Goal: Transaction & Acquisition: Purchase product/service

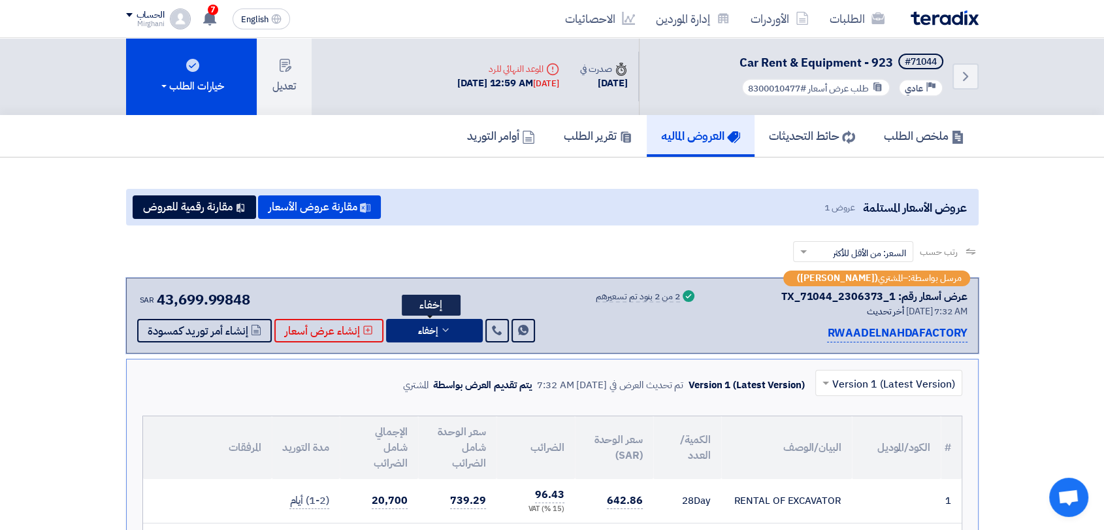
click at [428, 319] on button "إخفاء" at bounding box center [434, 331] width 97 height 24
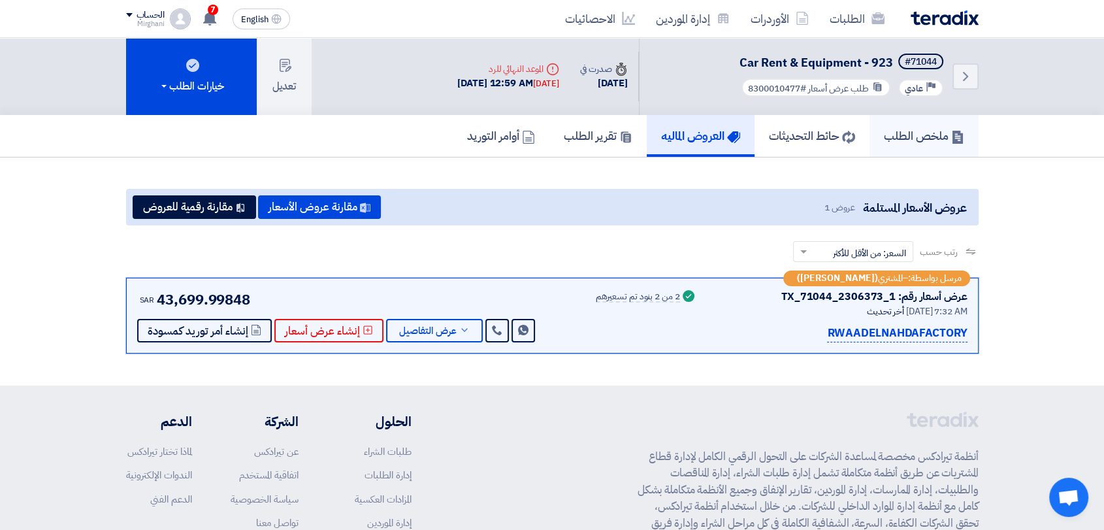
click at [878, 152] on link "ملخص الطلب" at bounding box center [923, 136] width 109 height 42
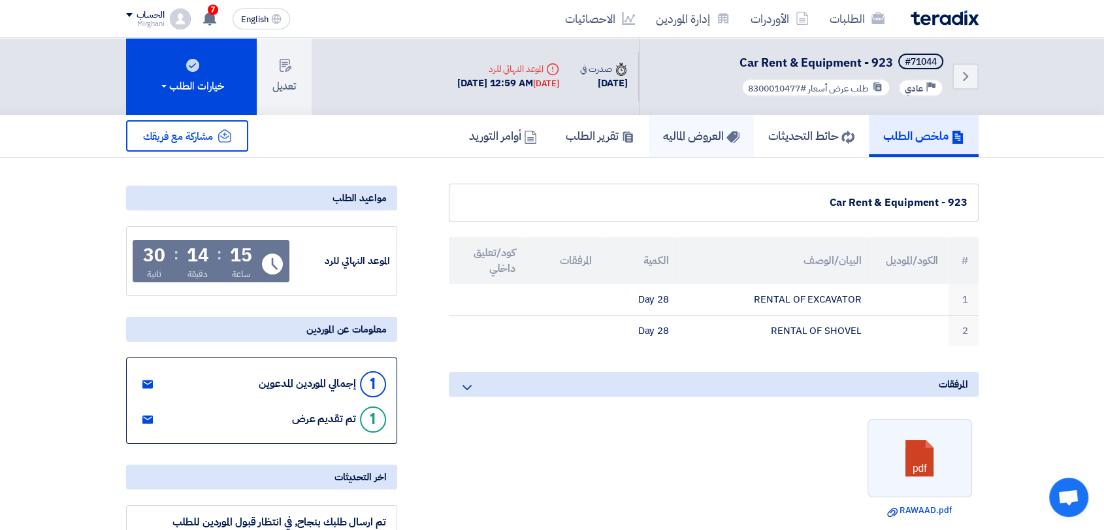
click at [663, 128] on h5 "العروض الماليه" at bounding box center [701, 135] width 76 height 15
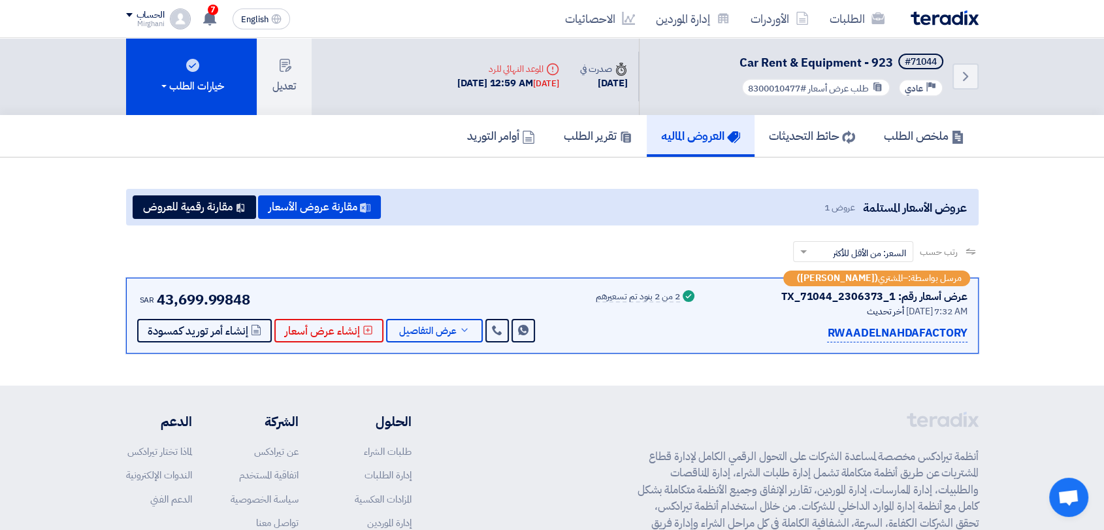
drag, startPoint x: 780, startPoint y: 295, endPoint x: 893, endPoint y: 294, distance: 113.0
click at [893, 297] on div "عرض أسعار رقم: TX_71044_2306373_1" at bounding box center [840, 297] width 255 height 16
copy div "TX_71044_2306373_1"
click at [431, 338] on button "عرض التفاصيل" at bounding box center [434, 331] width 97 height 24
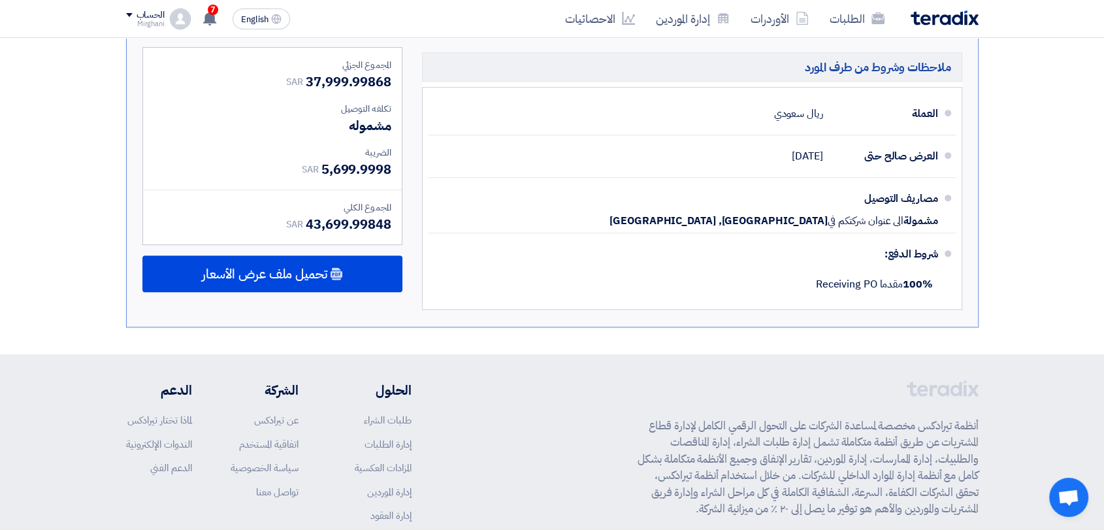
scroll to position [653, 0]
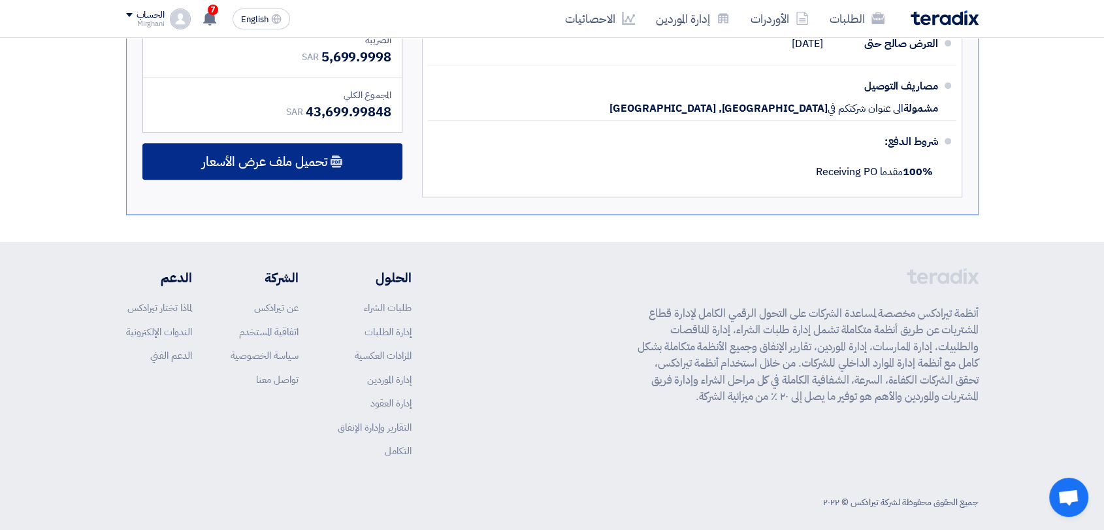
click at [324, 171] on div "تحميل ملف عرض الأسعار" at bounding box center [272, 161] width 260 height 37
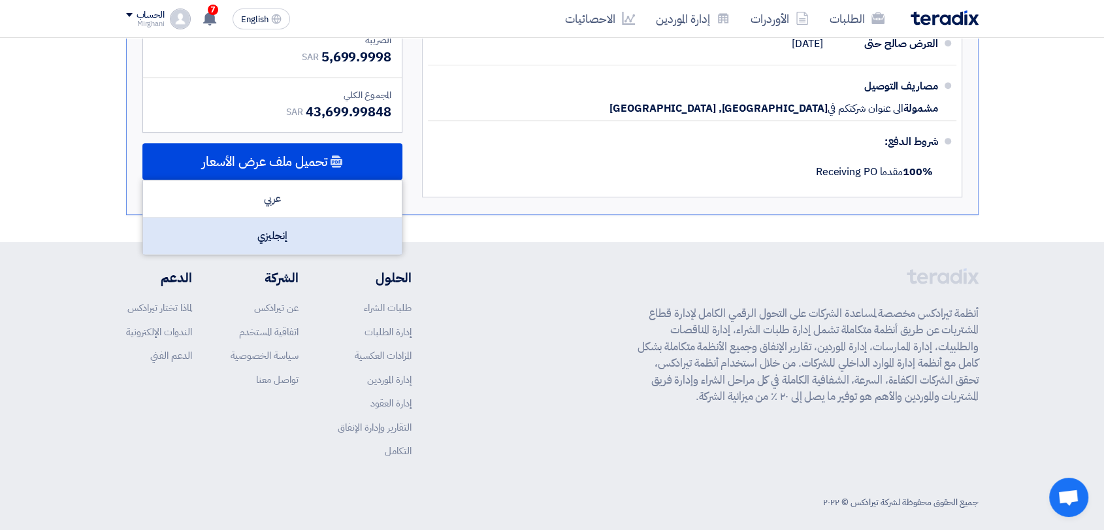
click at [305, 235] on div "إنجليزي" at bounding box center [272, 236] width 259 height 37
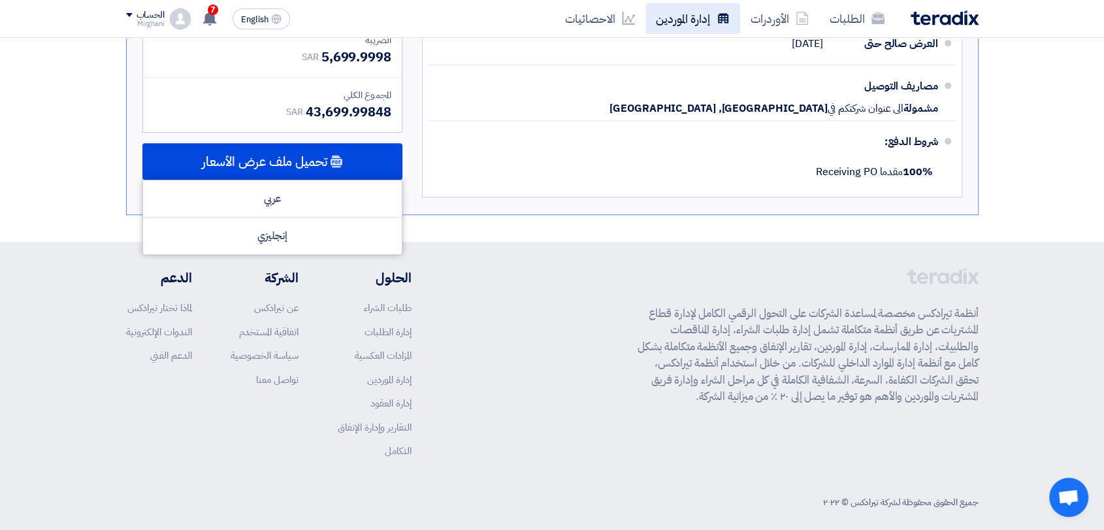
click at [694, 23] on link "إدارة الموردين" at bounding box center [692, 18] width 95 height 31
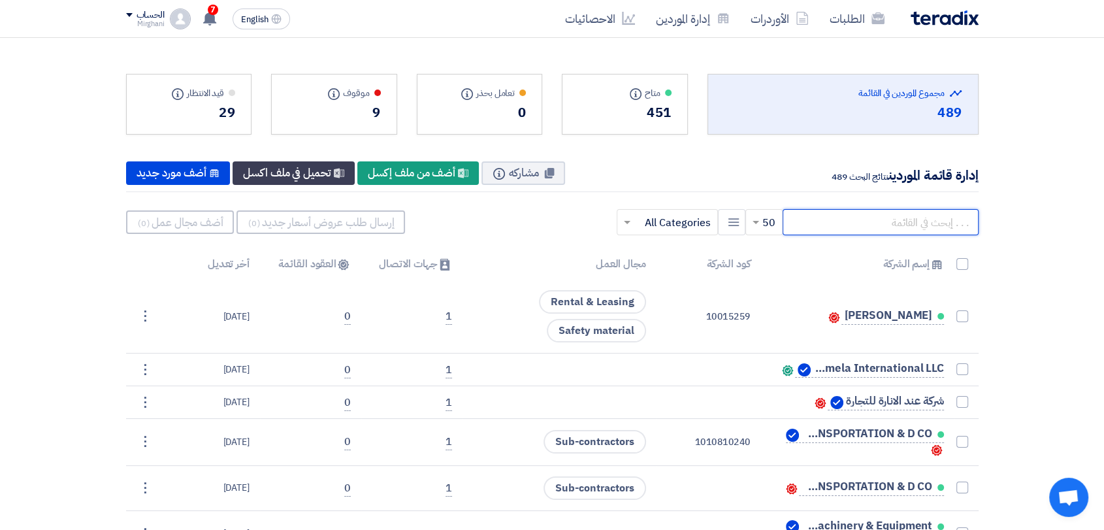
click at [954, 229] on input "text" at bounding box center [881, 222] width 196 height 26
paste input "10015390"
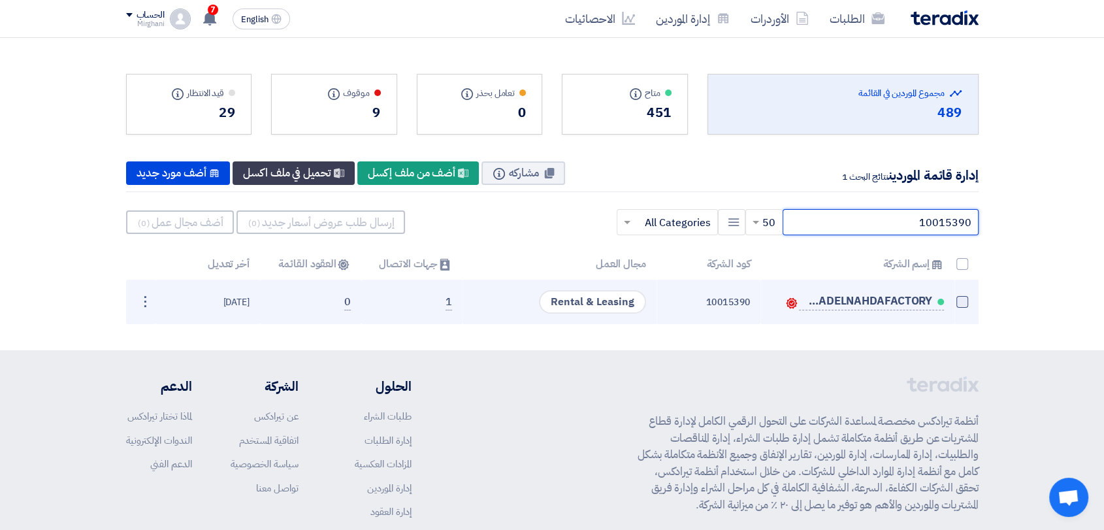
type input "10015390"
drag, startPoint x: 962, startPoint y: 299, endPoint x: 952, endPoint y: 295, distance: 10.6
click at [962, 299] on span at bounding box center [962, 302] width 12 height 12
click at [952, 300] on input "checkbox" at bounding box center [948, 304] width 8 height 8
checkbox input "true"
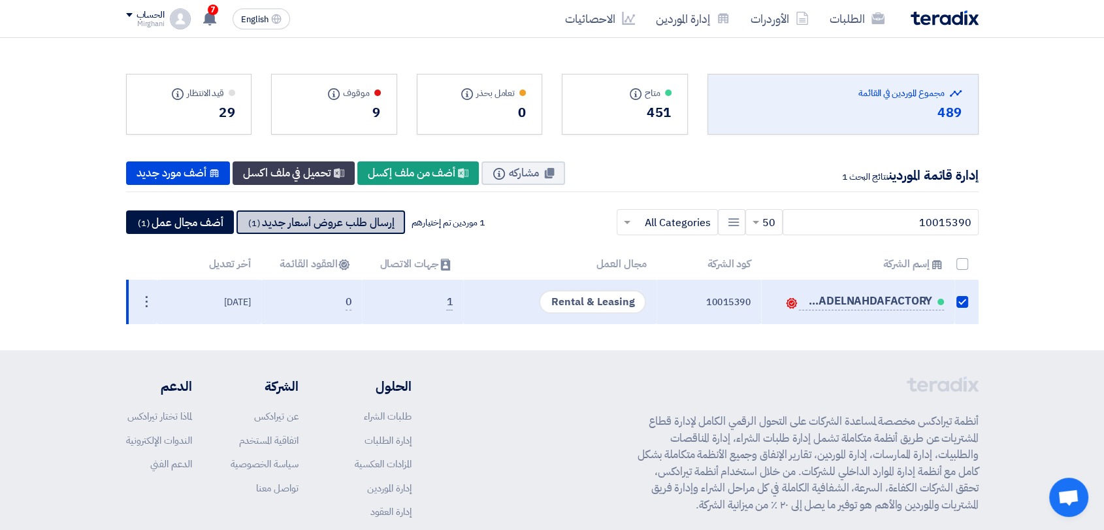
click at [359, 216] on button "إرسال طلب عروض أسعار جديد (1)" at bounding box center [320, 222] width 169 height 24
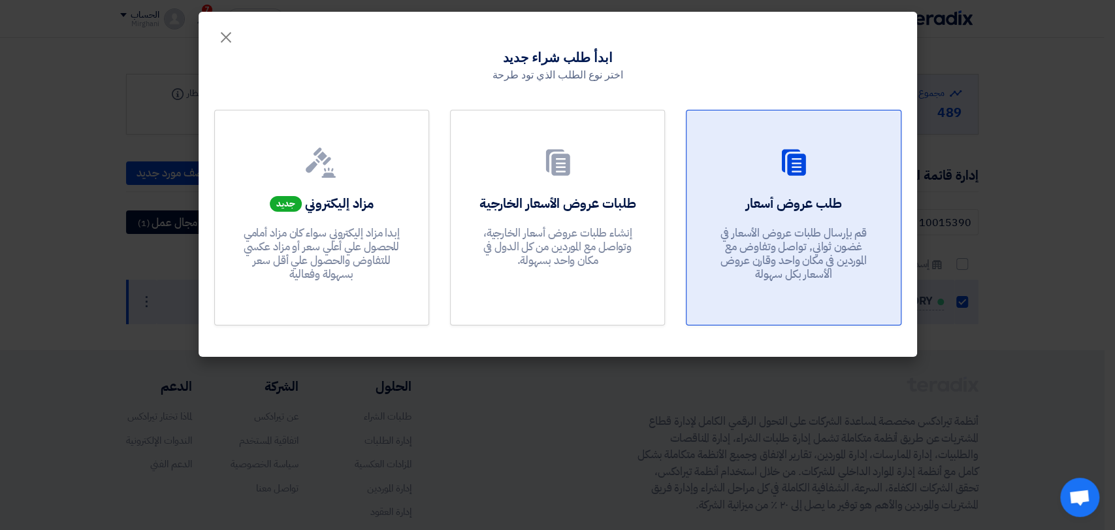
drag, startPoint x: 753, startPoint y: 275, endPoint x: 728, endPoint y: 253, distance: 33.3
click at [753, 275] on p "قم بإرسال طلبات عروض الأسعار في غضون ثواني, تواصل وتفاوض مع الموردين في مكان وا…" at bounding box center [793, 254] width 157 height 56
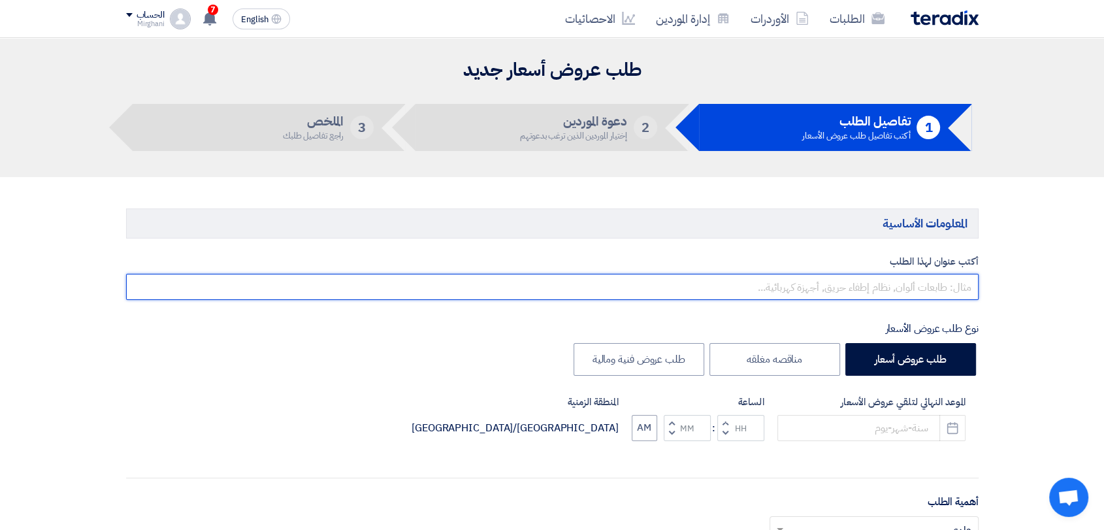
click at [732, 279] on input "text" at bounding box center [552, 287] width 852 height 26
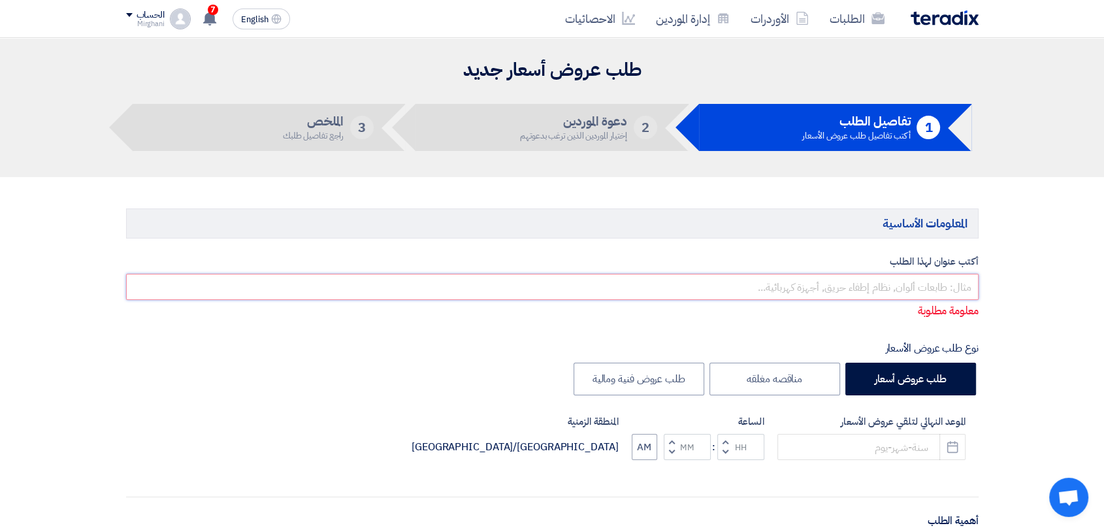
paste input "Car Rent & Equipment"
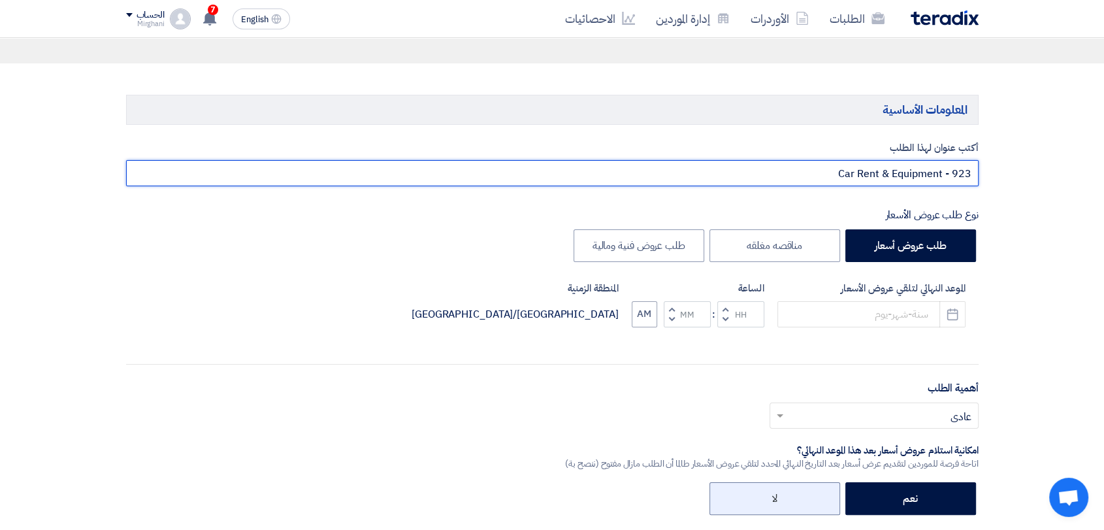
scroll to position [218, 0]
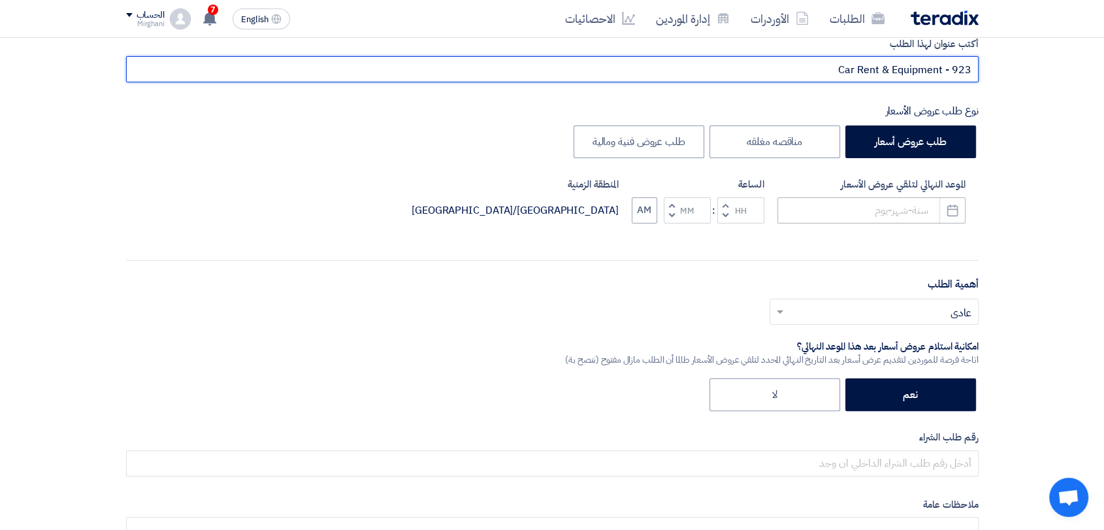
type input "Car Rent & Equipment - 923"
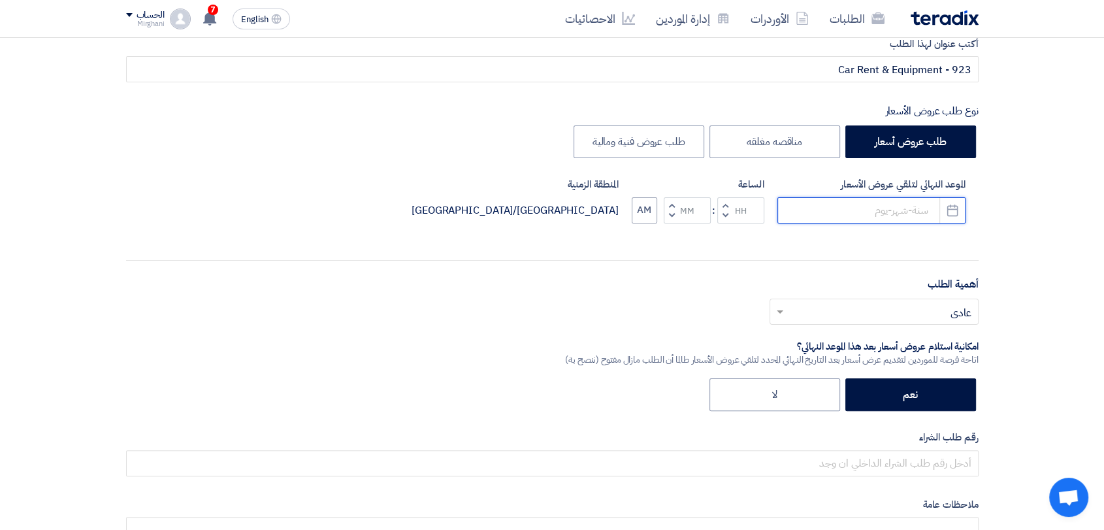
click at [792, 206] on input at bounding box center [871, 210] width 188 height 26
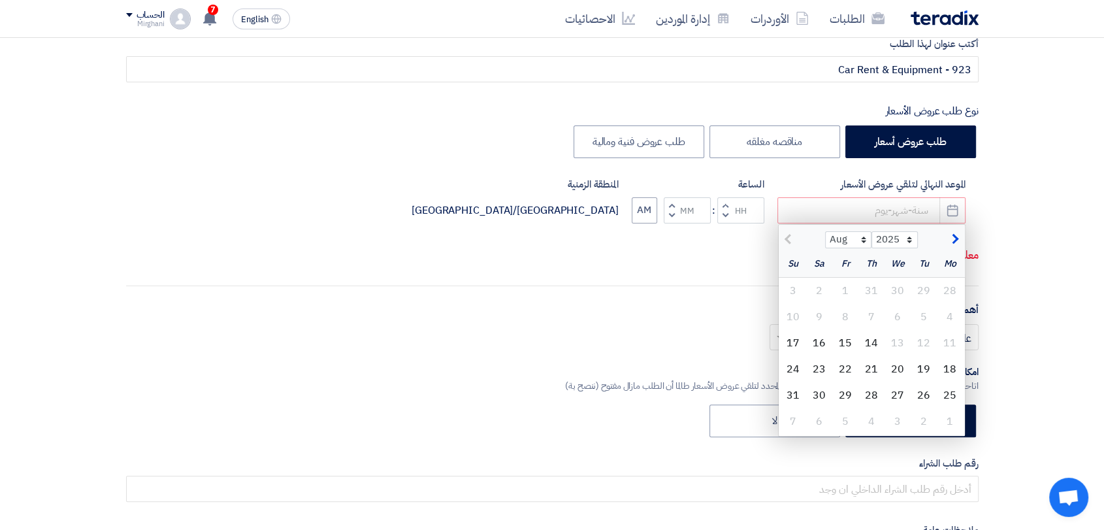
click at [853, 345] on div "15" at bounding box center [845, 343] width 26 height 26
type input "[DATE]"
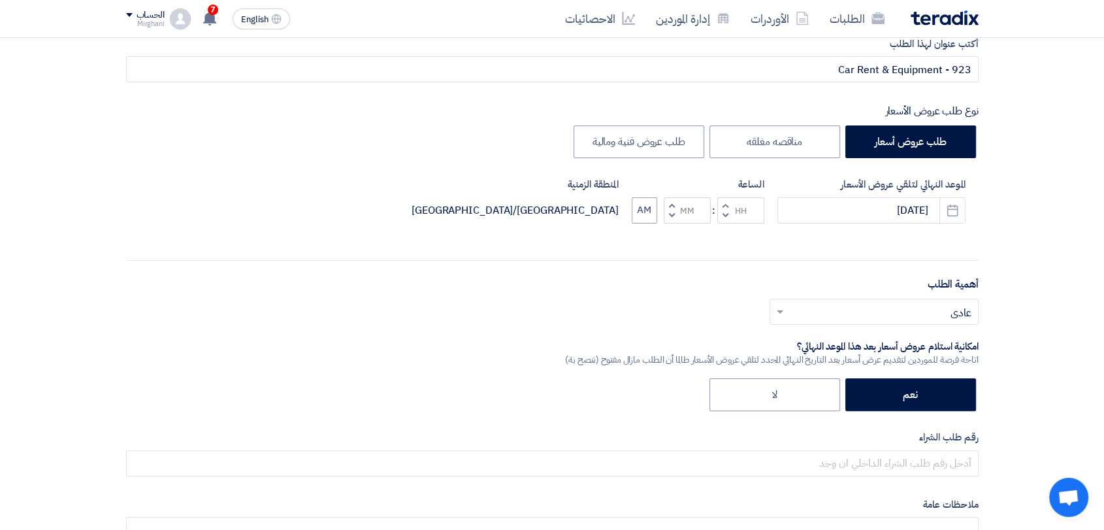
click at [726, 200] on span "button" at bounding box center [724, 205] width 5 height 10
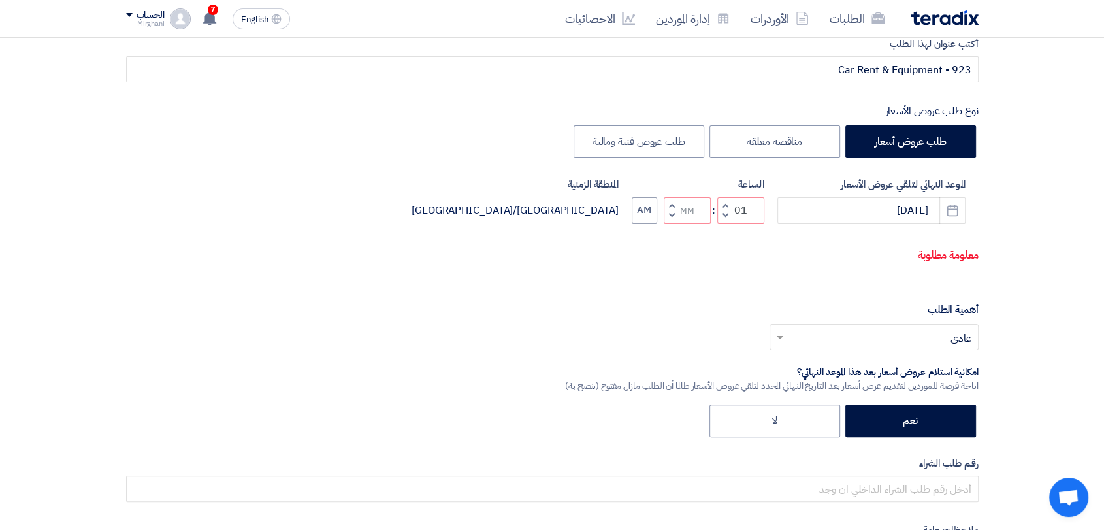
click at [668, 209] on button "Decrement minutes" at bounding box center [672, 215] width 16 height 16
type input "12"
type input "59"
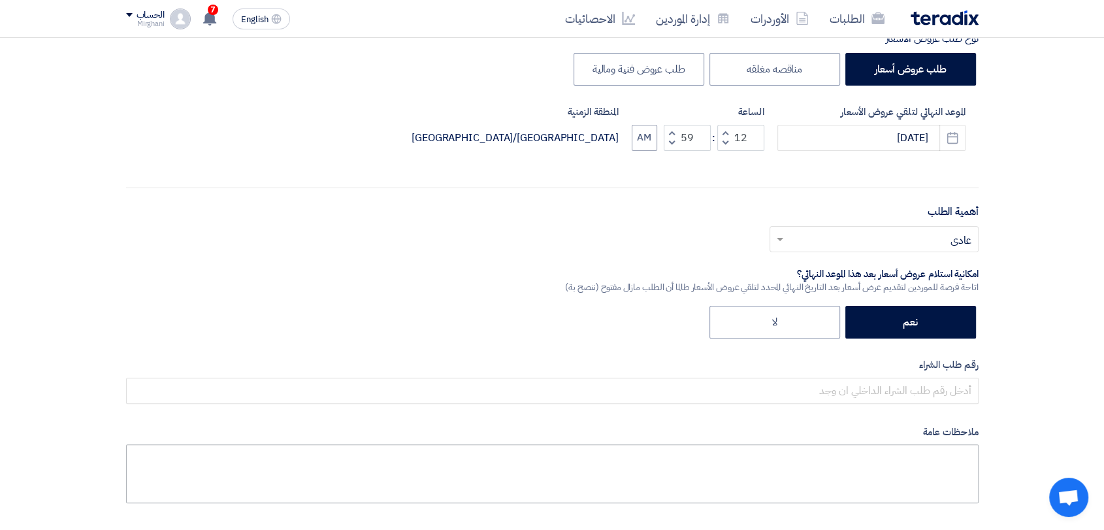
scroll to position [435, 0]
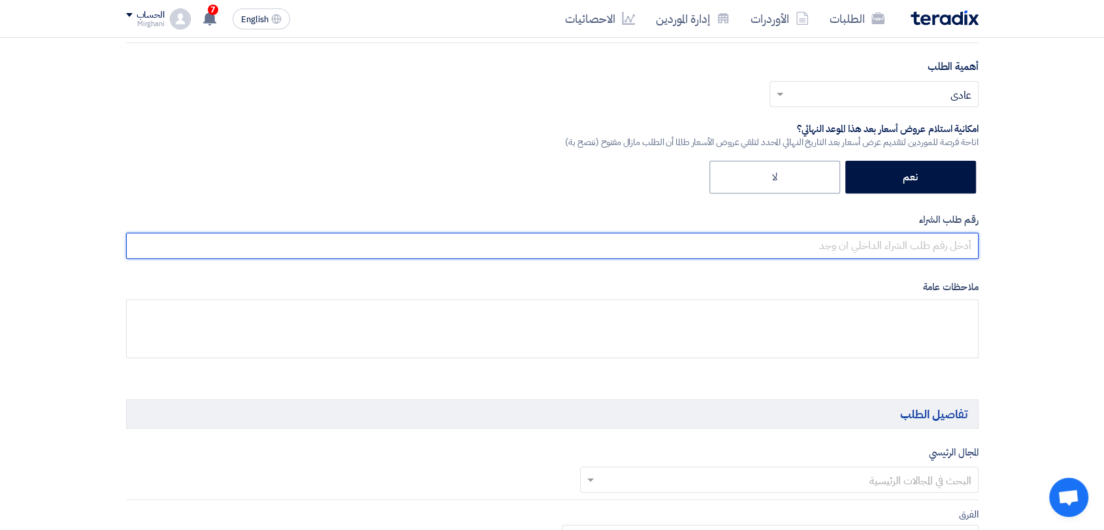
drag, startPoint x: 819, startPoint y: 246, endPoint x: 798, endPoint y: 248, distance: 21.1
click at [819, 246] on input "text" at bounding box center [552, 246] width 852 height 26
paste input "8300010478"
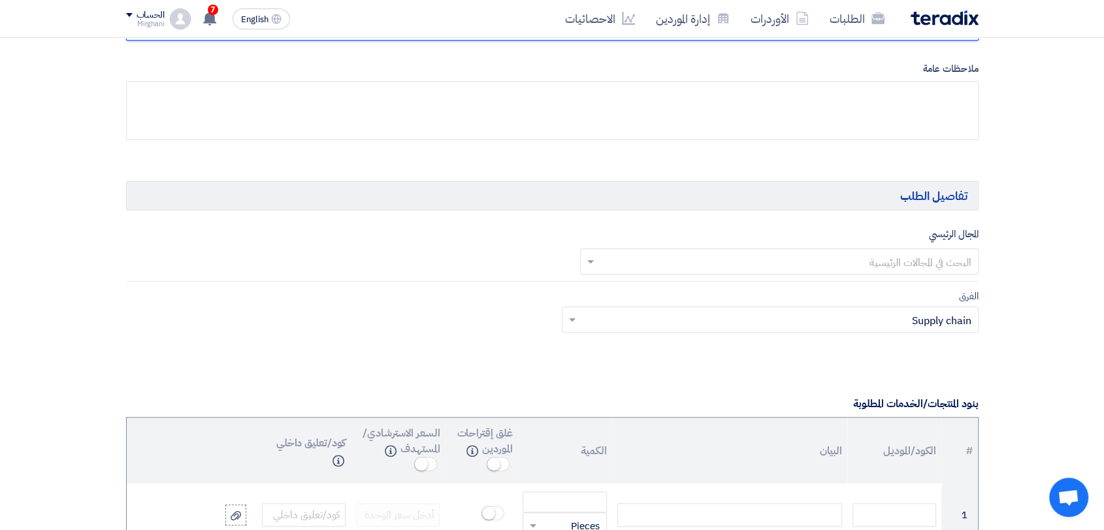
type input "8300010478"
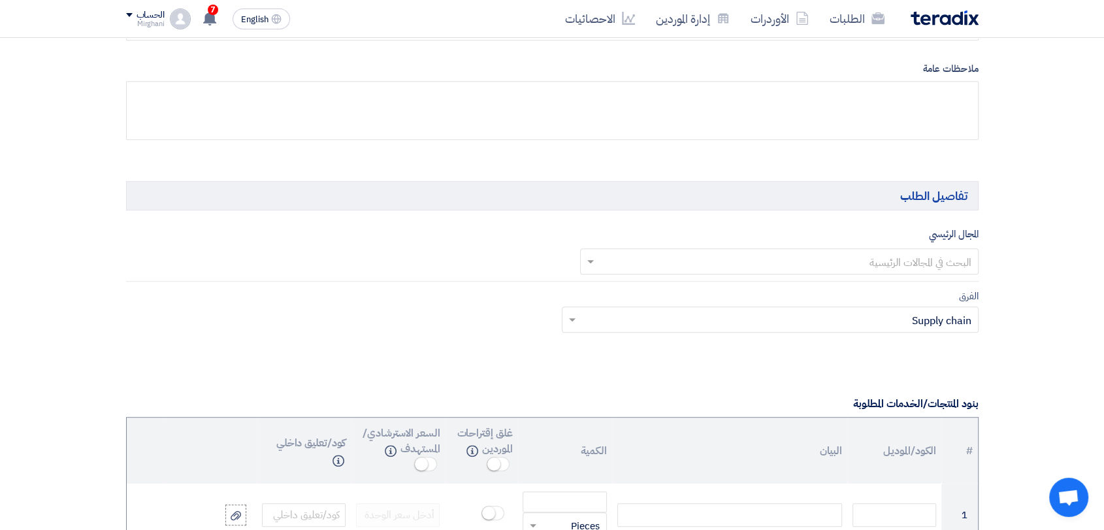
click at [796, 259] on input "text" at bounding box center [786, 262] width 372 height 22
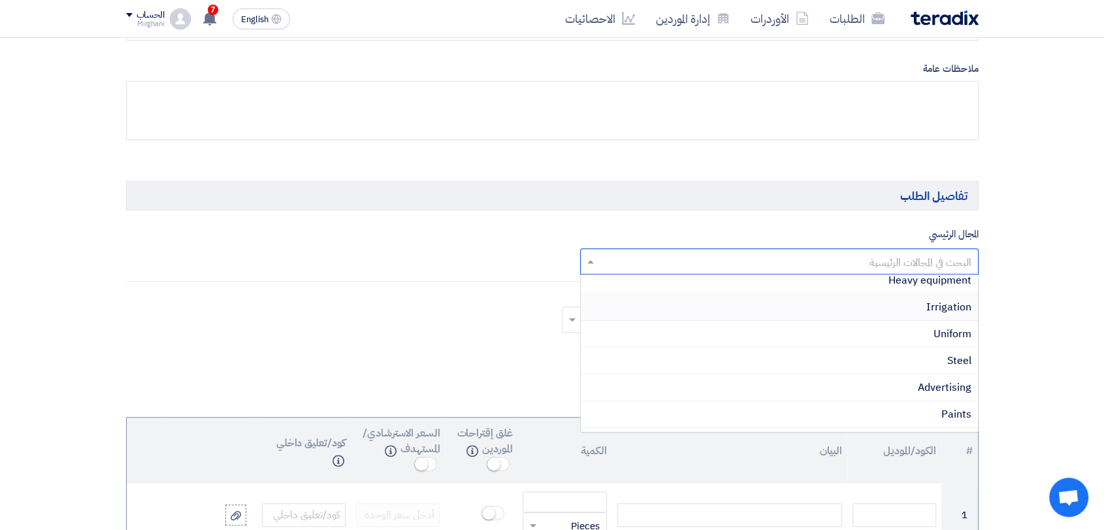
scroll to position [218, 0]
click at [898, 414] on span "Rental & Leasing" at bounding box center [932, 418] width 80 height 16
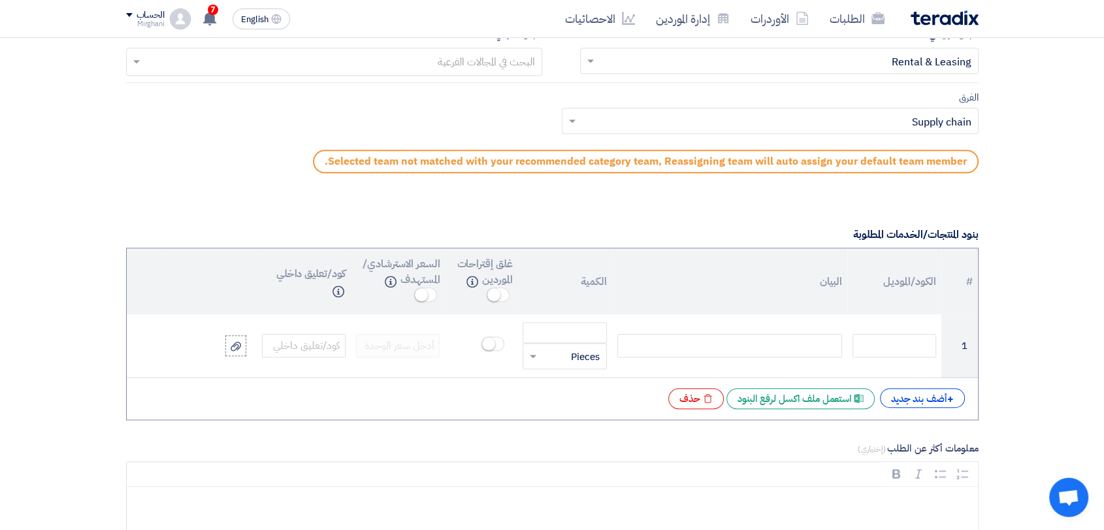
scroll to position [943, 0]
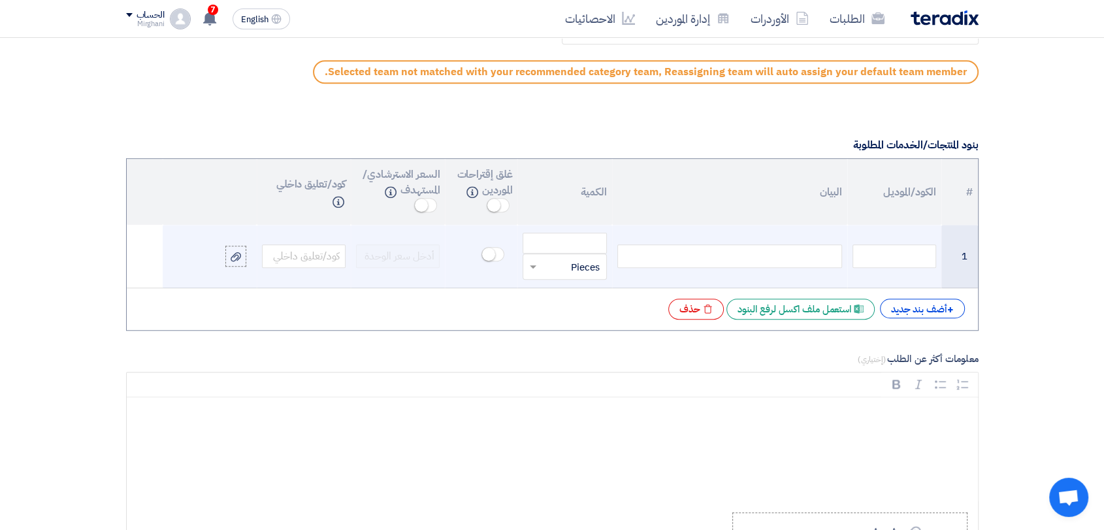
click at [780, 261] on div at bounding box center [729, 256] width 225 height 24
paste div
click at [594, 240] on input "number" at bounding box center [565, 243] width 84 height 21
paste input "31.000"
type input "31.000"
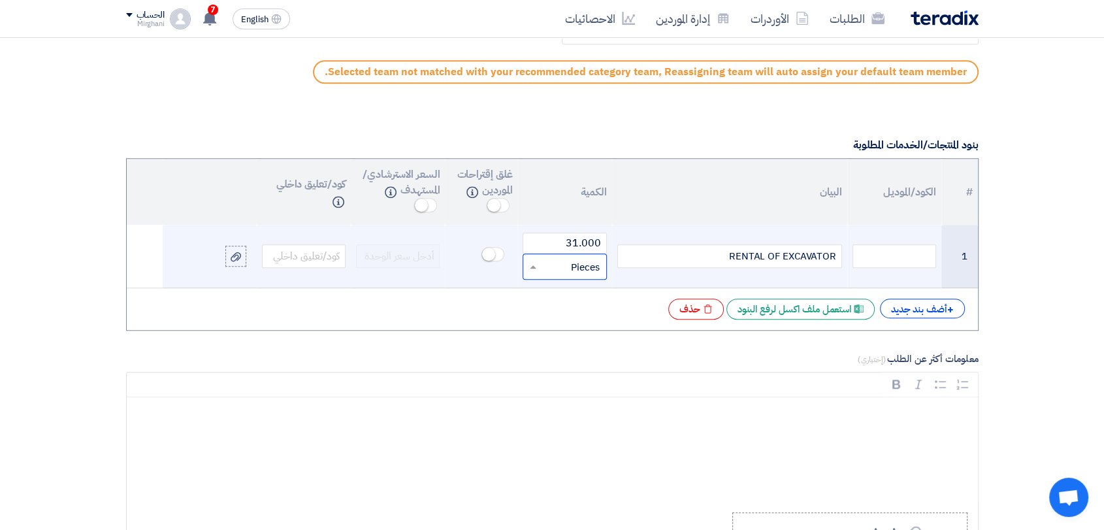
click at [592, 269] on input "text" at bounding box center [572, 266] width 55 height 21
click at [581, 343] on div "Day" at bounding box center [564, 350] width 82 height 26
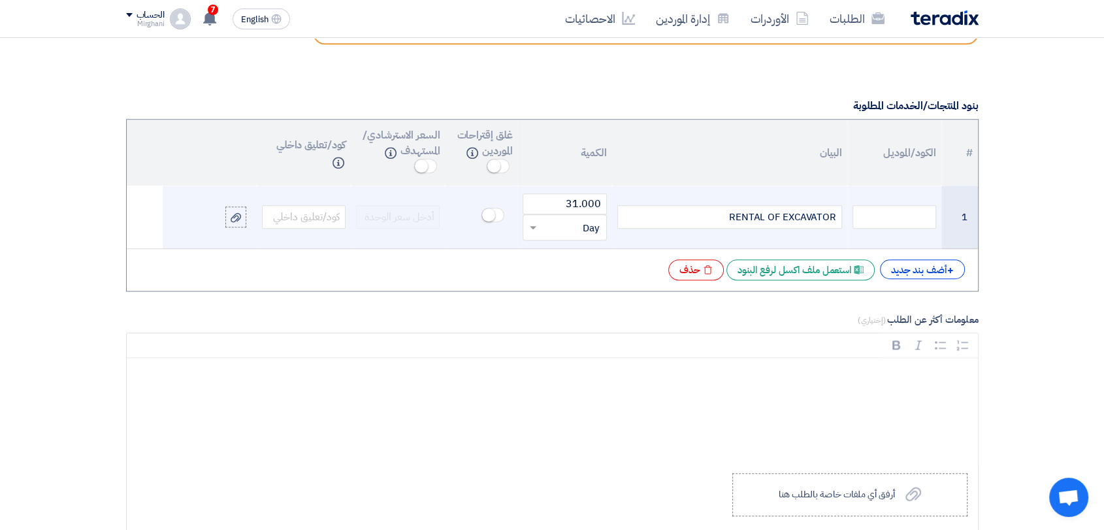
scroll to position [1233, 0]
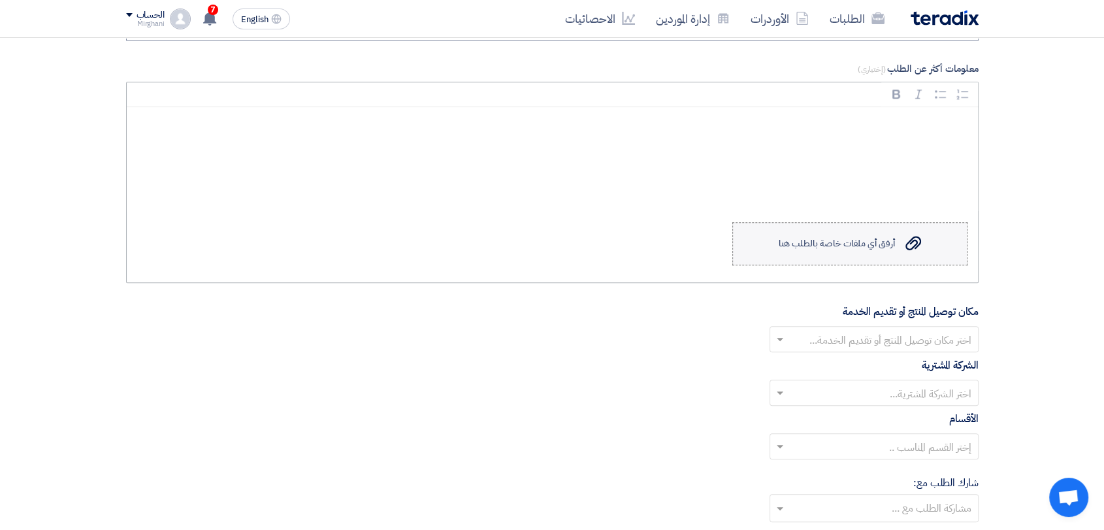
click at [843, 238] on div "أرفق أي ملفات خاصة بالطلب هنا" at bounding box center [836, 243] width 116 height 10
click at [0, 0] on input "Upload a file أرفق أي ملفات خاصة بالطلب هنا" at bounding box center [0, 0] width 0 height 0
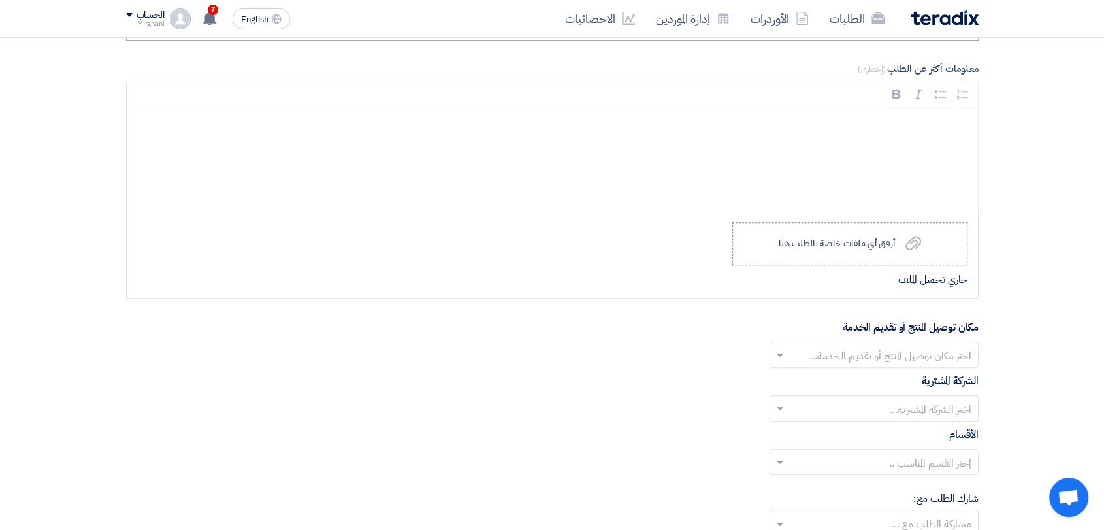
click at [856, 354] on input "text" at bounding box center [881, 357] width 183 height 22
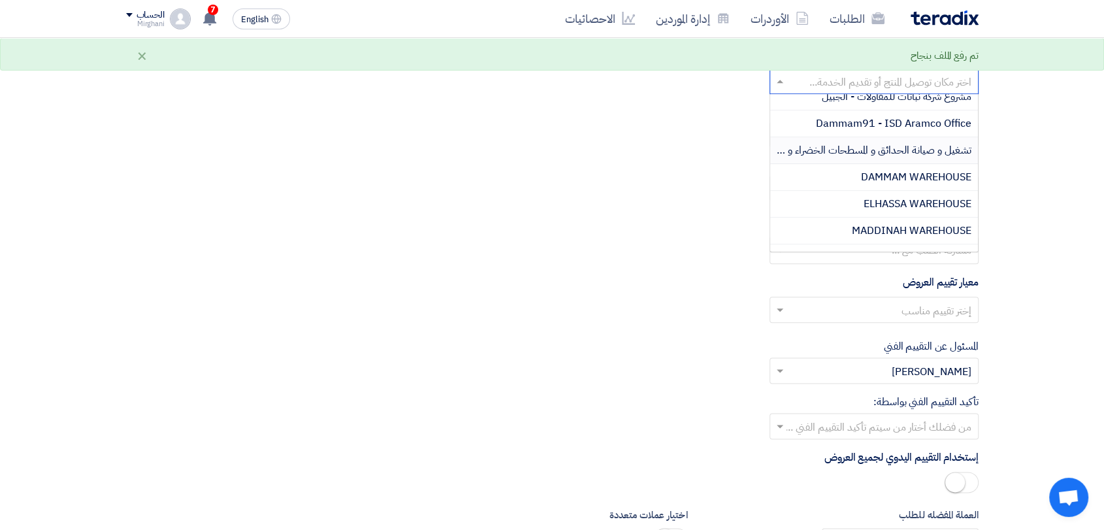
scroll to position [218, 0]
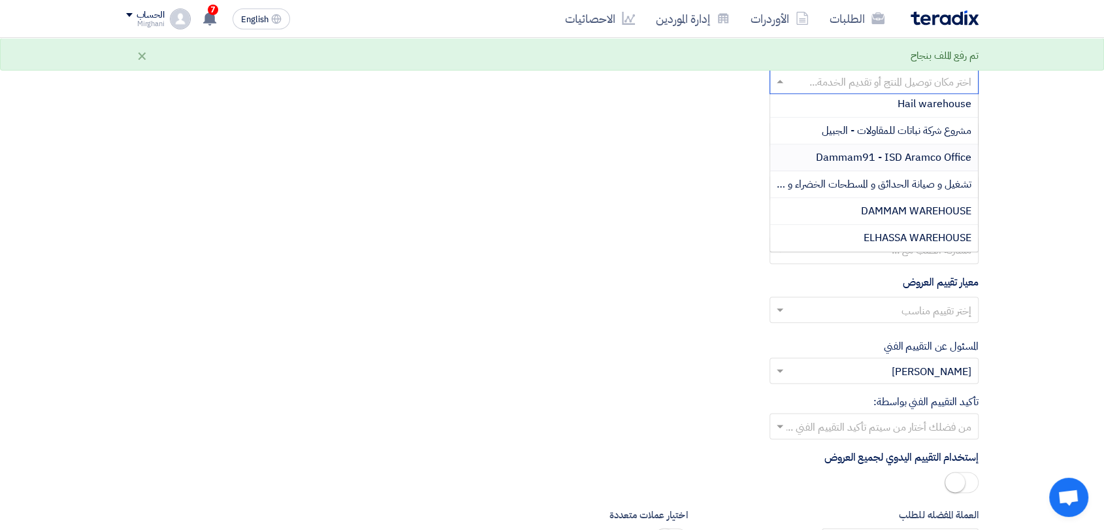
click at [900, 150] on span "Dammam91 - ISD Aramco Office" at bounding box center [893, 158] width 155 height 16
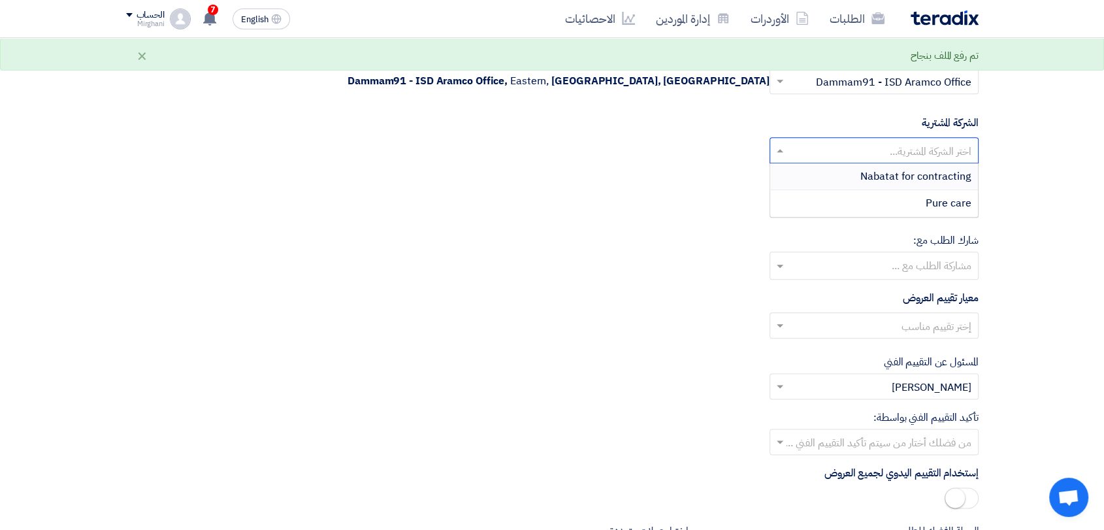
click at [915, 148] on input "text" at bounding box center [881, 152] width 183 height 22
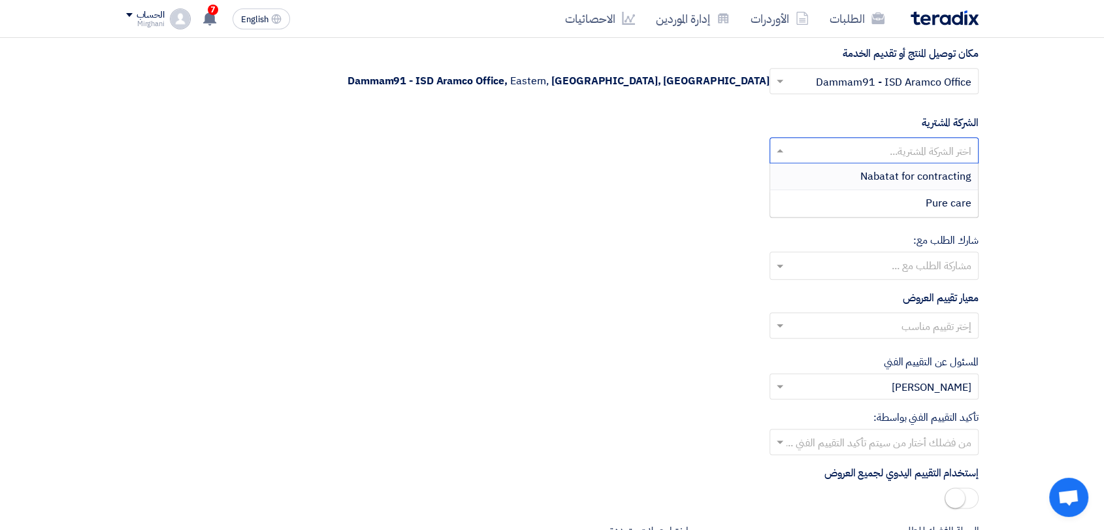
click at [931, 176] on span "Nabatat for contracting" at bounding box center [915, 177] width 111 height 16
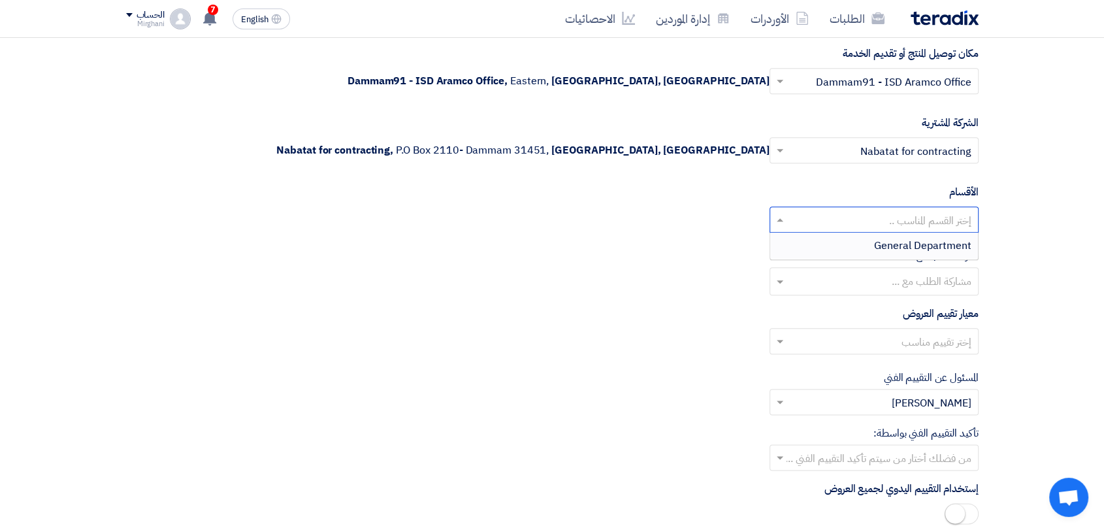
click at [911, 219] on input "text" at bounding box center [881, 221] width 183 height 22
click at [911, 241] on span "General Department" at bounding box center [922, 246] width 97 height 16
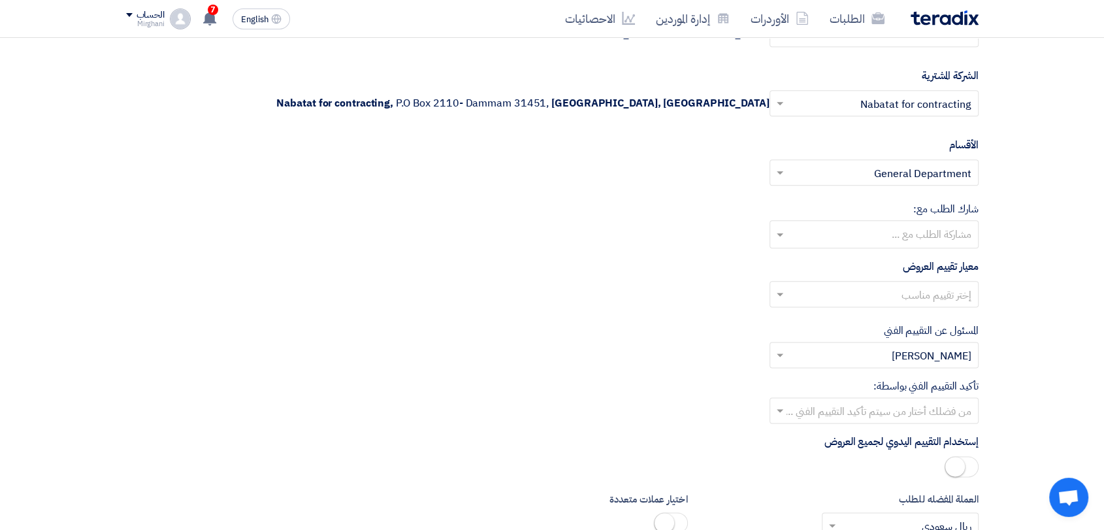
scroll to position [1597, 0]
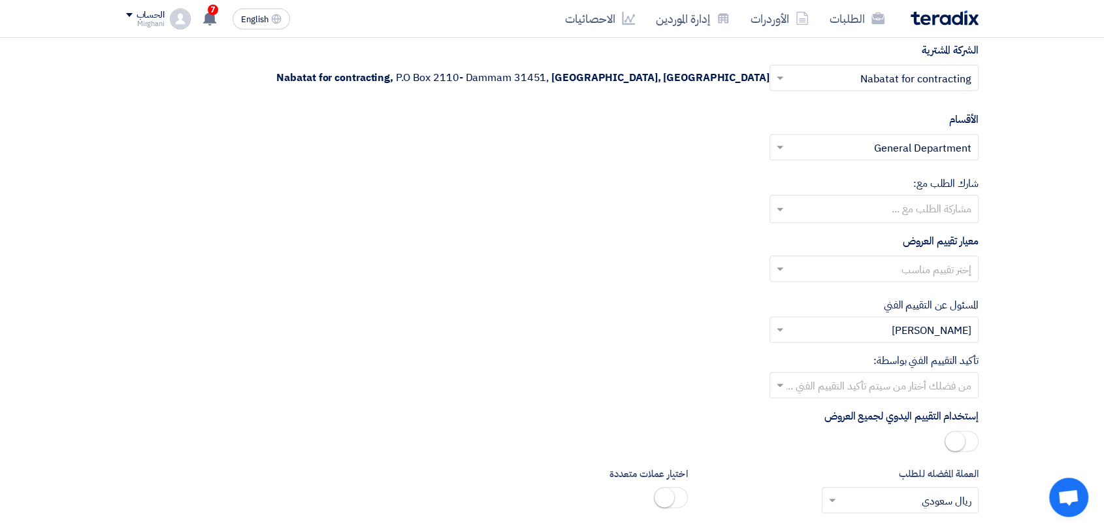
click at [921, 259] on input "text" at bounding box center [881, 270] width 183 height 22
click at [919, 287] on span "Direct material" at bounding box center [935, 295] width 71 height 16
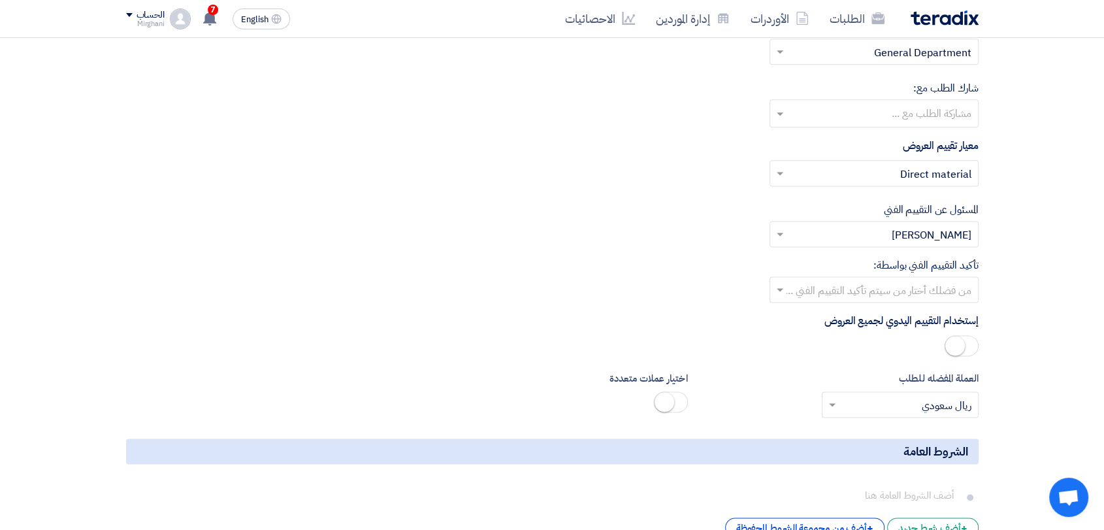
scroll to position [1742, 0]
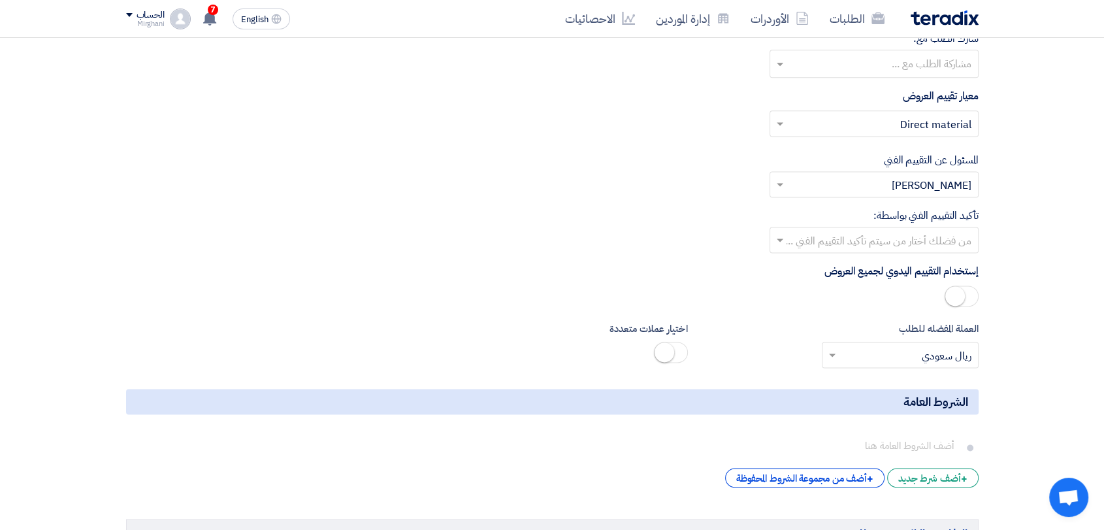
click at [914, 236] on input "text" at bounding box center [881, 242] width 183 height 22
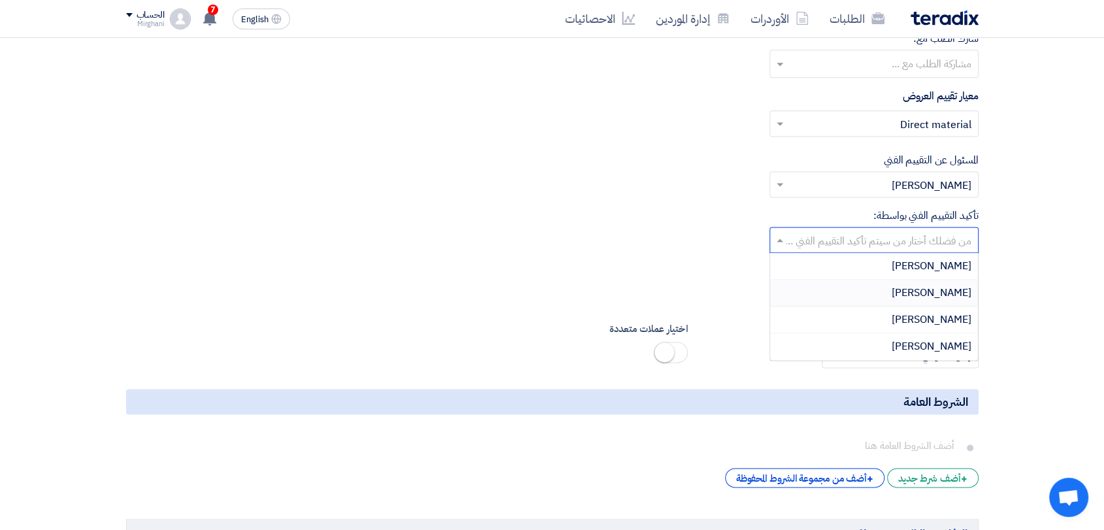
click at [905, 287] on div "[PERSON_NAME]" at bounding box center [874, 293] width 208 height 27
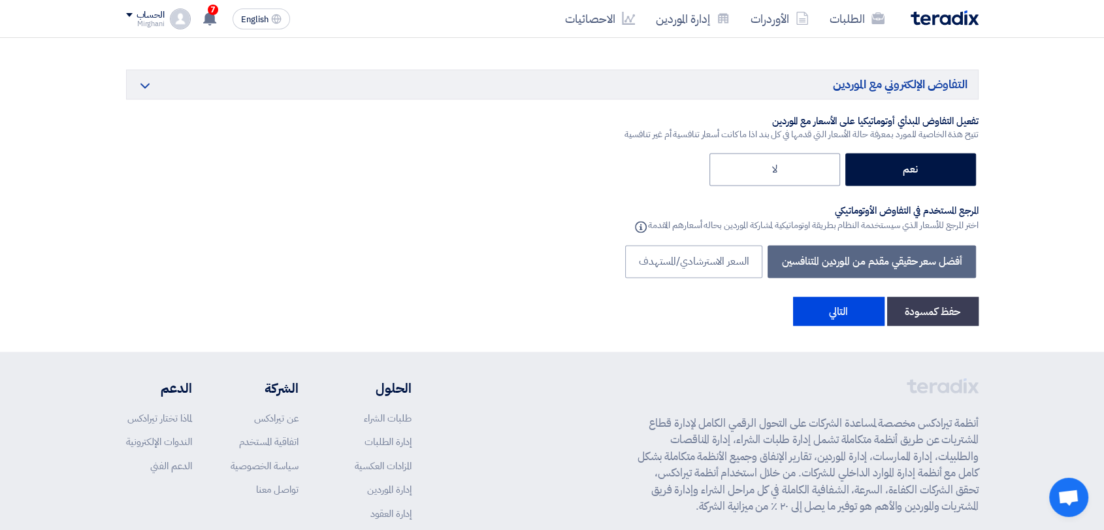
scroll to position [2309, 0]
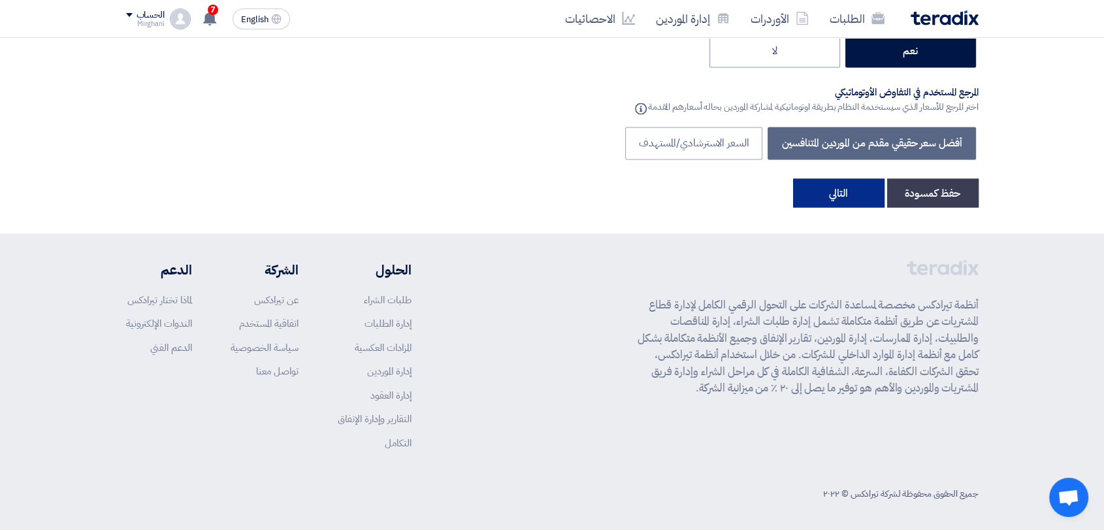
click at [844, 197] on button "التالي" at bounding box center [838, 192] width 91 height 29
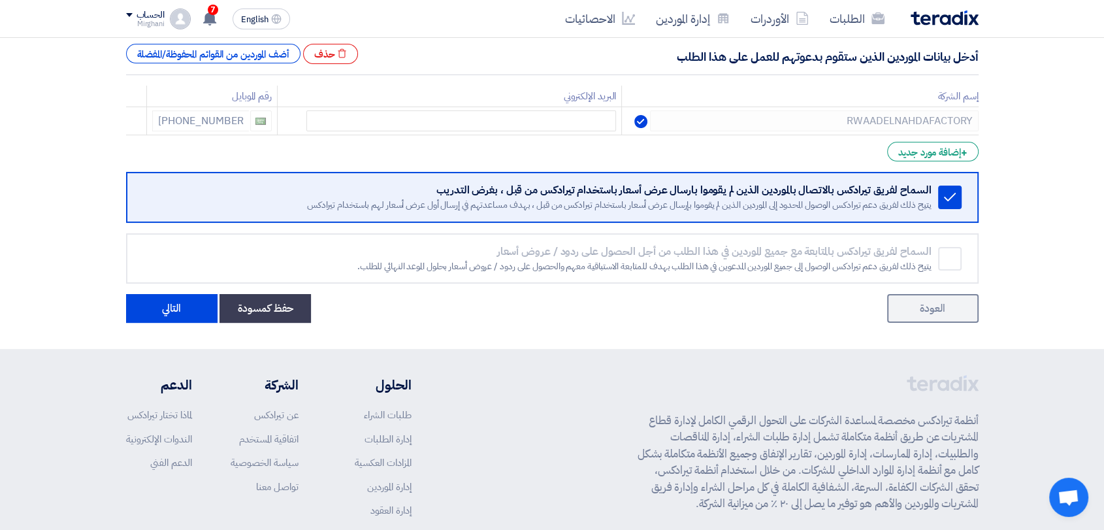
scroll to position [218, 0]
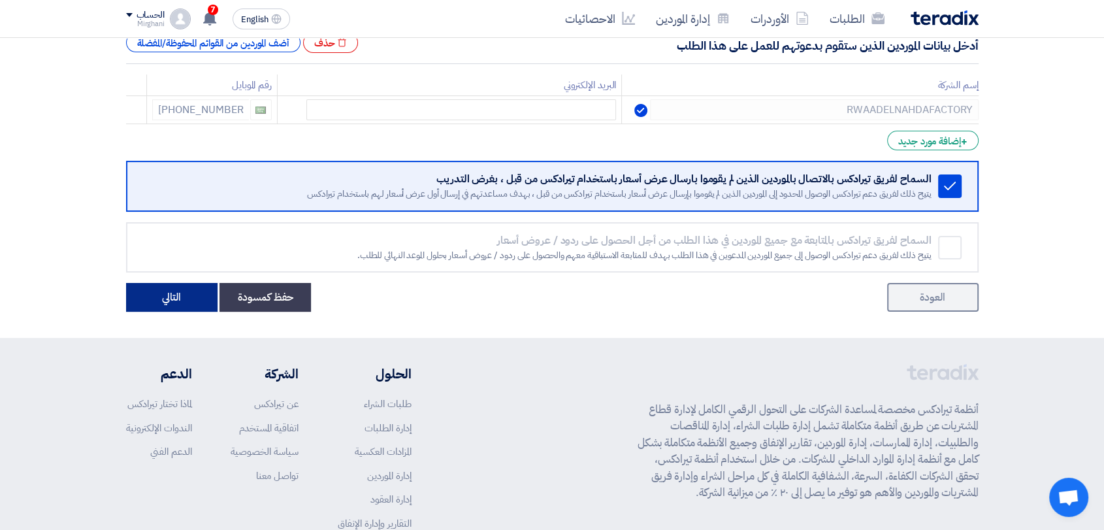
click at [146, 291] on button "التالي" at bounding box center [171, 297] width 91 height 29
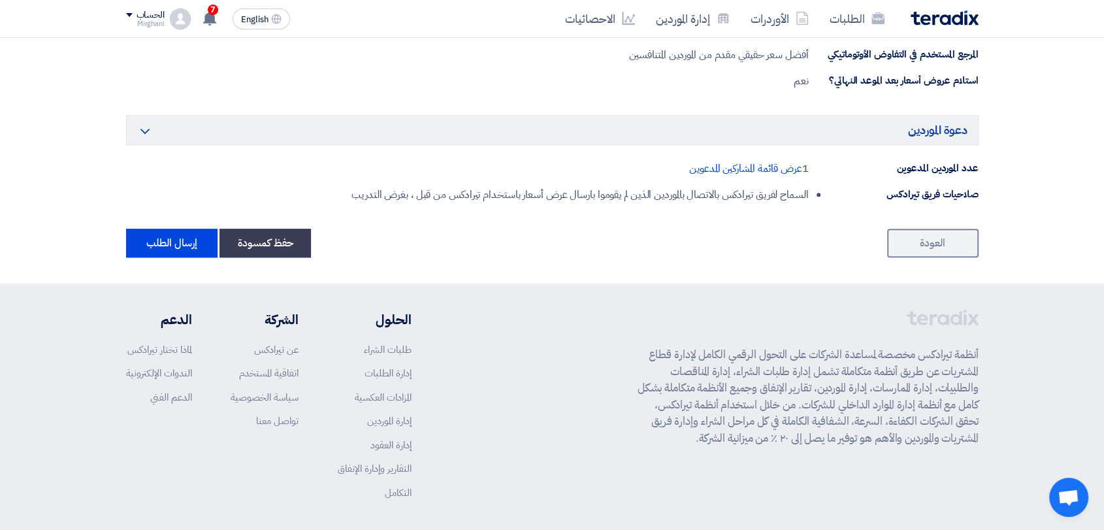
scroll to position [775, 0]
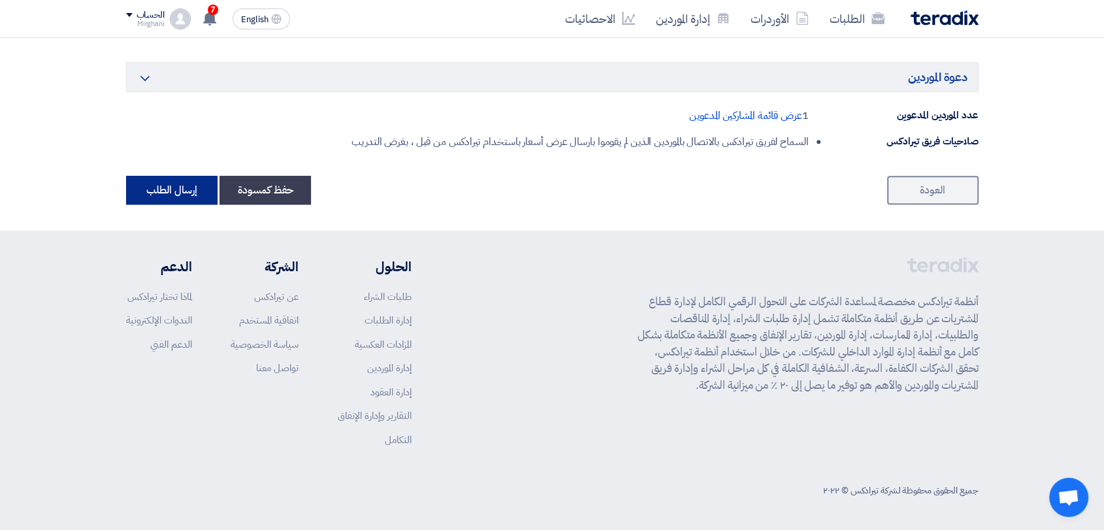
click at [152, 180] on button "إرسال الطلب" at bounding box center [171, 190] width 91 height 29
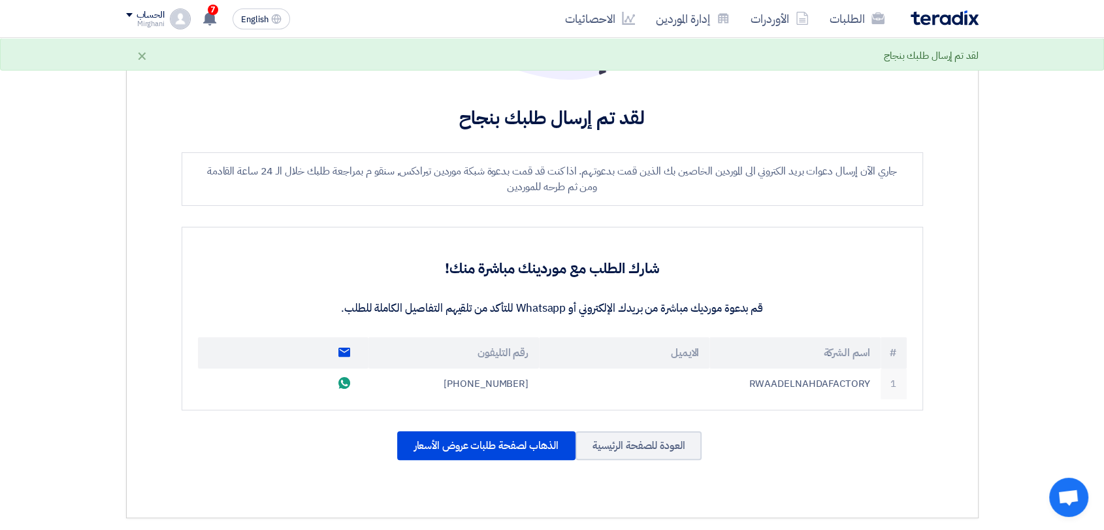
scroll to position [290, 0]
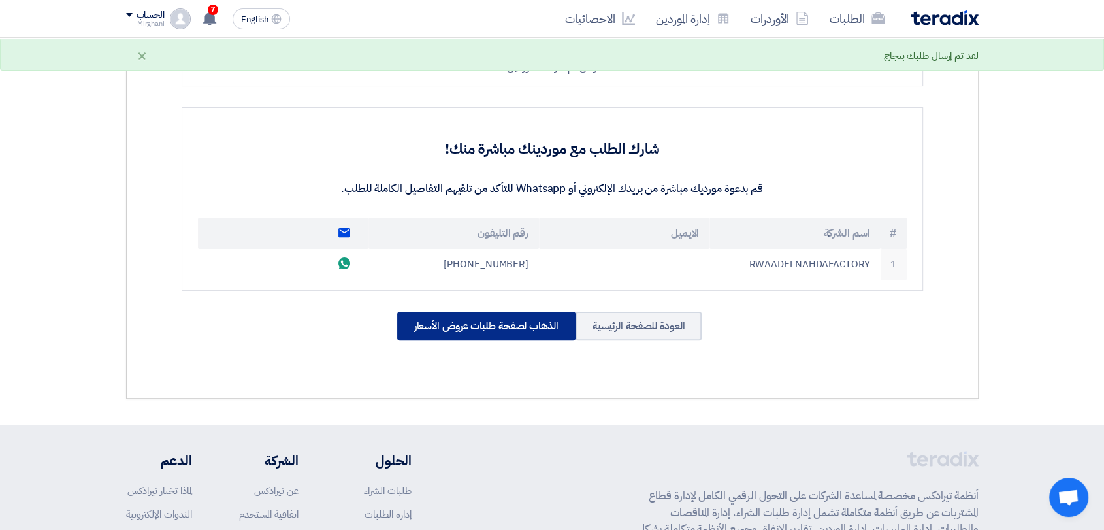
click at [436, 323] on div "الذهاب لصفحة طلبات عروض الأسعار" at bounding box center [486, 326] width 178 height 29
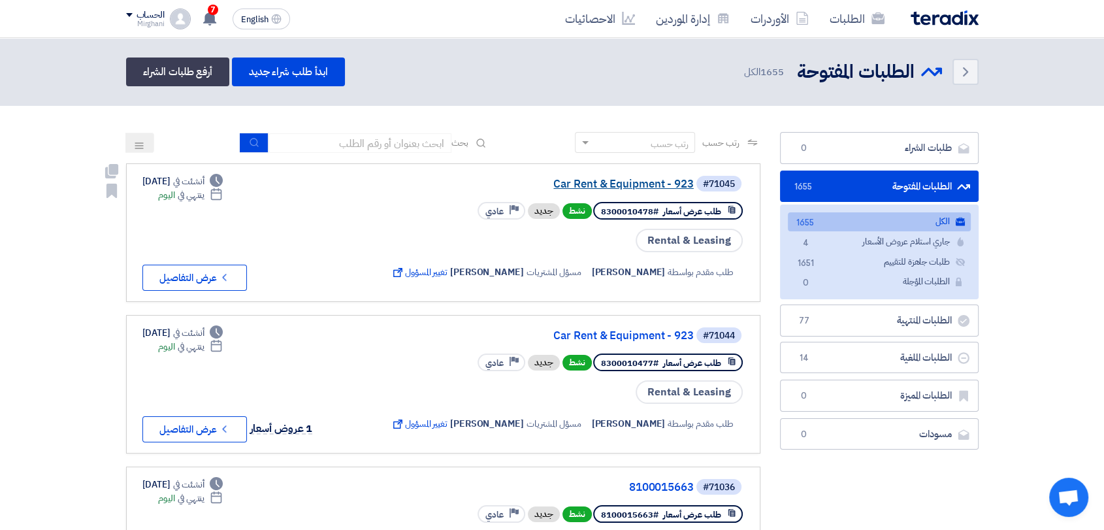
click at [653, 186] on link "Car Rent & Equipment - 923" at bounding box center [562, 184] width 261 height 12
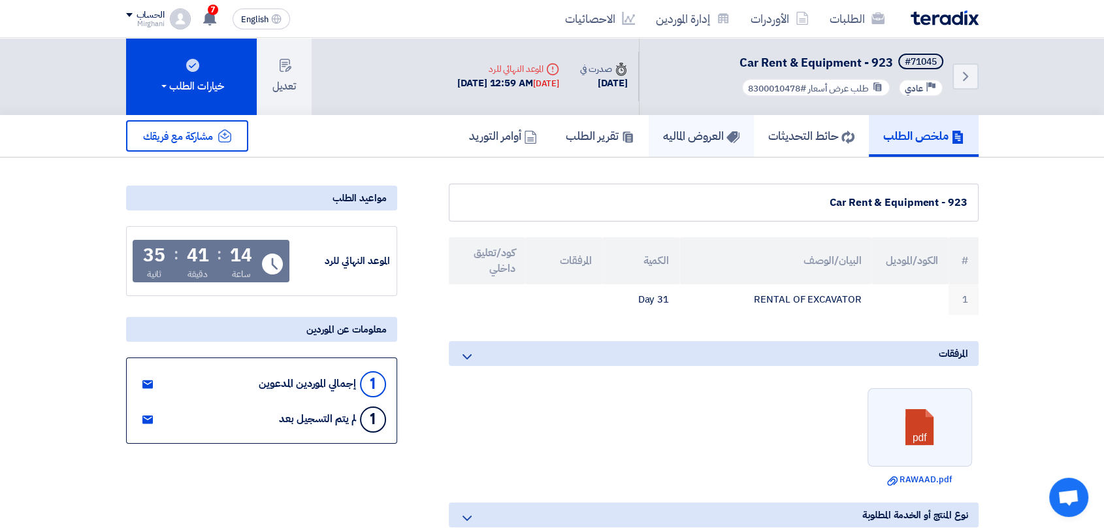
drag, startPoint x: 711, startPoint y: 149, endPoint x: 714, endPoint y: 137, distance: 12.0
click at [711, 148] on link "العروض الماليه" at bounding box center [701, 136] width 105 height 42
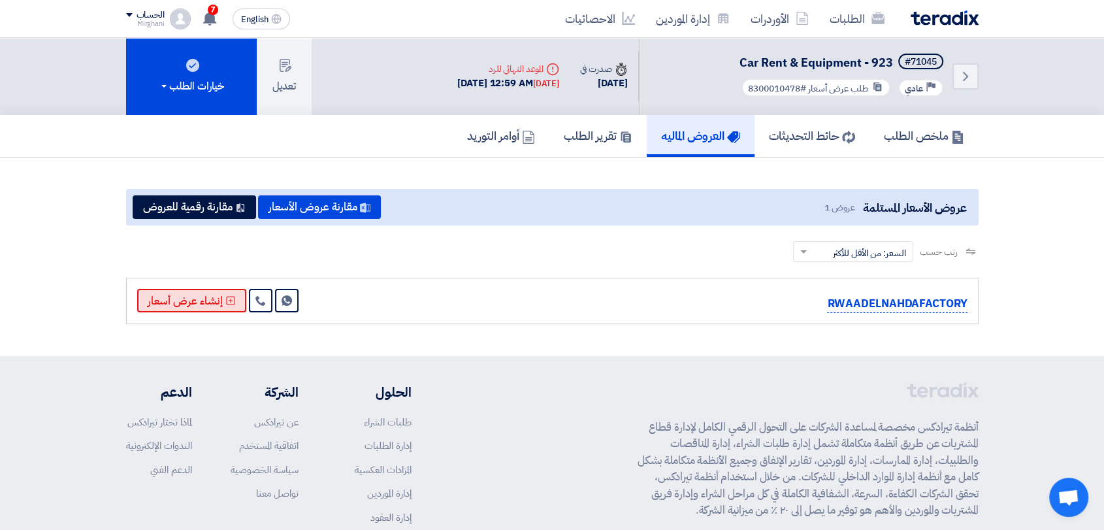
click at [197, 294] on button "إنشاء عرض أسعار" at bounding box center [191, 301] width 109 height 24
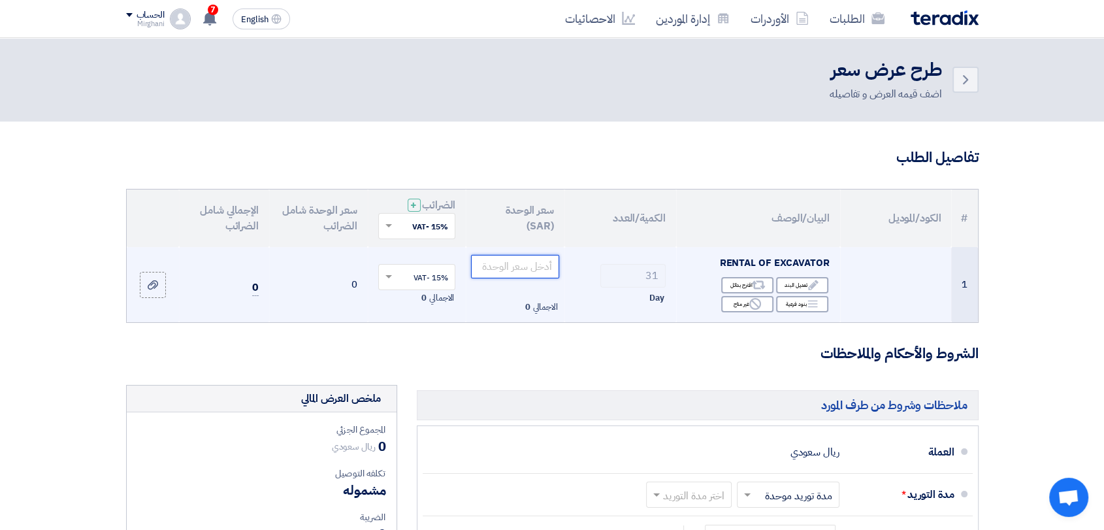
click at [536, 268] on input "number" at bounding box center [515, 267] width 88 height 24
paste input "580.65"
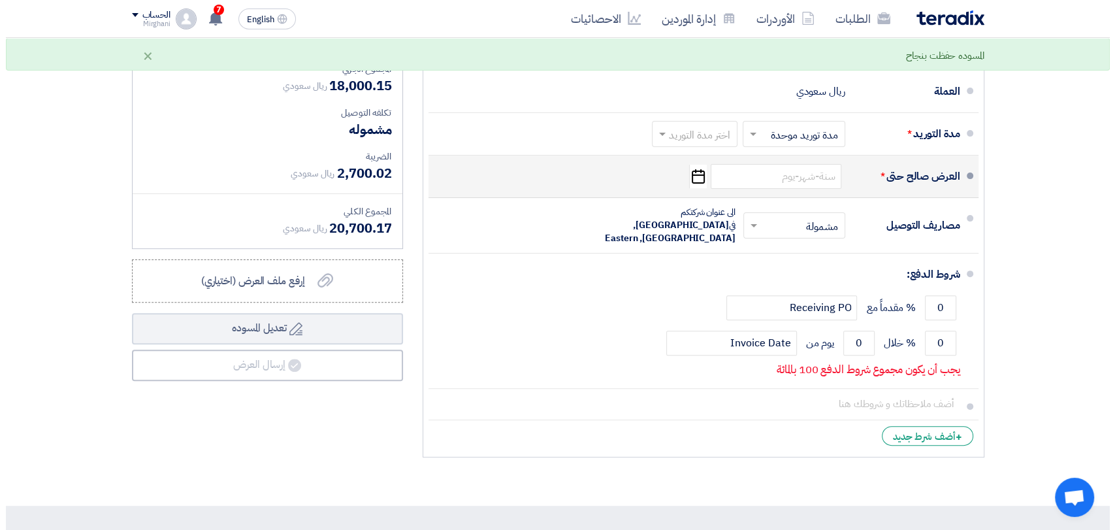
scroll to position [290, 0]
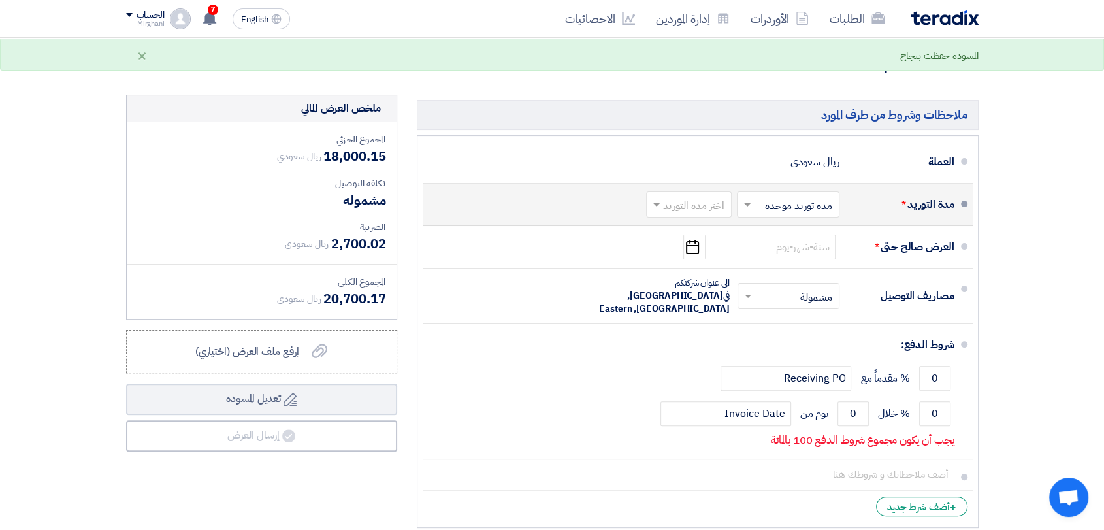
type input "580.65"
click at [643, 219] on li "مدة التوريد * اختر مدة التوريد × مدة توريد موحدة × اختر مدة التوريد" at bounding box center [698, 205] width 550 height 42
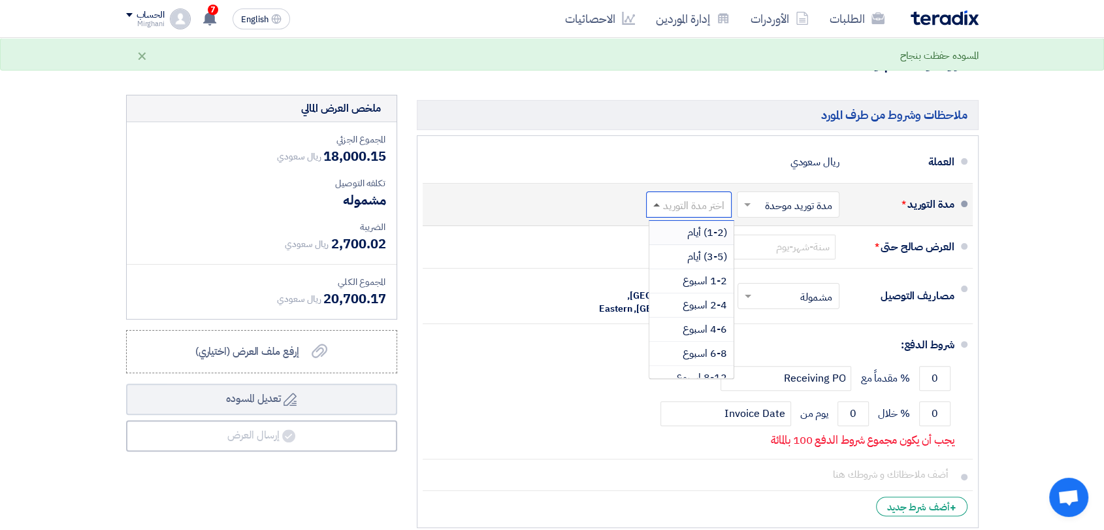
click at [657, 205] on span at bounding box center [656, 204] width 7 height 3
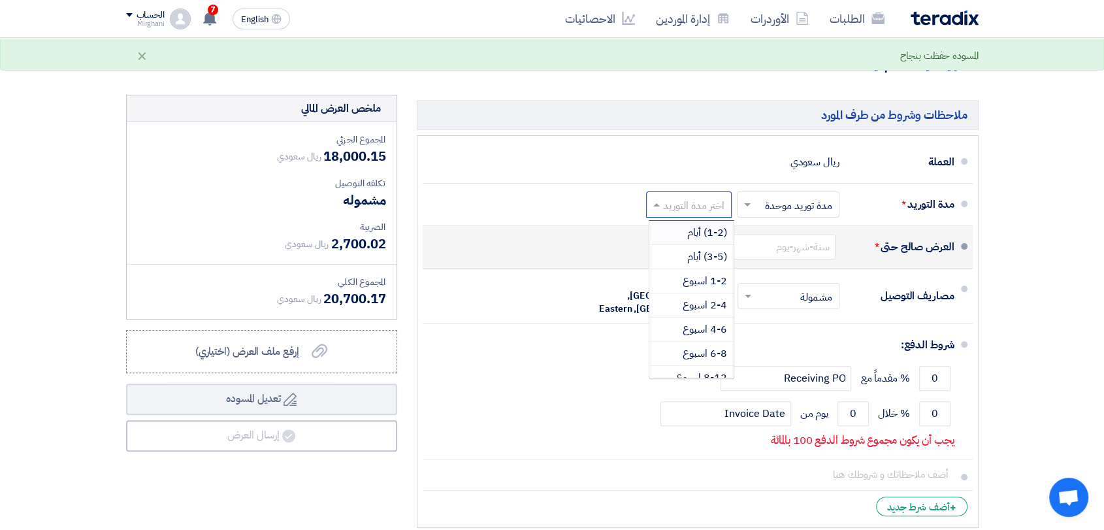
click at [674, 229] on div "(1-2) أيام" at bounding box center [691, 233] width 84 height 24
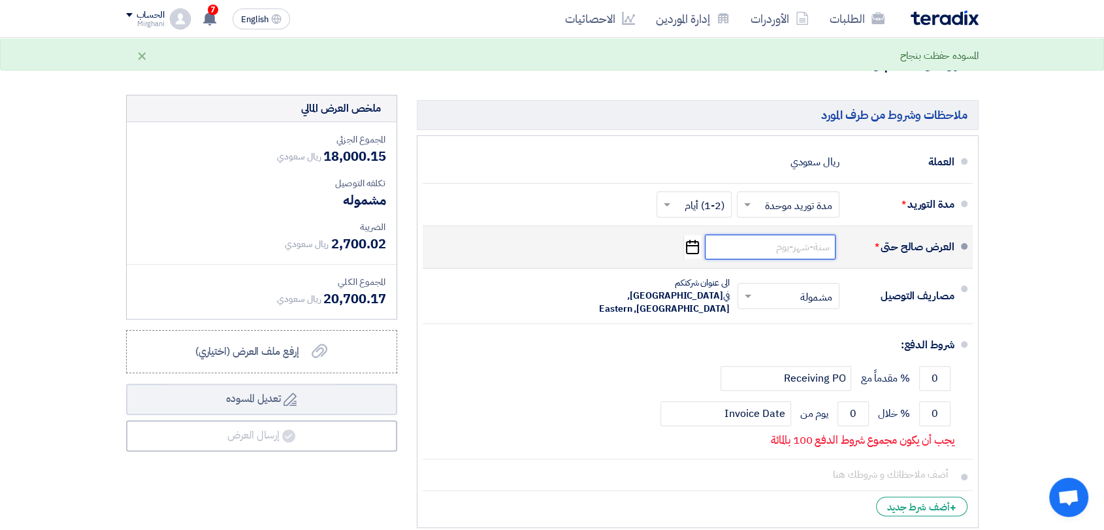
click at [732, 245] on input at bounding box center [770, 247] width 131 height 25
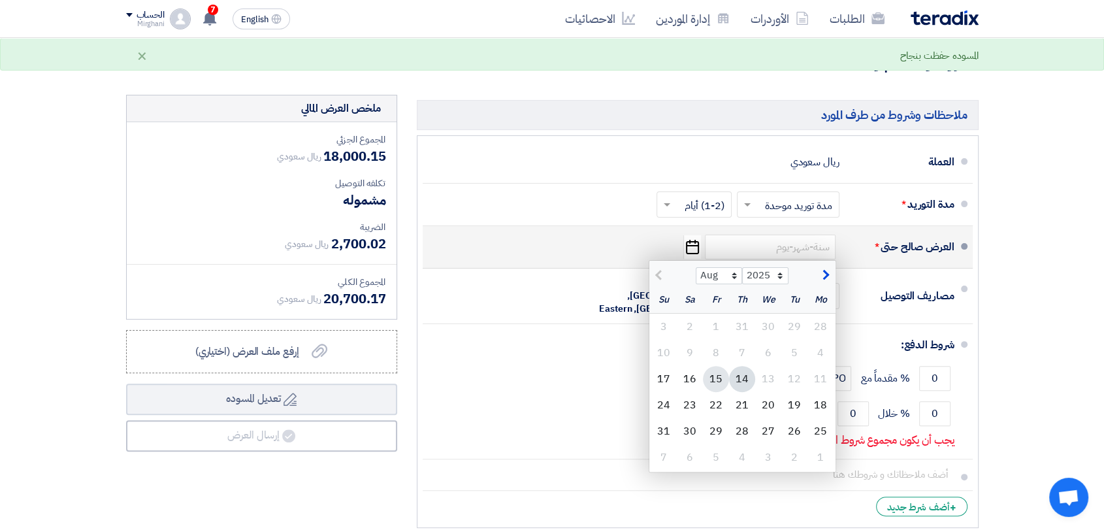
click at [716, 383] on div "15" at bounding box center [716, 379] width 26 height 26
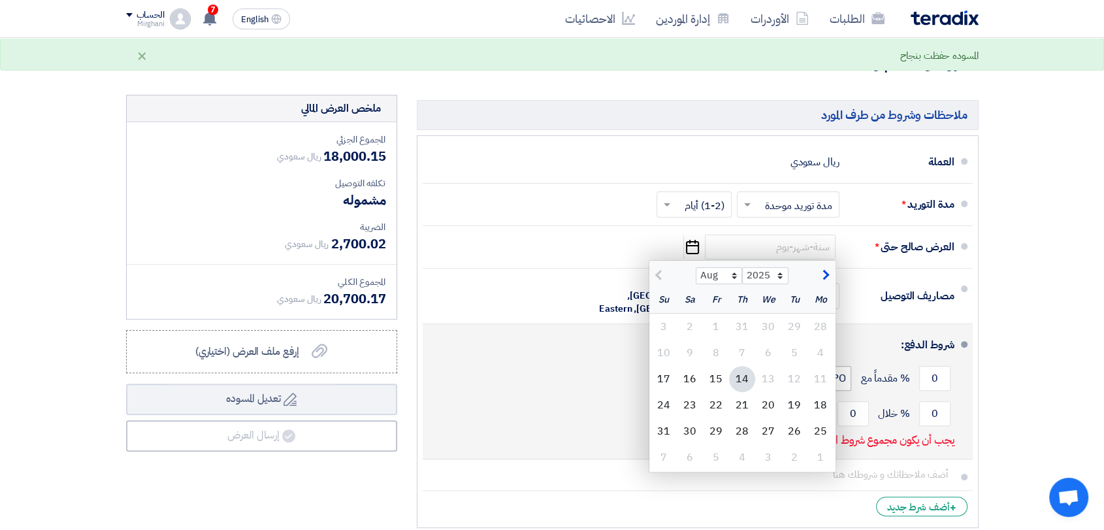
type input "[DATE]"
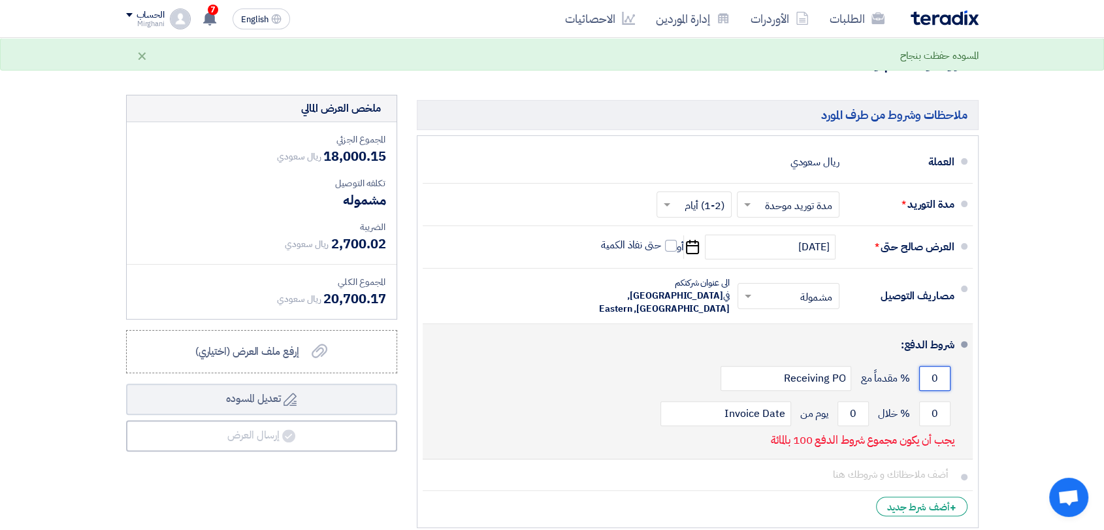
click at [943, 366] on input "0" at bounding box center [934, 378] width 31 height 25
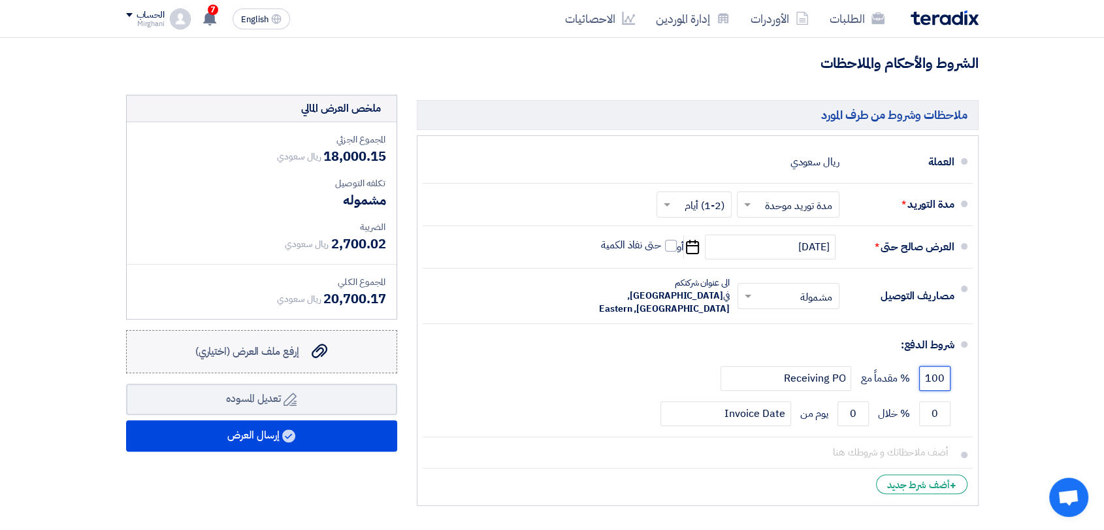
type input "100"
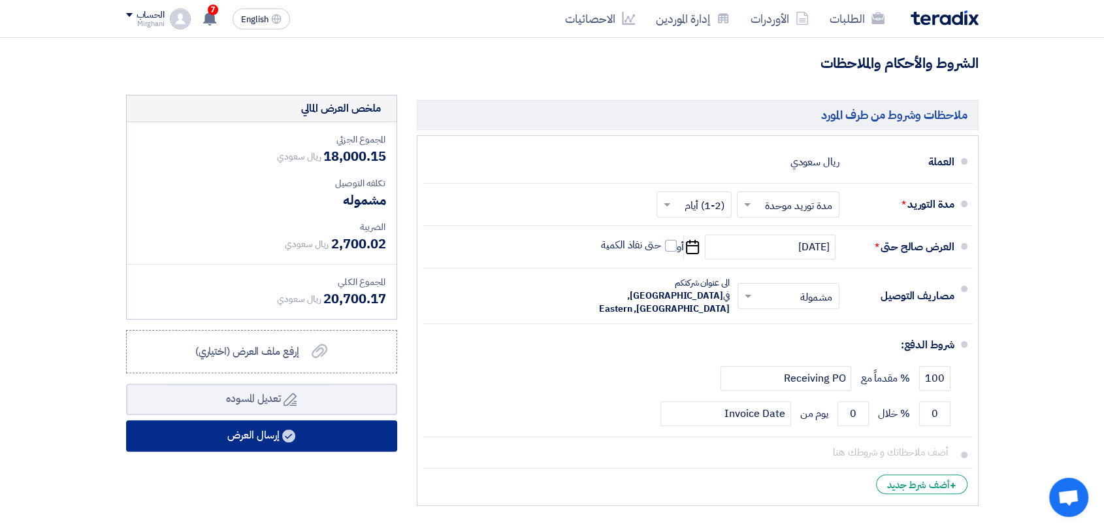
click at [354, 442] on button "إرسال العرض" at bounding box center [261, 435] width 271 height 31
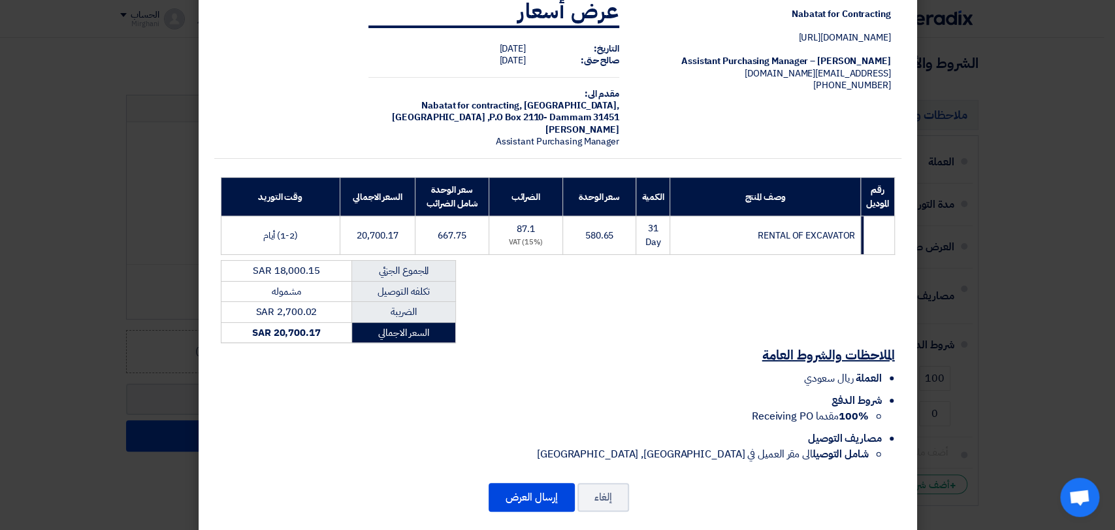
scroll to position [46, 0]
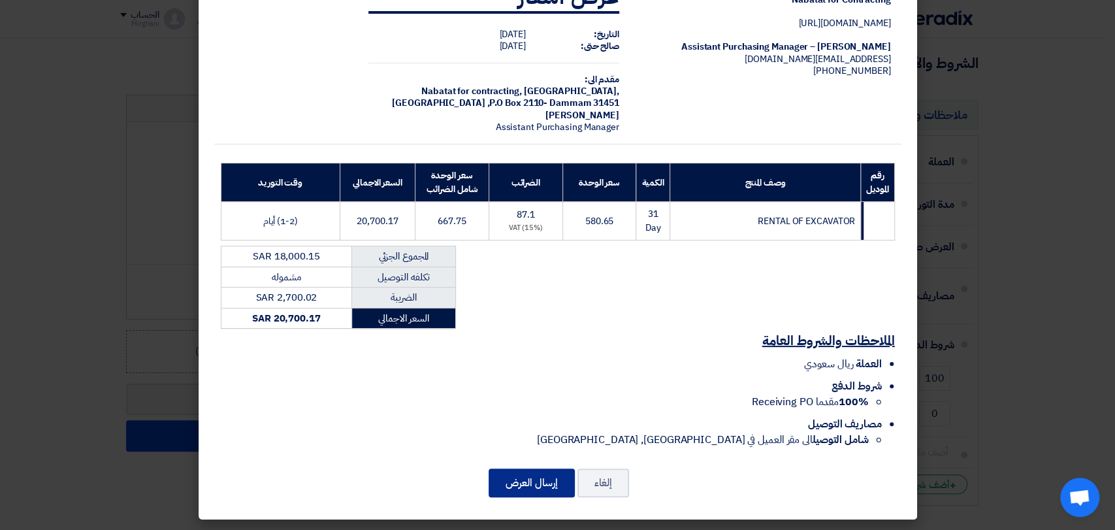
click at [517, 475] on button "إرسال العرض" at bounding box center [532, 482] width 86 height 29
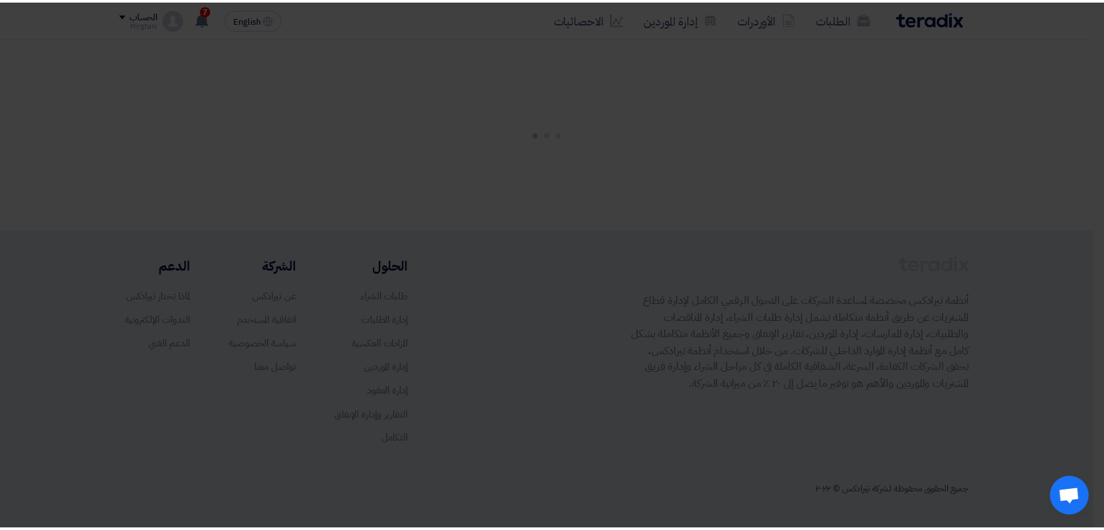
scroll to position [0, 0]
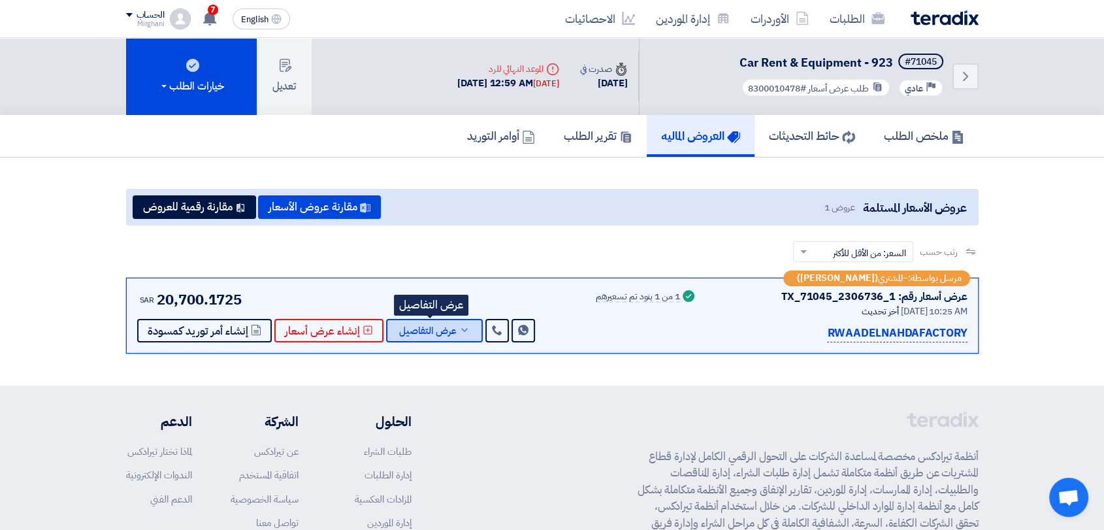
click at [451, 331] on span "عرض التفاصيل" at bounding box center [427, 331] width 57 height 10
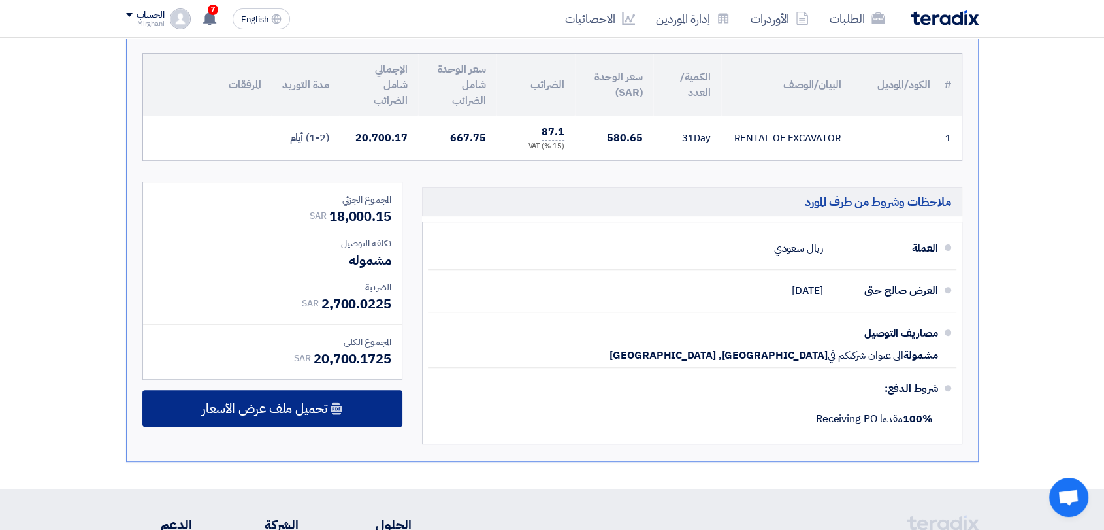
click at [348, 411] on div "تحميل ملف عرض الأسعار" at bounding box center [272, 408] width 260 height 37
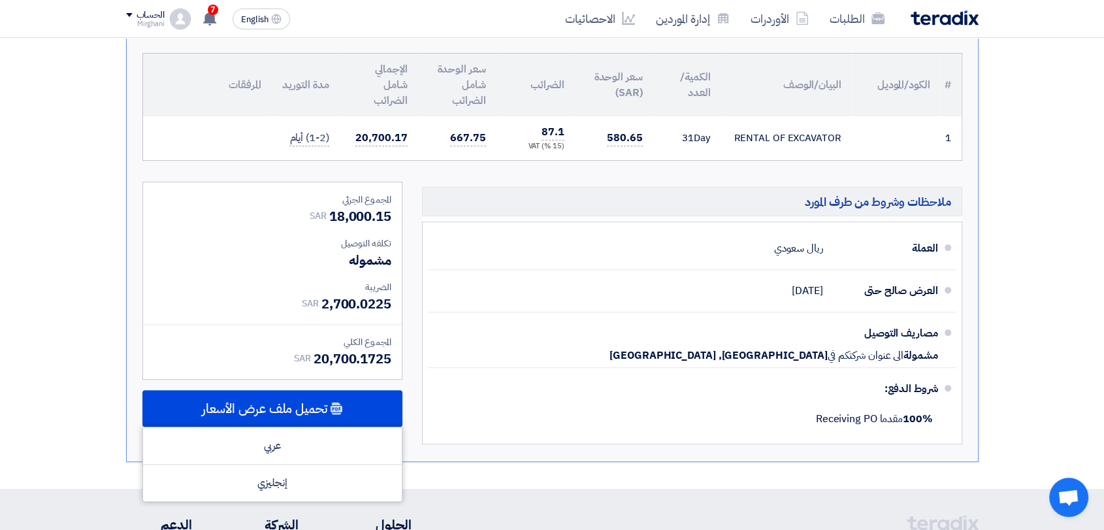
scroll to position [508, 0]
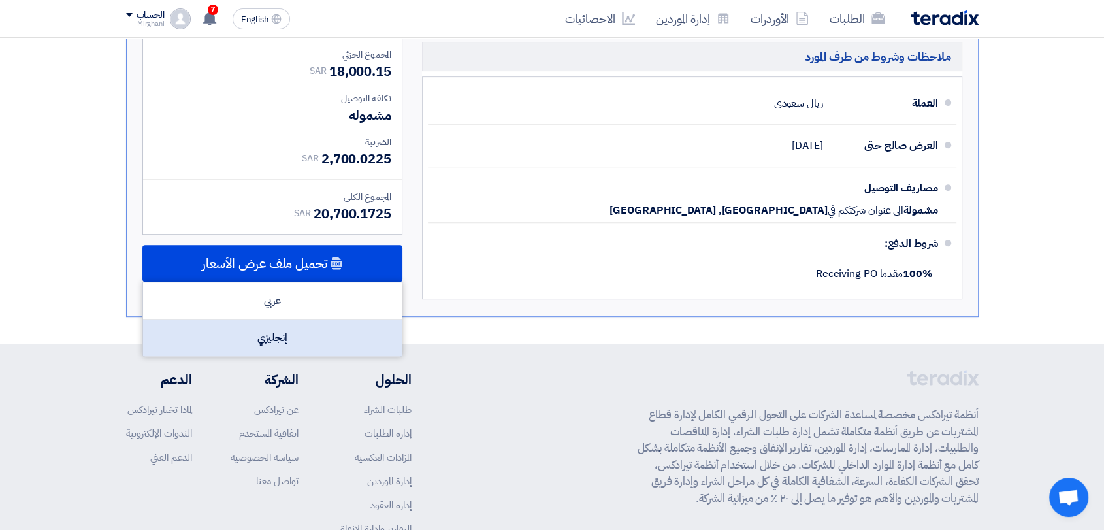
click at [353, 334] on div "إنجليزي" at bounding box center [272, 337] width 259 height 37
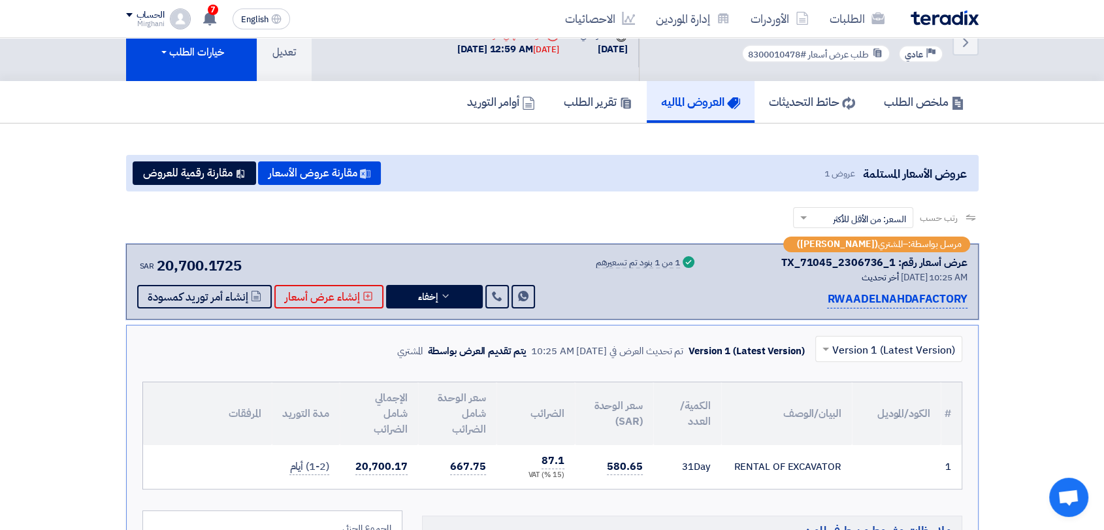
scroll to position [0, 0]
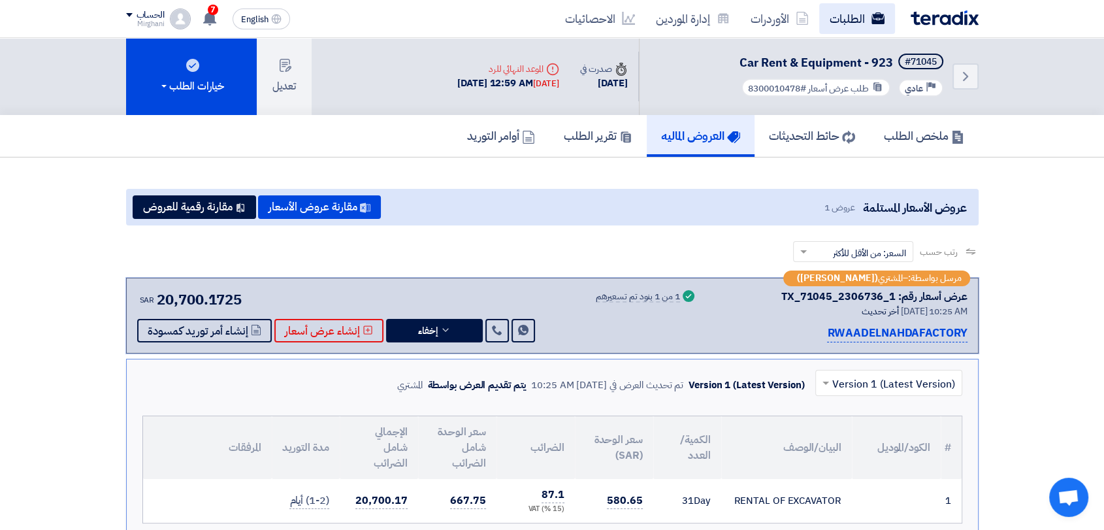
click at [855, 11] on link "الطلبات" at bounding box center [857, 18] width 76 height 31
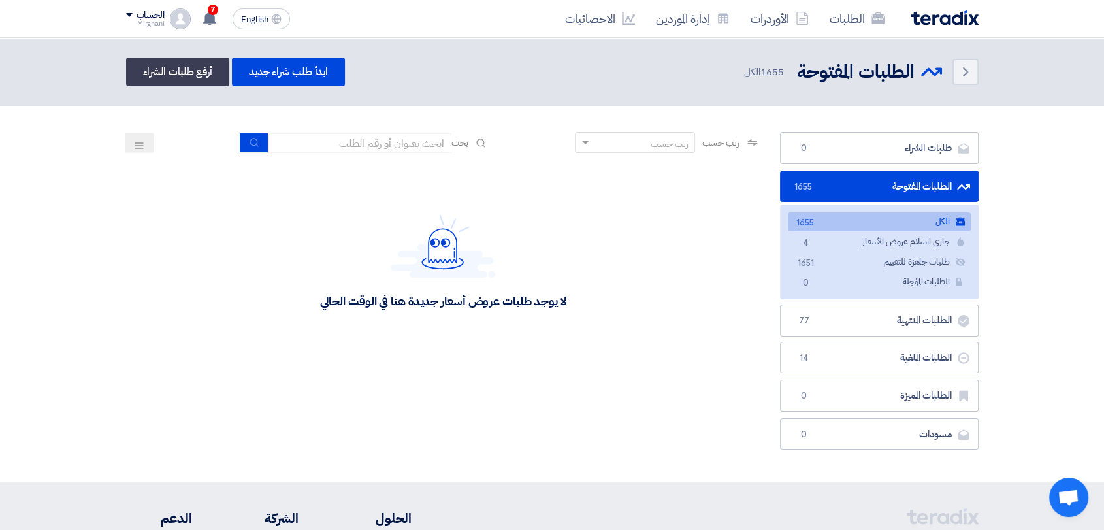
click at [392, 131] on section "طلبات الشراء طلبات الشراء 0 الطلبات المفتوحة الطلبات المفتوحة 1655 الكل الكل 16…" at bounding box center [552, 294] width 1104 height 376
click at [392, 136] on input at bounding box center [359, 143] width 183 height 20
paste input "8300010187"
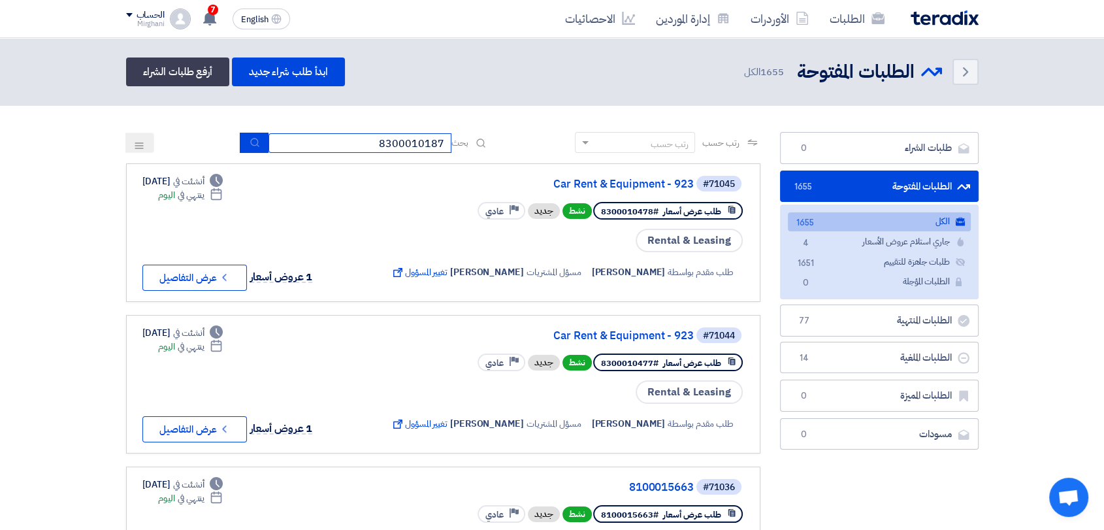
type input "8300010187"
click at [251, 138] on icon "submit" at bounding box center [255, 142] width 10 height 10
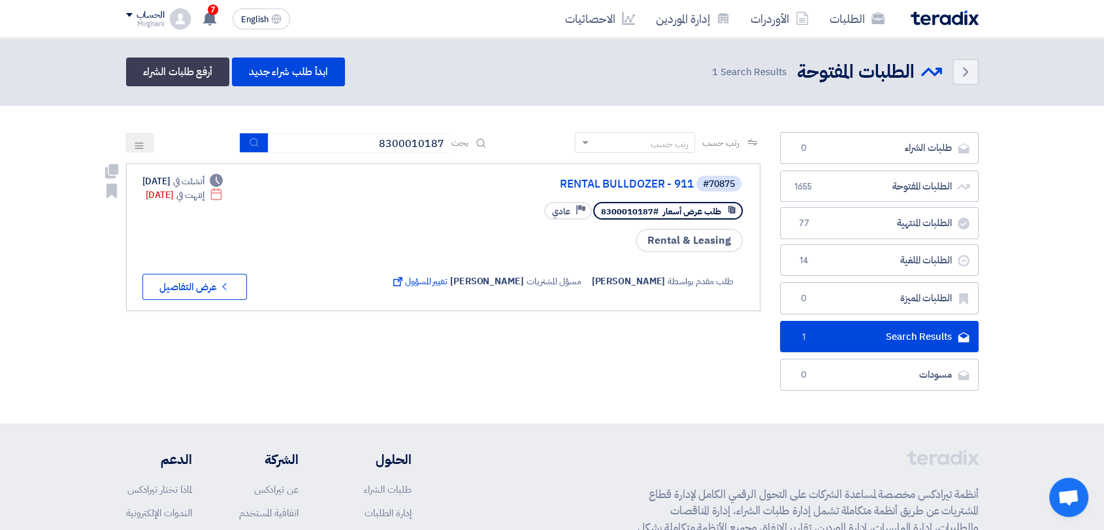
click at [617, 180] on link "RENTAL BULLDOZER - 911" at bounding box center [562, 184] width 261 height 12
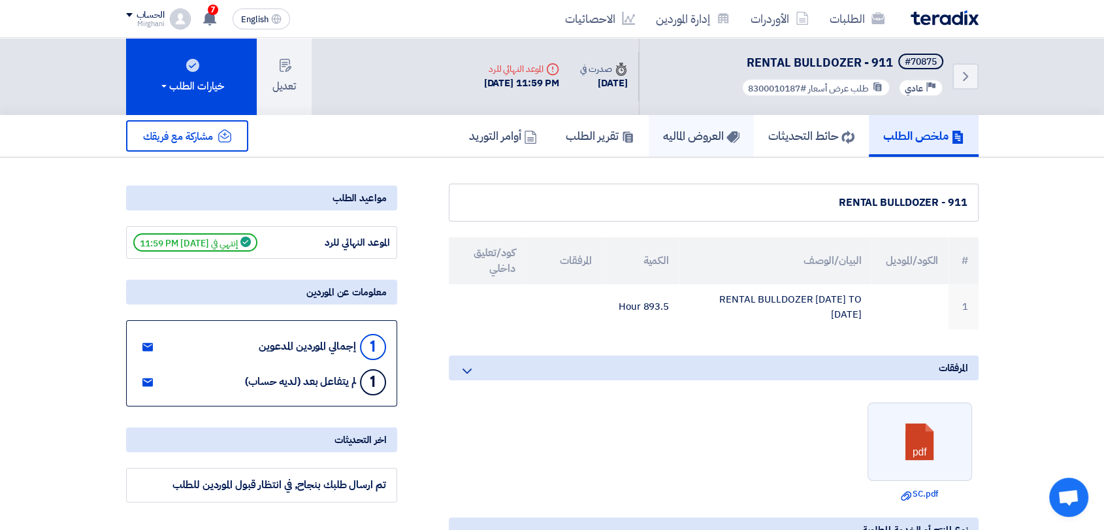
click at [663, 128] on h5 "العروض الماليه" at bounding box center [701, 135] width 76 height 15
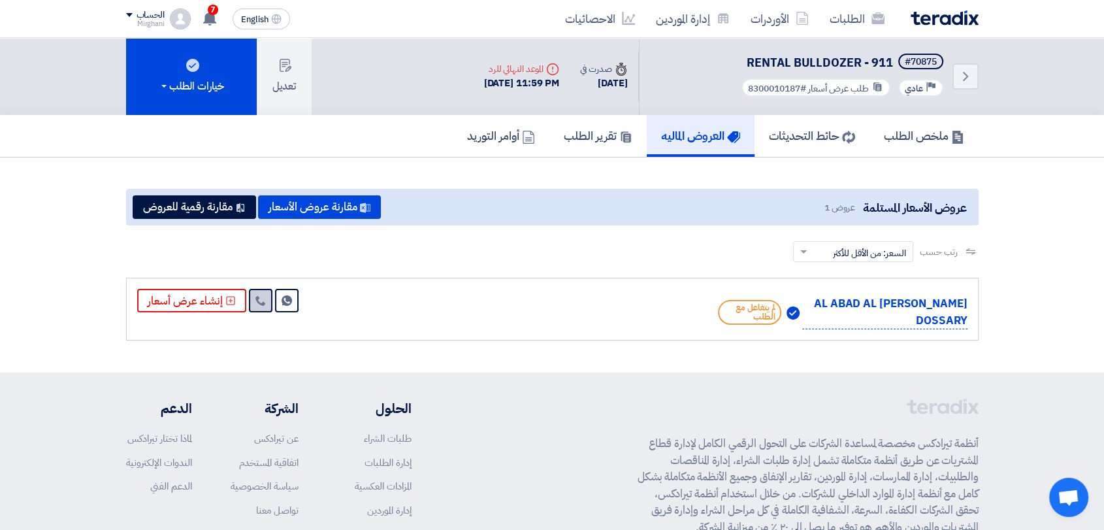
click at [267, 293] on link at bounding box center [261, 301] width 24 height 24
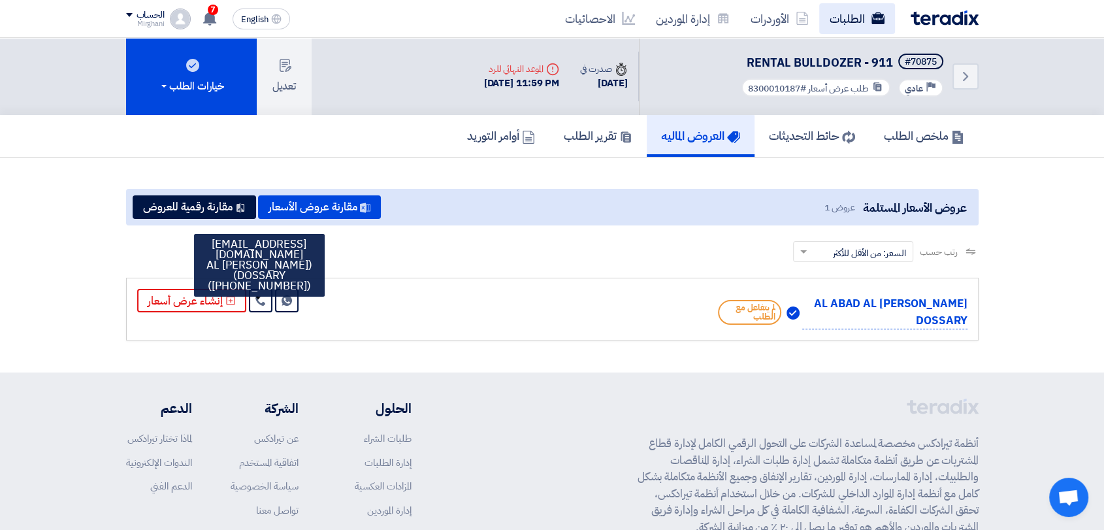
click at [861, 16] on link "الطلبات" at bounding box center [857, 18] width 76 height 31
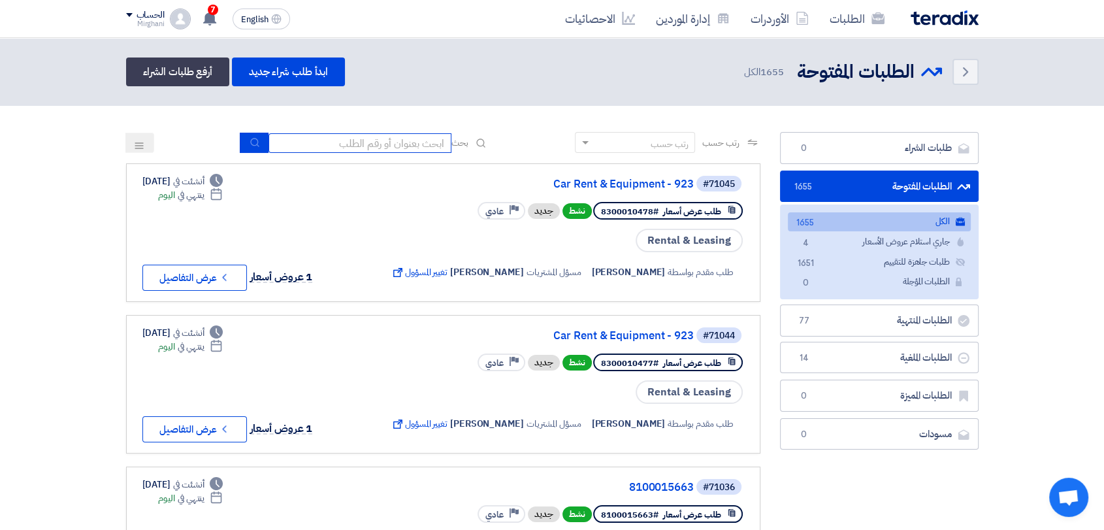
click at [402, 144] on input at bounding box center [359, 143] width 183 height 20
paste input "8100015059"
type input "8100015059"
click at [250, 140] on icon "submit" at bounding box center [255, 142] width 10 height 10
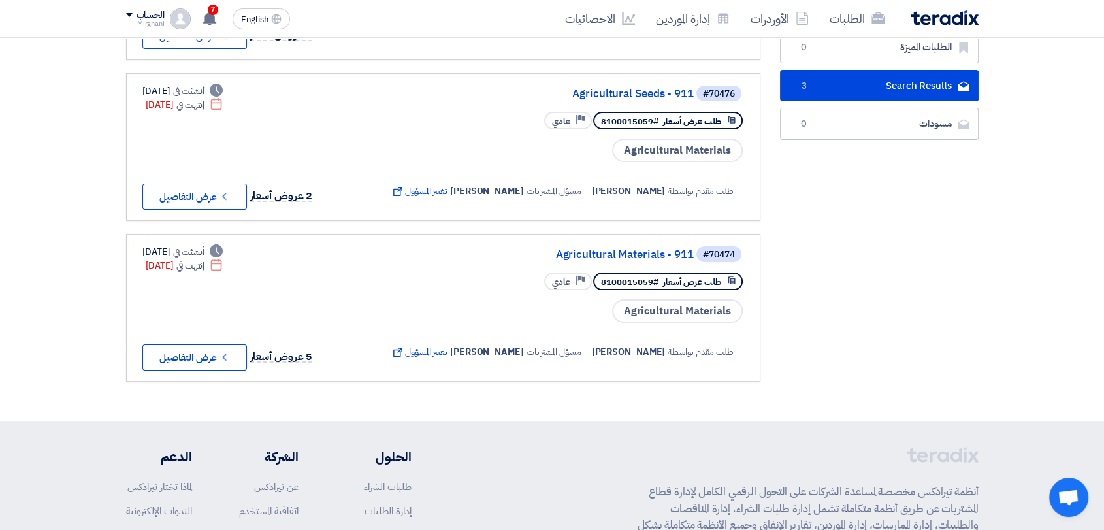
scroll to position [439, 0]
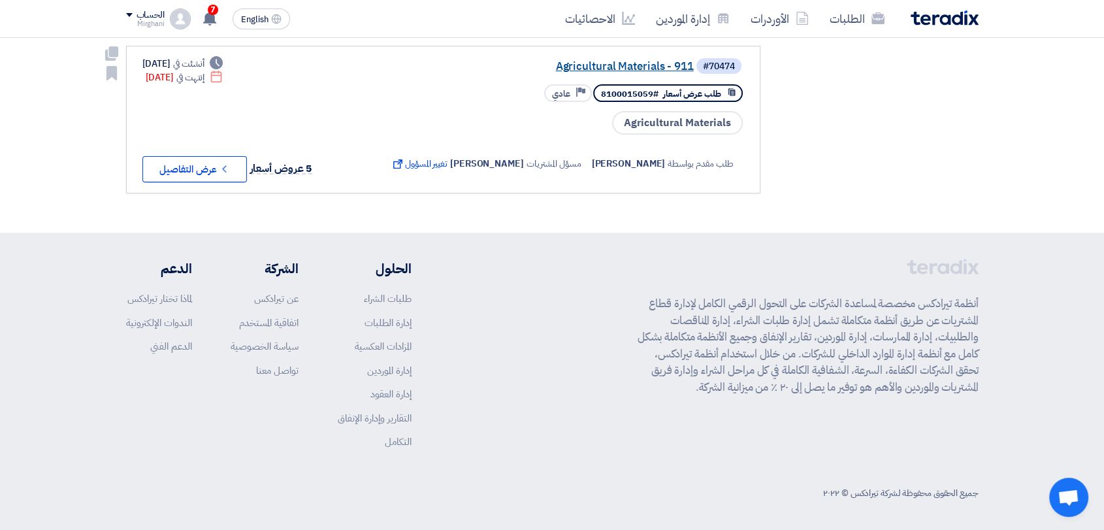
click at [636, 63] on link "Agricultural Materials - 911" at bounding box center [562, 67] width 261 height 12
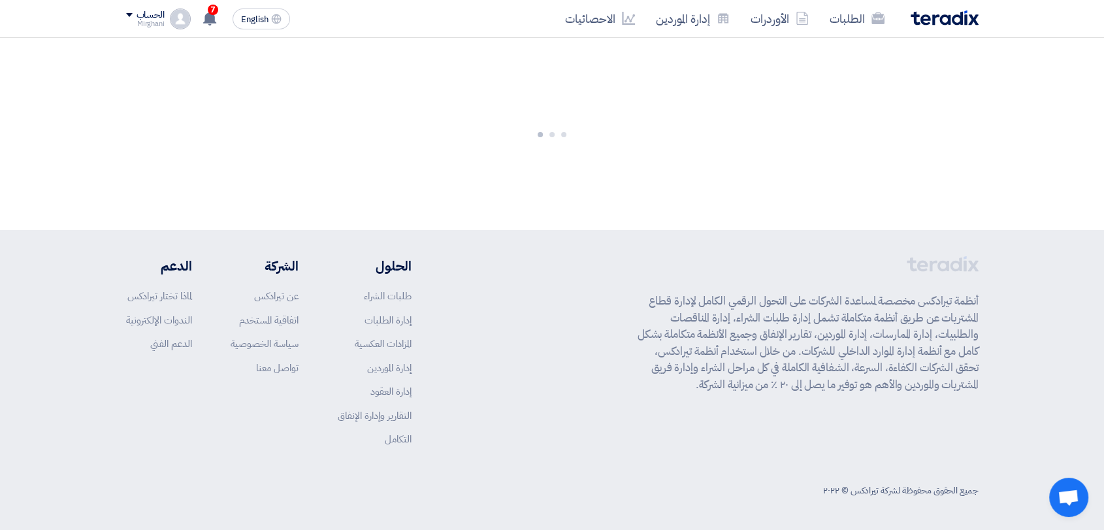
scroll to position [0, 0]
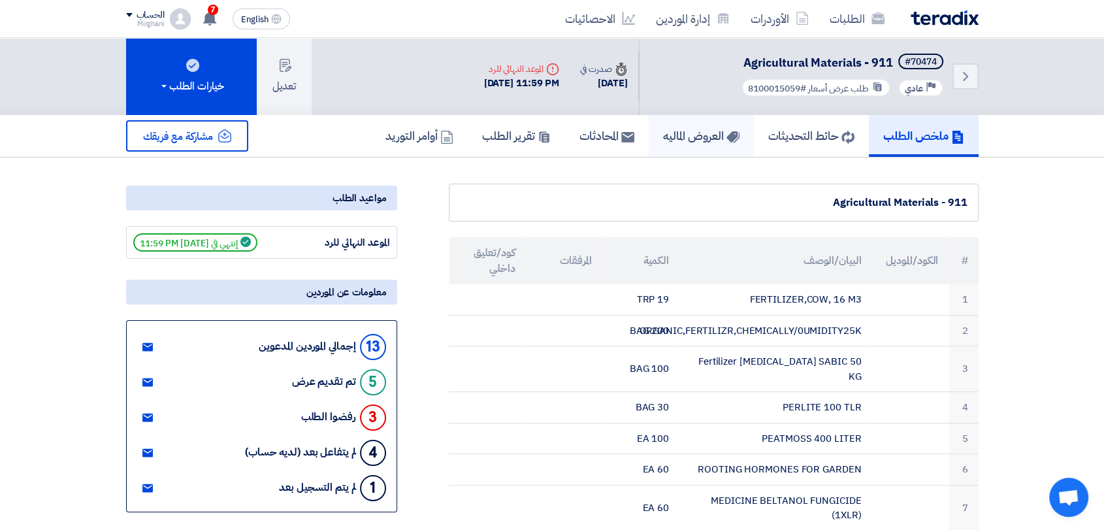
click at [663, 140] on h5 "العروض الماليه" at bounding box center [701, 135] width 76 height 15
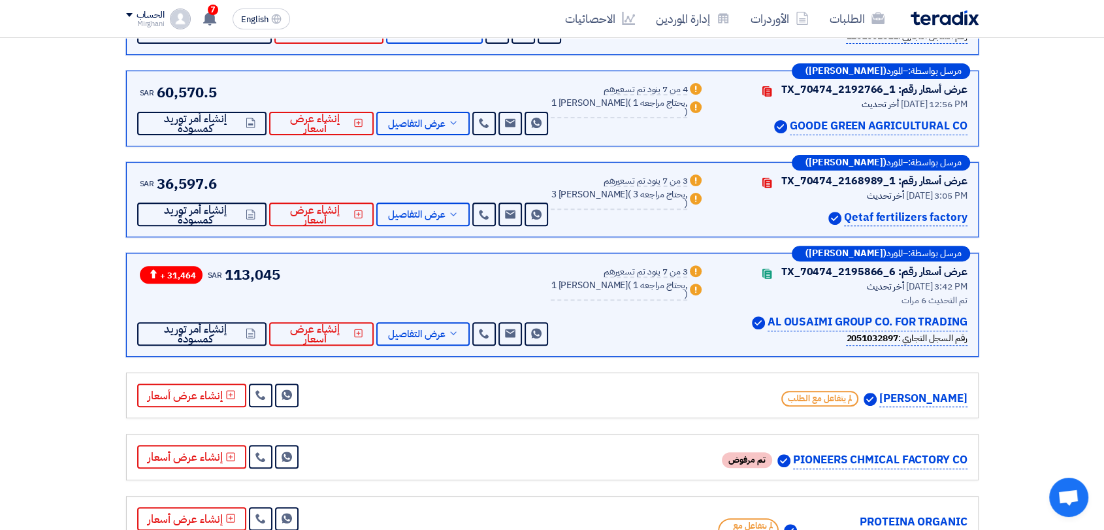
scroll to position [392, 0]
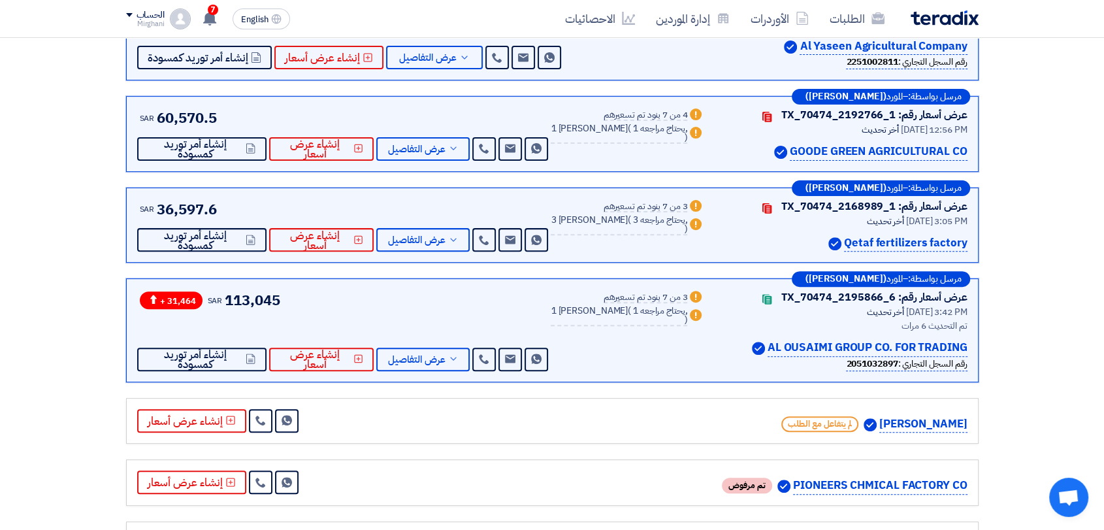
click at [461, 158] on div "Send Message Send Message عرض التفاصيل إنشاء عرض أسعار" at bounding box center [344, 149] width 414 height 24
click at [460, 153] on button "عرض التفاصيل" at bounding box center [422, 149] width 93 height 24
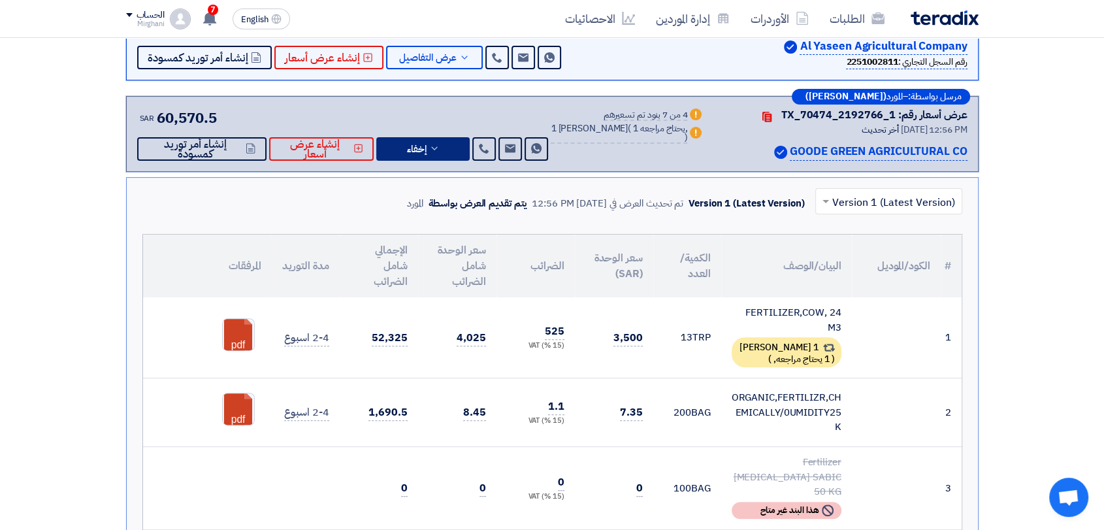
scroll to position [465, 0]
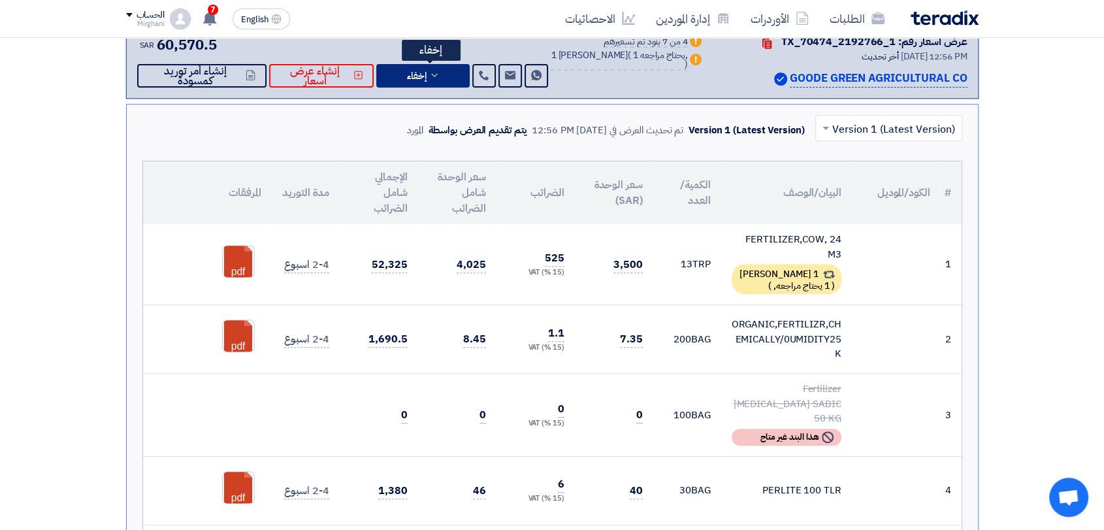
click at [427, 74] on span "إخفاء" at bounding box center [417, 76] width 20 height 10
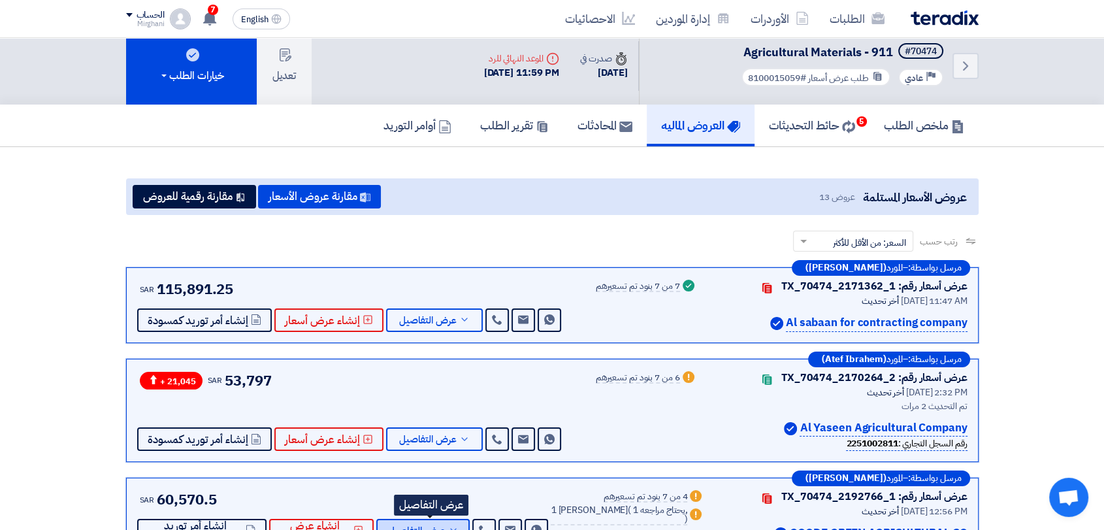
scroll to position [0, 0]
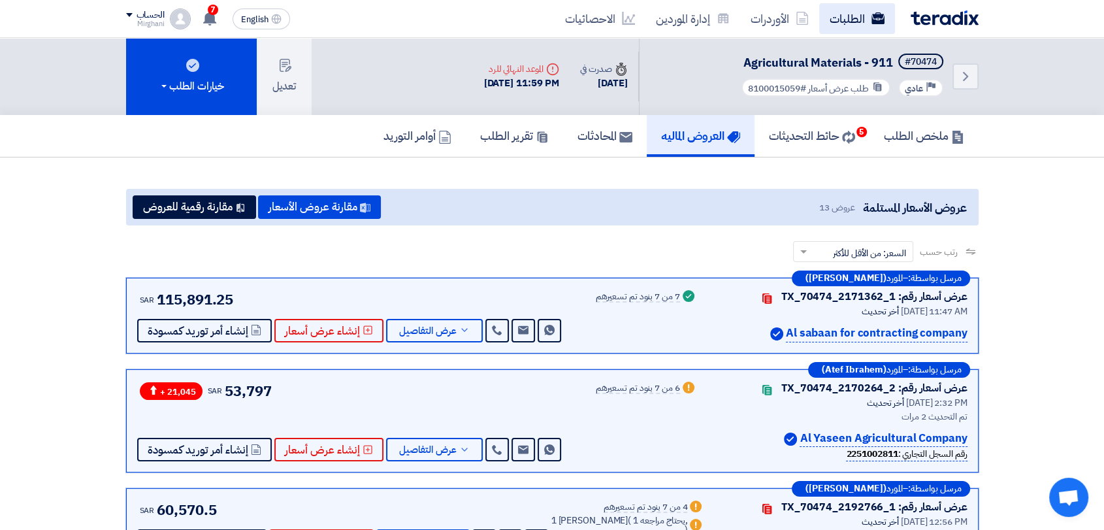
click at [836, 22] on link "الطلبات" at bounding box center [857, 18] width 76 height 31
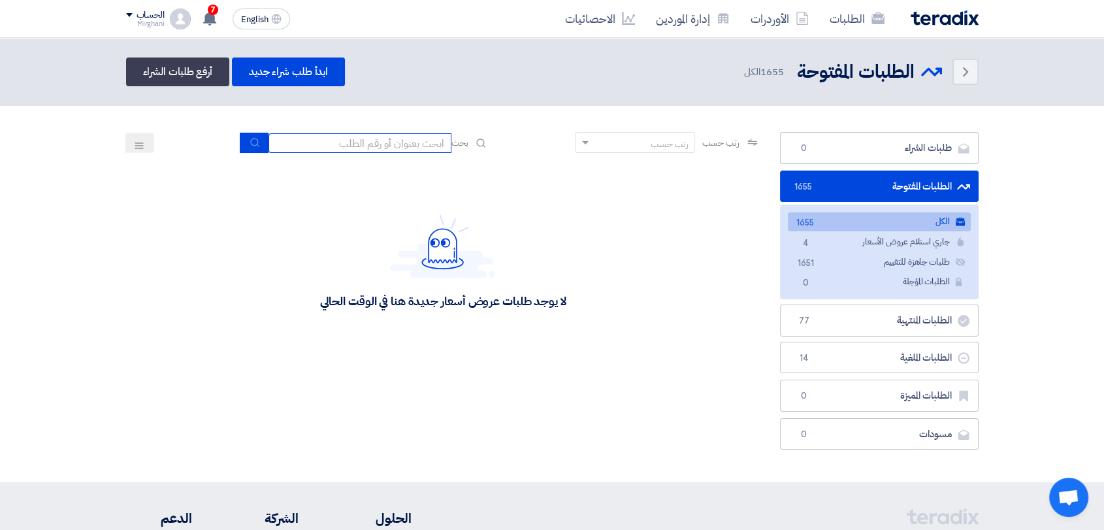
click at [432, 146] on input at bounding box center [359, 143] width 183 height 20
paste input "10008525"
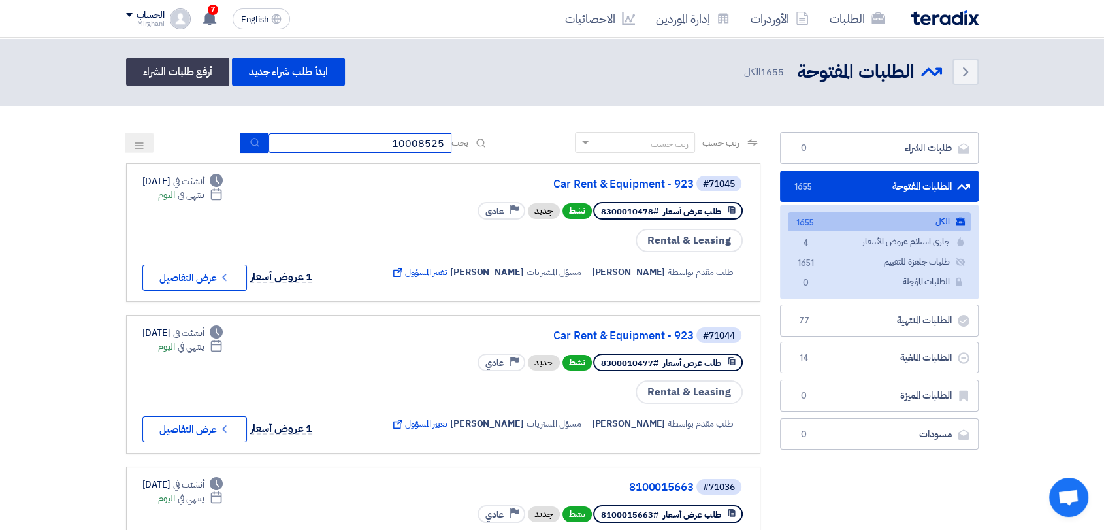
type input "10008525"
click at [261, 139] on button "submit" at bounding box center [254, 143] width 29 height 20
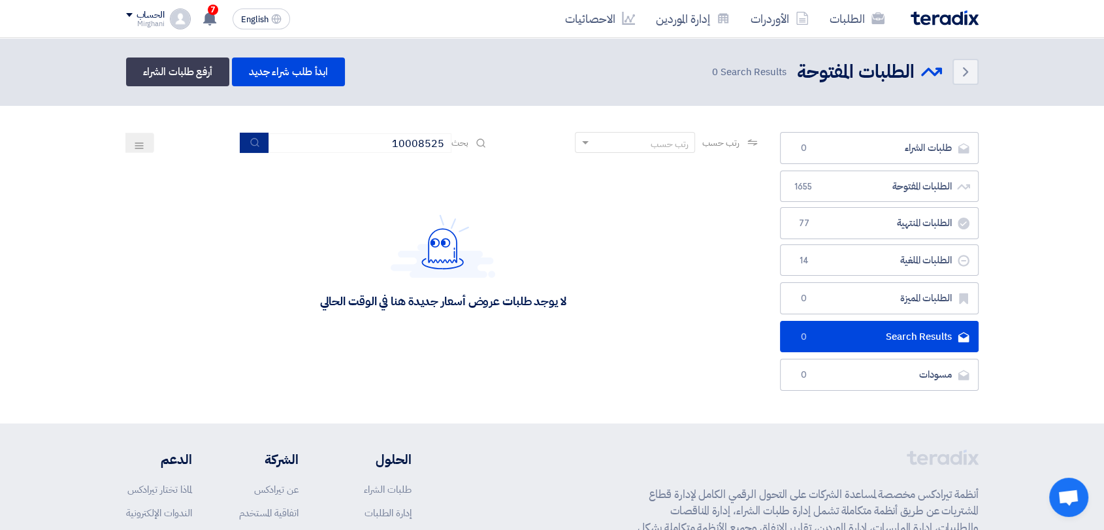
click at [255, 139] on icon "submit" at bounding box center [255, 142] width 10 height 10
drag, startPoint x: 344, startPoint y: 145, endPoint x: 483, endPoint y: 146, distance: 138.5
click at [483, 146] on div "بحث 10008525" at bounding box center [364, 143] width 249 height 20
click at [689, 20] on link "إدارة الموردين" at bounding box center [692, 18] width 95 height 31
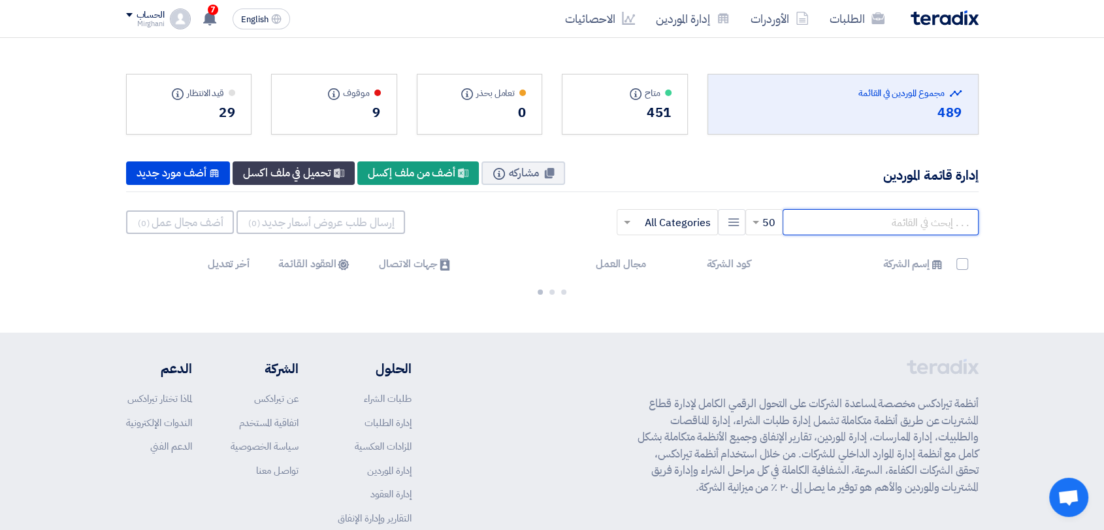
click at [831, 229] on input "text" at bounding box center [881, 222] width 196 height 26
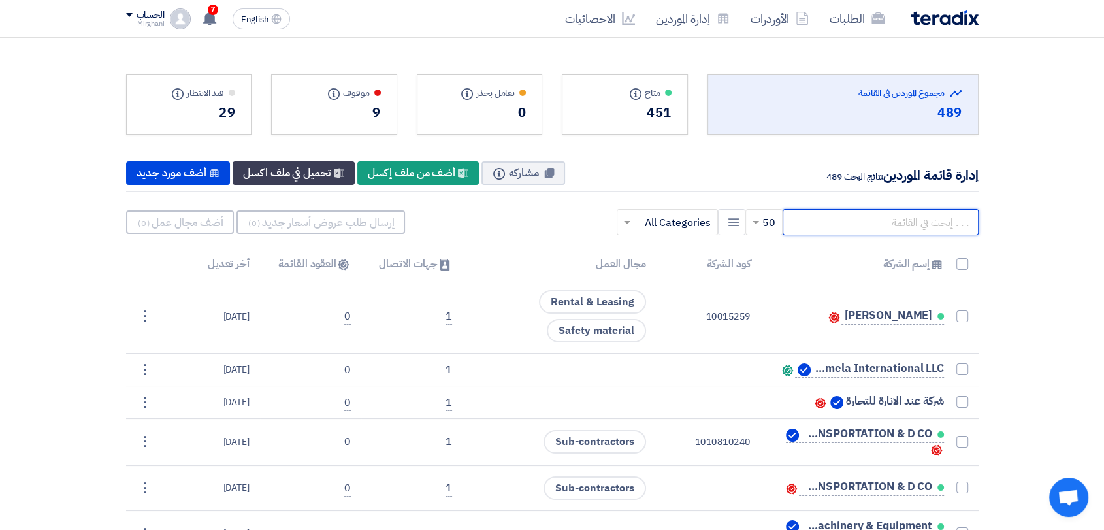
paste input "10008525"
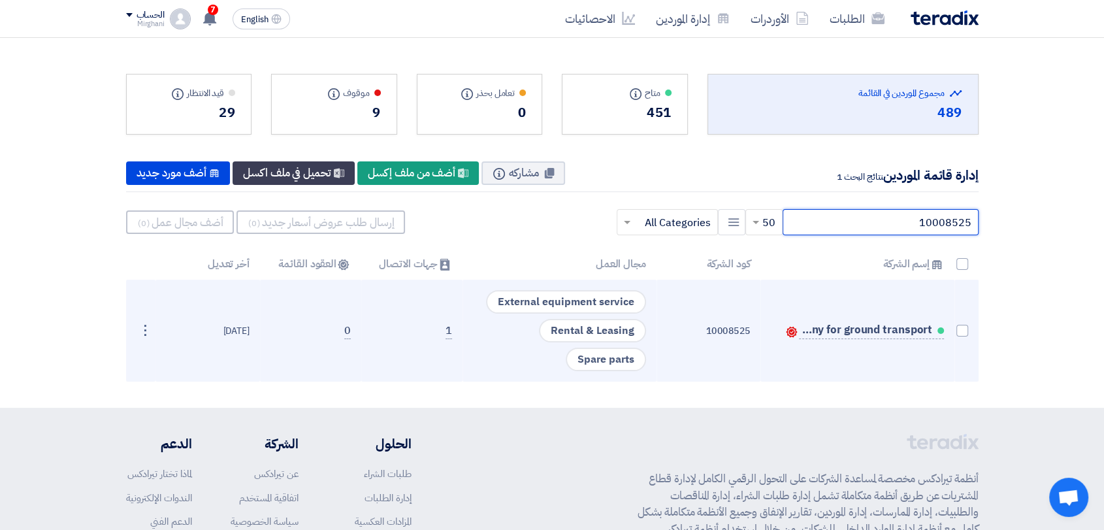
type input "10008525"
click at [953, 331] on td "Samary company for ground transport Contacts" at bounding box center [857, 331] width 194 height 102
click at [960, 331] on span at bounding box center [962, 331] width 12 height 12
click at [952, 331] on input "checkbox" at bounding box center [948, 333] width 8 height 8
checkbox input "true"
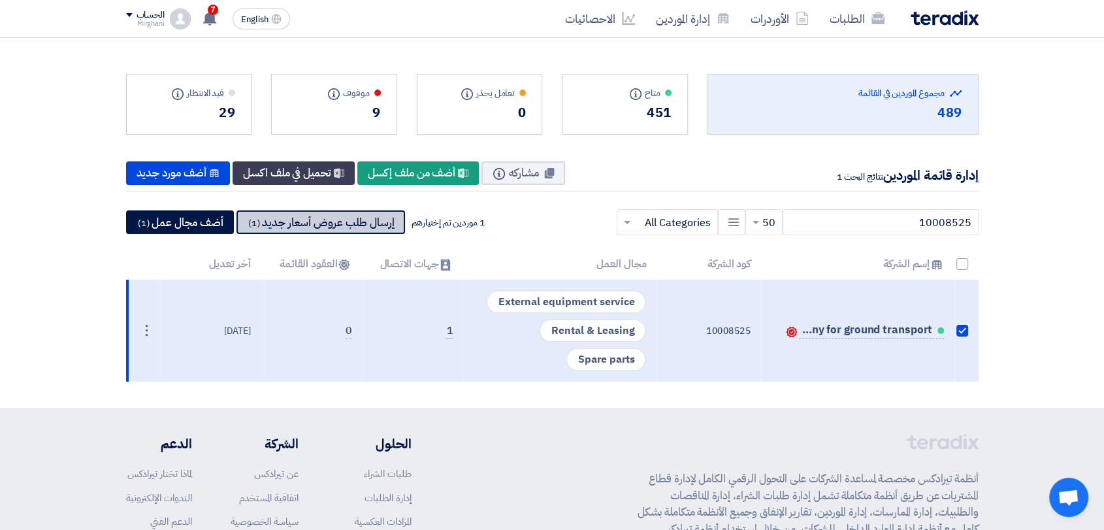
click at [303, 226] on button "إرسال طلب عروض أسعار جديد (1)" at bounding box center [320, 222] width 169 height 24
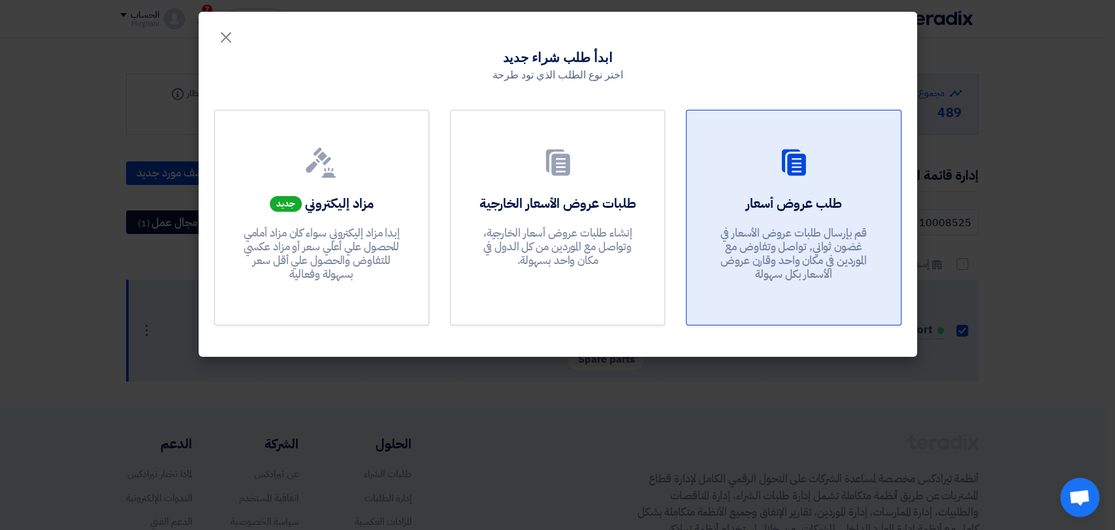
click at [716, 242] on p "قم بإرسال طلبات عروض الأسعار في غضون ثواني, تواصل وتفاوض مع الموردين في مكان وا…" at bounding box center [793, 254] width 157 height 56
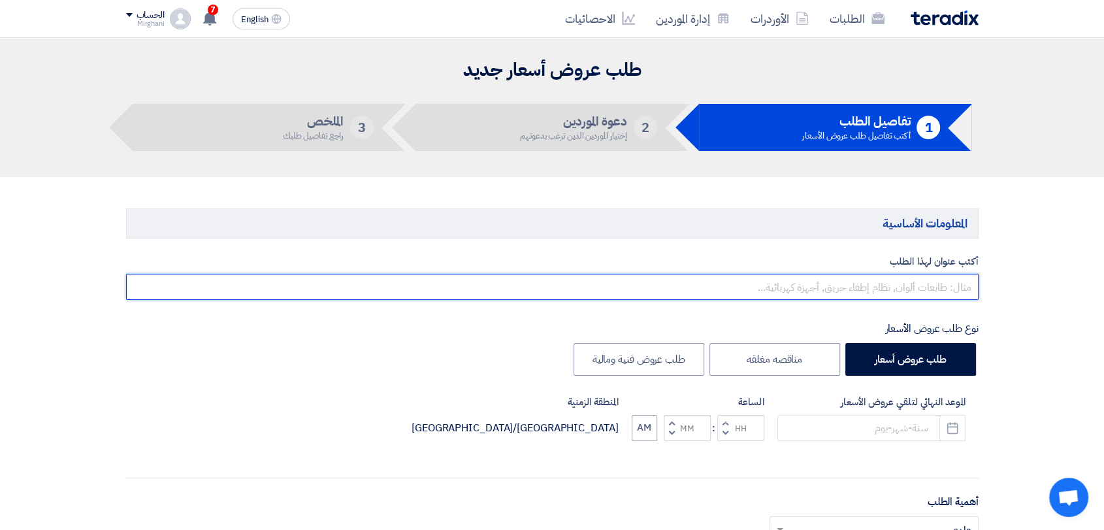
click at [805, 282] on input "text" at bounding box center [552, 287] width 852 height 26
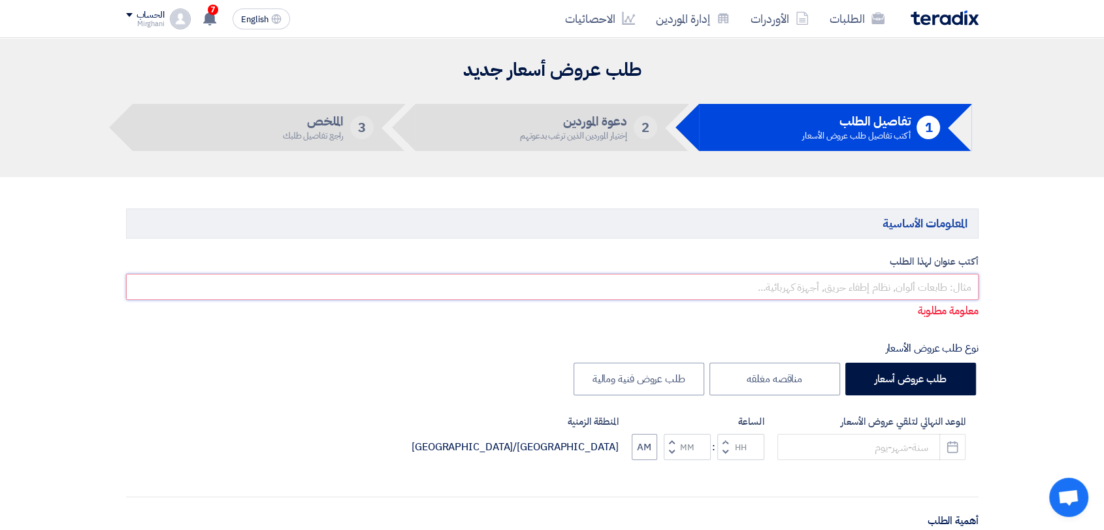
paste input "Car Rent & Equipment"
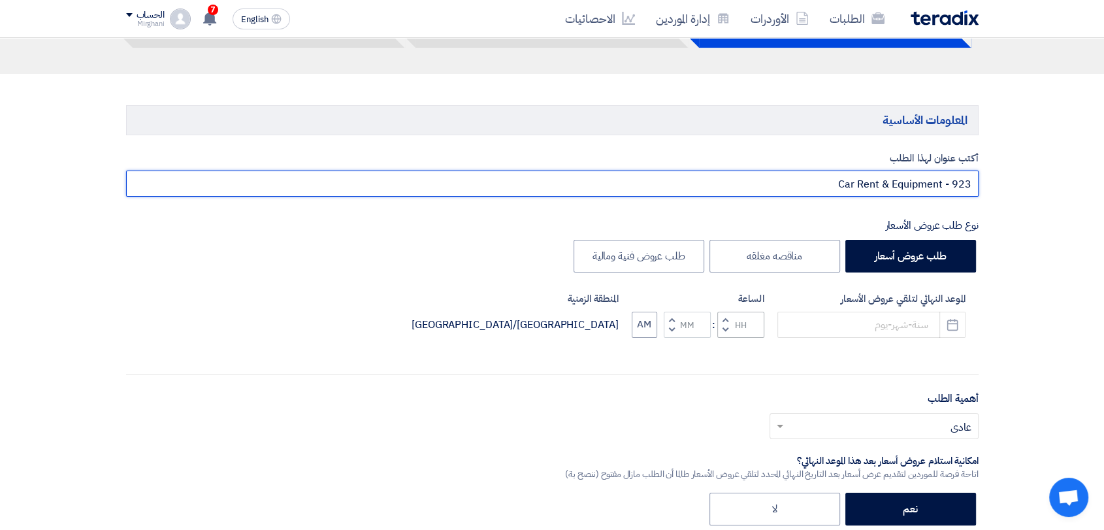
scroll to position [218, 0]
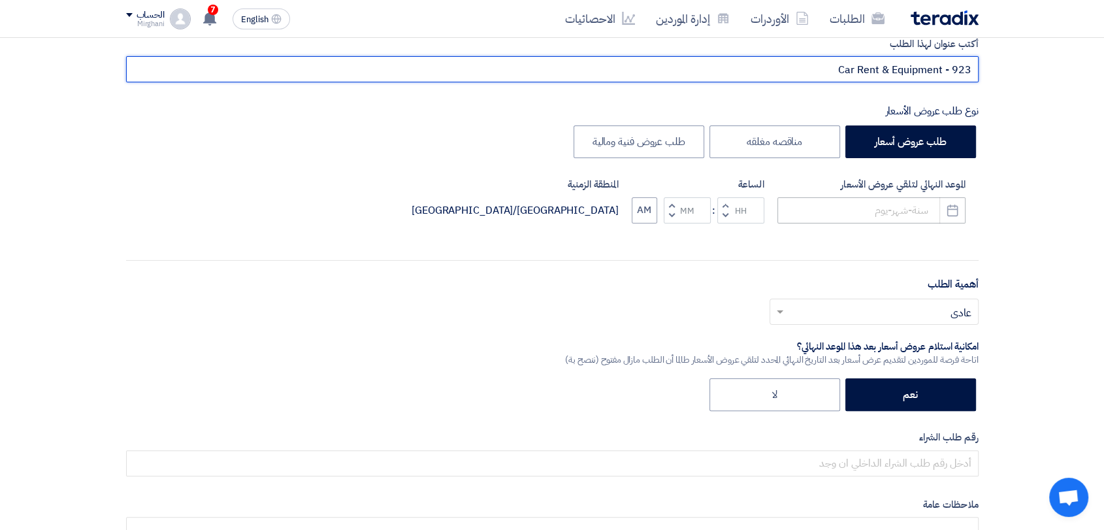
type input "Car Rent & Equipment - 923"
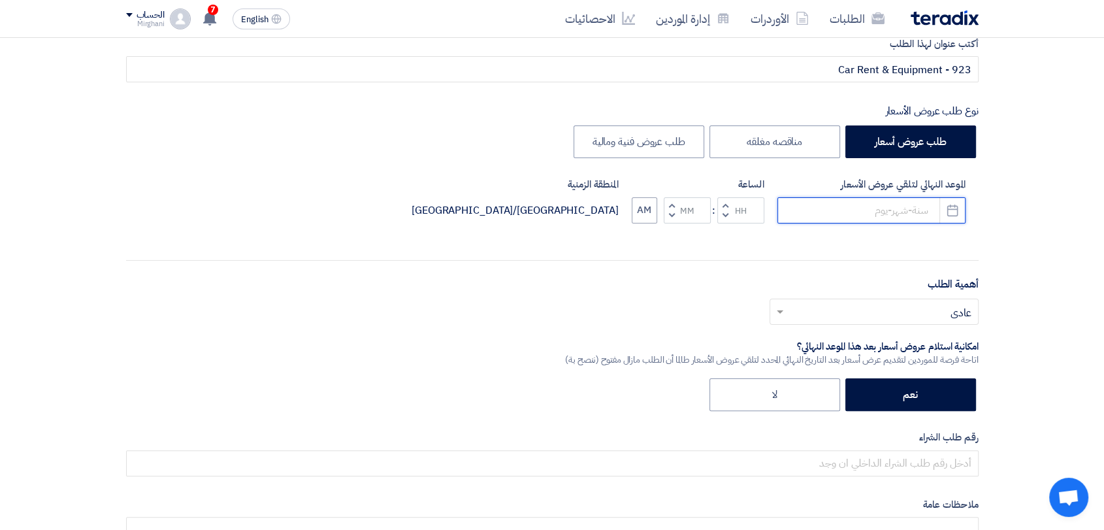
drag, startPoint x: 847, startPoint y: 201, endPoint x: 849, endPoint y: 209, distance: 8.9
click at [847, 201] on input at bounding box center [871, 210] width 188 height 26
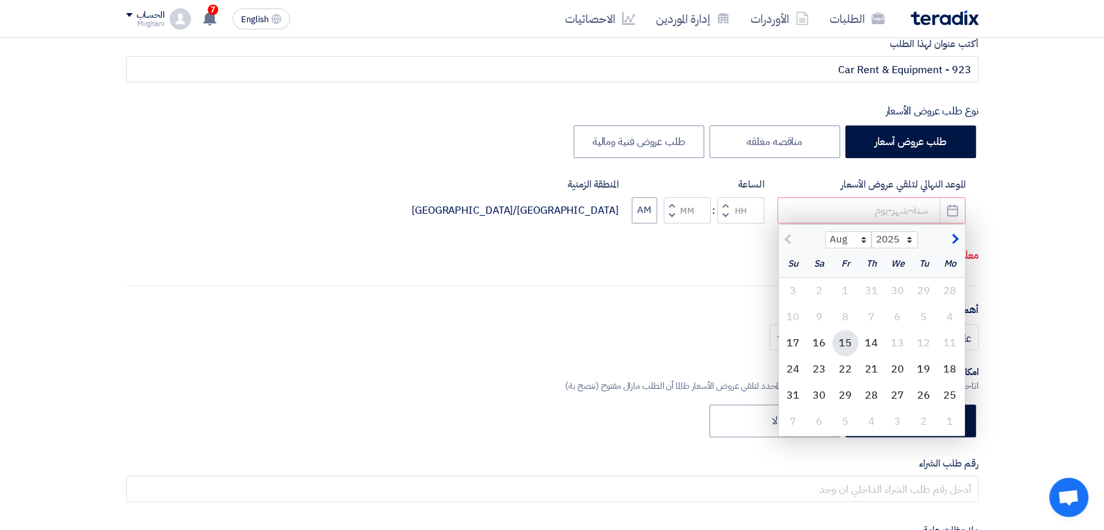
drag, startPoint x: 840, startPoint y: 343, endPoint x: 781, endPoint y: 266, distance: 96.9
click at [839, 342] on div "15" at bounding box center [845, 343] width 26 height 26
type input "[DATE]"
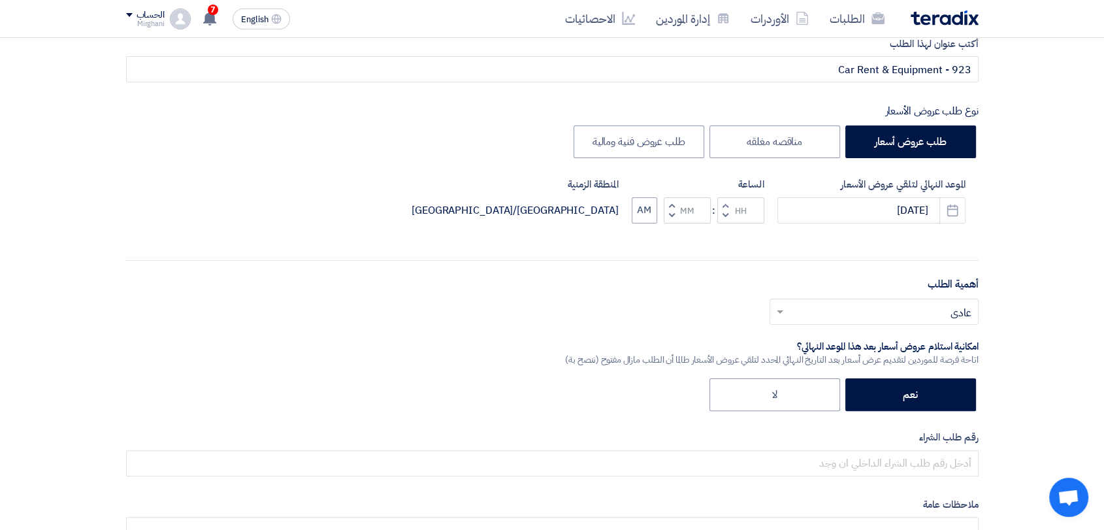
click at [723, 203] on span "button" at bounding box center [724, 205] width 5 height 10
type input "01"
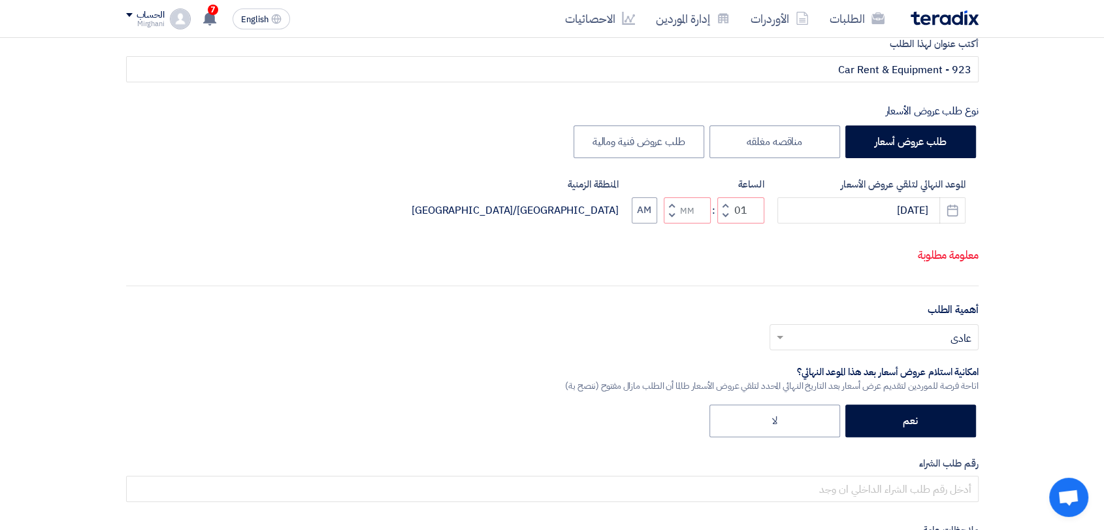
click at [673, 204] on span "button" at bounding box center [671, 205] width 5 height 10
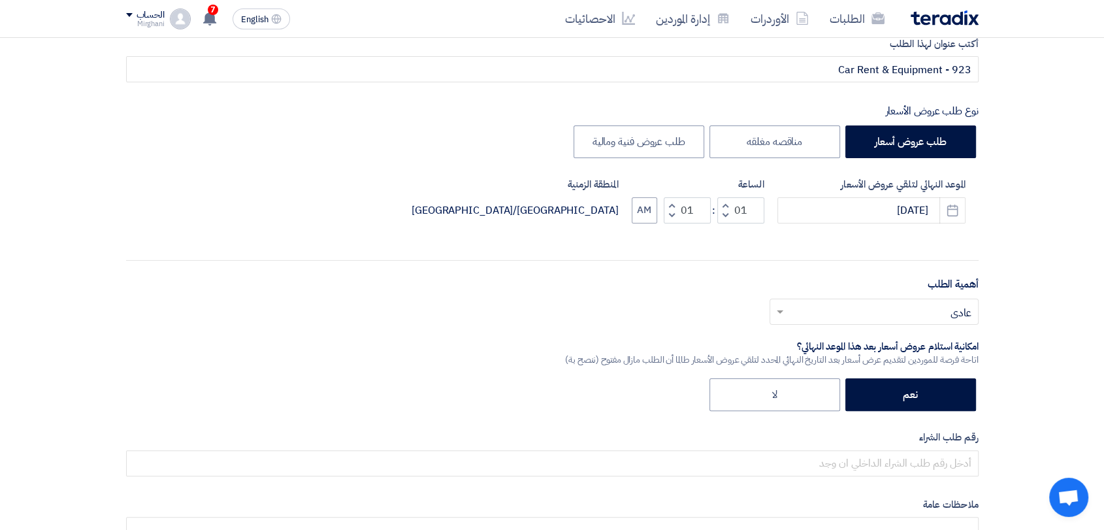
click at [666, 217] on button "Decrement minutes" at bounding box center [672, 215] width 16 height 16
type input "00"
click at [668, 217] on button "Decrement minutes" at bounding box center [672, 215] width 16 height 16
type input "12"
type input "59"
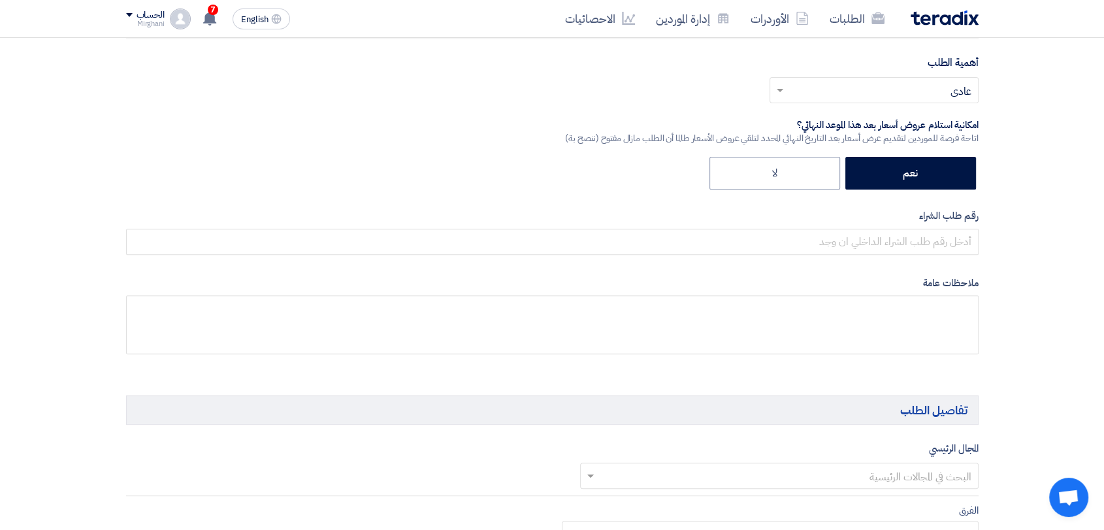
scroll to position [435, 0]
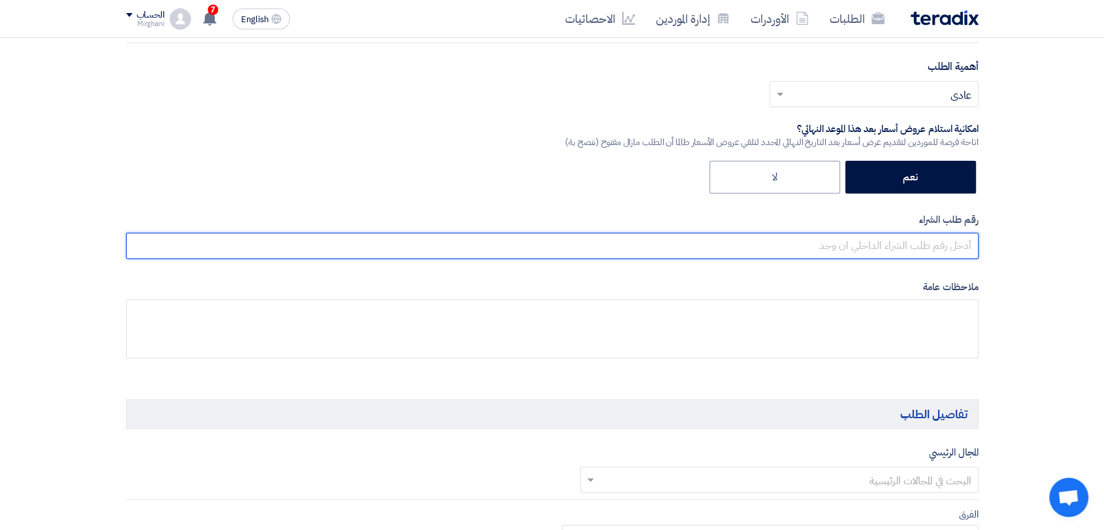
click at [770, 249] on input "text" at bounding box center [552, 246] width 852 height 26
paste input "8300010479"
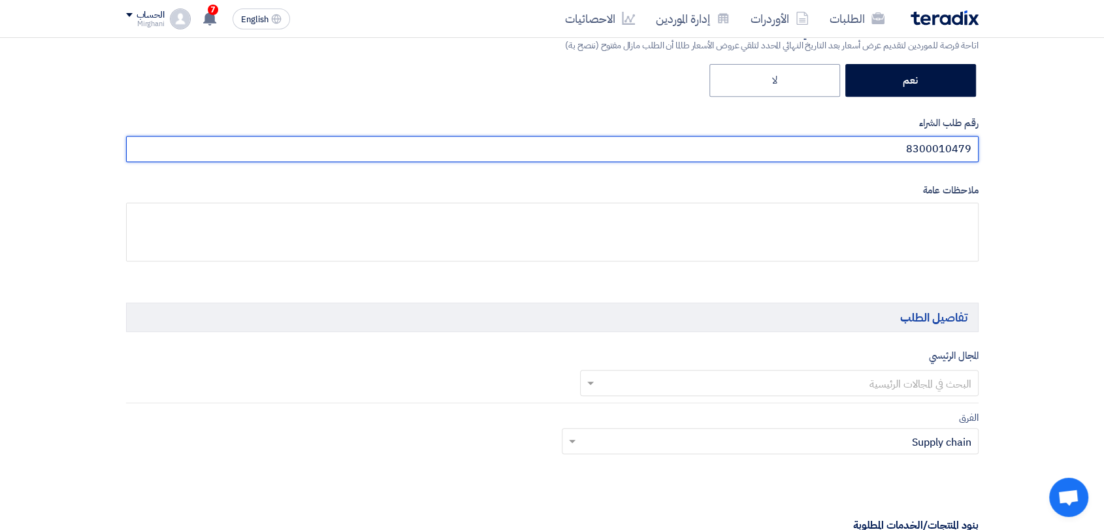
scroll to position [653, 0]
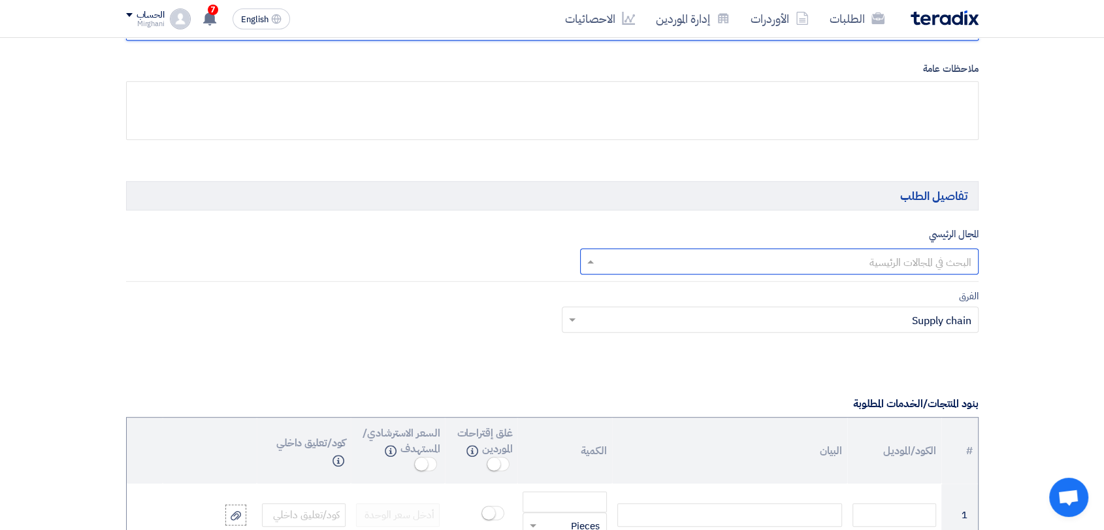
type input "8300010479"
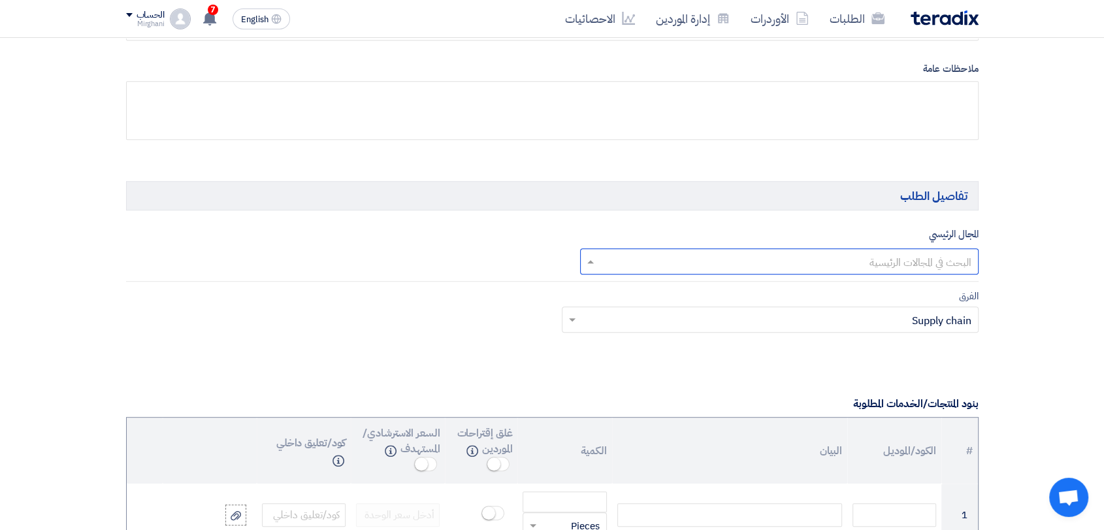
click at [820, 252] on input "text" at bounding box center [786, 262] width 372 height 22
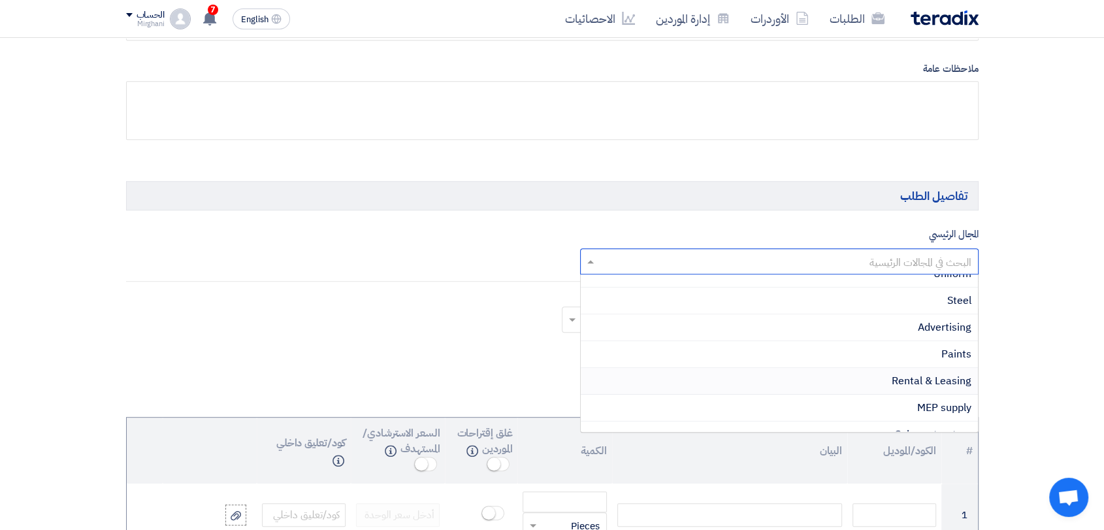
scroll to position [290, 0]
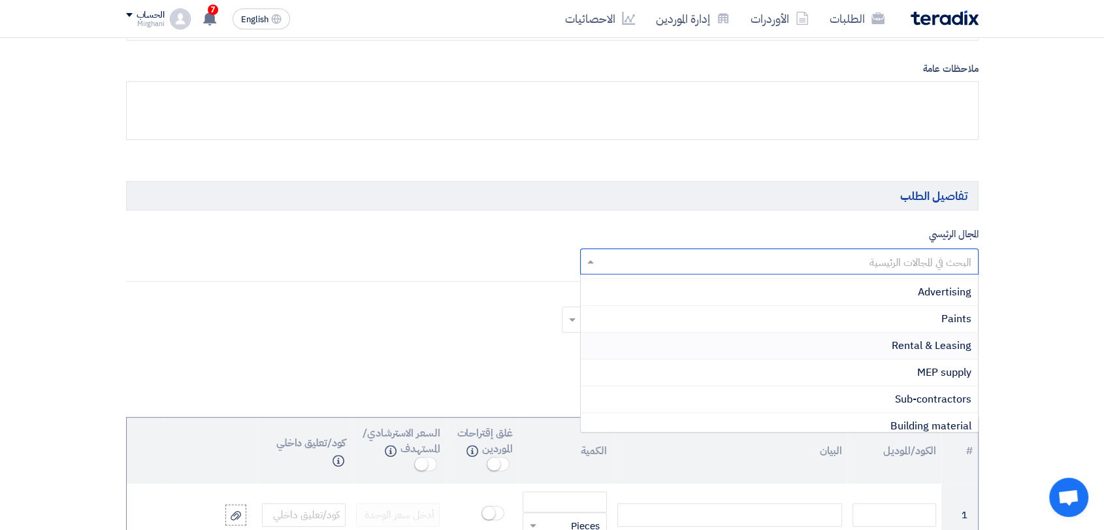
click at [865, 345] on div "Rental & Leasing" at bounding box center [779, 346] width 397 height 27
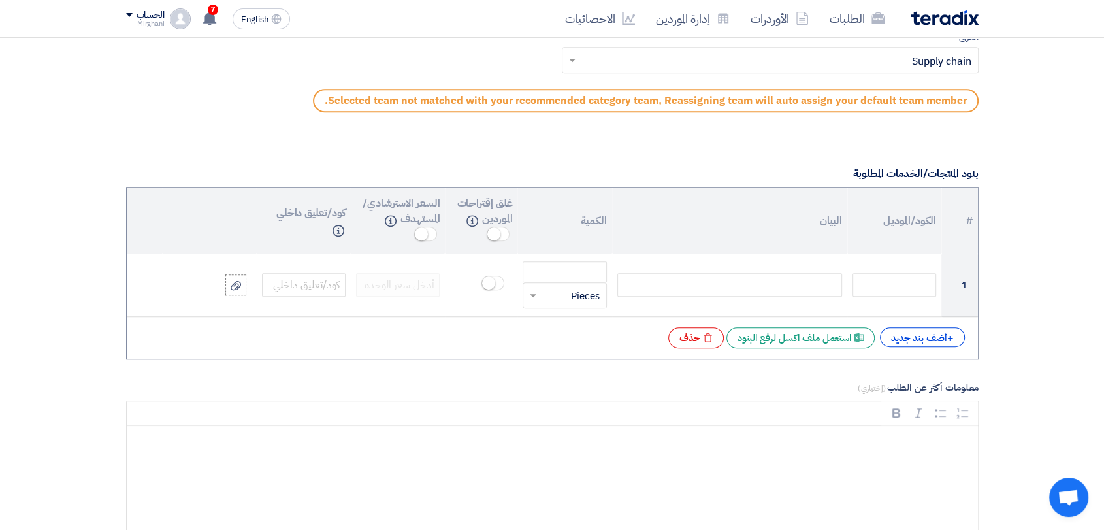
scroll to position [943, 0]
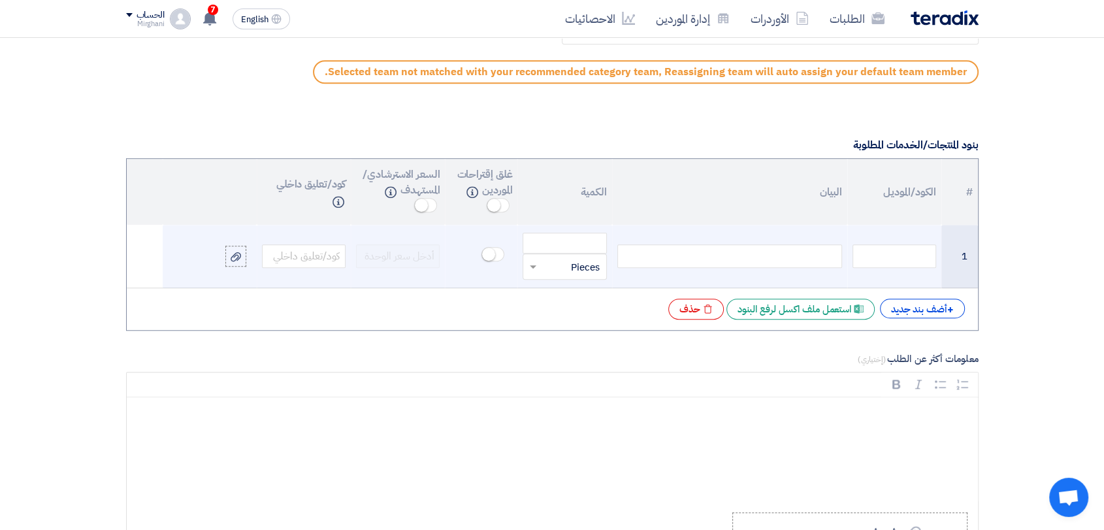
click at [788, 250] on div at bounding box center [729, 256] width 225 height 24
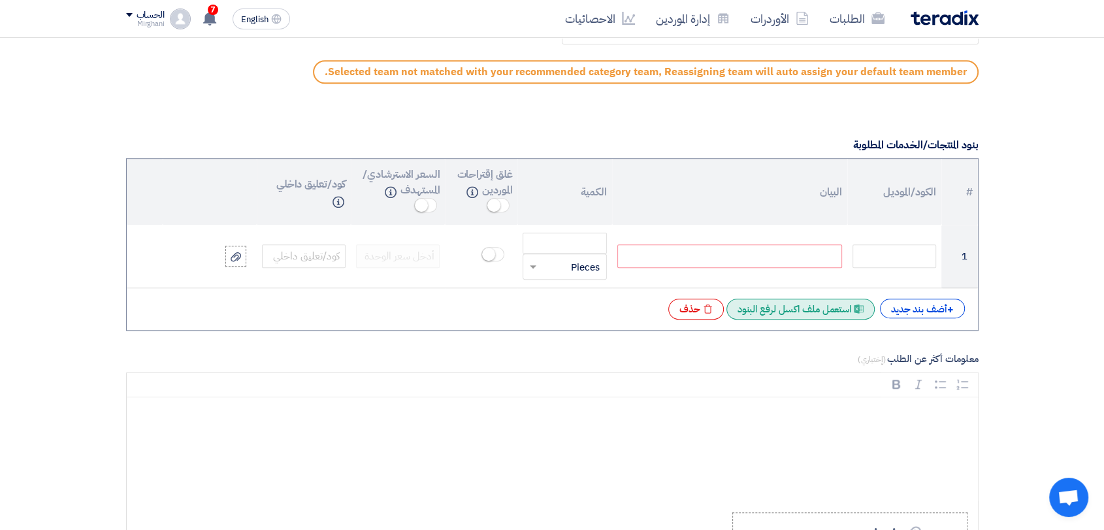
paste div
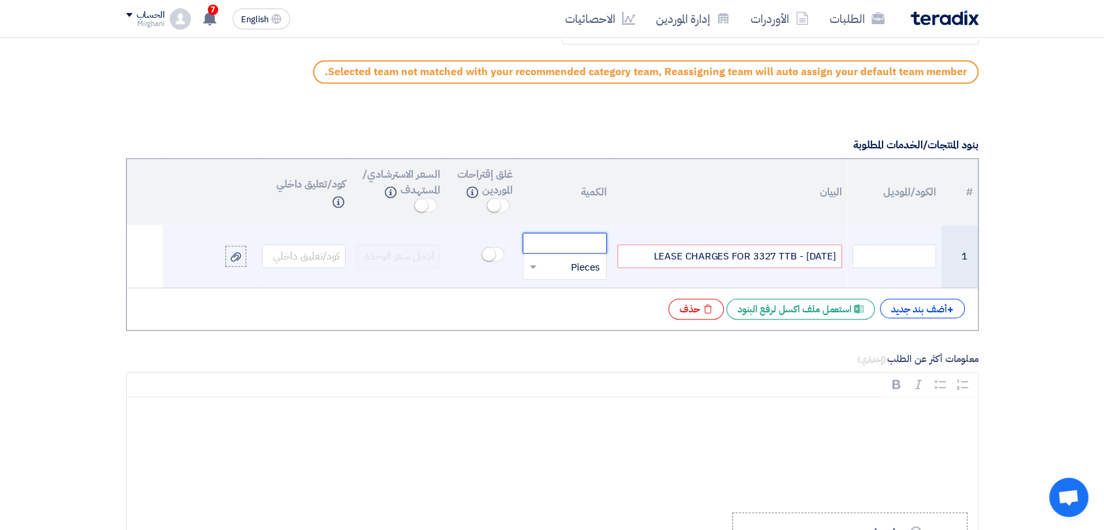
click at [554, 246] on input "number" at bounding box center [565, 243] width 84 height 21
type input "1"
click at [586, 266] on input "text" at bounding box center [572, 266] width 55 height 21
click at [580, 395] on span "Month" at bounding box center [586, 401] width 28 height 14
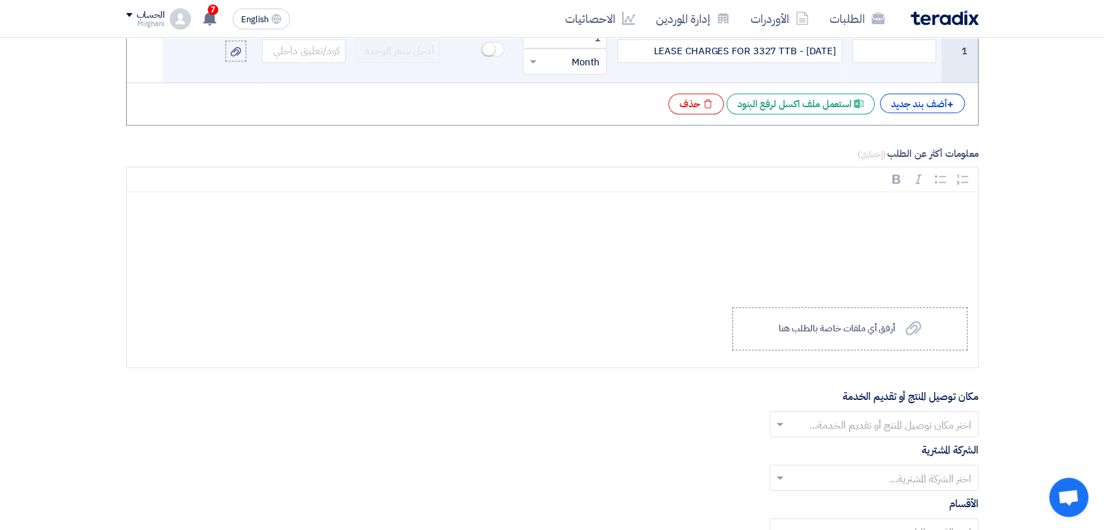
scroll to position [1233, 0]
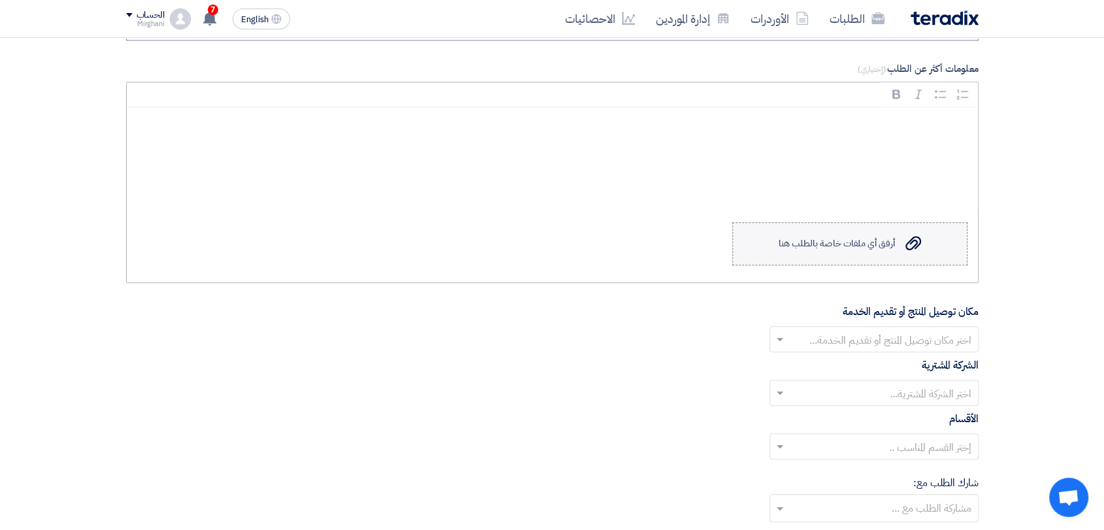
click at [851, 259] on label "Upload a file أرفق أي ملفات خاصة بالطلب هنا" at bounding box center [849, 243] width 235 height 43
click at [0, 0] on input "Upload a file أرفق أي ملفات خاصة بالطلب هنا" at bounding box center [0, 0] width 0 height 0
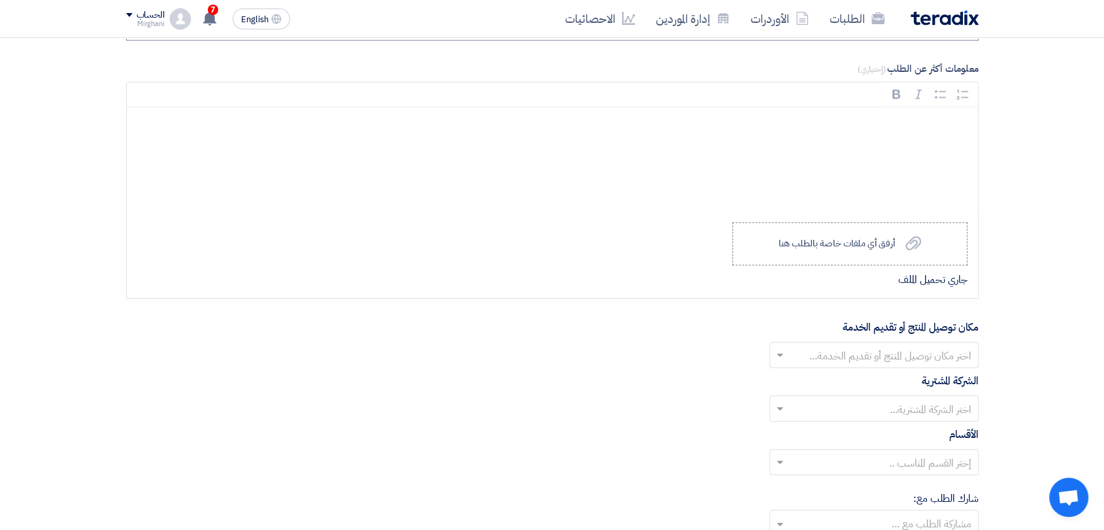
click at [854, 349] on input "text" at bounding box center [881, 357] width 183 height 22
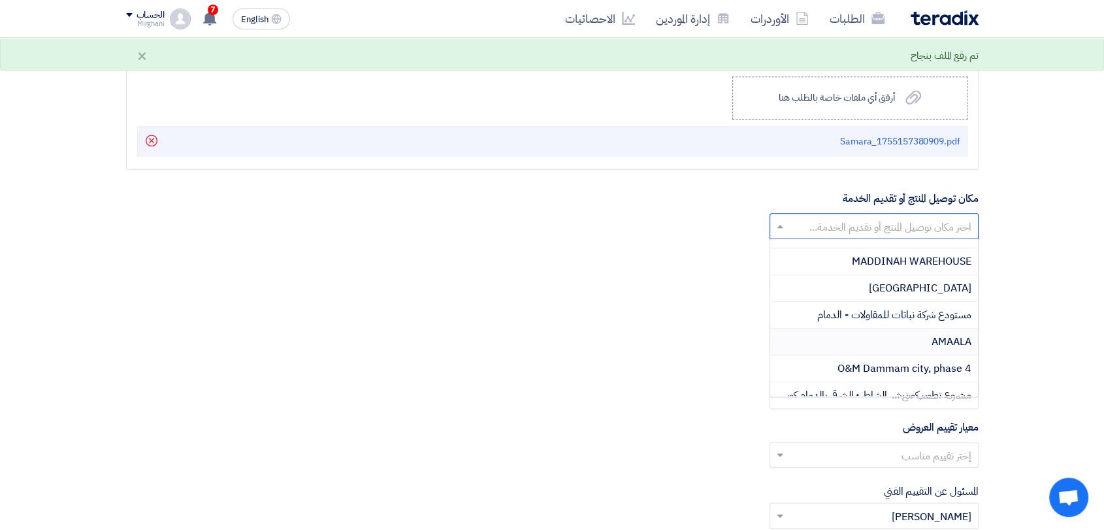
scroll to position [363, 0]
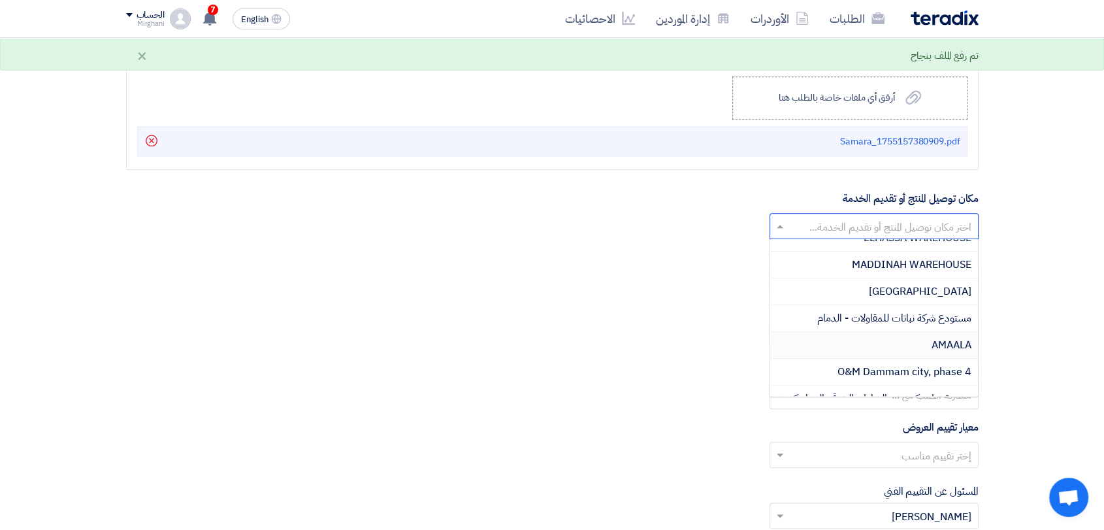
click at [883, 342] on div "AMAALA" at bounding box center [874, 345] width 208 height 27
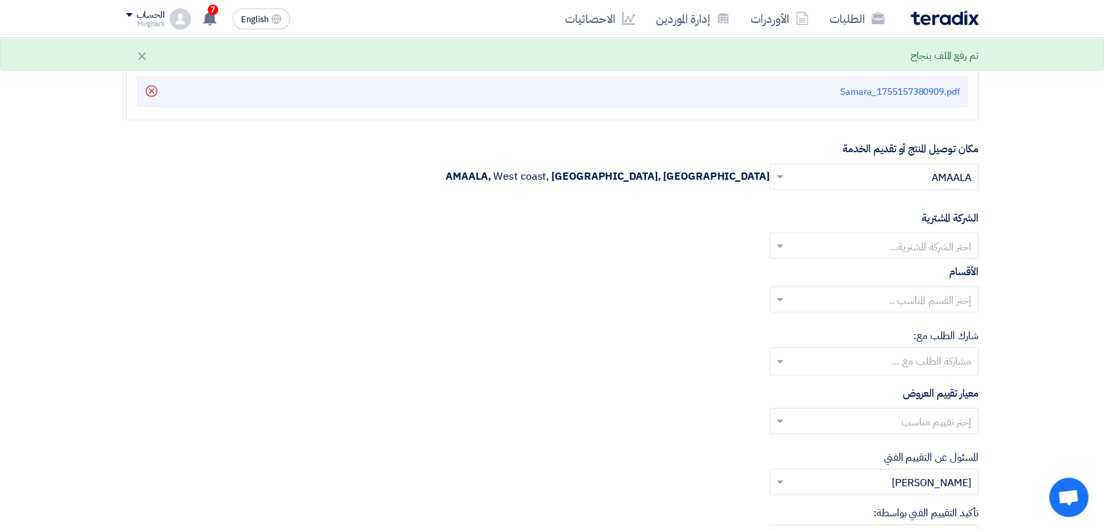
scroll to position [1452, 0]
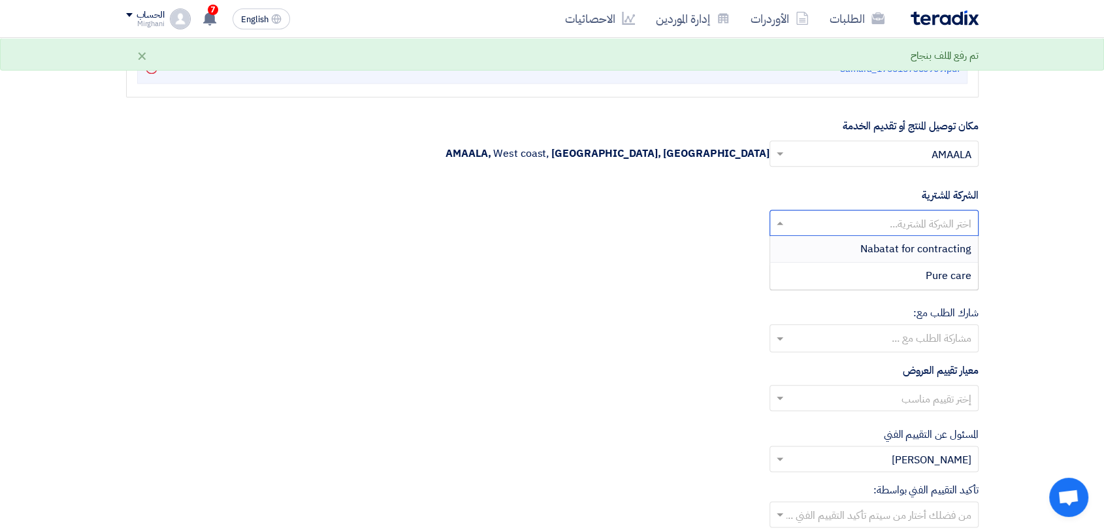
click at [872, 231] on input "text" at bounding box center [881, 225] width 183 height 22
click at [869, 245] on span "Nabatat for contracting" at bounding box center [915, 249] width 111 height 16
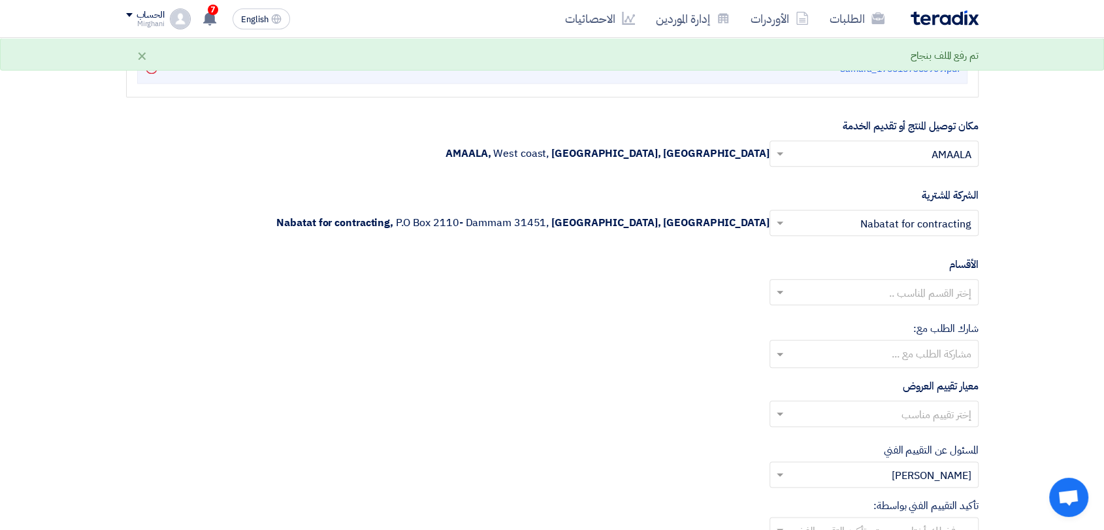
click at [875, 295] on input "text" at bounding box center [881, 294] width 183 height 22
click at [875, 310] on span "General Department" at bounding box center [922, 318] width 97 height 16
click at [877, 410] on input "text" at bounding box center [881, 415] width 183 height 22
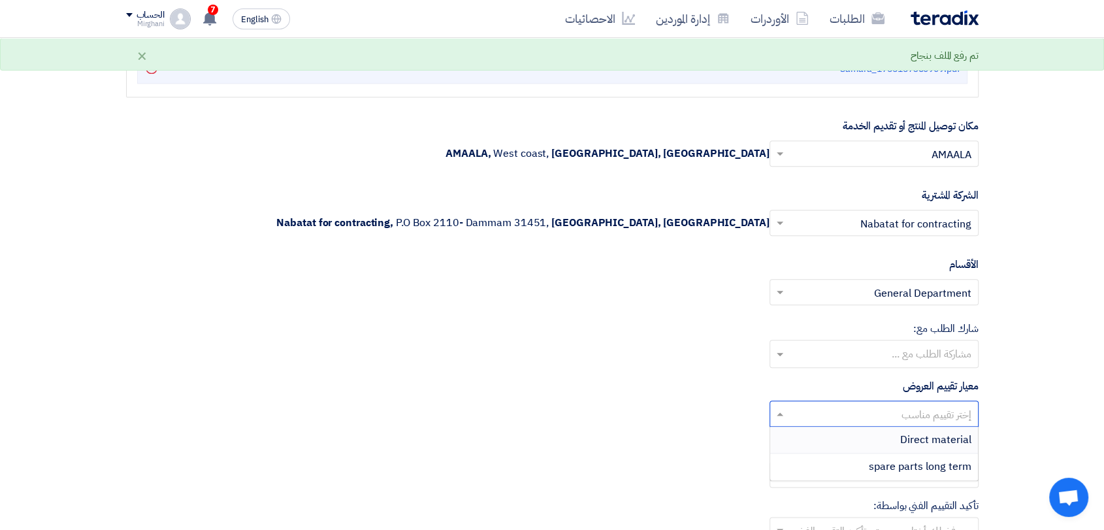
click at [883, 435] on div "Direct material" at bounding box center [874, 440] width 208 height 27
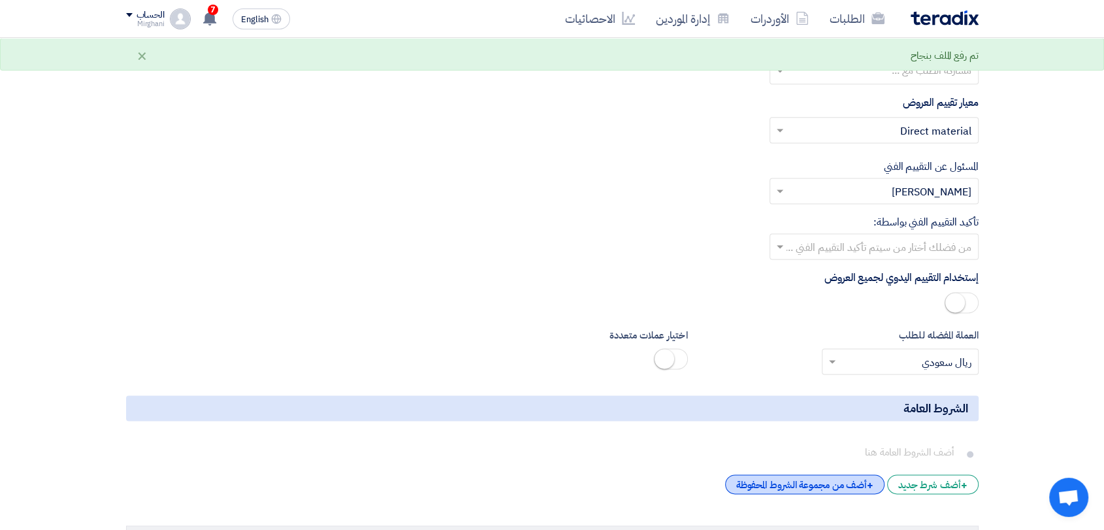
scroll to position [1814, 0]
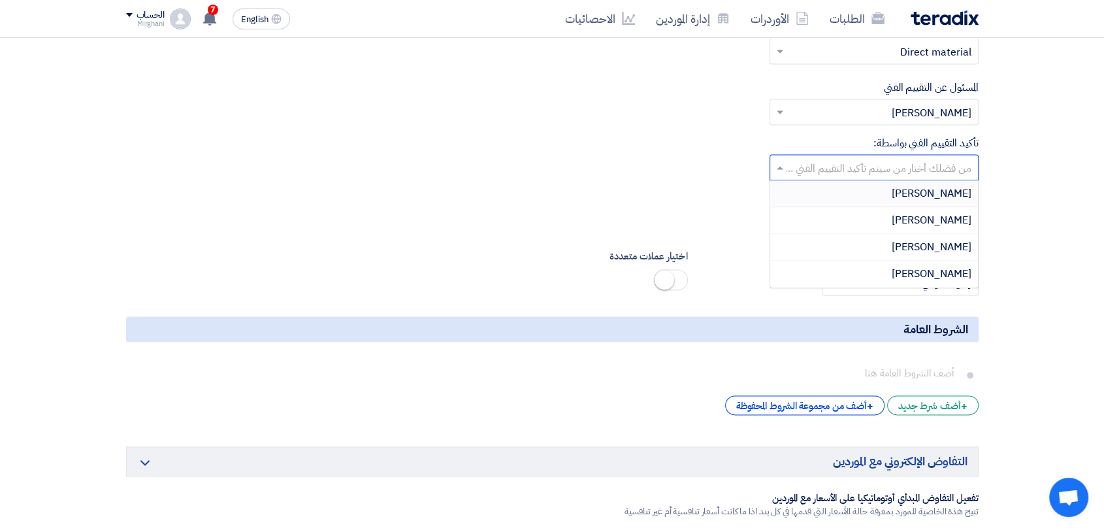
click at [882, 171] on input "text" at bounding box center [881, 169] width 183 height 22
click at [881, 216] on div "[PERSON_NAME]" at bounding box center [874, 220] width 208 height 27
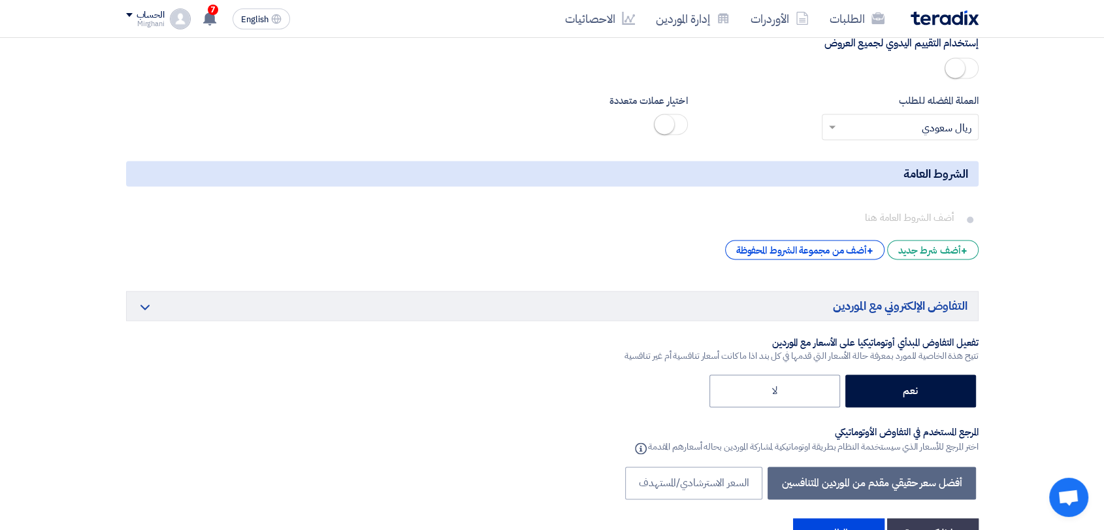
scroll to position [2177, 0]
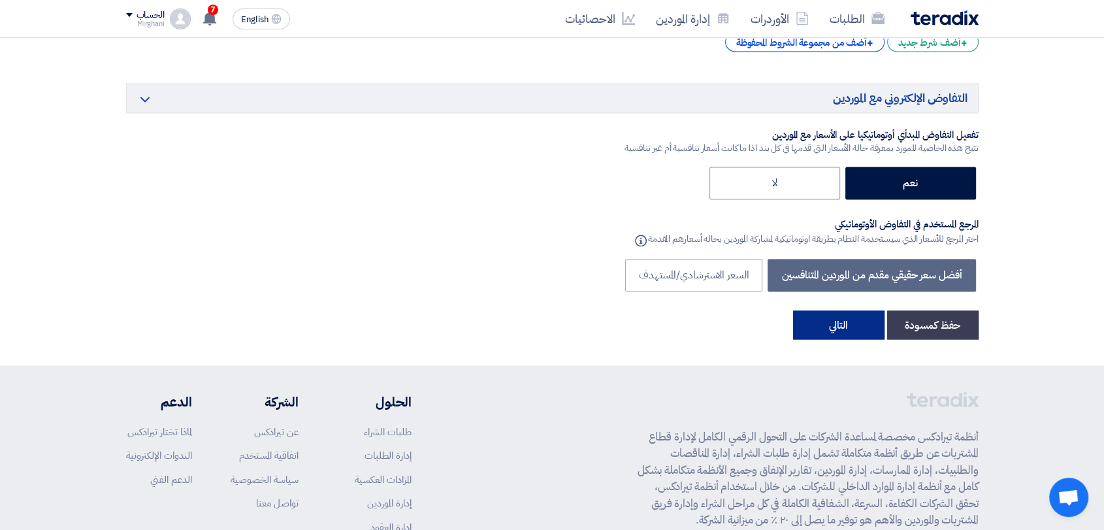
click at [817, 326] on button "التالي" at bounding box center [838, 324] width 91 height 29
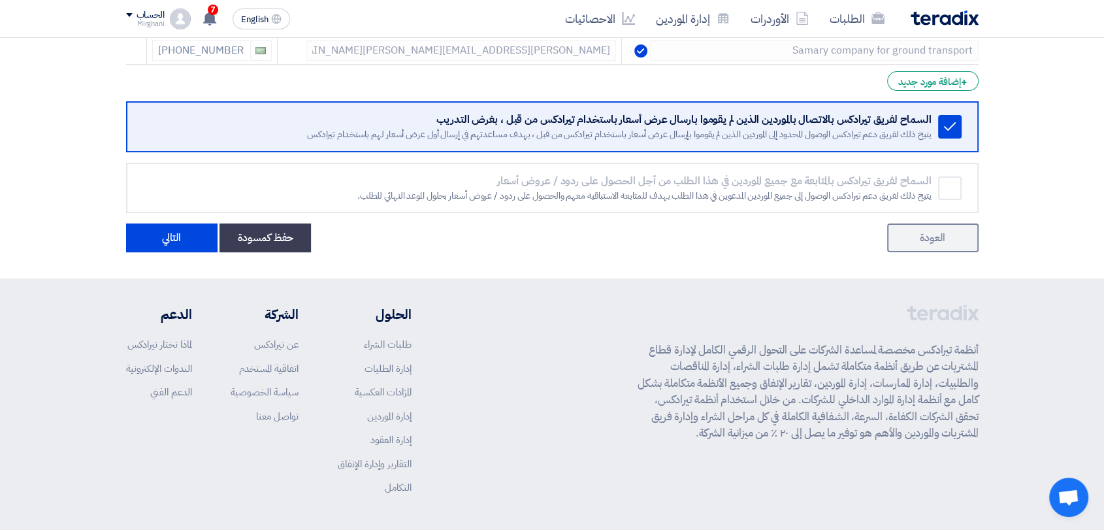
scroll to position [290, 0]
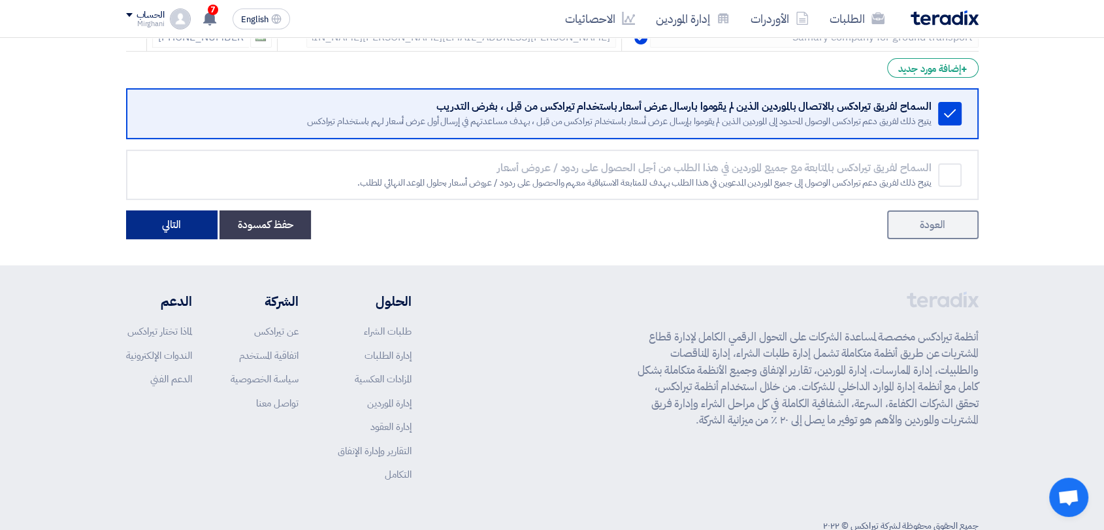
click at [190, 227] on button "التالي" at bounding box center [171, 224] width 91 height 29
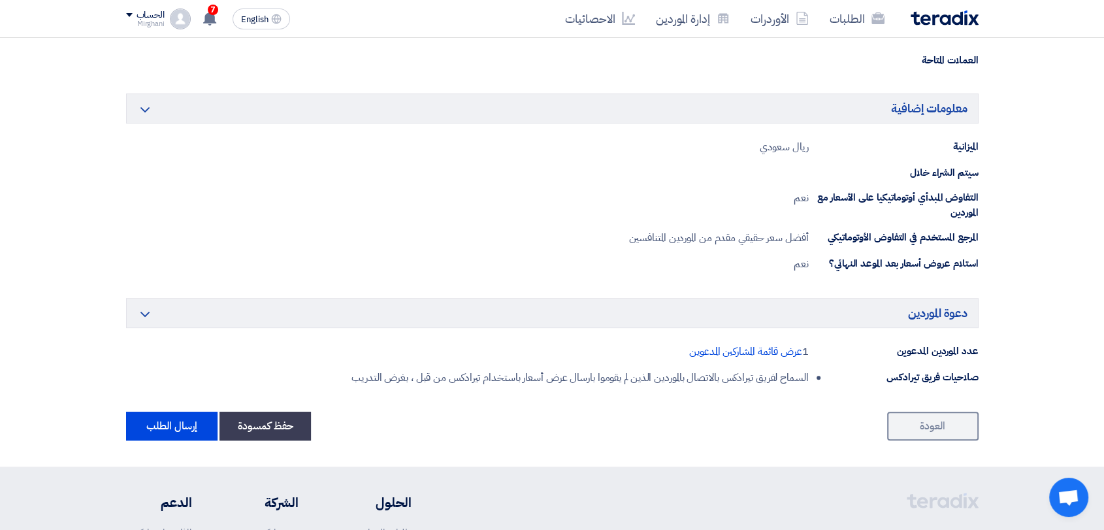
scroll to position [580, 0]
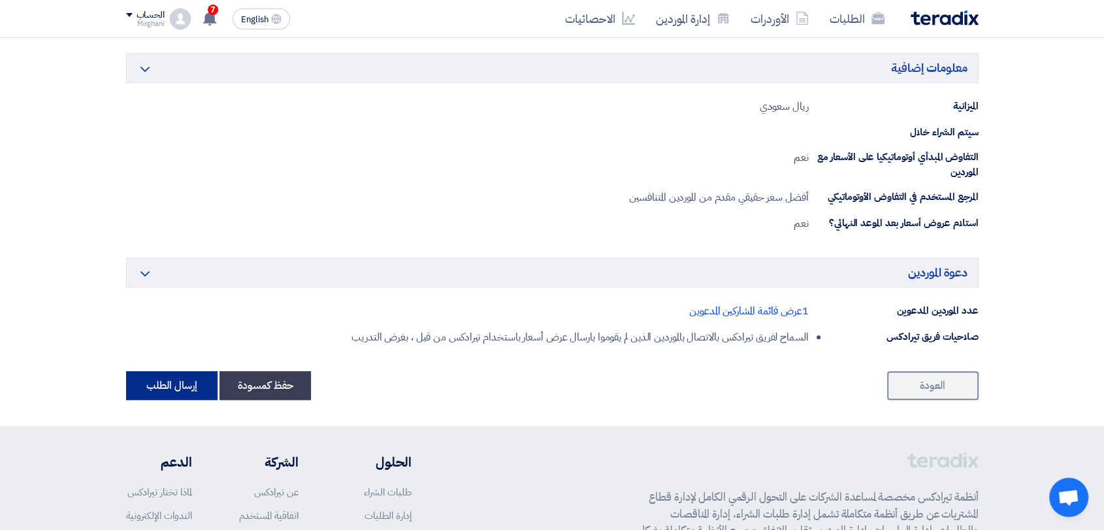
click at [181, 376] on button "إرسال الطلب" at bounding box center [171, 385] width 91 height 29
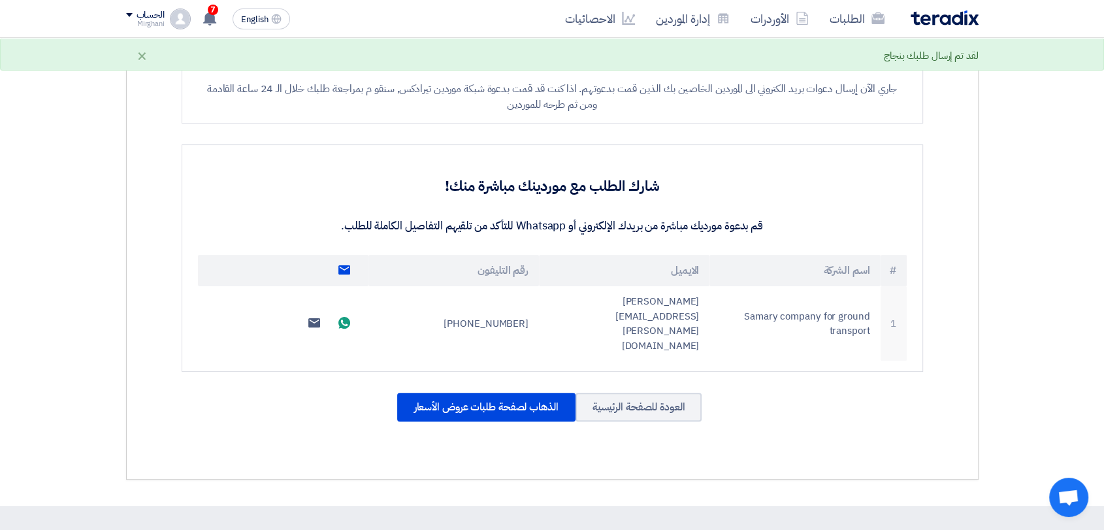
scroll to position [363, 0]
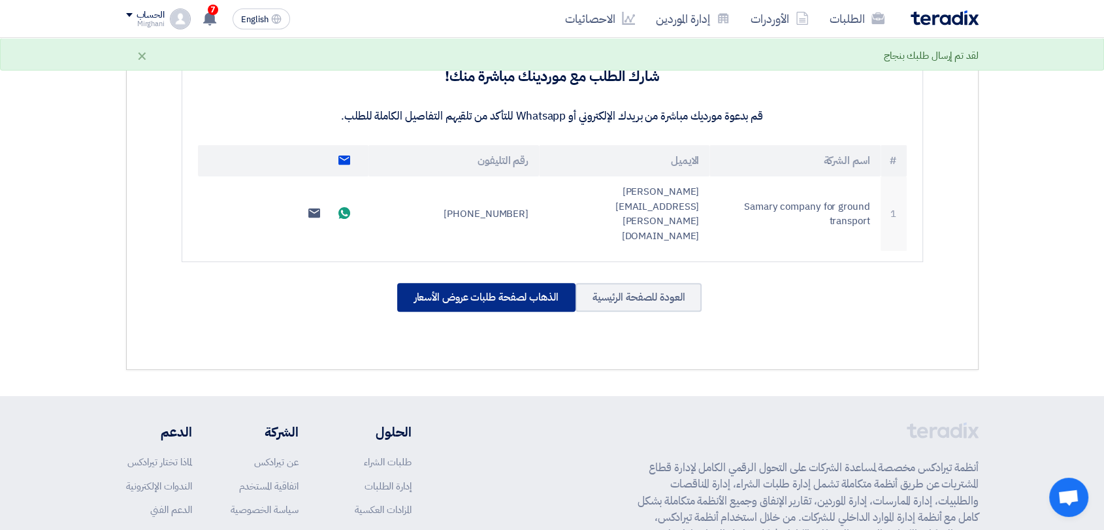
click at [512, 283] on div "الذهاب لصفحة طلبات عروض الأسعار" at bounding box center [486, 297] width 178 height 29
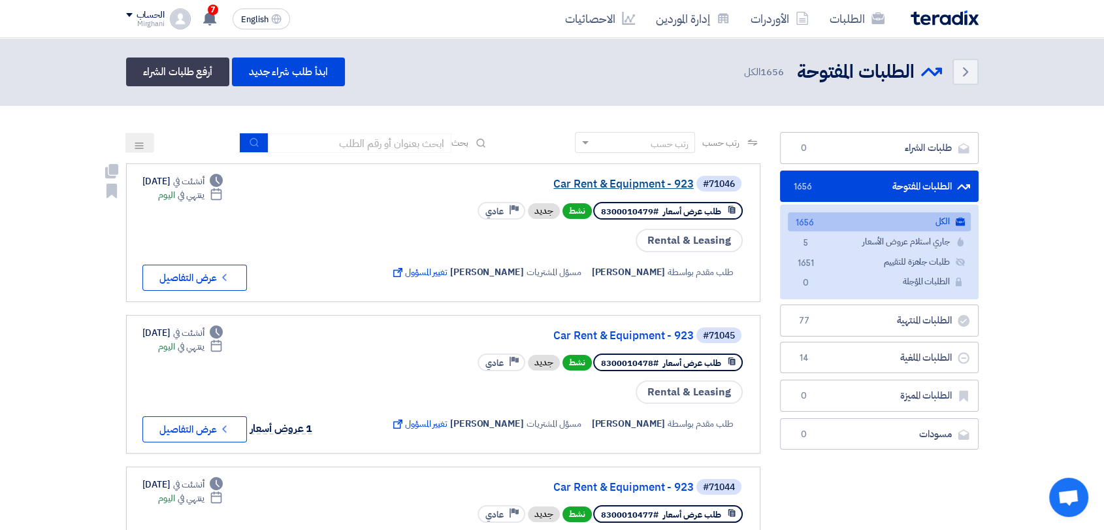
click at [658, 180] on link "Car Rent & Equipment - 923" at bounding box center [562, 184] width 261 height 12
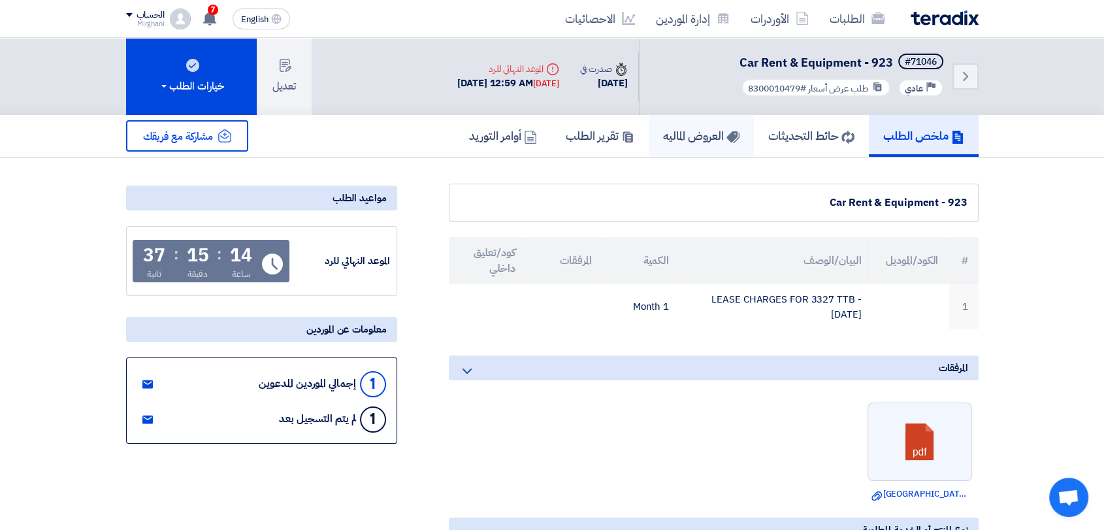
click at [719, 146] on link "العروض الماليه" at bounding box center [701, 136] width 105 height 42
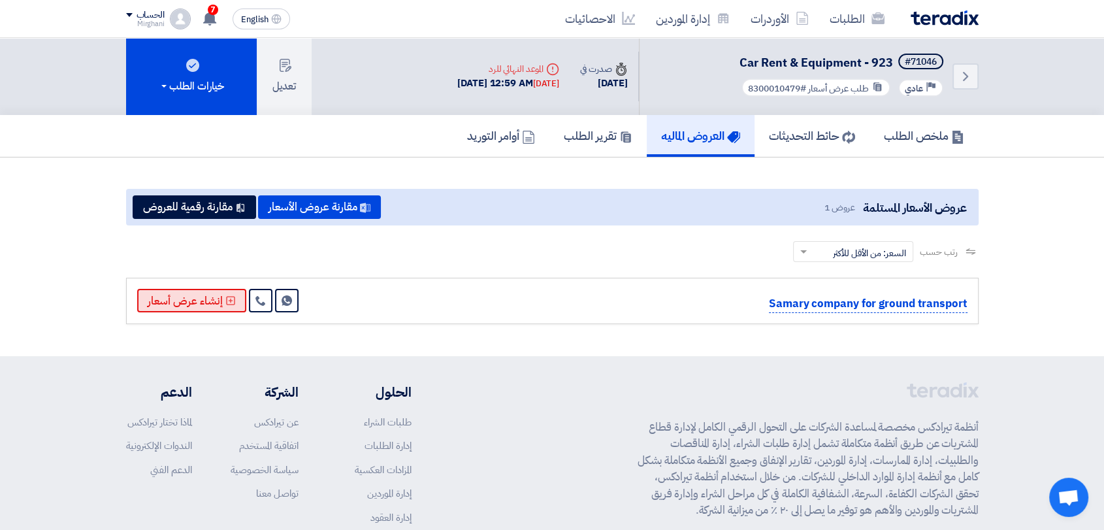
click at [196, 295] on button "إنشاء عرض أسعار" at bounding box center [191, 301] width 109 height 24
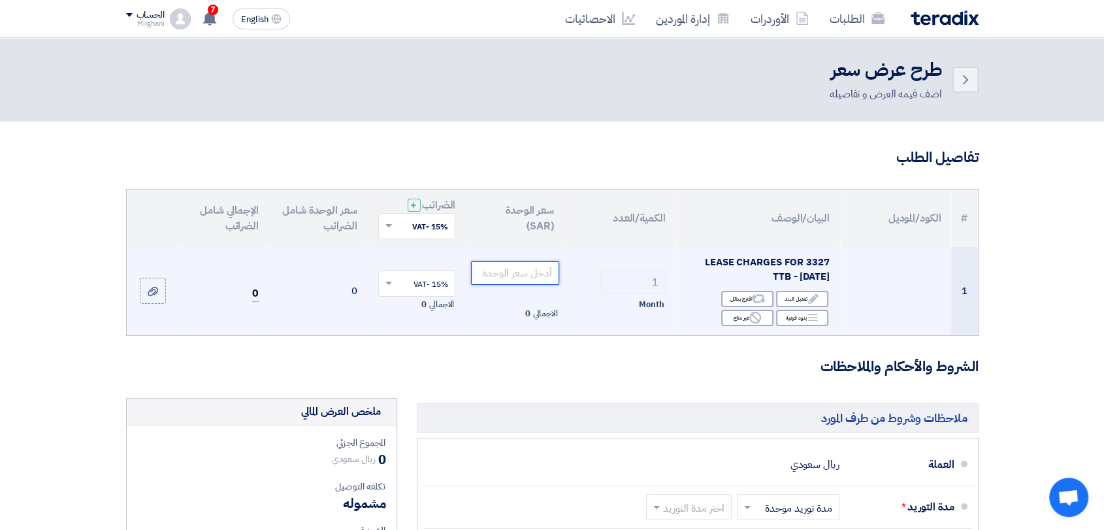
click at [502, 265] on input "number" at bounding box center [515, 273] width 88 height 24
paste input "4890.00"
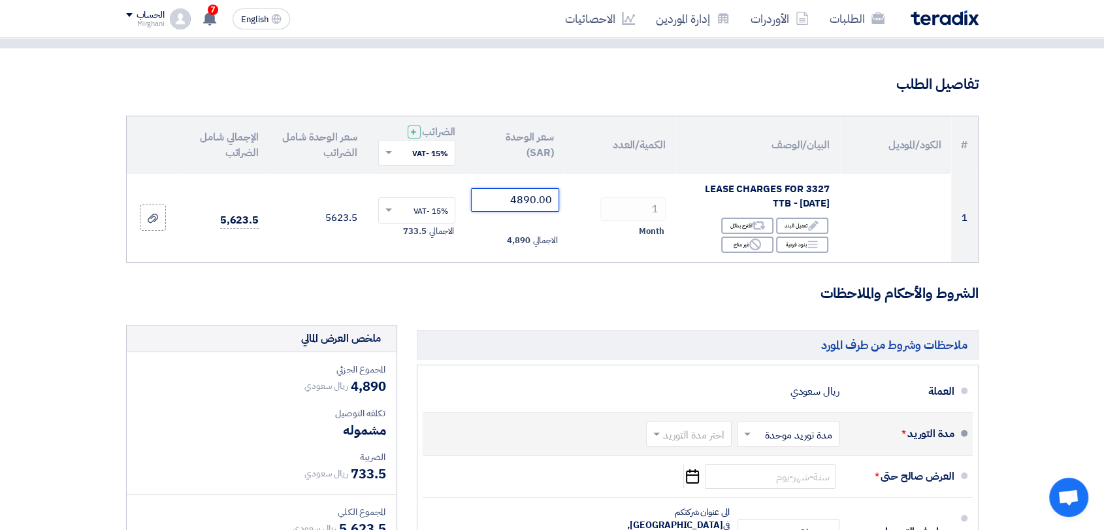
scroll to position [218, 0]
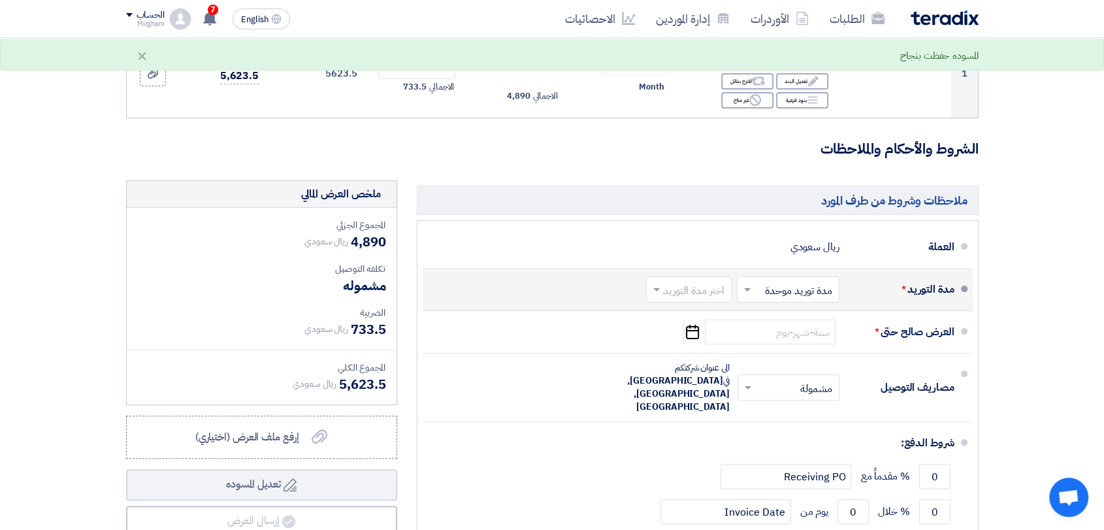
type input "4890.00"
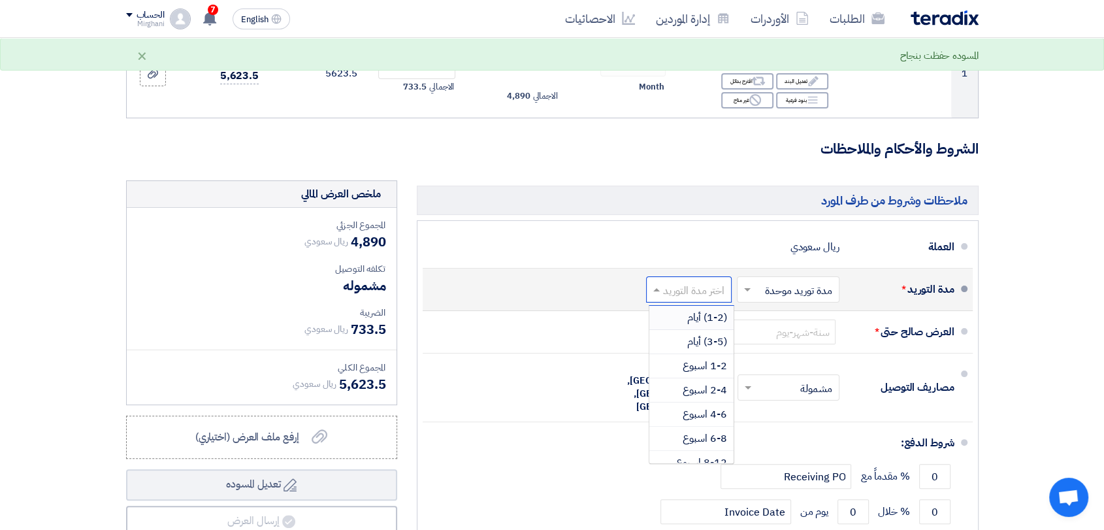
click at [685, 285] on input "text" at bounding box center [686, 291] width 79 height 19
click at [693, 317] on span "(1-2) أيام" at bounding box center [707, 318] width 40 height 16
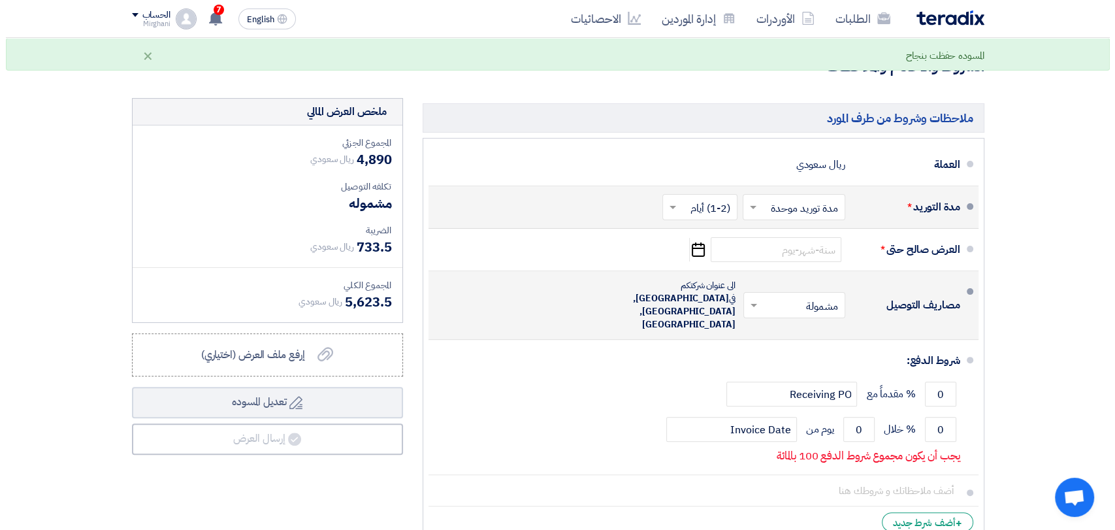
scroll to position [363, 0]
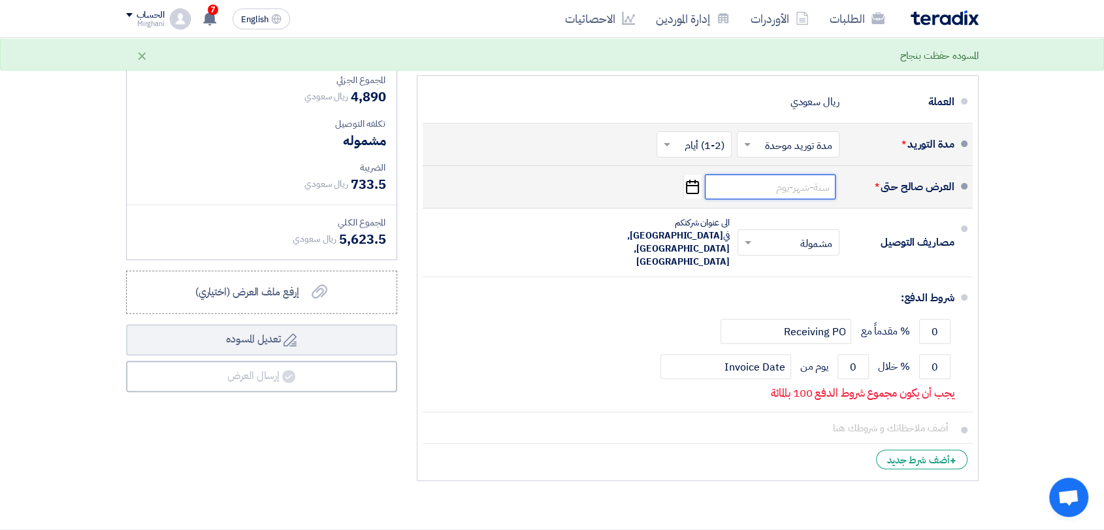
click at [771, 185] on input at bounding box center [770, 186] width 131 height 25
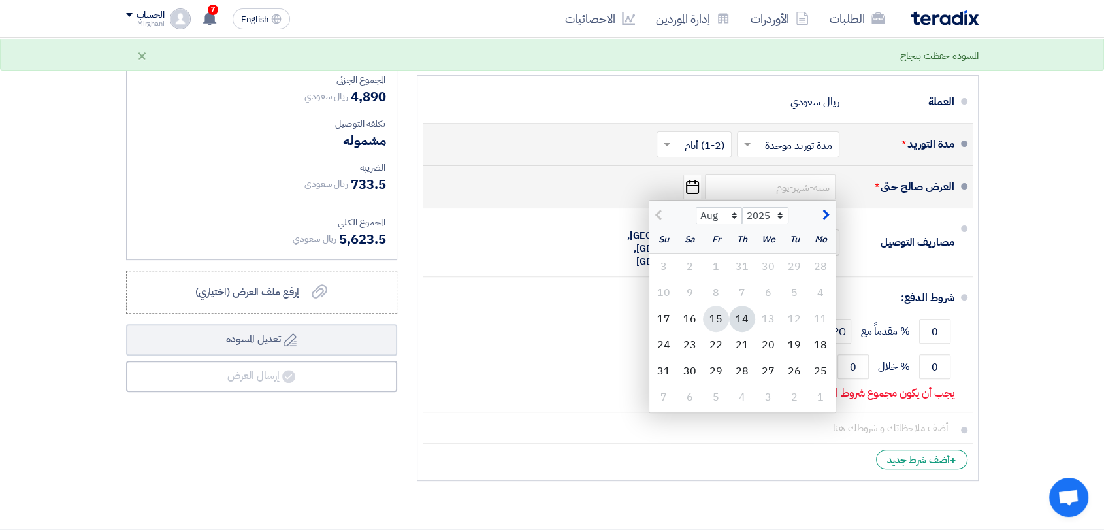
click at [726, 317] on div "15" at bounding box center [716, 319] width 26 height 26
type input "[DATE]"
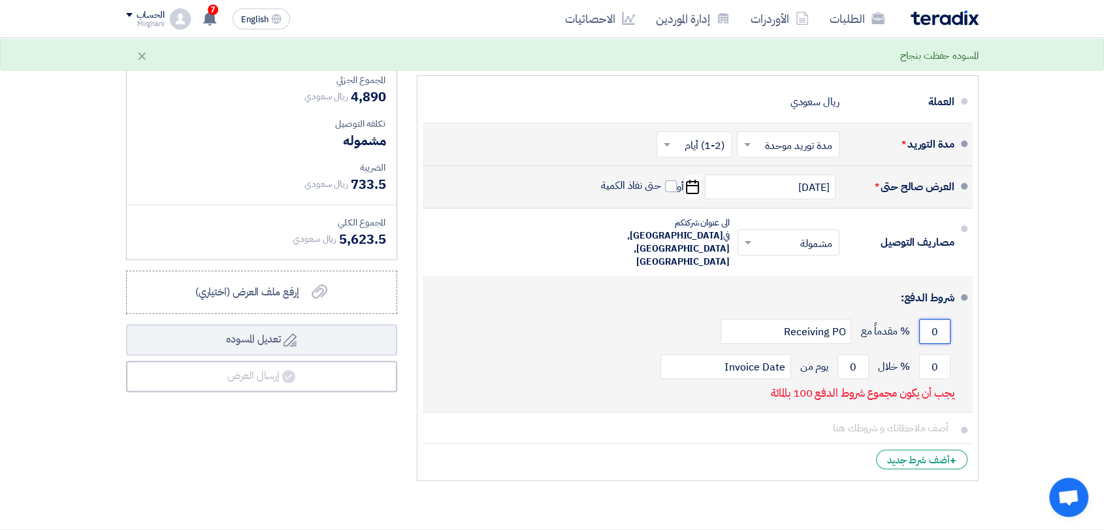
click at [943, 319] on input "0" at bounding box center [934, 331] width 31 height 25
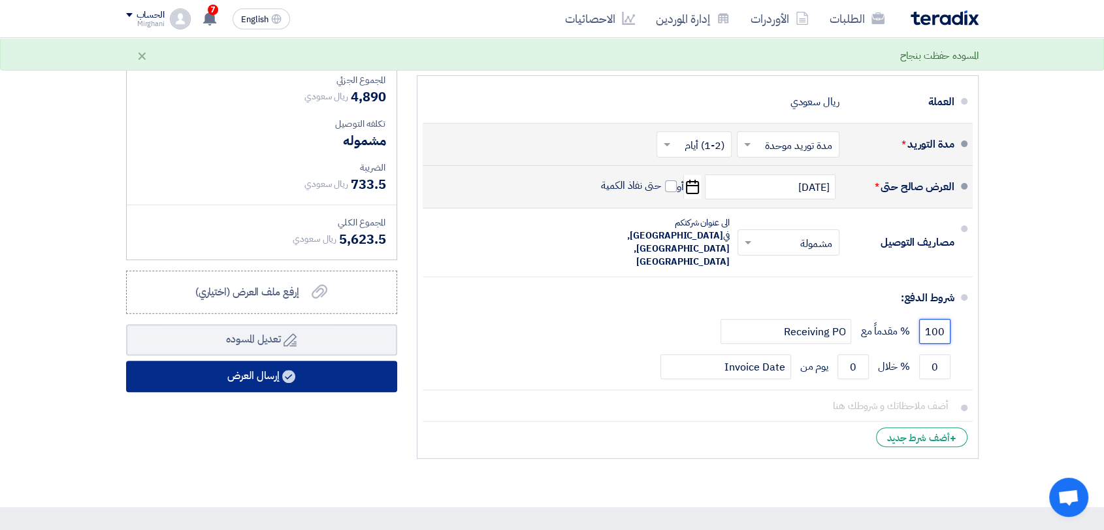
type input "100"
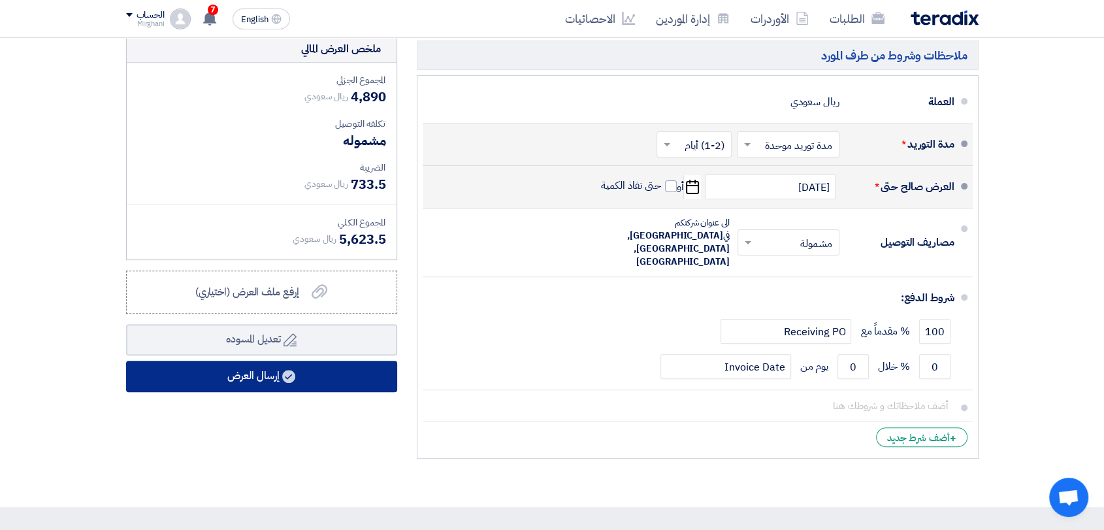
click at [348, 388] on button "إرسال العرض" at bounding box center [261, 376] width 271 height 31
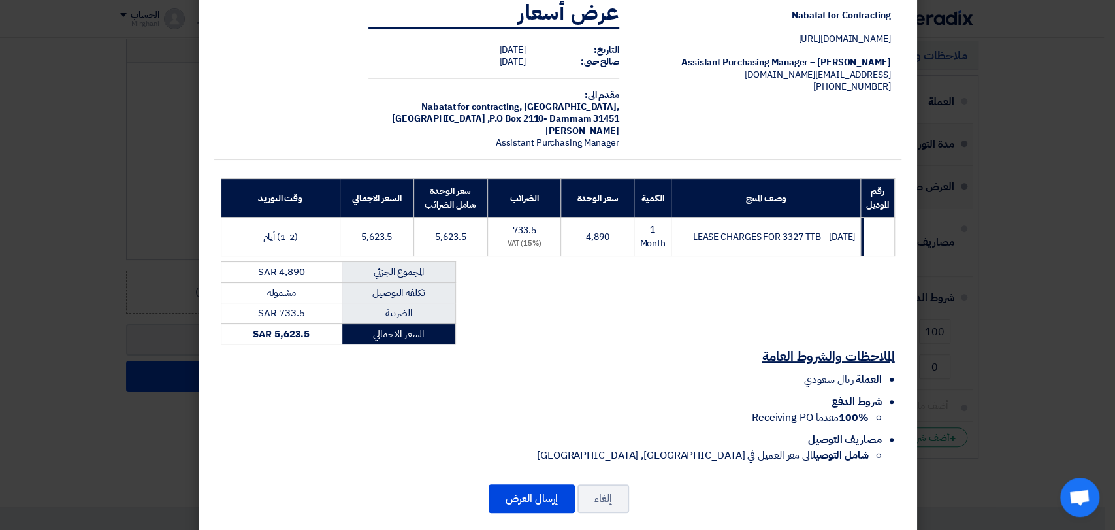
scroll to position [46, 0]
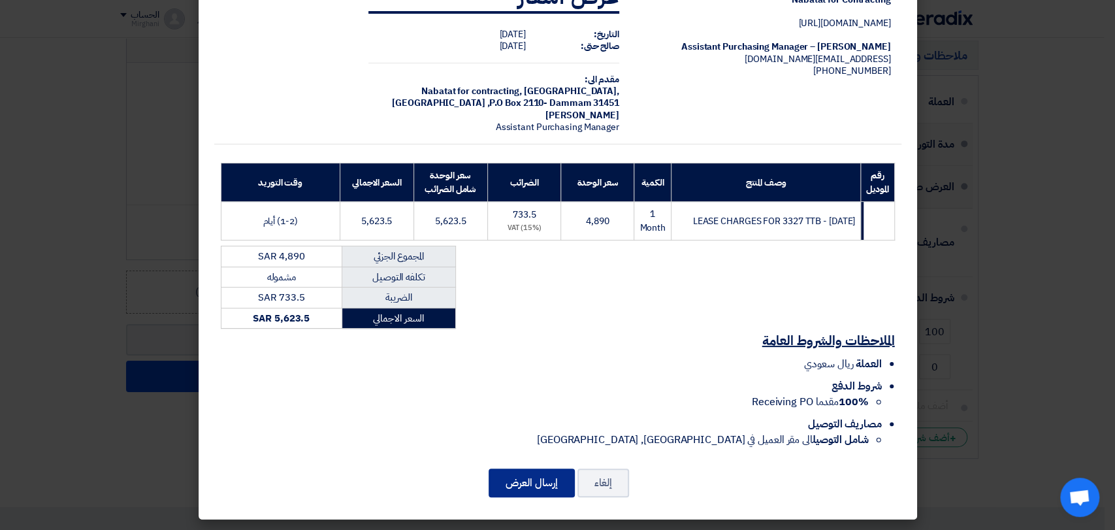
click at [521, 474] on button "إرسال العرض" at bounding box center [532, 482] width 86 height 29
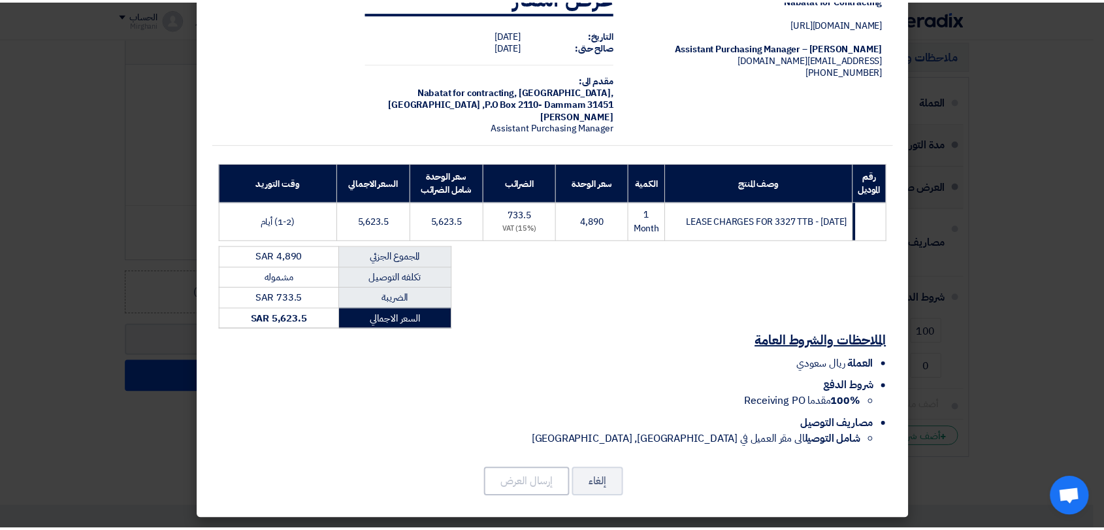
scroll to position [0, 0]
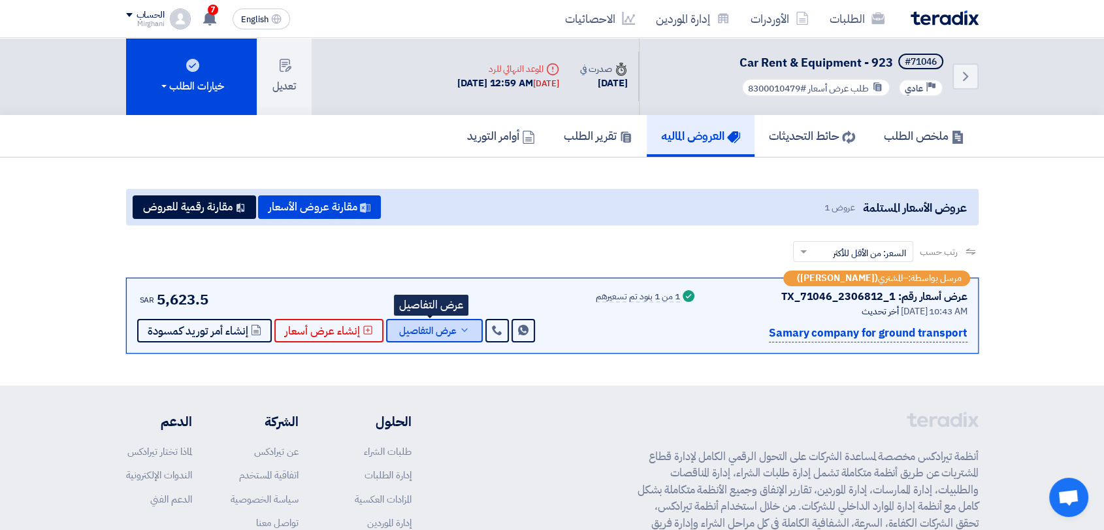
click at [463, 333] on icon at bounding box center [464, 330] width 10 height 10
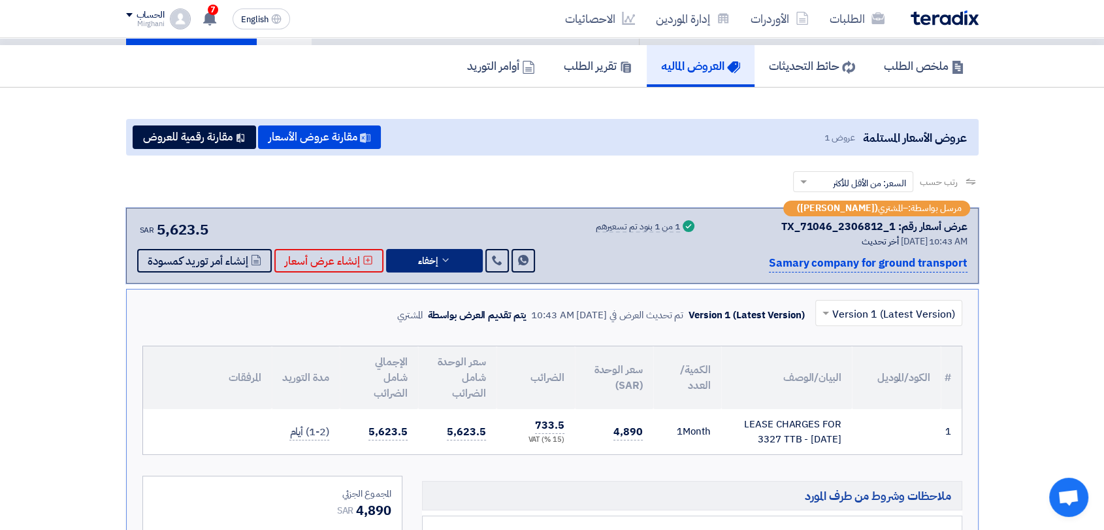
scroll to position [363, 0]
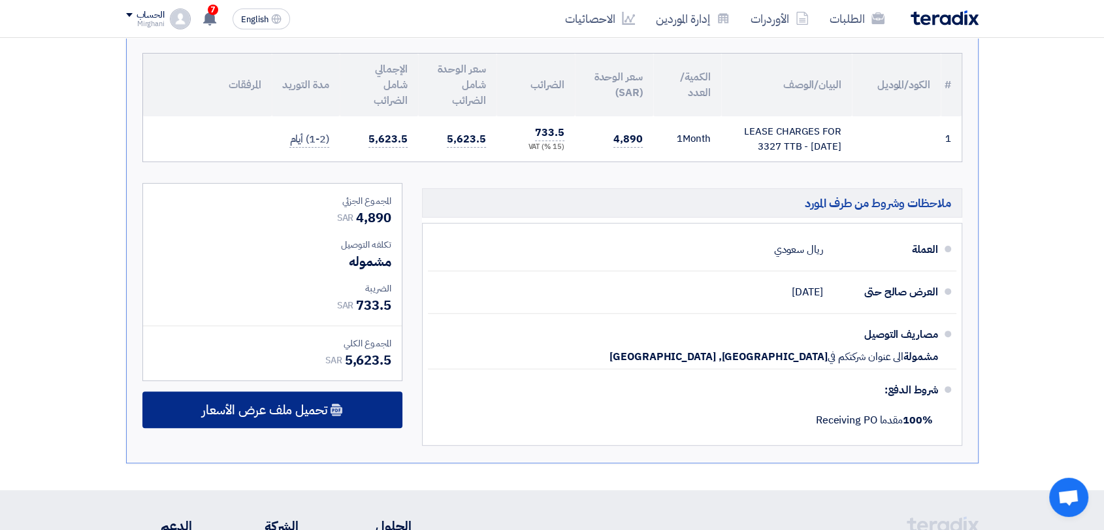
click at [326, 406] on span "تحميل ملف عرض الأسعار" at bounding box center [264, 410] width 125 height 12
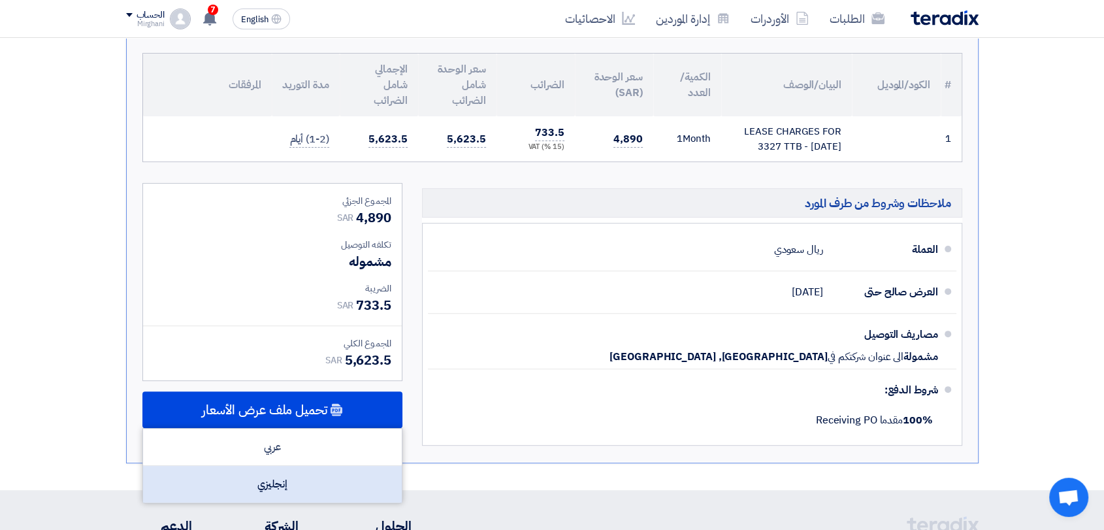
click at [317, 482] on div "إنجليزي" at bounding box center [272, 484] width 259 height 37
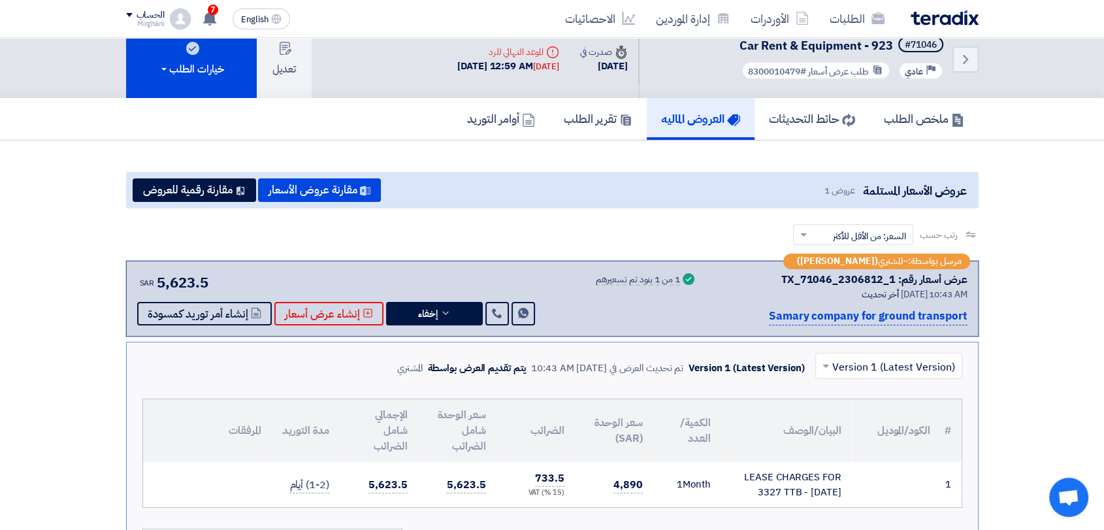
scroll to position [0, 0]
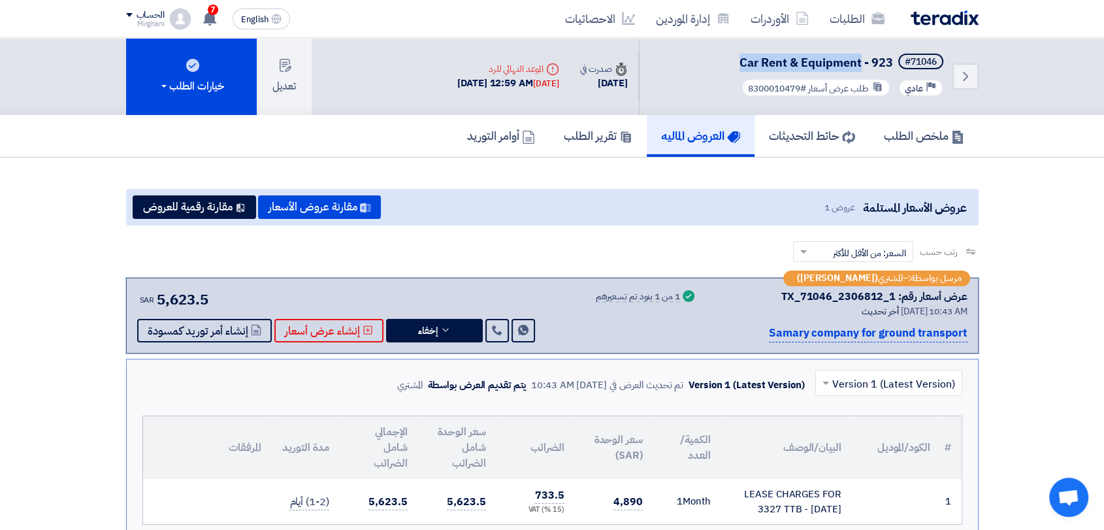
drag, startPoint x: 737, startPoint y: 59, endPoint x: 857, endPoint y: 67, distance: 120.5
click at [857, 67] on span "Car Rent & Equipment - 923" at bounding box center [816, 63] width 154 height 18
copy span "Car Rent & Equipment"
click at [841, 13] on link "الطلبات" at bounding box center [857, 18] width 76 height 31
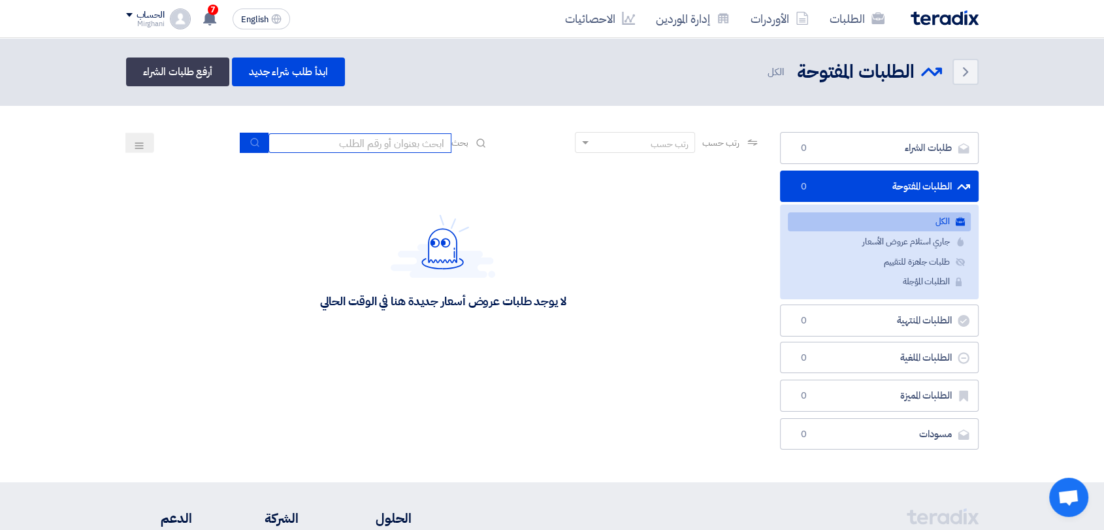
click at [408, 137] on input at bounding box center [359, 143] width 183 height 20
type input "911"
click at [250, 144] on icon "submit" at bounding box center [255, 142] width 10 height 10
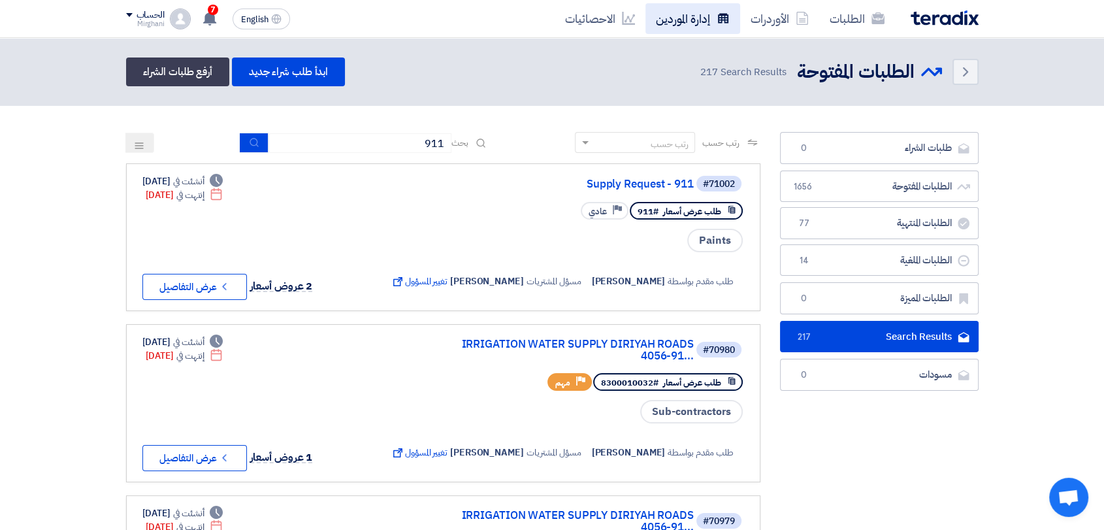
click at [705, 13] on link "إدارة الموردين" at bounding box center [692, 18] width 95 height 31
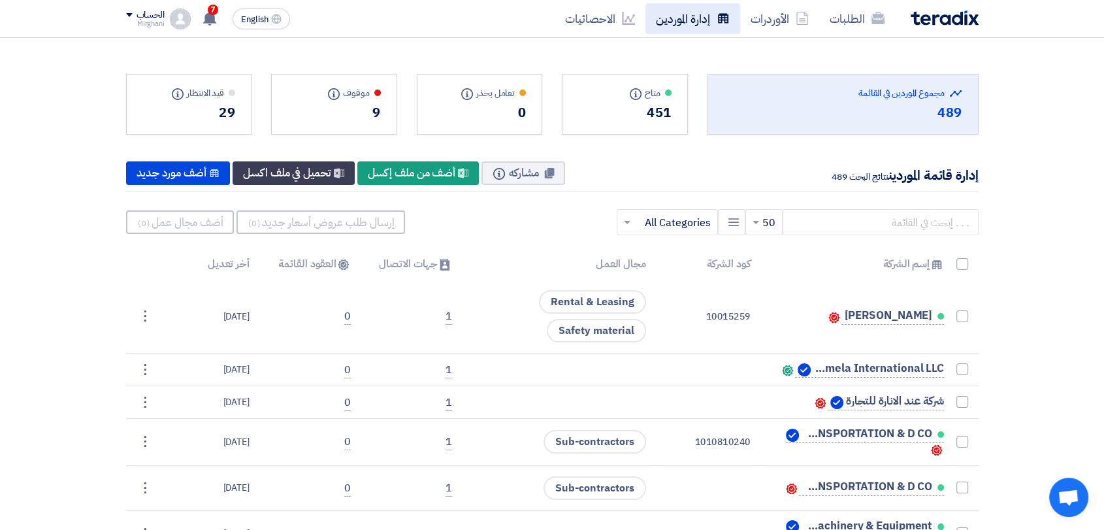
click at [697, 20] on link "إدارة الموردين" at bounding box center [692, 18] width 95 height 31
click at [700, 18] on link "إدارة الموردين" at bounding box center [692, 18] width 95 height 31
click at [808, 224] on input "text" at bounding box center [881, 222] width 196 height 26
paste input "10008525"
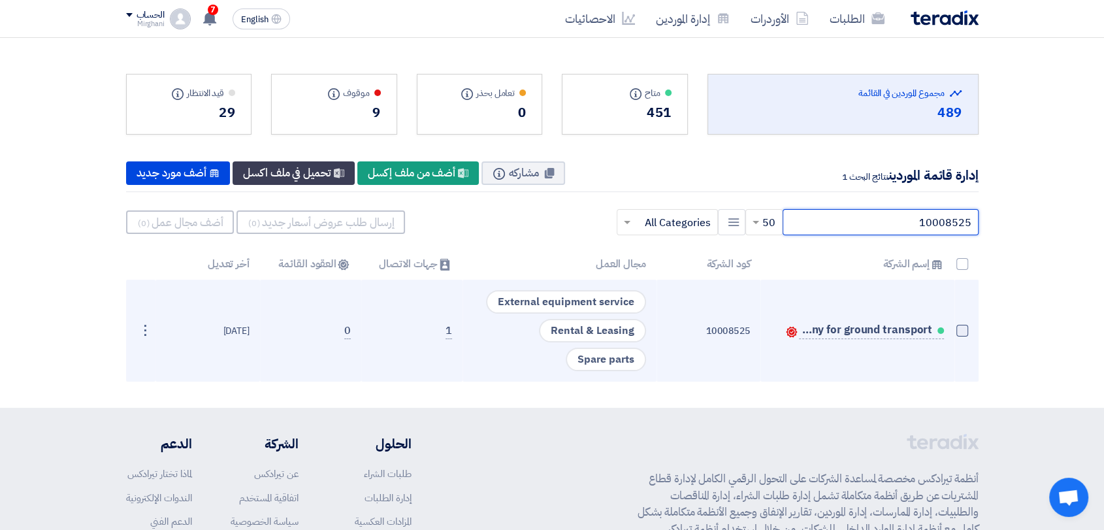
type input "10008525"
click at [960, 331] on span at bounding box center [962, 331] width 12 height 12
click at [952, 331] on input "checkbox" at bounding box center [948, 333] width 8 height 8
checkbox input "true"
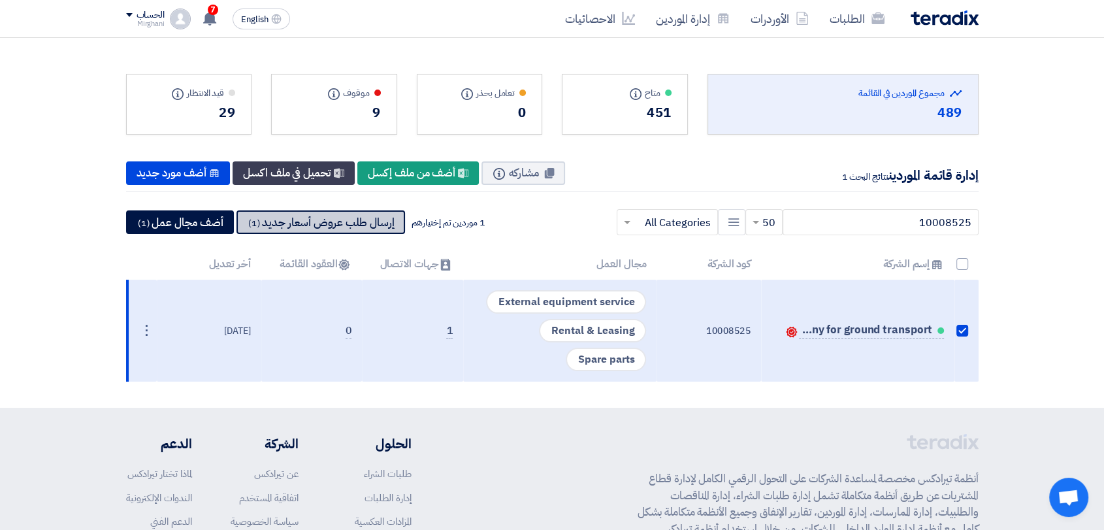
click at [385, 216] on button "إرسال طلب عروض أسعار جديد (1)" at bounding box center [320, 222] width 169 height 24
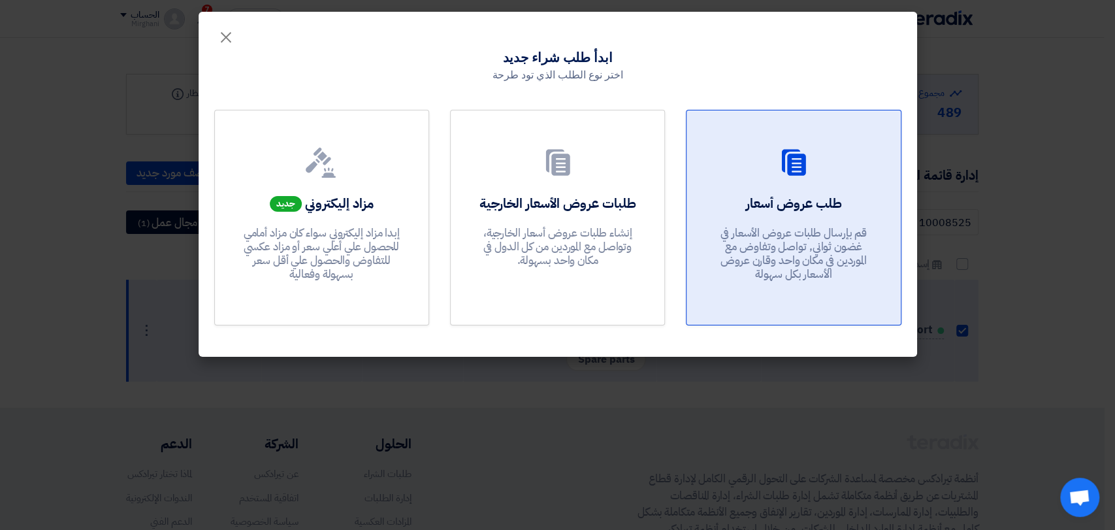
click at [773, 241] on p "قم بإرسال طلبات عروض الأسعار في غضون ثواني, تواصل وتفاوض مع الموردين في مكان وا…" at bounding box center [793, 254] width 157 height 56
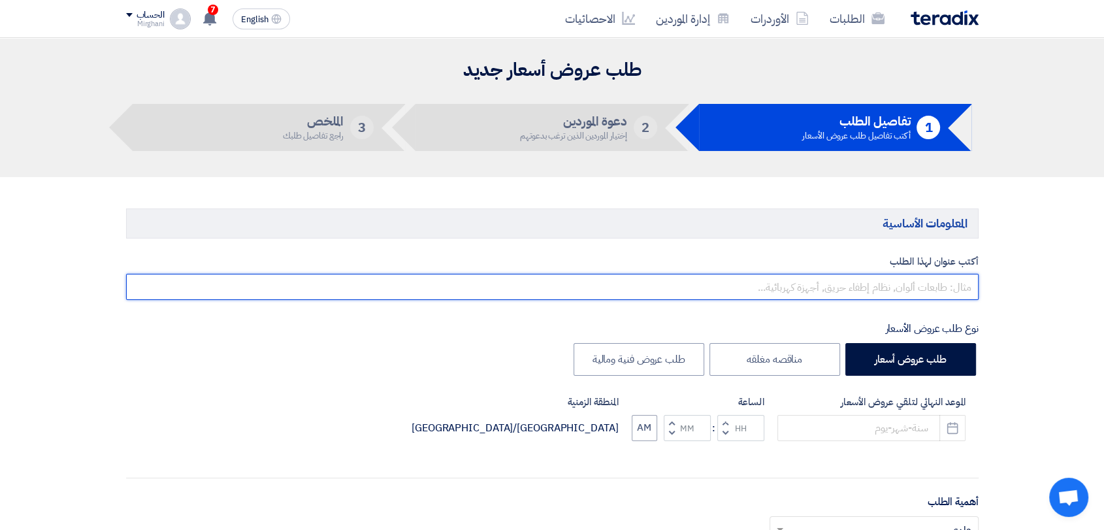
click at [781, 297] on input "text" at bounding box center [552, 287] width 852 height 26
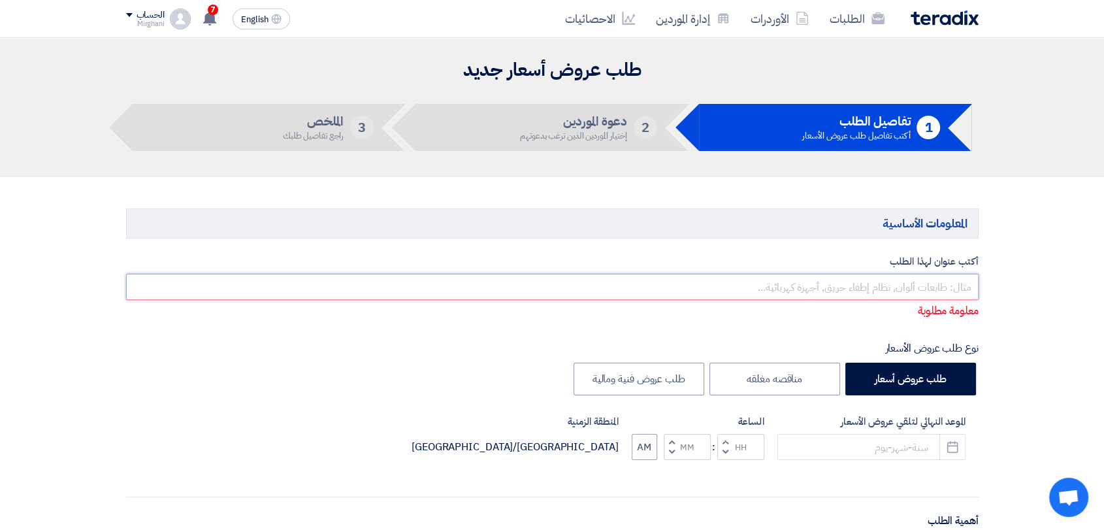
paste input "Car Rent & Equipment"
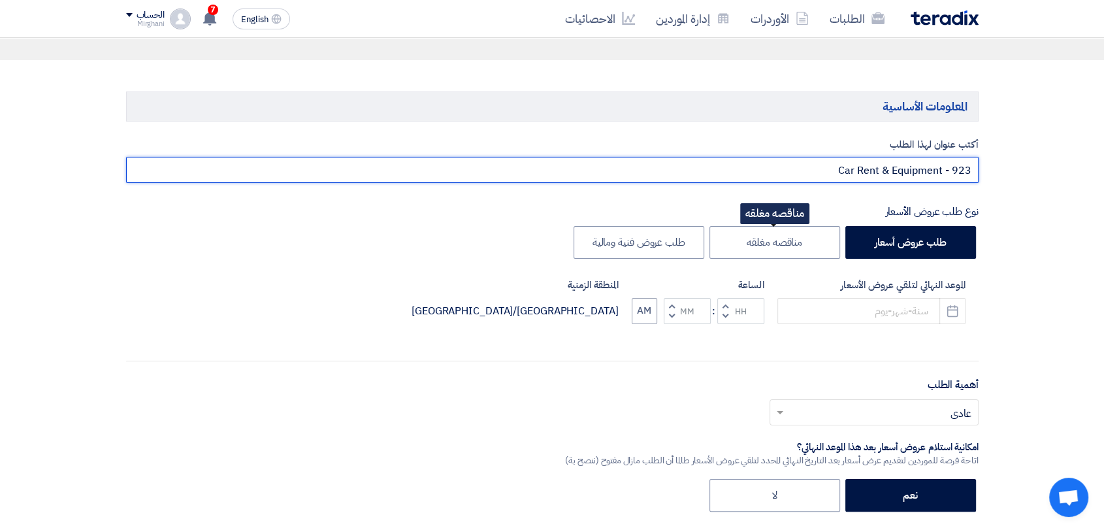
scroll to position [145, 0]
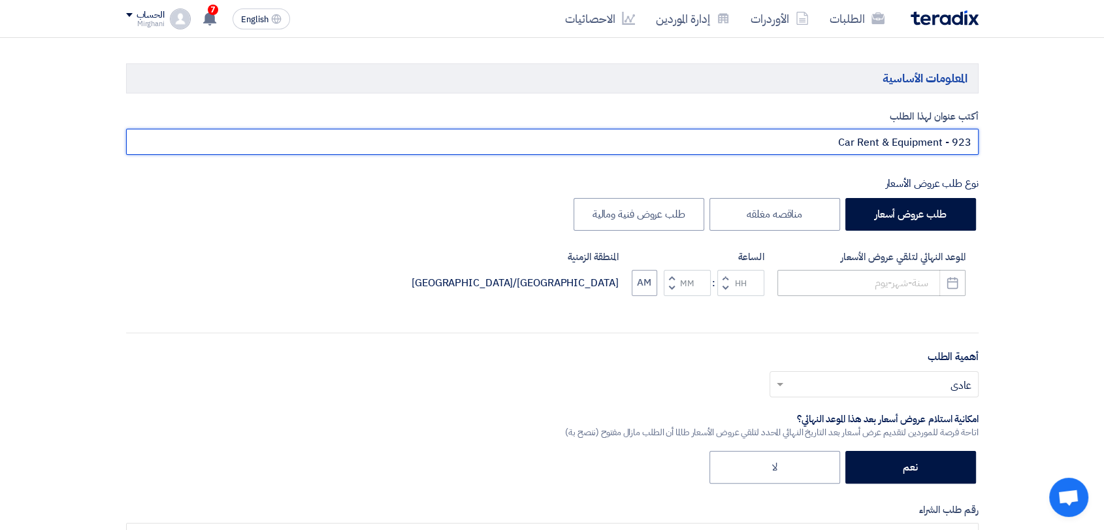
type input "Car Rent & Equipment - 923"
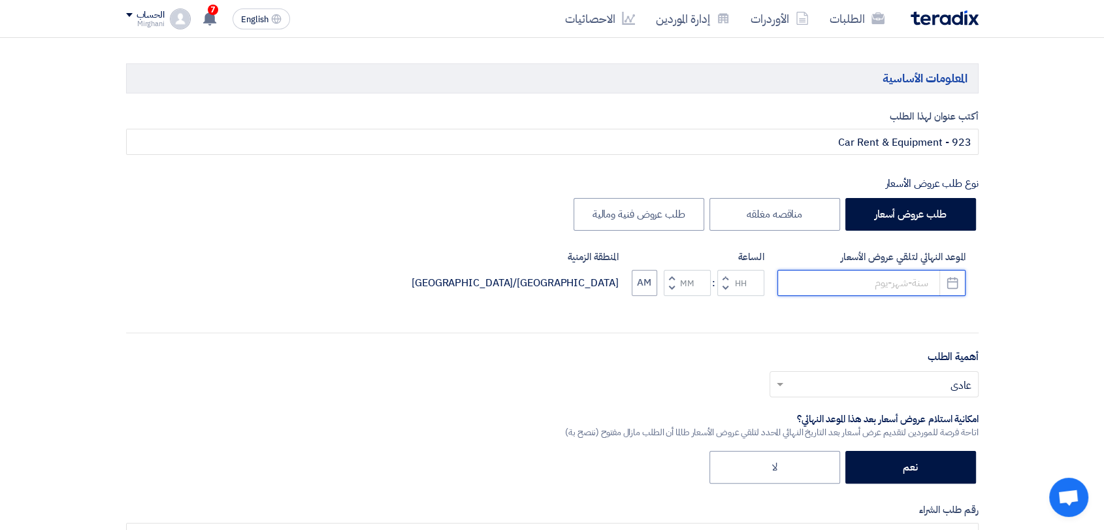
click at [831, 282] on input at bounding box center [871, 283] width 188 height 26
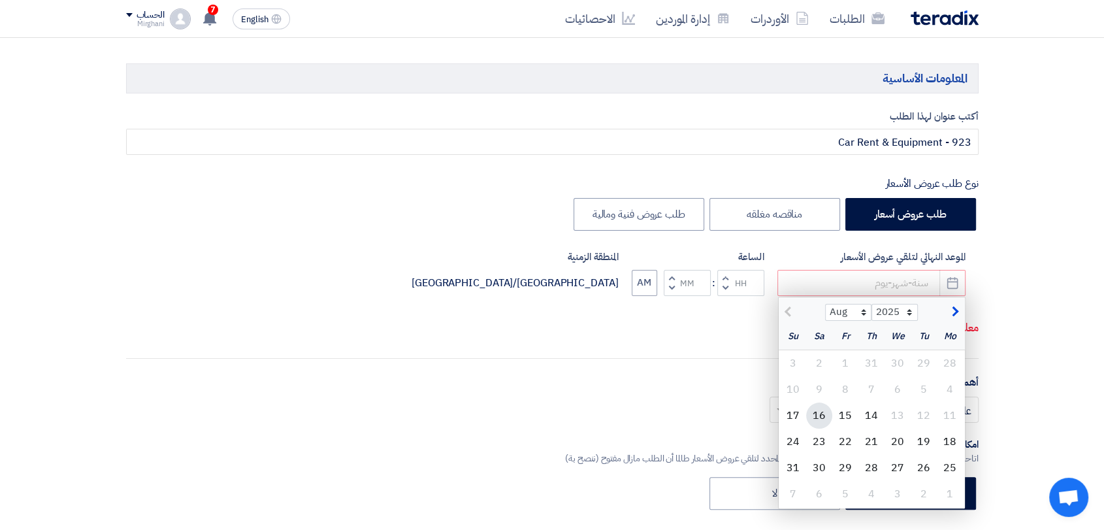
click at [831, 417] on div "16" at bounding box center [819, 415] width 26 height 26
type input "[DATE]"
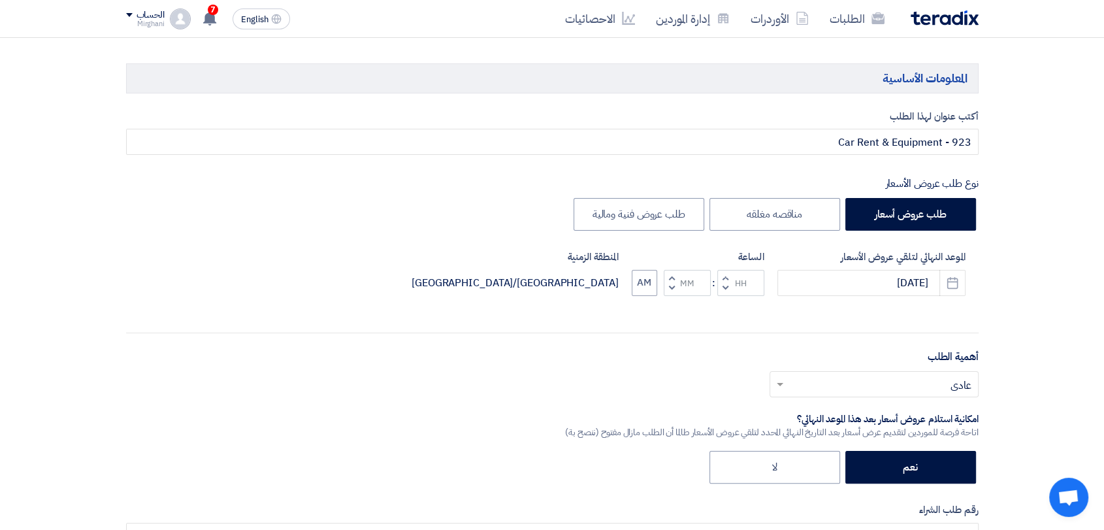
click at [725, 278] on span "button" at bounding box center [724, 277] width 5 height 10
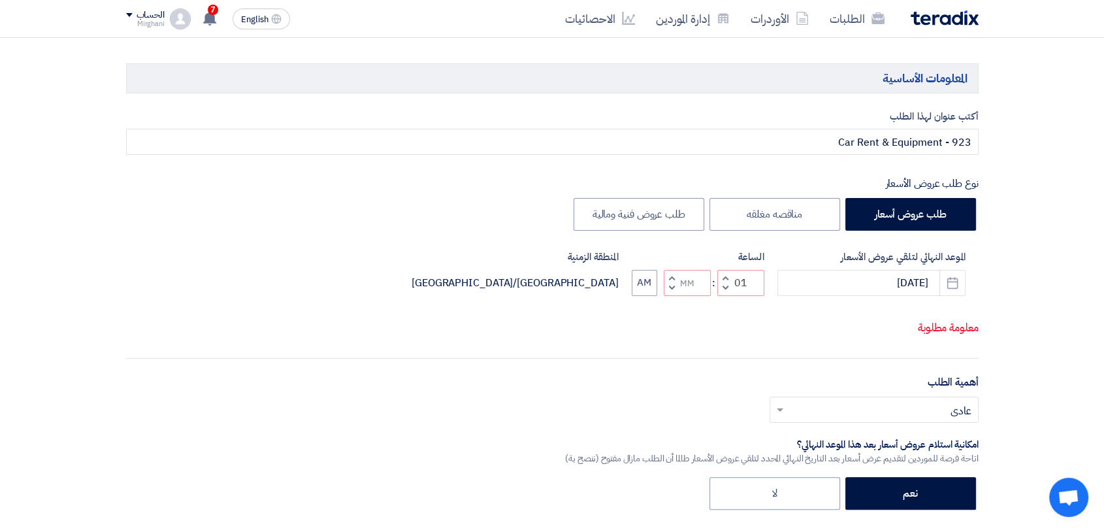
click at [664, 287] on button "Decrement minutes" at bounding box center [672, 288] width 16 height 16
type input "12"
type input "59"
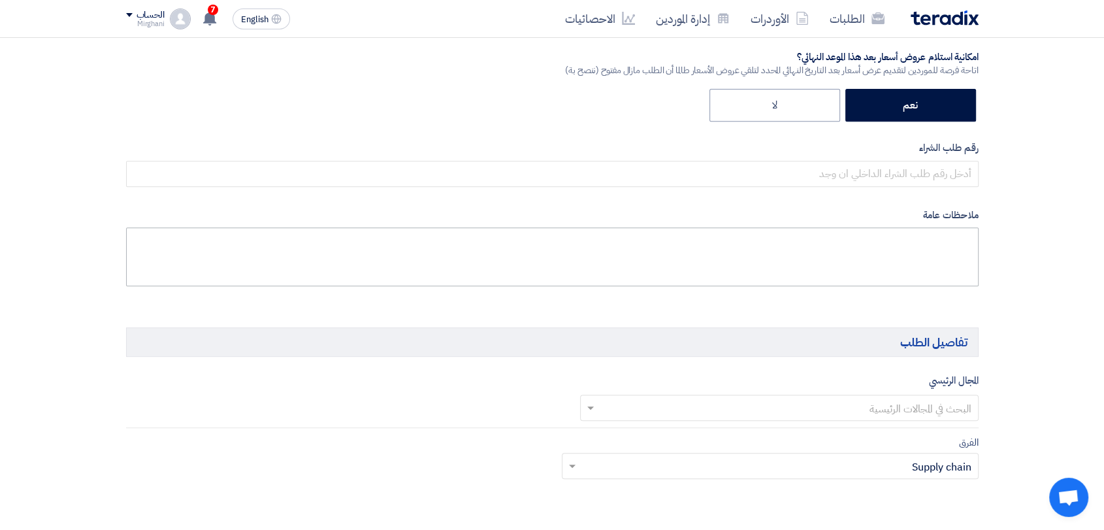
scroll to position [508, 0]
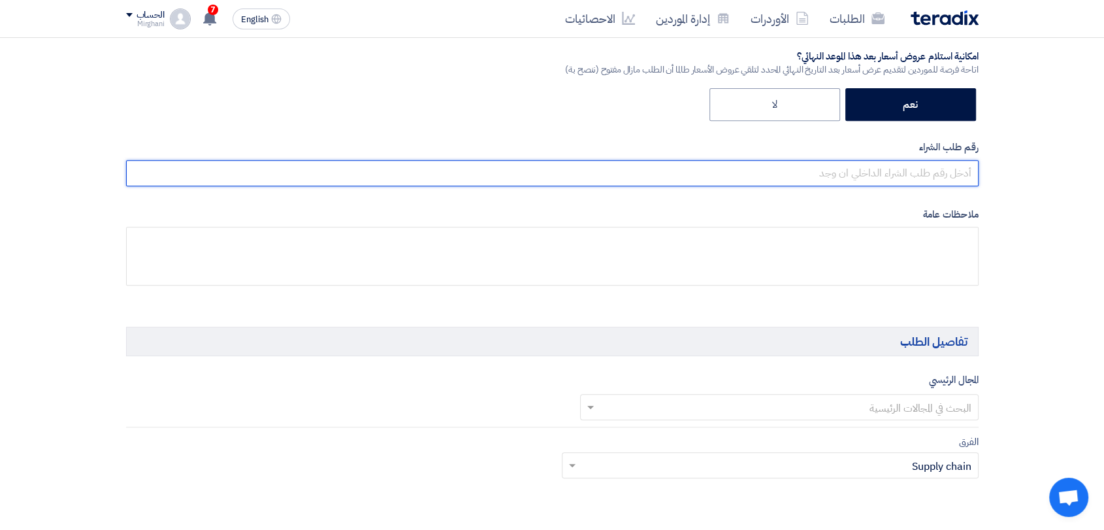
click at [769, 169] on input "text" at bounding box center [552, 173] width 852 height 26
paste input "8300010480"
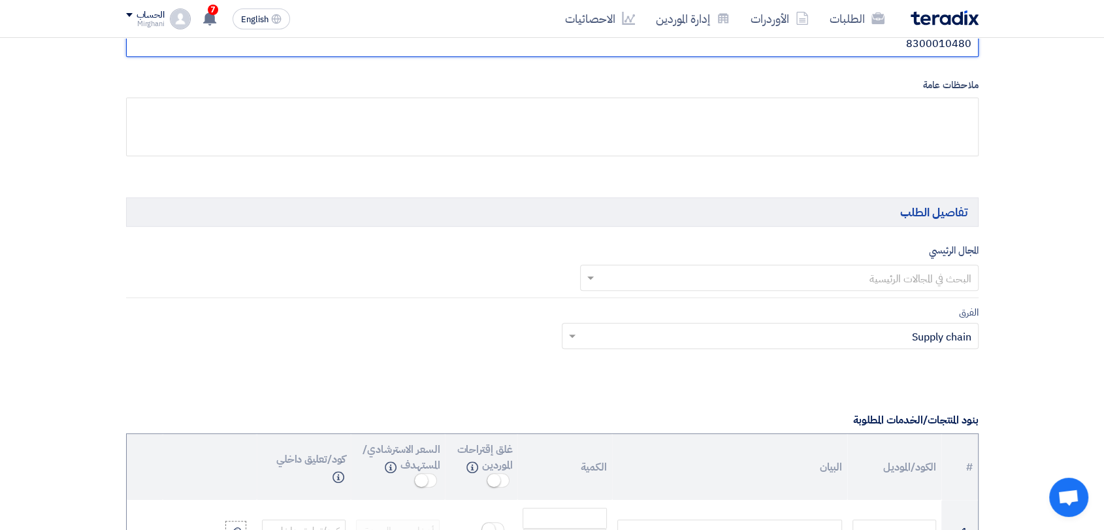
scroll to position [726, 0]
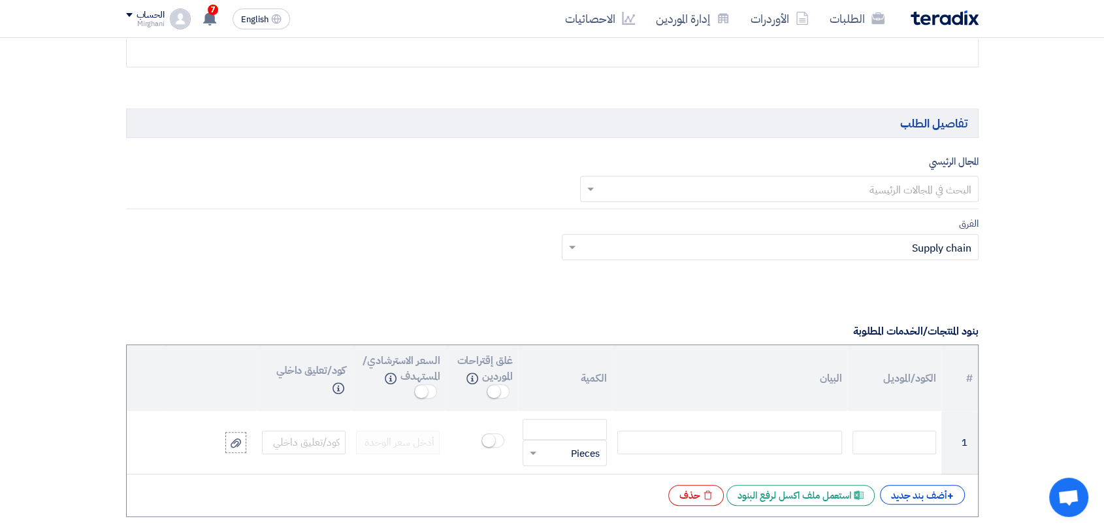
type input "8300010480"
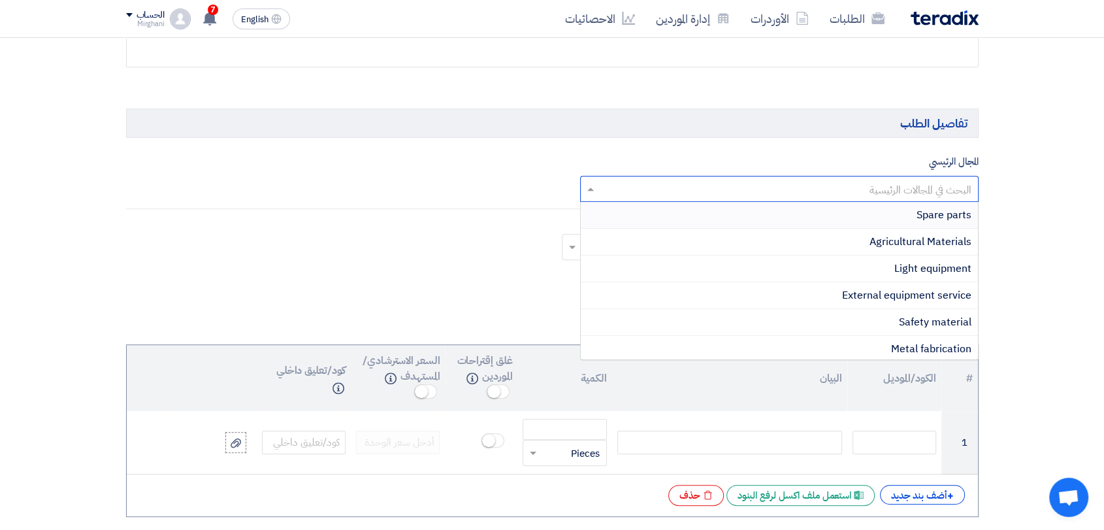
click at [764, 187] on input "text" at bounding box center [786, 190] width 372 height 22
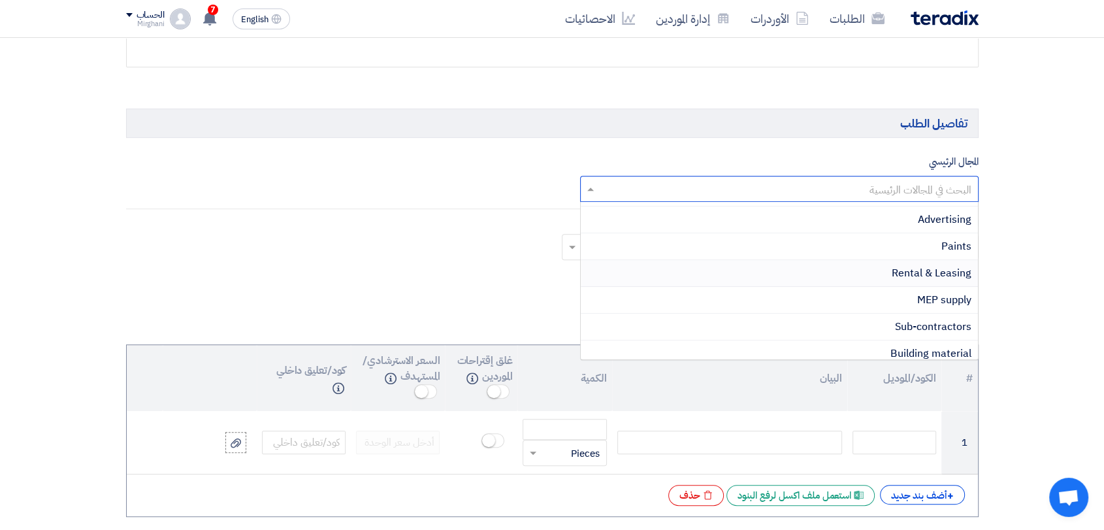
click at [800, 268] on div "Rental & Leasing" at bounding box center [779, 273] width 397 height 27
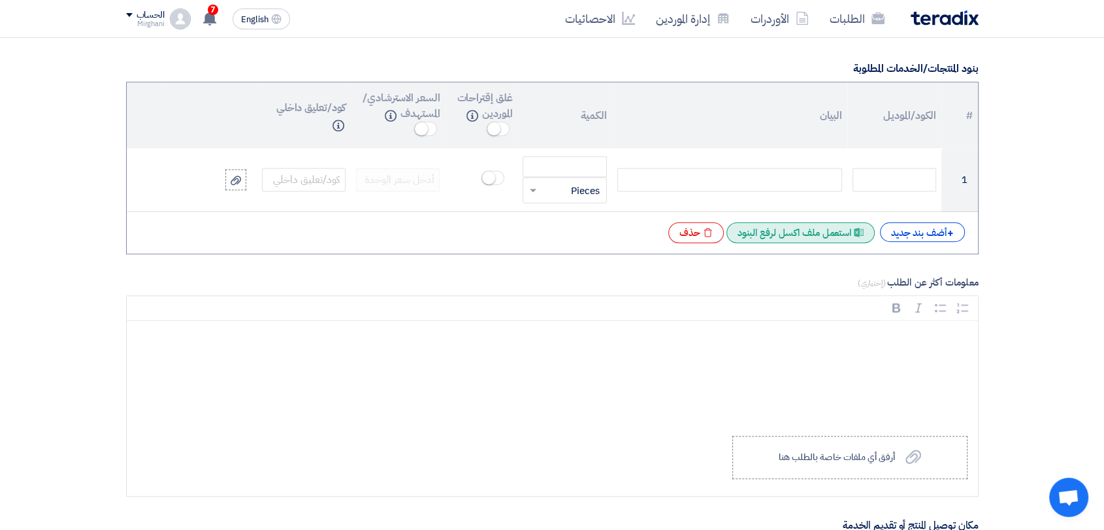
scroll to position [1088, 0]
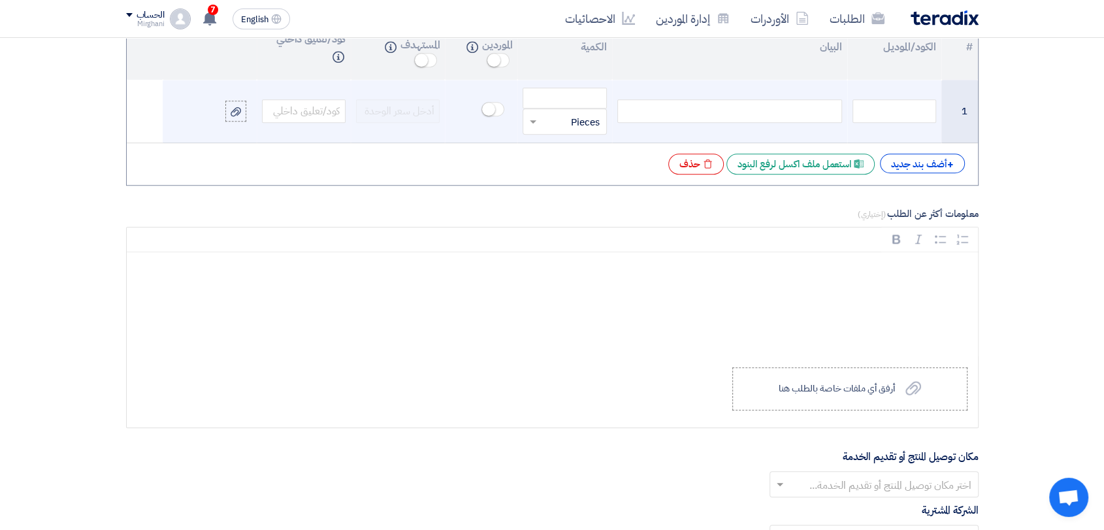
drag, startPoint x: 765, startPoint y: 114, endPoint x: 726, endPoint y: 123, distance: 39.8
click at [763, 113] on div at bounding box center [729, 111] width 225 height 24
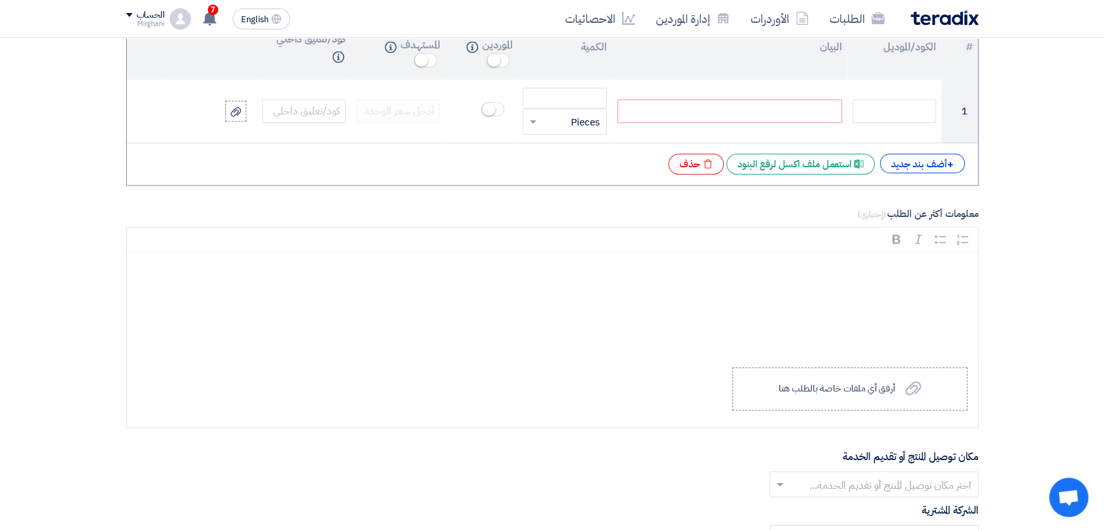
paste div
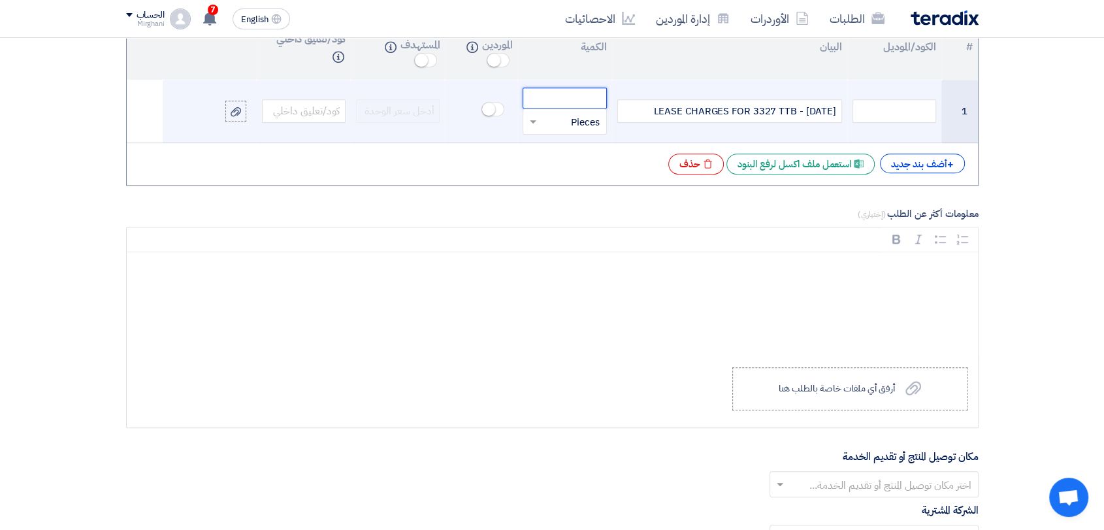
click at [580, 93] on input "number" at bounding box center [565, 98] width 84 height 21
type input "1"
click at [595, 124] on input "text" at bounding box center [572, 121] width 55 height 21
click at [581, 249] on span "Month" at bounding box center [586, 256] width 28 height 14
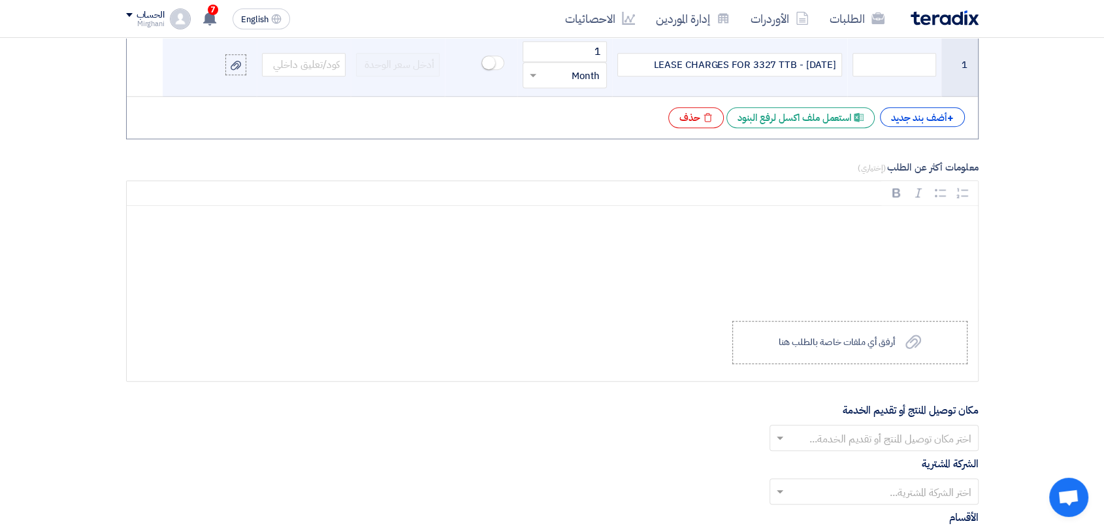
scroll to position [1306, 0]
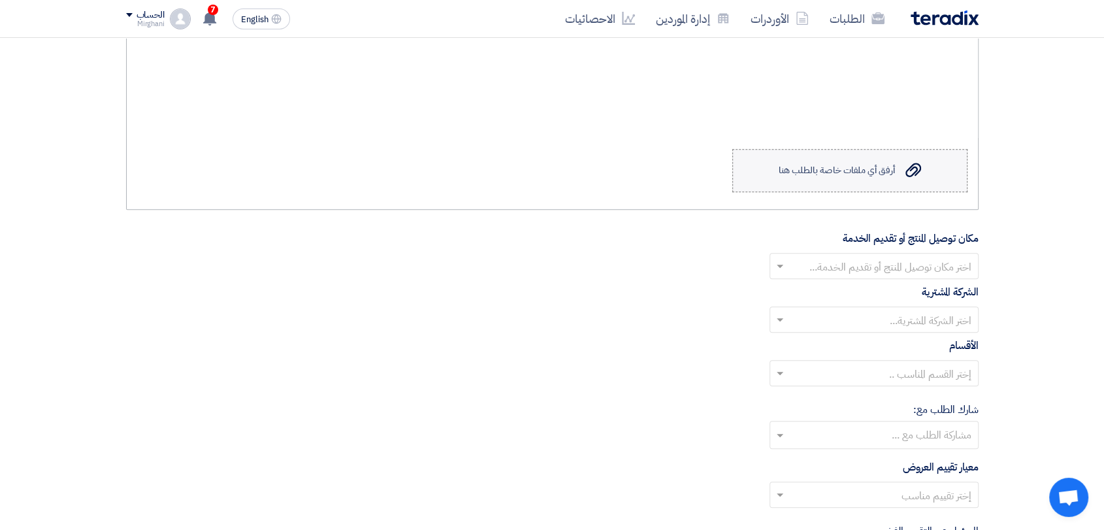
click at [788, 165] on div "أرفق أي ملفات خاصة بالطلب هنا" at bounding box center [836, 170] width 116 height 10
click at [0, 0] on input "Upload a file أرفق أي ملفات خاصة بالطلب هنا" at bounding box center [0, 0] width 0 height 0
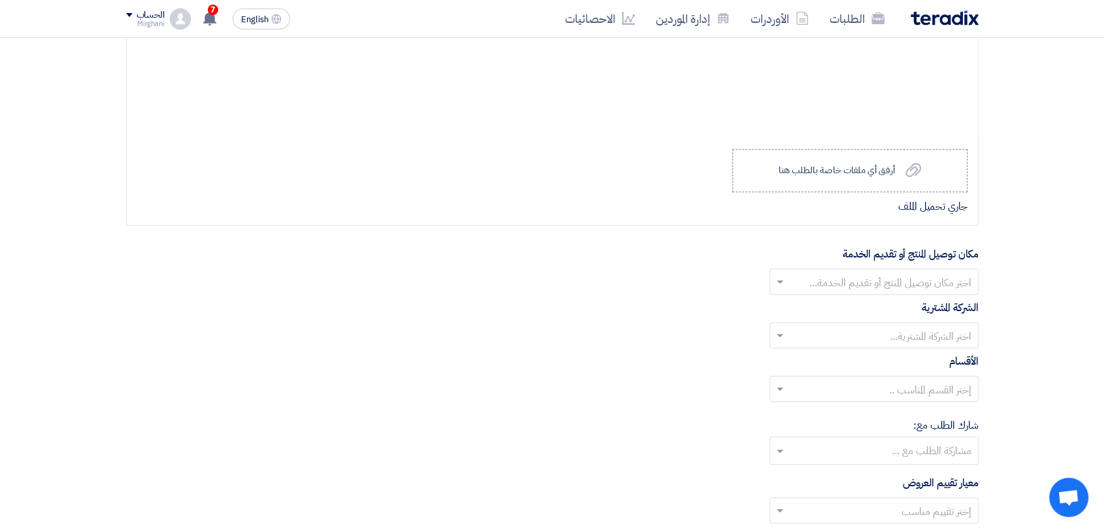
click at [841, 287] on input "text" at bounding box center [881, 283] width 183 height 22
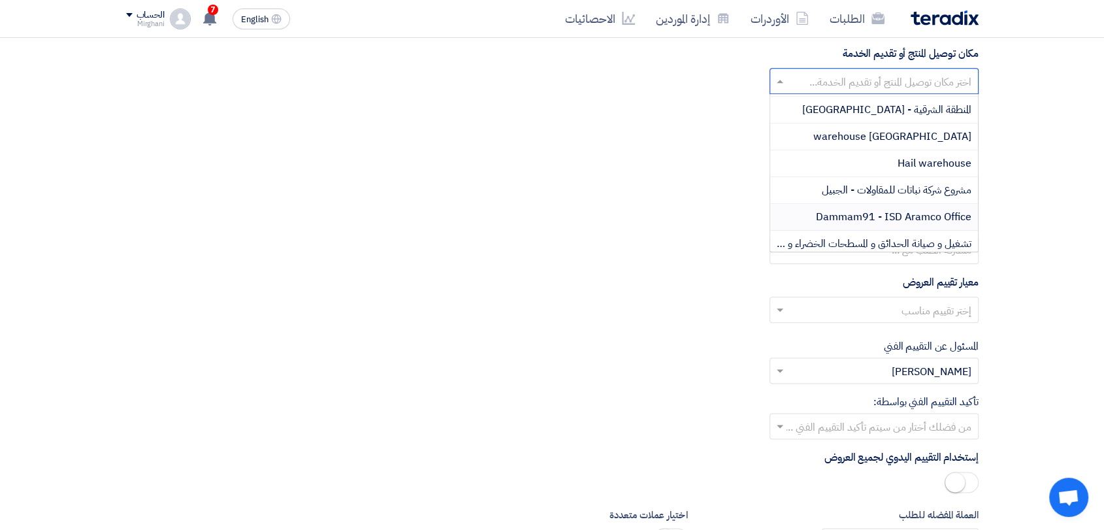
scroll to position [218, 0]
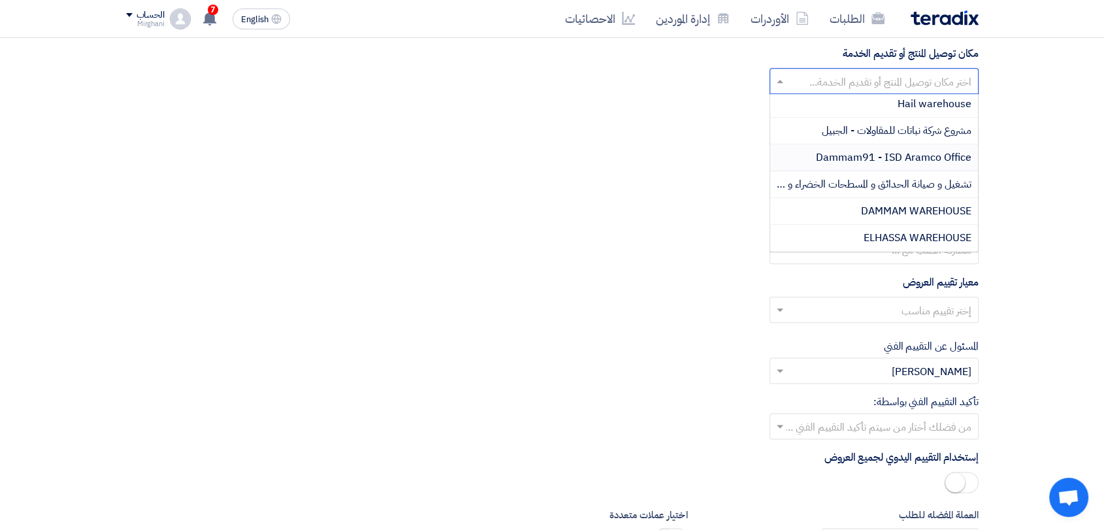
click at [913, 153] on span "Dammam91 - ISD Aramco Office" at bounding box center [893, 158] width 155 height 16
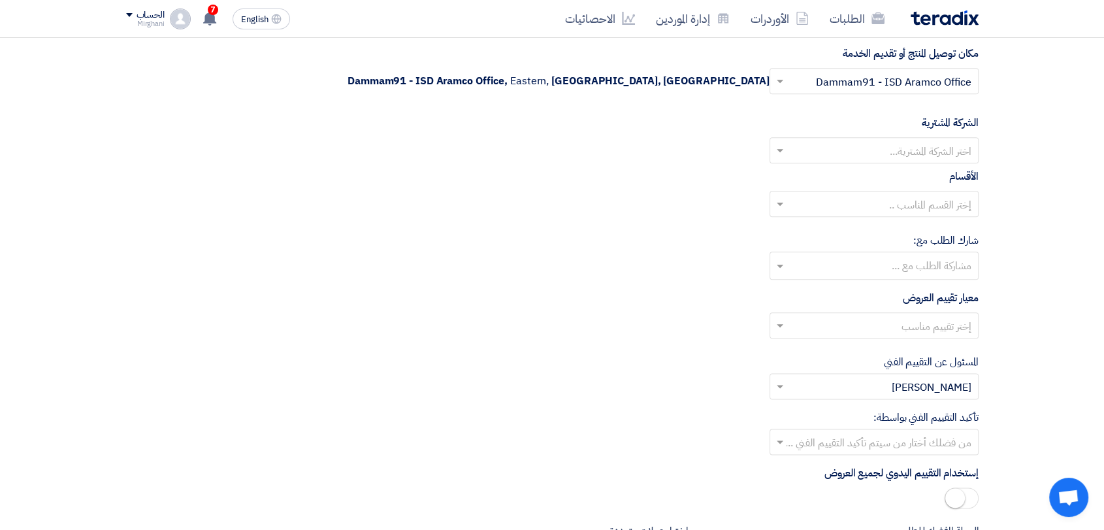
click at [925, 148] on input "text" at bounding box center [881, 152] width 183 height 22
click at [924, 179] on span "Nabatat for contracting" at bounding box center [915, 177] width 111 height 16
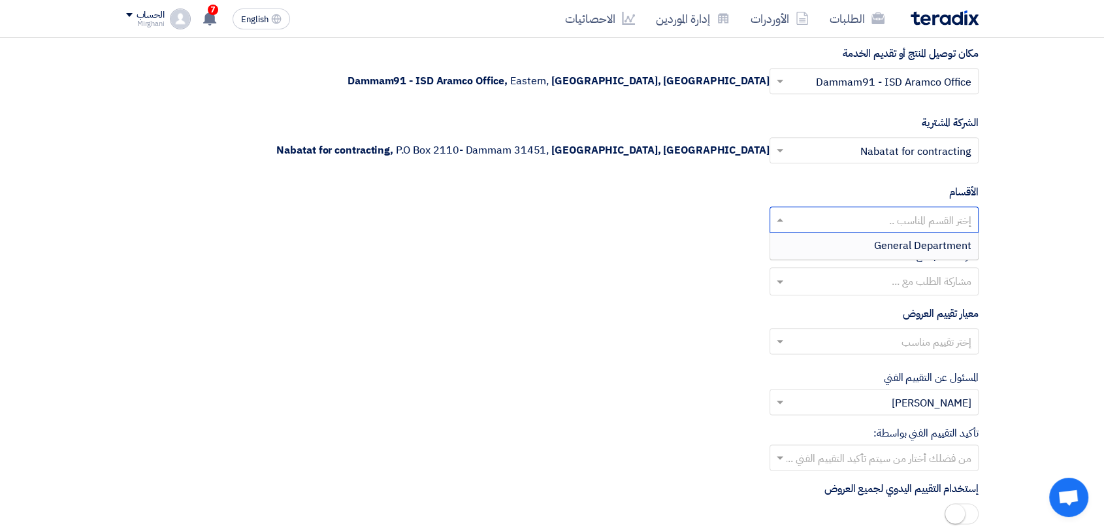
click at [905, 225] on input "text" at bounding box center [881, 221] width 183 height 22
click at [909, 249] on span "General Department" at bounding box center [922, 246] width 97 height 16
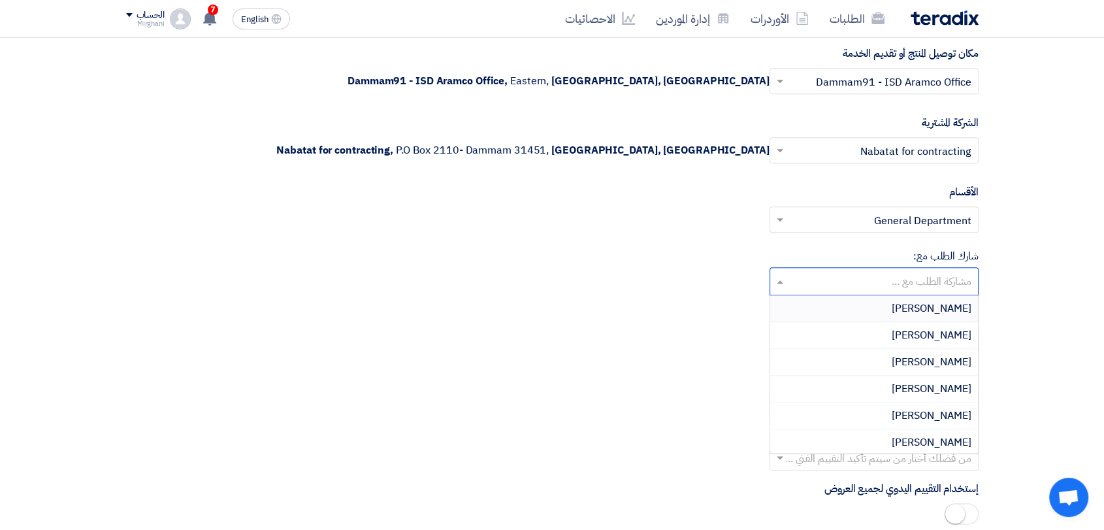
click at [908, 280] on input "text" at bounding box center [873, 283] width 196 height 22
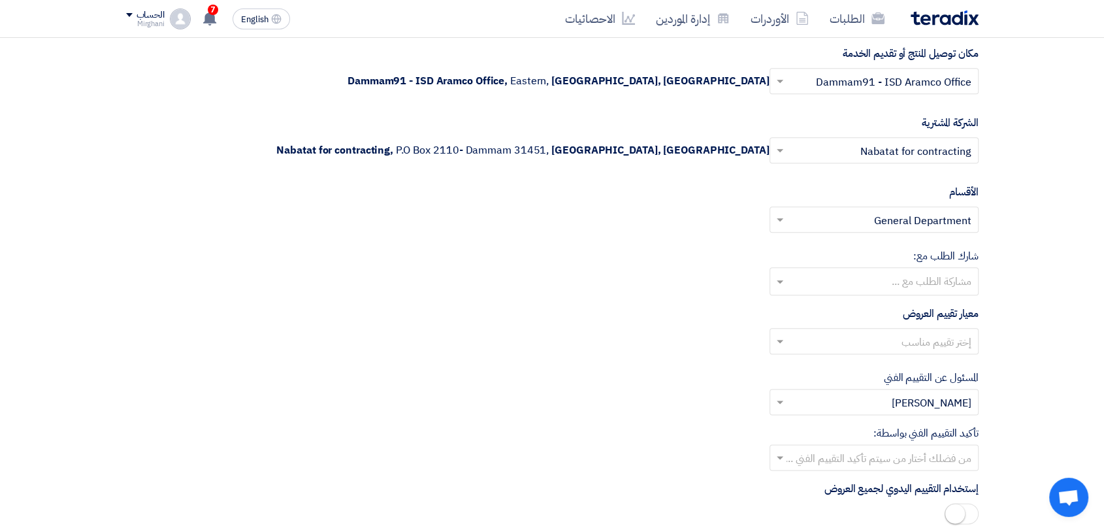
click at [884, 338] on input "text" at bounding box center [881, 343] width 183 height 22
click at [882, 372] on div "Direct material" at bounding box center [874, 367] width 208 height 27
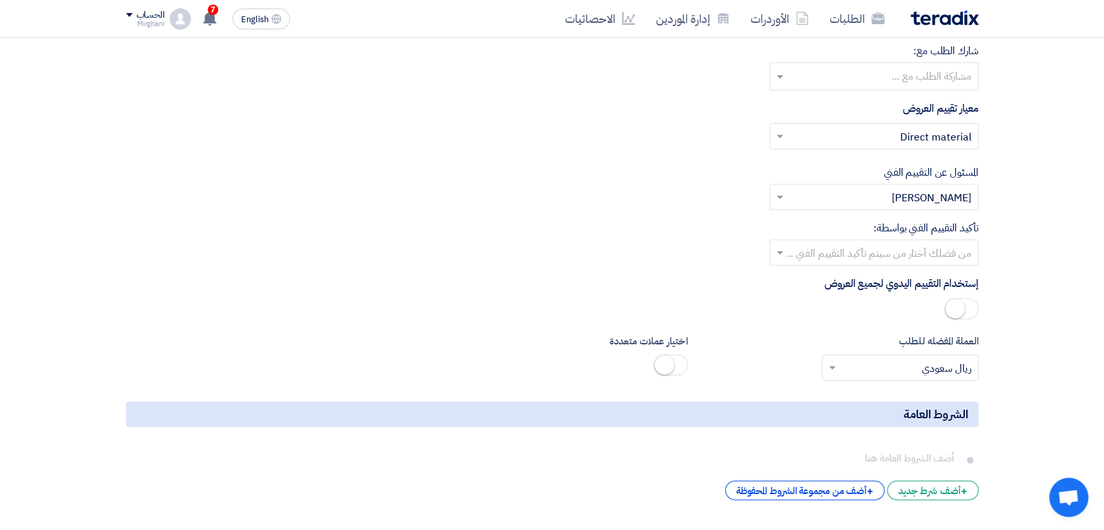
scroll to position [1814, 0]
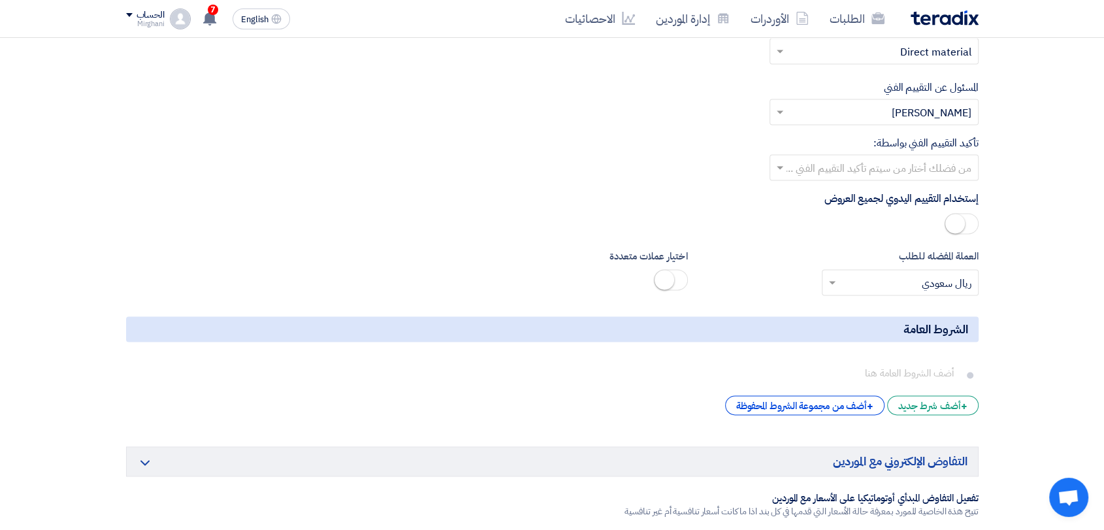
click at [873, 173] on input "text" at bounding box center [881, 169] width 183 height 22
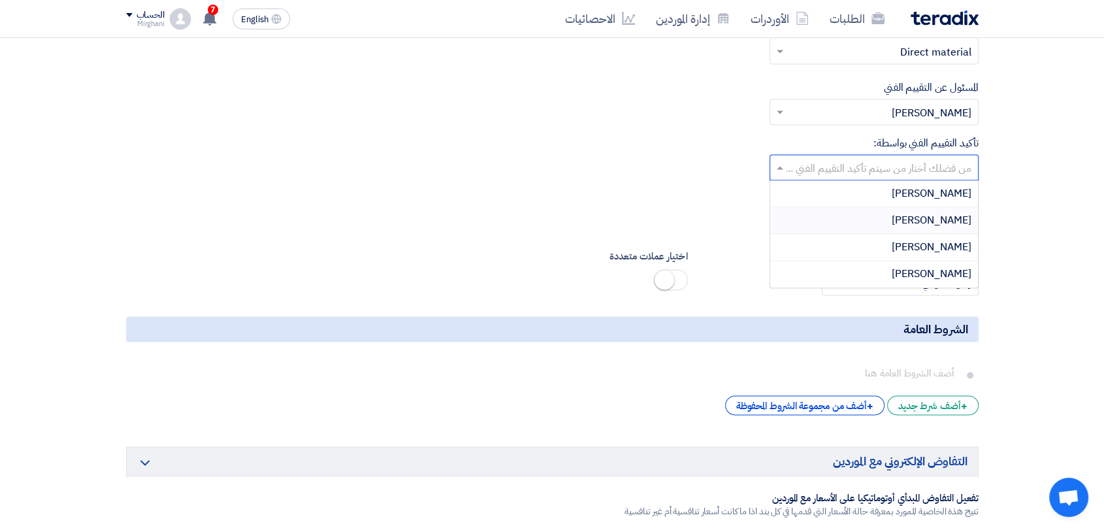
click at [879, 221] on div "[PERSON_NAME]" at bounding box center [874, 220] width 208 height 27
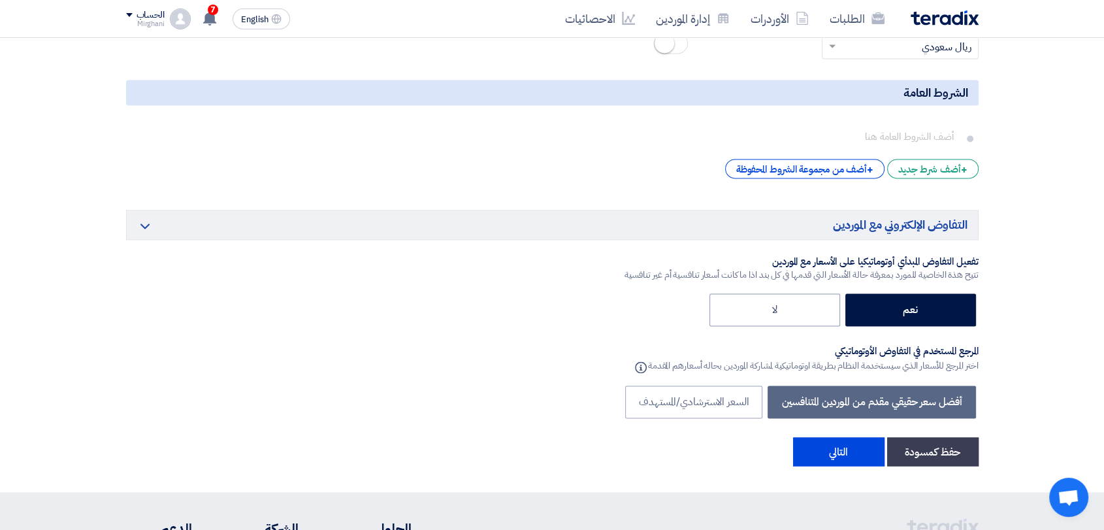
scroll to position [2105, 0]
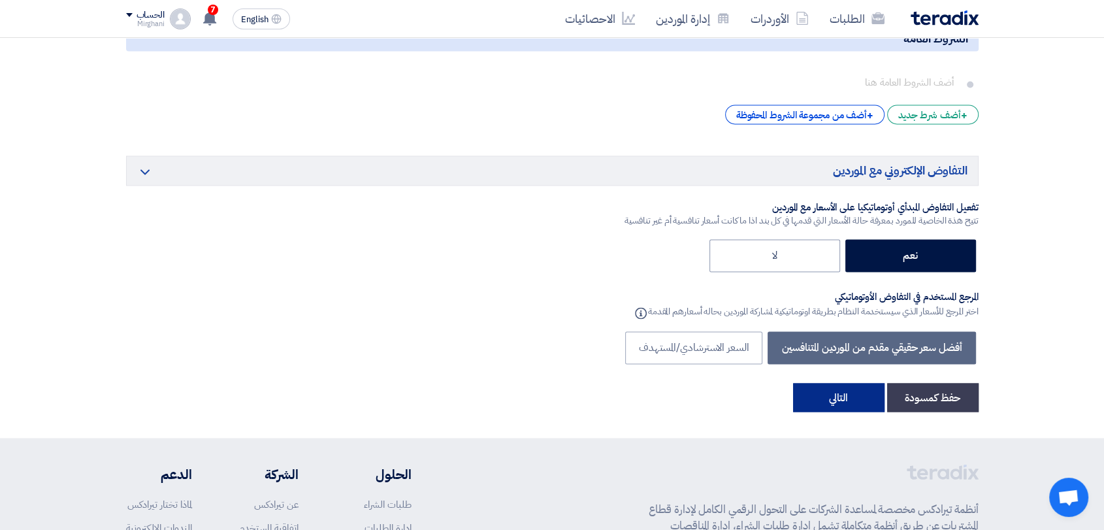
click at [836, 385] on button "التالي" at bounding box center [838, 397] width 91 height 29
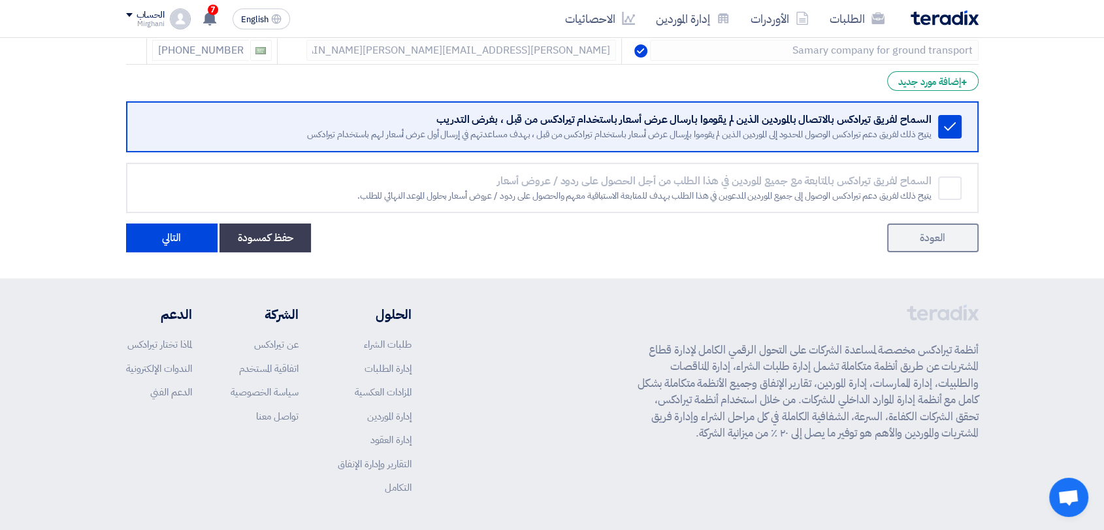
scroll to position [290, 0]
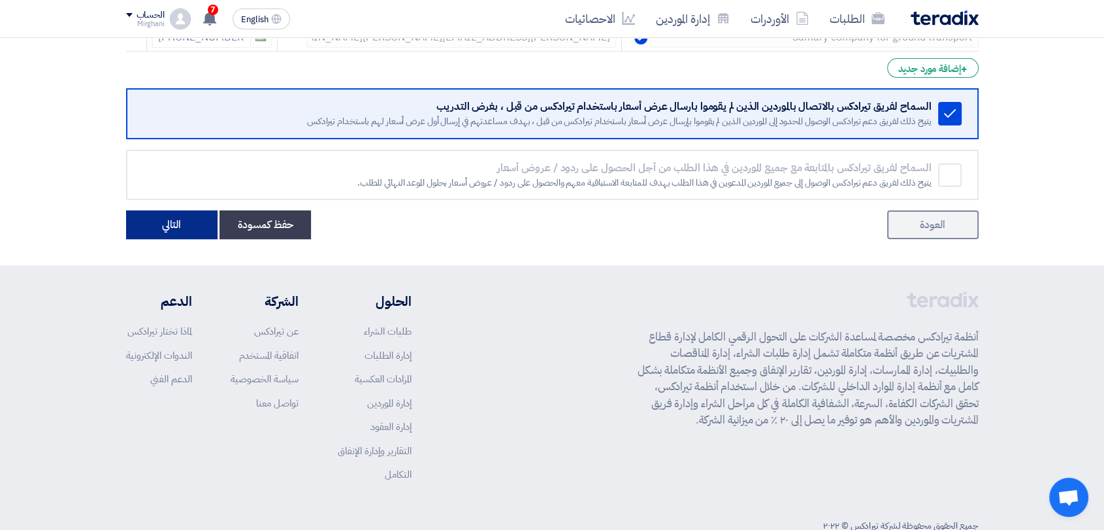
click at [203, 218] on button "التالي" at bounding box center [171, 224] width 91 height 29
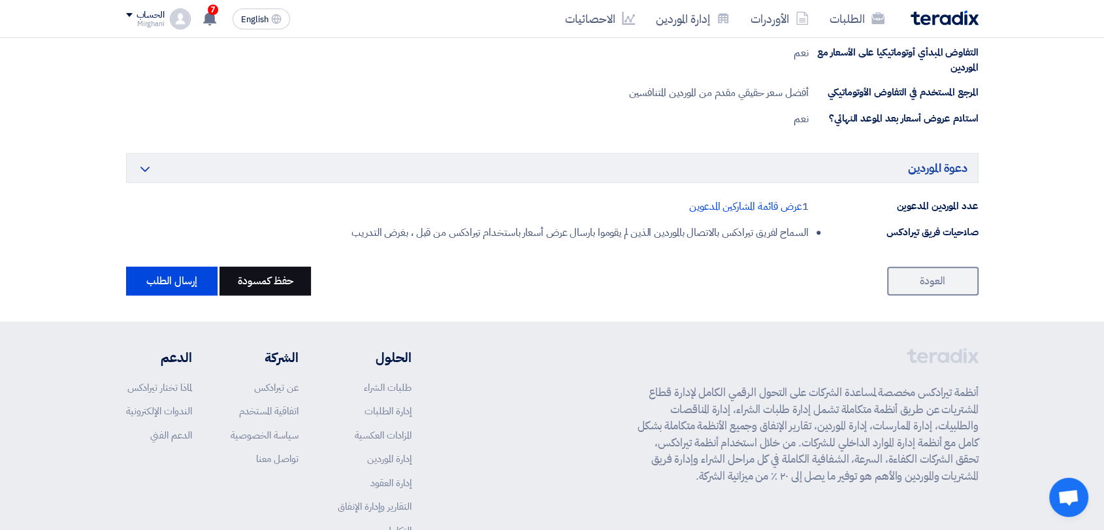
scroll to position [726, 0]
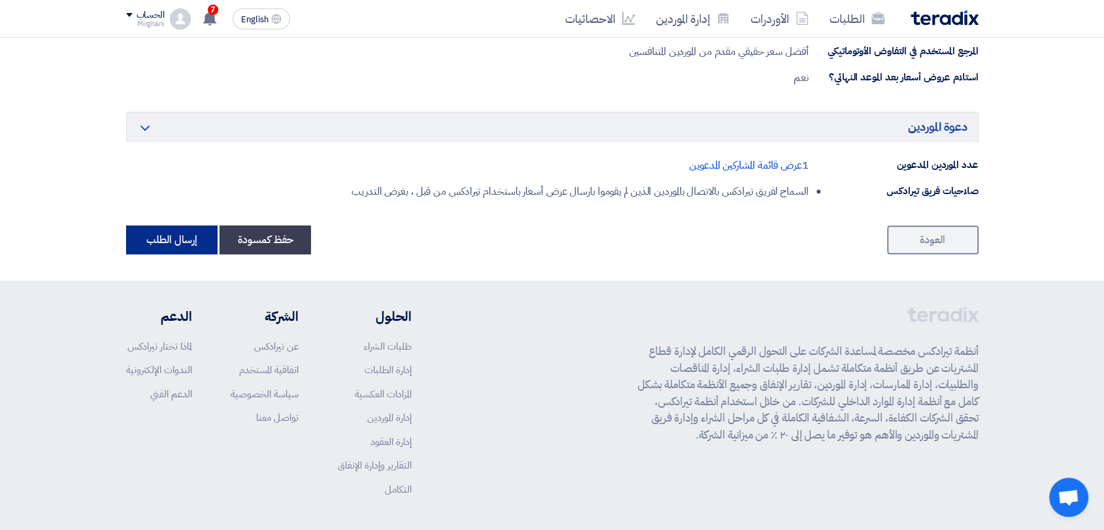
click at [215, 248] on button "إرسال الطلب" at bounding box center [171, 239] width 91 height 29
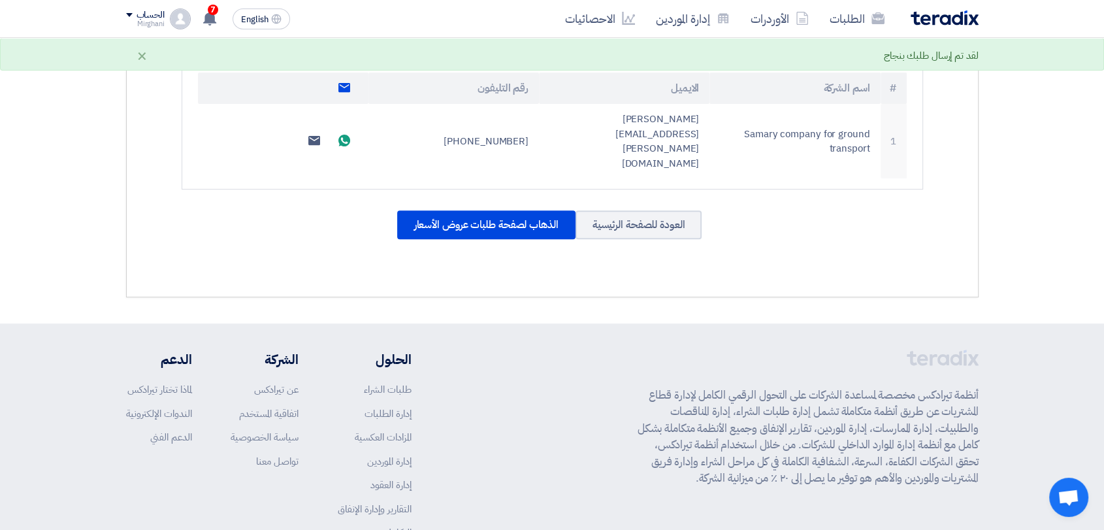
scroll to position [498, 0]
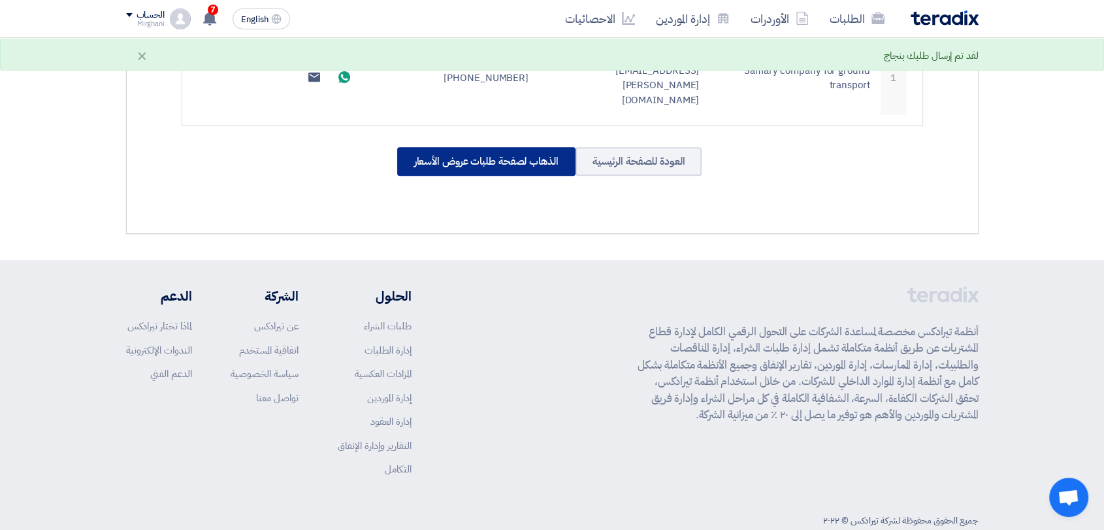
click at [484, 147] on div "الذهاب لصفحة طلبات عروض الأسعار" at bounding box center [486, 161] width 178 height 29
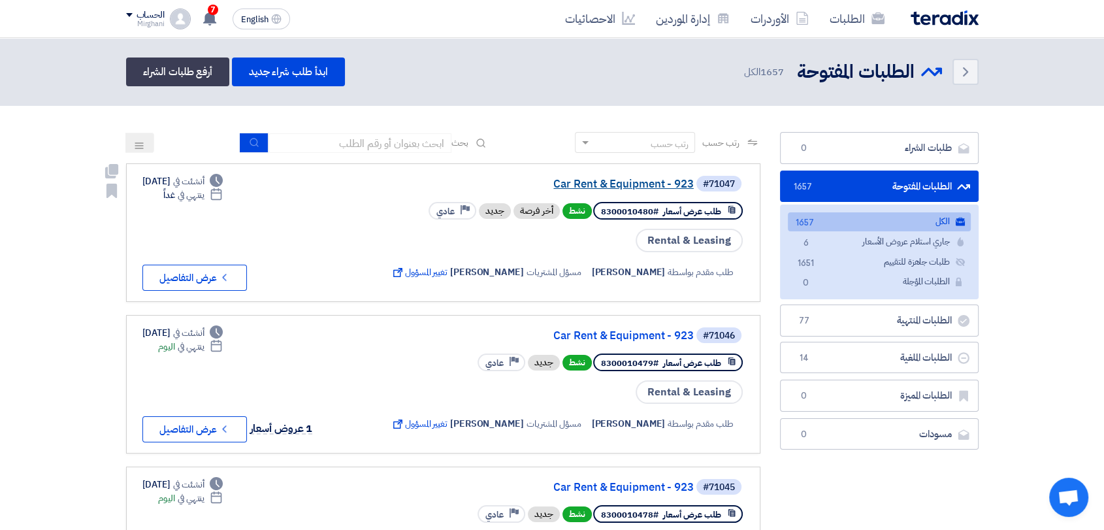
click at [600, 187] on link "Car Rent & Equipment - 923" at bounding box center [562, 184] width 261 height 12
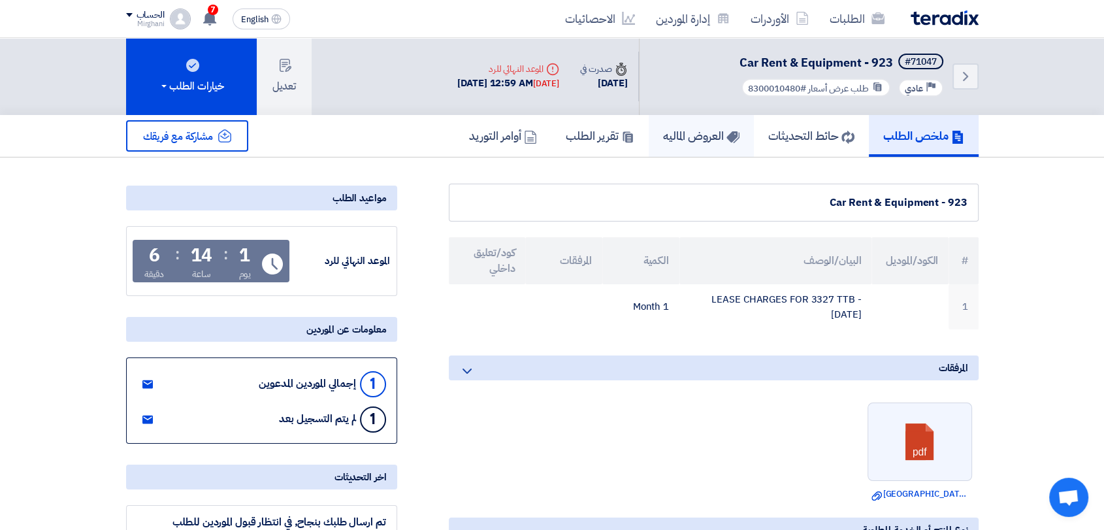
click at [704, 133] on h5 "العروض الماليه" at bounding box center [701, 135] width 76 height 15
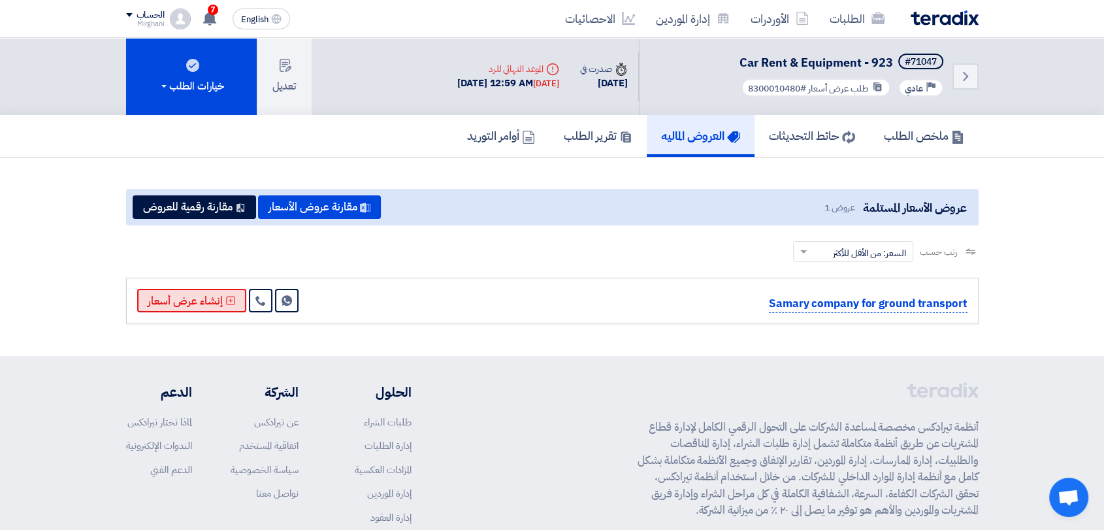
click at [216, 290] on button "إنشاء عرض أسعار" at bounding box center [191, 301] width 109 height 24
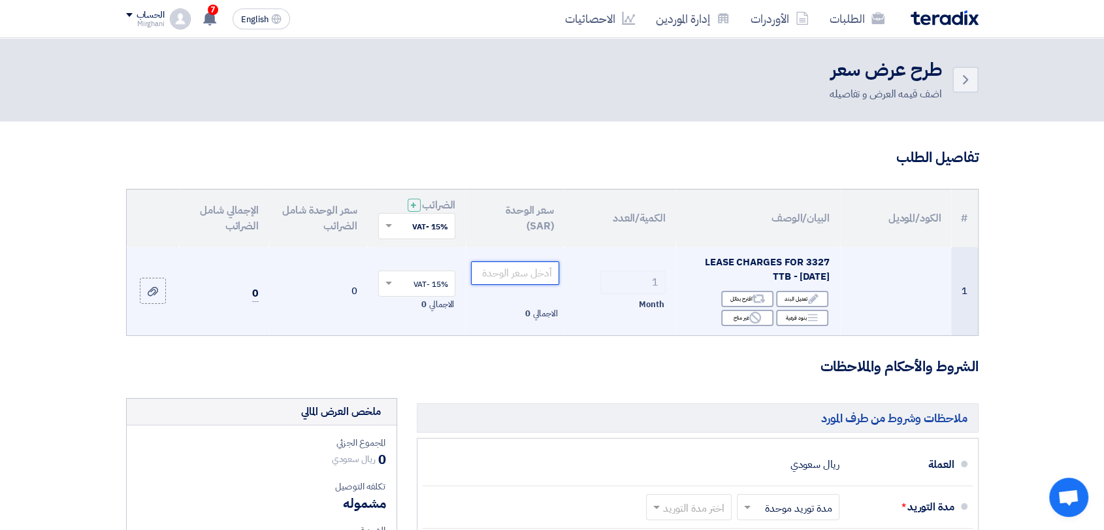
click at [525, 273] on input "number" at bounding box center [515, 273] width 88 height 24
paste input "4238.00"
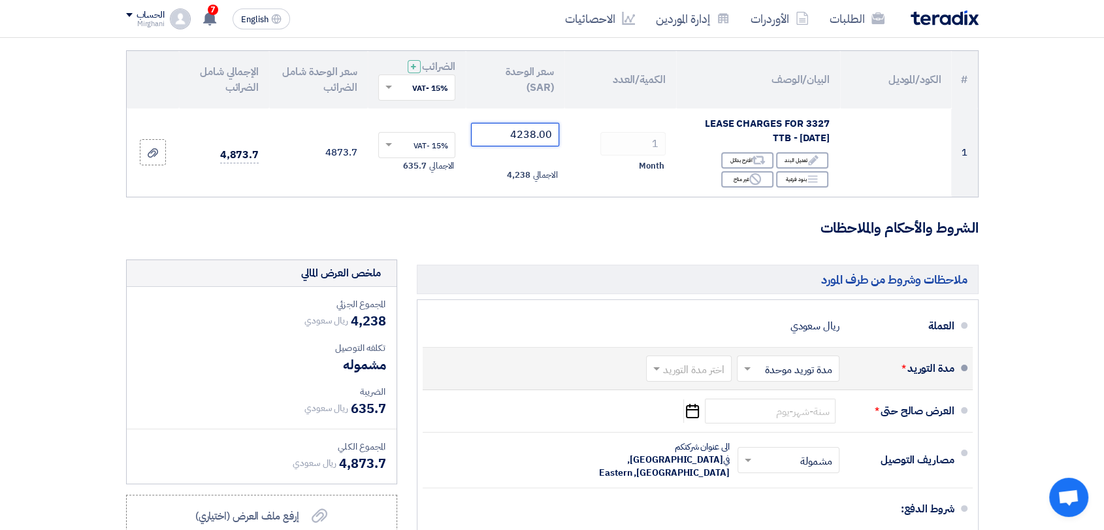
scroll to position [218, 0]
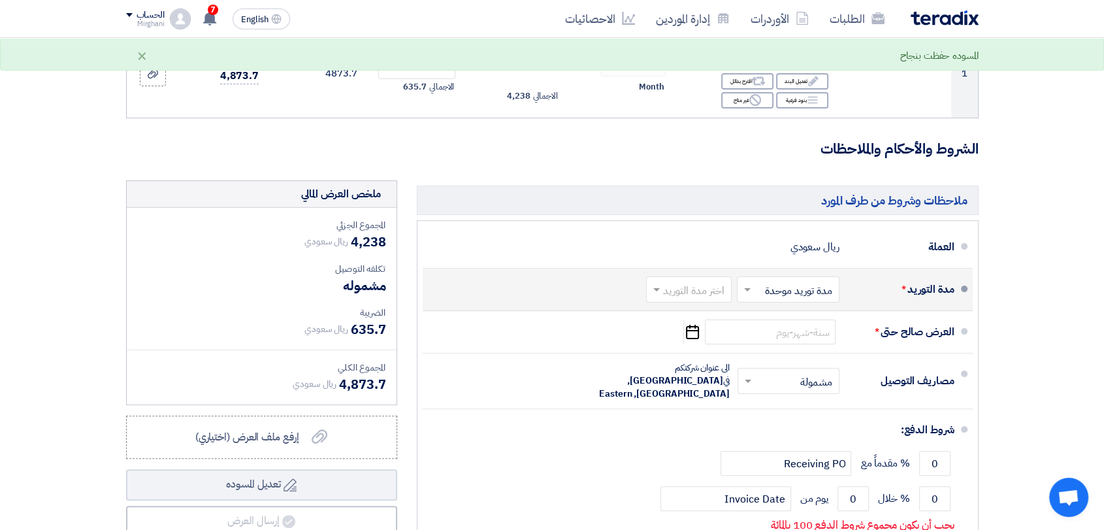
type input "4238.00"
click at [672, 280] on div at bounding box center [689, 289] width 84 height 19
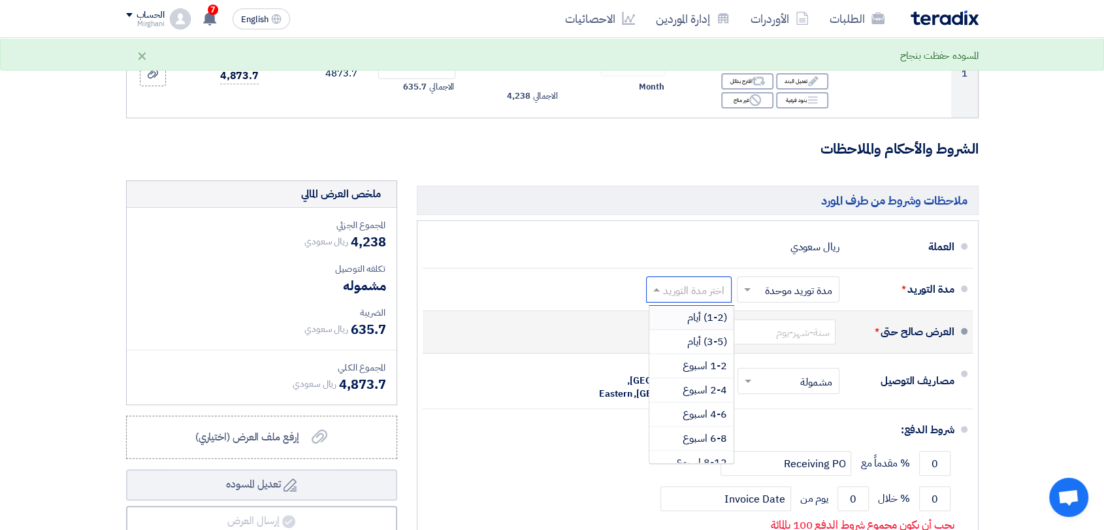
drag, startPoint x: 684, startPoint y: 313, endPoint x: 698, endPoint y: 321, distance: 16.4
click at [684, 314] on div "(1-2) أيام" at bounding box center [691, 318] width 84 height 24
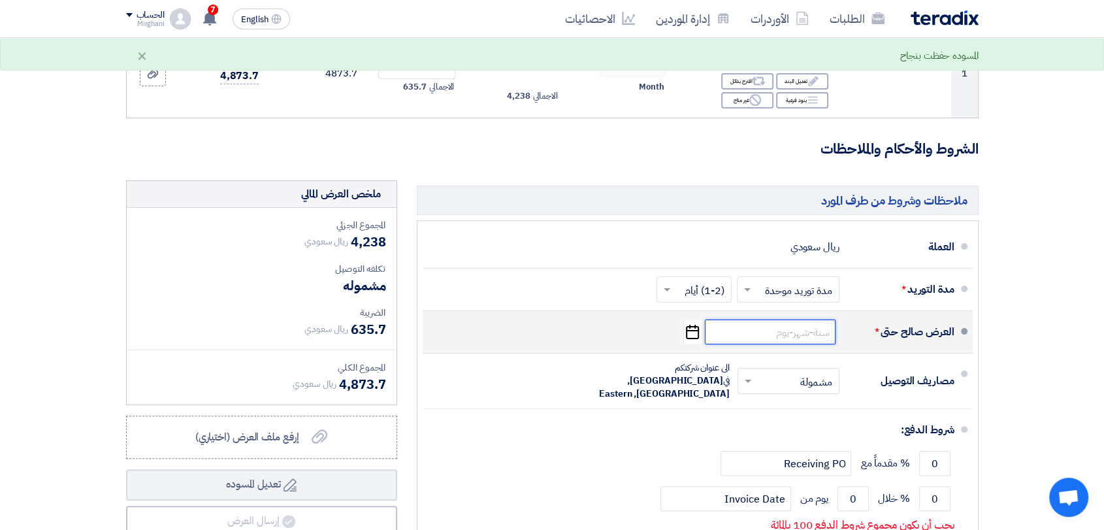
click at [770, 333] on input at bounding box center [770, 331] width 131 height 25
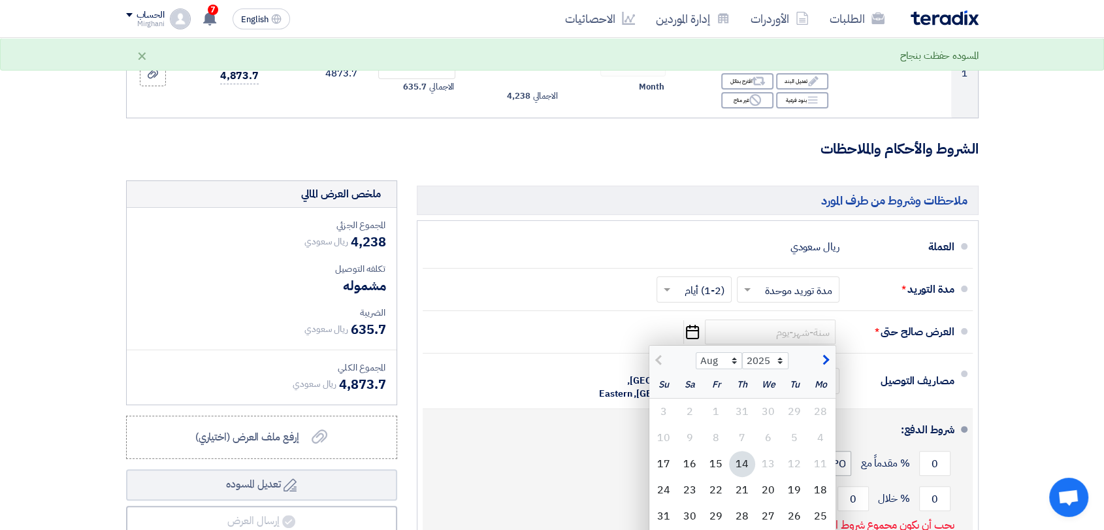
click at [721, 457] on div "15" at bounding box center [716, 464] width 26 height 26
type input "[DATE]"
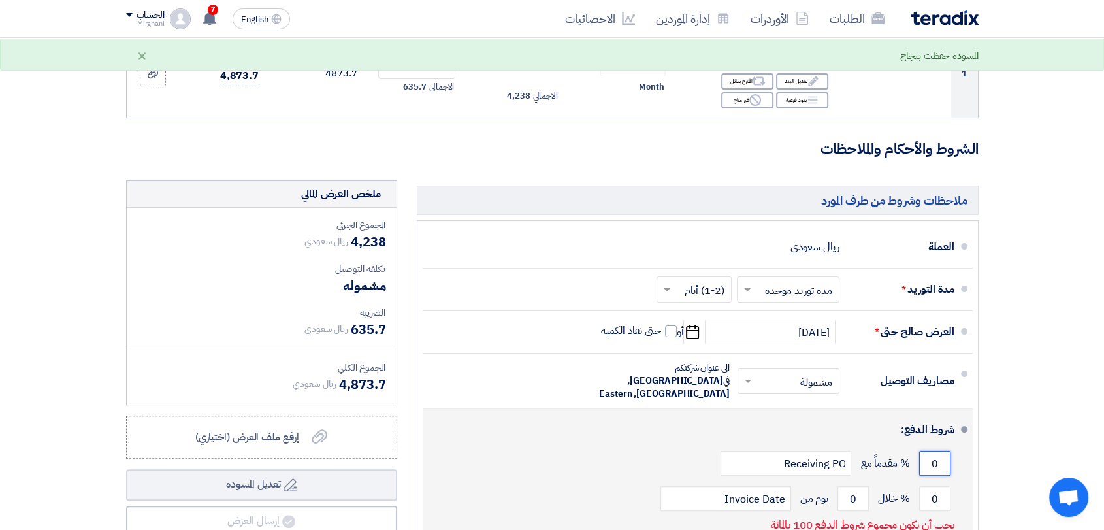
click at [941, 451] on input "0" at bounding box center [934, 463] width 31 height 25
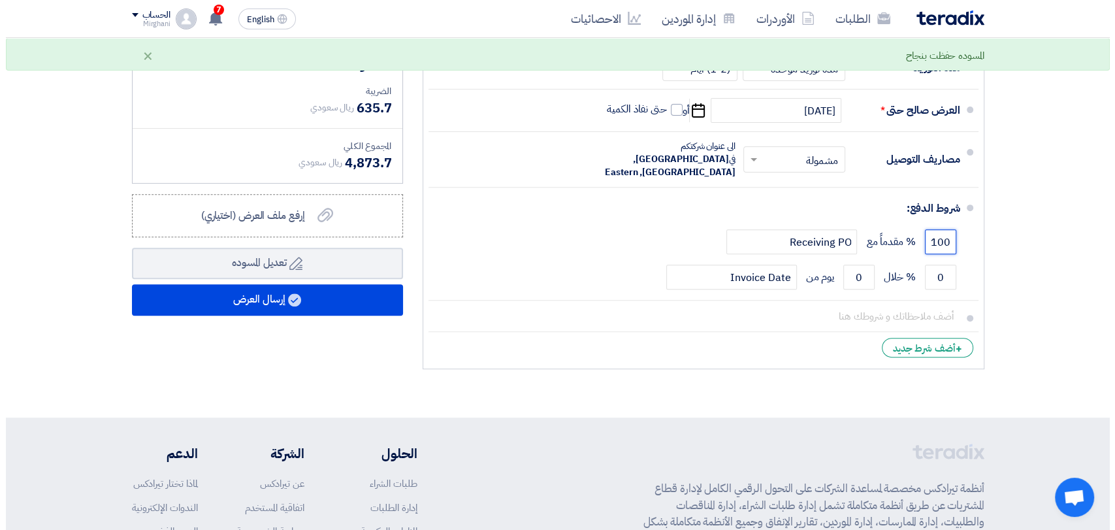
scroll to position [508, 0]
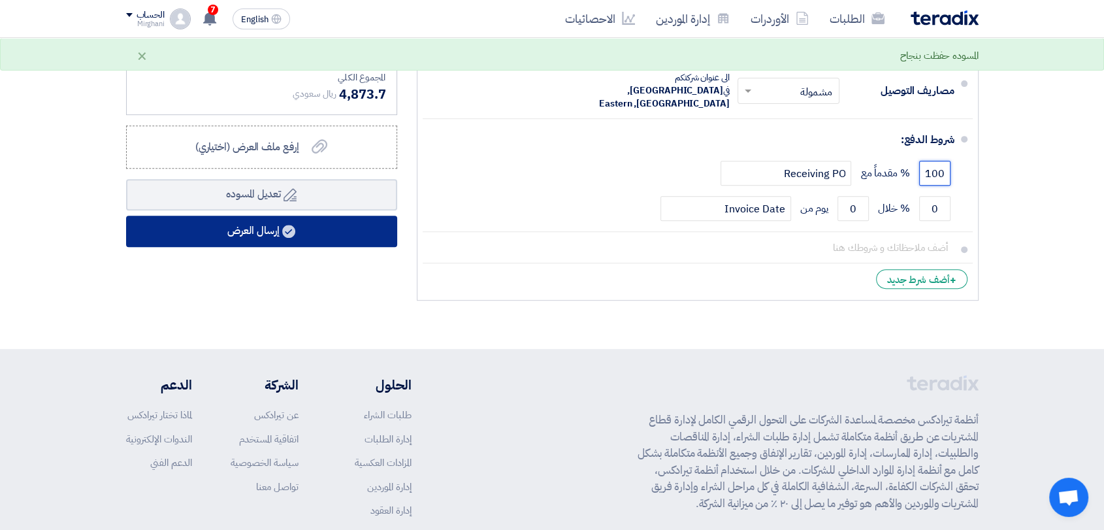
type input "100"
click at [334, 224] on button "إرسال العرض" at bounding box center [261, 231] width 271 height 31
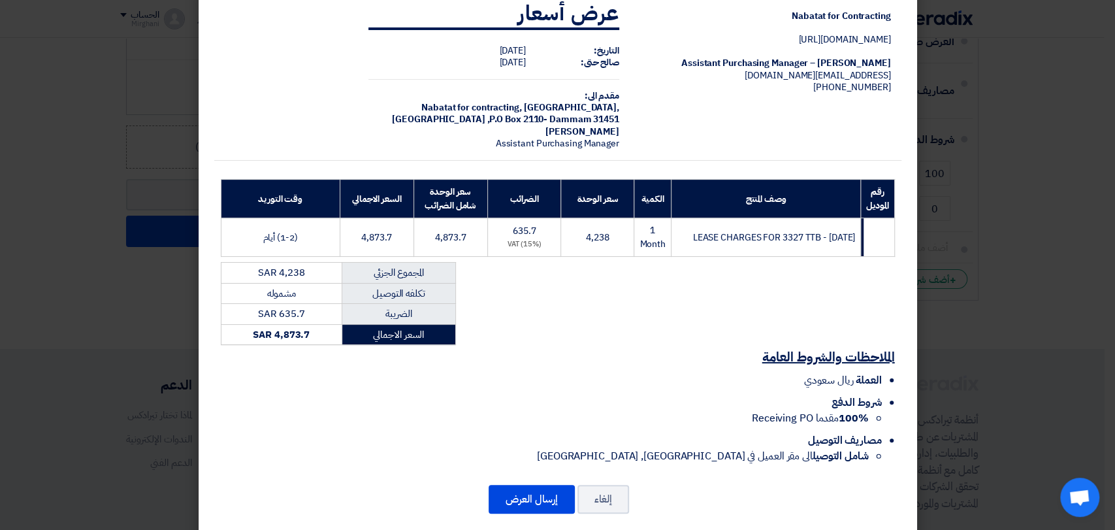
scroll to position [46, 0]
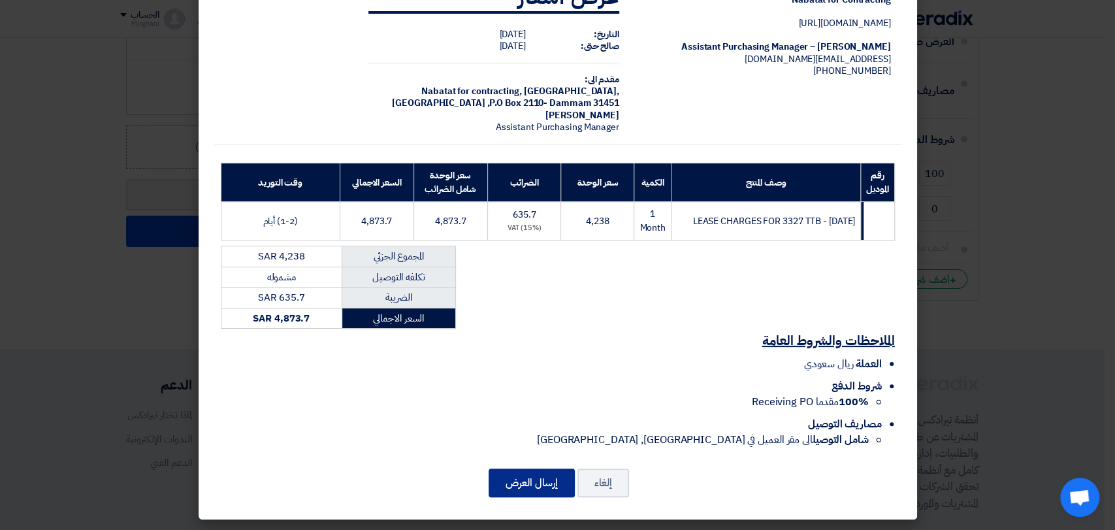
click at [553, 474] on button "إرسال العرض" at bounding box center [532, 482] width 86 height 29
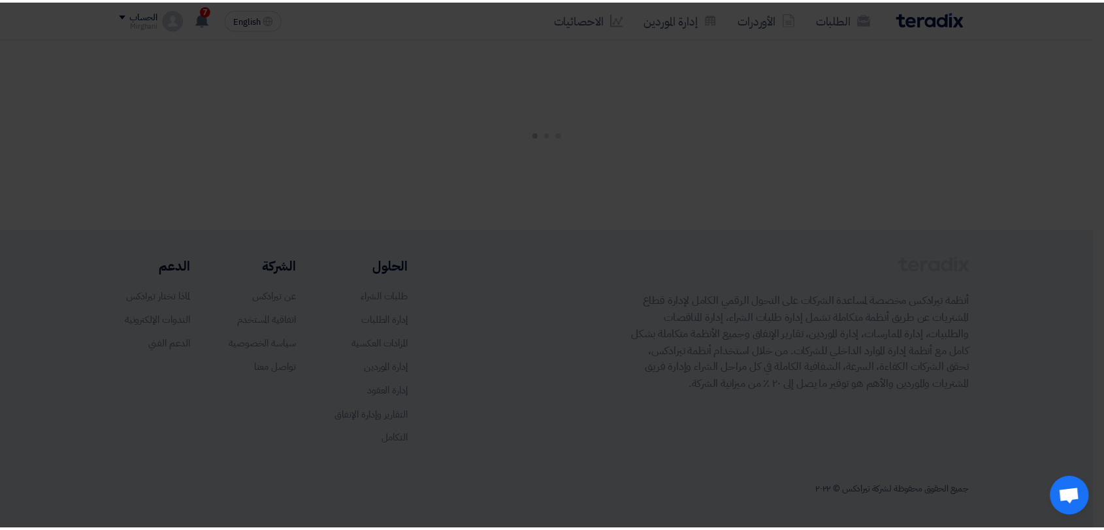
scroll to position [0, 0]
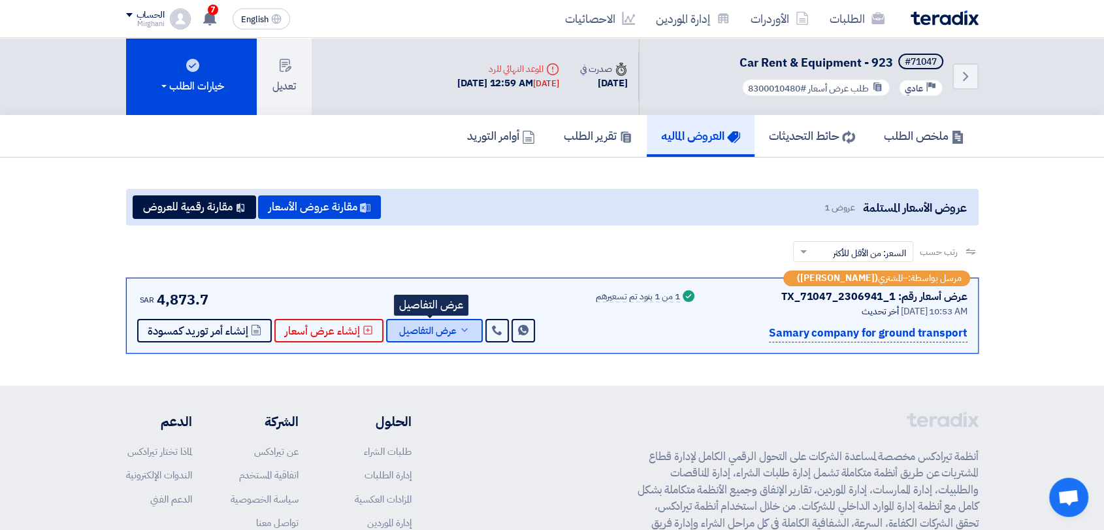
click at [459, 321] on button "عرض التفاصيل" at bounding box center [434, 331] width 97 height 24
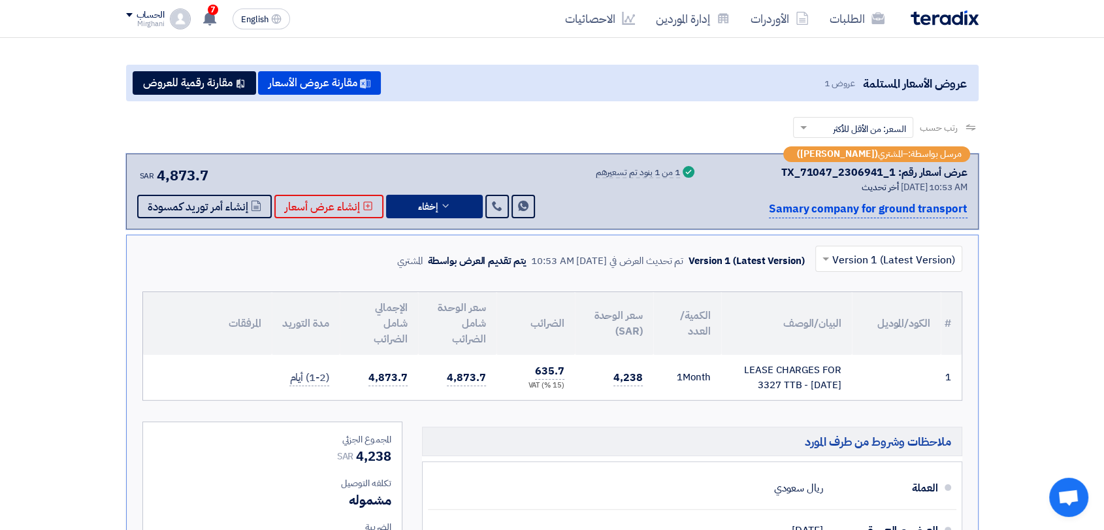
scroll to position [290, 0]
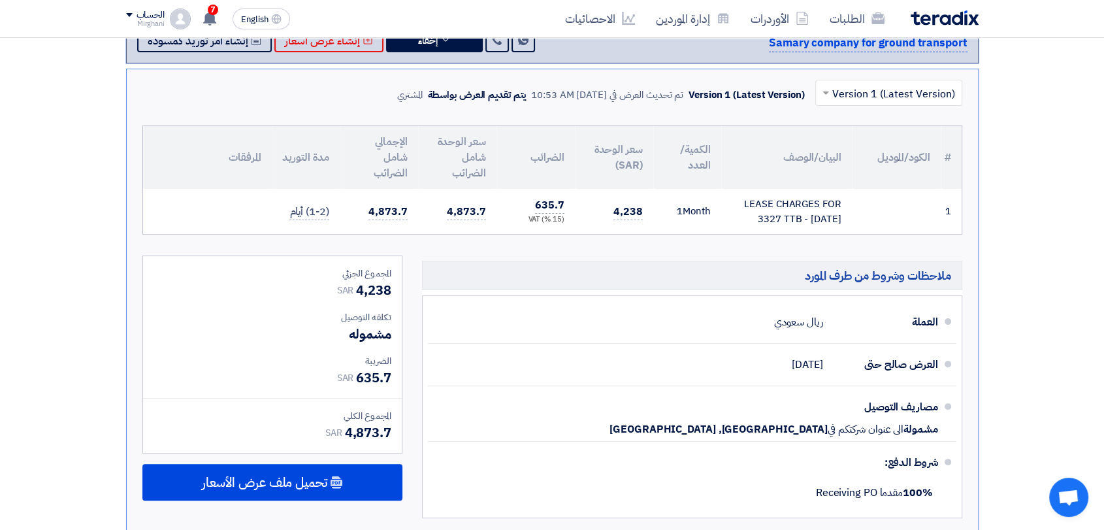
click at [298, 524] on div "× Version 1 (Latest Version) Version 1 (Latest Version) تم تحديث العرض في [DATE…" at bounding box center [552, 303] width 852 height 468
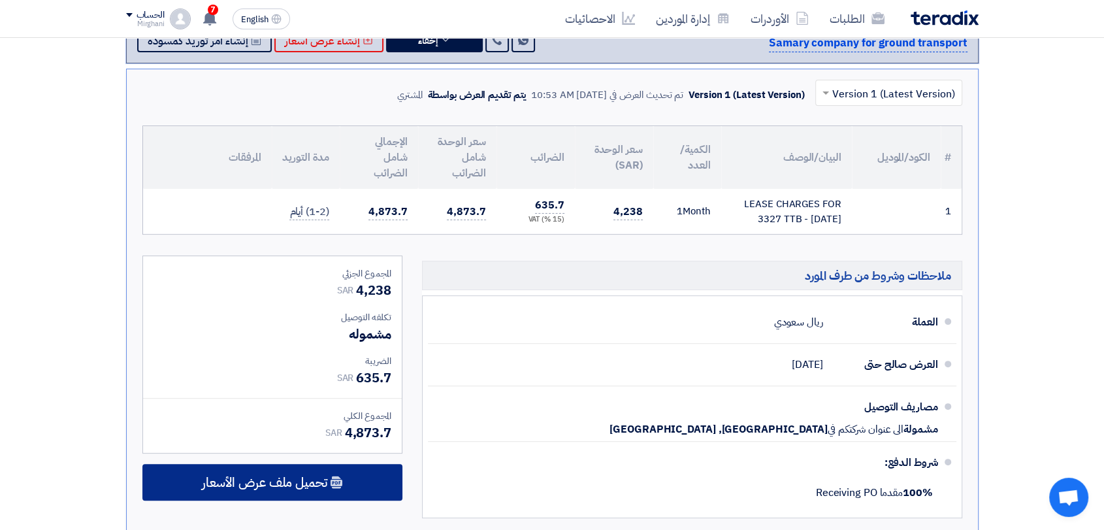
click at [314, 491] on div "تحميل ملف عرض الأسعار" at bounding box center [272, 482] width 260 height 37
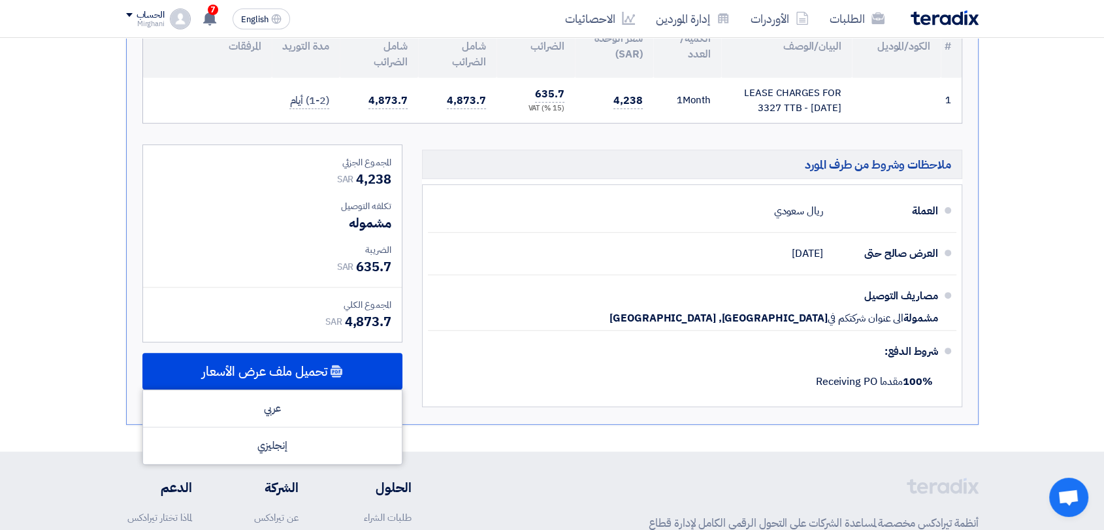
scroll to position [435, 0]
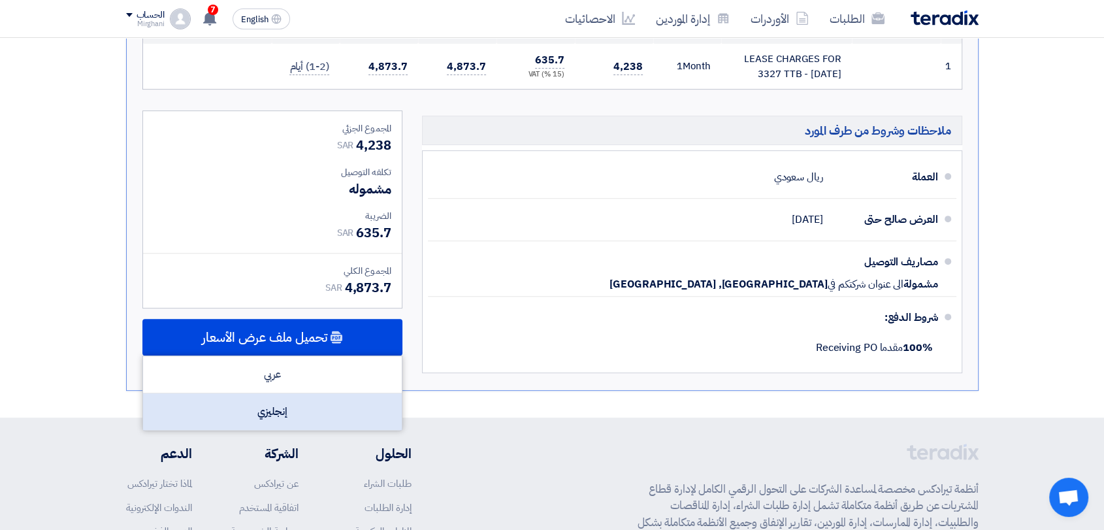
click at [344, 418] on div "إنجليزي" at bounding box center [272, 411] width 259 height 37
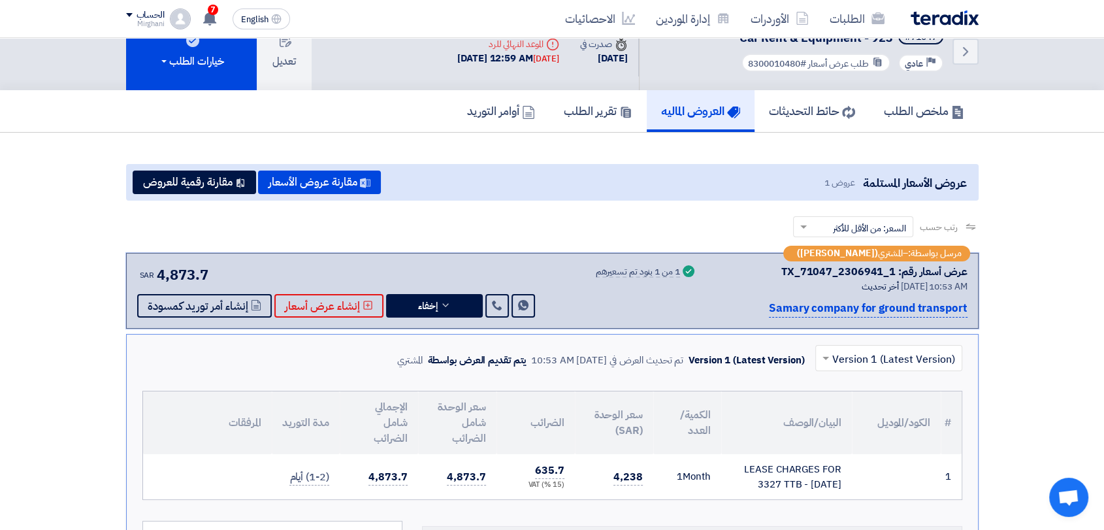
scroll to position [0, 0]
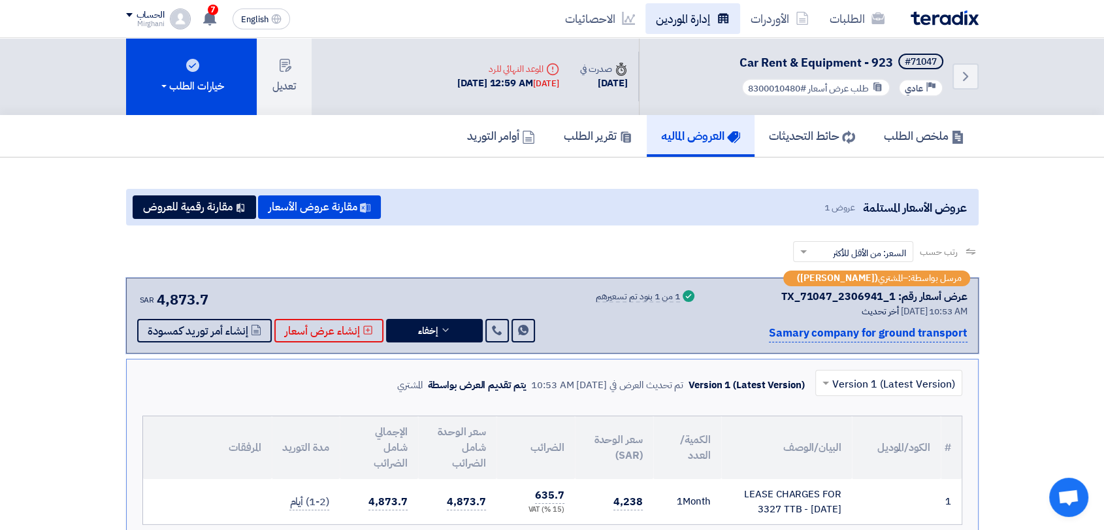
click at [685, 30] on link "إدارة الموردين" at bounding box center [692, 18] width 95 height 31
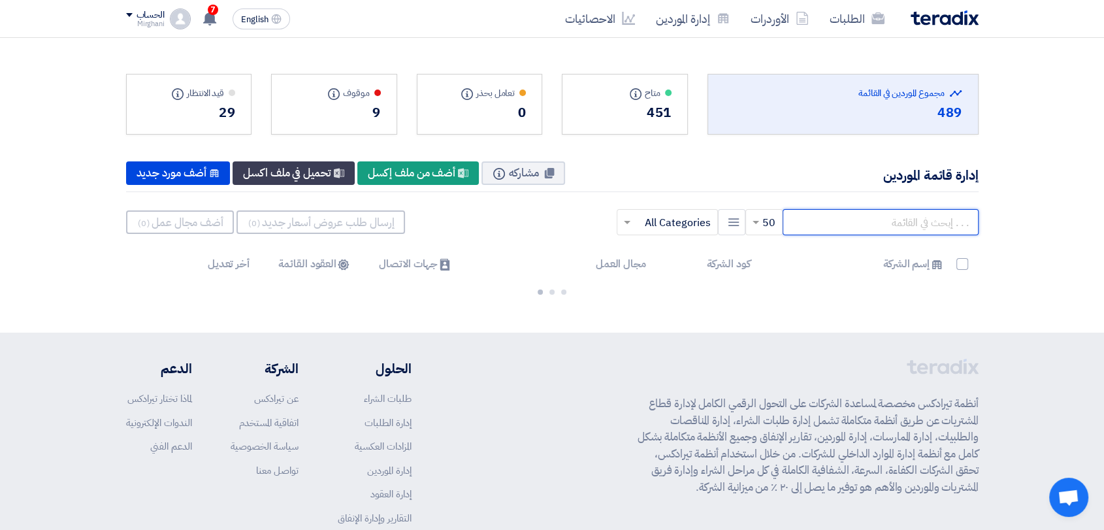
click at [836, 231] on input "text" at bounding box center [881, 222] width 196 height 26
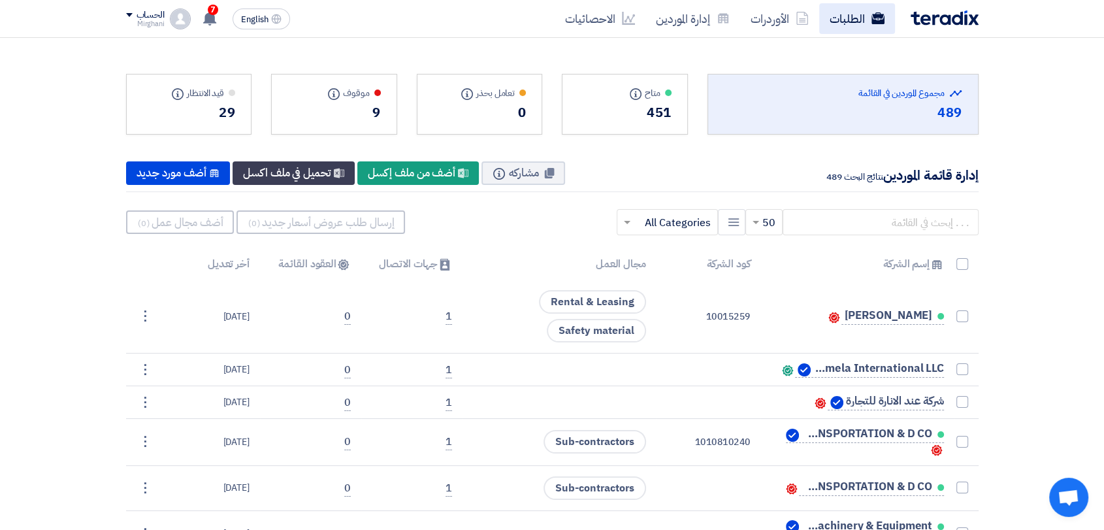
click at [834, 22] on link "الطلبات" at bounding box center [857, 18] width 76 height 31
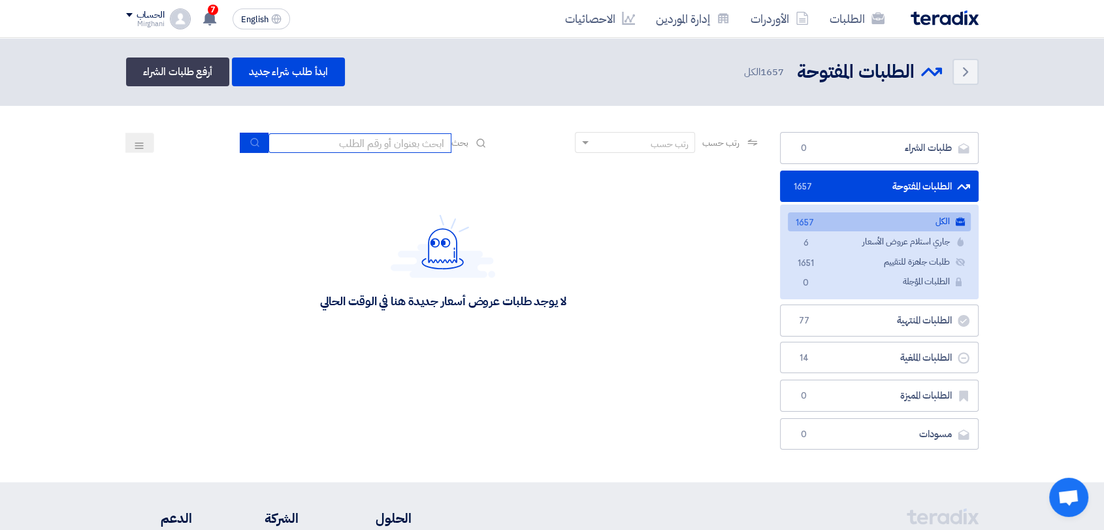
click at [402, 142] on input at bounding box center [359, 143] width 183 height 20
type input "911"
click at [242, 137] on button "submit" at bounding box center [254, 143] width 29 height 20
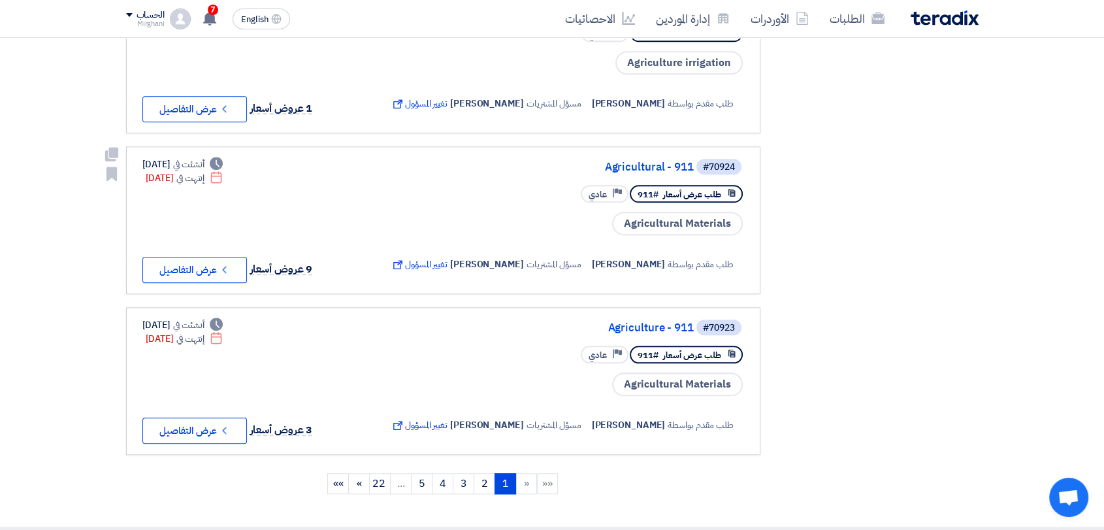
scroll to position [1306, 0]
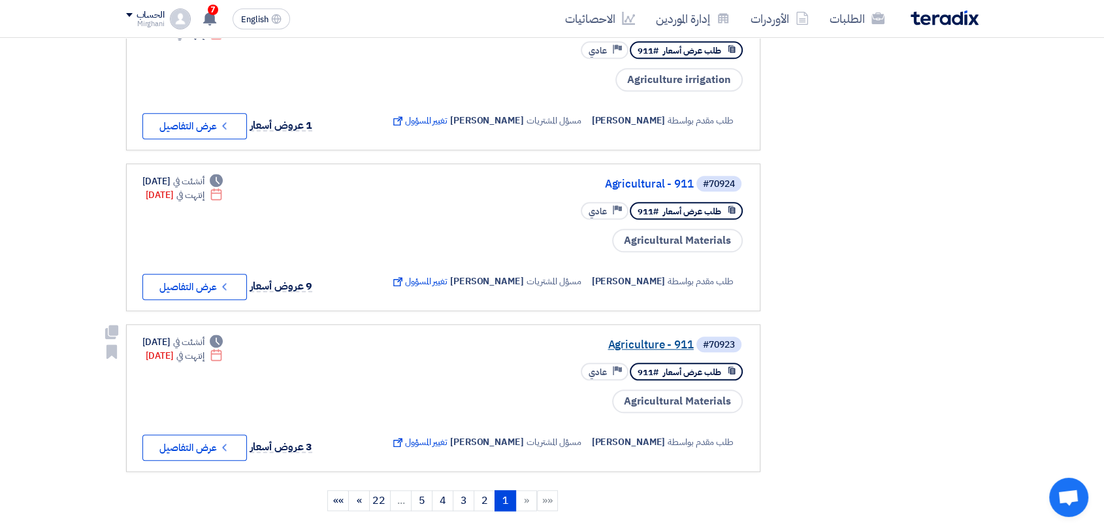
click at [679, 351] on link "Agriculture - 911" at bounding box center [562, 345] width 261 height 12
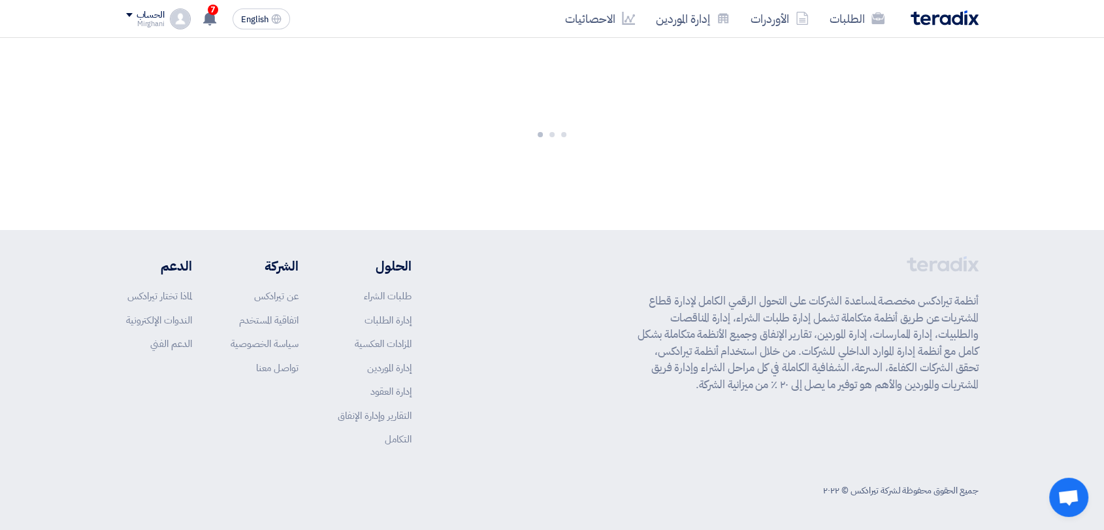
scroll to position [0, 0]
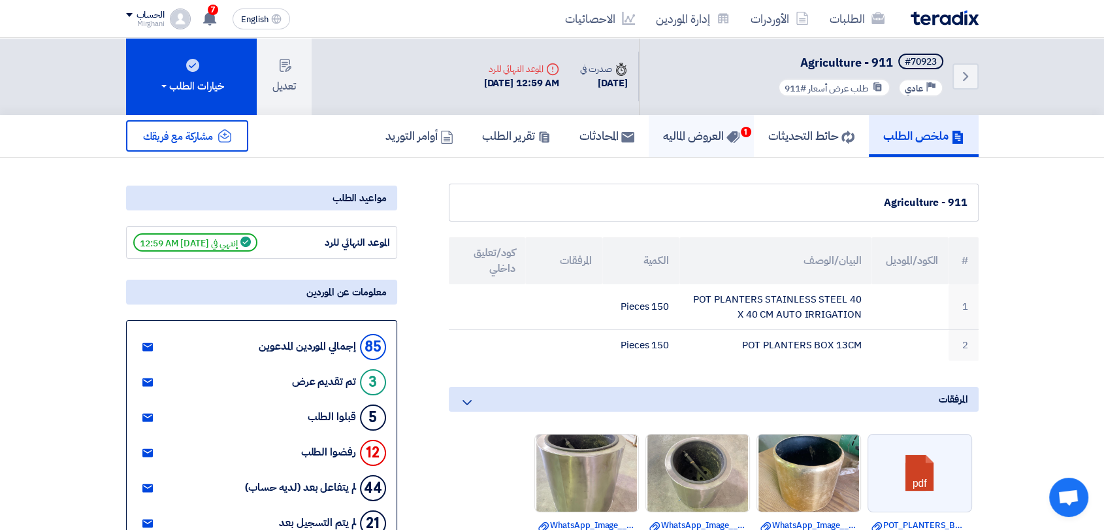
click at [695, 142] on h5 "العروض الماليه 1" at bounding box center [701, 135] width 76 height 15
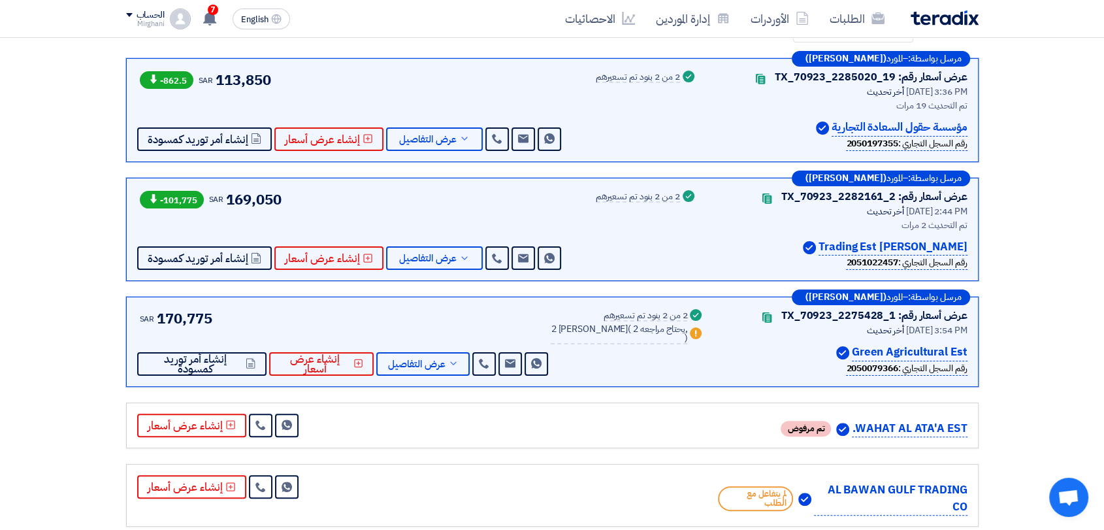
scroll to position [218, 0]
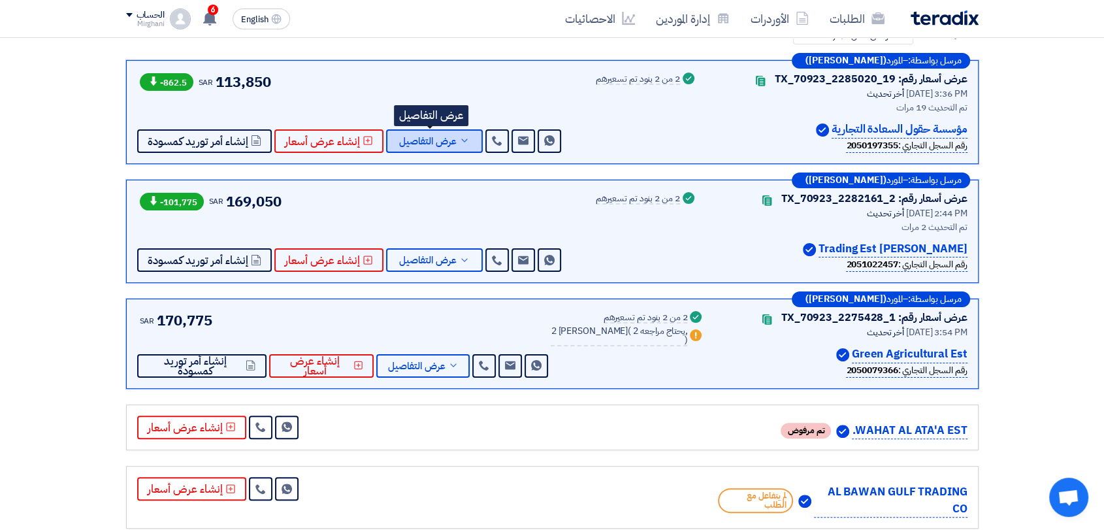
click at [447, 137] on span "عرض التفاصيل" at bounding box center [427, 142] width 57 height 10
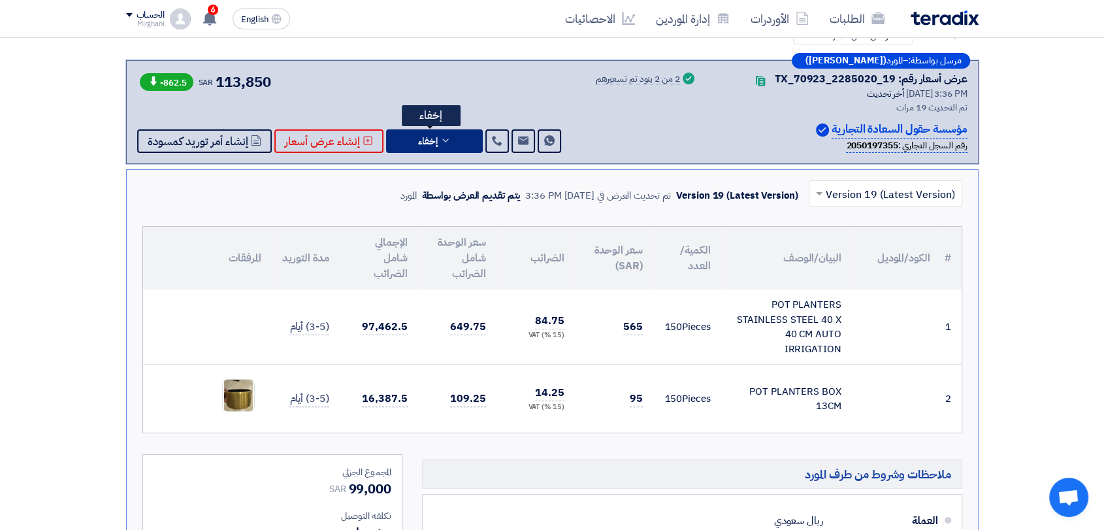
click at [432, 148] on button "إخفاء" at bounding box center [434, 141] width 97 height 24
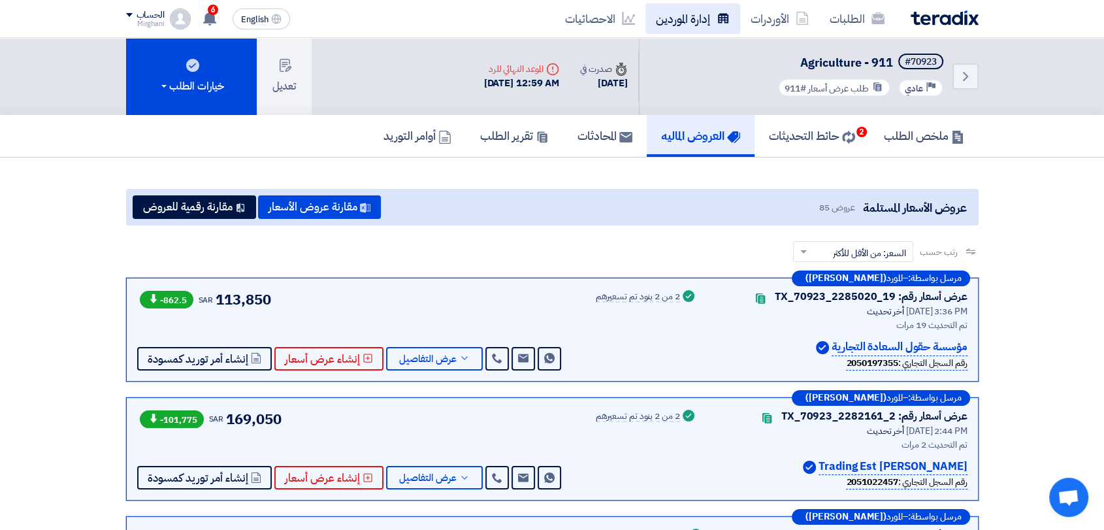
click at [717, 20] on icon at bounding box center [723, 18] width 13 height 13
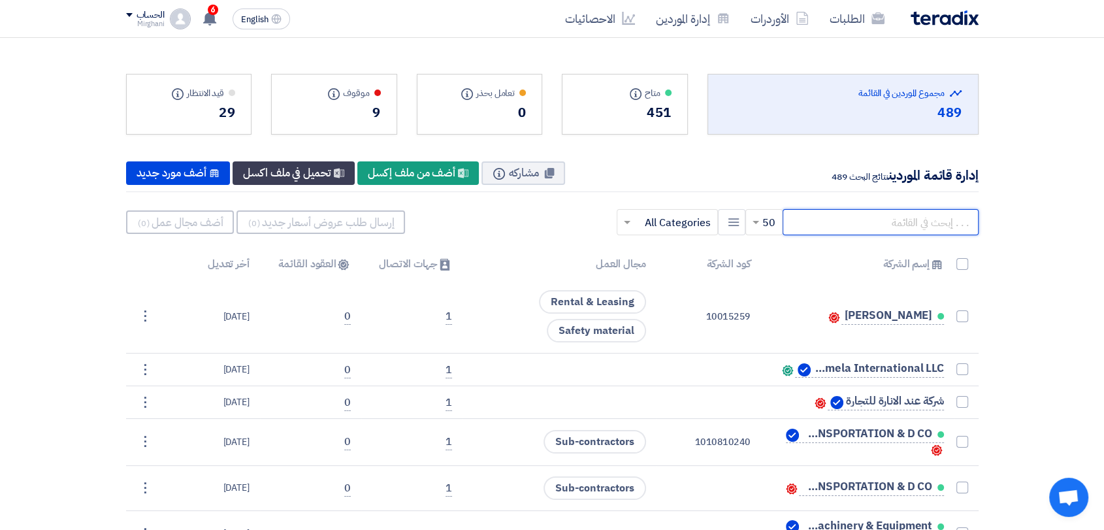
click at [849, 219] on input "text" at bounding box center [881, 222] width 196 height 26
paste input "10008525"
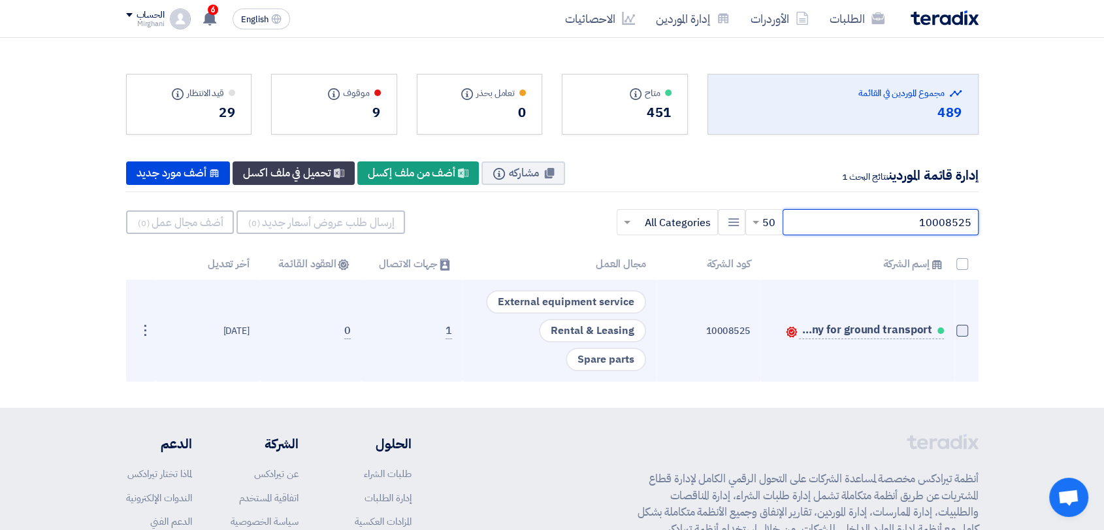
type input "10008525"
click at [962, 329] on span at bounding box center [962, 331] width 12 height 12
click at [952, 329] on input "checkbox" at bounding box center [948, 333] width 8 height 8
checkbox input "true"
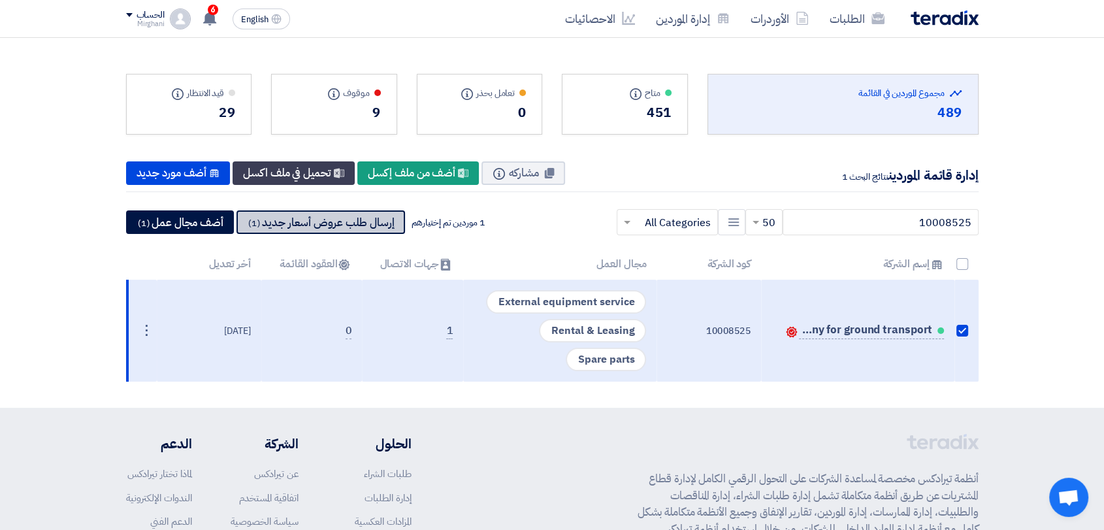
click at [362, 212] on button "إرسال طلب عروض أسعار جديد (1)" at bounding box center [320, 222] width 169 height 24
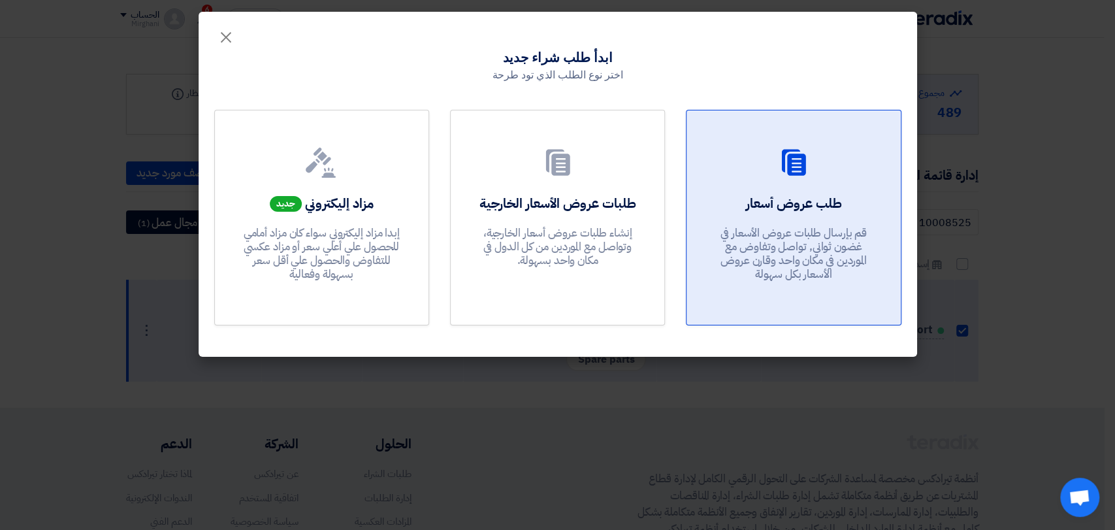
click at [753, 259] on p "قم بإرسال طلبات عروض الأسعار في غضون ثواني, تواصل وتفاوض مع الموردين في مكان وا…" at bounding box center [793, 254] width 157 height 56
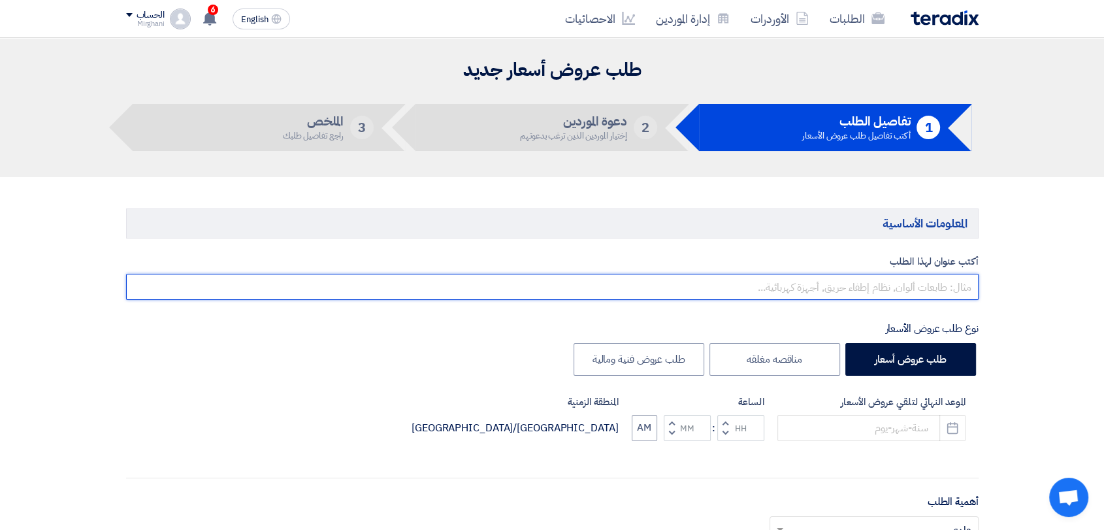
click at [777, 289] on input "text" at bounding box center [552, 287] width 852 height 26
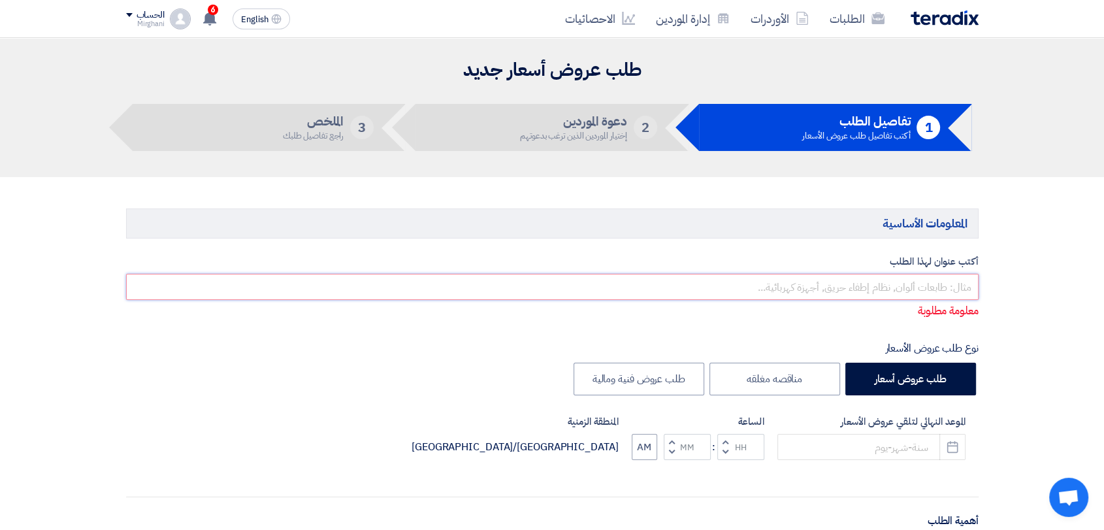
paste input "Car Rent & Equipment"
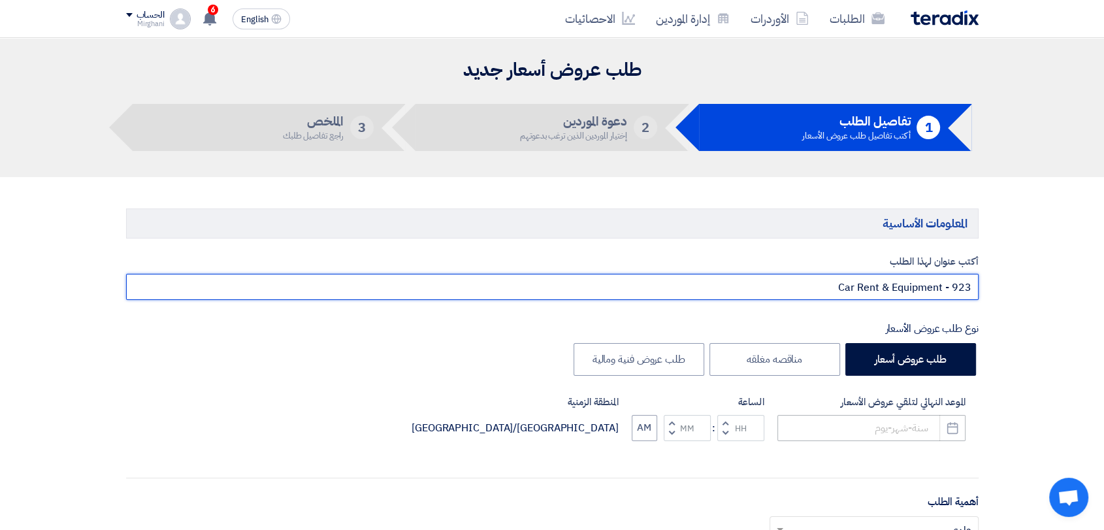
type input "Car Rent & Equipment - 923"
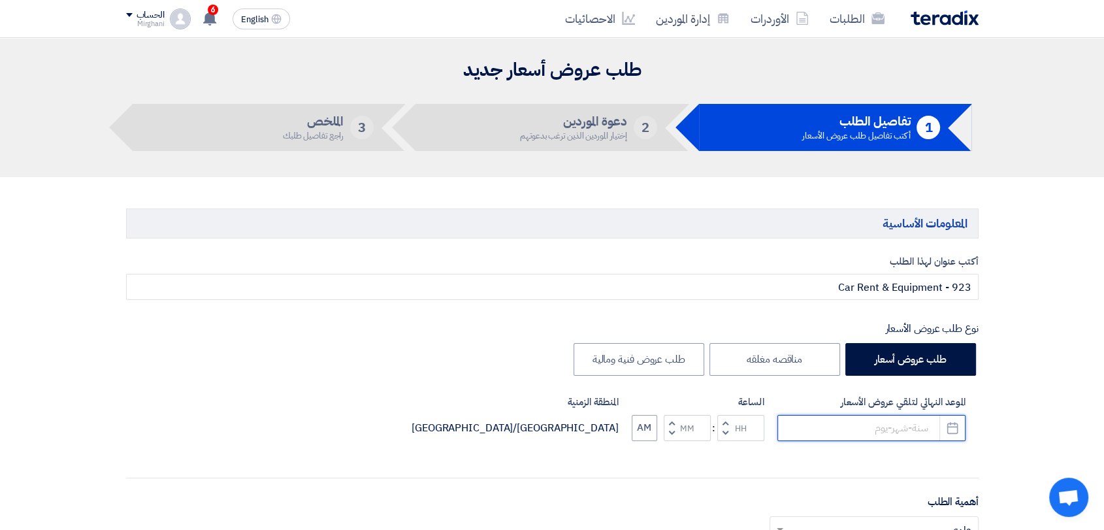
click at [873, 430] on input at bounding box center [871, 428] width 188 height 26
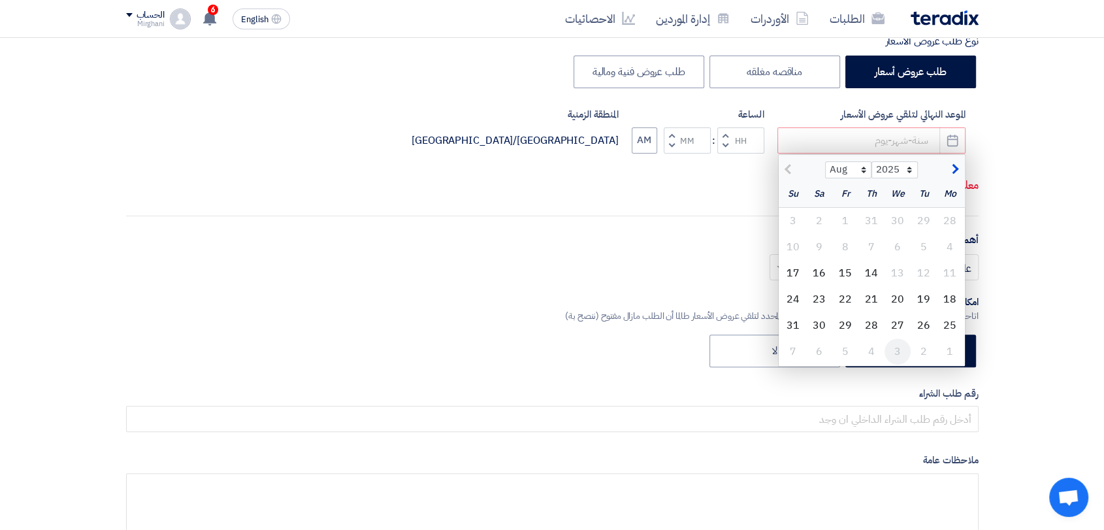
scroll to position [290, 0]
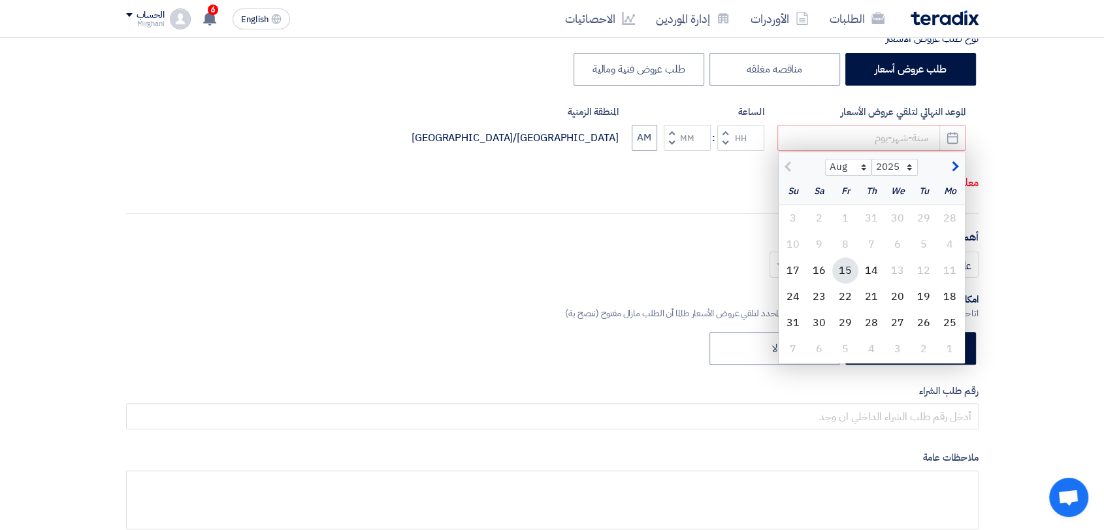
click at [842, 266] on div "15" at bounding box center [845, 270] width 26 height 26
type input "[DATE]"
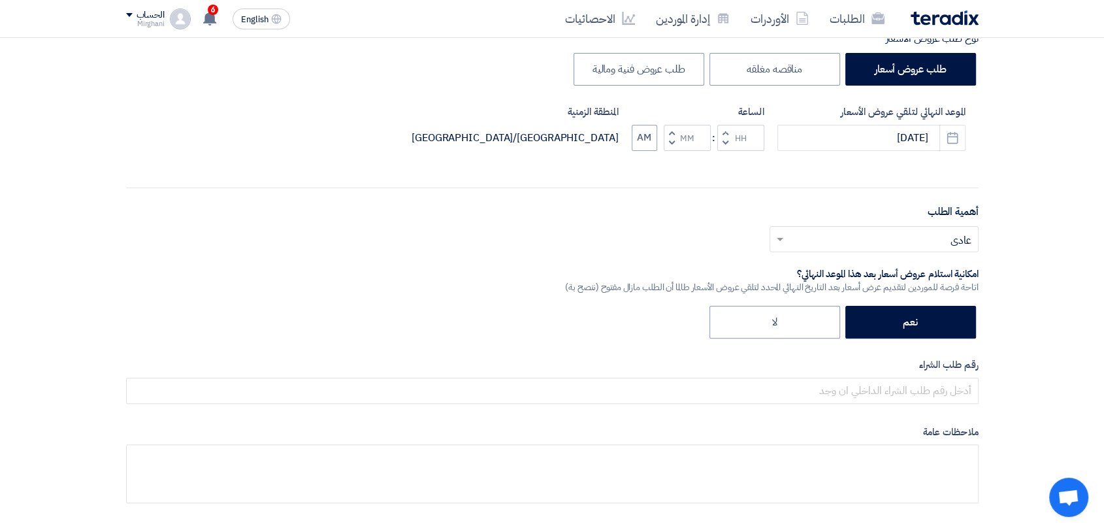
drag, startPoint x: 728, startPoint y: 131, endPoint x: 718, endPoint y: 136, distance: 11.7
click at [728, 129] on button "Increment hours" at bounding box center [725, 133] width 16 height 16
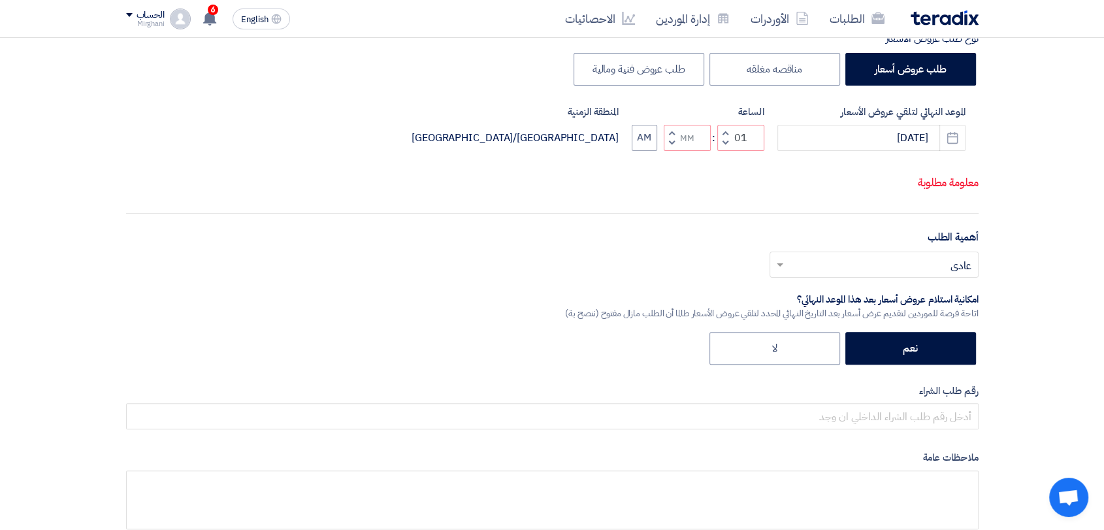
click at [669, 143] on span "button" at bounding box center [671, 143] width 5 height 10
type input "12"
type input "59"
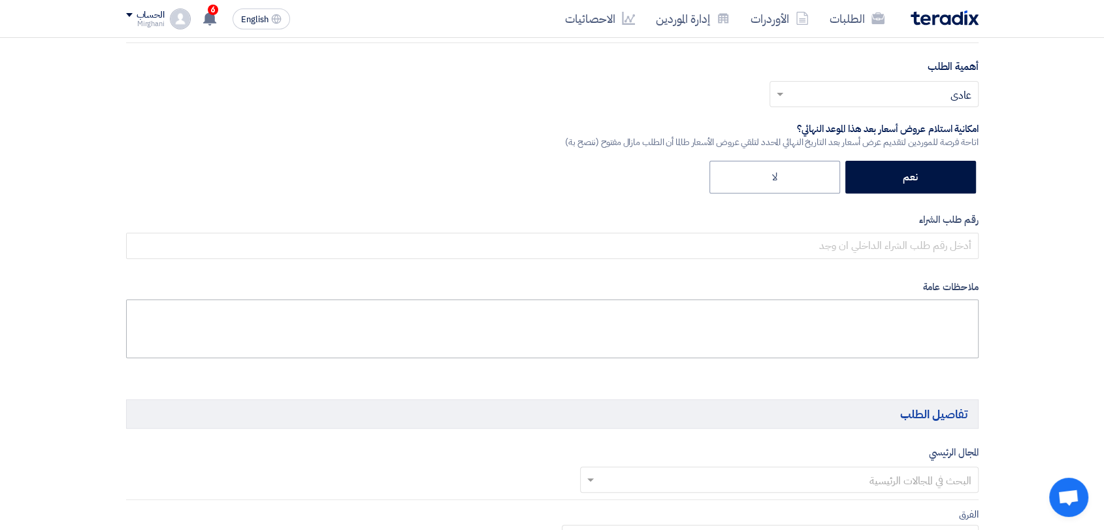
scroll to position [580, 0]
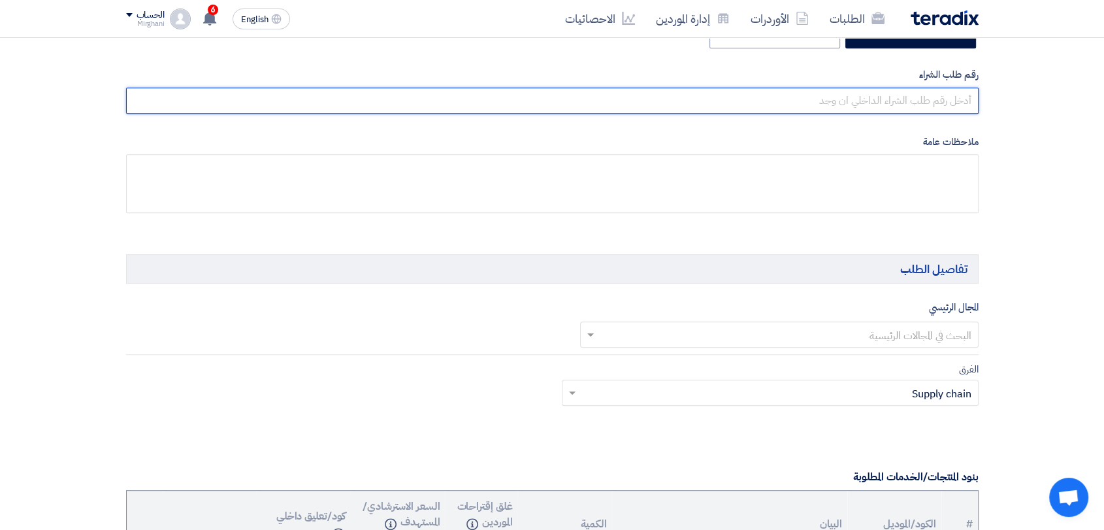
click at [745, 102] on input "text" at bounding box center [552, 101] width 852 height 26
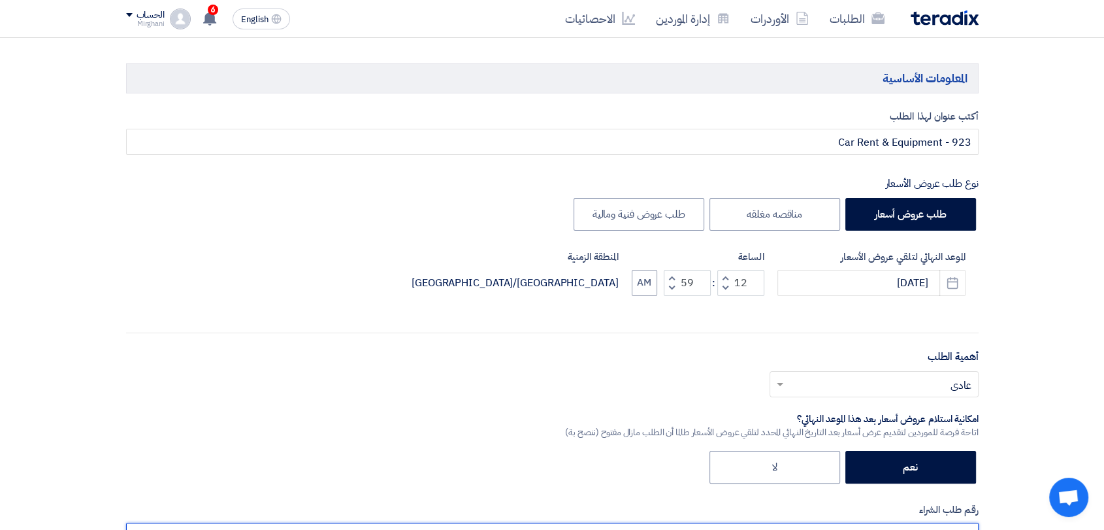
scroll to position [508, 0]
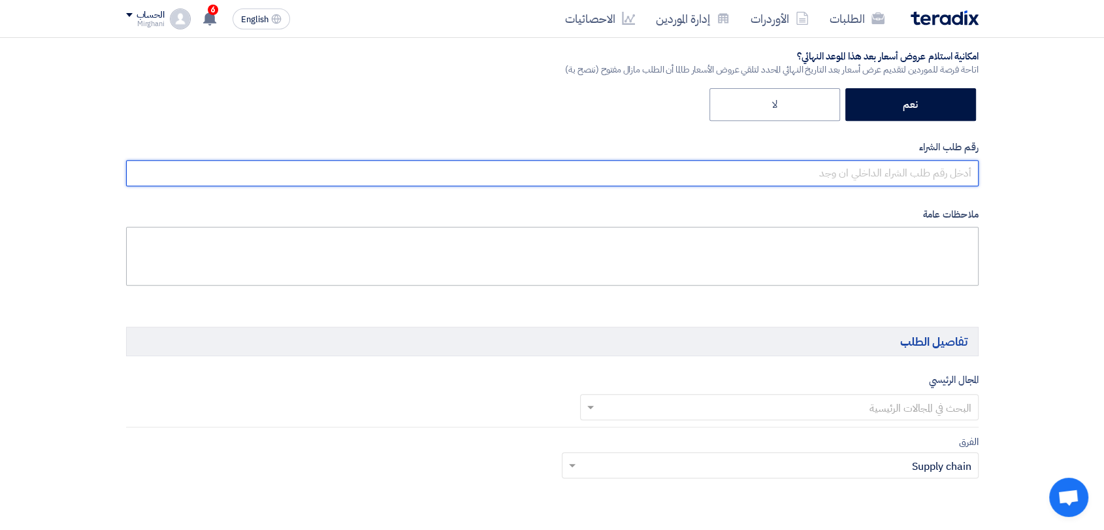
paste input "8300010481"
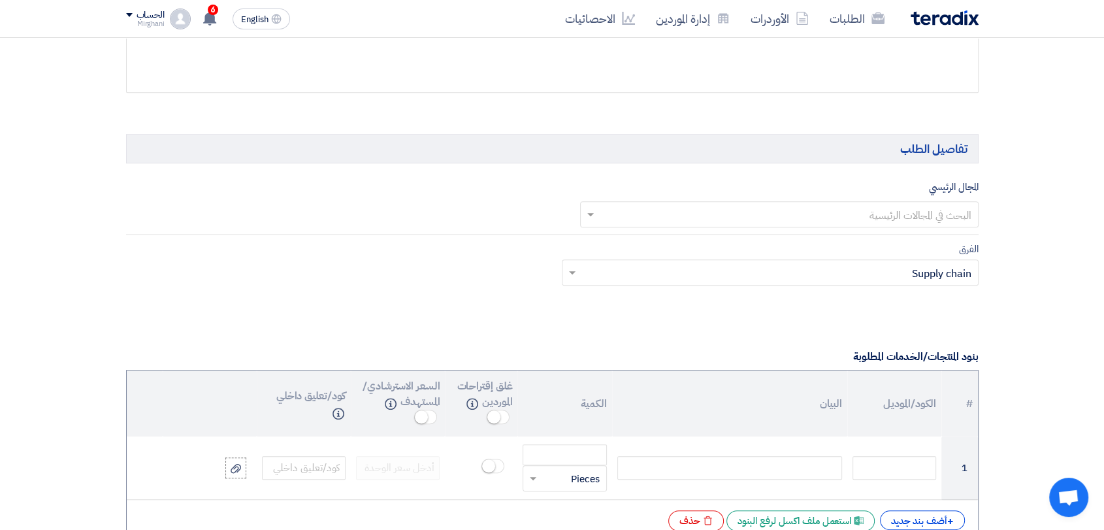
scroll to position [726, 0]
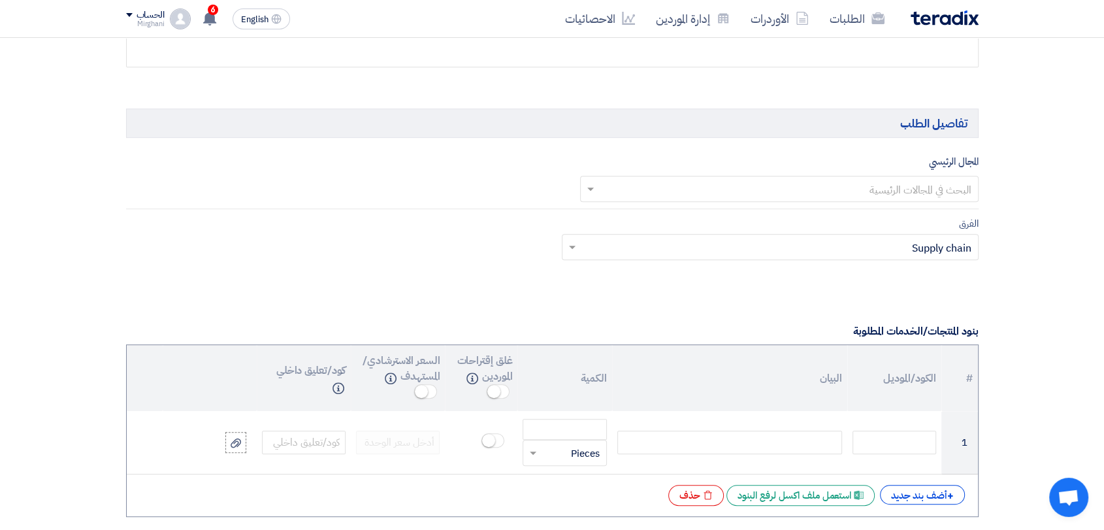
type input "8300010481"
click at [820, 185] on input "text" at bounding box center [786, 190] width 372 height 22
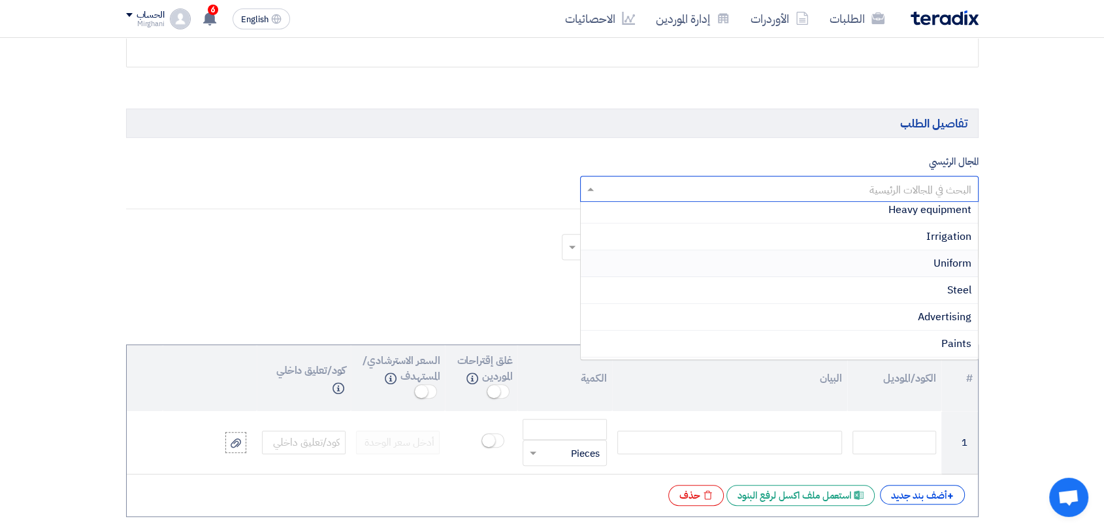
scroll to position [218, 0]
click at [836, 333] on div "Rental & Leasing" at bounding box center [779, 346] width 397 height 27
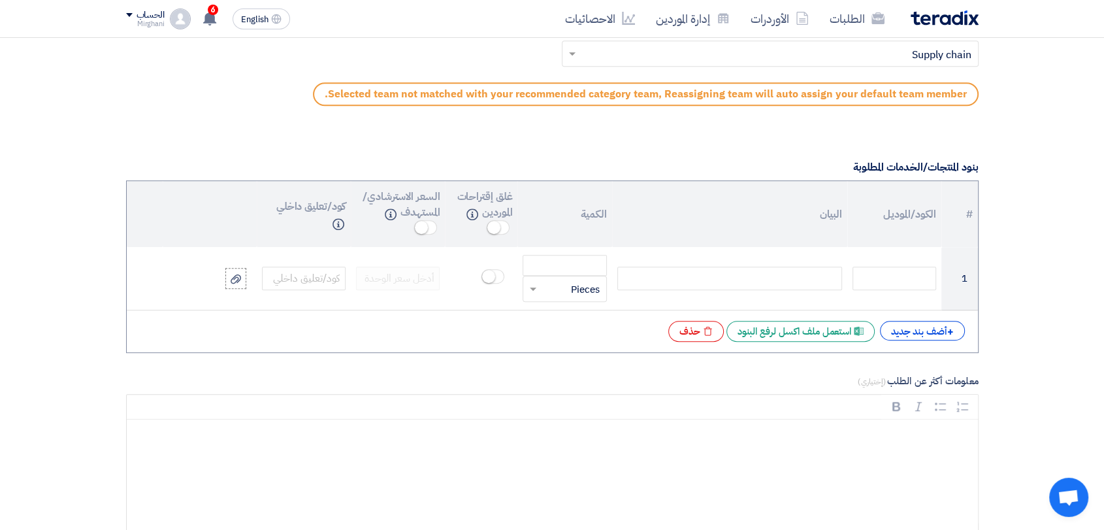
scroll to position [943, 0]
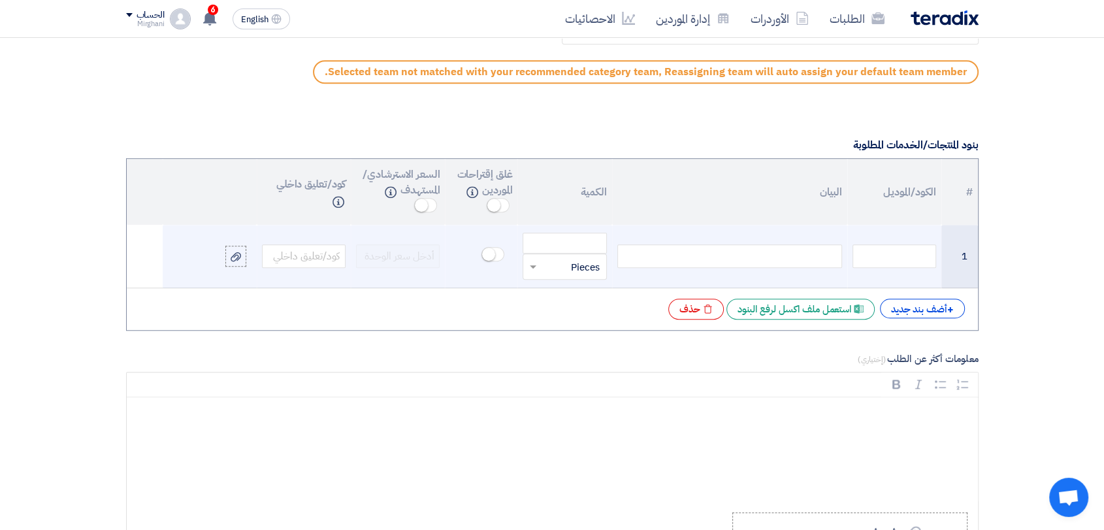
click at [820, 253] on div at bounding box center [729, 256] width 225 height 24
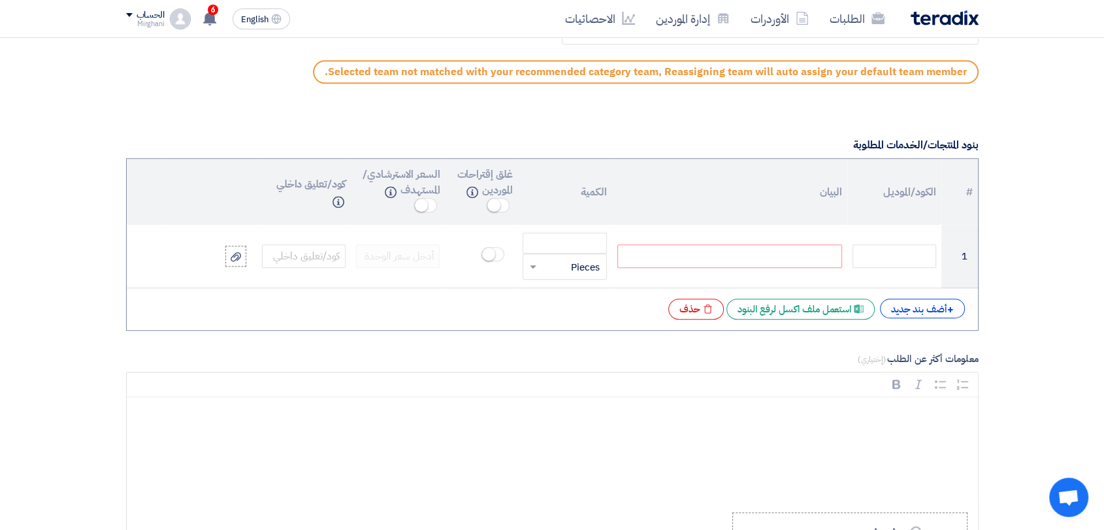
paste div
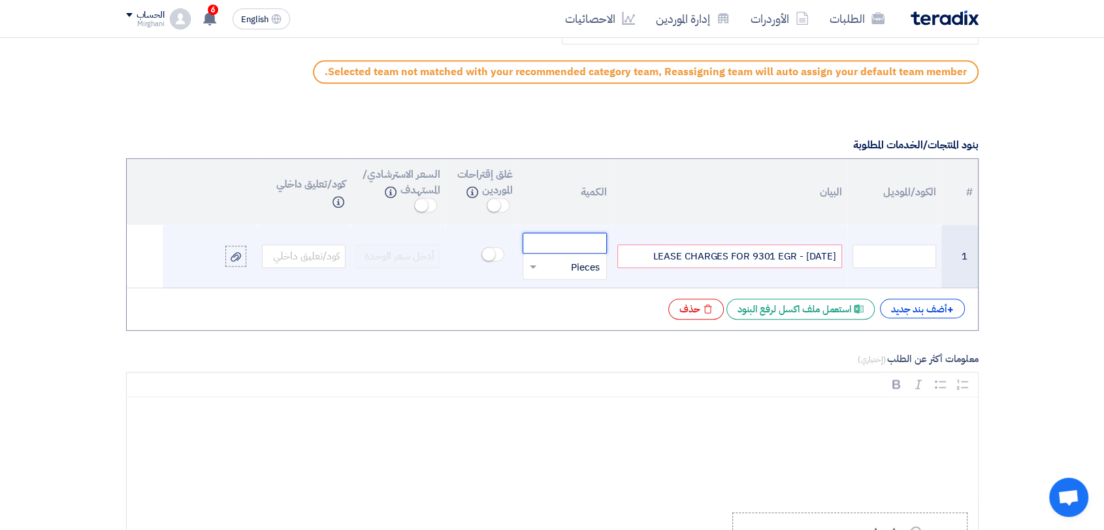
click at [560, 248] on input "number" at bounding box center [565, 243] width 84 height 21
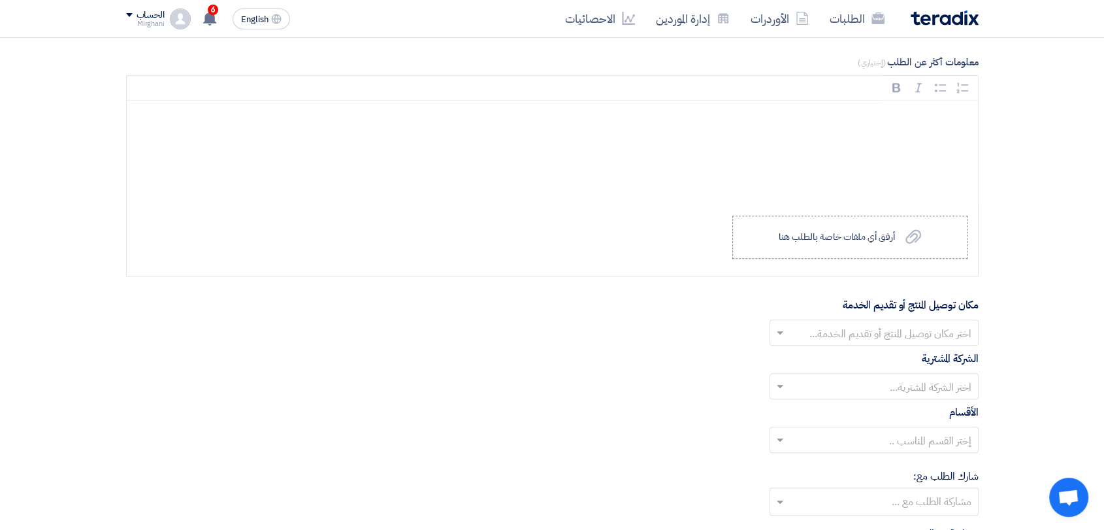
type input "1"
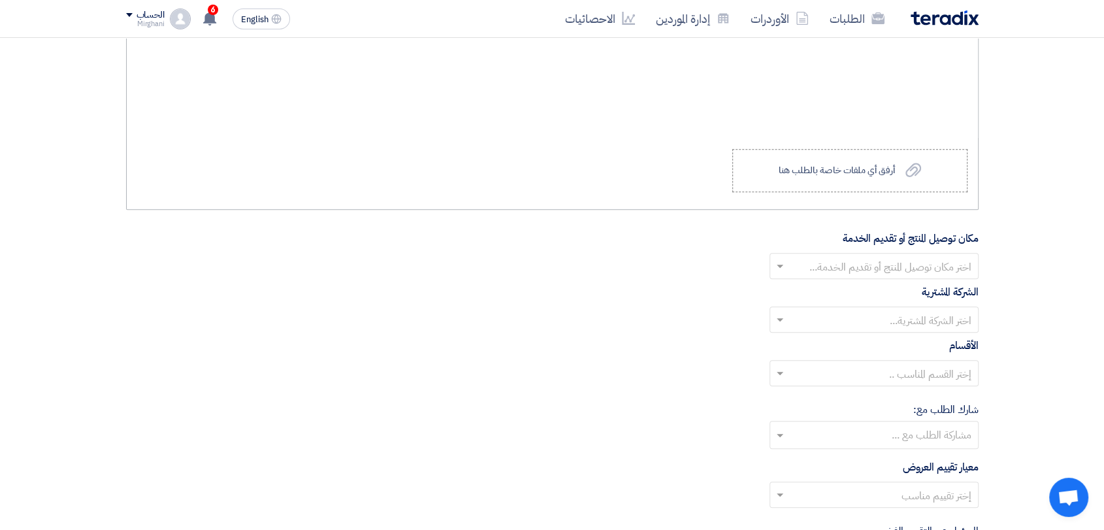
click at [852, 193] on div "Rich Text Editor Bold (CTRL+B) Bold Italic (CTRL+I) Italic Bulleted List Bullet…" at bounding box center [552, 109] width 852 height 202
click at [858, 173] on div "أرفق أي ملفات خاصة بالطلب هنا" at bounding box center [836, 170] width 116 height 10
click at [895, 169] on label "Upload a file أرفق أي ملفات خاصة بالطلب هنا" at bounding box center [849, 170] width 235 height 43
click at [0, 0] on input "Upload a file أرفق أي ملفات خاصة بالطلب هنا" at bounding box center [0, 0] width 0 height 0
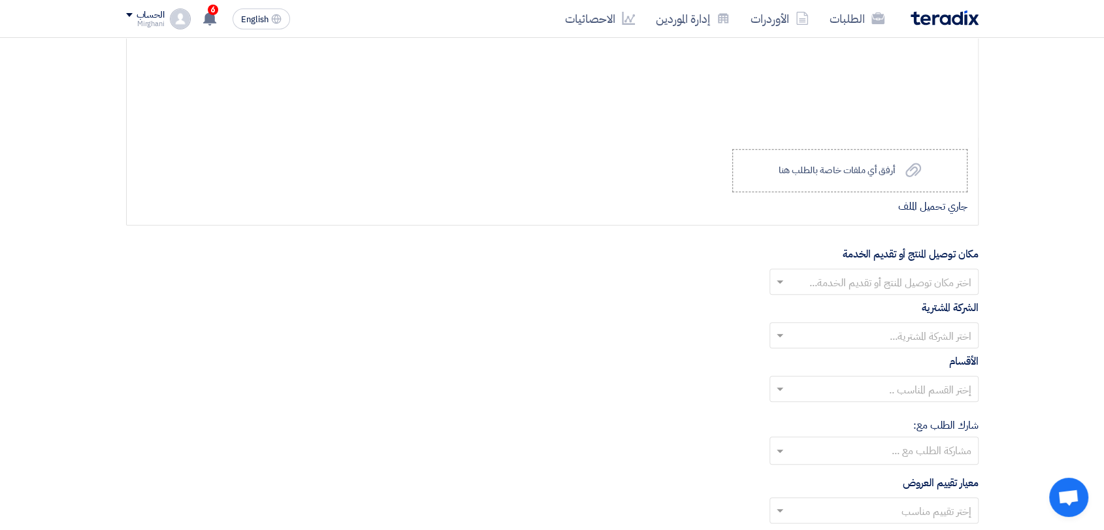
click at [792, 289] on input "text" at bounding box center [881, 283] width 183 height 22
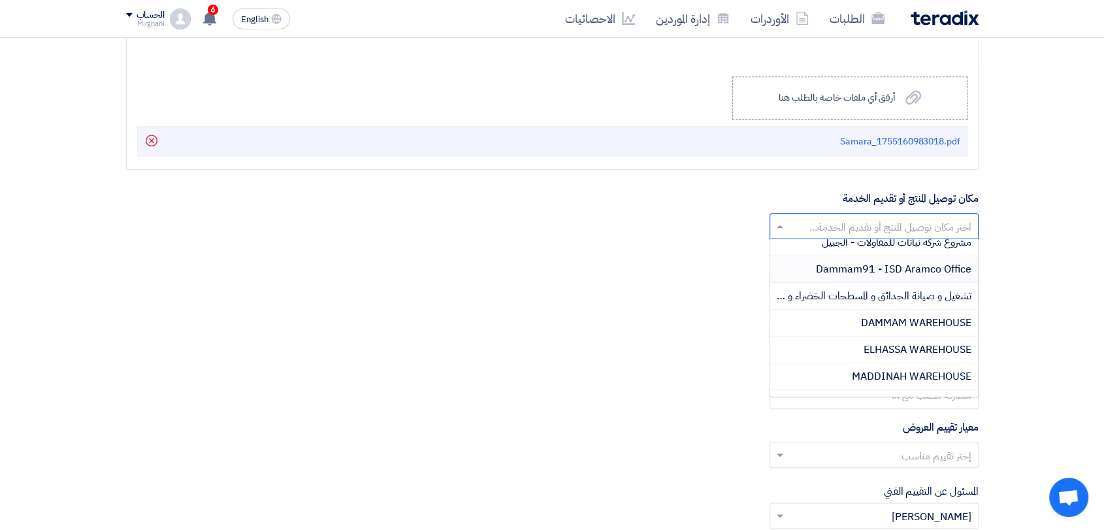
scroll to position [218, 0]
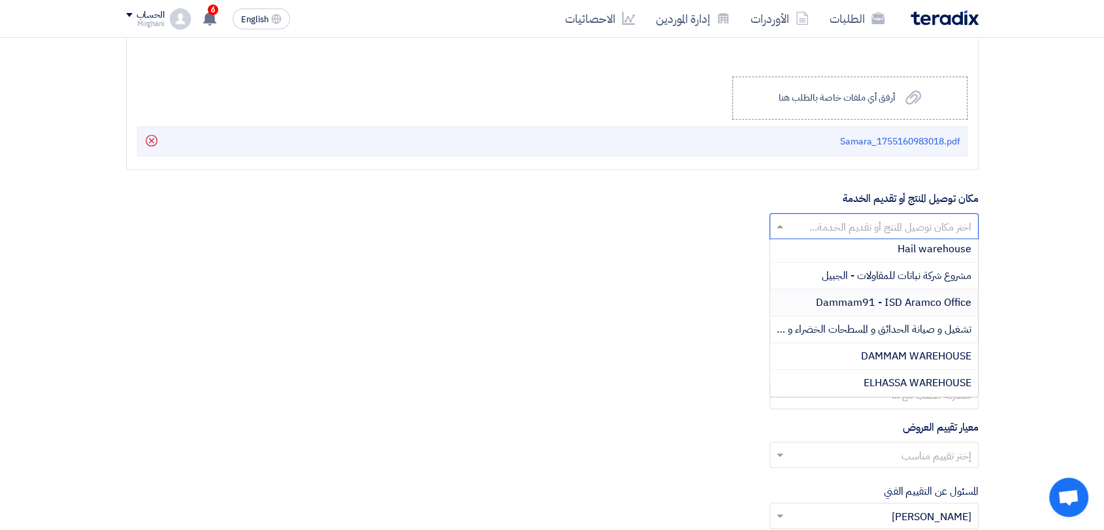
click at [874, 304] on span "Dammam91 - ISD Aramco Office" at bounding box center [893, 303] width 155 height 16
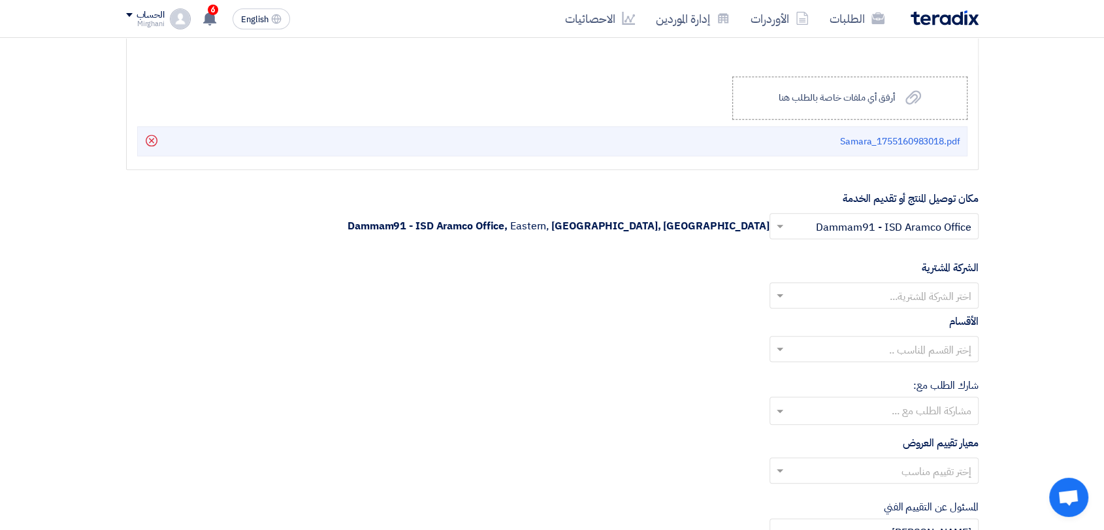
click at [875, 303] on input "text" at bounding box center [881, 297] width 183 height 22
click at [875, 314] on span "Nabatat for contracting" at bounding box center [915, 322] width 111 height 16
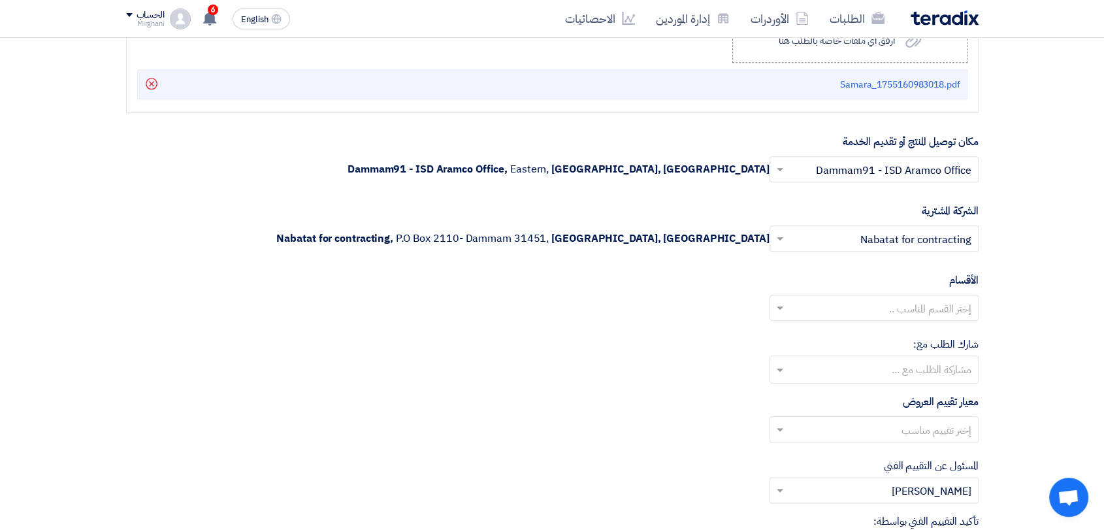
scroll to position [1597, 0]
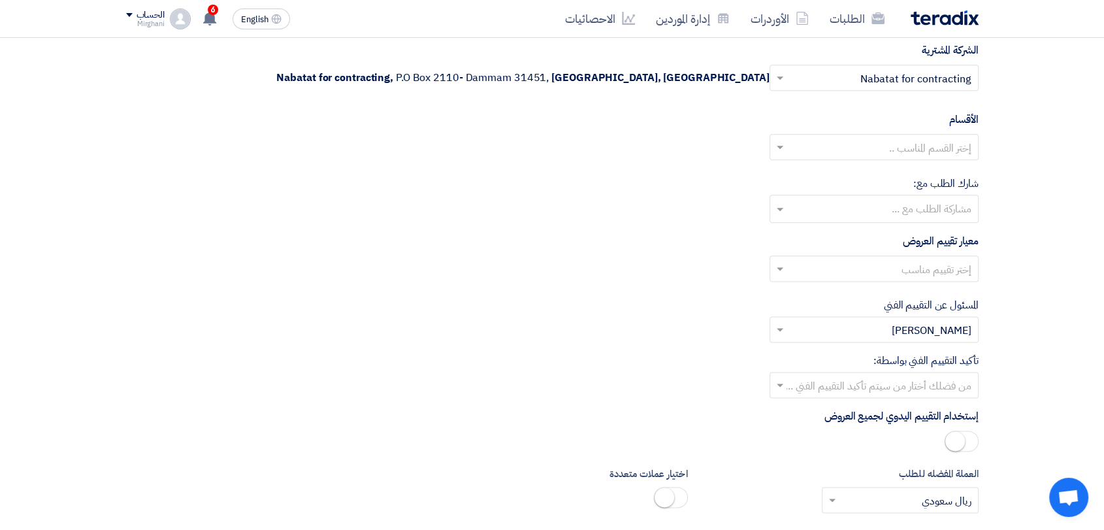
click at [909, 156] on input "text" at bounding box center [881, 149] width 183 height 22
click at [905, 173] on span "General Department" at bounding box center [922, 173] width 97 height 16
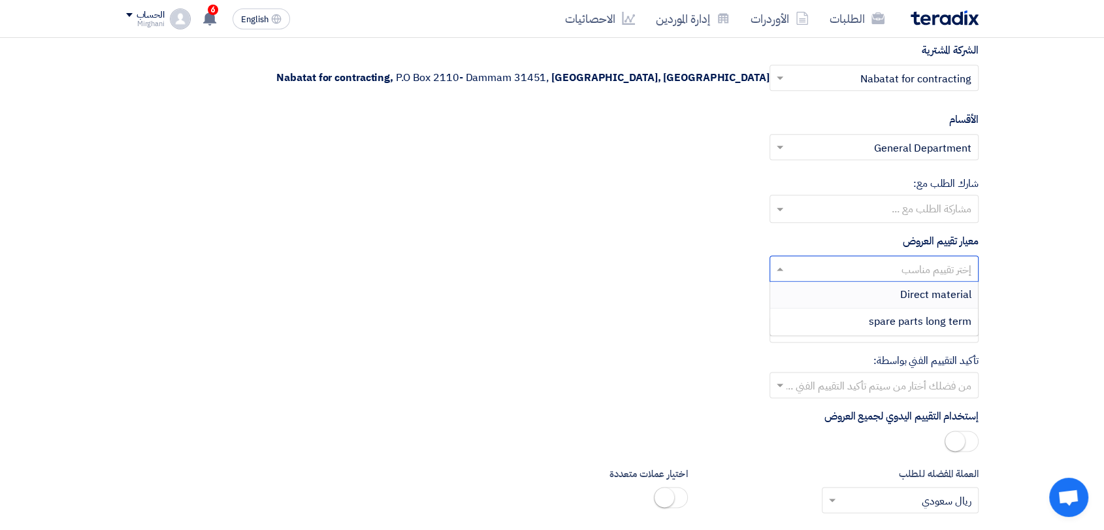
click at [904, 259] on input "text" at bounding box center [881, 270] width 183 height 22
click at [903, 293] on span "Direct material" at bounding box center [935, 295] width 71 height 16
drag, startPoint x: 897, startPoint y: 398, endPoint x: 896, endPoint y: 390, distance: 8.6
click at [898, 385] on input "text" at bounding box center [881, 387] width 183 height 22
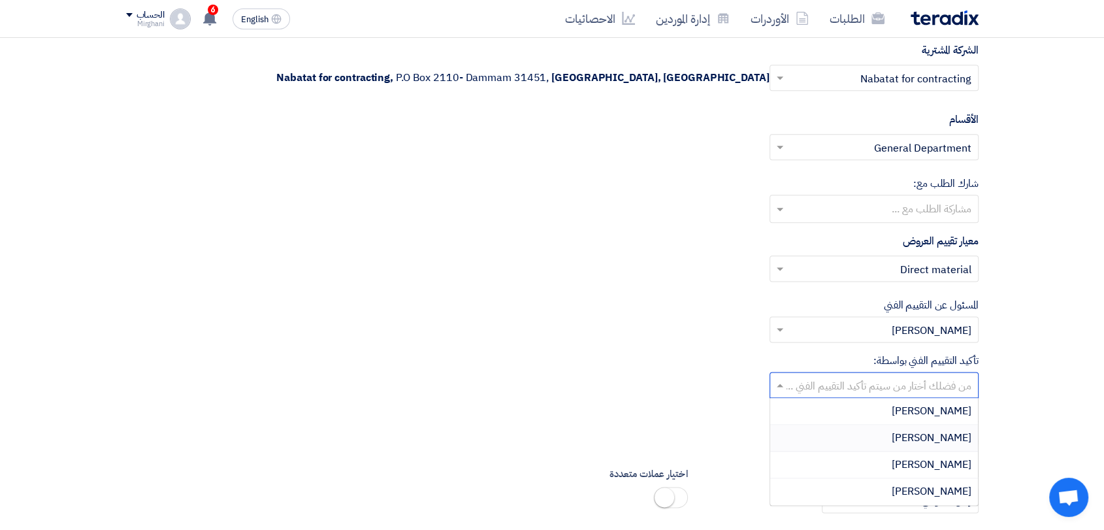
click at [894, 427] on div "[PERSON_NAME]" at bounding box center [874, 438] width 208 height 27
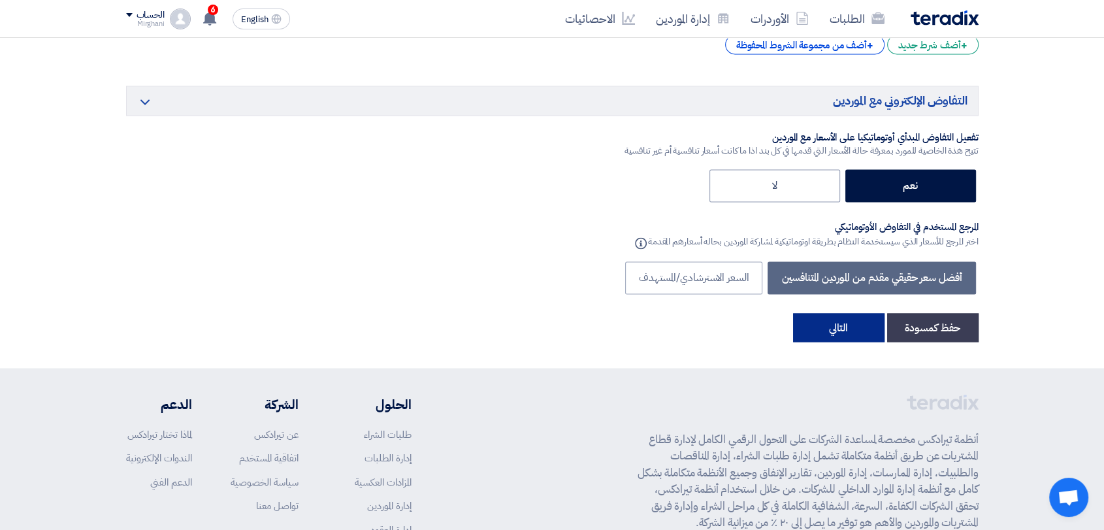
scroll to position [2177, 0]
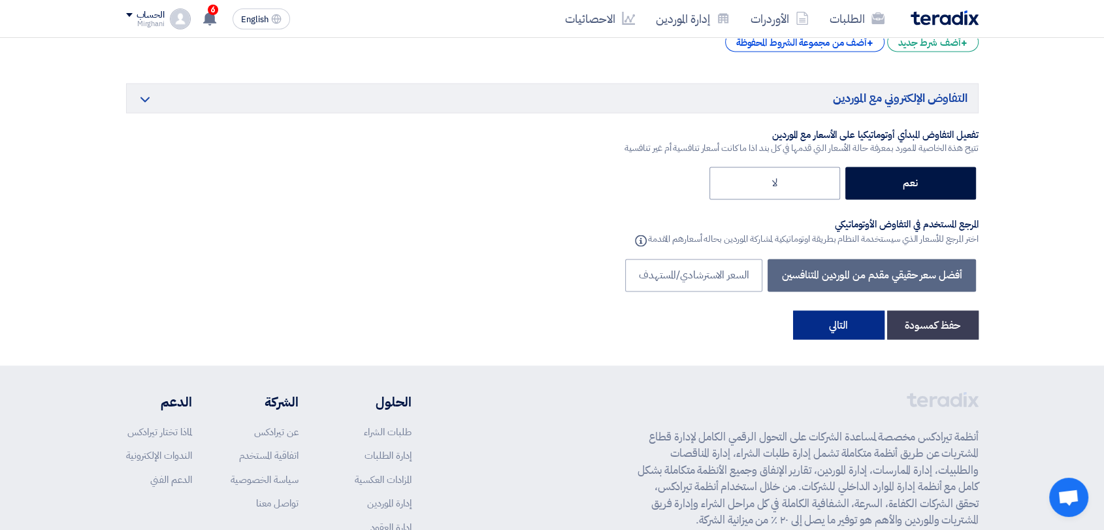
click at [845, 310] on button "التالي" at bounding box center [838, 324] width 91 height 29
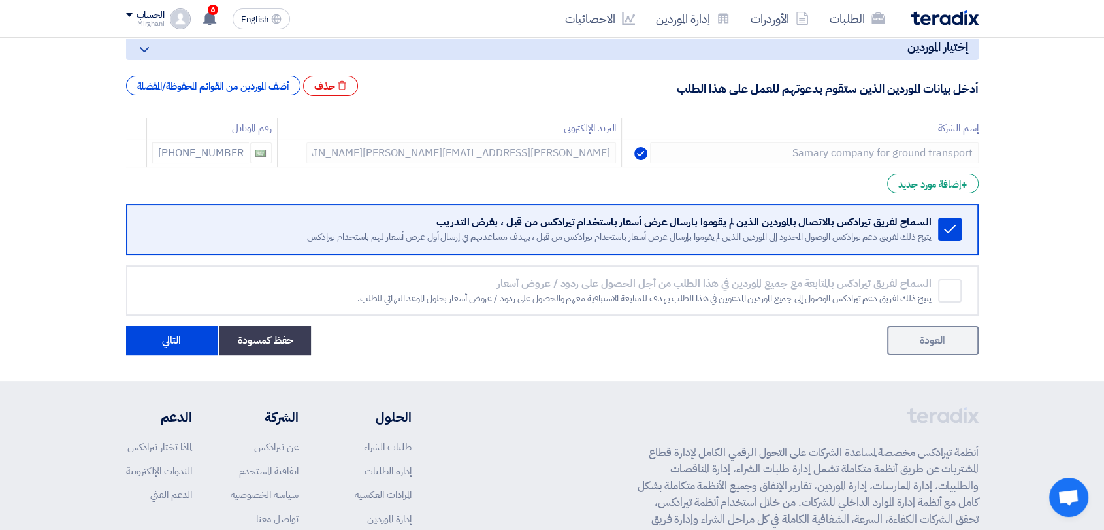
scroll to position [290, 0]
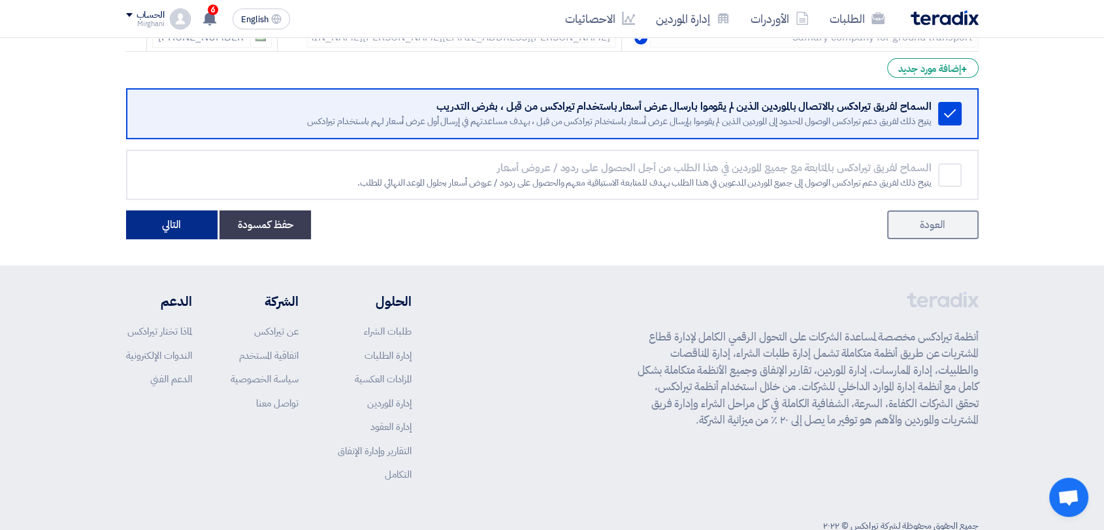
click at [174, 225] on button "التالي" at bounding box center [171, 224] width 91 height 29
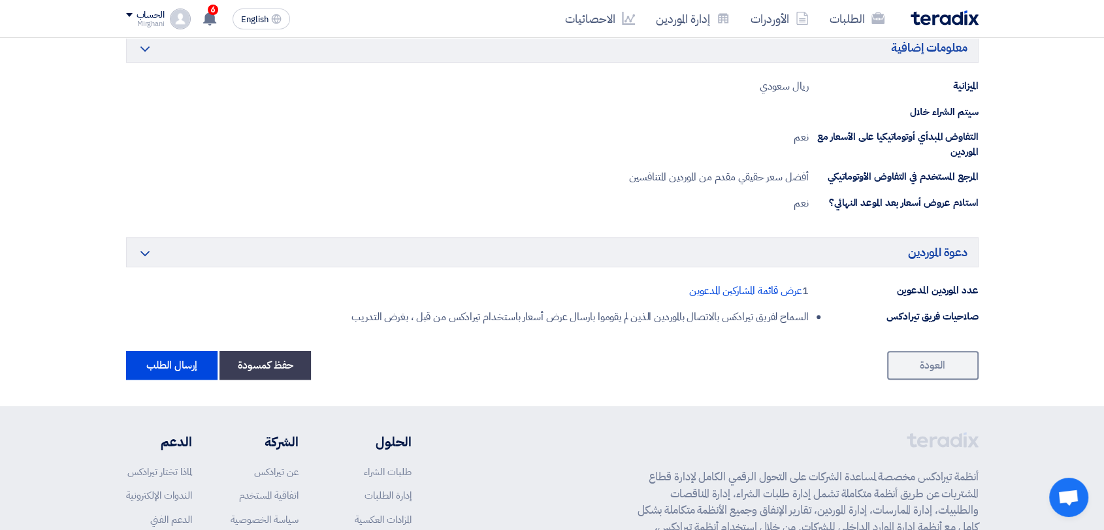
scroll to position [775, 0]
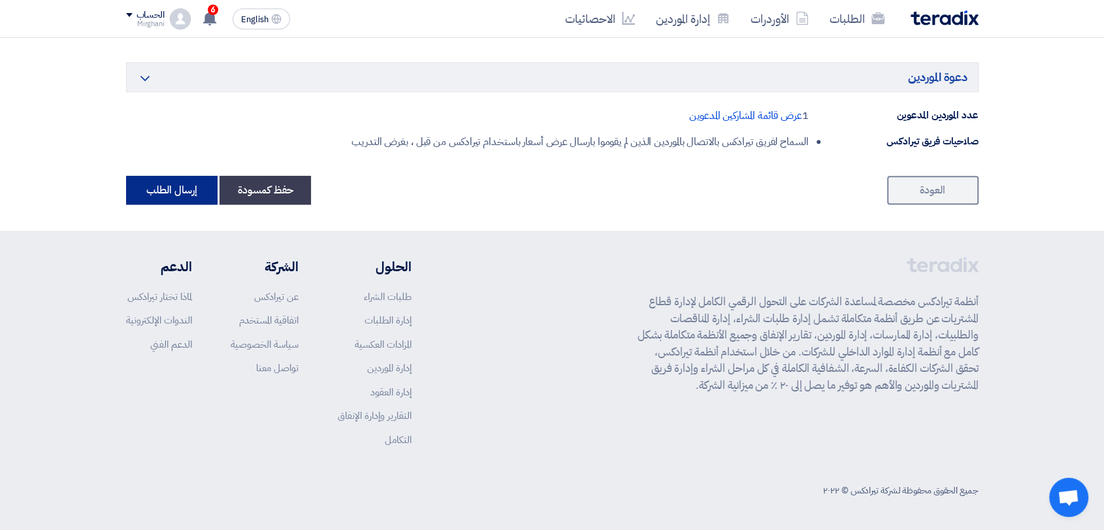
click at [140, 184] on button "إرسال الطلب" at bounding box center [171, 190] width 91 height 29
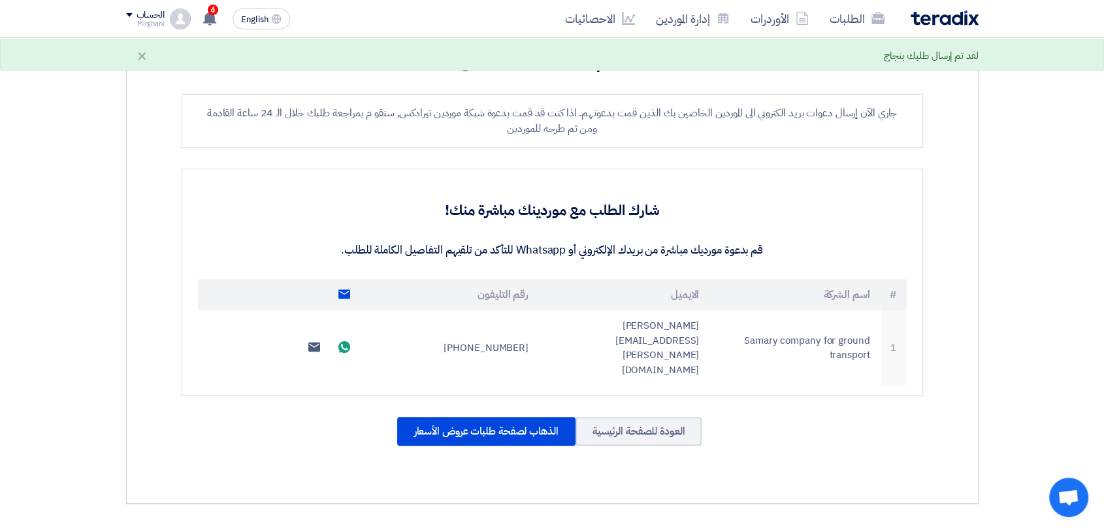
scroll to position [363, 0]
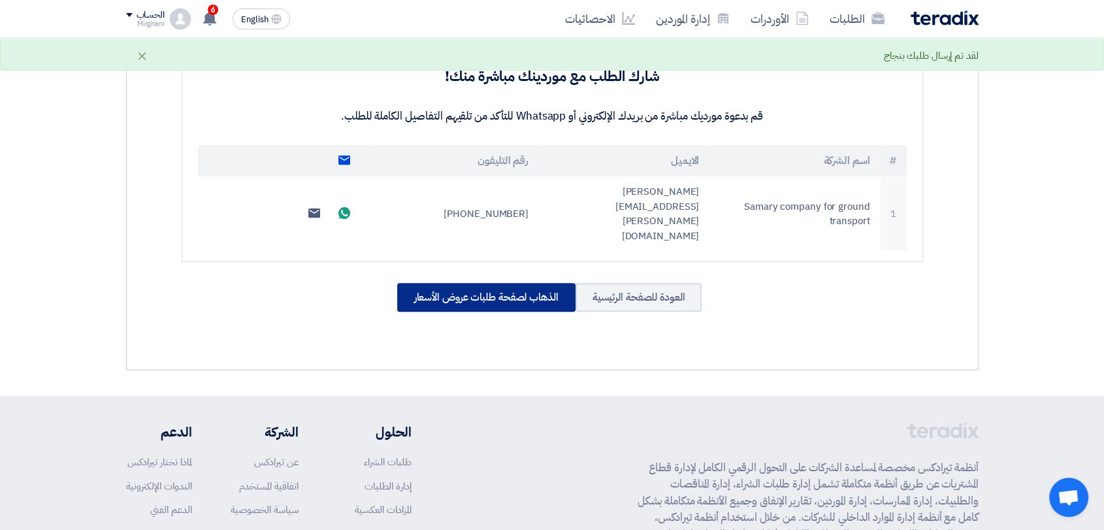
click at [440, 283] on div "الذهاب لصفحة طلبات عروض الأسعار" at bounding box center [486, 297] width 178 height 29
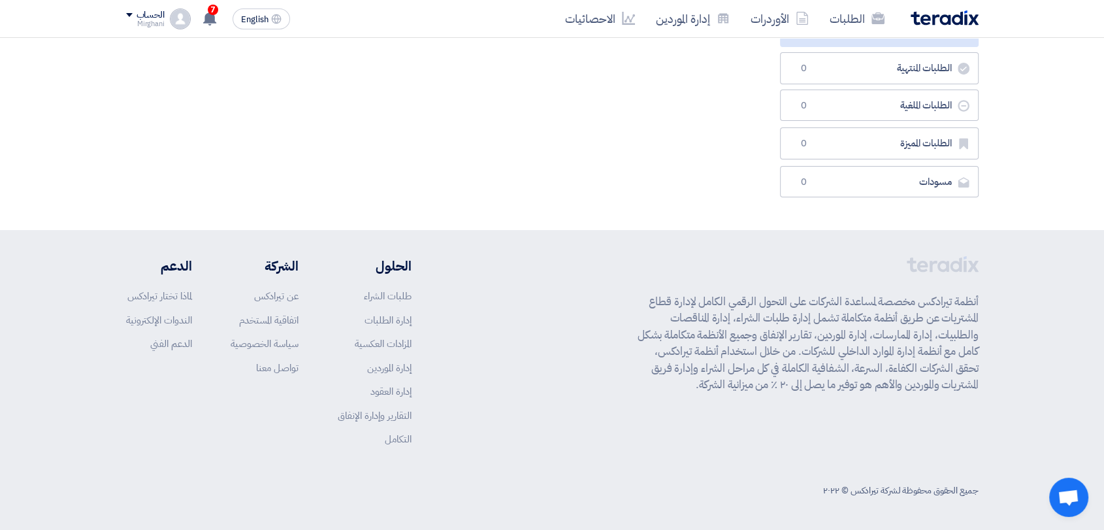
scroll to position [0, 0]
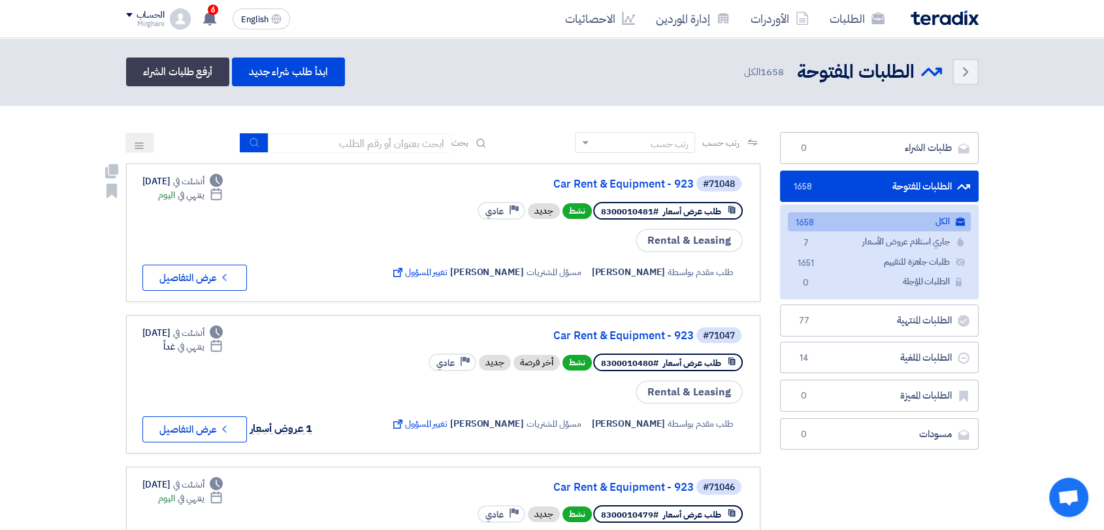
drag, startPoint x: 608, startPoint y: 200, endPoint x: 609, endPoint y: 191, distance: 8.7
click at [609, 197] on div "#71048 Car Rent & Equipment - 923 طلب عرض أسعار #8300010481 نشط جديد Priority ع…" at bounding box center [566, 232] width 356 height 116
click at [622, 176] on div "#71048 Car Rent & Equipment - 923" at bounding box center [566, 183] width 356 height 18
click at [614, 179] on link "Car Rent & Equipment - 923" at bounding box center [562, 184] width 261 height 12
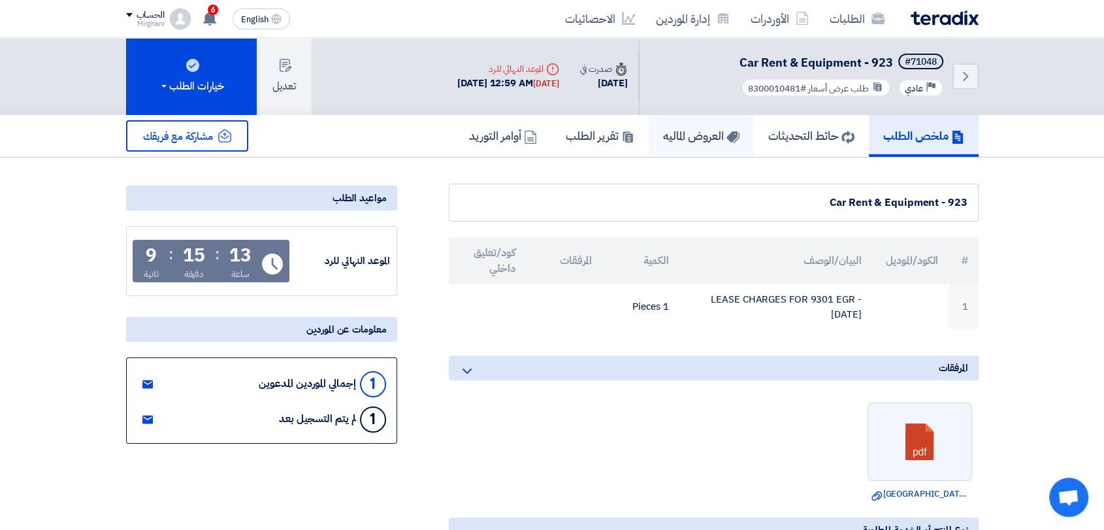
click at [685, 128] on h5 "العروض الماليه" at bounding box center [701, 135] width 76 height 15
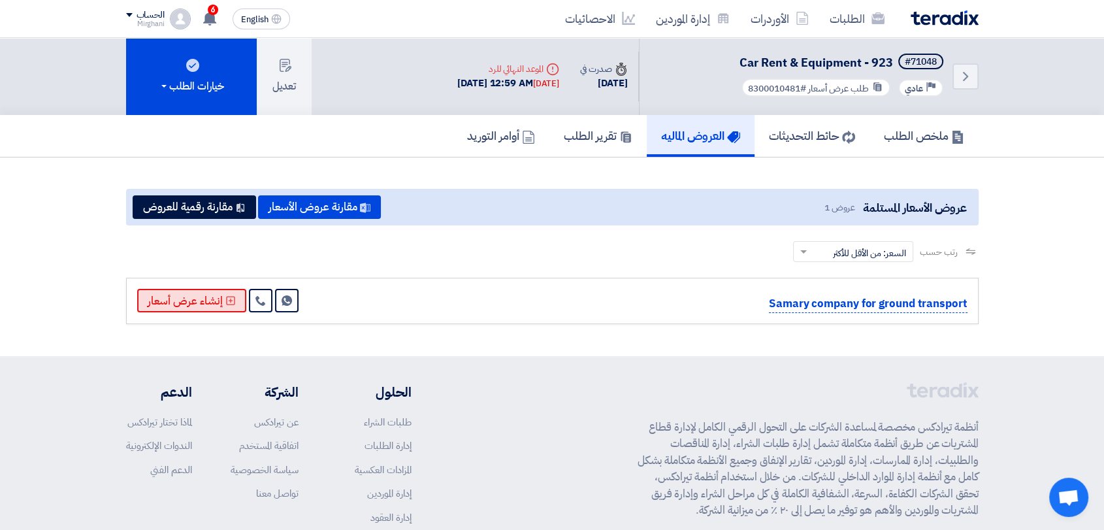
click at [214, 289] on button "إنشاء عرض أسعار" at bounding box center [191, 301] width 109 height 24
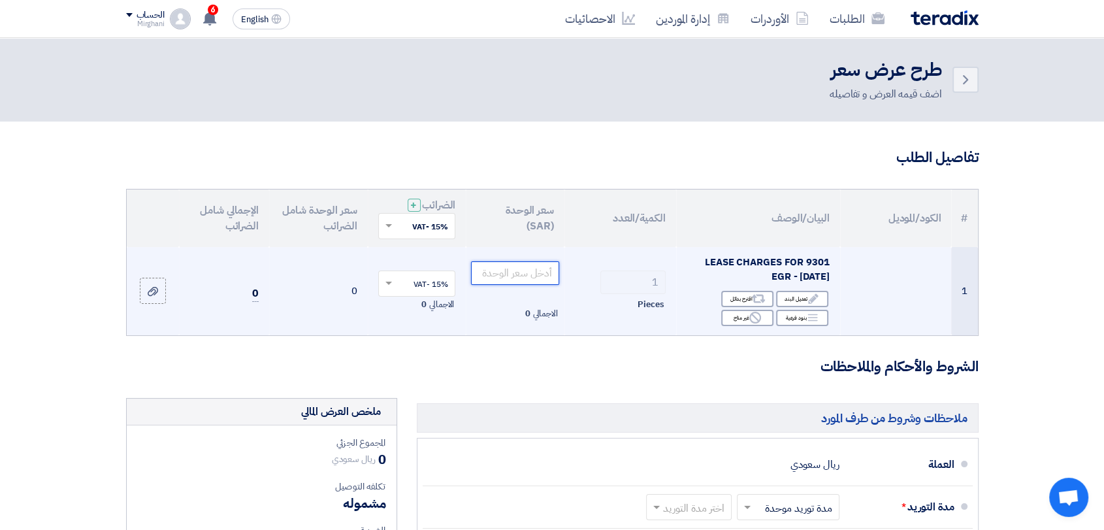
click at [512, 272] on input "number" at bounding box center [515, 273] width 88 height 24
paste input "2300.00"
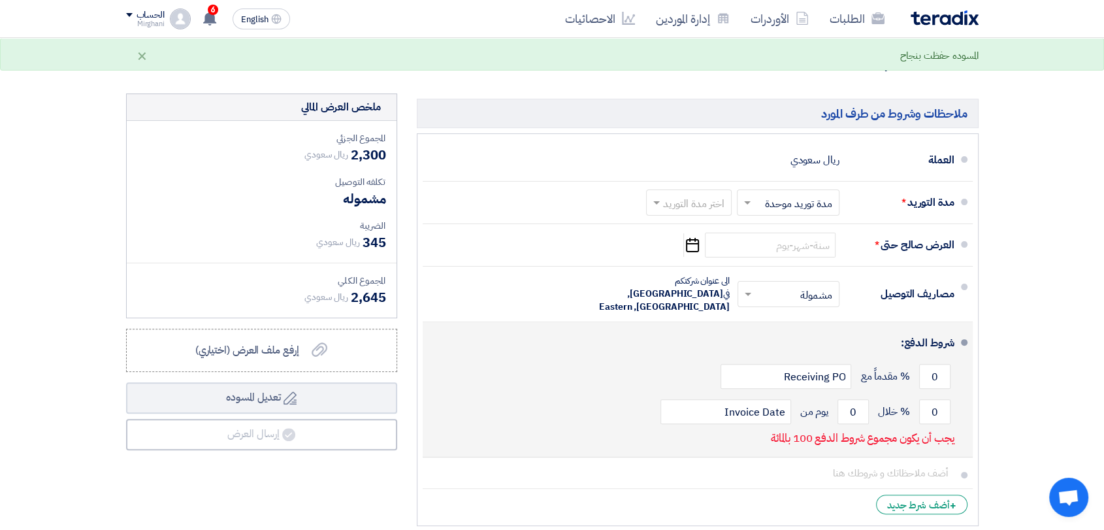
type input "2300.00"
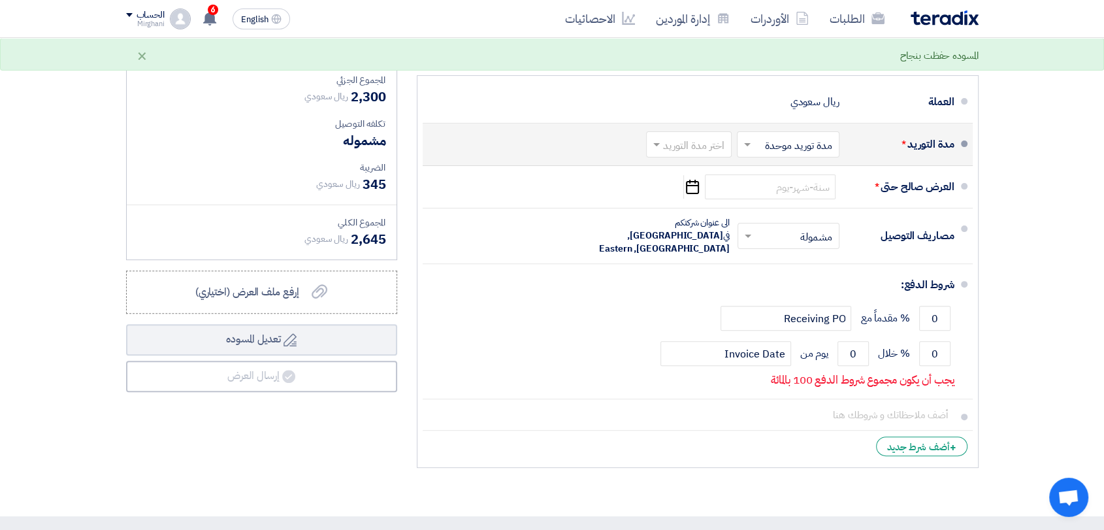
click at [711, 155] on div "اختر مدة التوريد" at bounding box center [689, 144] width 86 height 26
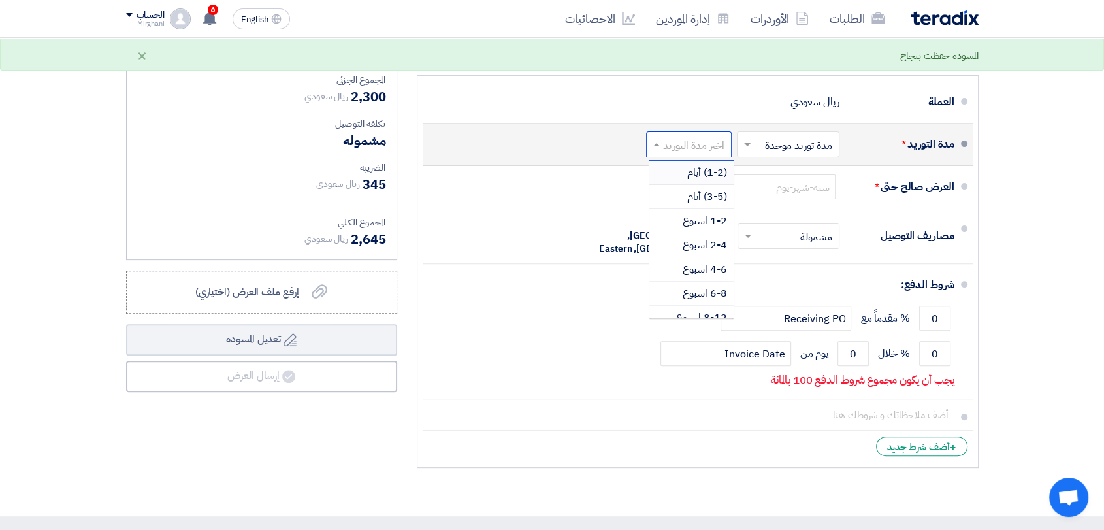
click at [702, 170] on span "(1-2) أيام" at bounding box center [707, 173] width 40 height 16
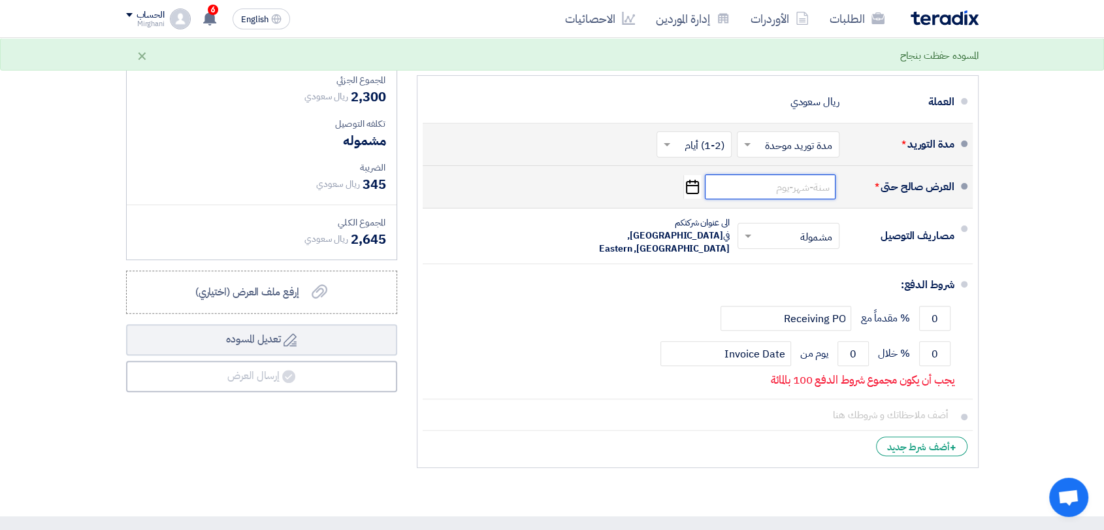
click at [794, 187] on input at bounding box center [770, 186] width 131 height 25
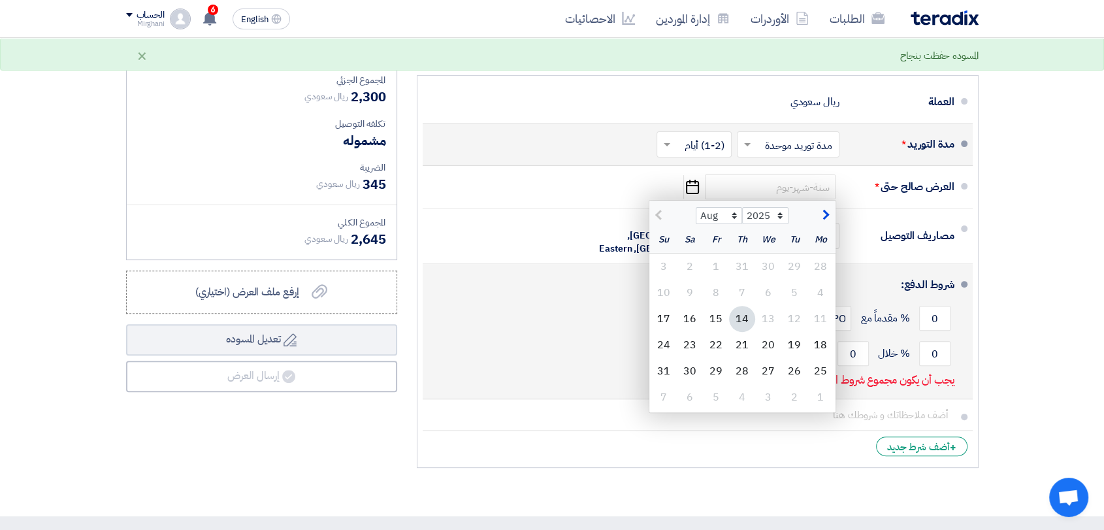
drag, startPoint x: 722, startPoint y: 312, endPoint x: 888, endPoint y: 345, distance: 169.2
click at [721, 312] on div "15" at bounding box center [716, 319] width 26 height 26
type input "[DATE]"
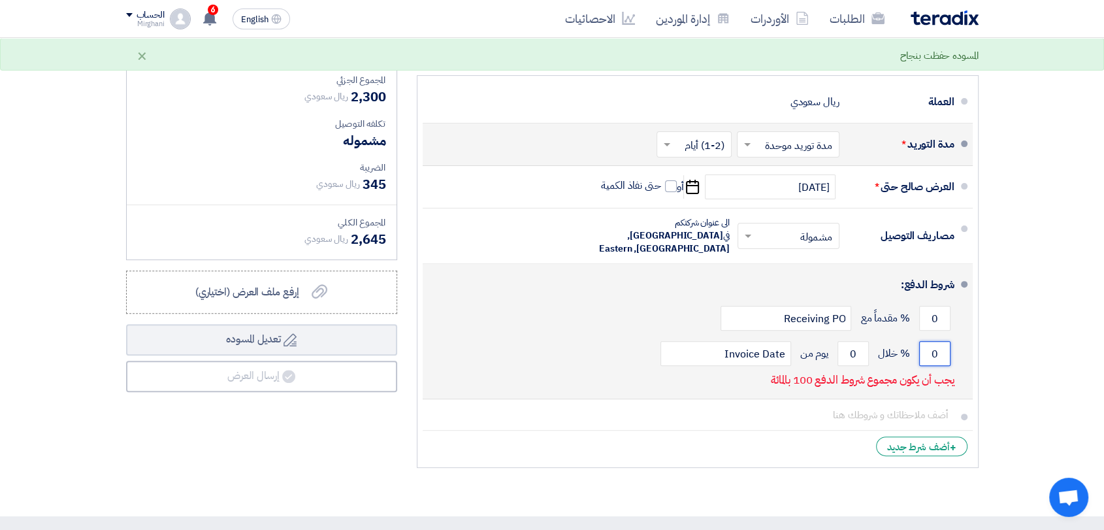
click at [941, 341] on input "0" at bounding box center [934, 353] width 31 height 25
click at [941, 306] on input "0" at bounding box center [934, 318] width 31 height 25
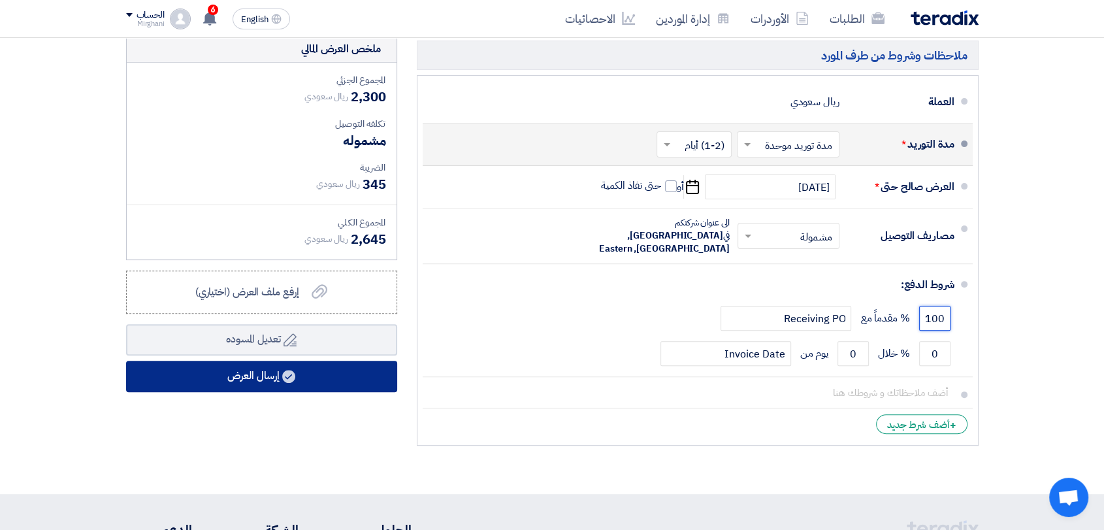
type input "100"
click at [331, 367] on button "إرسال العرض" at bounding box center [261, 376] width 271 height 31
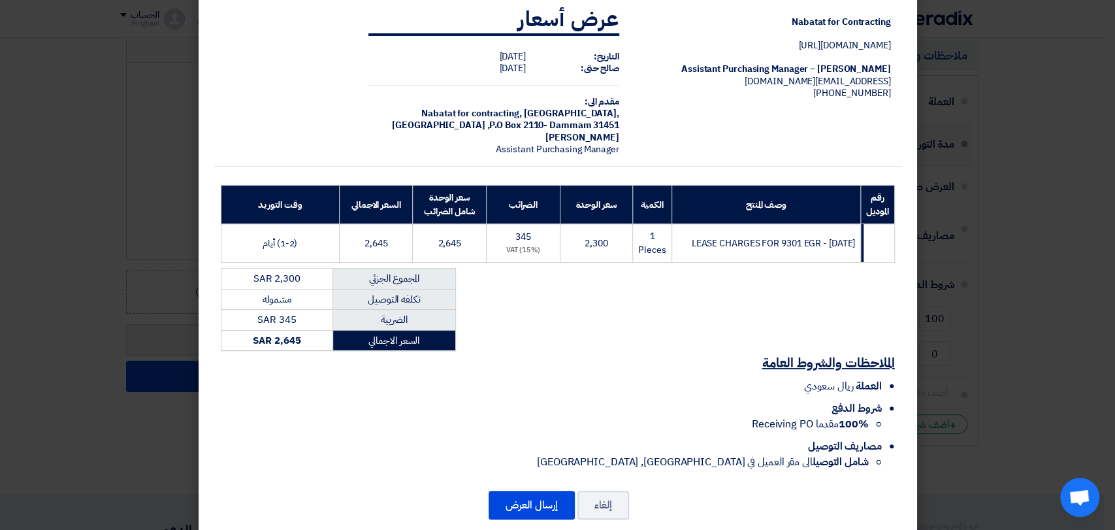
scroll to position [46, 0]
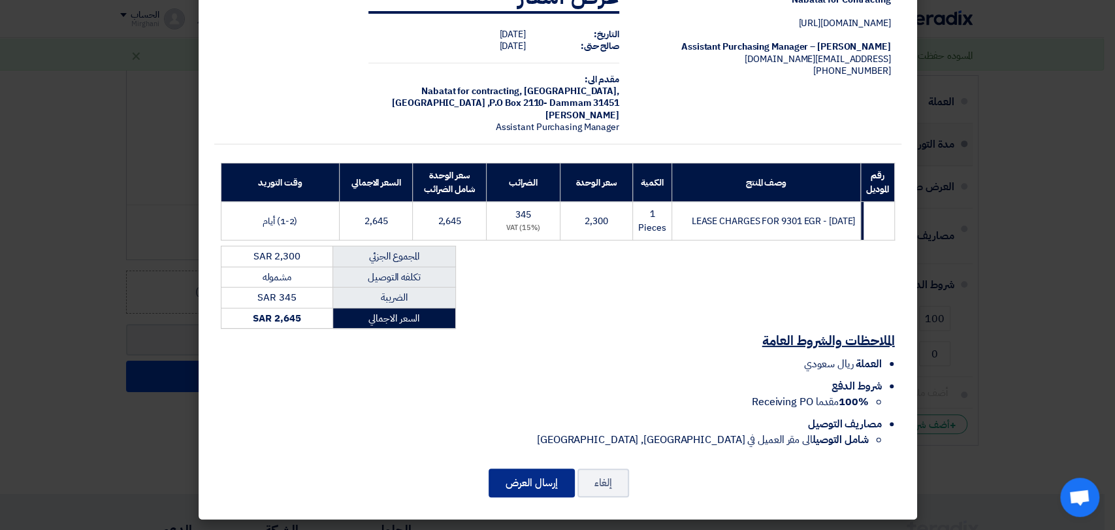
click at [511, 468] on button "إرسال العرض" at bounding box center [532, 482] width 86 height 29
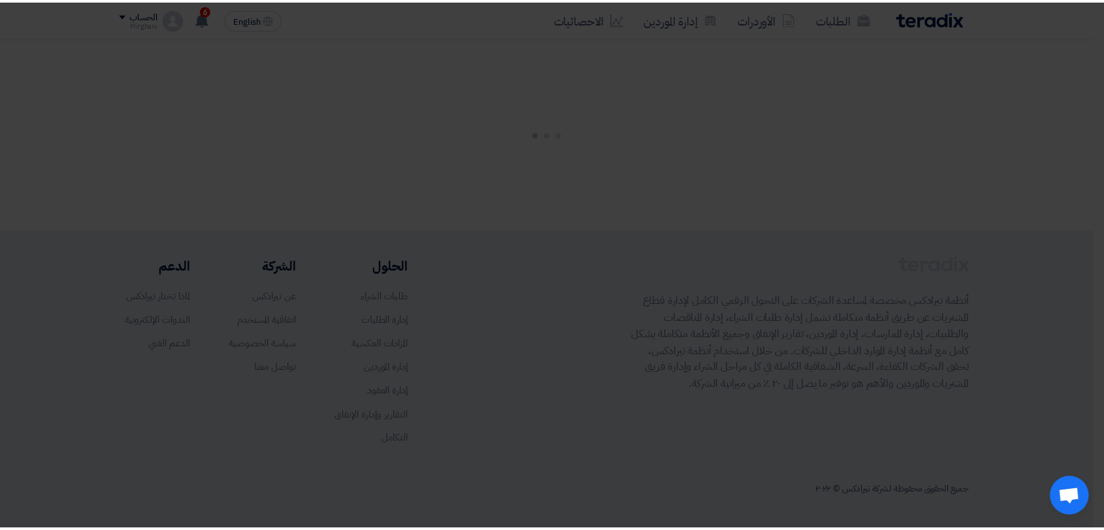
scroll to position [0, 0]
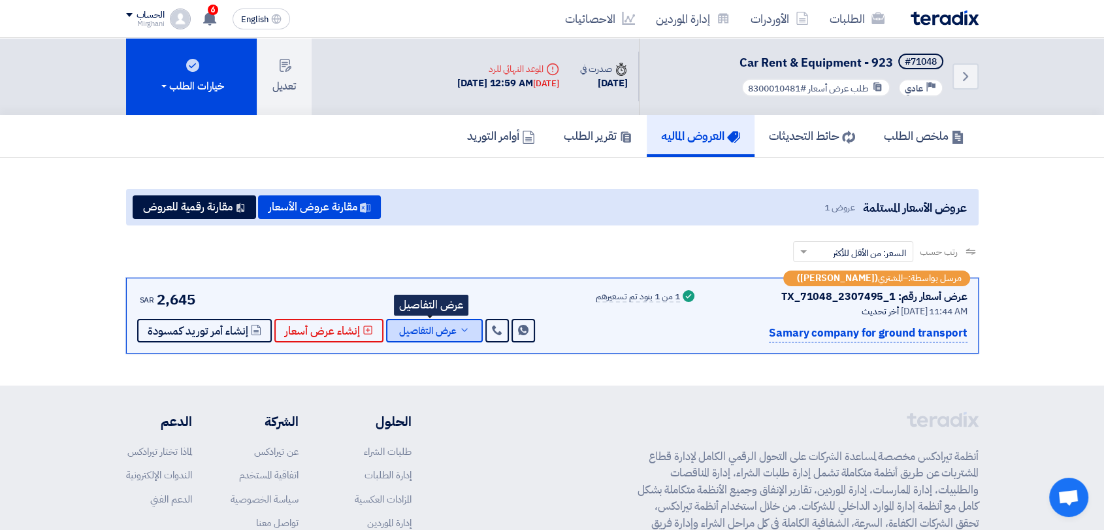
click at [416, 338] on button "عرض التفاصيل" at bounding box center [434, 331] width 97 height 24
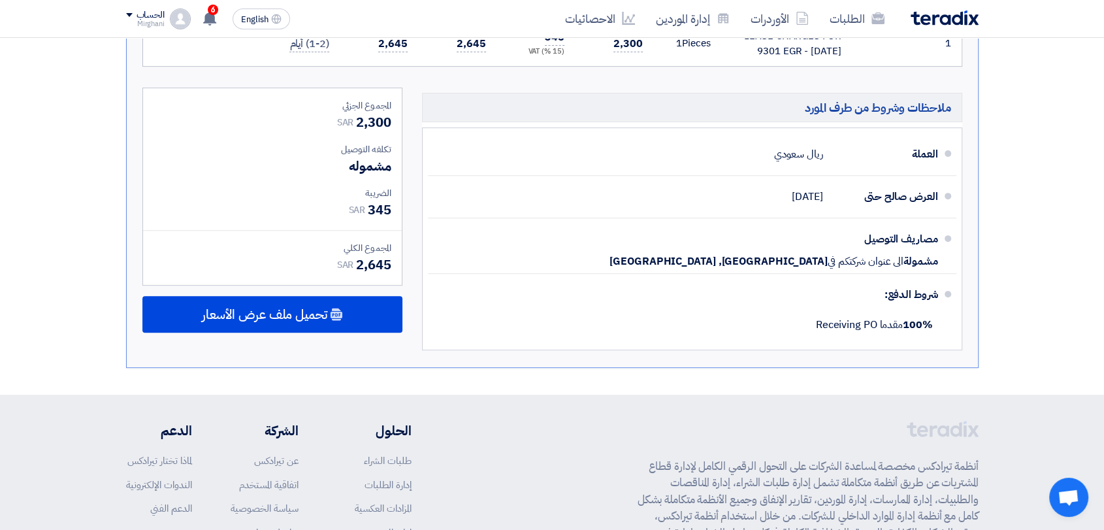
scroll to position [580, 0]
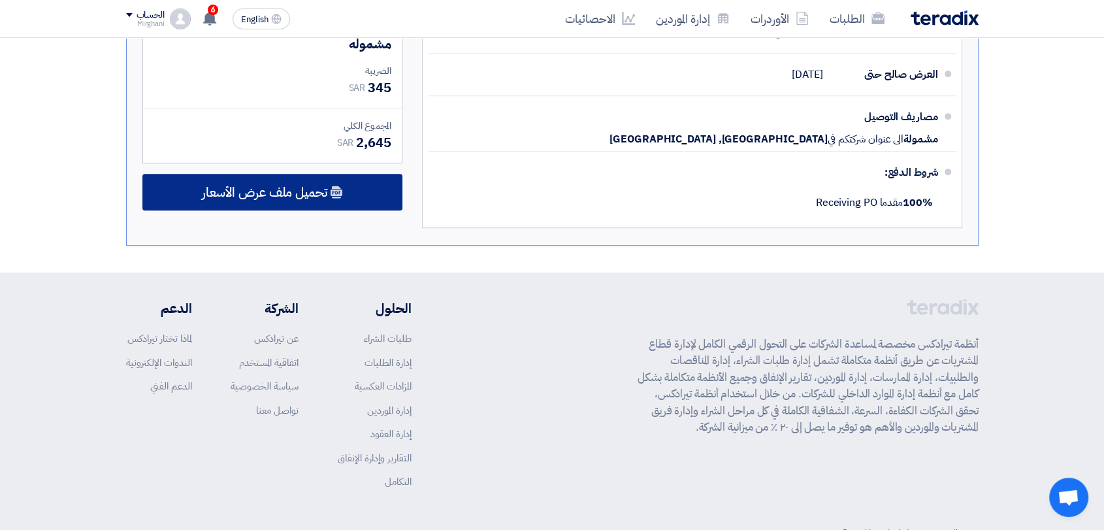
click at [333, 191] on icon at bounding box center [336, 192] width 13 height 13
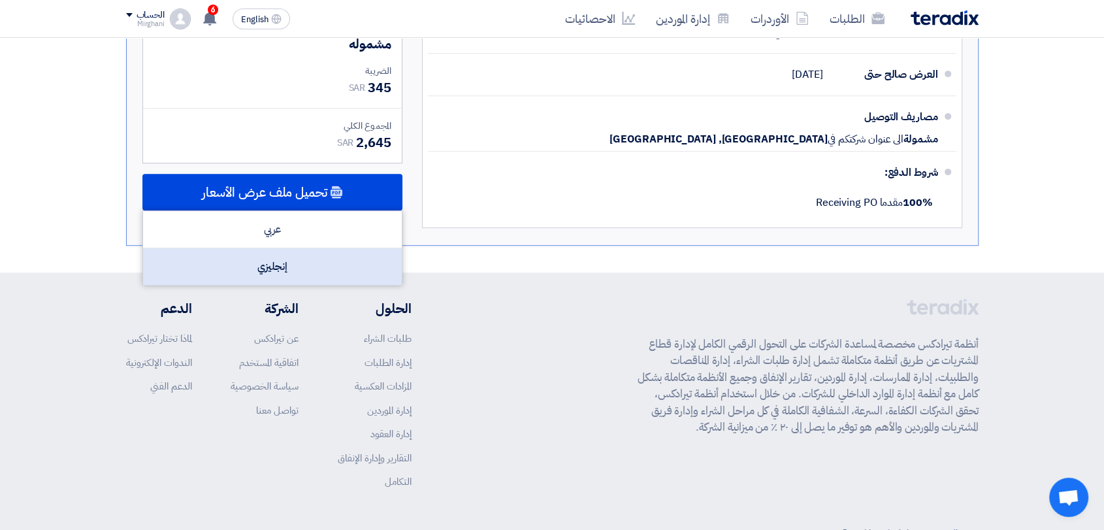
click at [325, 261] on div "إنجليزي" at bounding box center [272, 266] width 259 height 37
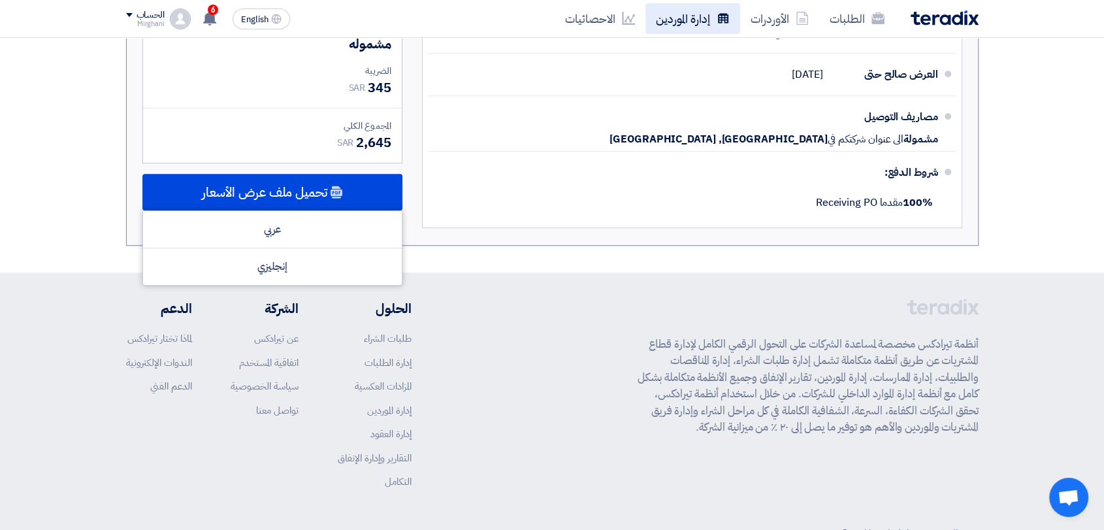
click at [704, 20] on link "إدارة الموردين" at bounding box center [692, 18] width 95 height 31
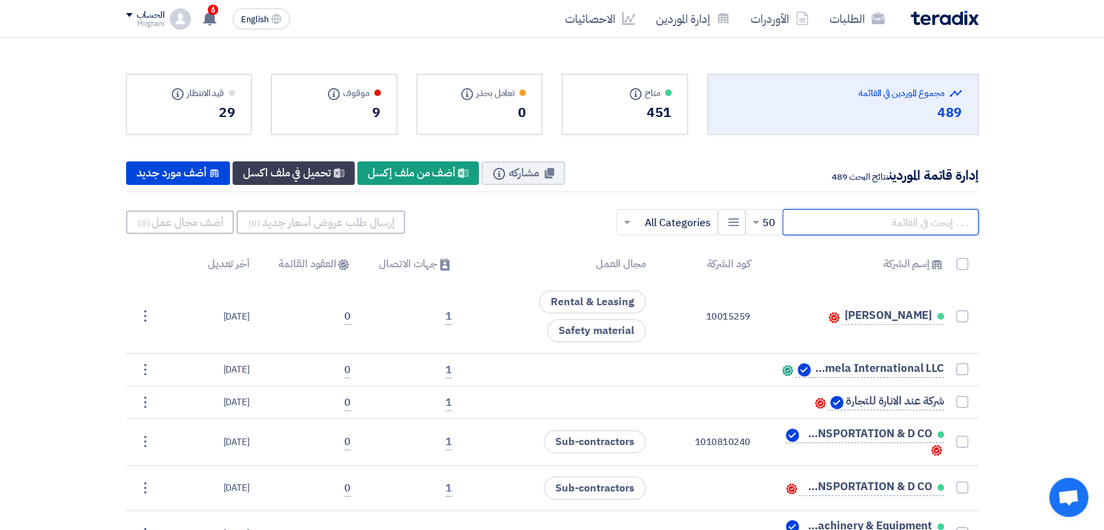
click at [814, 231] on input "text" at bounding box center [881, 222] width 196 height 26
paste input "10008525"
type input "10008525"
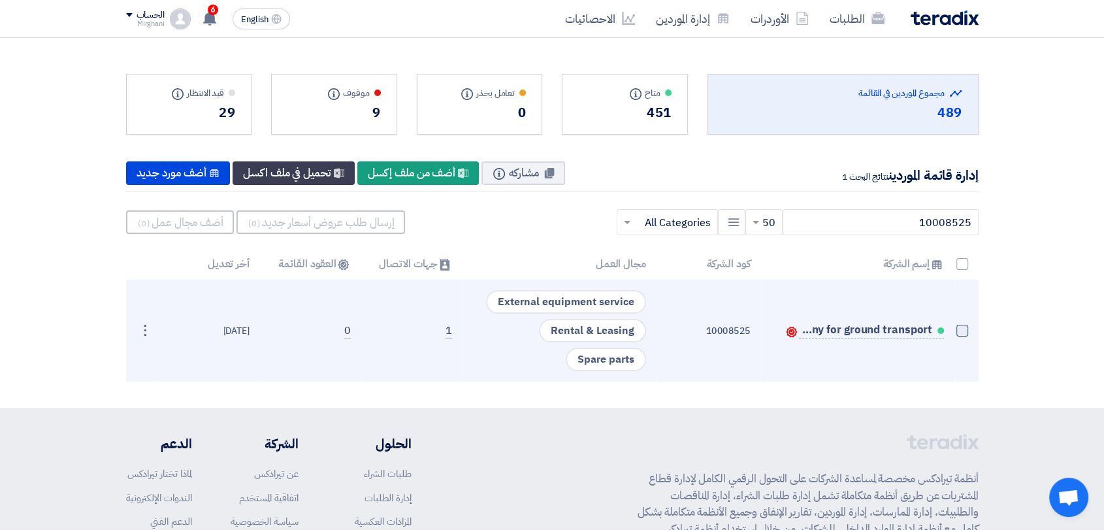
click at [962, 331] on span at bounding box center [962, 331] width 12 height 12
click at [952, 331] on input "checkbox" at bounding box center [948, 333] width 8 height 8
checkbox input "true"
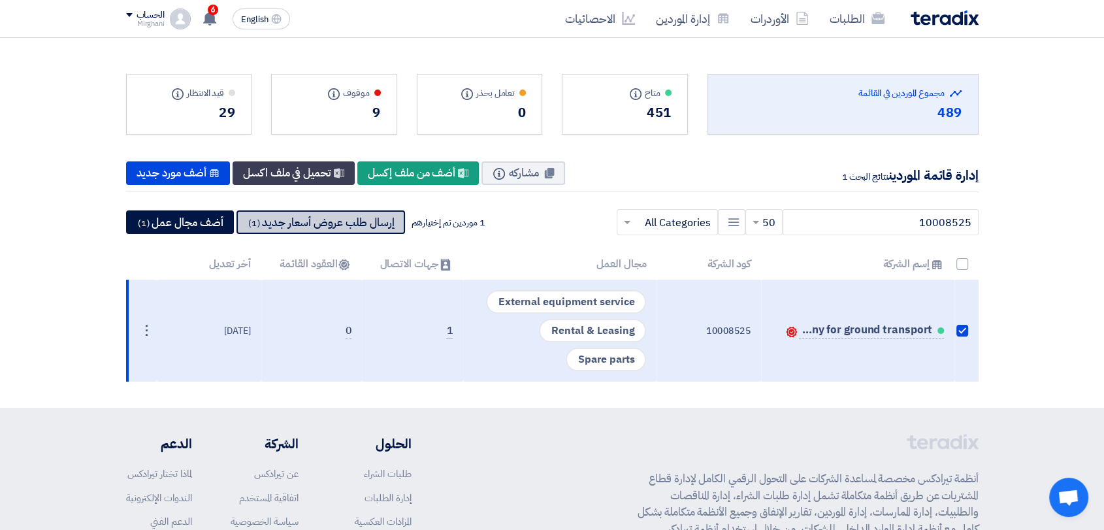
click at [272, 221] on button "إرسال طلب عروض أسعار جديد (1)" at bounding box center [320, 222] width 169 height 24
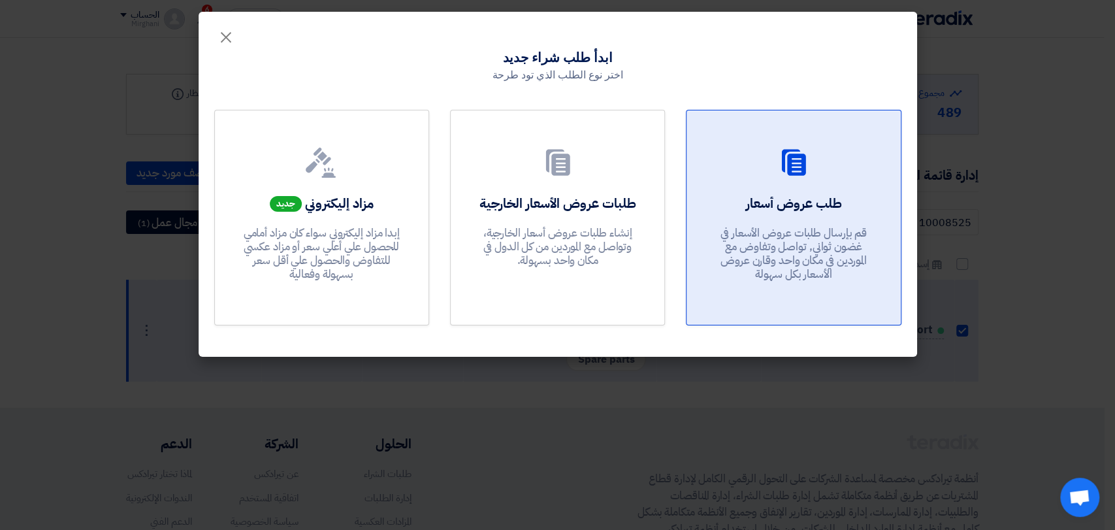
click at [822, 221] on div "طلب عروض أسعار قم بإرسال طلبات عروض الأسعار في غضون ثواني, تواصل وتفاوض مع المو…" at bounding box center [793, 241] width 182 height 94
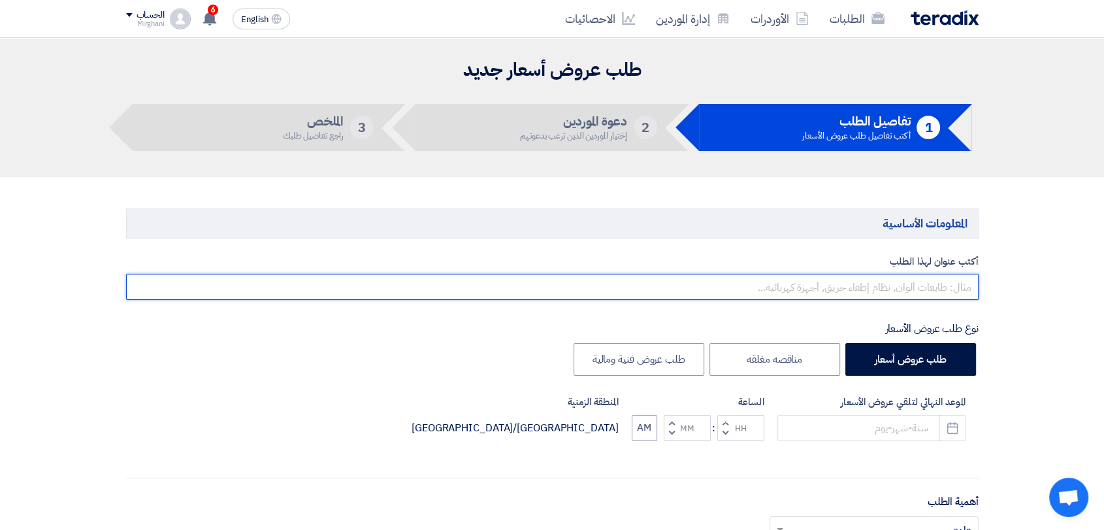
click at [788, 276] on input "text" at bounding box center [552, 287] width 852 height 26
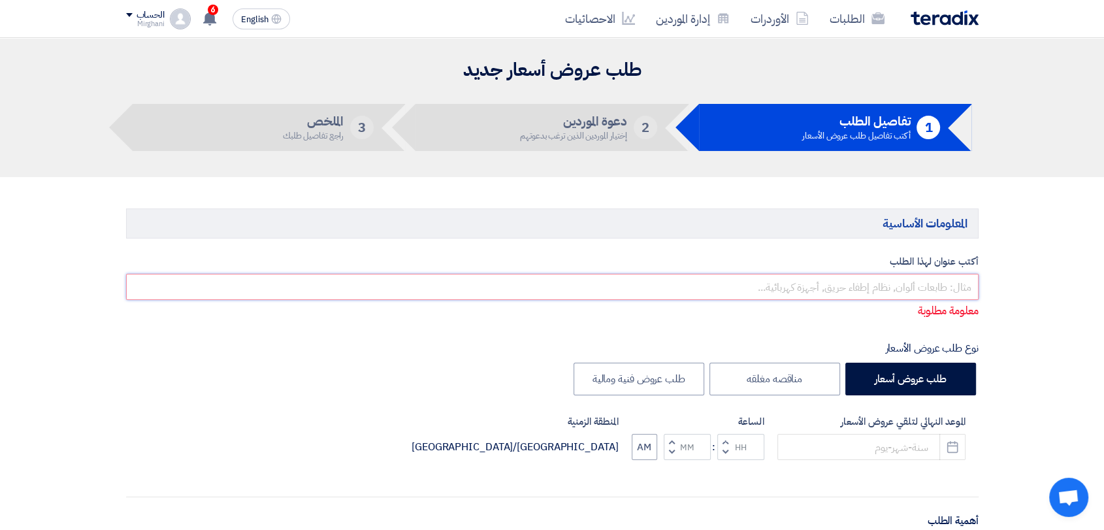
paste input "Car Rent & Equipment"
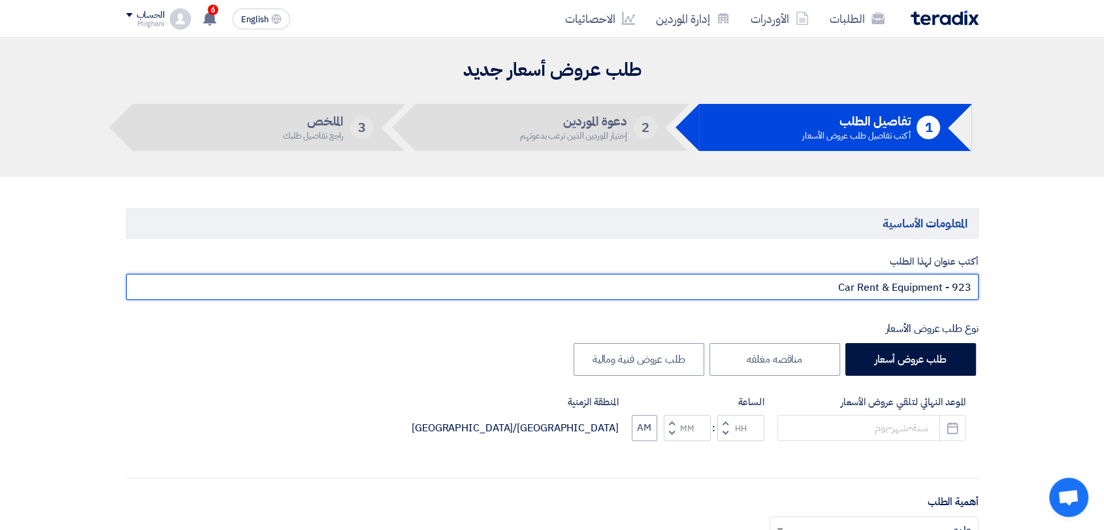
scroll to position [290, 0]
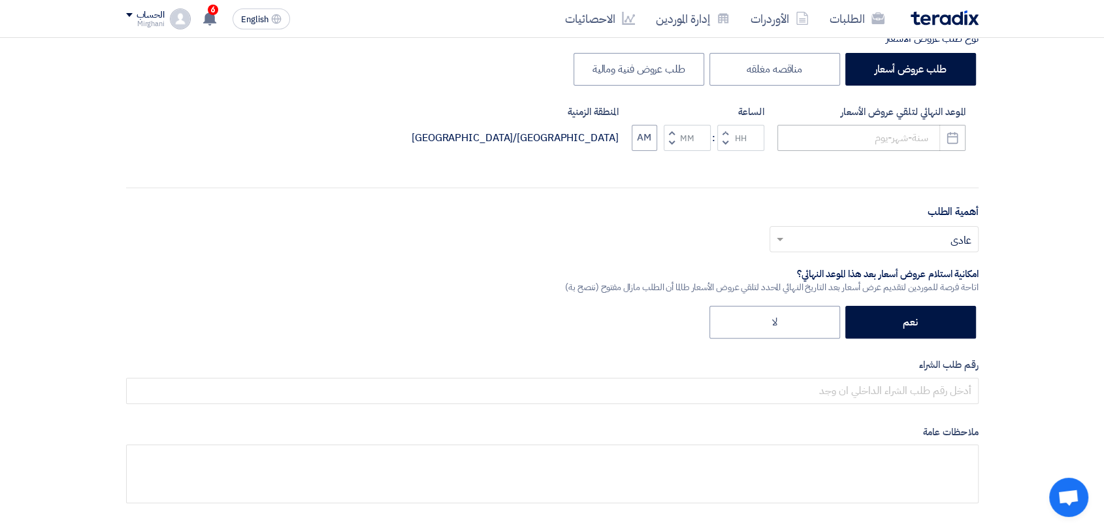
type input "Car Rent & Equipment - 923"
click at [900, 144] on input at bounding box center [871, 138] width 188 height 26
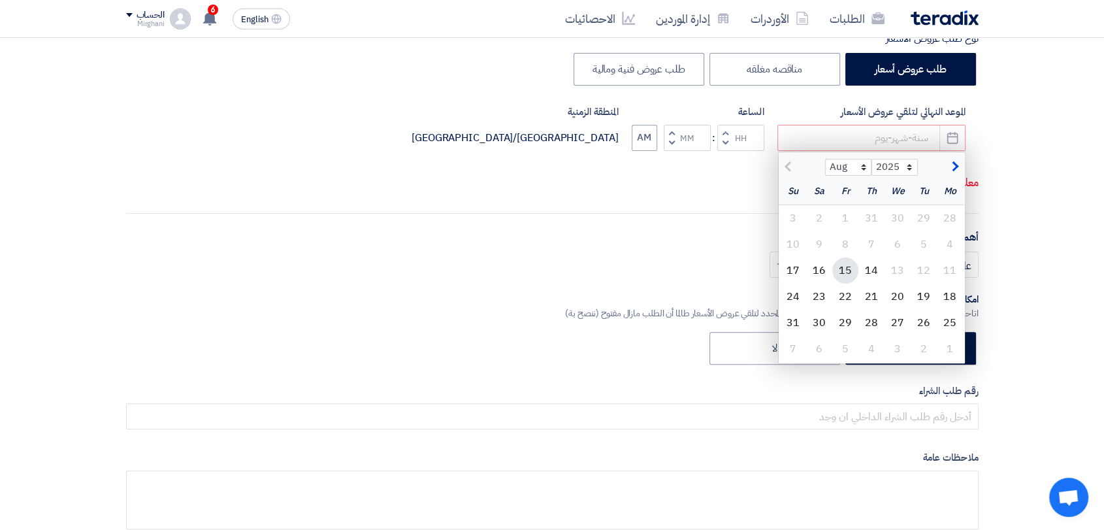
click at [849, 271] on div "15" at bounding box center [845, 270] width 26 height 26
type input "[DATE]"
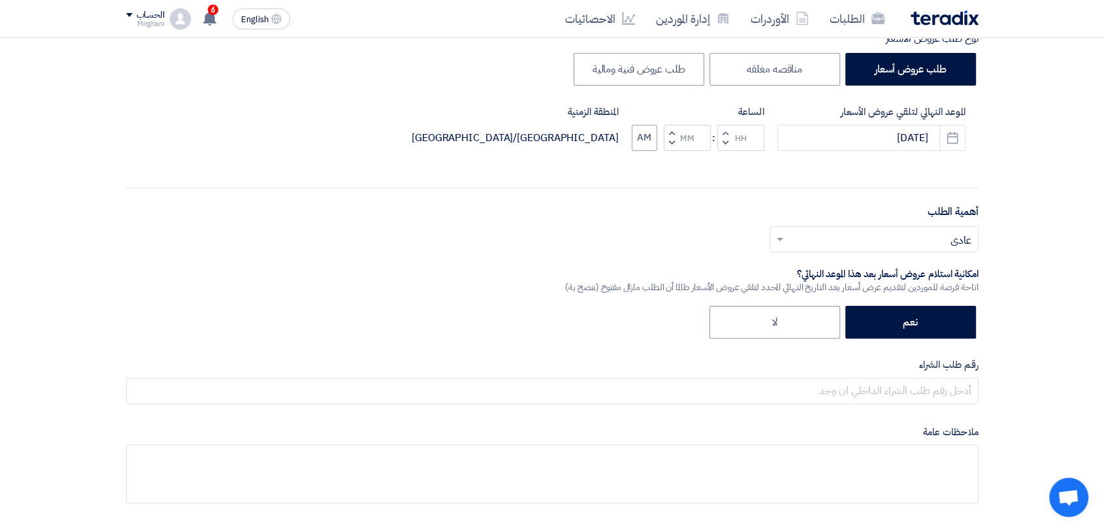
click at [729, 132] on button "Increment hours" at bounding box center [725, 133] width 16 height 16
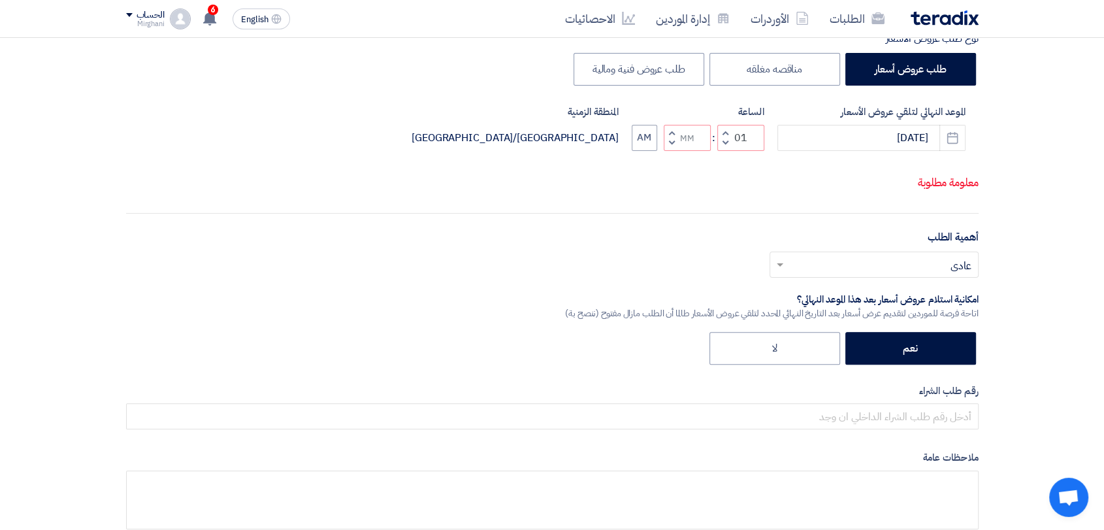
click at [672, 141] on span "button" at bounding box center [671, 143] width 5 height 10
type input "12"
type input "59"
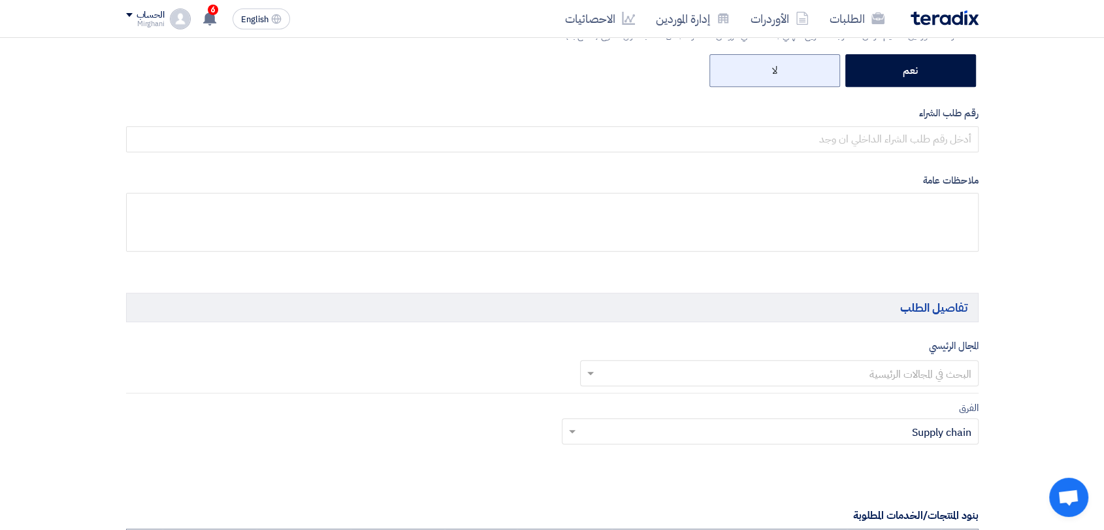
scroll to position [508, 0]
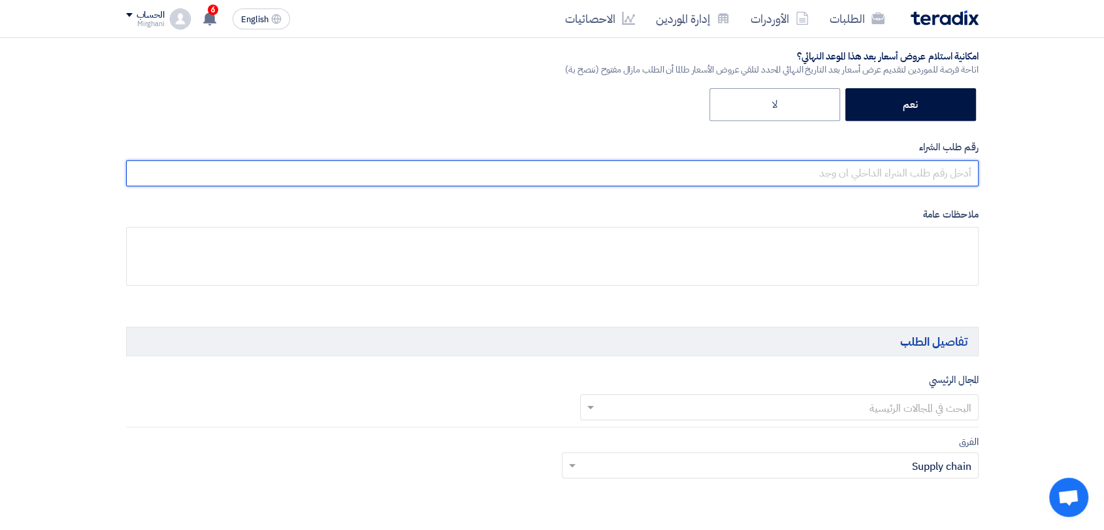
click at [817, 165] on input "text" at bounding box center [552, 173] width 852 height 26
paste input "8300010482"
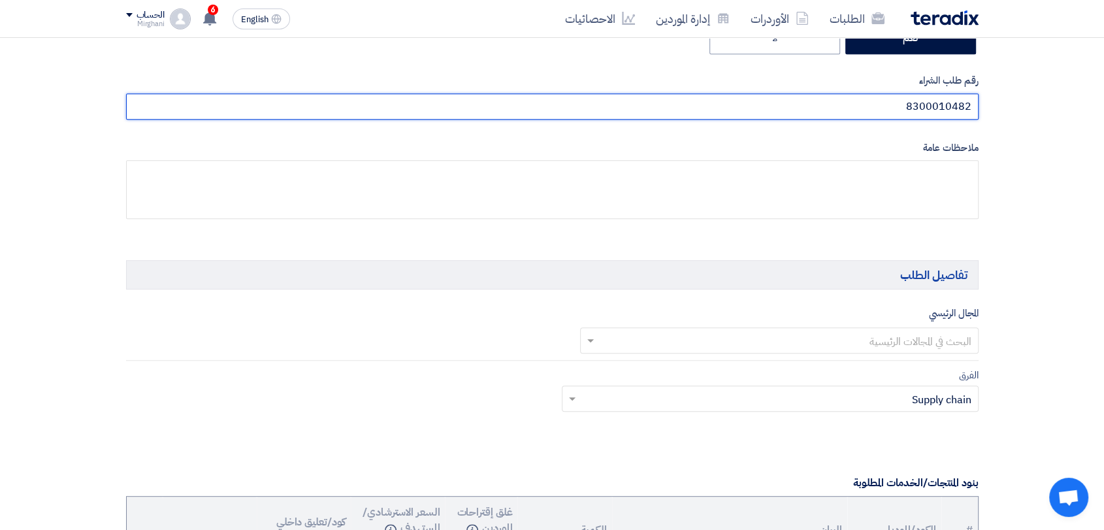
scroll to position [653, 0]
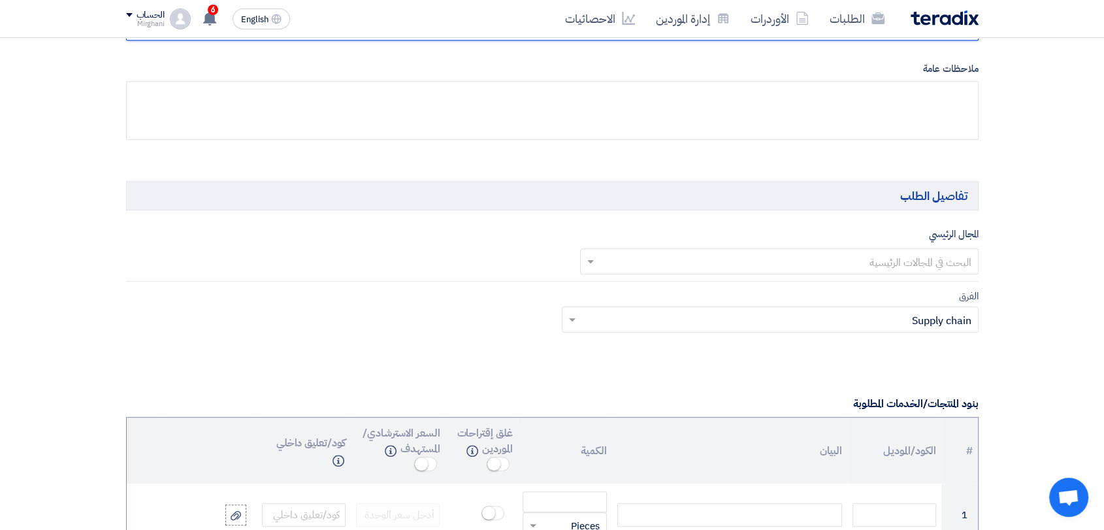
type input "8300010482"
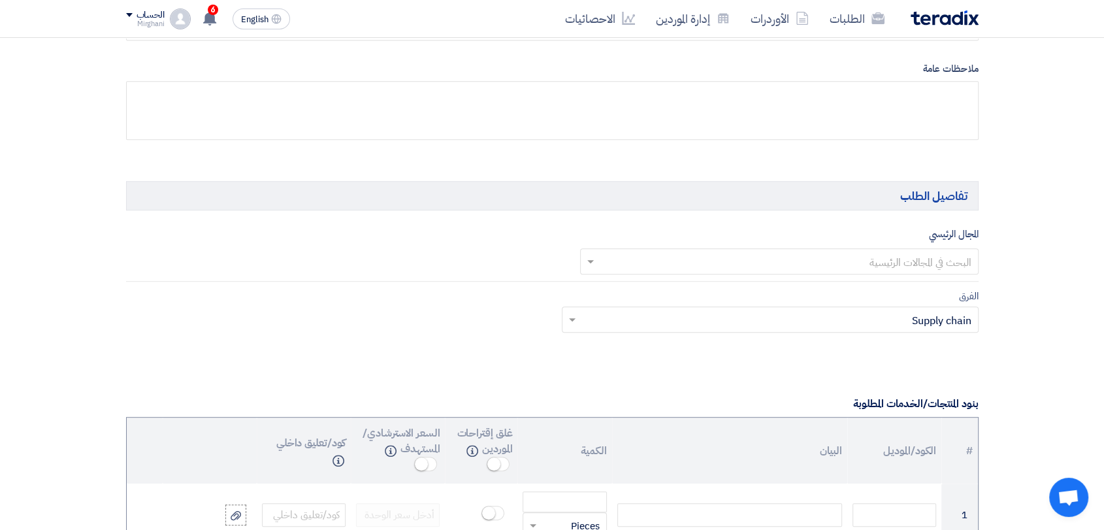
click at [784, 258] on input "text" at bounding box center [786, 262] width 372 height 22
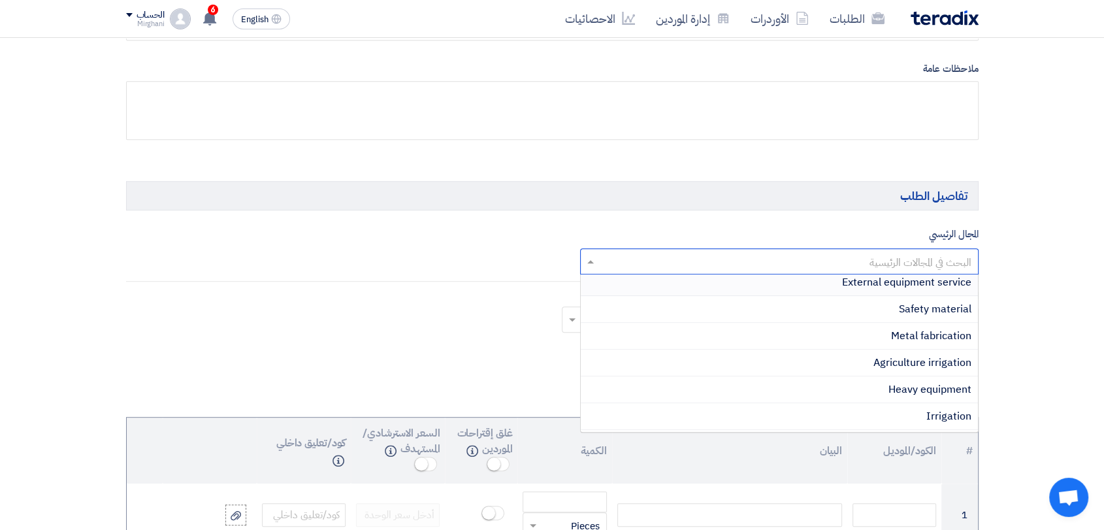
scroll to position [290, 0]
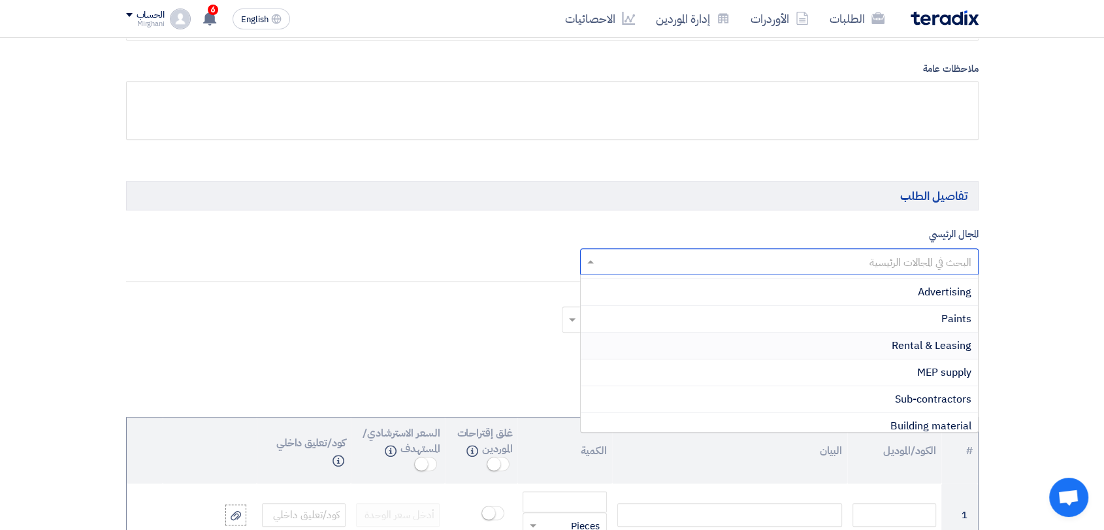
click at [872, 348] on div "Rental & Leasing" at bounding box center [779, 346] width 397 height 27
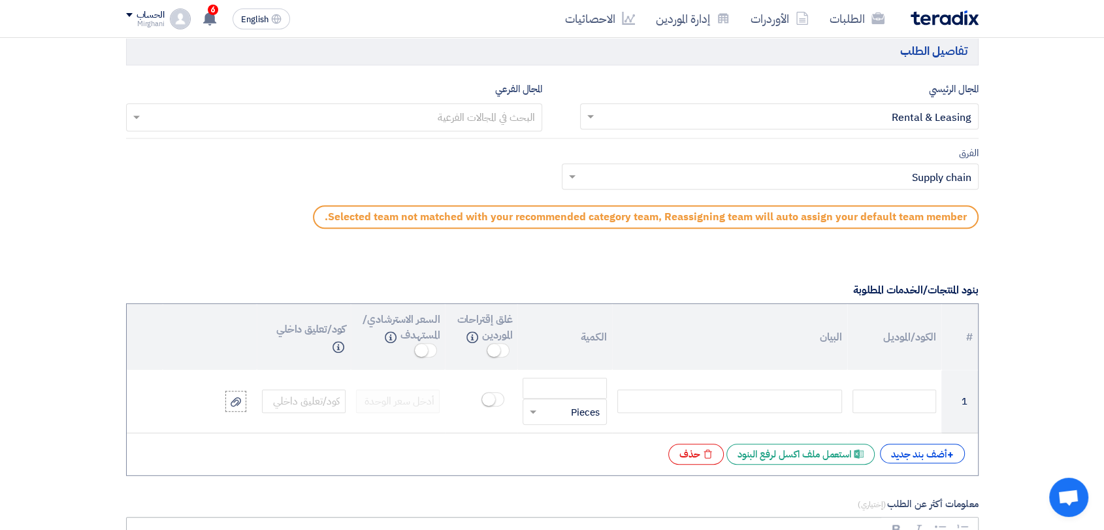
scroll to position [1016, 0]
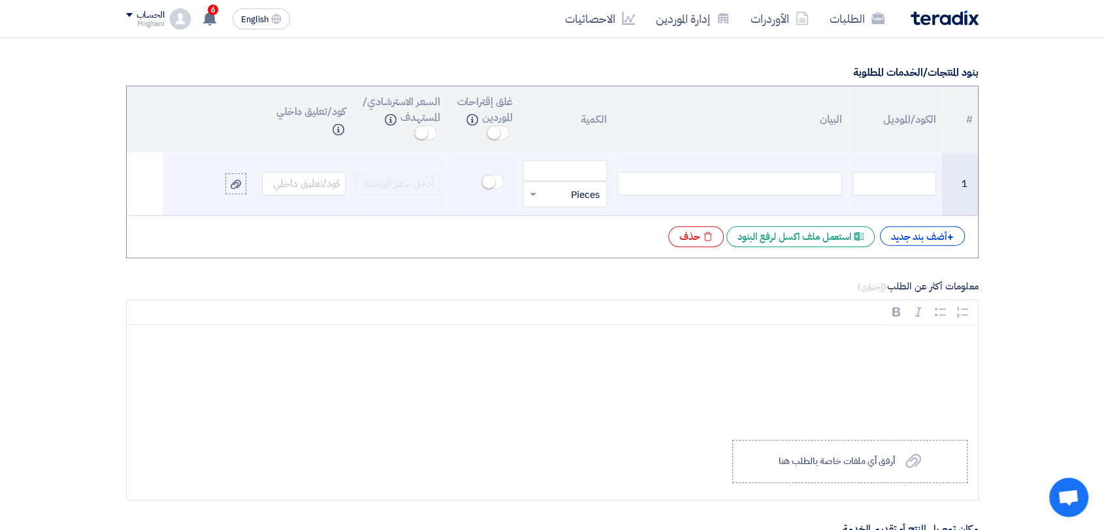
click at [794, 191] on div at bounding box center [729, 184] width 225 height 24
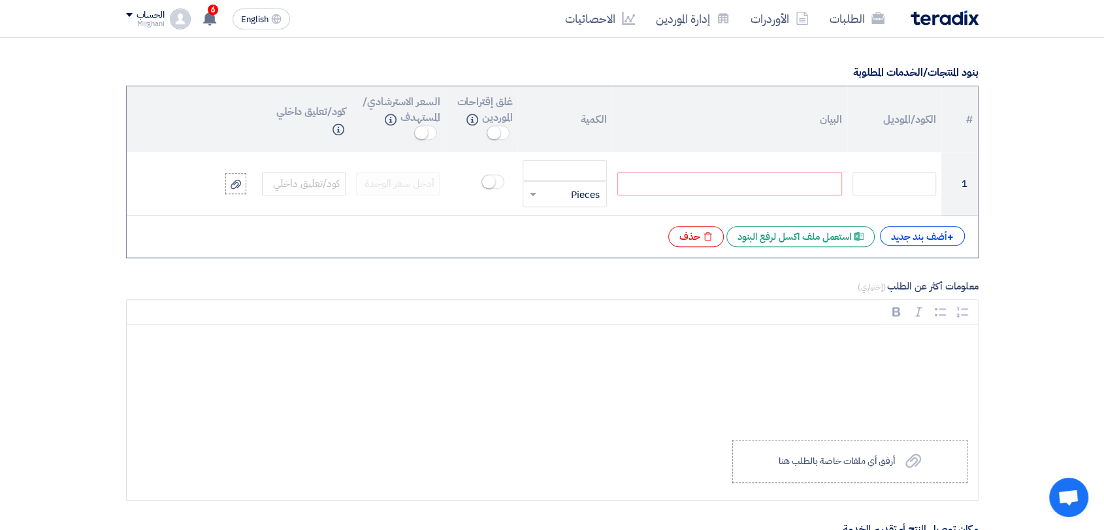
paste div
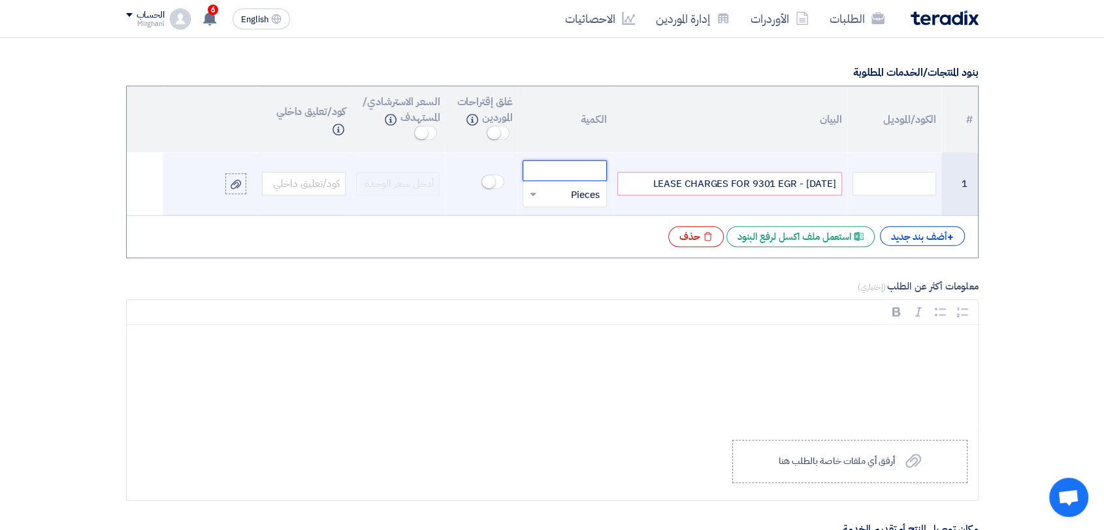
click at [577, 160] on input "number" at bounding box center [565, 170] width 84 height 21
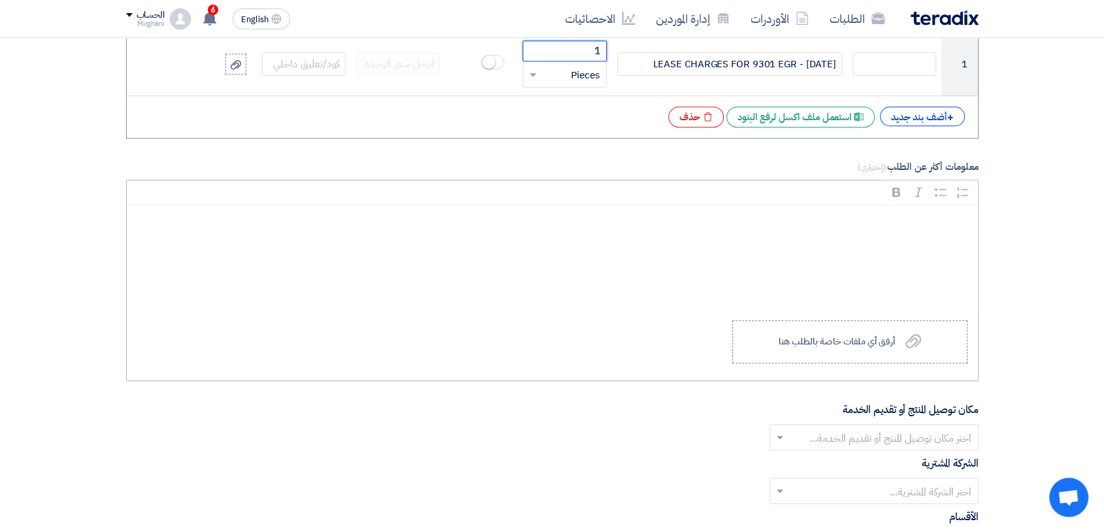
type input "1"
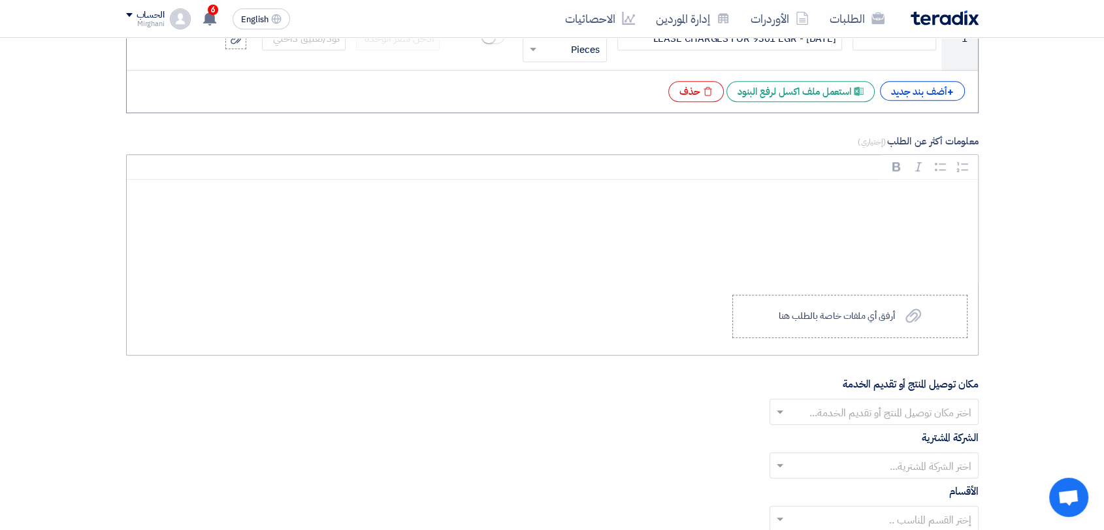
click at [884, 345] on div "Rich Text Editor Bold (CTRL+B) Bold Italic (CTRL+I) Italic Bulleted List Bullet…" at bounding box center [552, 255] width 852 height 202
click at [877, 322] on label "Upload a file أرفق أي ملفات خاصة بالطلب هنا" at bounding box center [849, 316] width 235 height 43
click at [0, 0] on input "Upload a file أرفق أي ملفات خاصة بالطلب هنا" at bounding box center [0, 0] width 0 height 0
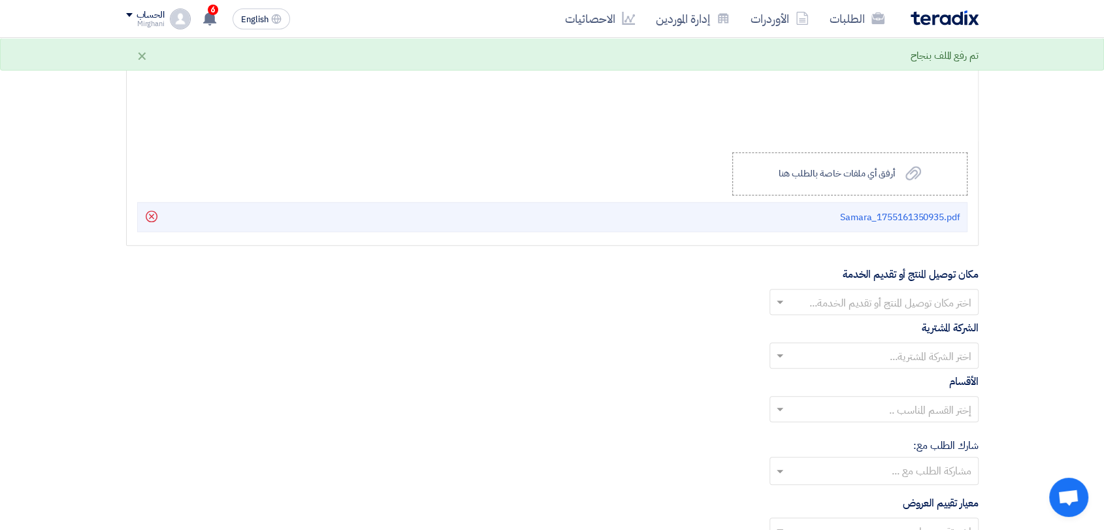
scroll to position [1379, 0]
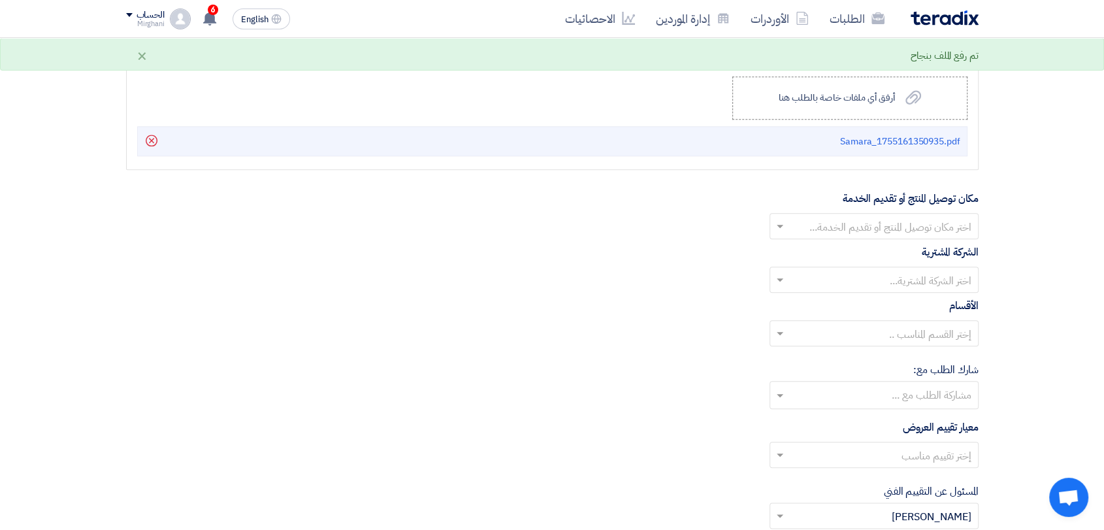
click at [831, 225] on input "text" at bounding box center [881, 228] width 183 height 22
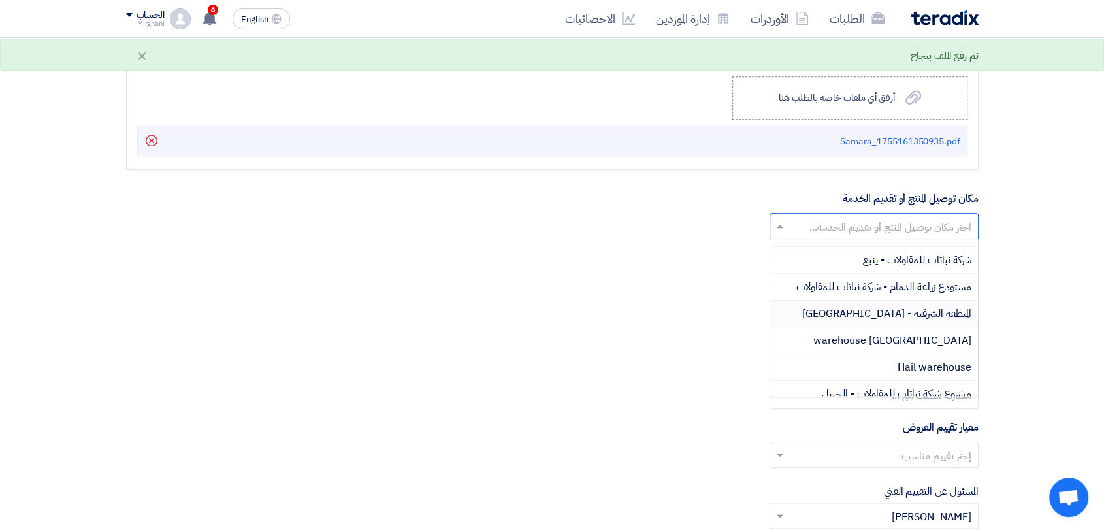
scroll to position [145, 0]
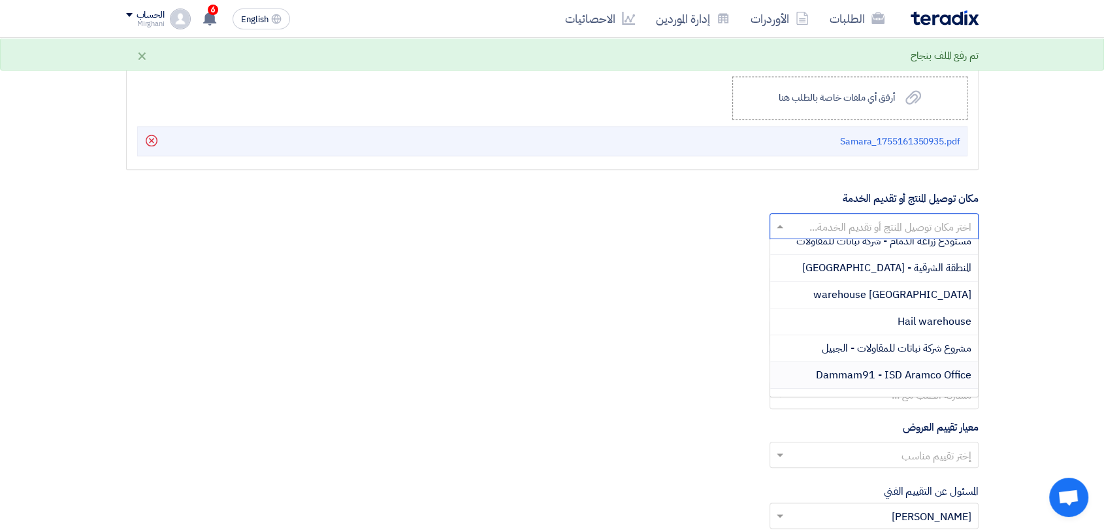
click at [852, 369] on span "Dammam91 - ISD Aramco Office" at bounding box center [893, 375] width 155 height 16
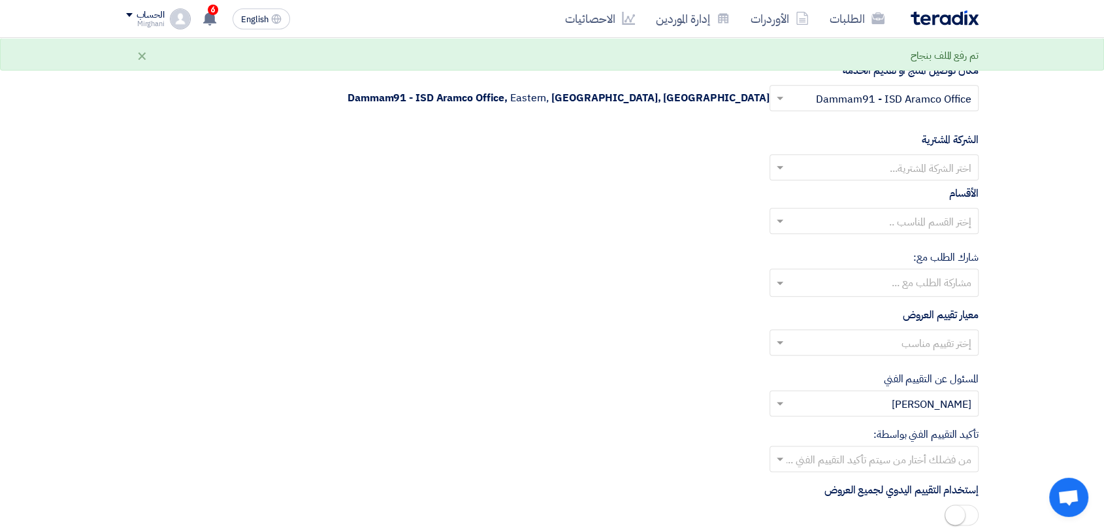
scroll to position [1597, 0]
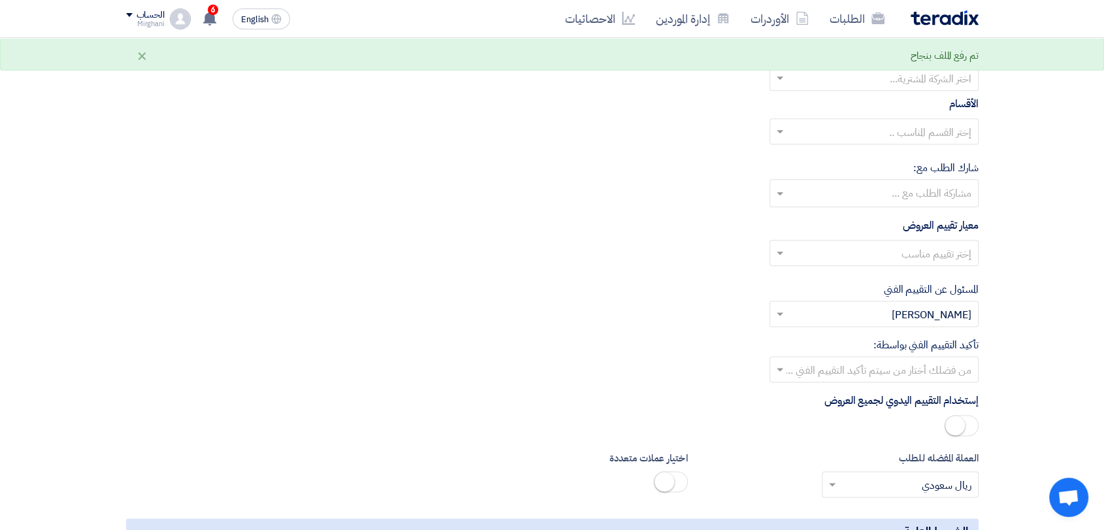
click at [881, 88] on ng-select "اختر الشركة المشترية..." at bounding box center [874, 78] width 209 height 26
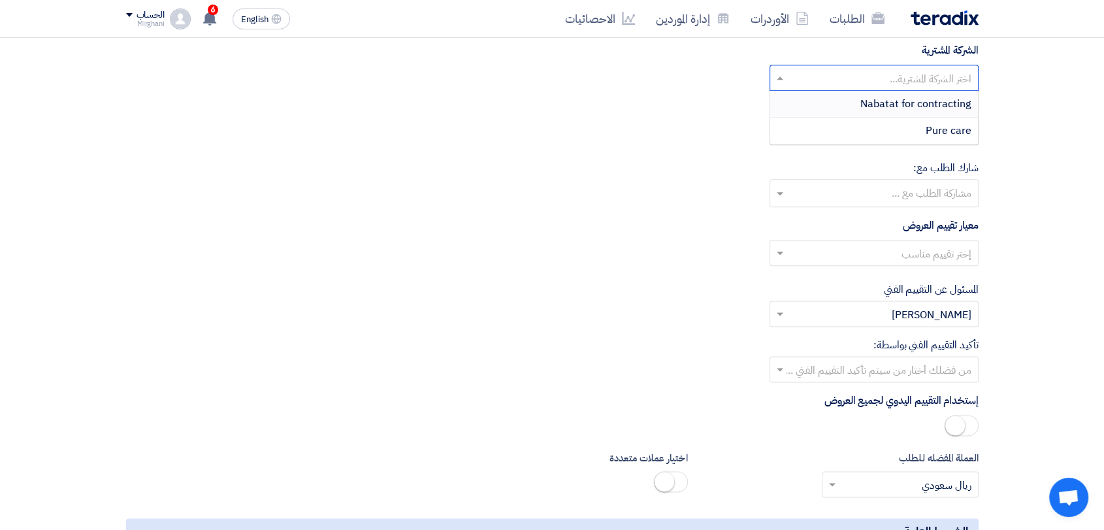
click at [883, 106] on span "Nabatat for contracting" at bounding box center [915, 104] width 111 height 16
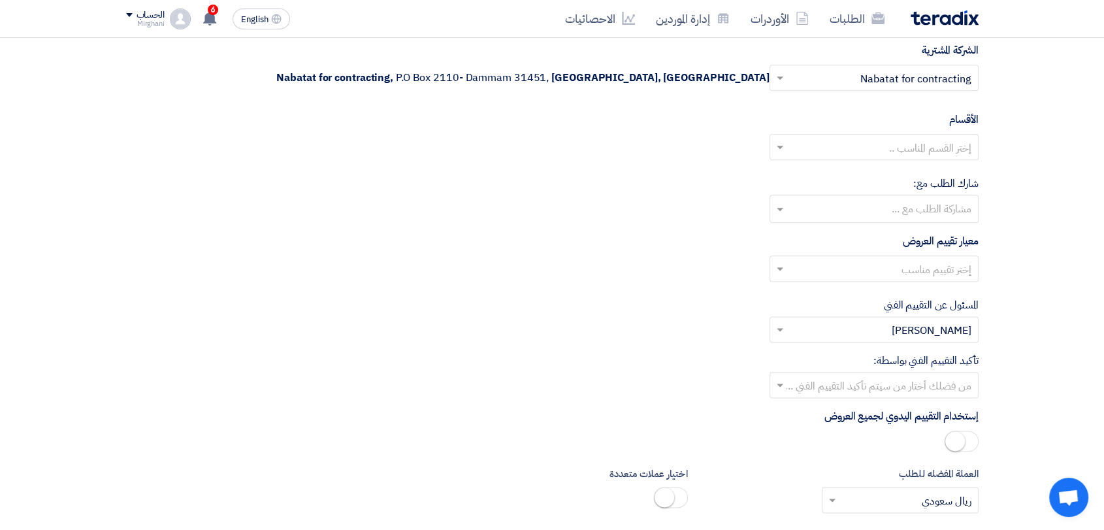
click at [871, 152] on input "text" at bounding box center [881, 149] width 183 height 22
drag, startPoint x: 871, startPoint y: 170, endPoint x: 868, endPoint y: 203, distance: 32.8
click at [871, 170] on div "General Department" at bounding box center [874, 173] width 208 height 26
click at [861, 265] on input "text" at bounding box center [881, 270] width 183 height 22
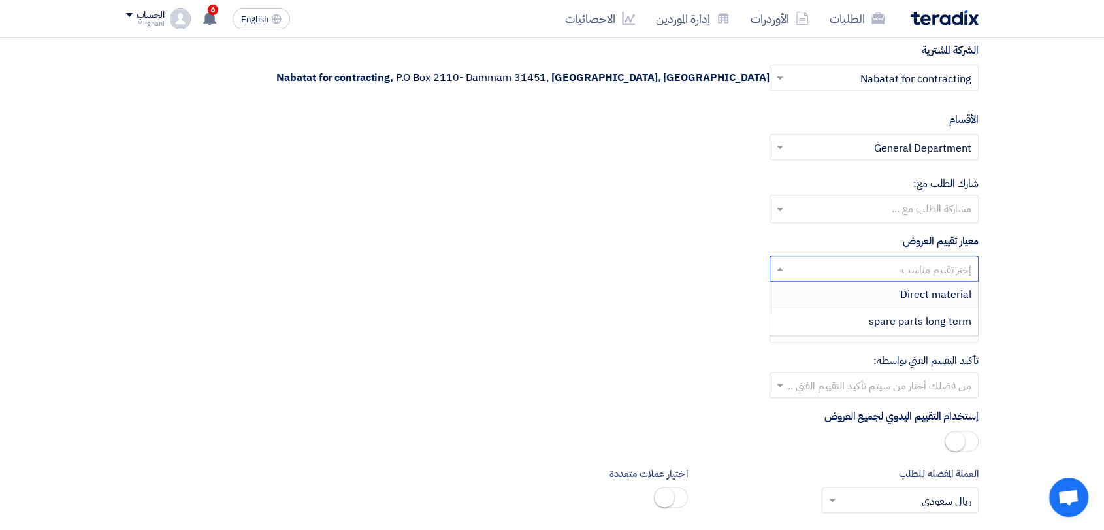
click at [872, 293] on div "Direct material" at bounding box center [874, 295] width 208 height 27
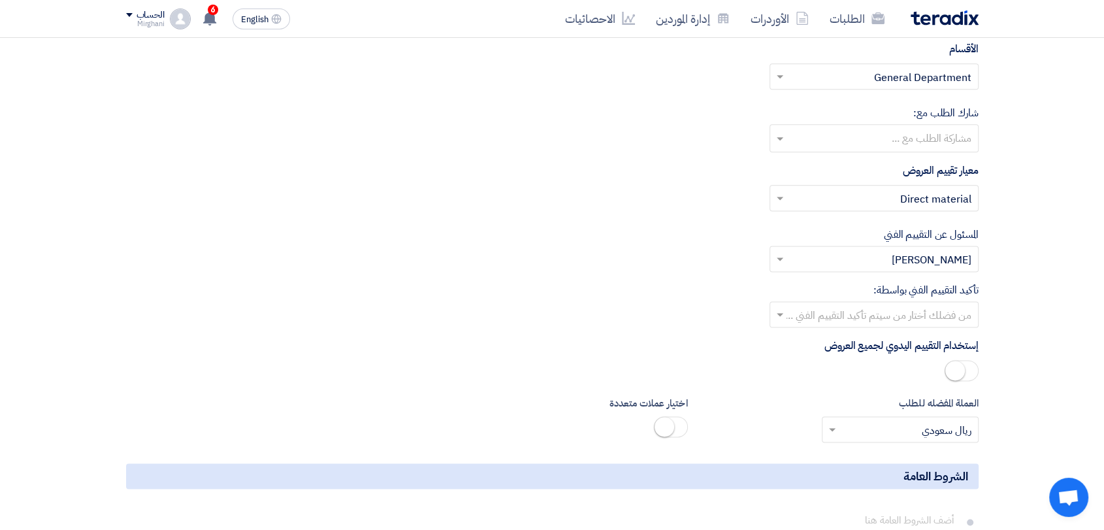
scroll to position [1742, 0]
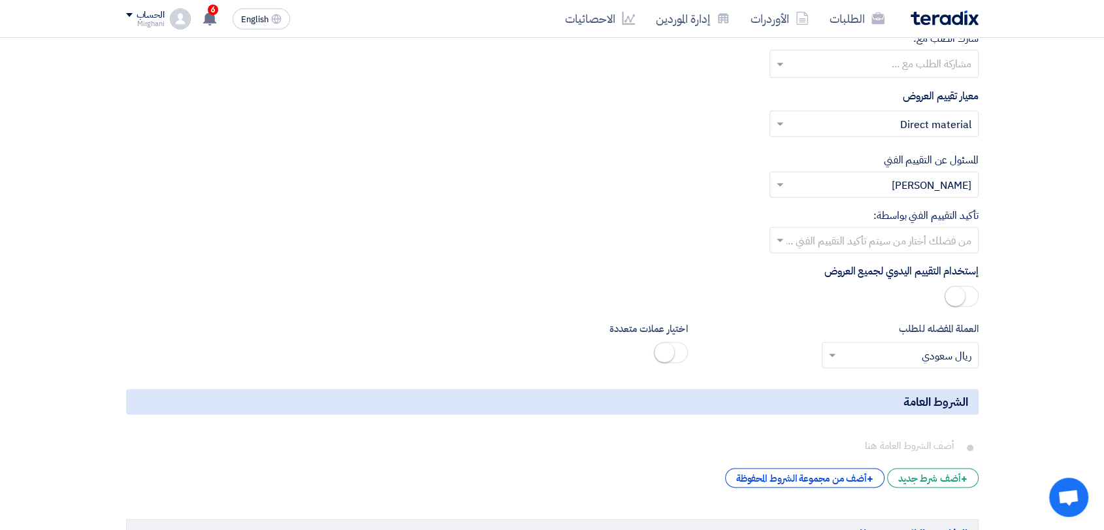
click at [853, 231] on input "text" at bounding box center [881, 242] width 183 height 22
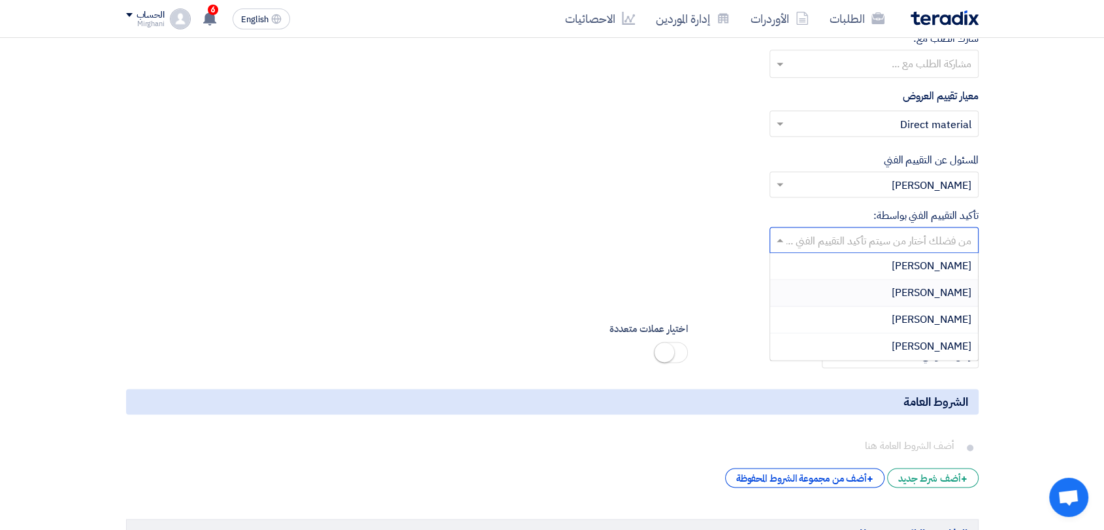
click at [865, 296] on div "[PERSON_NAME]" at bounding box center [874, 293] width 208 height 27
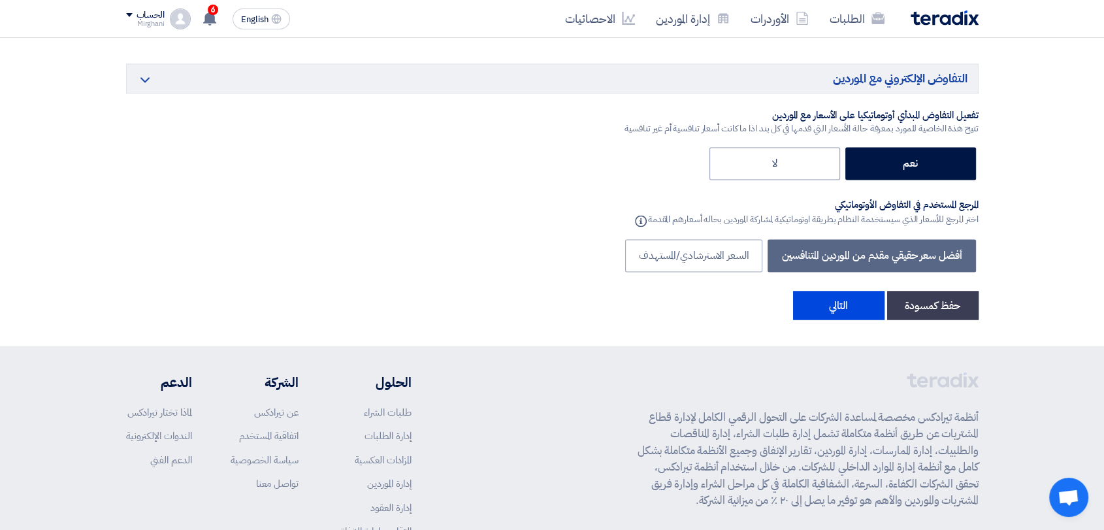
scroll to position [2250, 0]
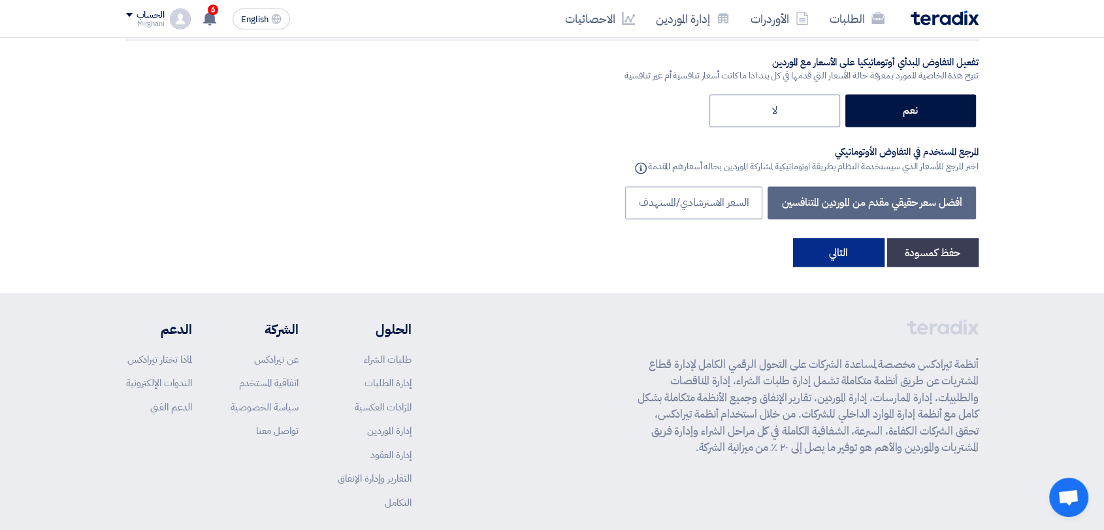
click at [836, 257] on button "التالي" at bounding box center [838, 252] width 91 height 29
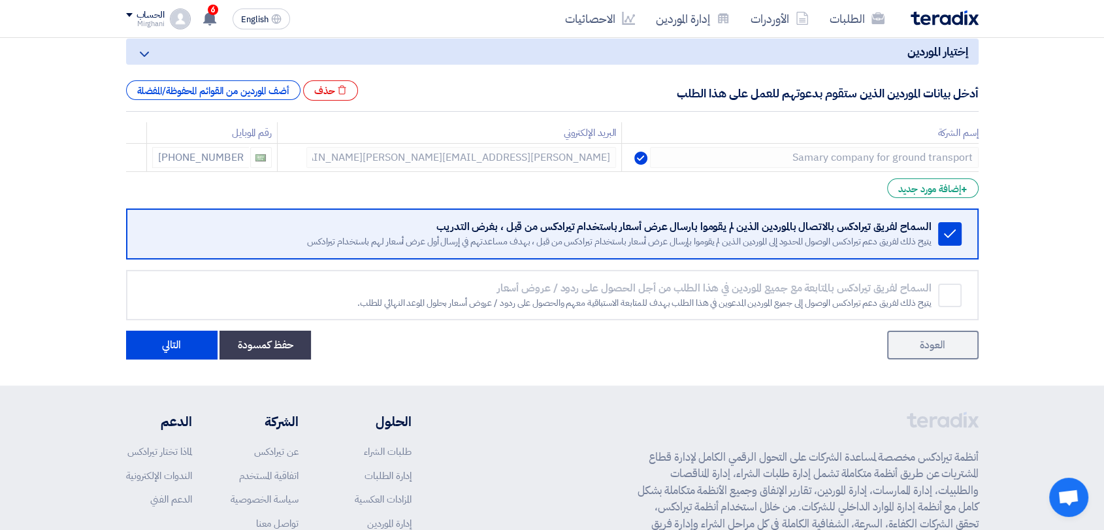
scroll to position [218, 0]
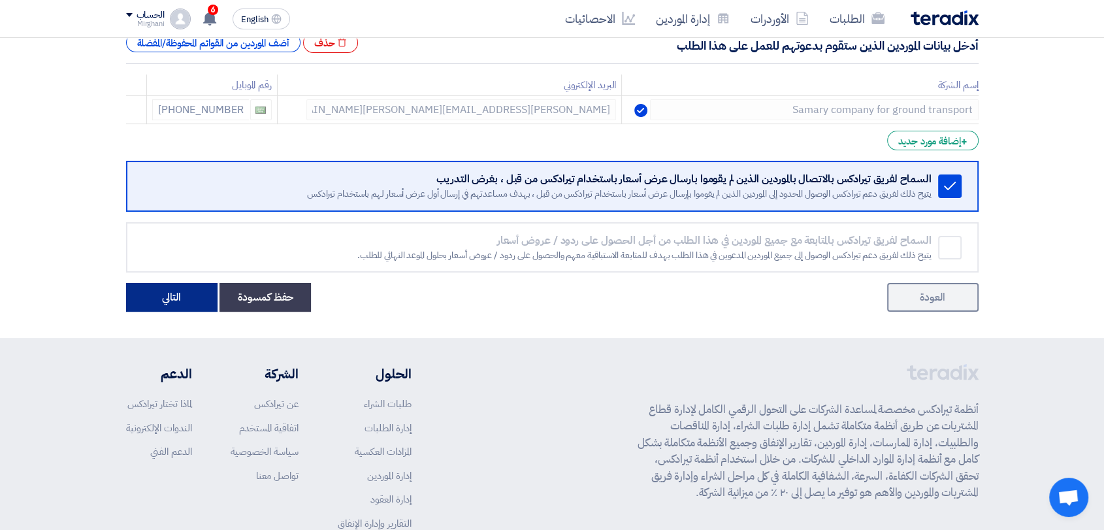
click at [185, 291] on button "التالي" at bounding box center [171, 297] width 91 height 29
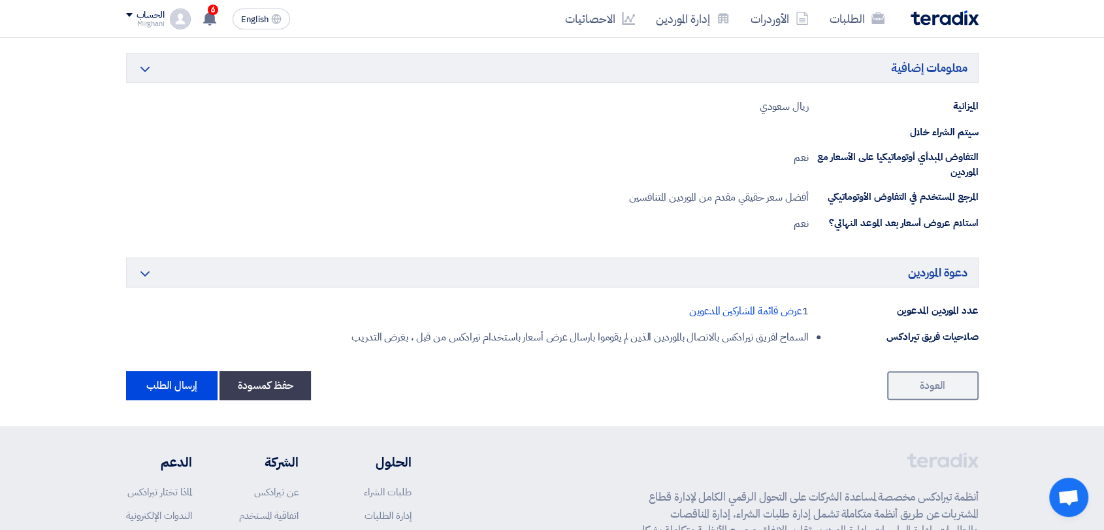
scroll to position [775, 0]
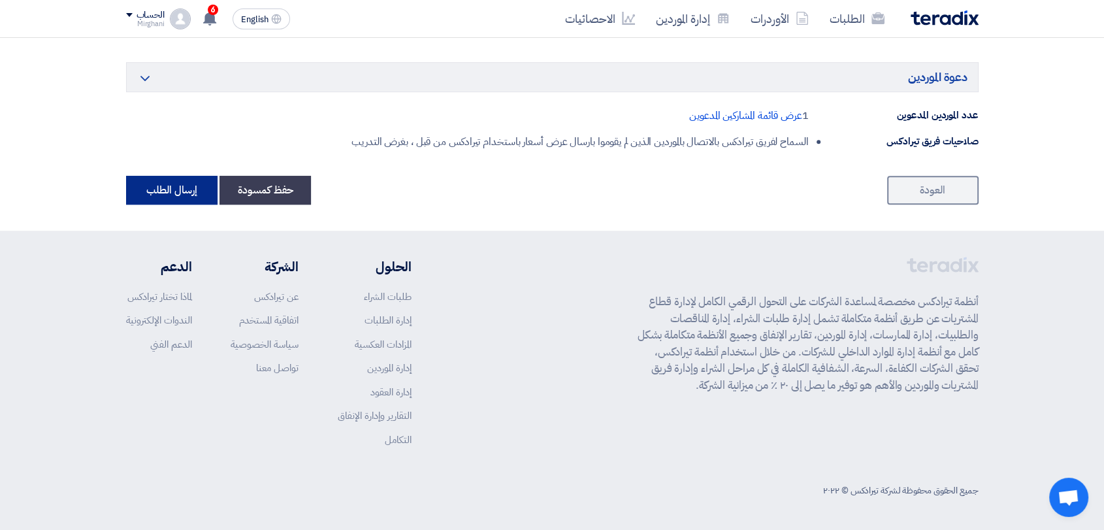
click at [186, 199] on button "إرسال الطلب" at bounding box center [171, 190] width 91 height 29
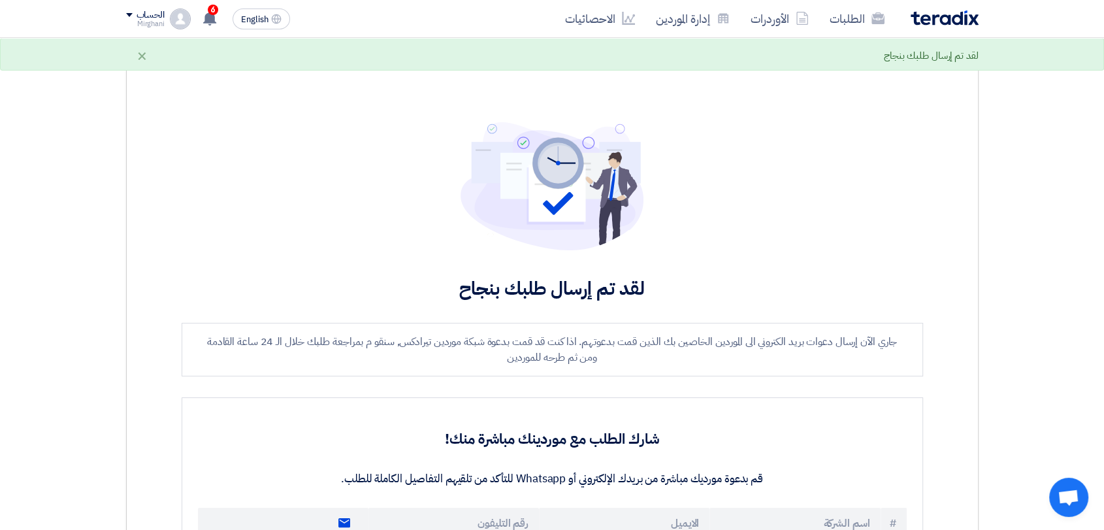
scroll to position [290, 0]
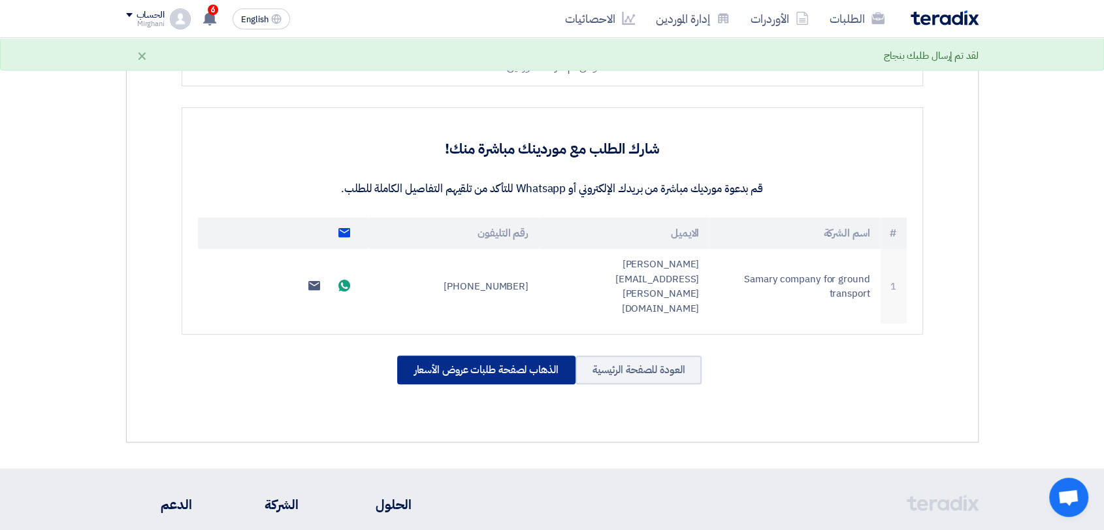
click at [509, 355] on div "الذهاب لصفحة طلبات عروض الأسعار" at bounding box center [486, 369] width 178 height 29
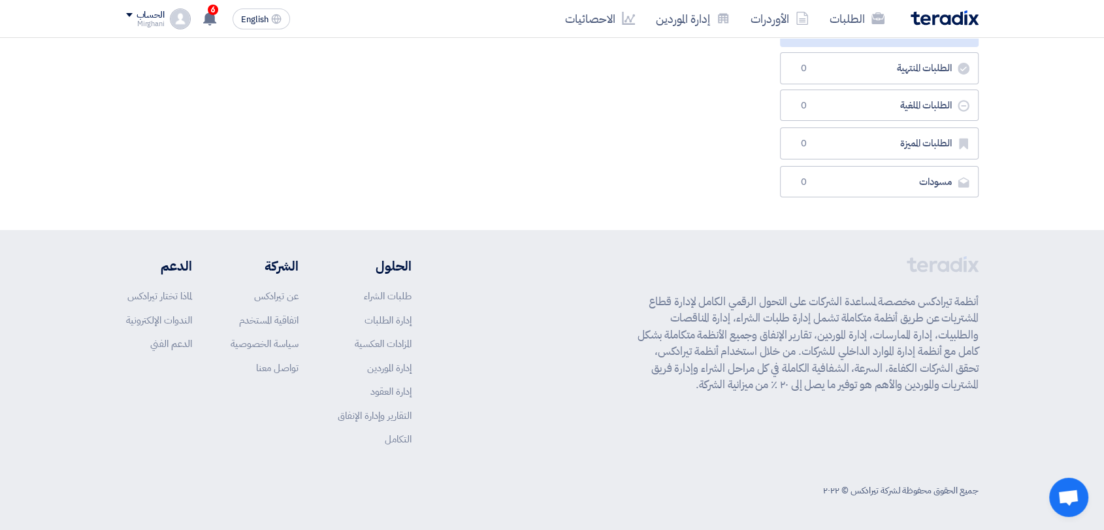
scroll to position [0, 0]
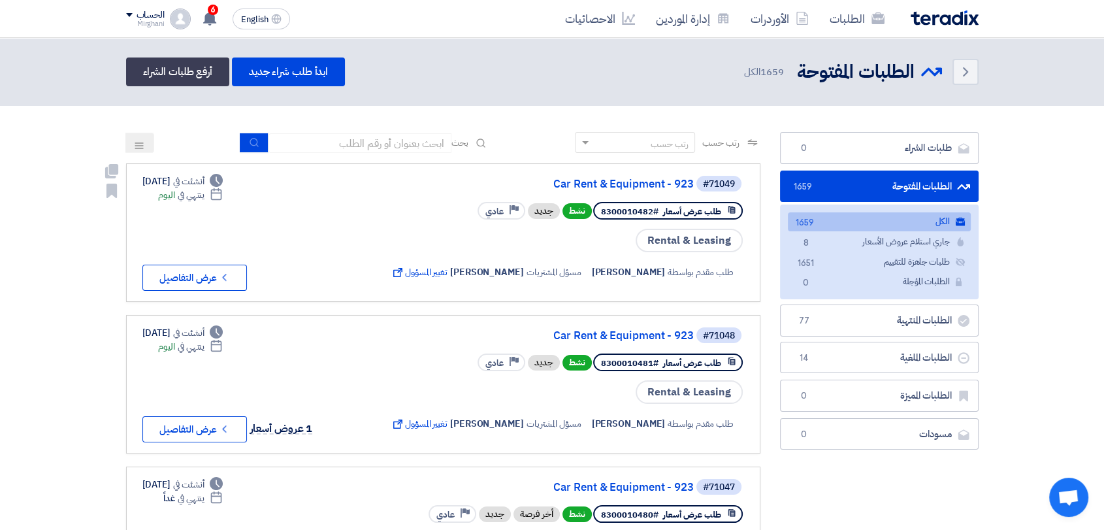
click at [624, 190] on div "#71049 Car Rent & Equipment - 923" at bounding box center [566, 183] width 356 height 18
click at [624, 187] on link "Car Rent & Equipment - 923" at bounding box center [562, 184] width 261 height 12
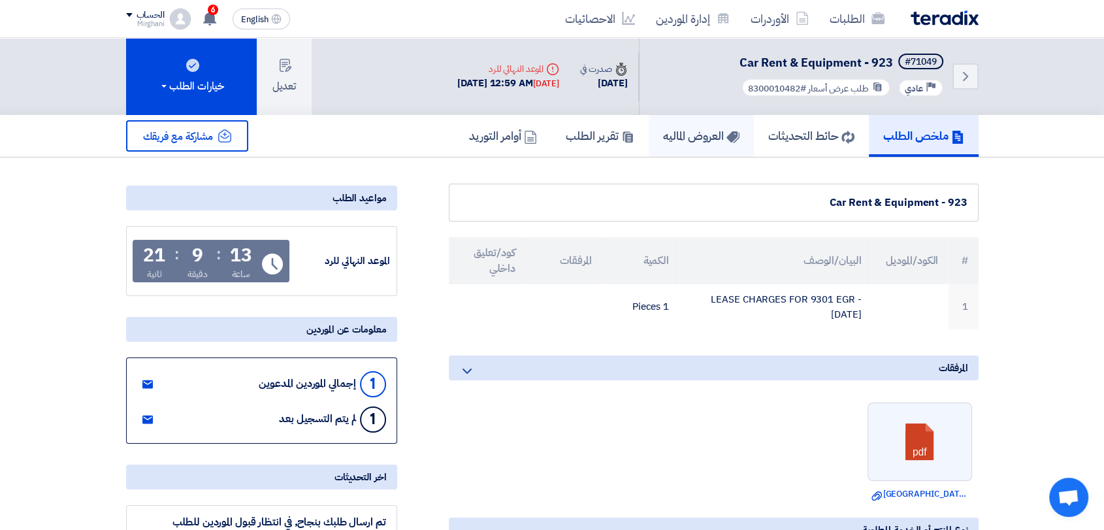
click at [688, 131] on h5 "العروض الماليه" at bounding box center [701, 135] width 76 height 15
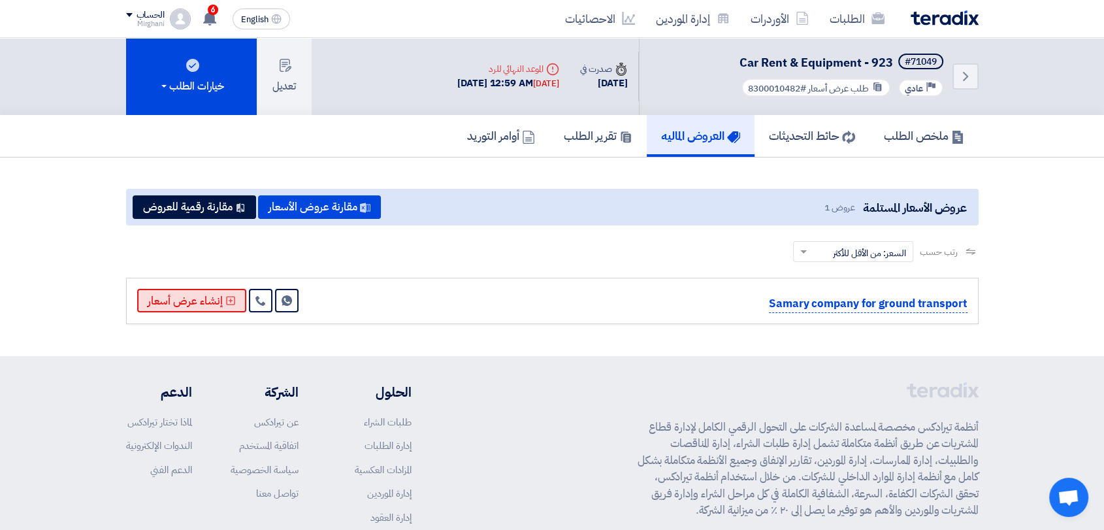
click at [216, 297] on button "إنشاء عرض أسعار" at bounding box center [191, 301] width 109 height 24
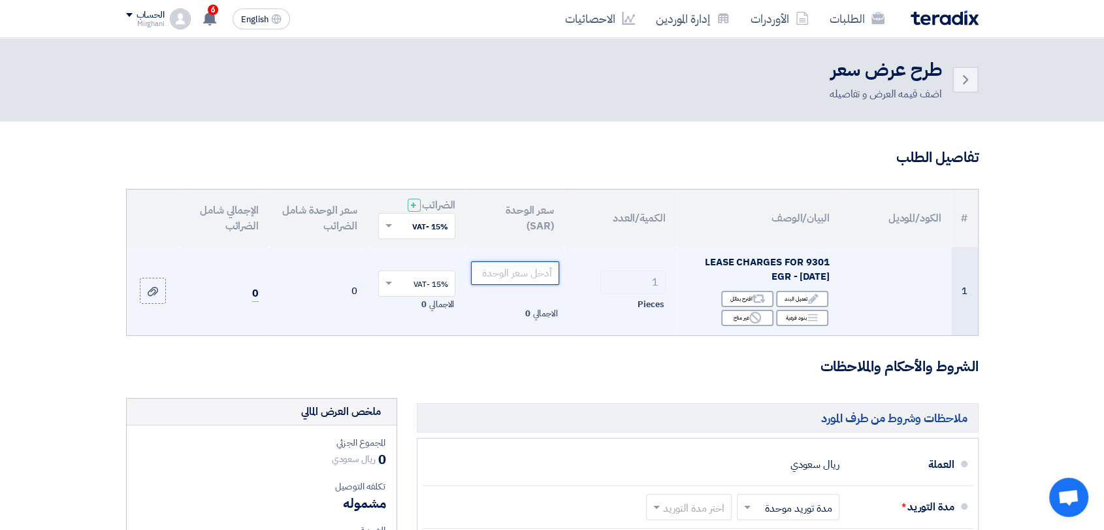
click at [536, 279] on input "number" at bounding box center [515, 273] width 88 height 24
paste input "2300.00"
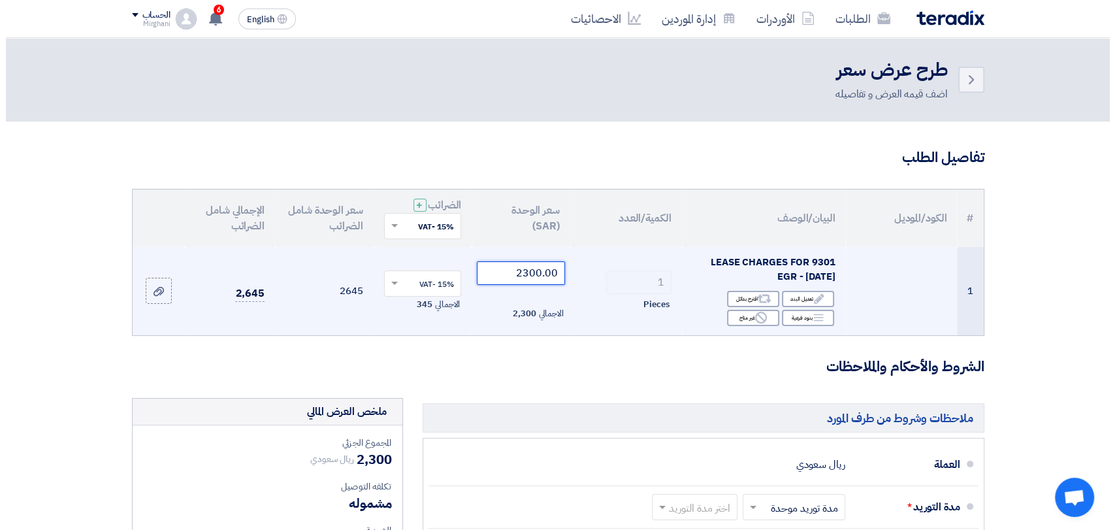
scroll to position [290, 0]
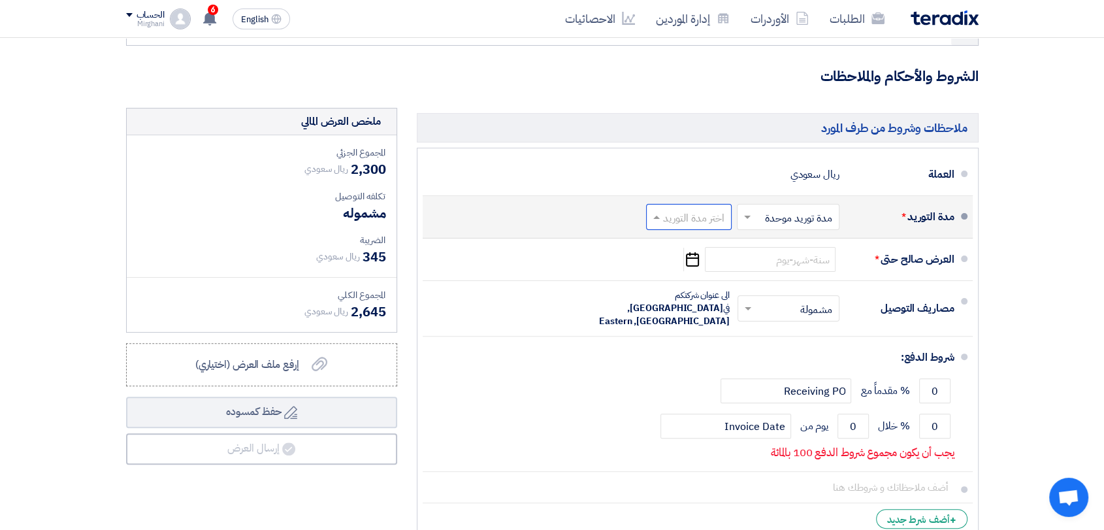
type input "2300.00"
click at [700, 217] on input "text" at bounding box center [686, 218] width 79 height 19
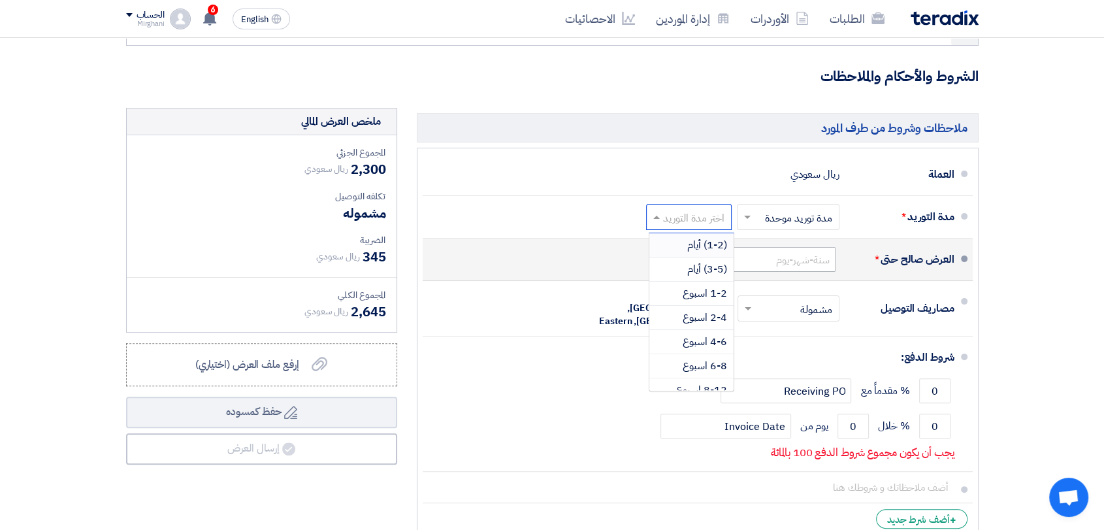
drag, startPoint x: 699, startPoint y: 235, endPoint x: 739, endPoint y: 252, distance: 44.2
click at [699, 236] on div "(1-2) أيام" at bounding box center [691, 245] width 84 height 24
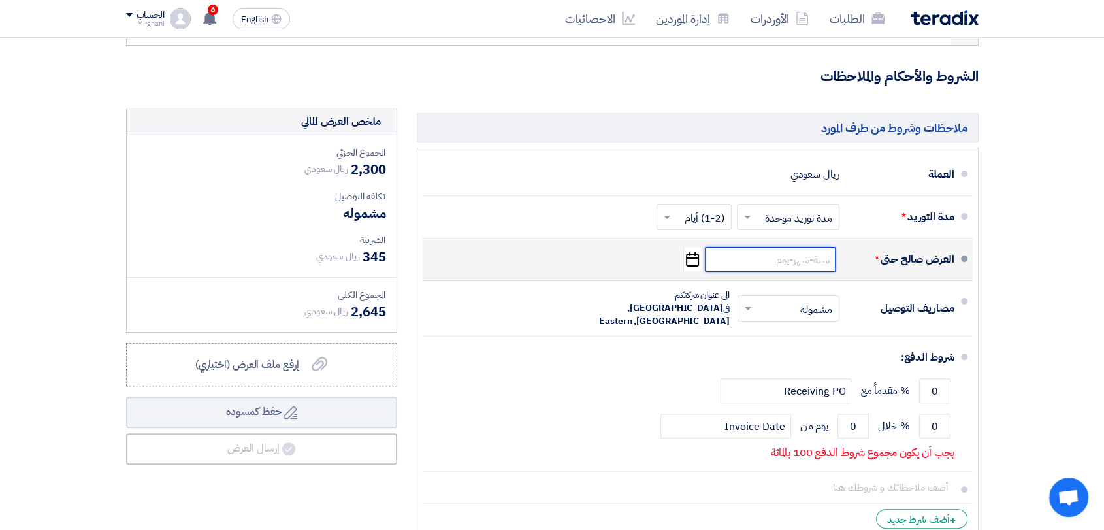
drag, startPoint x: 754, startPoint y: 255, endPoint x: 758, endPoint y: 263, distance: 9.4
click at [756, 255] on input at bounding box center [770, 259] width 131 height 25
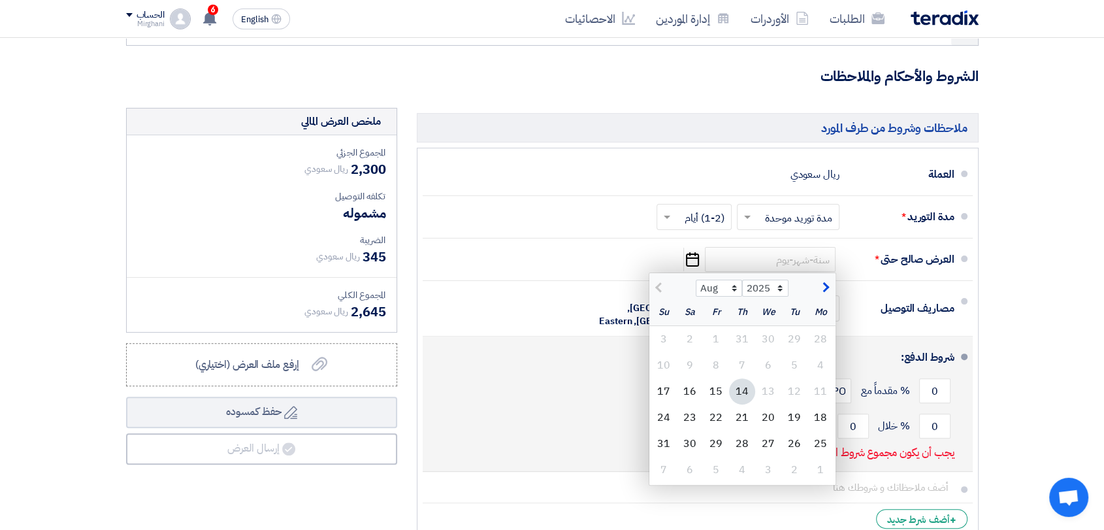
click at [722, 397] on div "15" at bounding box center [716, 391] width 26 height 26
type input "[DATE]"
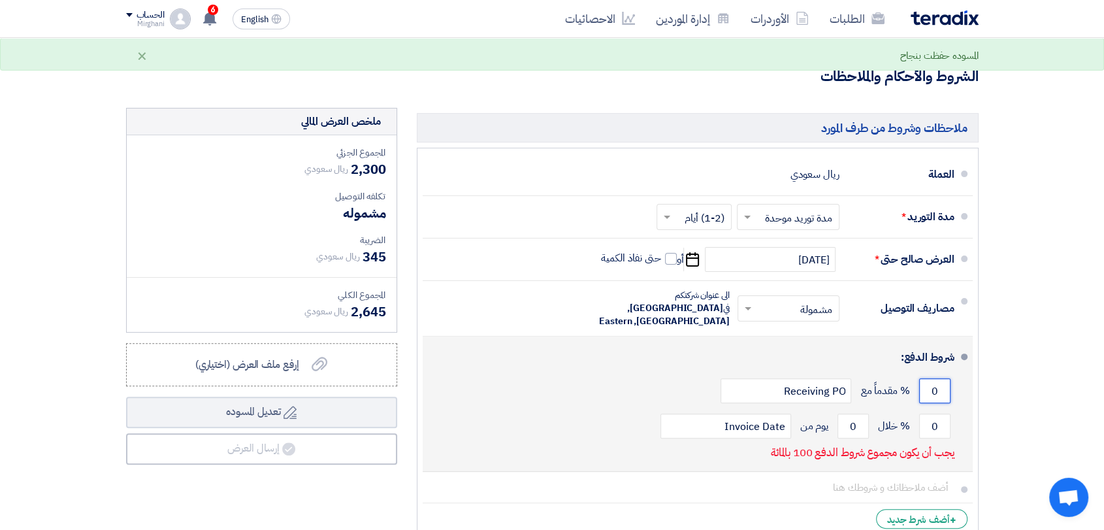
click at [939, 378] on input "0" at bounding box center [934, 390] width 31 height 25
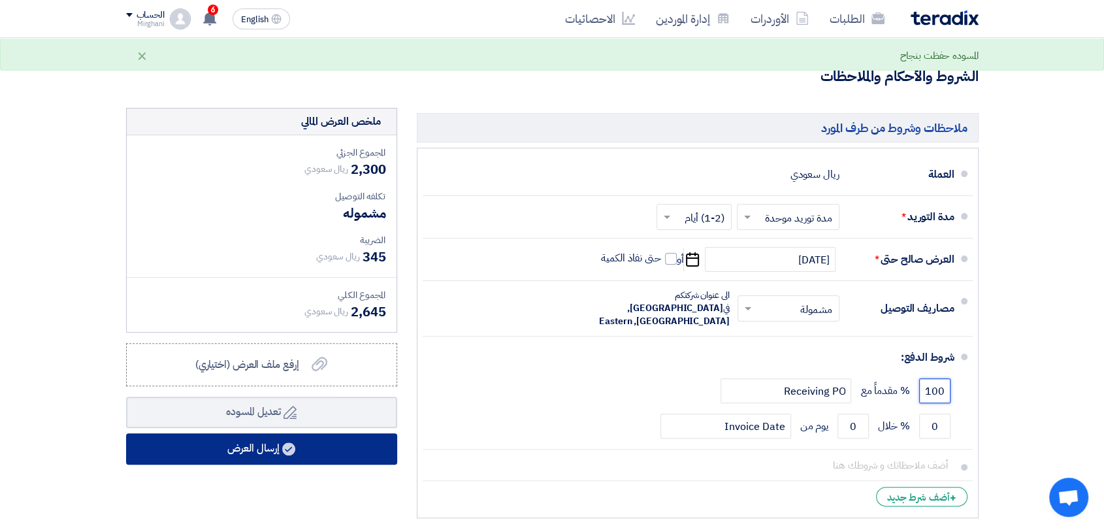
type input "100"
click at [350, 453] on button "إرسال العرض" at bounding box center [261, 448] width 271 height 31
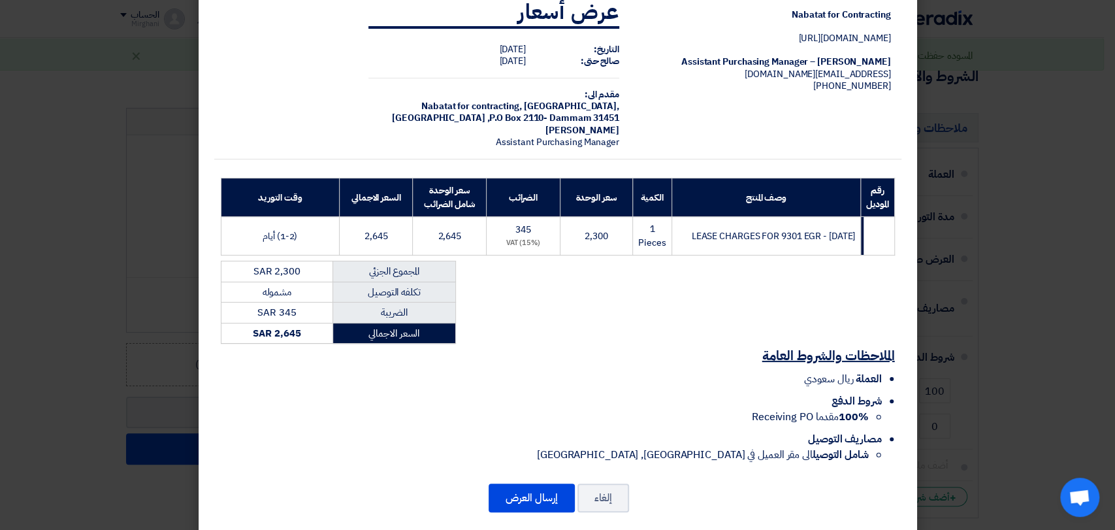
scroll to position [46, 0]
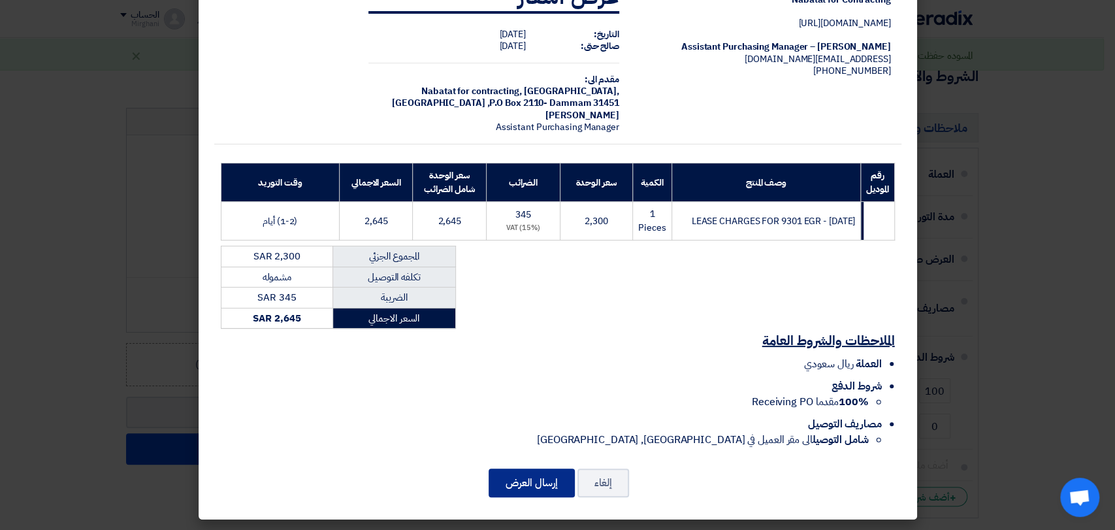
click at [513, 471] on button "إرسال العرض" at bounding box center [532, 482] width 86 height 29
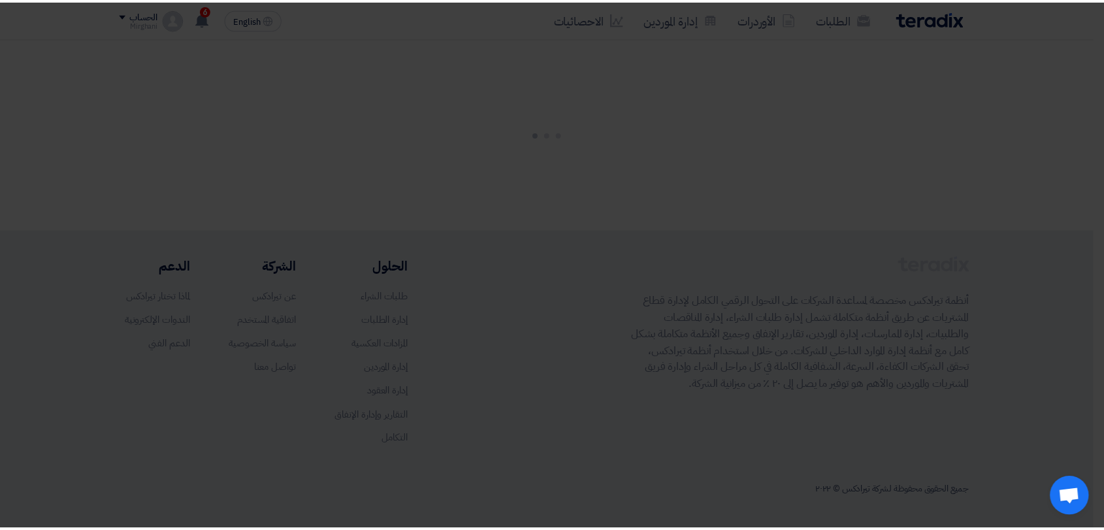
scroll to position [0, 0]
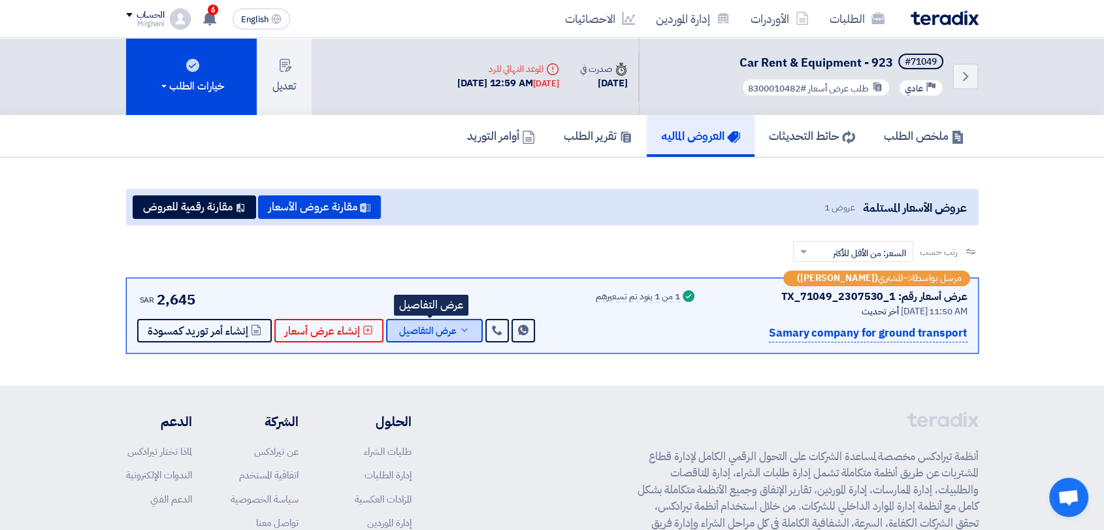
click at [460, 333] on icon at bounding box center [464, 330] width 10 height 10
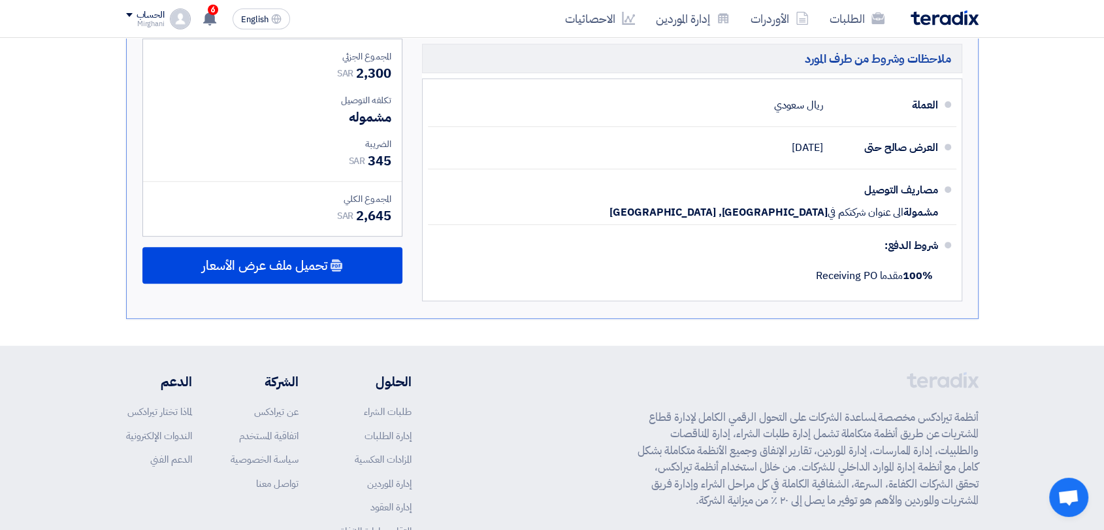
scroll to position [508, 0]
click at [336, 282] on div "المجموع الجزئي SAR 2,300 تكلفه التوصيل مشموله الضريبة" at bounding box center [273, 172] width 280 height 269
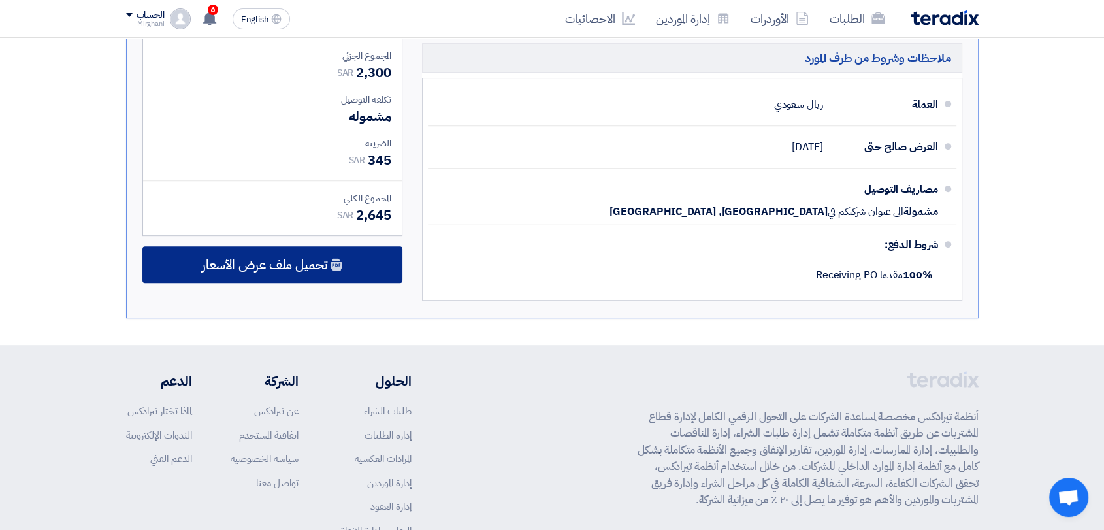
click at [336, 276] on div "تحميل ملف عرض الأسعار" at bounding box center [272, 264] width 260 height 37
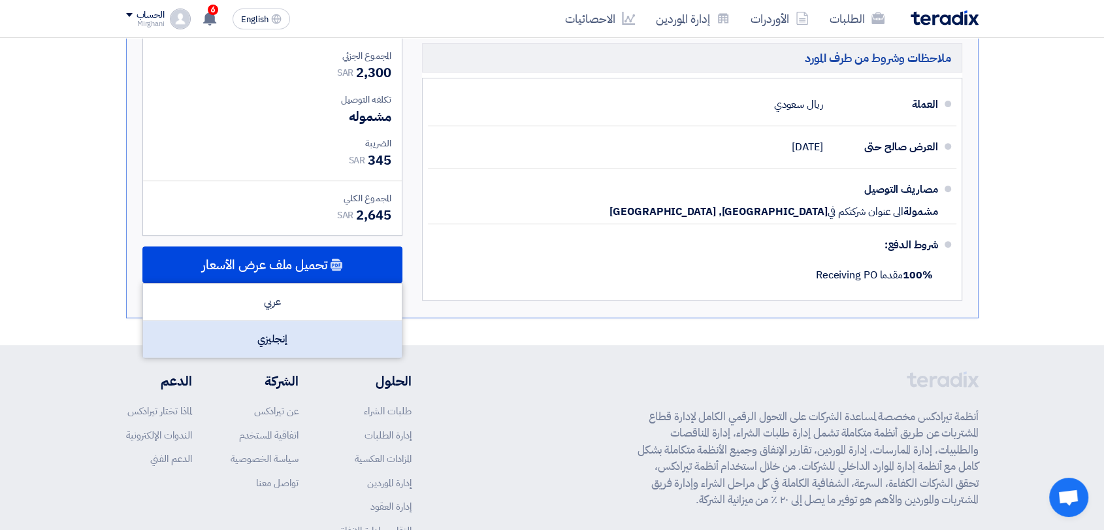
click at [327, 336] on div "إنجليزي" at bounding box center [272, 339] width 259 height 37
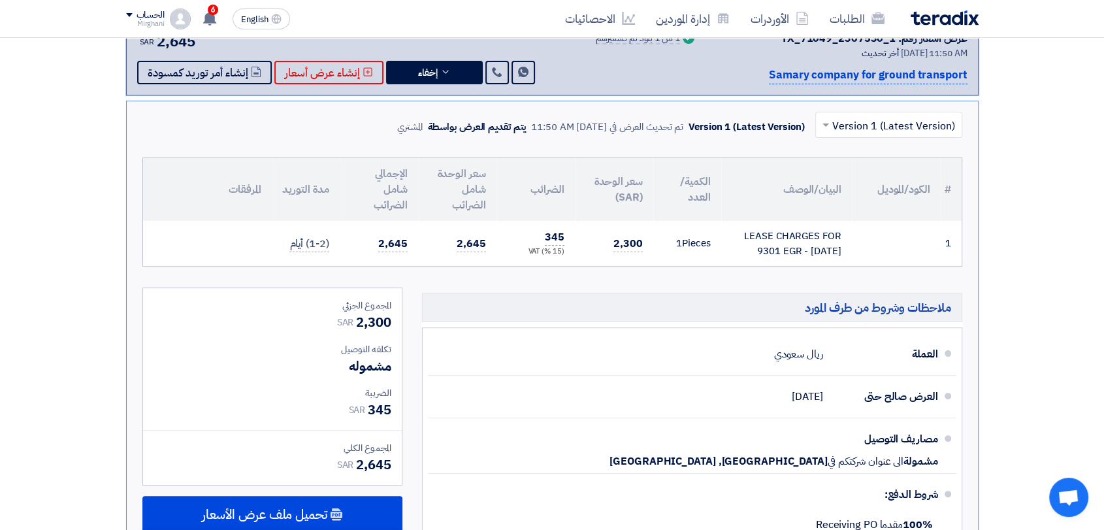
scroll to position [0, 0]
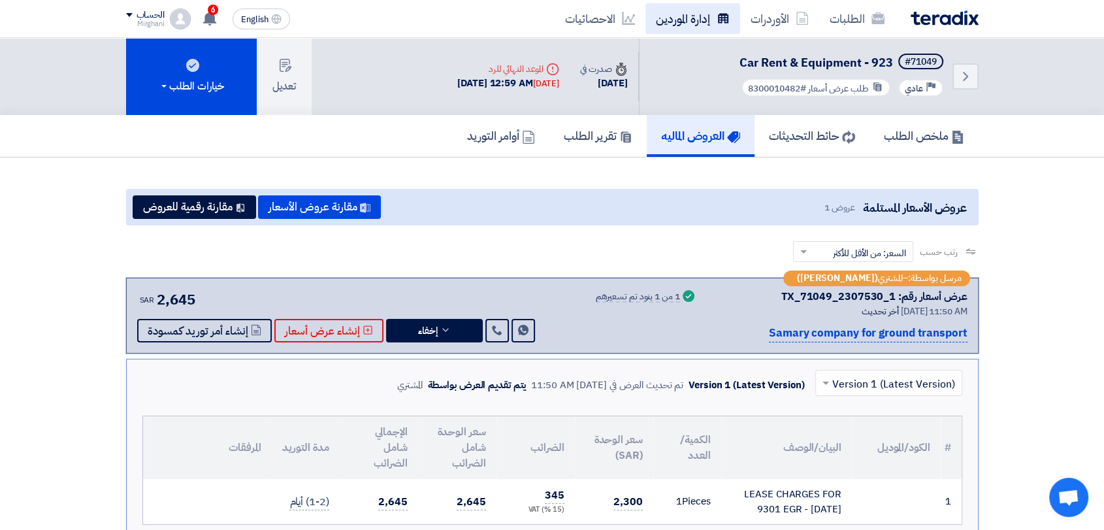
click at [708, 24] on link "إدارة الموردين" at bounding box center [692, 18] width 95 height 31
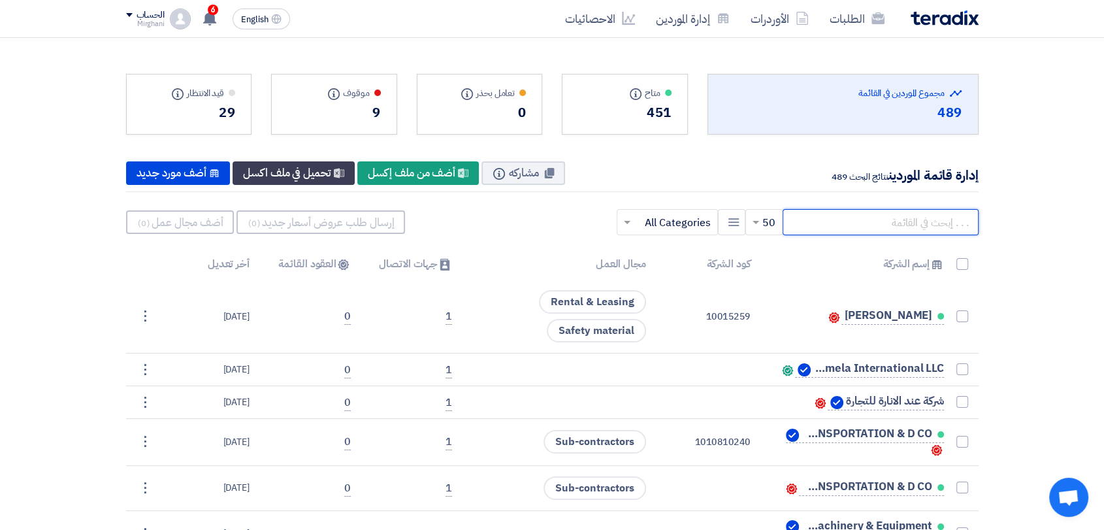
click at [911, 222] on input "text" at bounding box center [881, 222] width 196 height 26
paste input "10014025"
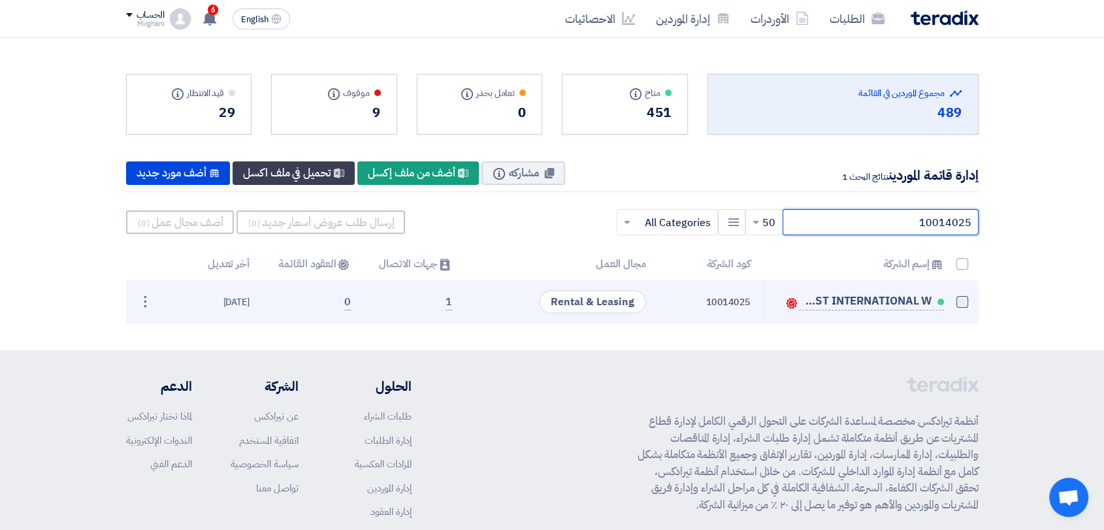
type input "10014025"
click at [965, 305] on span at bounding box center [962, 302] width 12 height 12
click at [952, 305] on input "checkbox" at bounding box center [948, 304] width 8 height 8
checkbox input "true"
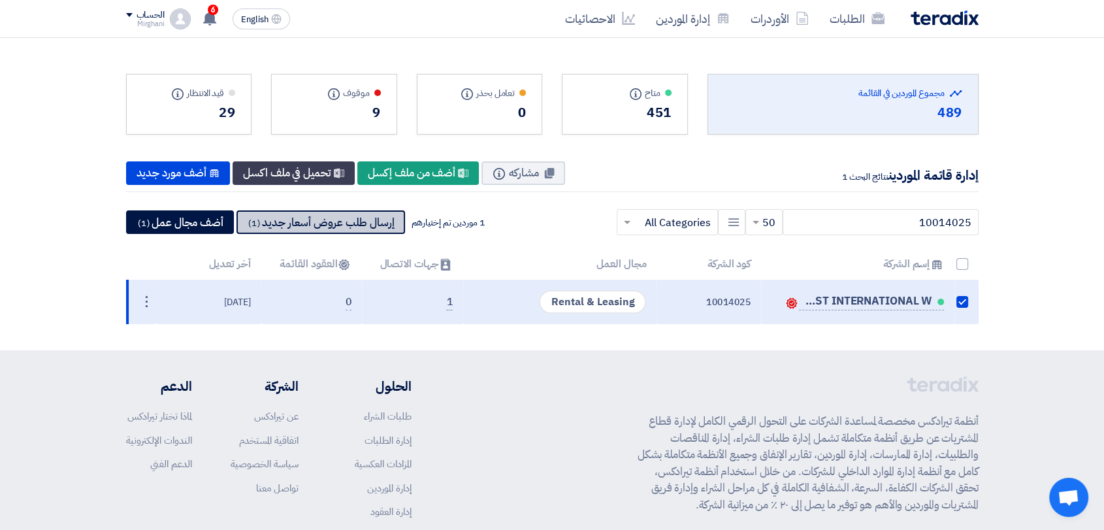
click at [351, 221] on button "إرسال طلب عروض أسعار جديد (1)" at bounding box center [320, 222] width 169 height 24
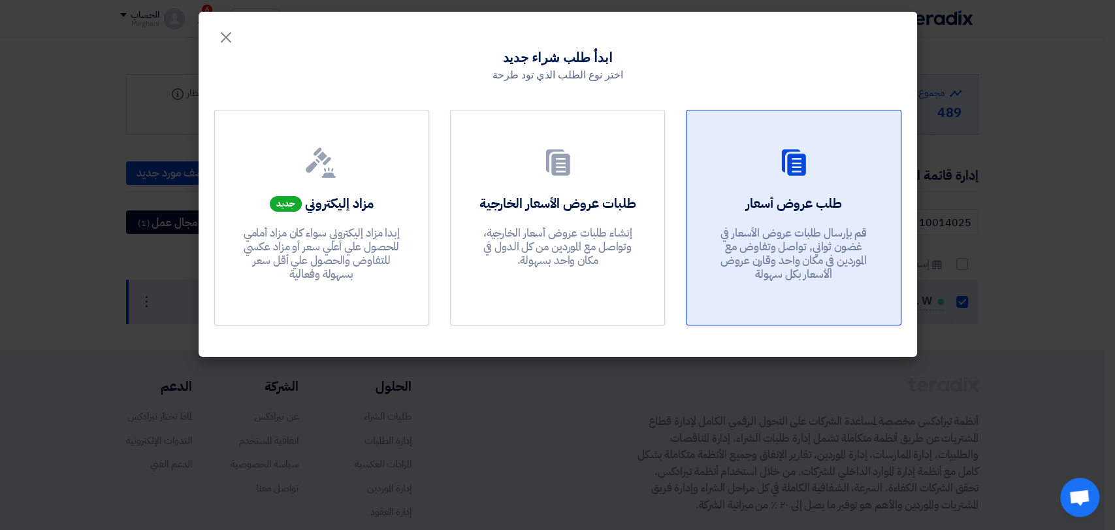
drag, startPoint x: 781, startPoint y: 236, endPoint x: 773, endPoint y: 235, distance: 7.9
click at [779, 236] on p "قم بإرسال طلبات عروض الأسعار في غضون ثواني, تواصل وتفاوض مع الموردين في مكان وا…" at bounding box center [793, 254] width 157 height 56
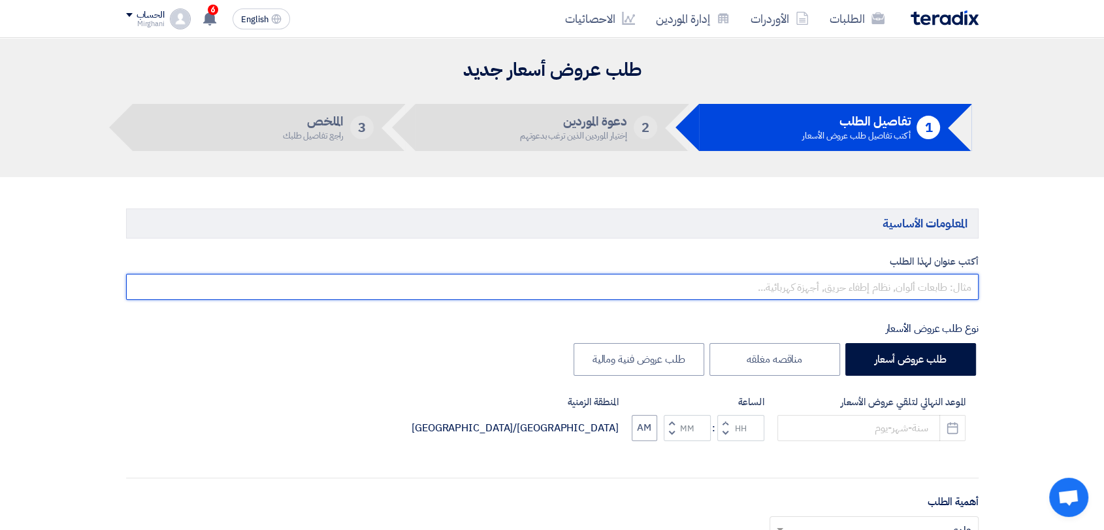
click at [669, 289] on input "text" at bounding box center [552, 287] width 852 height 26
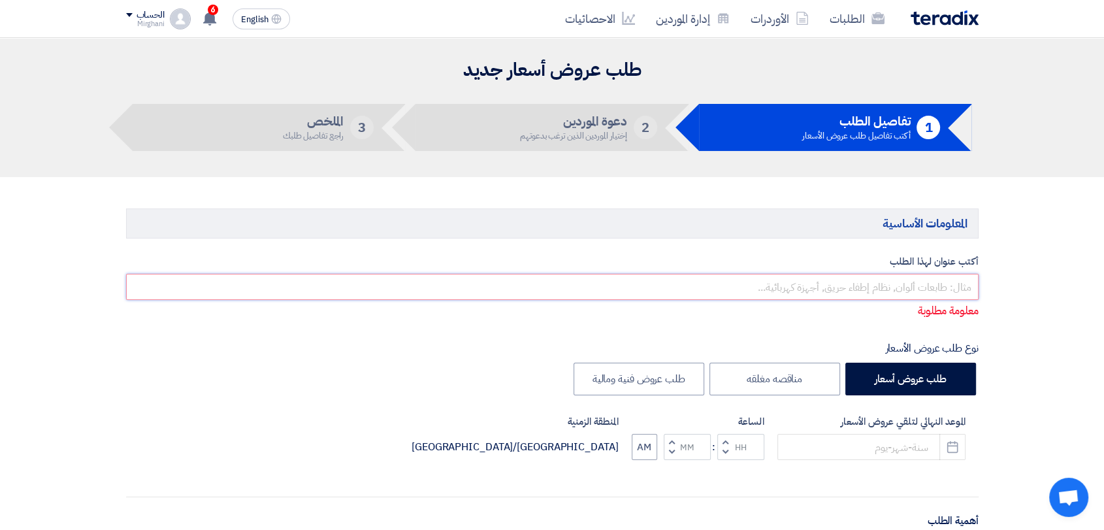
paste input "Car Rent & Equipment"
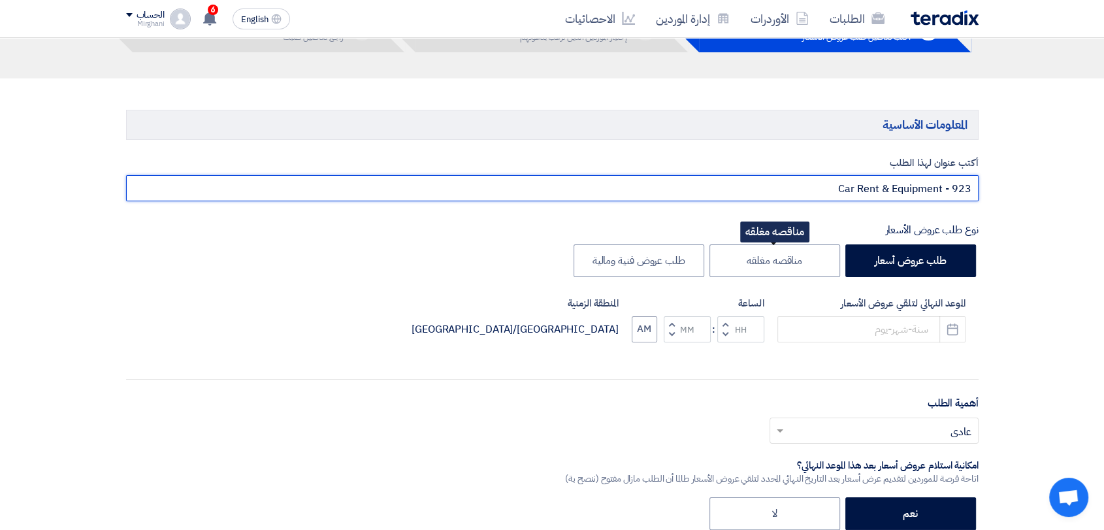
scroll to position [145, 0]
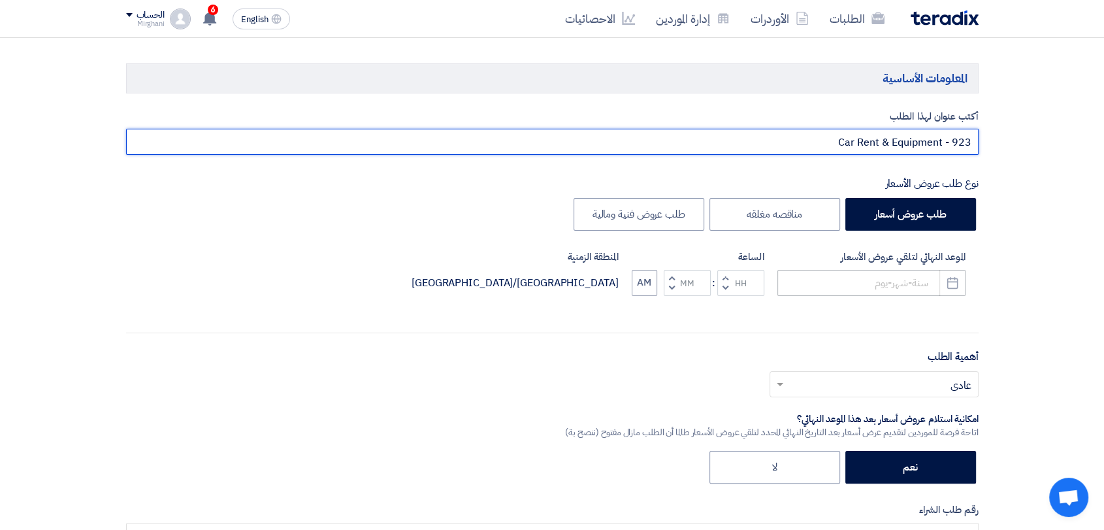
type input "Car Rent & Equipment - 923"
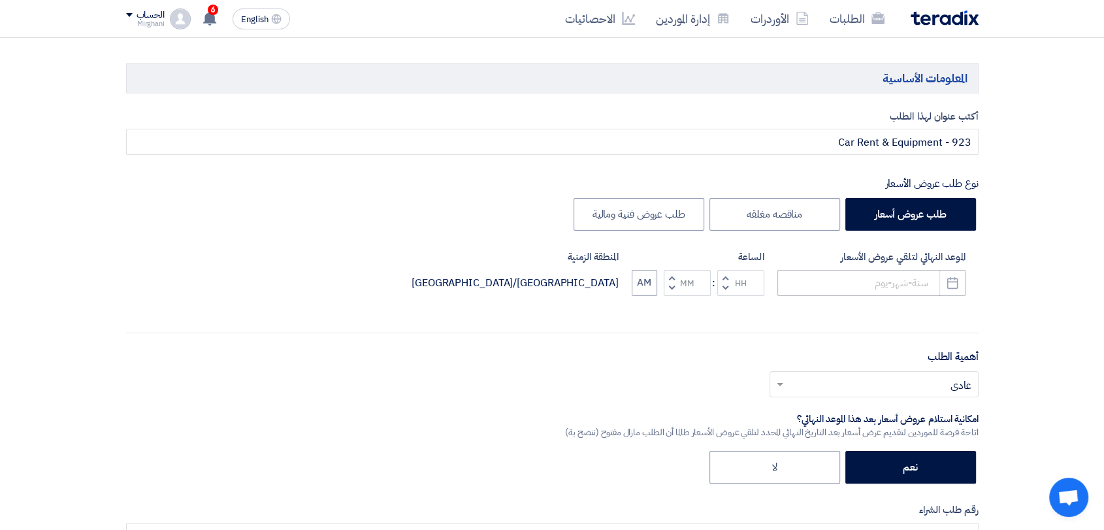
click at [828, 268] on div "الموعد النهائي لتلقي عروض الأسعار Pick a date" at bounding box center [871, 273] width 188 height 46
drag, startPoint x: 842, startPoint y: 312, endPoint x: 844, endPoint y: 294, distance: 17.7
click at [842, 308] on div "الموعد النهائي لتلقي عروض الأسعار Pick a date الساعة Increment hours Decrement …" at bounding box center [552, 283] width 852 height 67
click at [845, 289] on input at bounding box center [871, 283] width 188 height 26
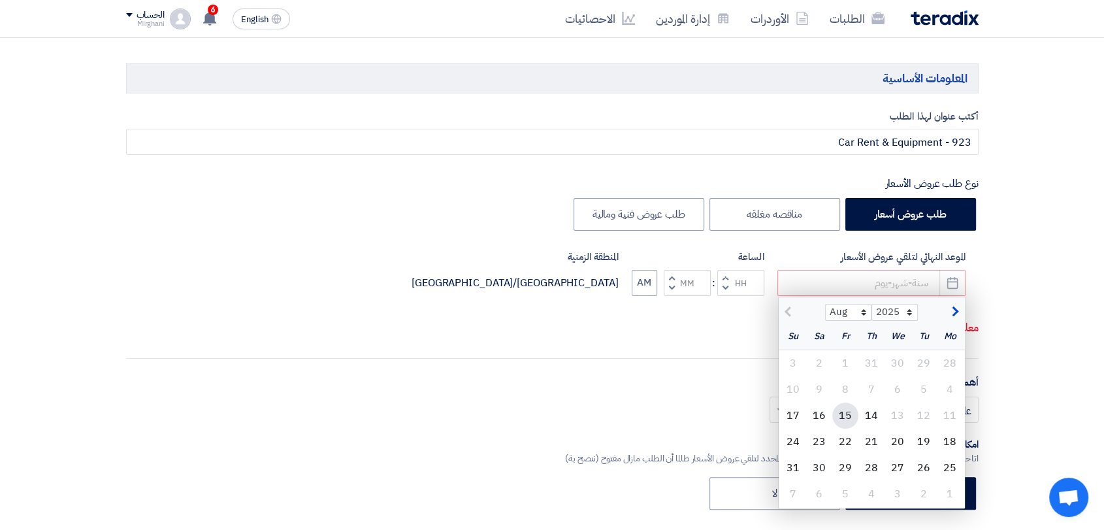
click at [849, 415] on div "15" at bounding box center [845, 415] width 26 height 26
type input "[DATE]"
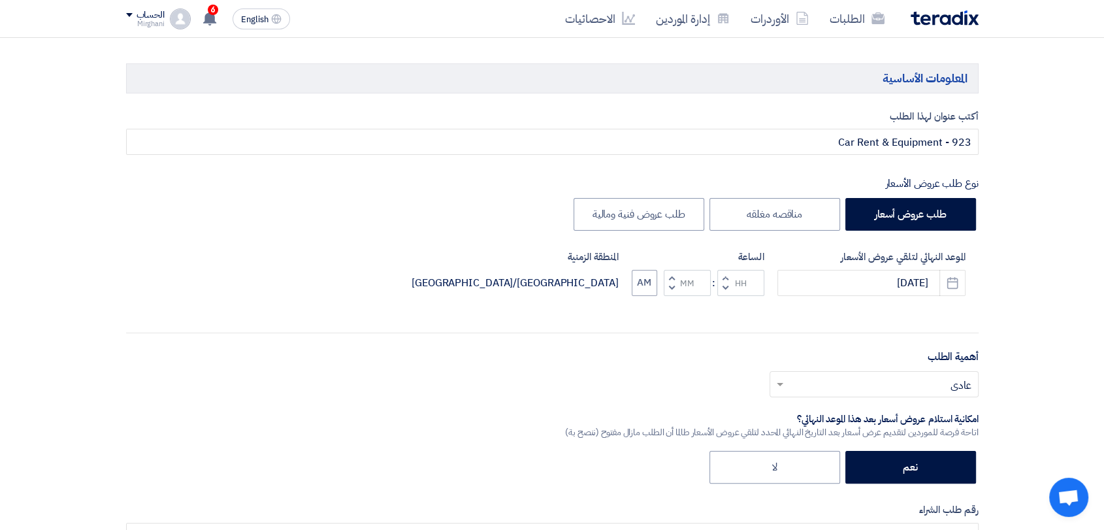
click at [722, 276] on span "button" at bounding box center [724, 277] width 5 height 10
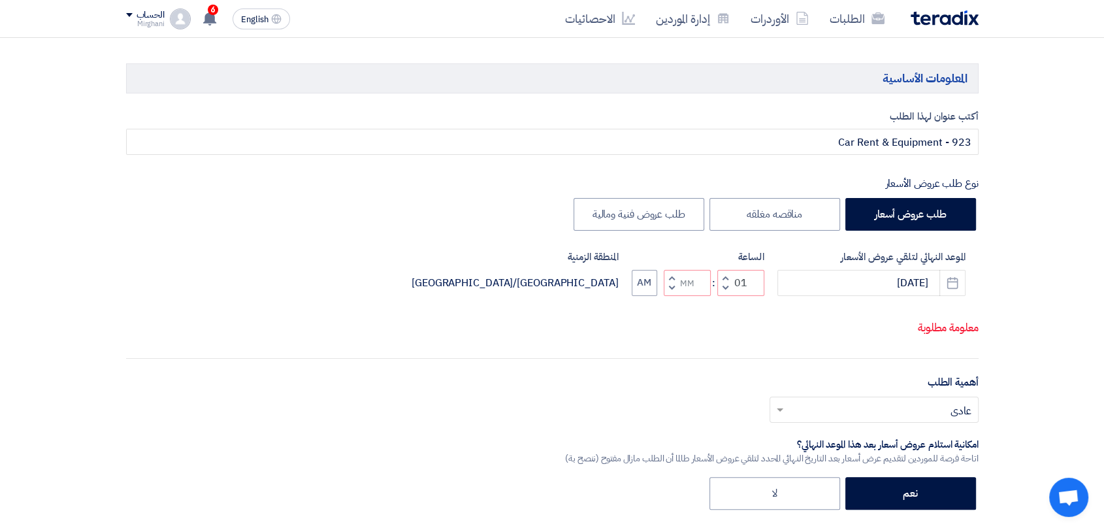
click at [659, 289] on div "Increment hours 01 Decrement hours : Increment minutes Decrement minutes AM" at bounding box center [698, 283] width 133 height 26
click at [664, 288] on button "Decrement minutes" at bounding box center [672, 288] width 16 height 16
type input "12"
type input "59"
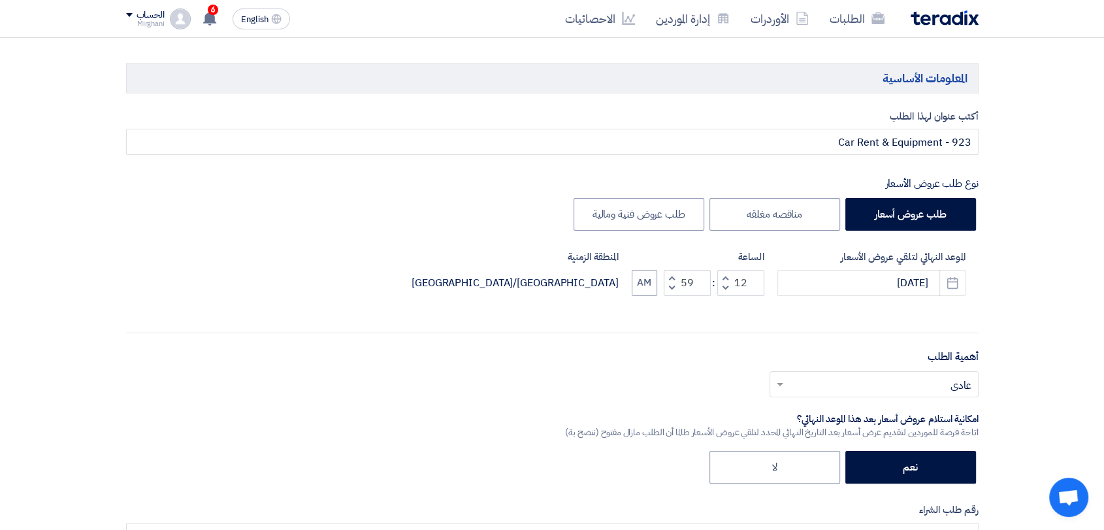
scroll to position [435, 0]
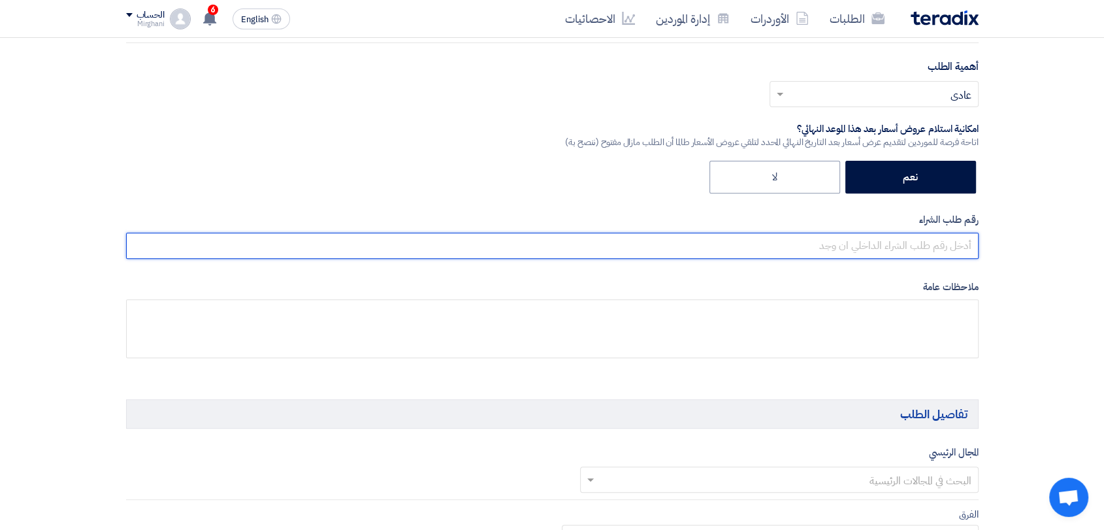
drag, startPoint x: 830, startPoint y: 249, endPoint x: 585, endPoint y: 280, distance: 247.5
click at [830, 249] on input "text" at bounding box center [552, 246] width 852 height 26
paste input "8300010456"
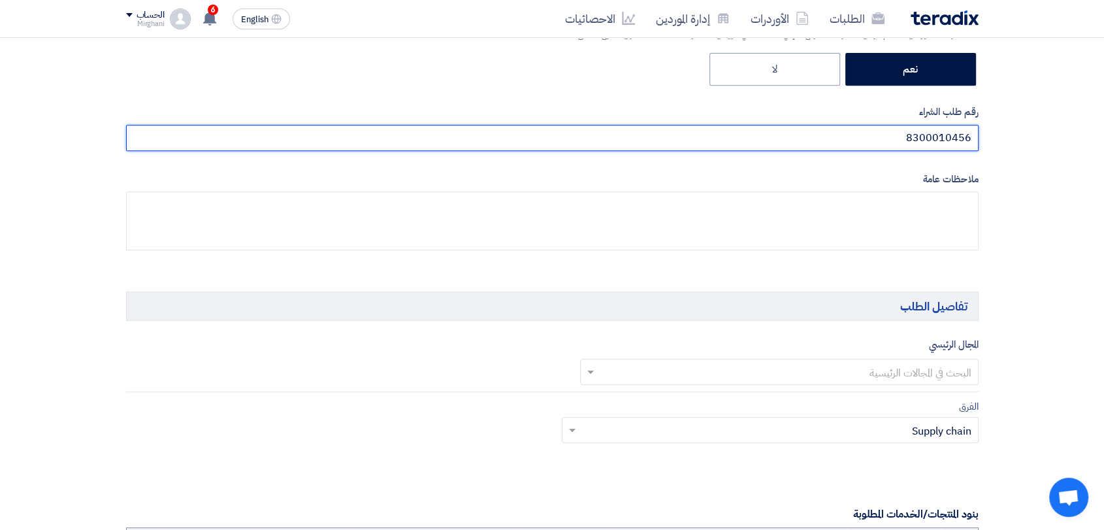
scroll to position [653, 0]
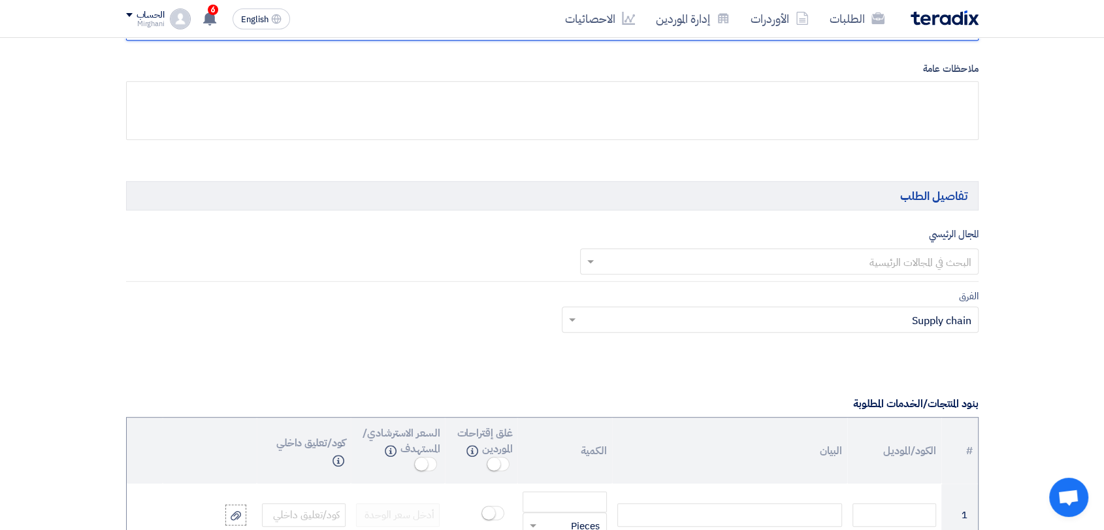
type input "8300010456"
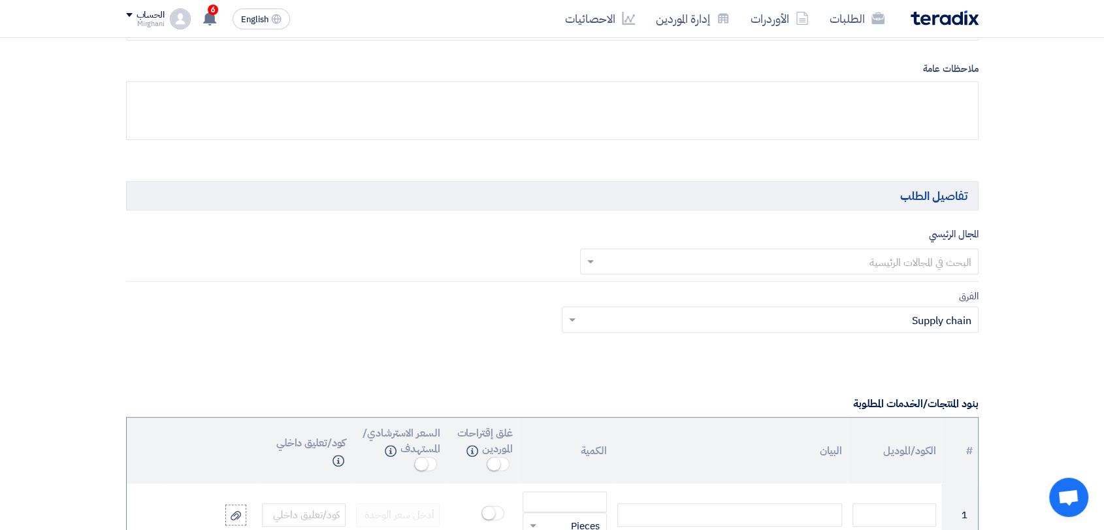
click at [781, 264] on input "text" at bounding box center [786, 262] width 372 height 22
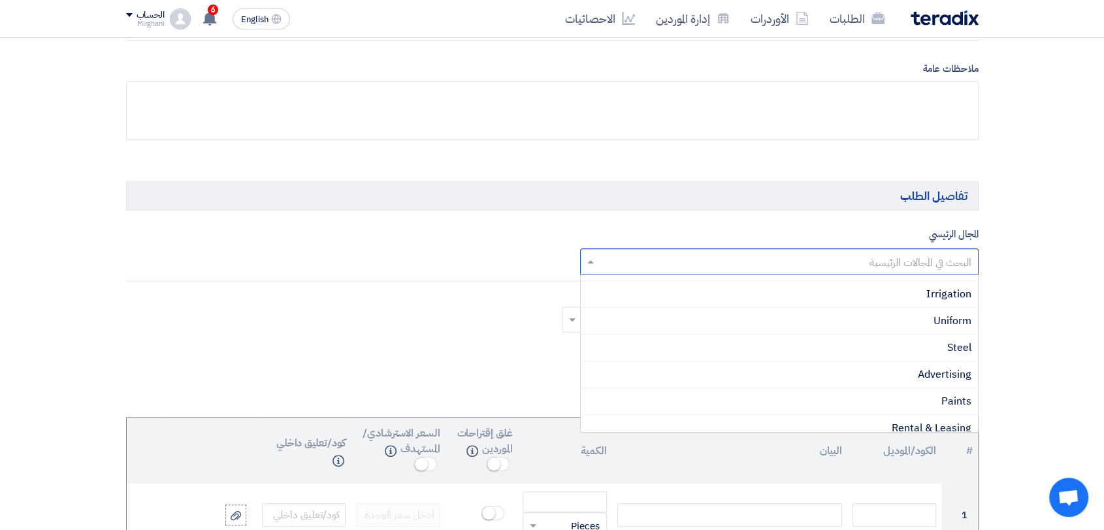
scroll to position [290, 0]
click at [846, 333] on div "Rental & Leasing" at bounding box center [779, 346] width 397 height 27
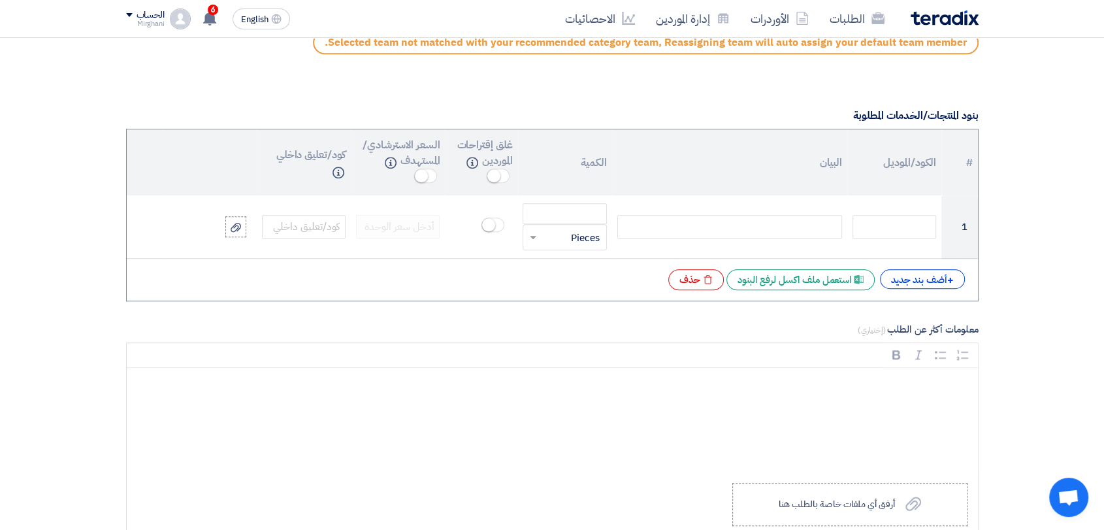
scroll to position [1016, 0]
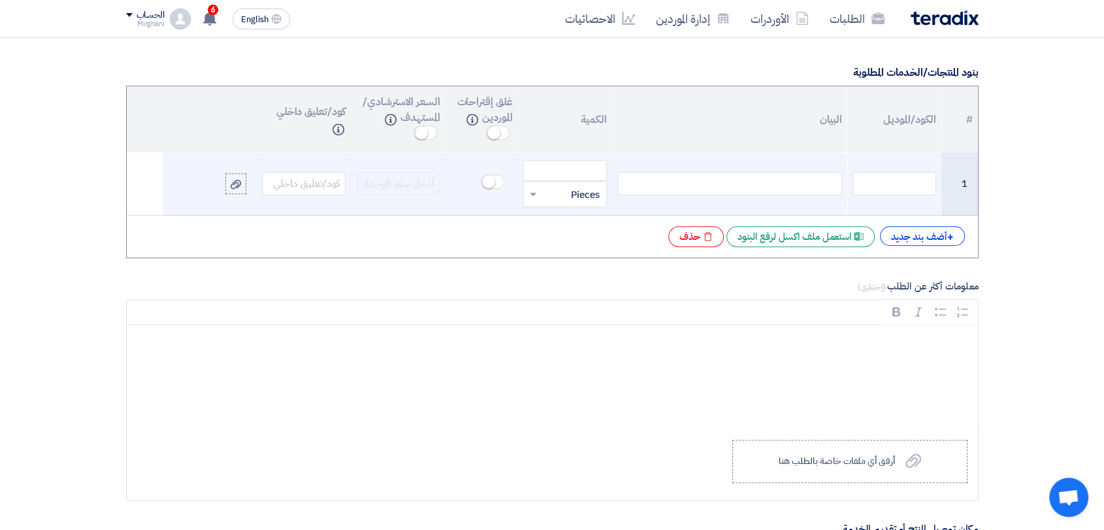
click at [766, 186] on div at bounding box center [729, 184] width 225 height 24
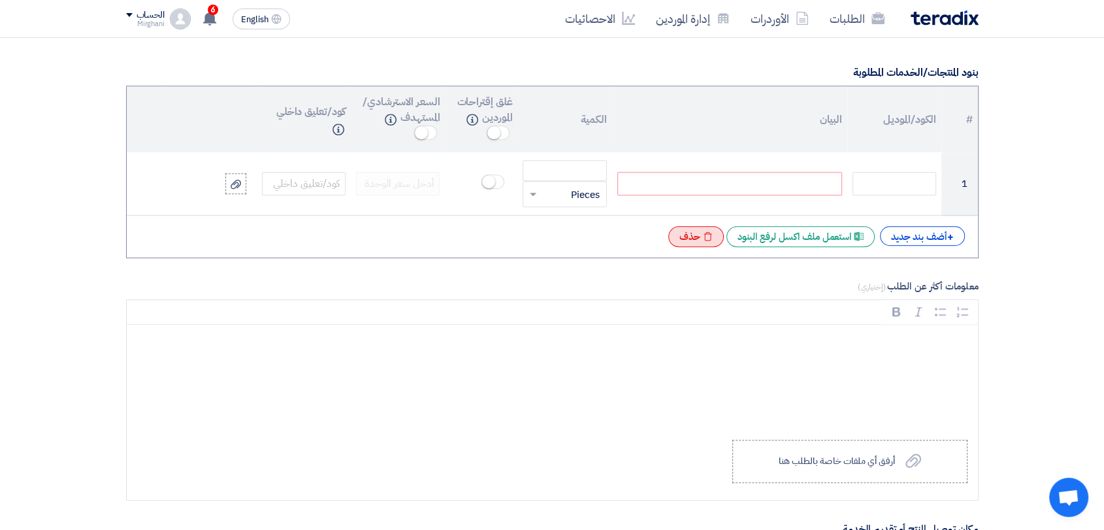
paste div
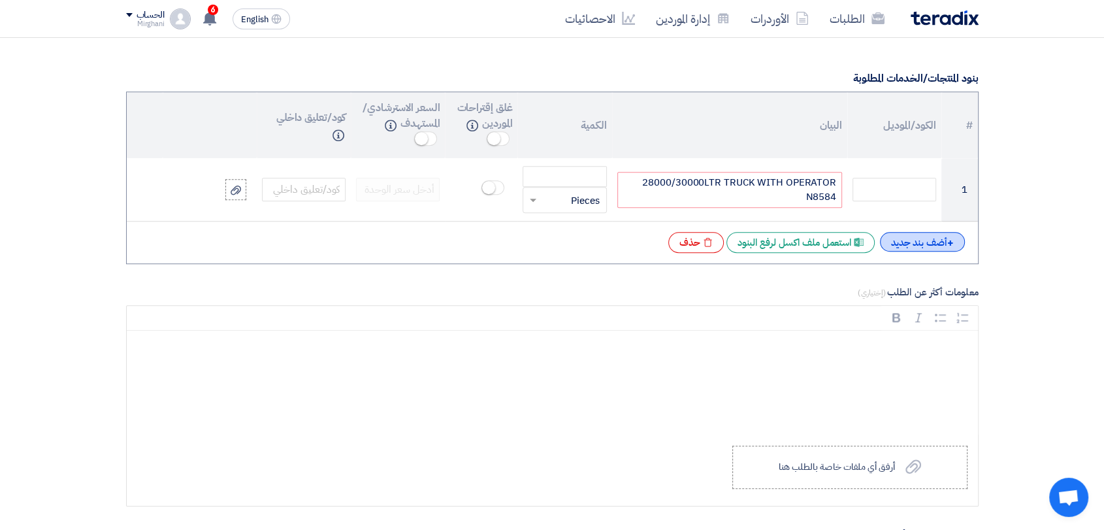
click at [924, 244] on div "+ أضف بند جديد" at bounding box center [922, 242] width 85 height 20
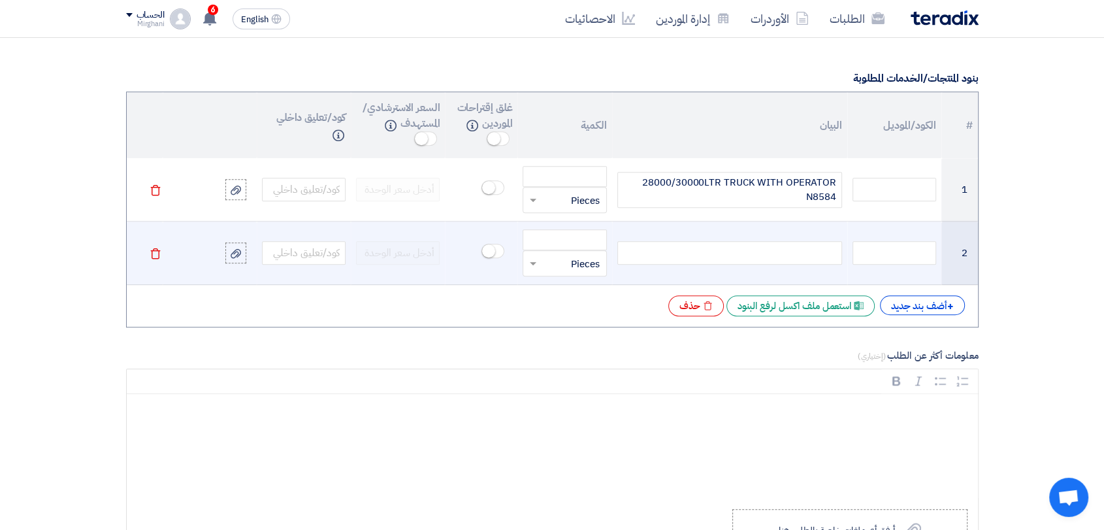
click at [803, 246] on div at bounding box center [729, 253] width 225 height 24
paste div
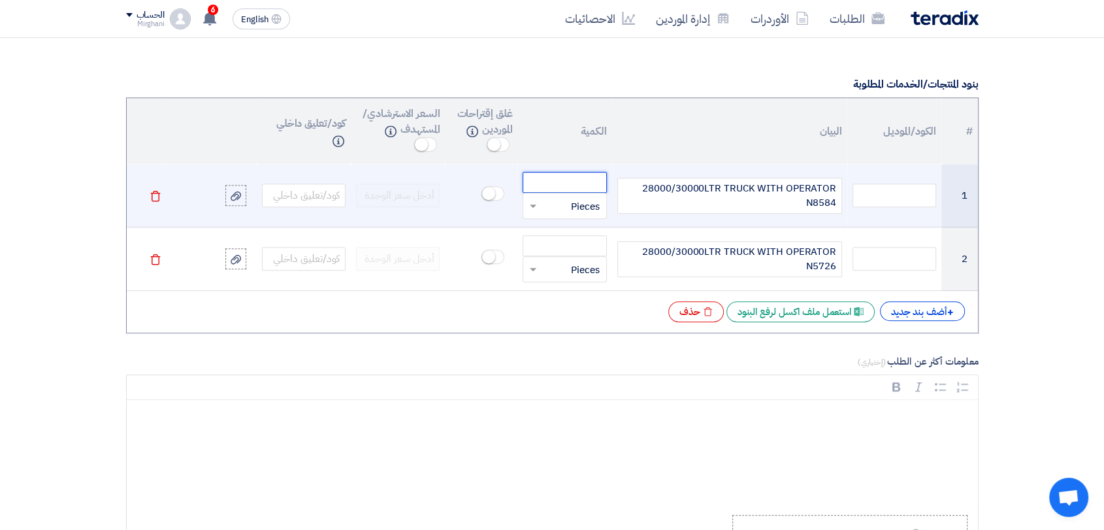
click at [566, 186] on input "number" at bounding box center [565, 182] width 84 height 21
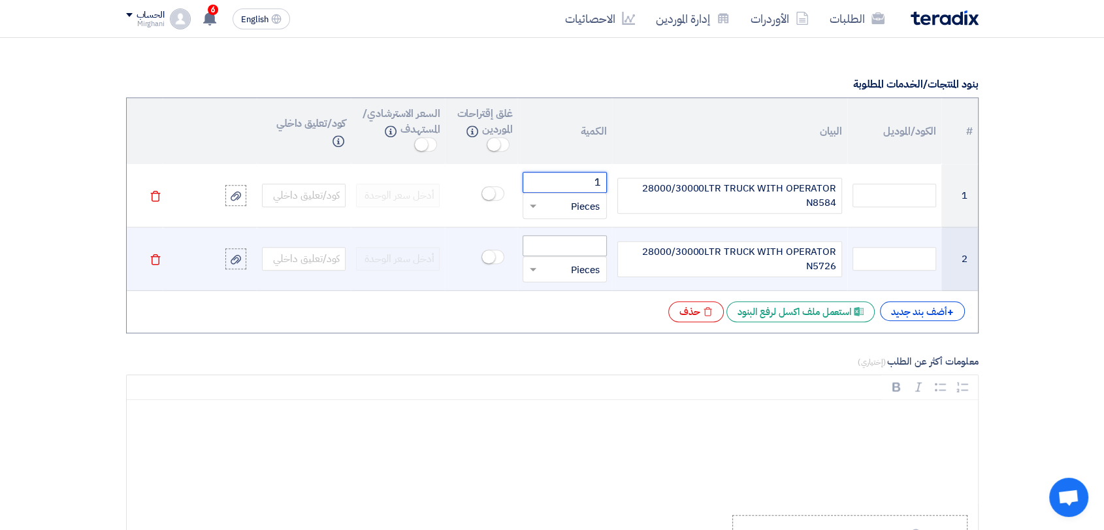
type input "1"
click at [596, 243] on input "number" at bounding box center [565, 245] width 84 height 21
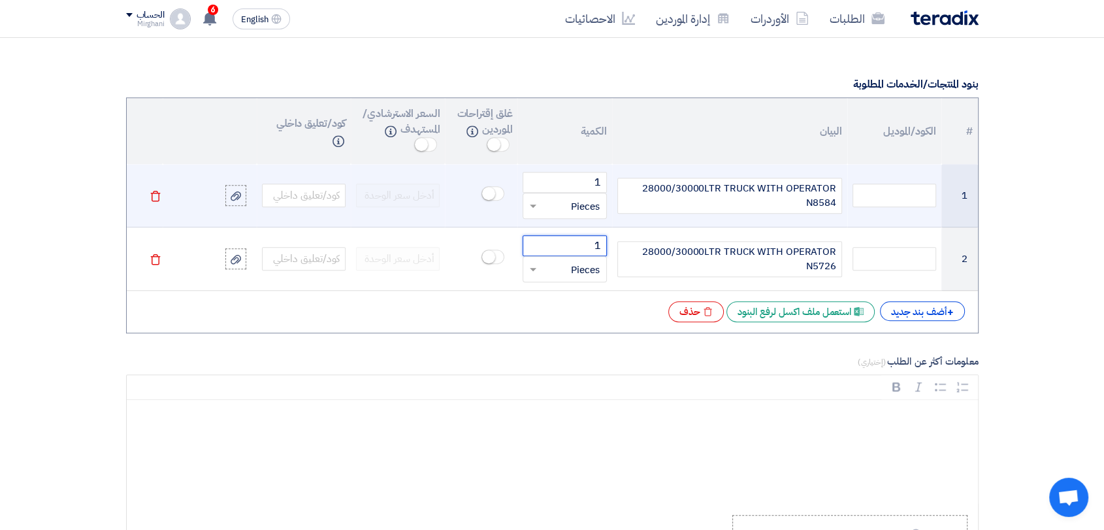
type input "1"
click at [584, 209] on input "text" at bounding box center [572, 205] width 55 height 21
click at [577, 336] on span "Month" at bounding box center [586, 340] width 28 height 14
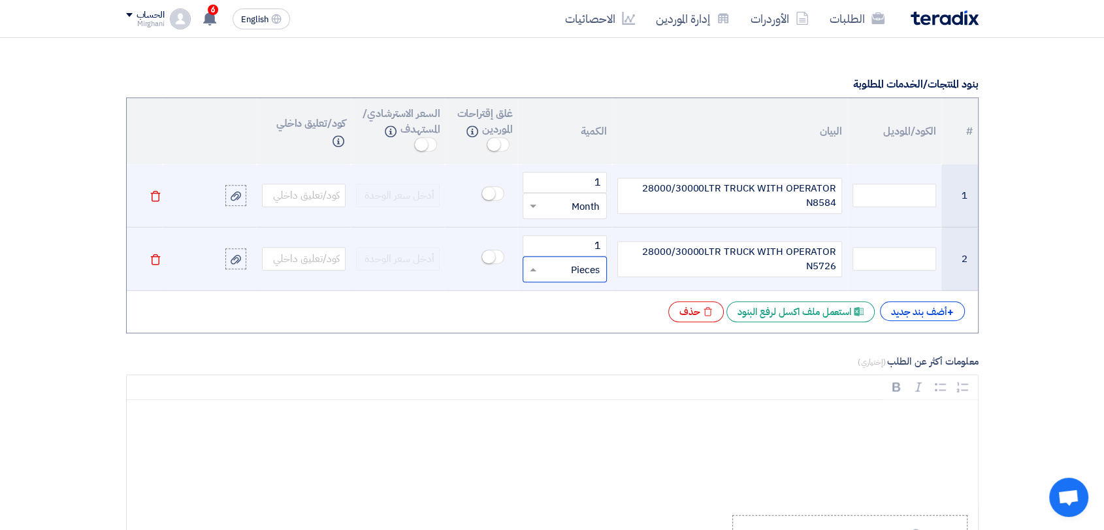
click at [574, 274] on input "text" at bounding box center [572, 269] width 55 height 21
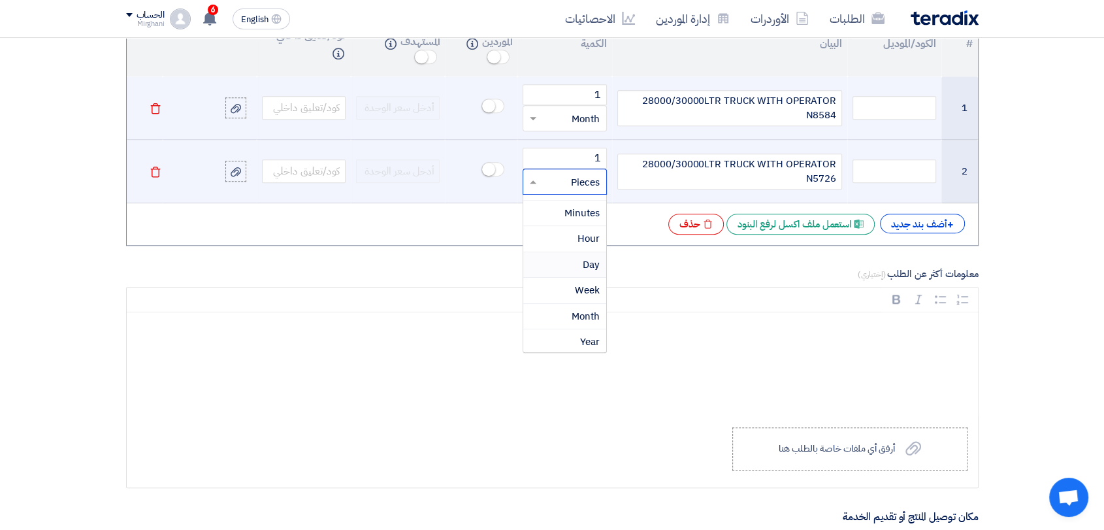
scroll to position [1150, 0]
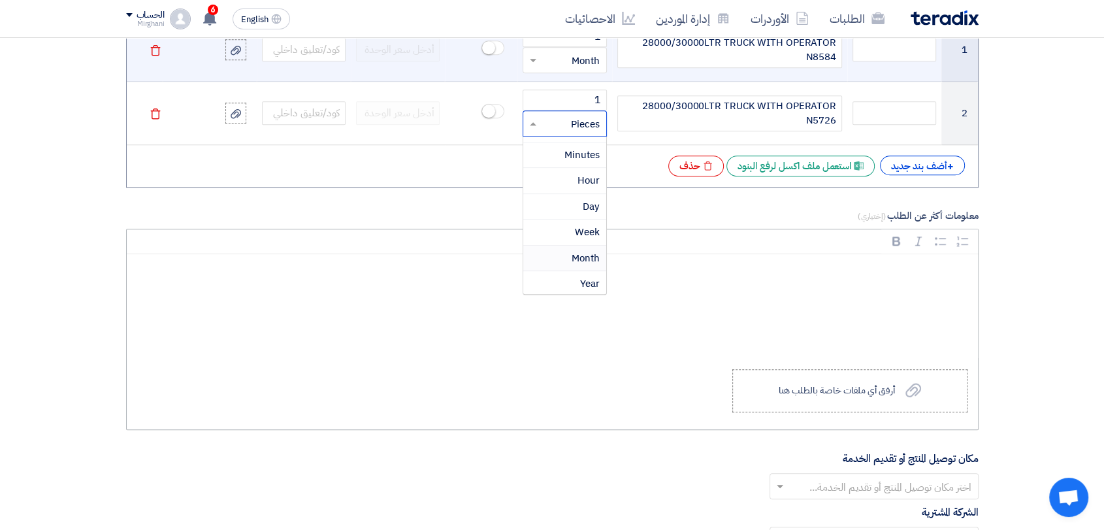
click at [569, 246] on div "Month" at bounding box center [564, 259] width 82 height 26
click at [773, 389] on label "Upload a file أرفق أي ملفات خاصة بالطلب هنا" at bounding box center [849, 390] width 235 height 43
click at [0, 0] on input "Upload a file أرفق أي ملفات خاصة بالطلب هنا" at bounding box center [0, 0] width 0 height 0
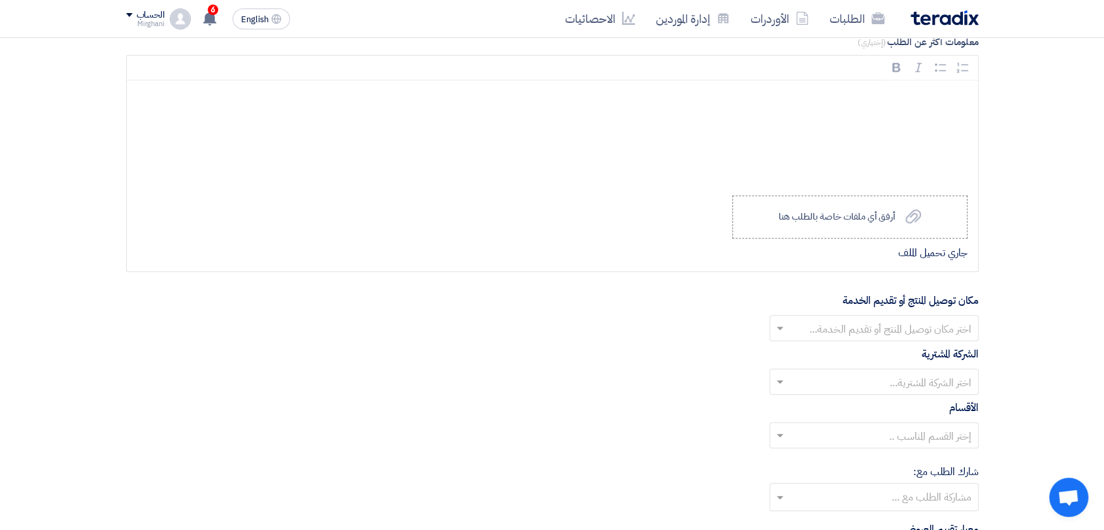
scroll to position [1512, 0]
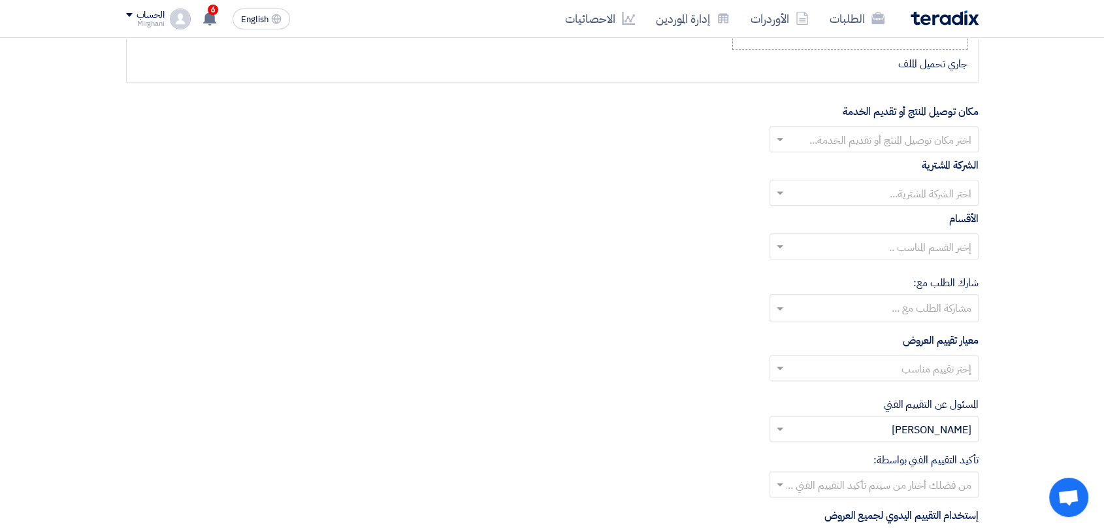
click at [837, 137] on input "text" at bounding box center [881, 141] width 183 height 22
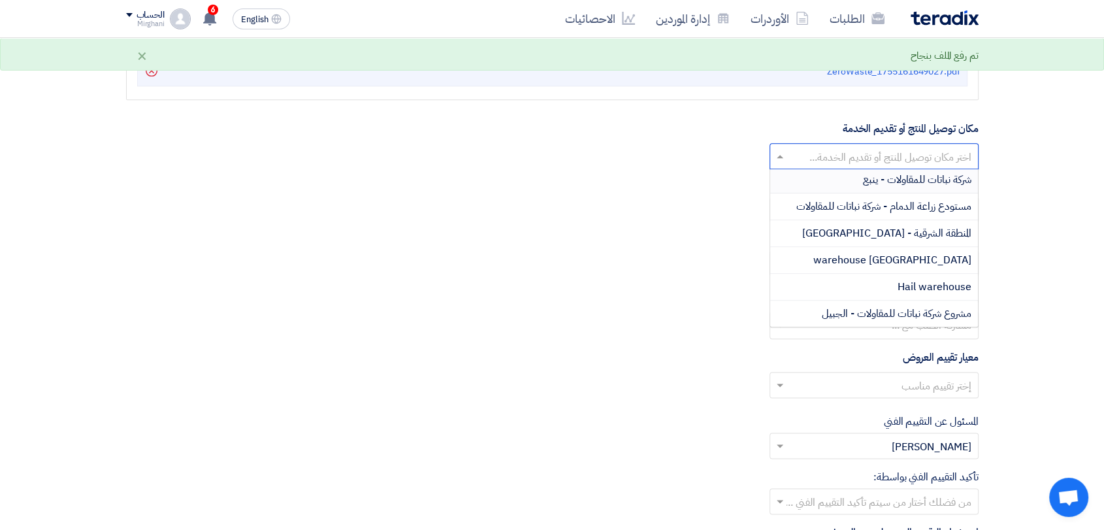
scroll to position [145, 0]
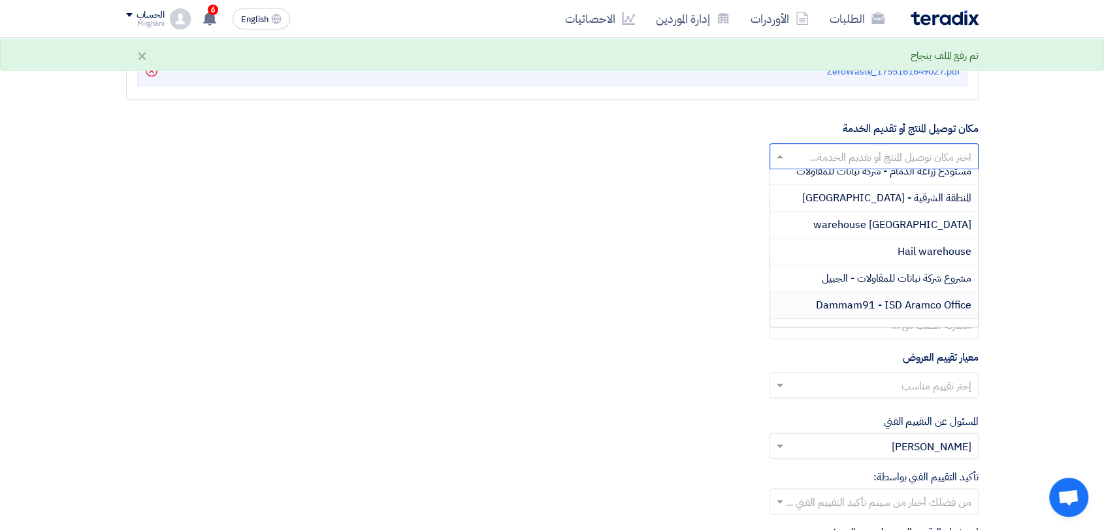
click at [851, 297] on span "Dammam91 - ISD Aramco Office" at bounding box center [893, 305] width 155 height 16
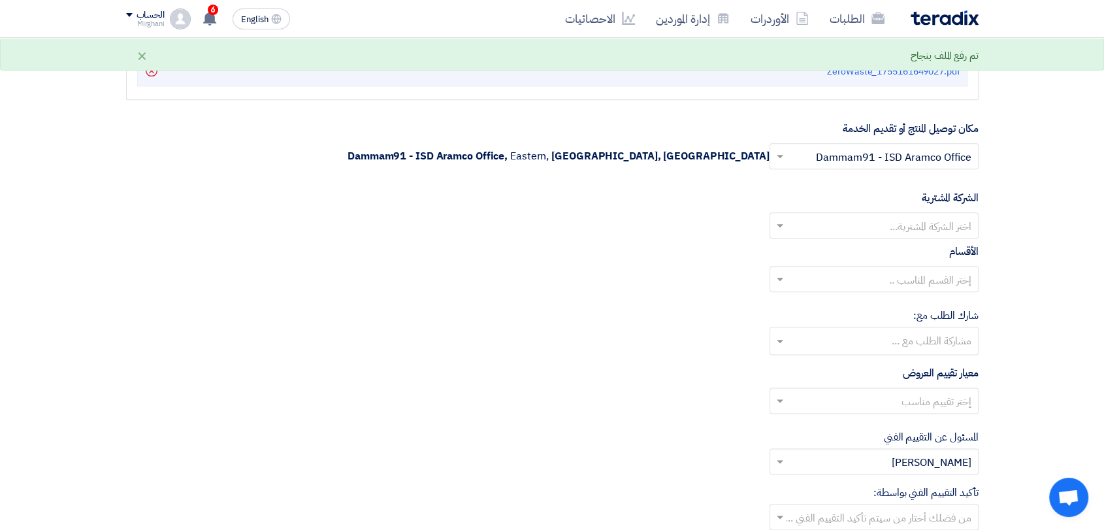
click at [873, 231] on input "text" at bounding box center [881, 227] width 183 height 22
click at [875, 252] on span "Nabatat for contracting" at bounding box center [915, 252] width 111 height 16
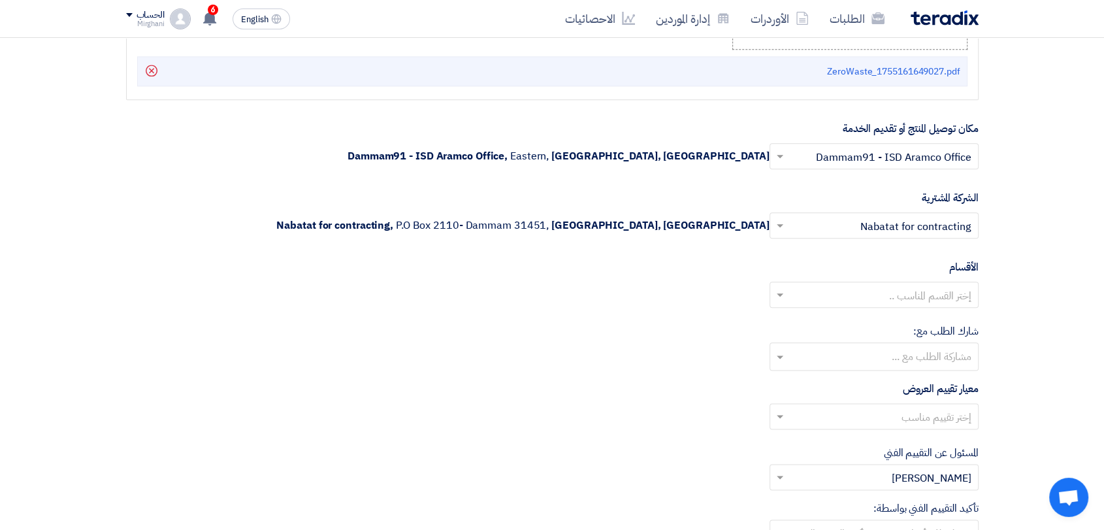
click at [879, 290] on input "text" at bounding box center [881, 296] width 183 height 22
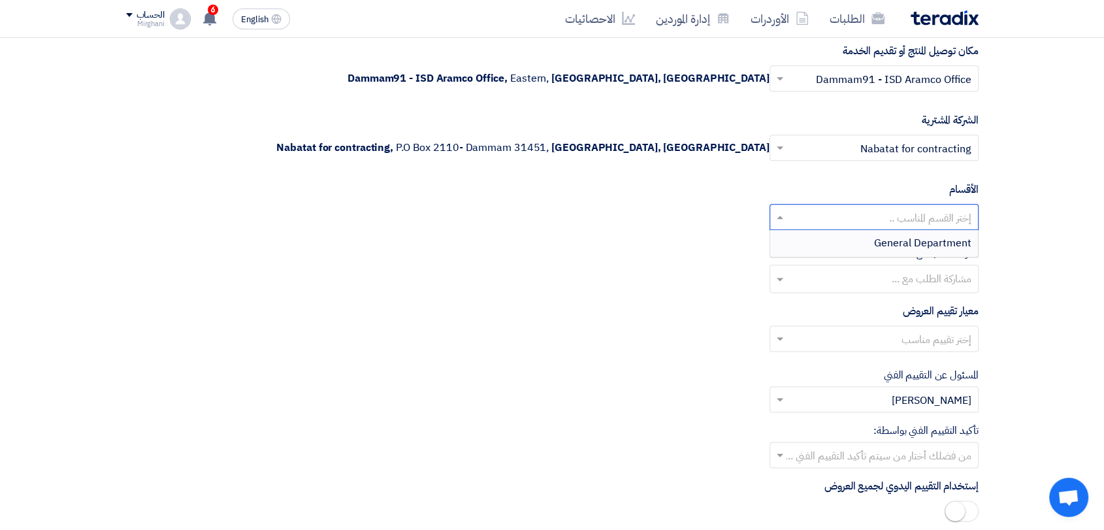
scroll to position [1657, 0]
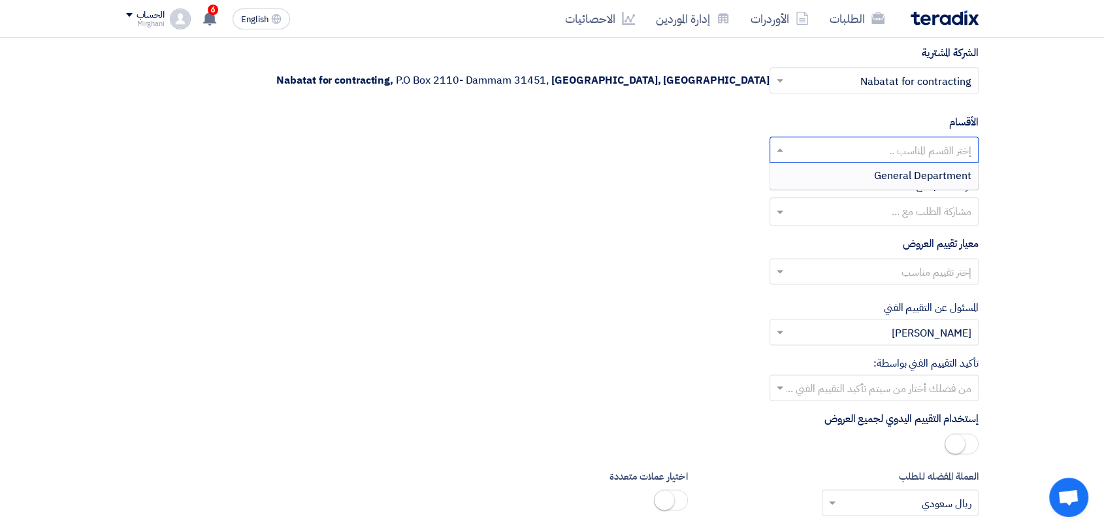
click at [865, 177] on div "General Department" at bounding box center [874, 176] width 208 height 26
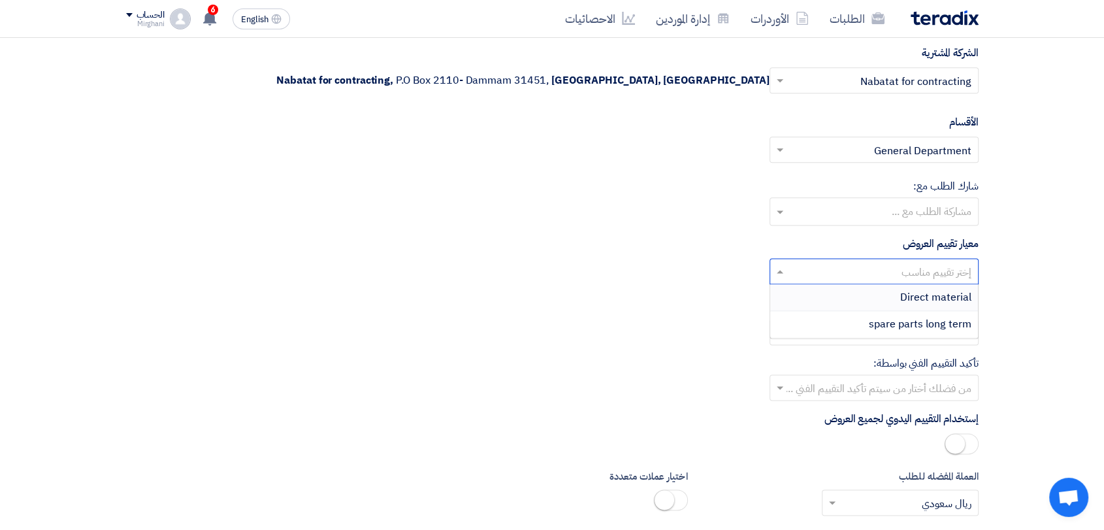
click at [878, 262] on input "text" at bounding box center [881, 273] width 183 height 22
click at [888, 294] on div "Direct material" at bounding box center [874, 297] width 208 height 27
click at [886, 378] on input "text" at bounding box center [881, 389] width 183 height 22
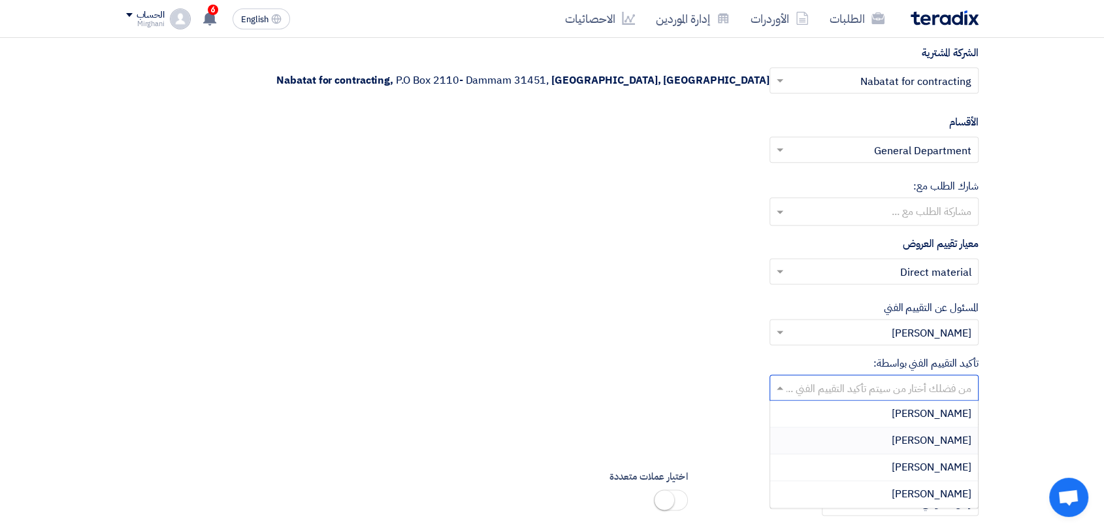
drag, startPoint x: 903, startPoint y: 433, endPoint x: 880, endPoint y: 401, distance: 39.7
click at [904, 434] on div "[PERSON_NAME]" at bounding box center [874, 440] width 208 height 27
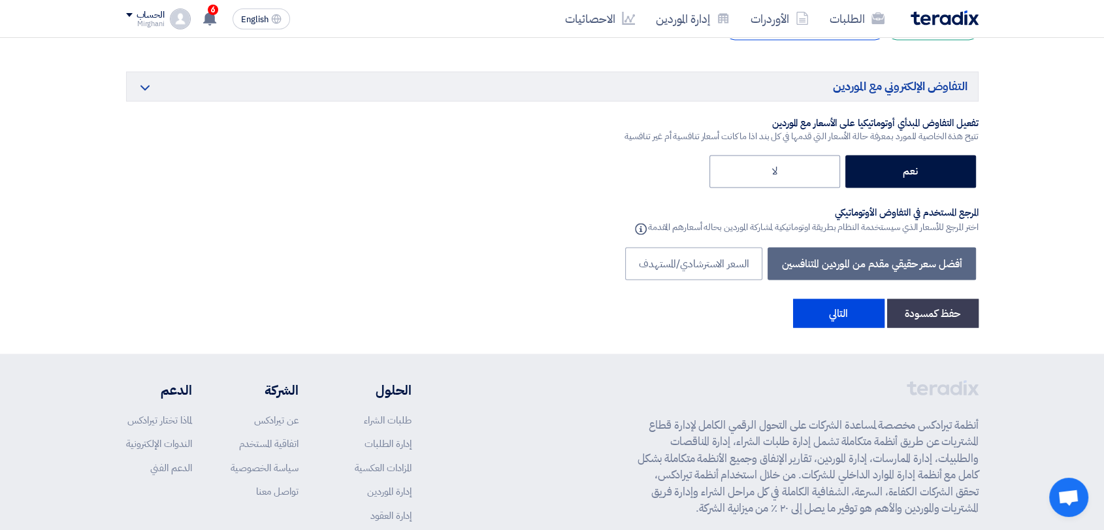
scroll to position [2311, 0]
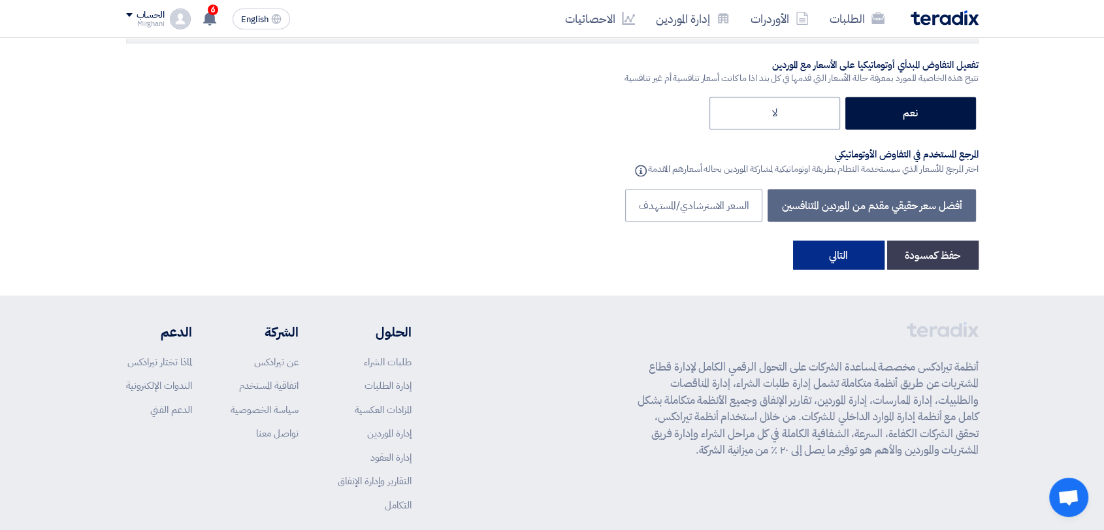
click at [830, 261] on button "التالي" at bounding box center [838, 254] width 91 height 29
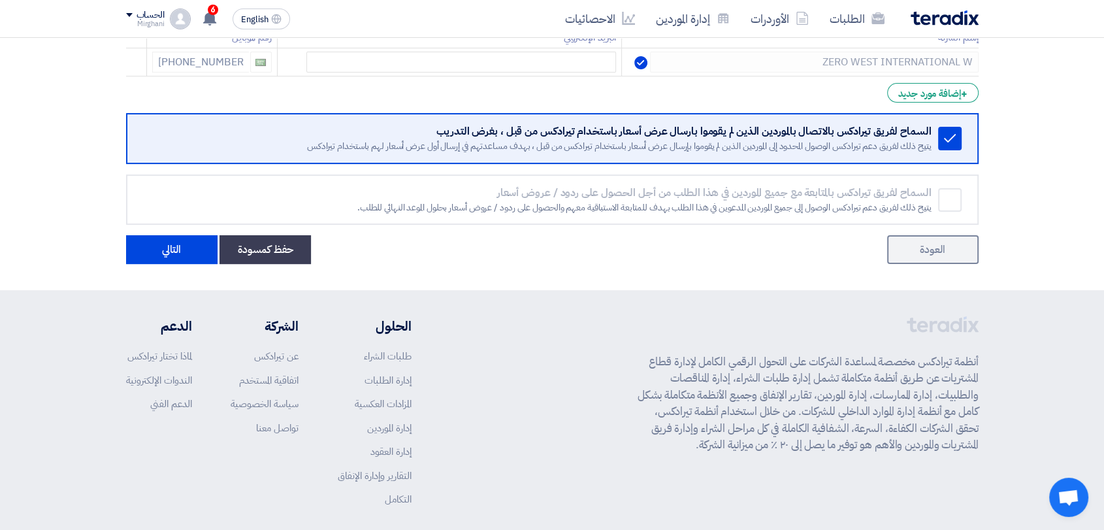
scroll to position [290, 0]
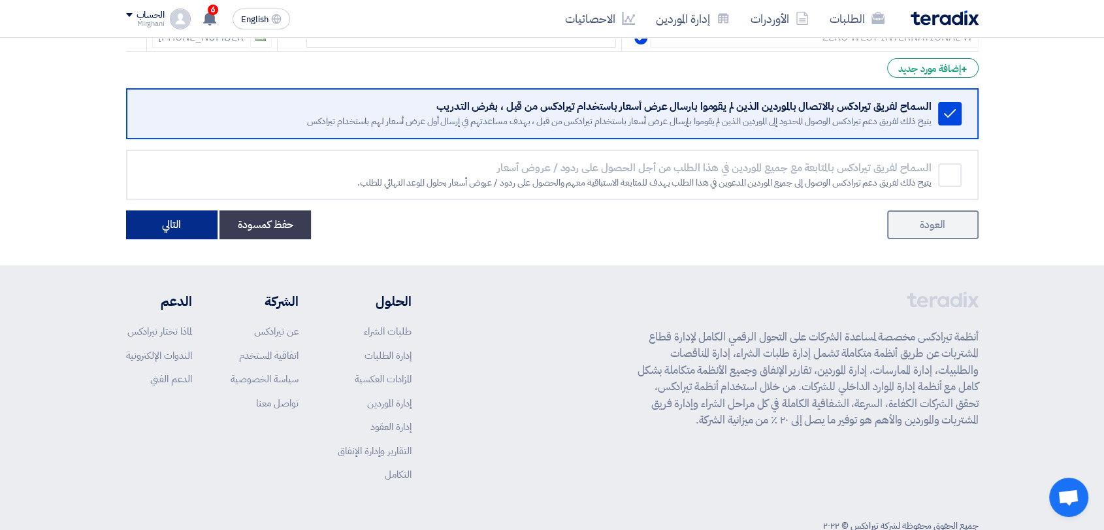
click at [169, 231] on button "التالي" at bounding box center [171, 224] width 91 height 29
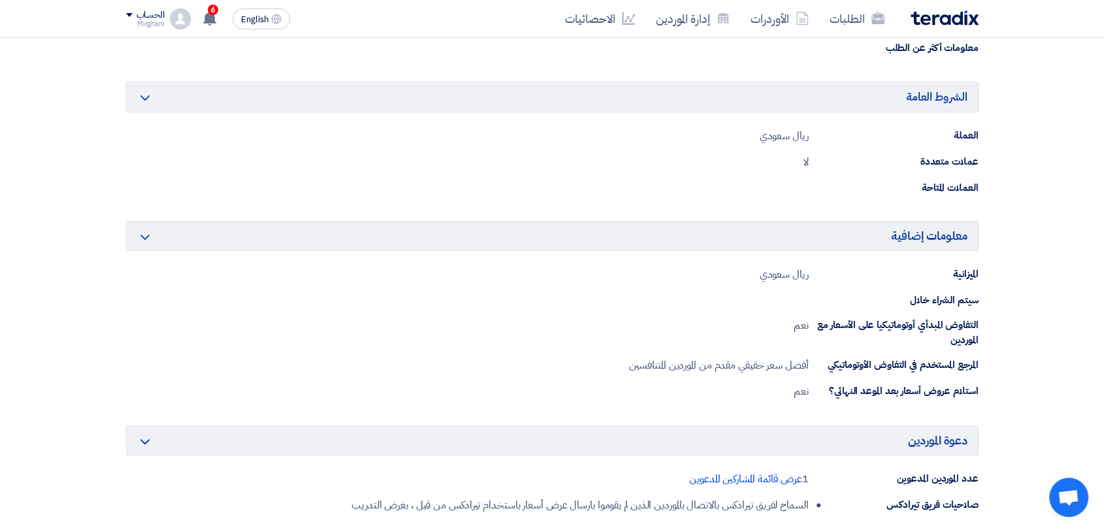
scroll to position [726, 0]
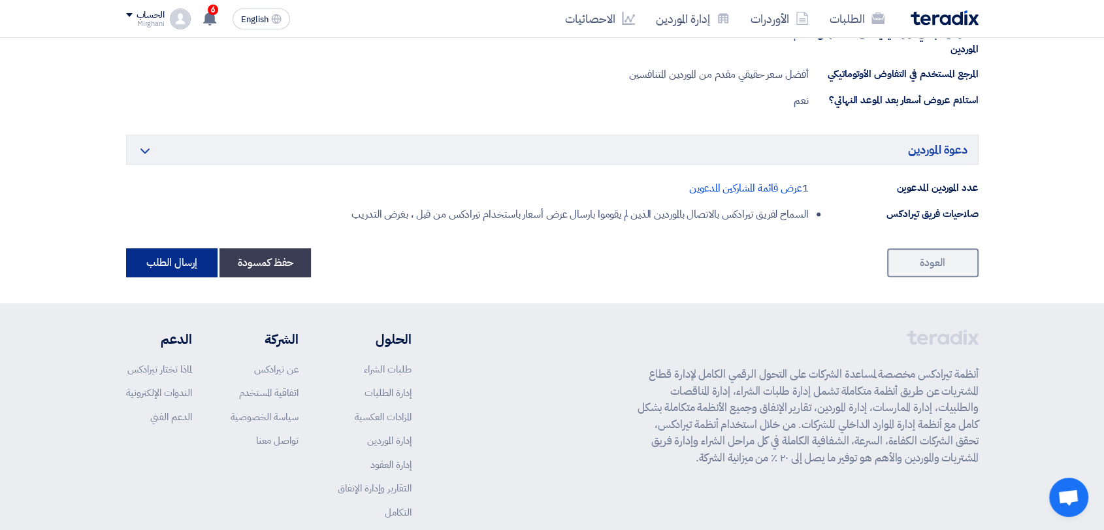
click at [193, 260] on button "إرسال الطلب" at bounding box center [171, 262] width 91 height 29
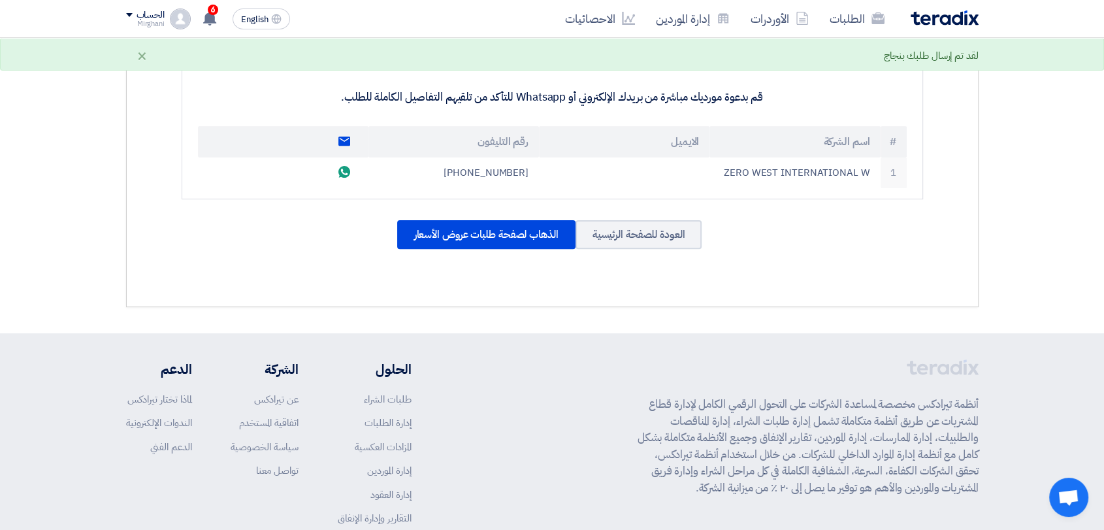
scroll to position [483, 0]
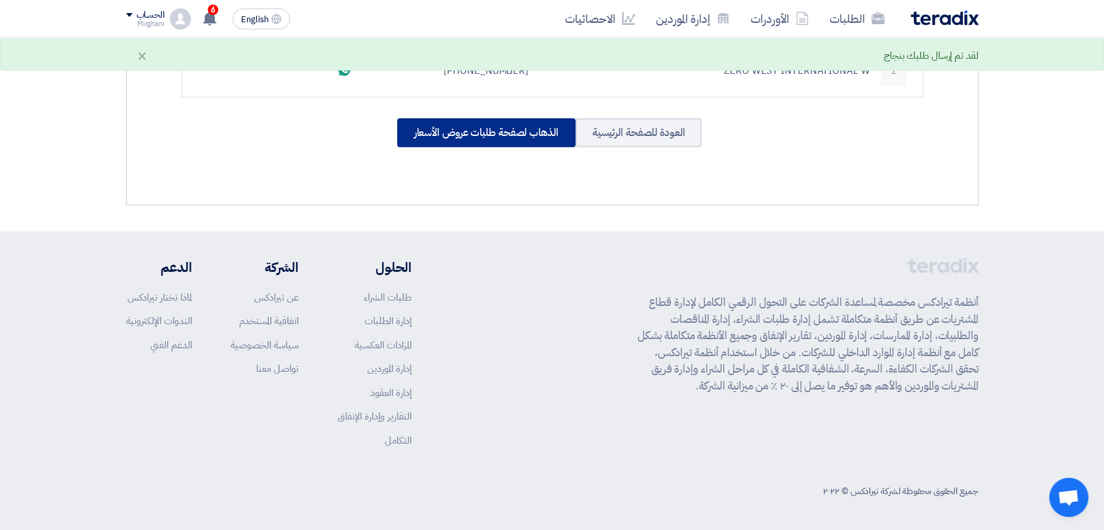
click at [480, 142] on div "الذهاب لصفحة طلبات عروض الأسعار" at bounding box center [486, 132] width 178 height 29
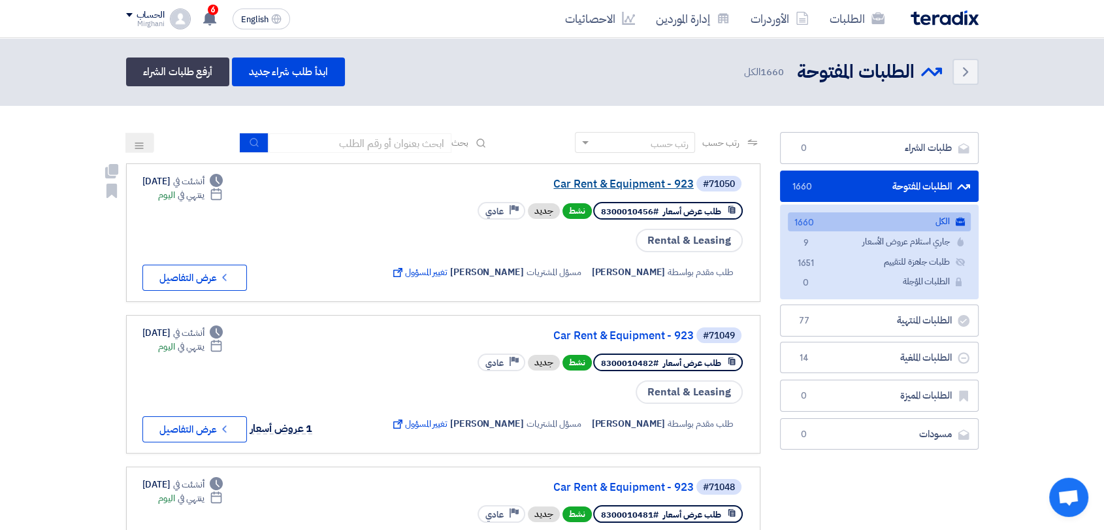
click at [592, 187] on link "Car Rent & Equipment - 923" at bounding box center [562, 184] width 261 height 12
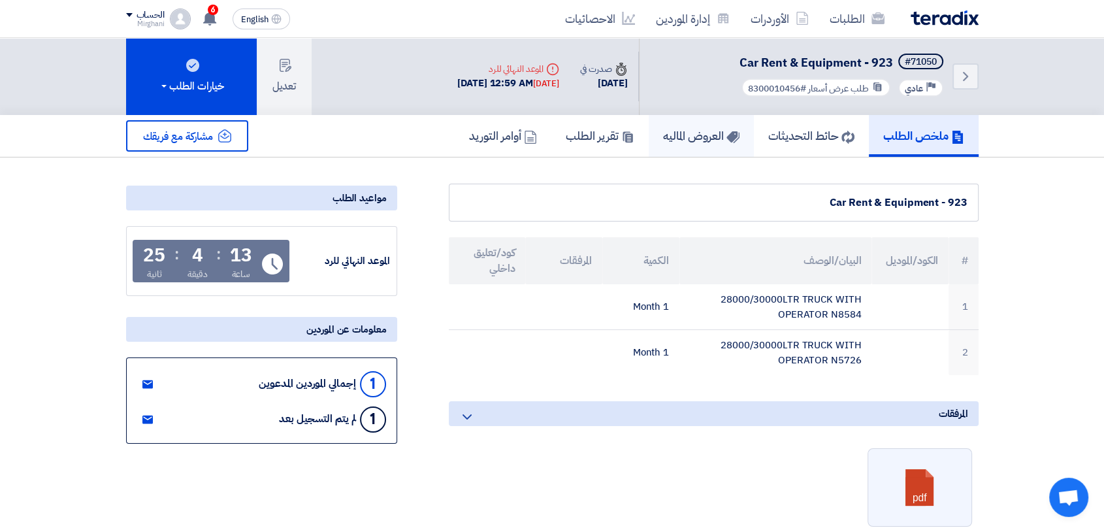
click at [701, 144] on link "العروض الماليه" at bounding box center [701, 136] width 105 height 42
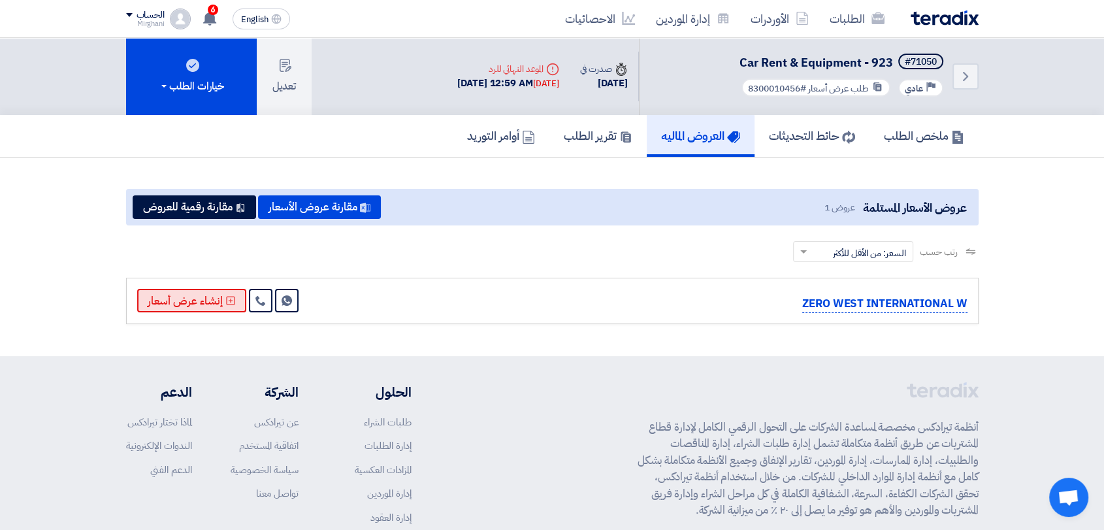
click at [203, 299] on button "إنشاء عرض أسعار" at bounding box center [191, 301] width 109 height 24
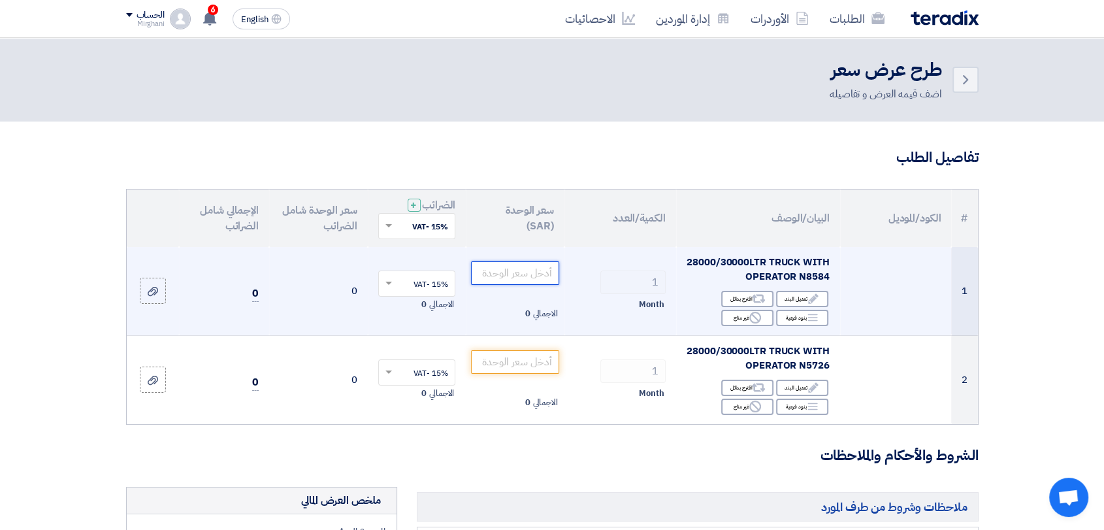
click at [515, 273] on input "number" at bounding box center [515, 273] width 88 height 24
paste input "40000.00"
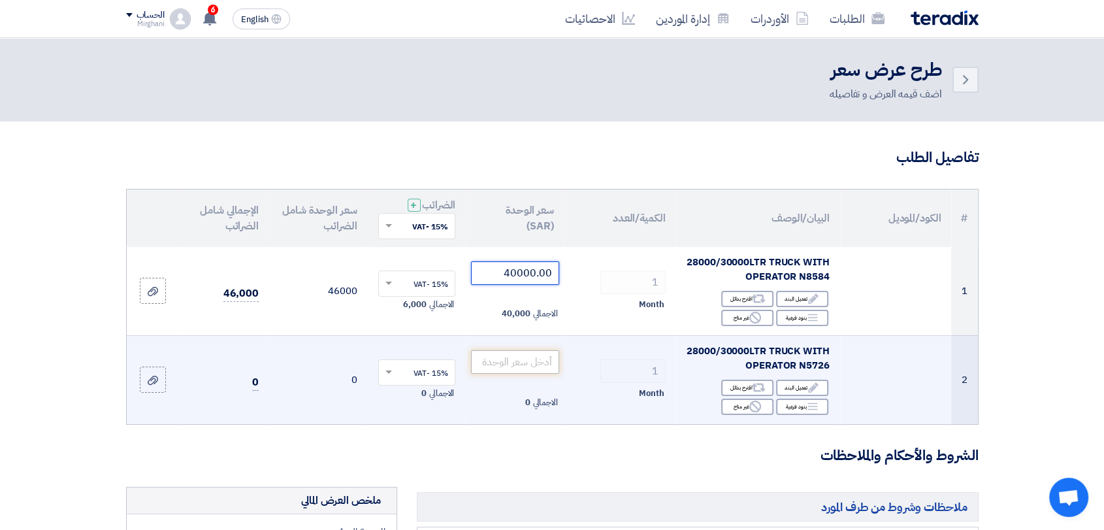
type input "40000.00"
click at [540, 358] on input "number" at bounding box center [515, 362] width 88 height 24
paste input "40000.00"
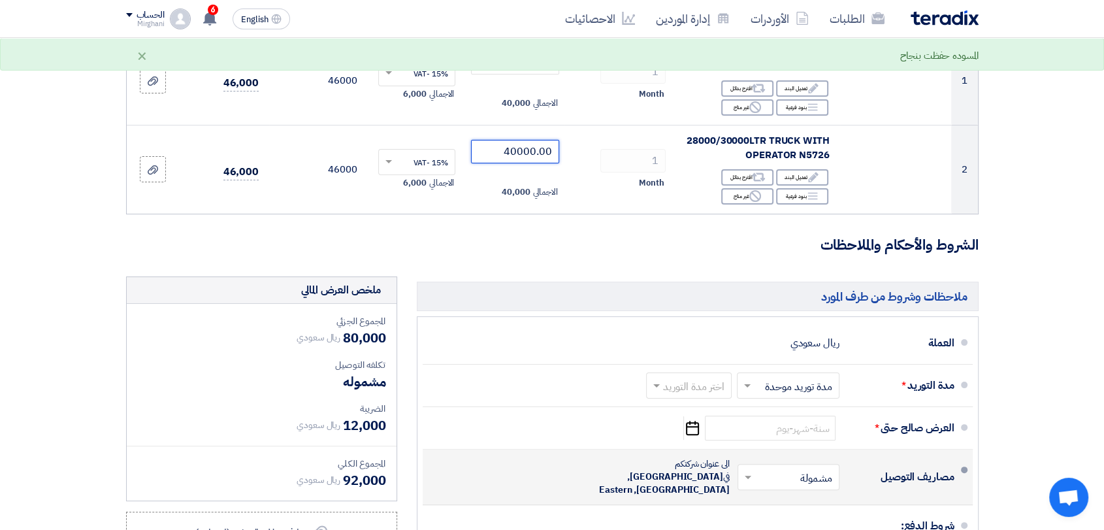
scroll to position [363, 0]
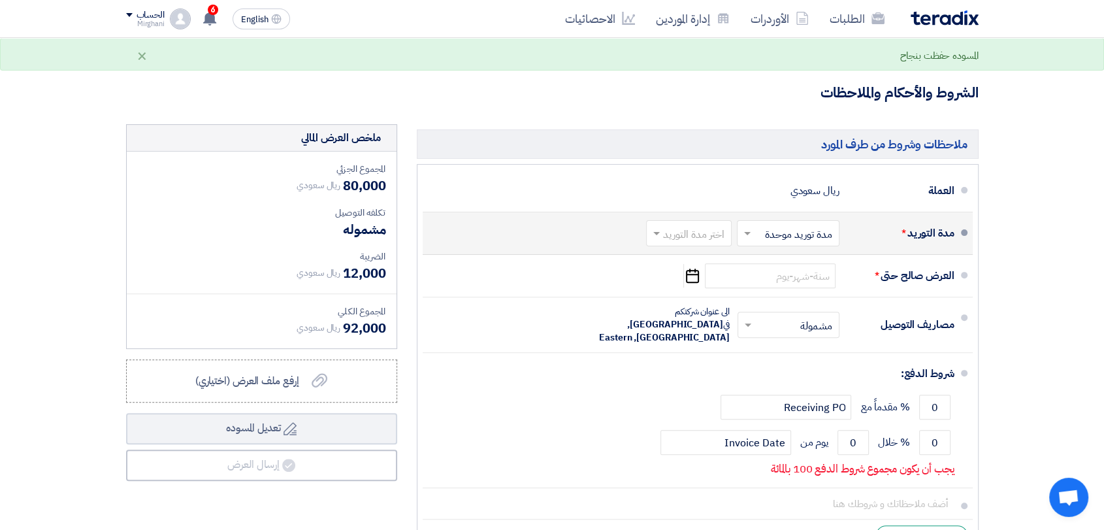
type input "40000.00"
click at [685, 230] on input "text" at bounding box center [686, 234] width 79 height 19
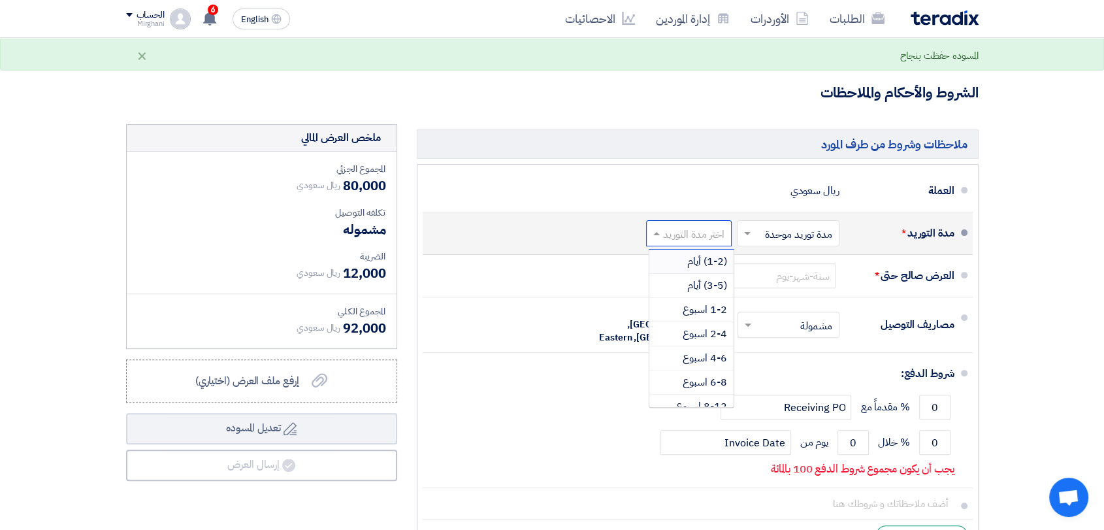
click at [696, 263] on span "(1-2) أيام" at bounding box center [707, 261] width 40 height 16
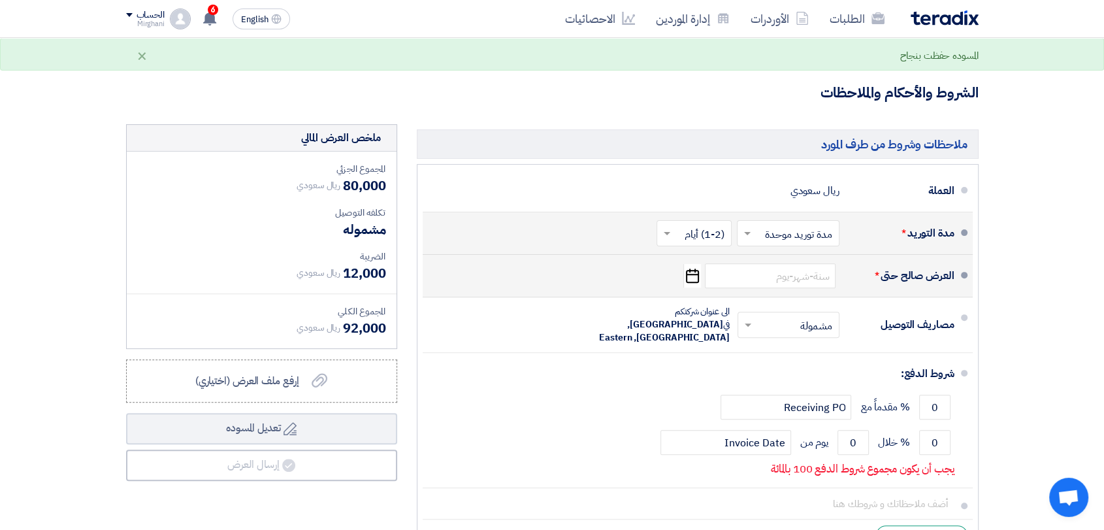
click at [772, 290] on div "العرض صالح حتى * Pick a date" at bounding box center [693, 275] width 521 height 31
click at [771, 280] on input at bounding box center [770, 275] width 131 height 25
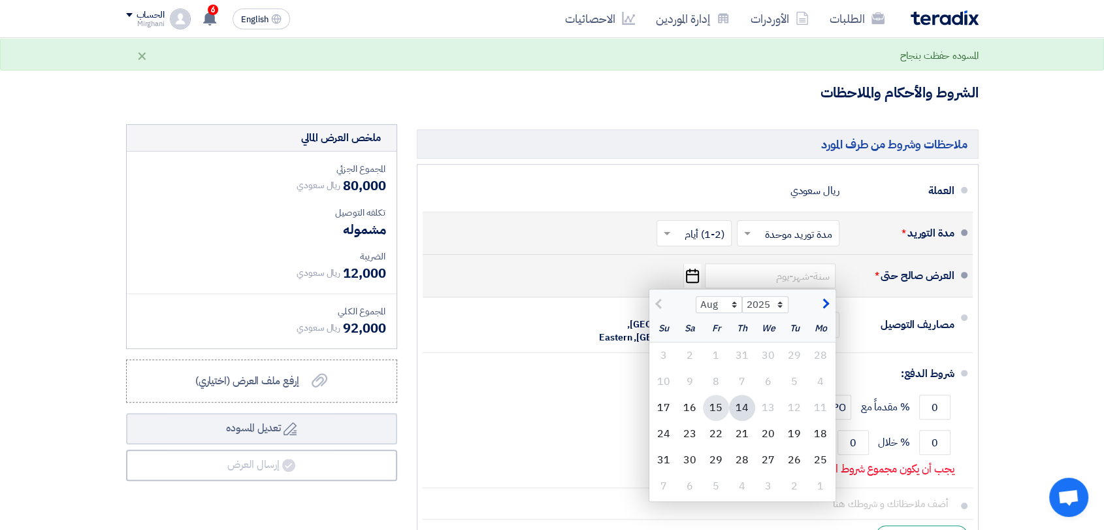
click at [715, 412] on div "15" at bounding box center [716, 408] width 26 height 26
type input "[DATE]"
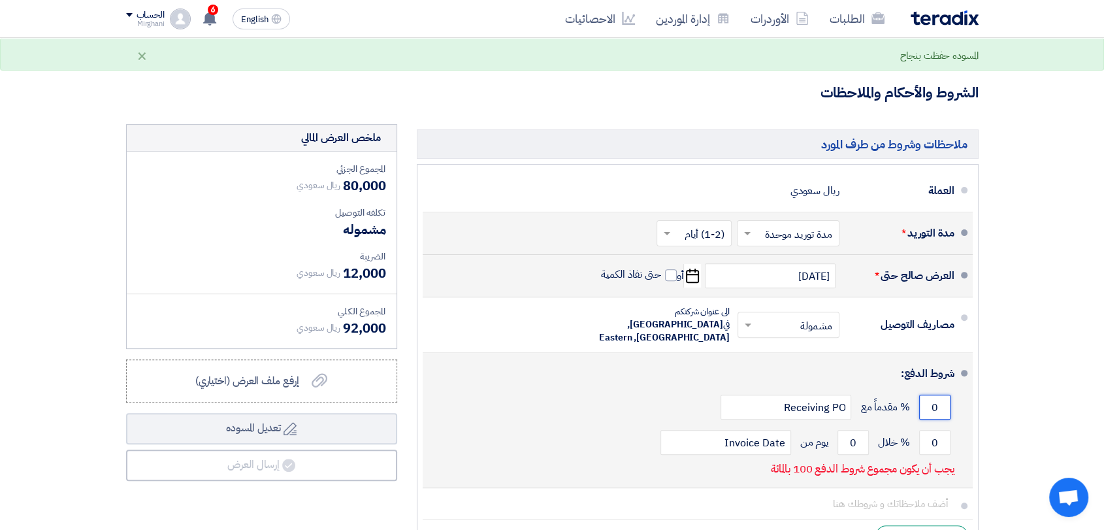
click at [945, 395] on input "0" at bounding box center [934, 407] width 31 height 25
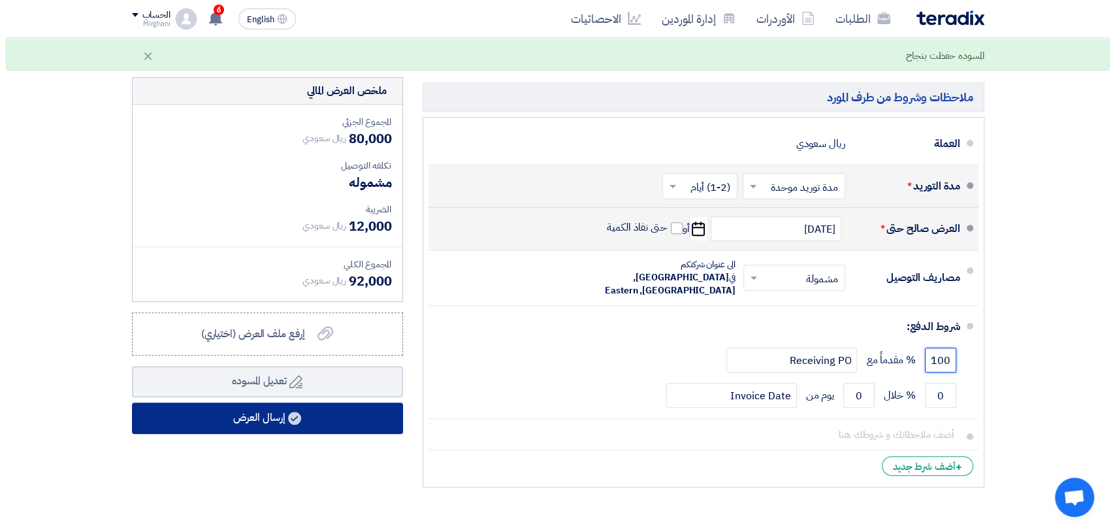
scroll to position [435, 0]
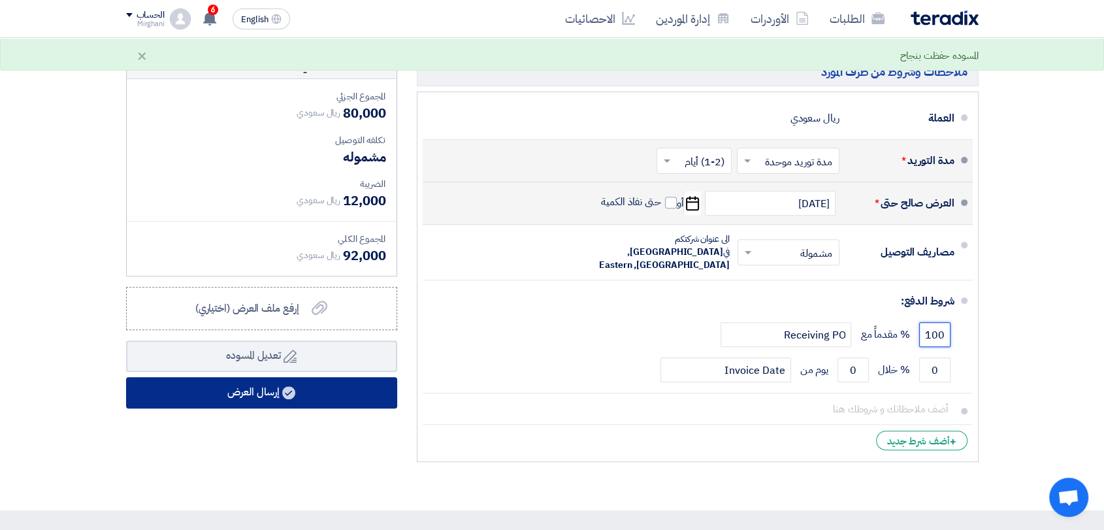
type input "100"
click at [318, 385] on button "إرسال العرض" at bounding box center [261, 392] width 271 height 31
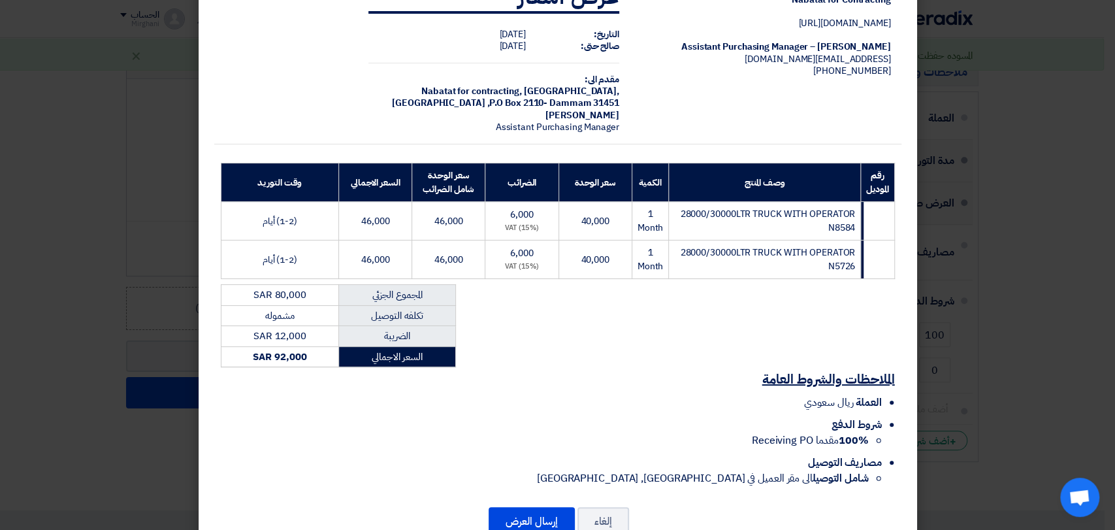
scroll to position [84, 0]
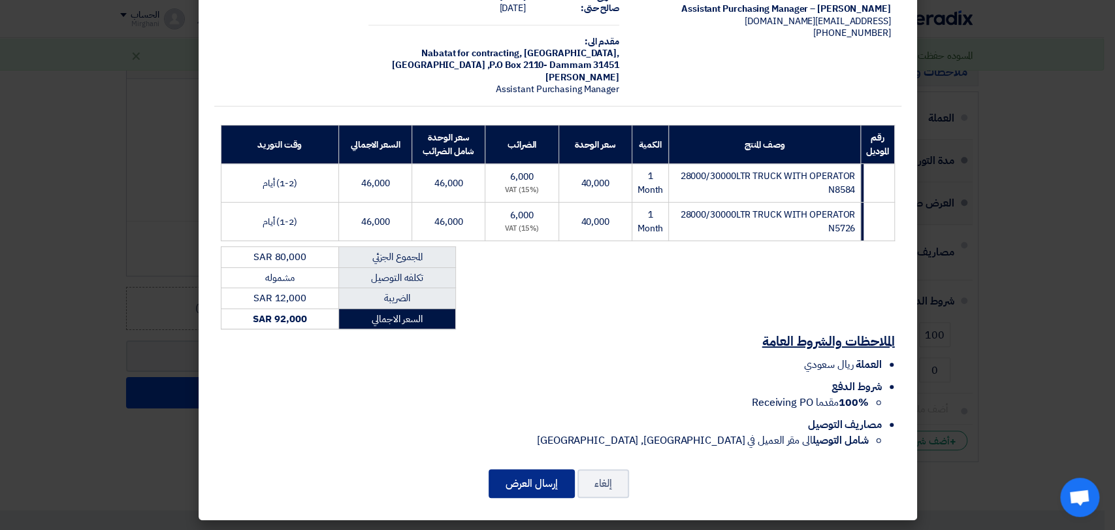
click at [521, 482] on button "إرسال العرض" at bounding box center [532, 483] width 86 height 29
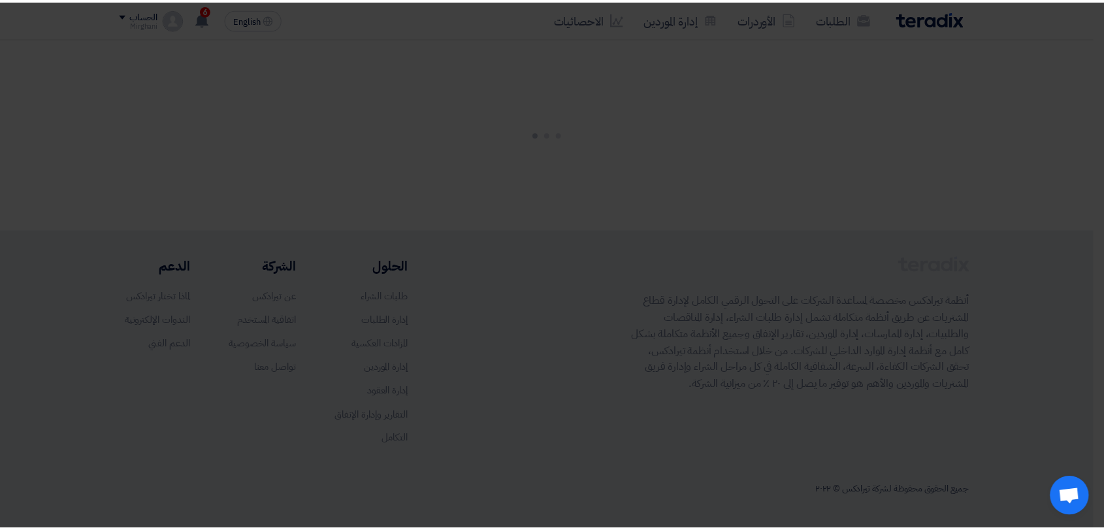
scroll to position [0, 0]
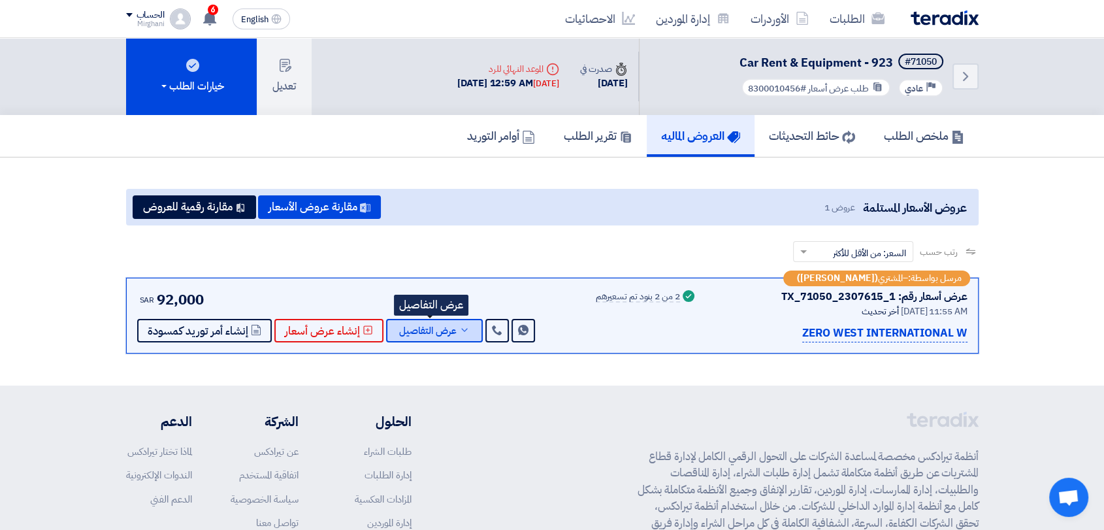
click at [432, 331] on span "عرض التفاصيل" at bounding box center [427, 331] width 57 height 10
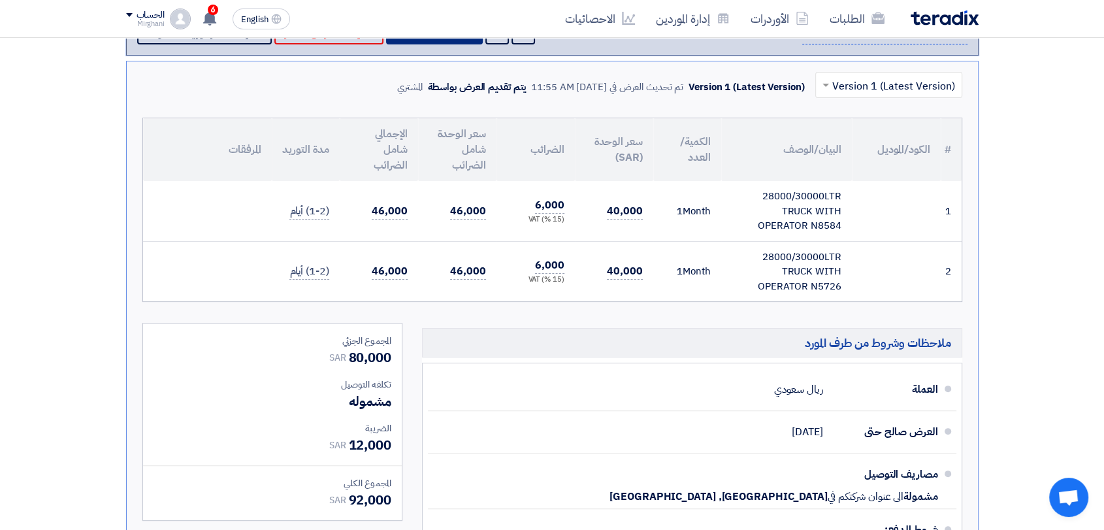
scroll to position [435, 0]
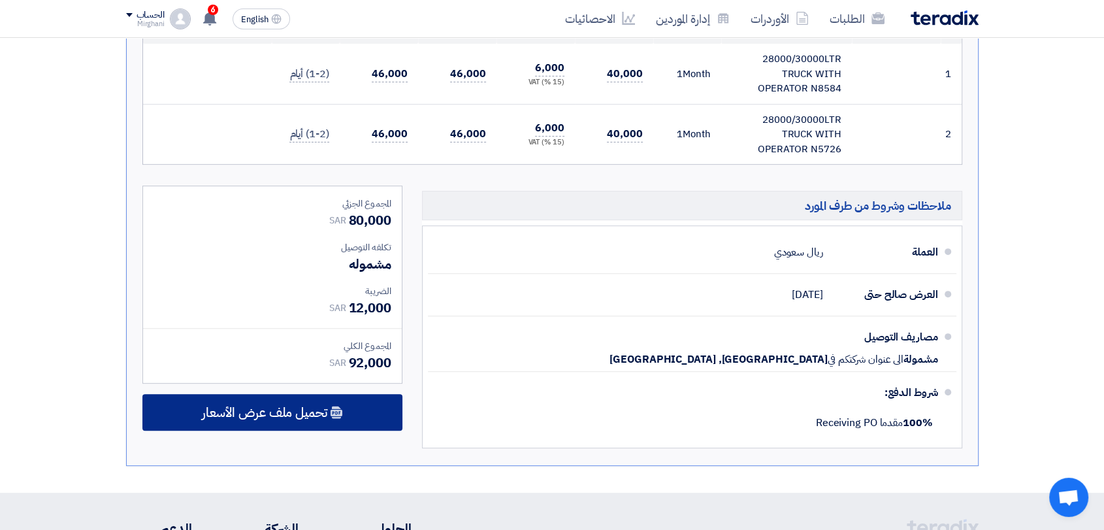
click at [348, 425] on div "تحميل ملف عرض الأسعار" at bounding box center [272, 412] width 260 height 37
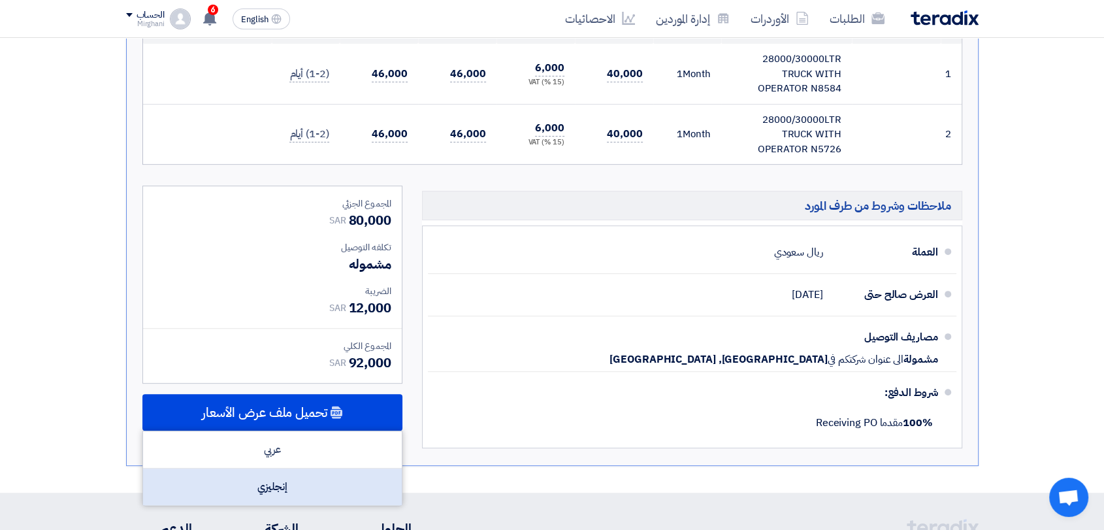
click at [314, 491] on div "إنجليزي" at bounding box center [272, 486] width 259 height 37
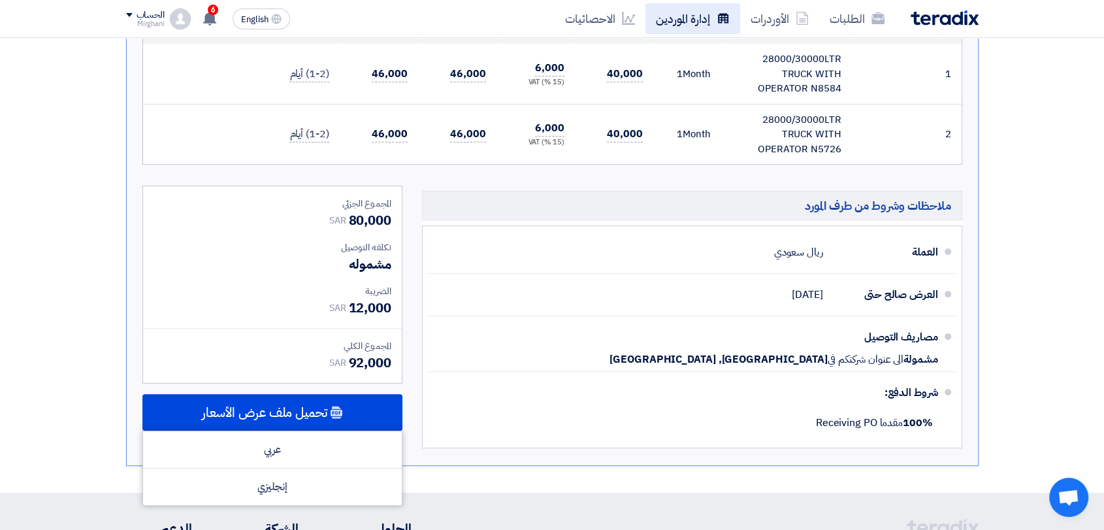
click at [672, 22] on link "إدارة الموردين" at bounding box center [692, 18] width 95 height 31
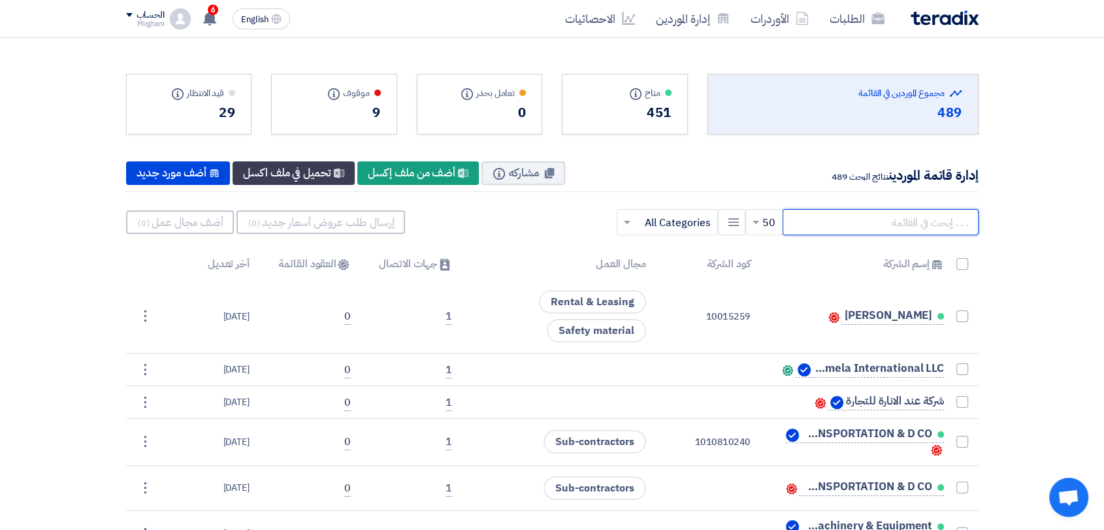
click at [862, 216] on input "text" at bounding box center [881, 222] width 196 height 26
paste input "10014025"
type input "10014025"
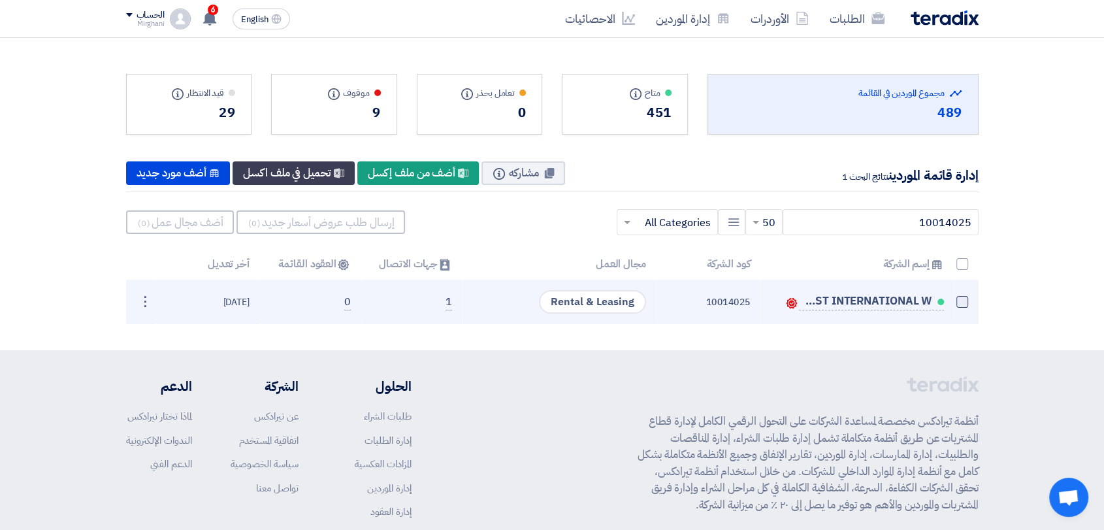
click at [965, 297] on span at bounding box center [962, 302] width 12 height 12
click at [952, 300] on input "checkbox" at bounding box center [948, 304] width 8 height 8
checkbox input "true"
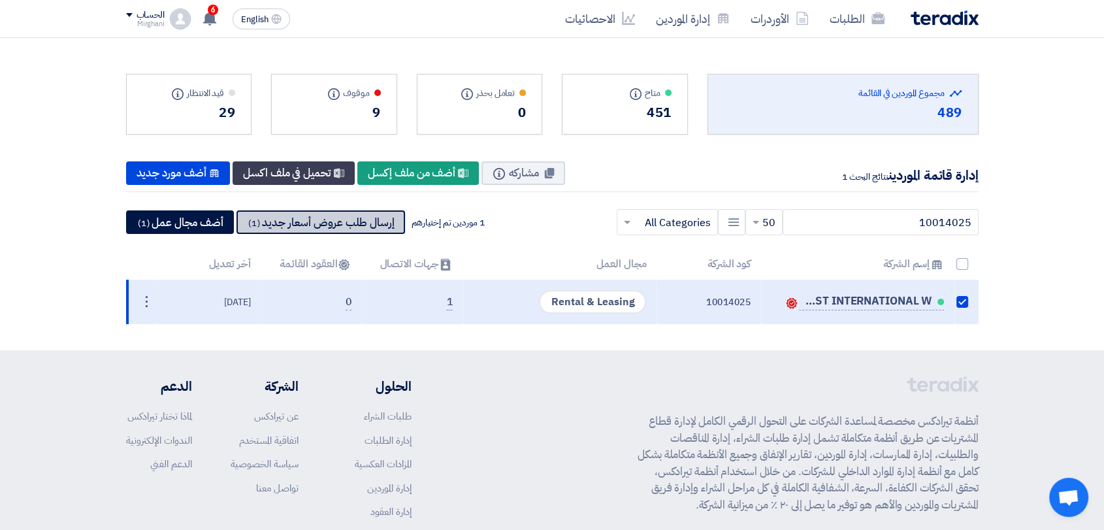
click at [302, 227] on button "إرسال طلب عروض أسعار جديد (1)" at bounding box center [320, 222] width 169 height 24
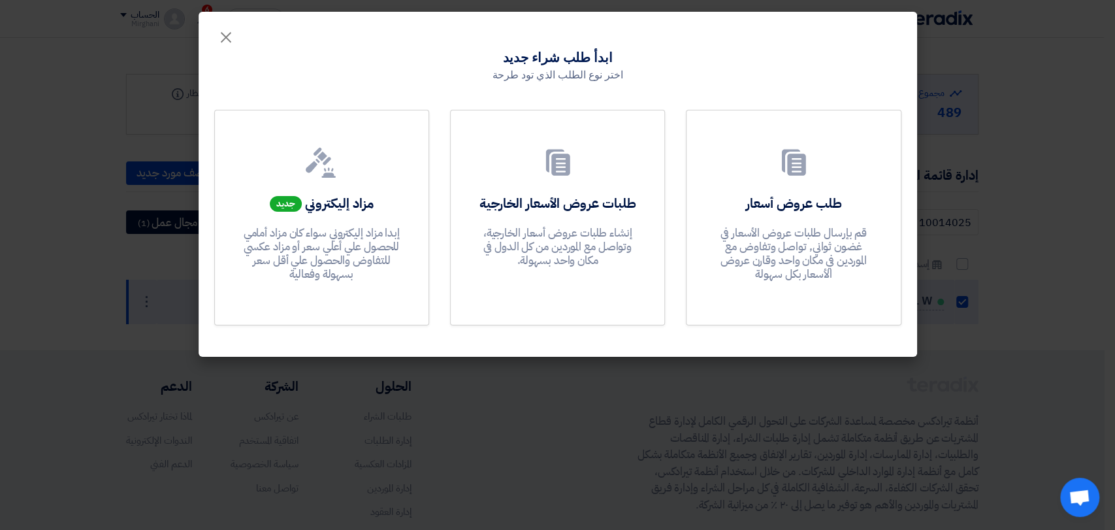
click at [685, 244] on div "طلب عروض أسعار قم بإرسال طلبات عروض الأسعار في غضون ثواني, تواصل وتفاوض مع المو…" at bounding box center [557, 218] width 687 height 216
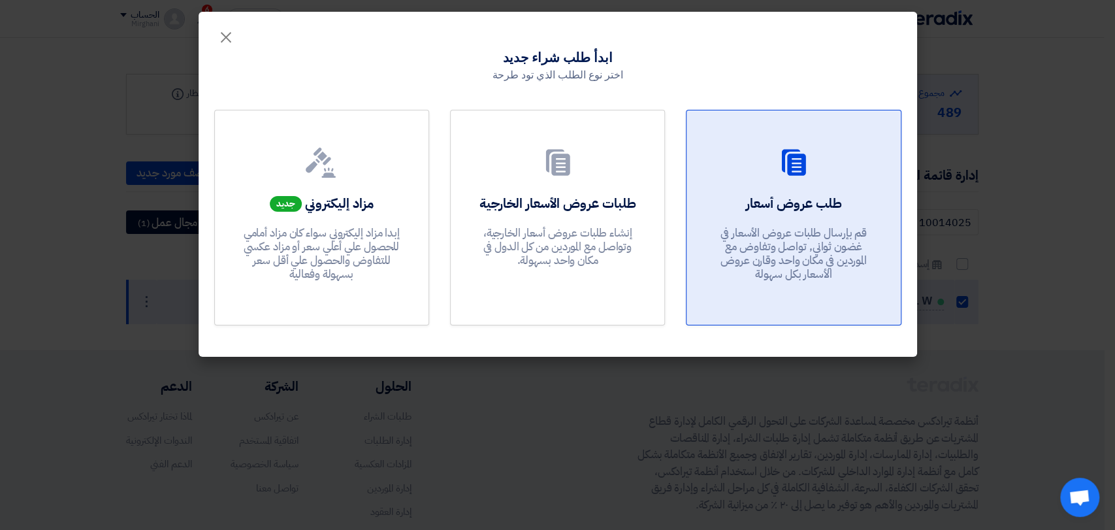
click at [711, 242] on div "طلب عروض أسعار قم بإرسال طلبات عروض الأسعار في غضون ثواني, تواصل وتفاوض مع المو…" at bounding box center [793, 241] width 182 height 94
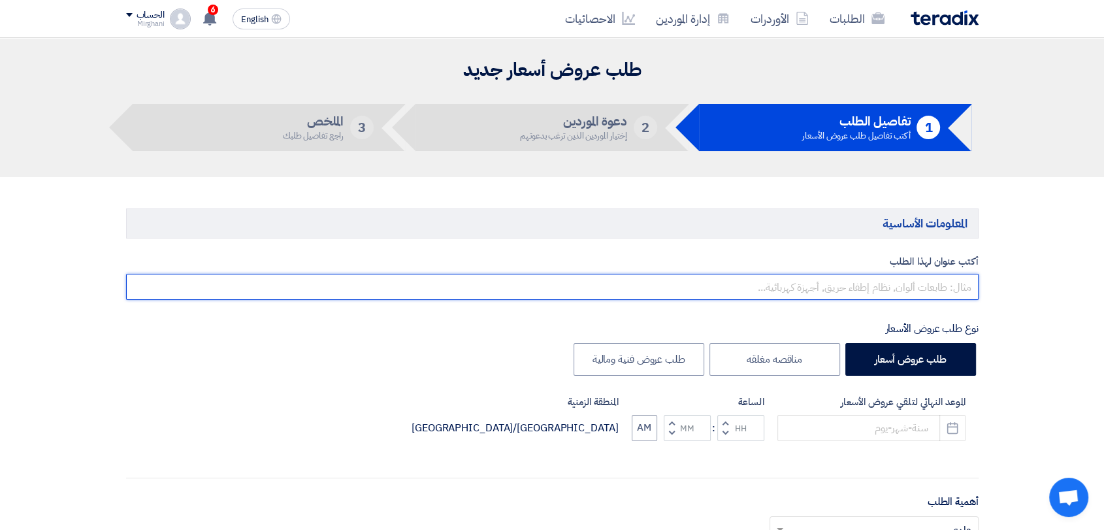
click at [711, 299] on input "text" at bounding box center [552, 287] width 852 height 26
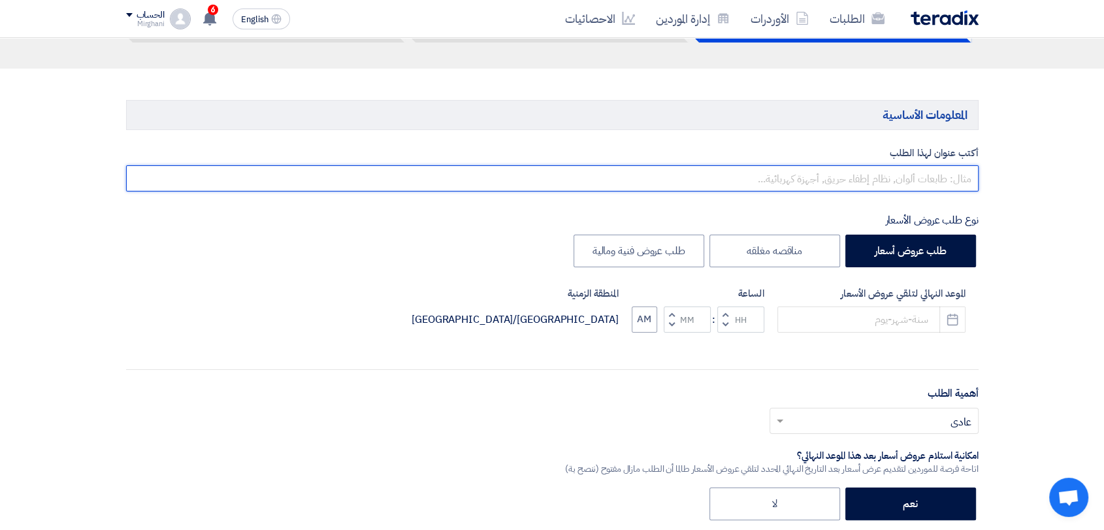
scroll to position [290, 0]
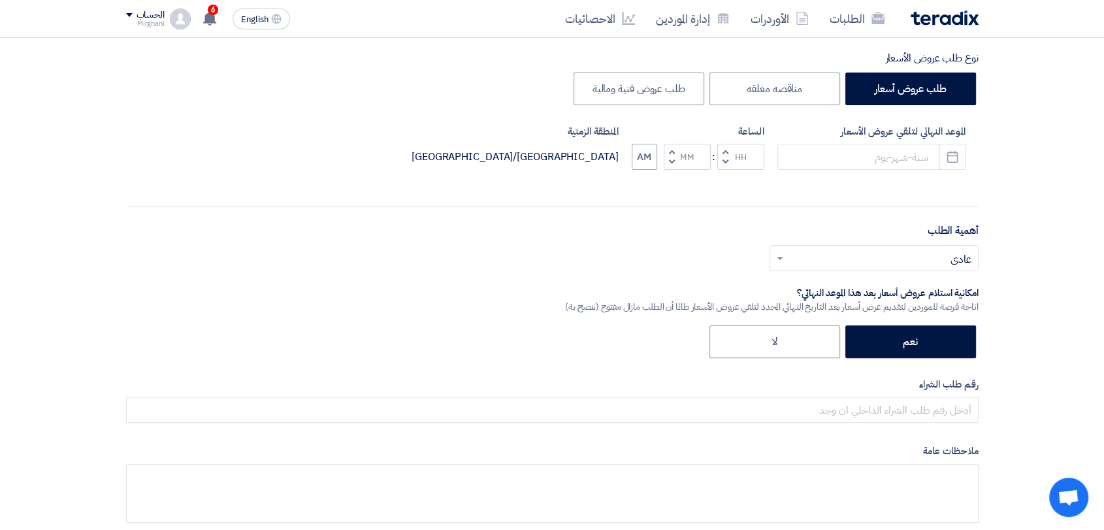
paste input "Car Rent & Equipment"
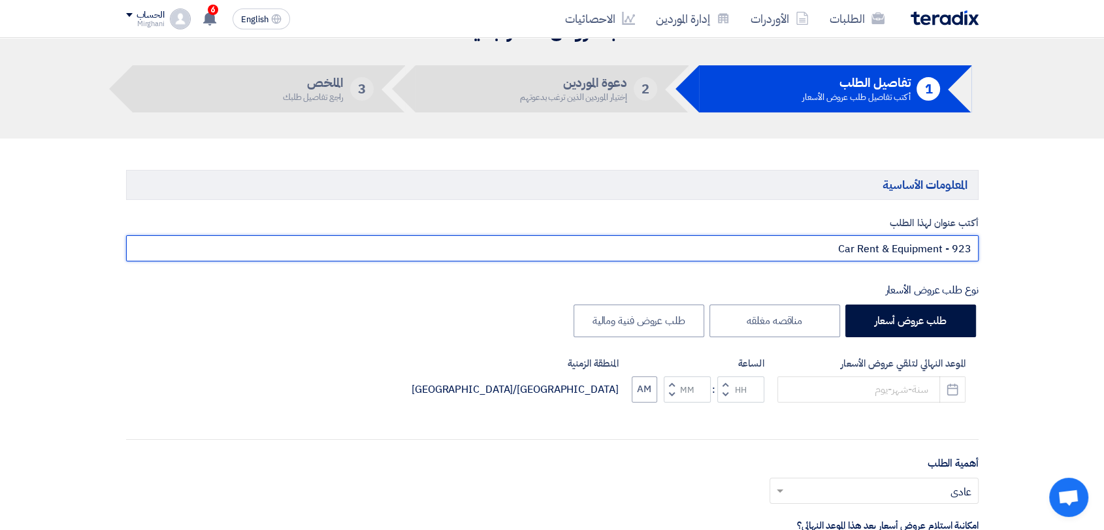
scroll to position [145, 0]
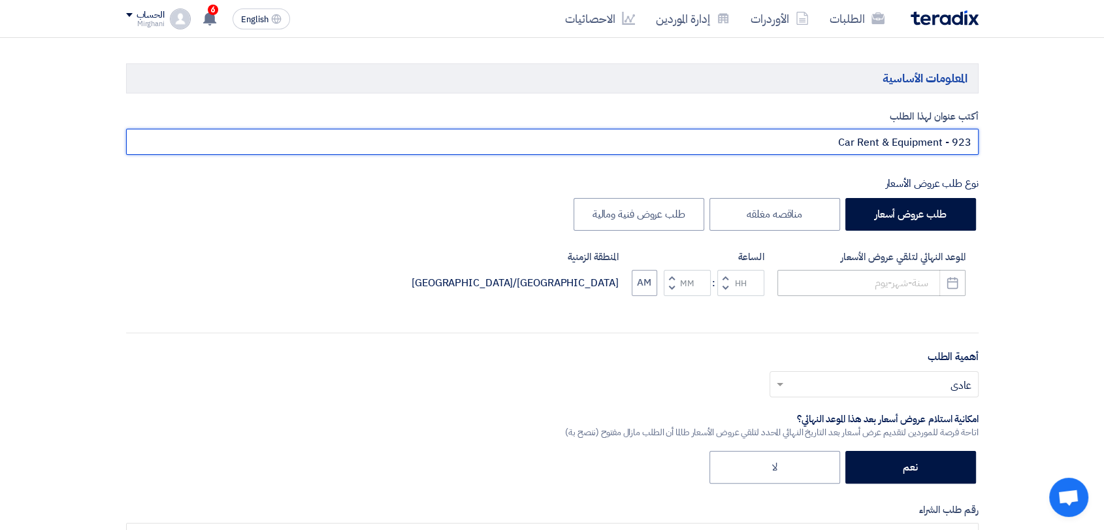
type input "Car Rent & Equipment - 923"
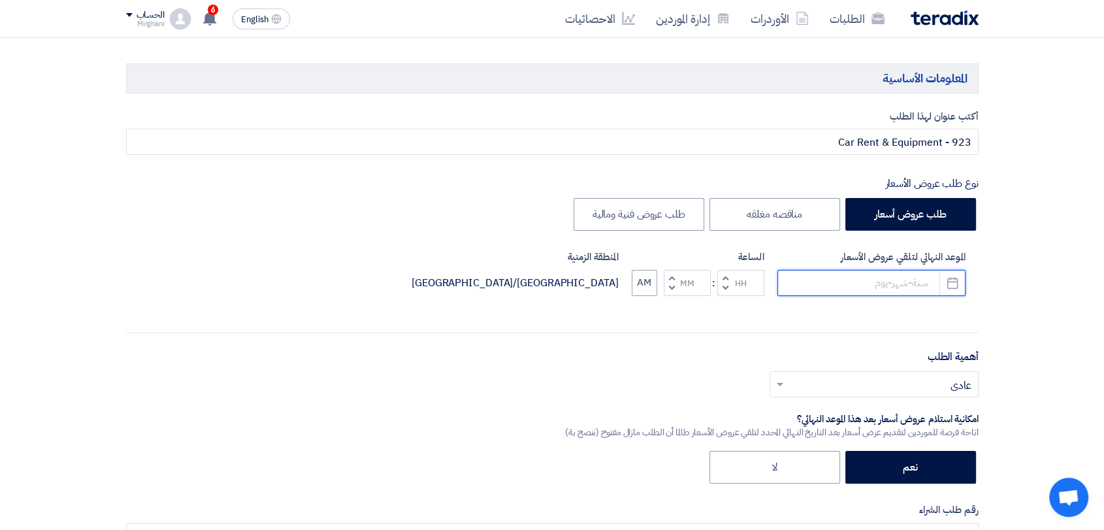
drag, startPoint x: 850, startPoint y: 283, endPoint x: 845, endPoint y: 295, distance: 12.9
click at [850, 282] on input at bounding box center [871, 283] width 188 height 26
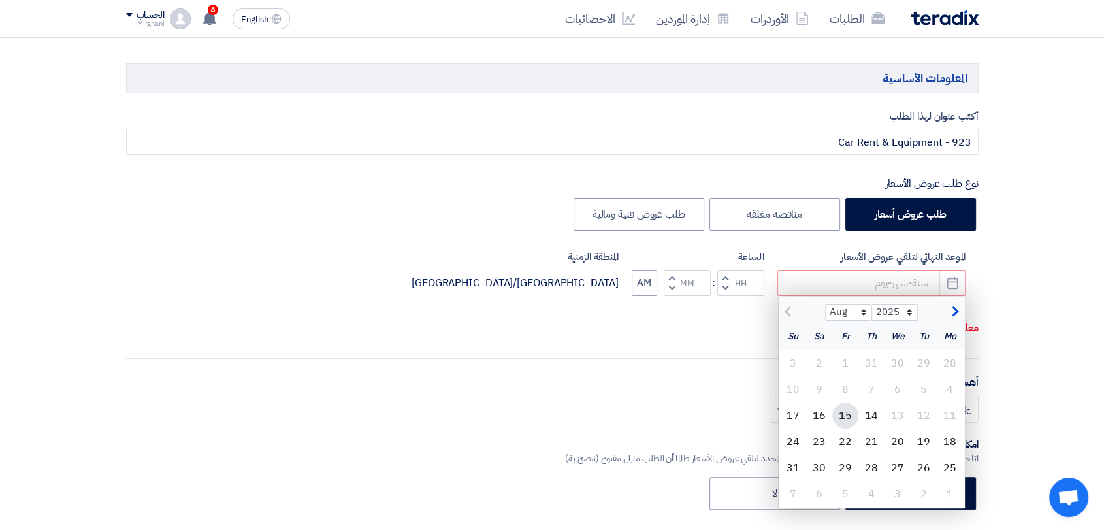
click at [844, 414] on div "15" at bounding box center [845, 415] width 26 height 26
type input "[DATE]"
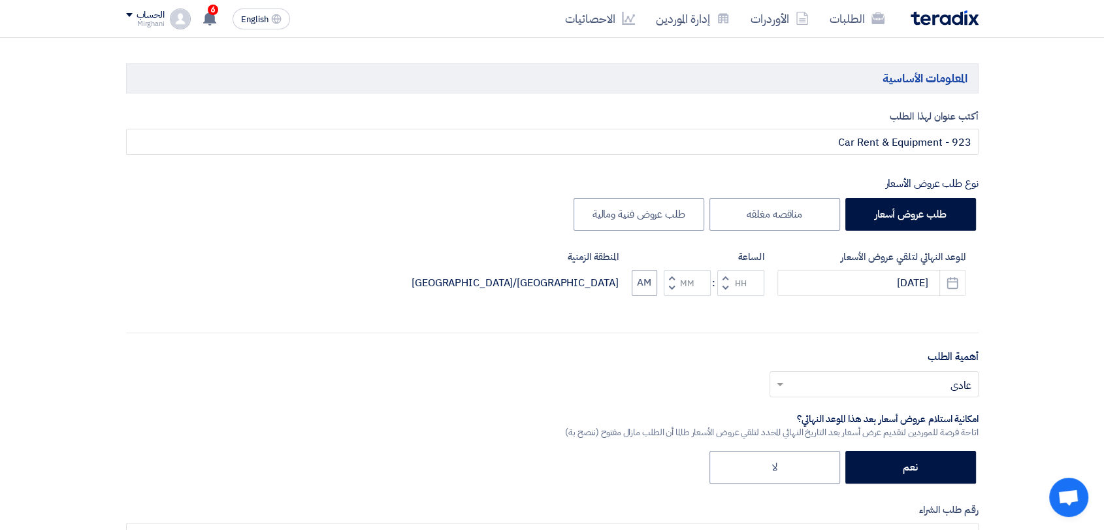
click at [724, 280] on button "Decrement hours" at bounding box center [725, 288] width 16 height 16
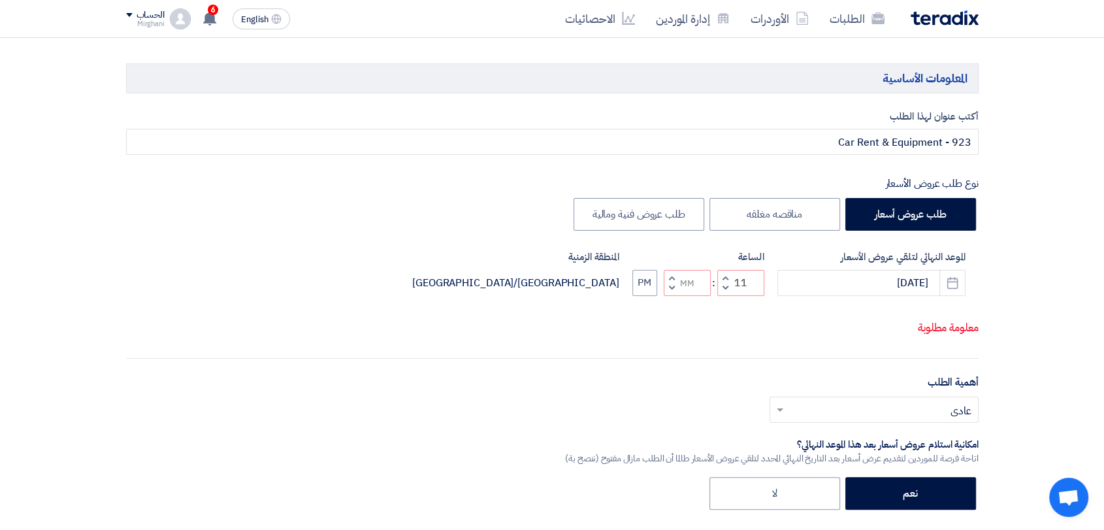
click at [668, 286] on button "Decrement minutes" at bounding box center [672, 288] width 16 height 16
type input "10"
type input "59"
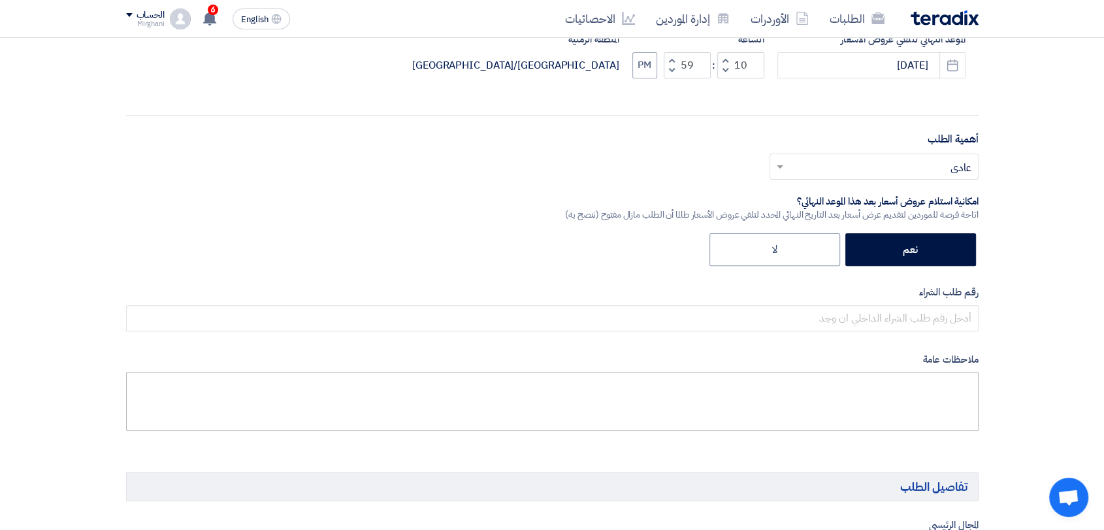
scroll to position [508, 0]
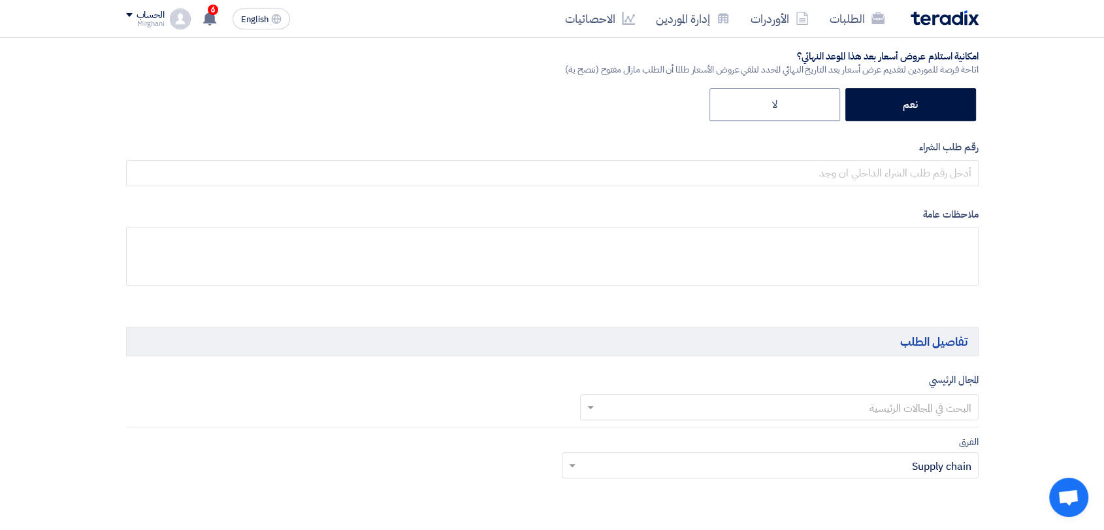
click at [812, 187] on div "أكتب عنوان لهذا الطلب Car Rent & Equipment - 923 نوع طلب عروض الأسعار طلب عروض …" at bounding box center [552, 27] width 872 height 560
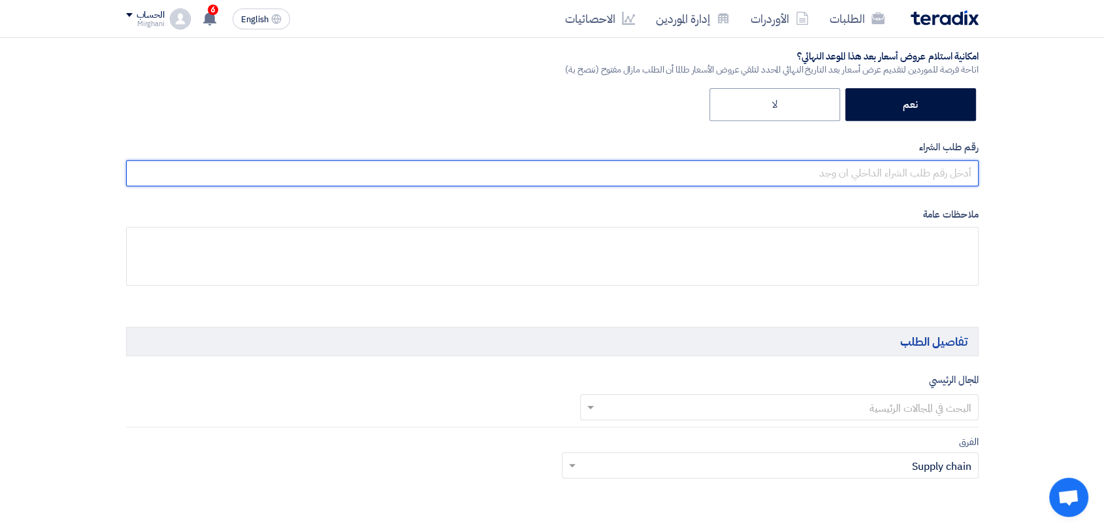
click at [820, 179] on input "text" at bounding box center [552, 173] width 852 height 26
paste input "8300010457"
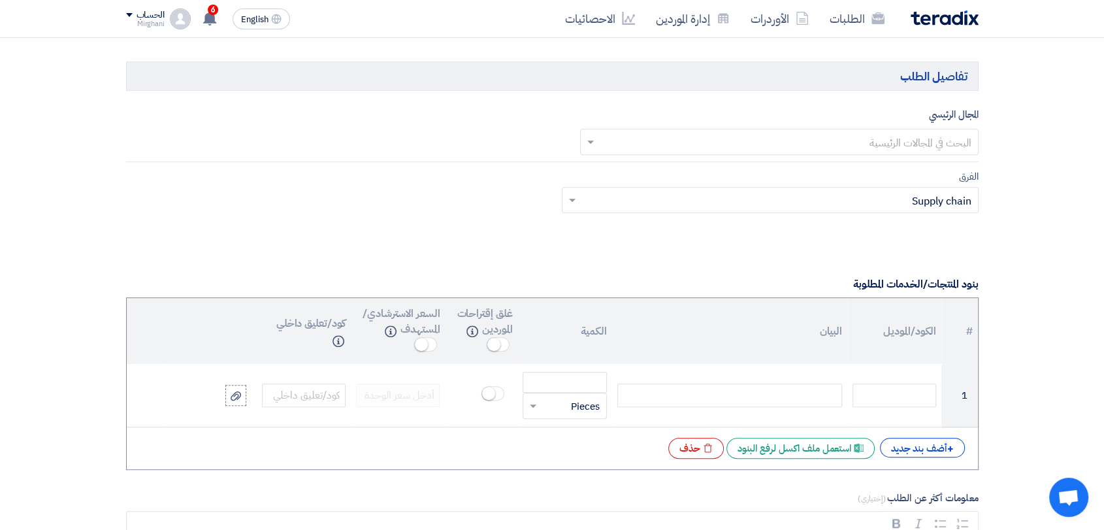
scroll to position [653, 0]
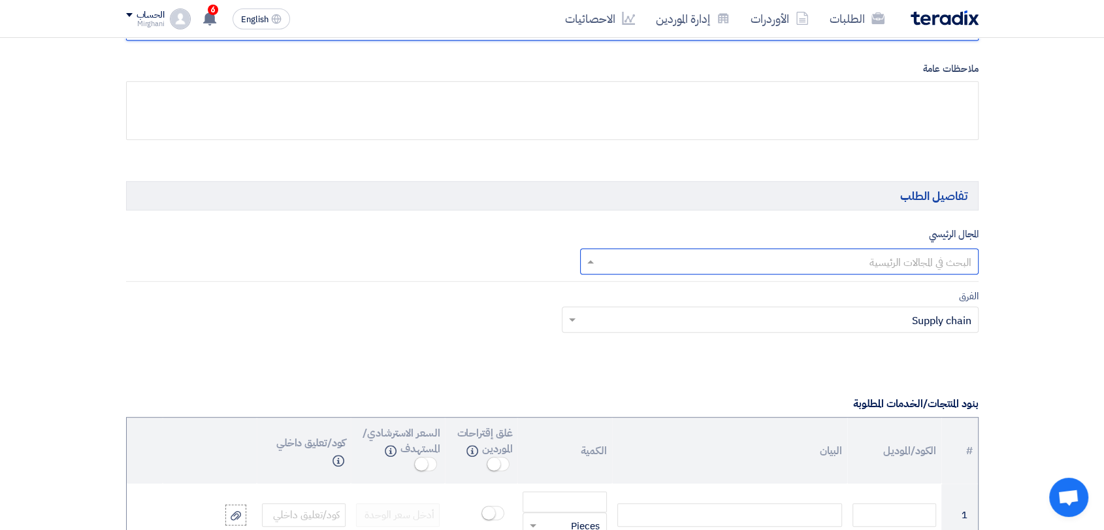
type input "8300010457"
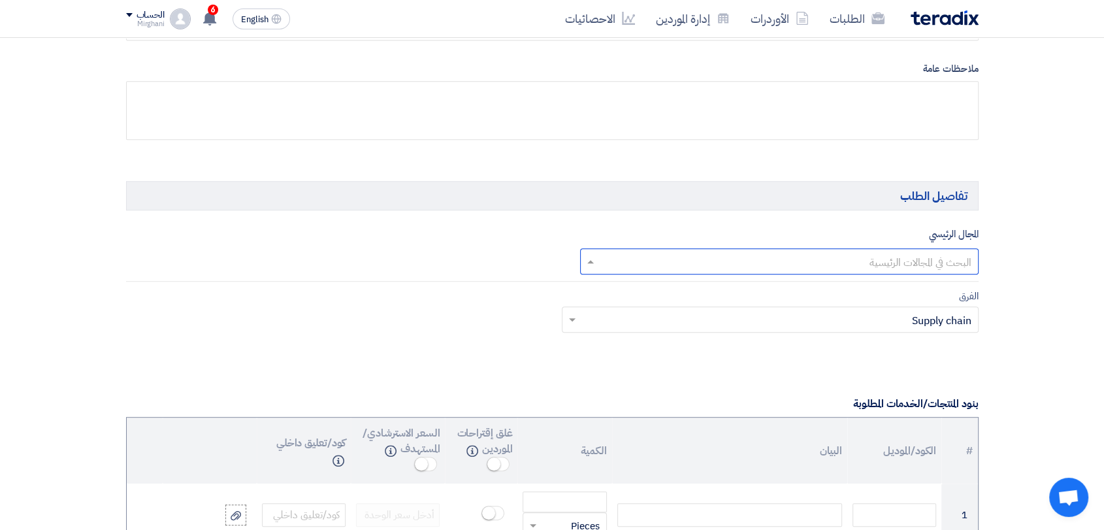
click at [800, 254] on input "text" at bounding box center [786, 262] width 372 height 22
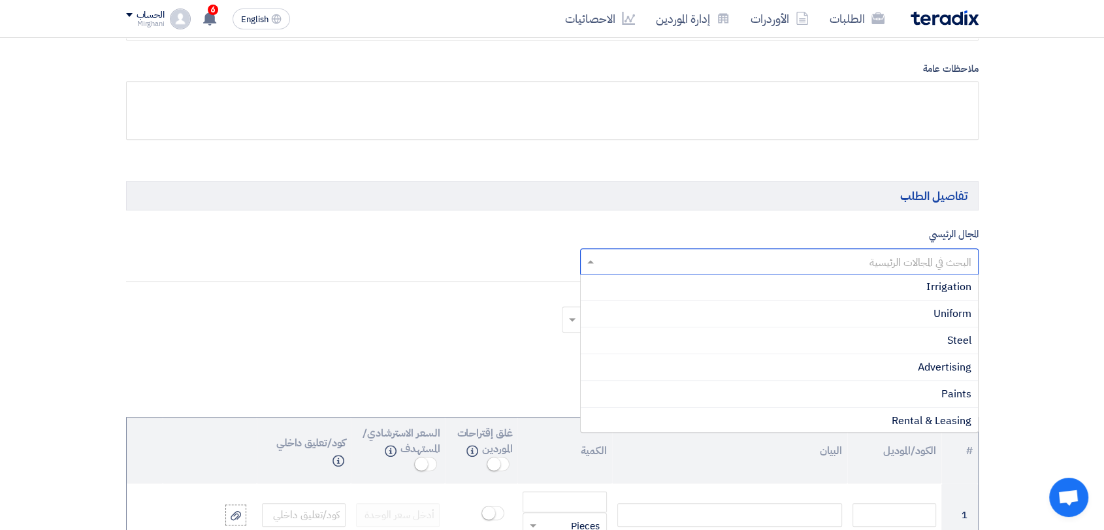
scroll to position [218, 0]
click at [892, 420] on span "Rental & Leasing" at bounding box center [932, 418] width 80 height 16
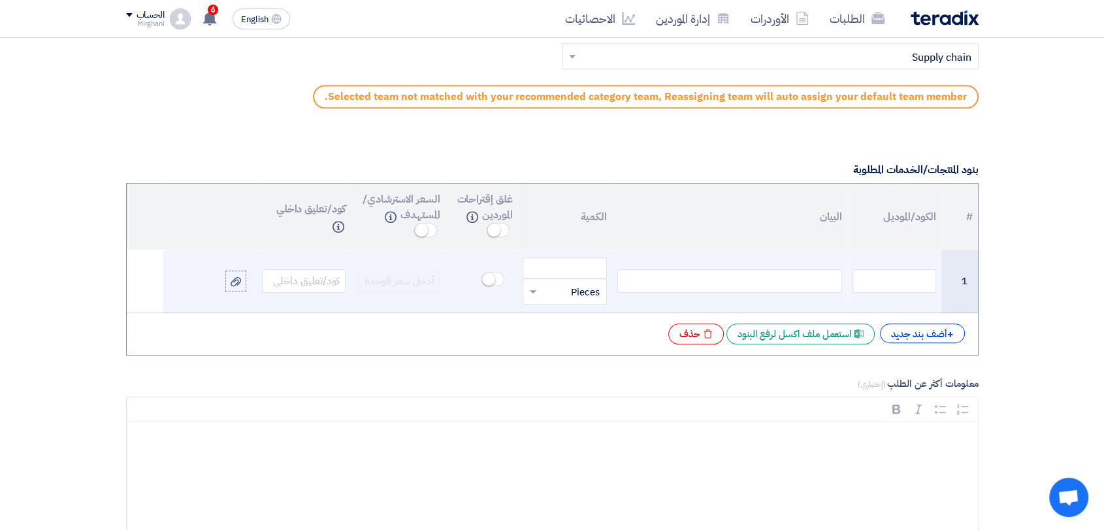
scroll to position [943, 0]
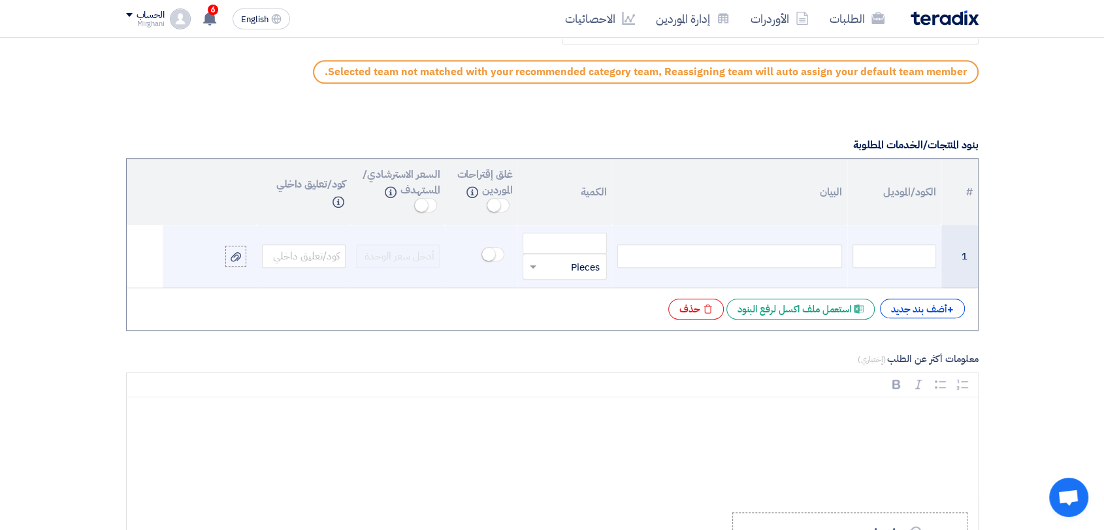
click at [775, 270] on td at bounding box center [729, 256] width 235 height 63
click at [777, 262] on div at bounding box center [729, 256] width 225 height 24
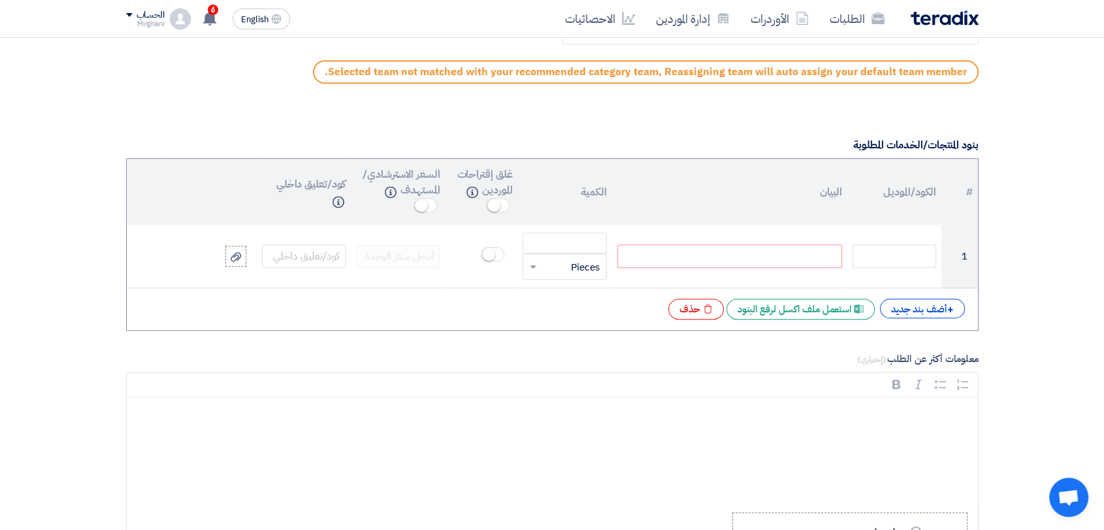
paste div
click at [893, 315] on div "+ أضف بند جديد" at bounding box center [922, 309] width 85 height 20
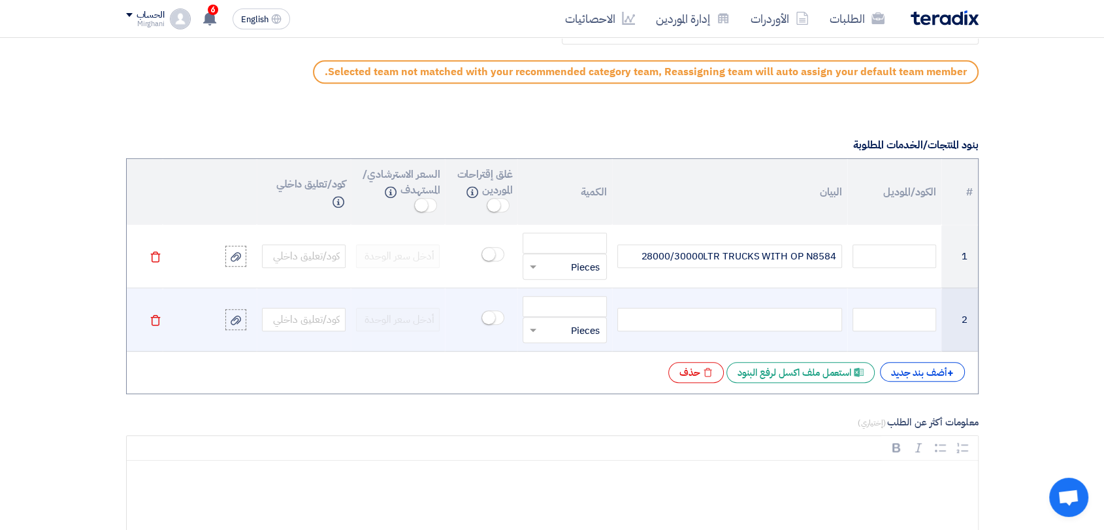
click at [753, 327] on div at bounding box center [729, 320] width 225 height 24
paste div
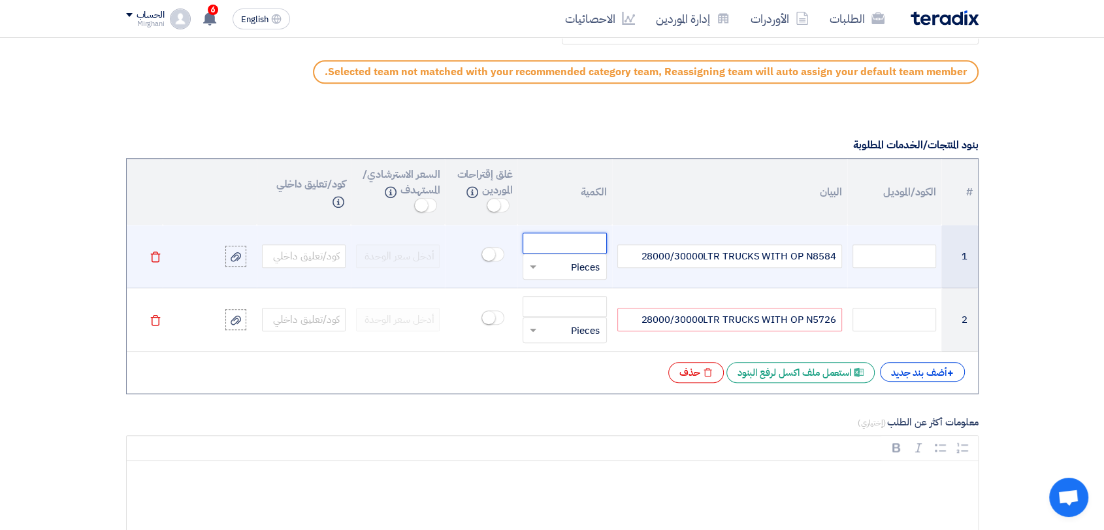
click at [561, 250] on input "number" at bounding box center [565, 243] width 84 height 21
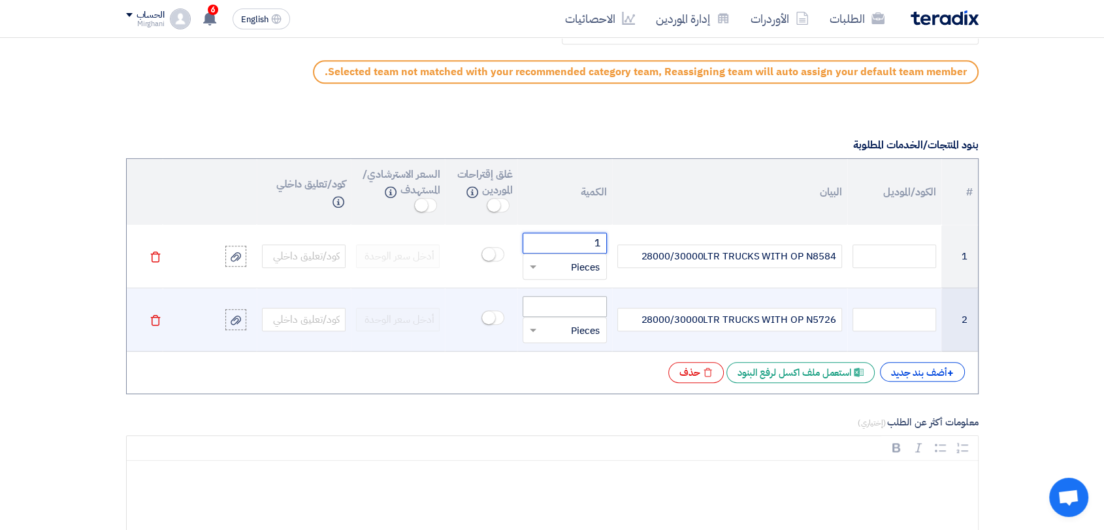
type input "1"
click at [586, 308] on input "number" at bounding box center [565, 306] width 84 height 21
type input "1"
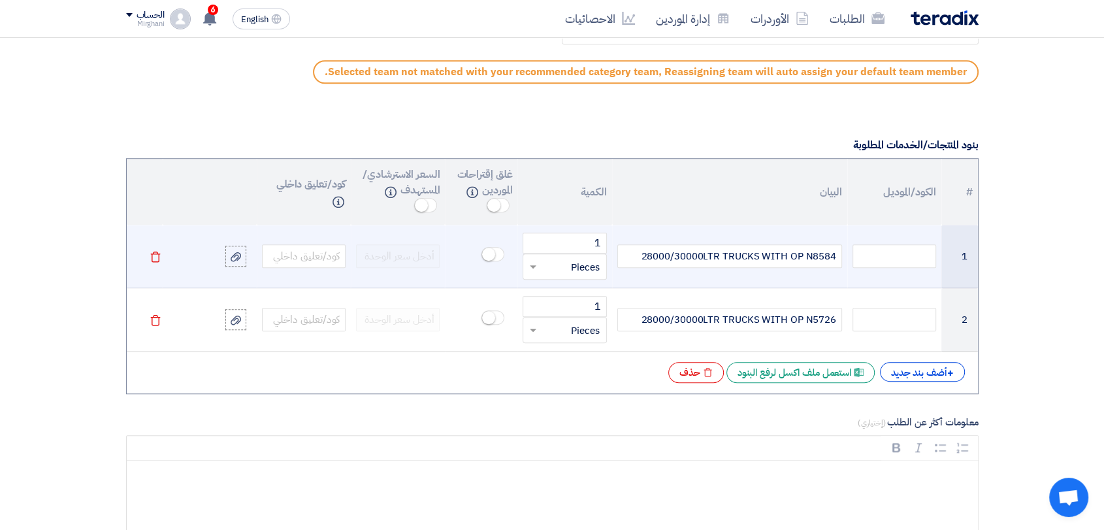
click at [564, 261] on input "text" at bounding box center [572, 266] width 55 height 21
click at [580, 398] on span "Month" at bounding box center [586, 401] width 28 height 14
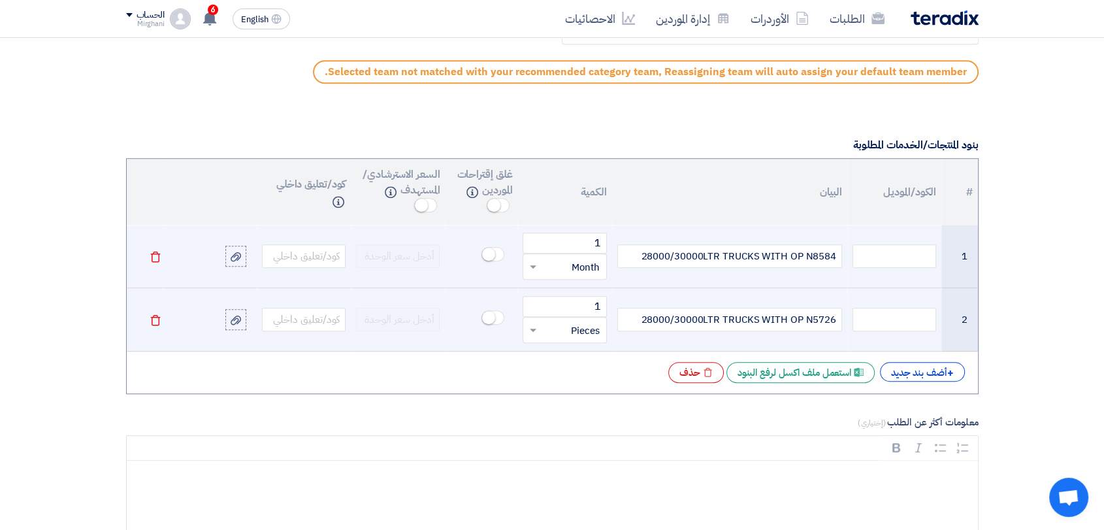
drag, startPoint x: 585, startPoint y: 325, endPoint x: 581, endPoint y: 333, distance: 8.5
click at [585, 326] on input "text" at bounding box center [572, 329] width 55 height 21
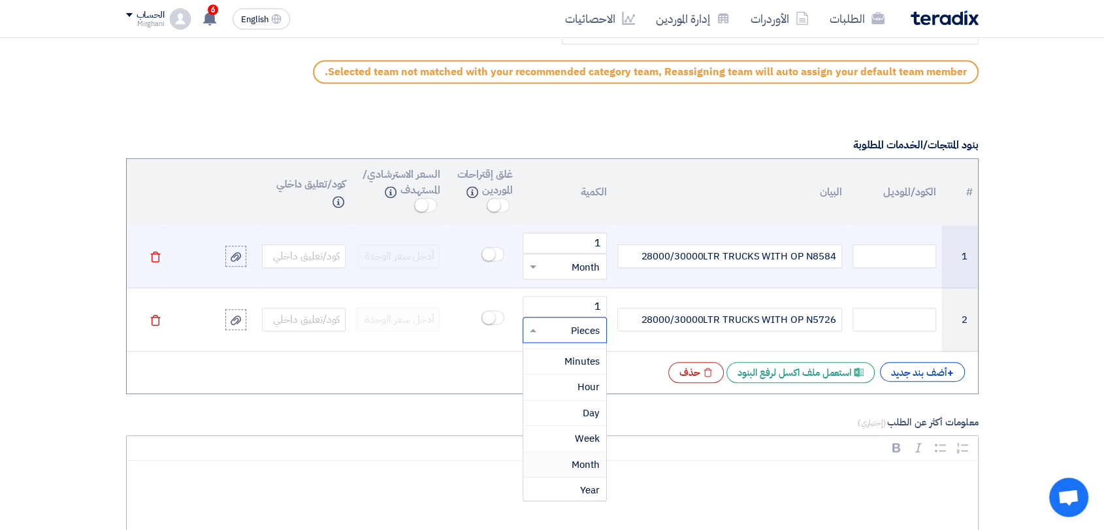
drag, startPoint x: 574, startPoint y: 451, endPoint x: 587, endPoint y: 443, distance: 14.7
click at [574, 452] on div "Month" at bounding box center [564, 465] width 82 height 26
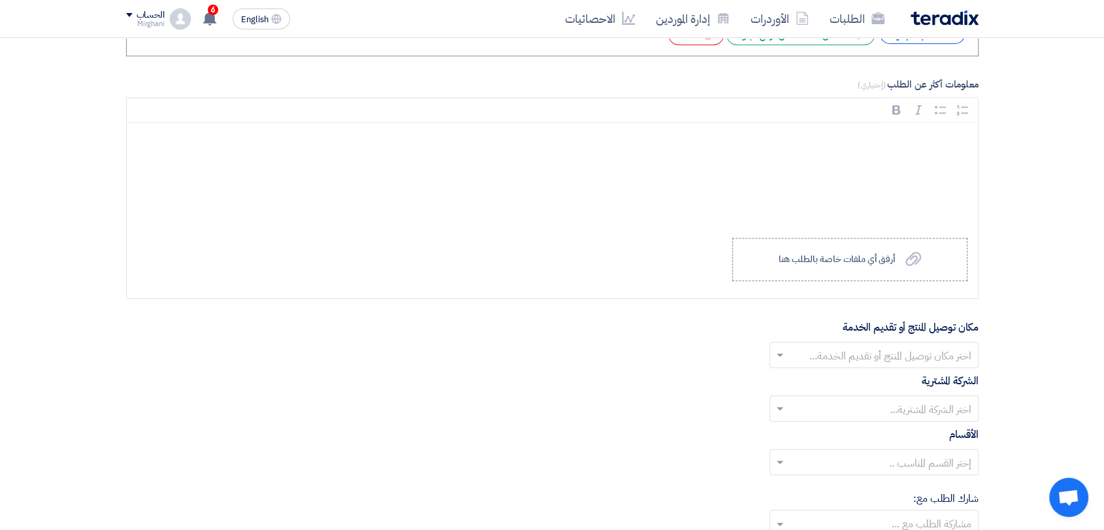
scroll to position [1306, 0]
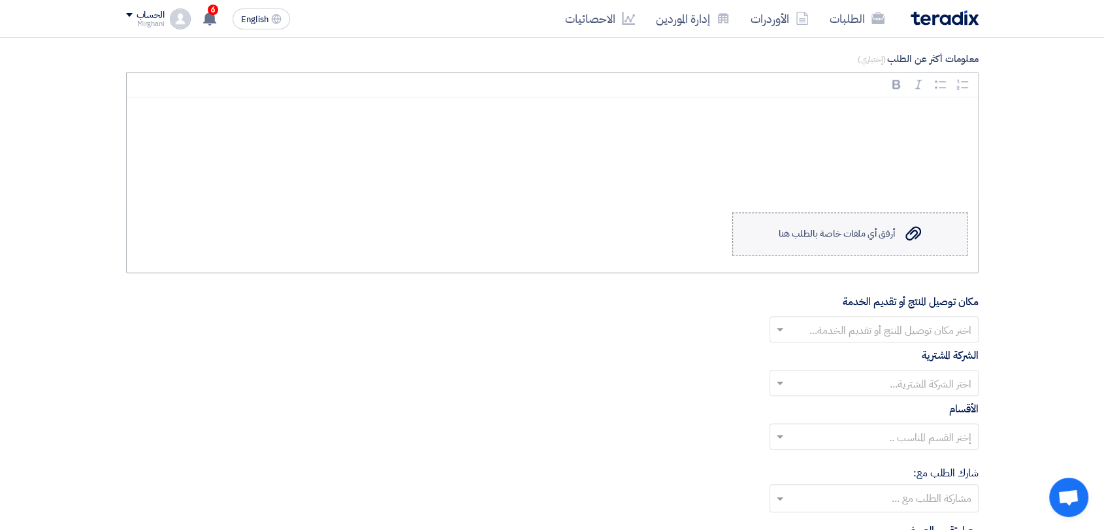
click at [839, 242] on label "Upload a file أرفق أي ملفات خاصة بالطلب هنا" at bounding box center [849, 233] width 235 height 43
click at [0, 0] on input "Upload a file أرفق أي ملفات خاصة بالطلب هنا" at bounding box center [0, 0] width 0 height 0
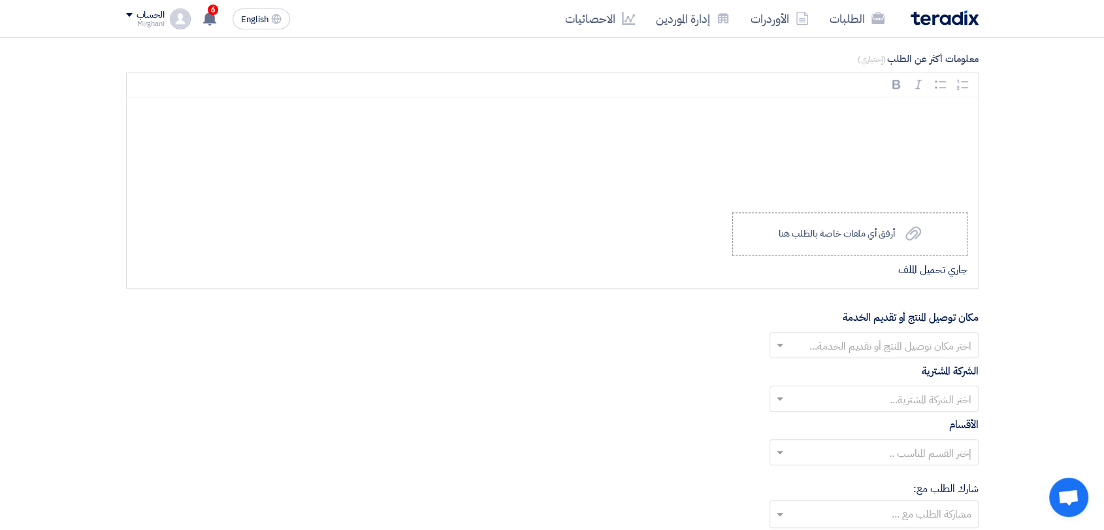
click at [845, 337] on input "text" at bounding box center [881, 347] width 183 height 22
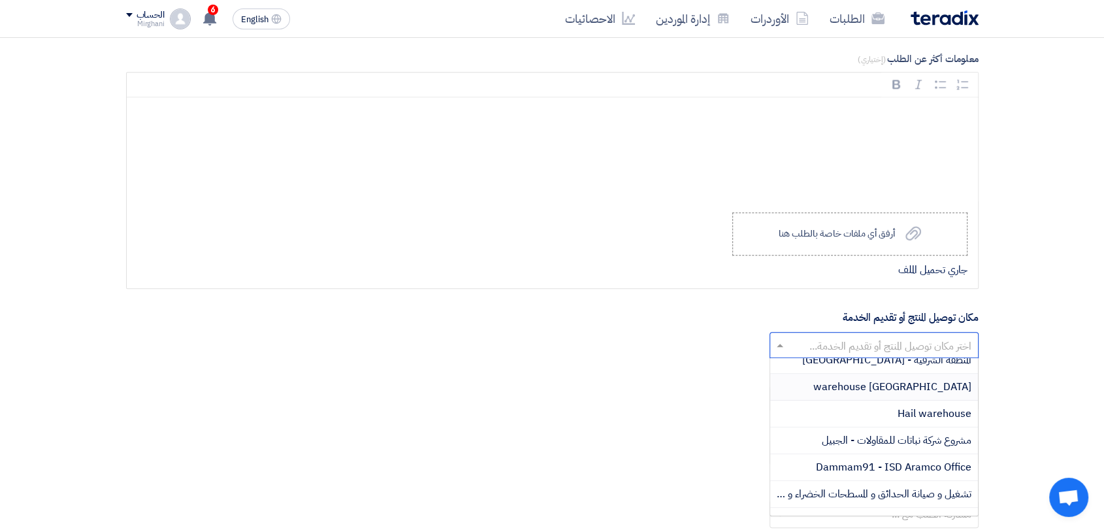
scroll to position [145, 0]
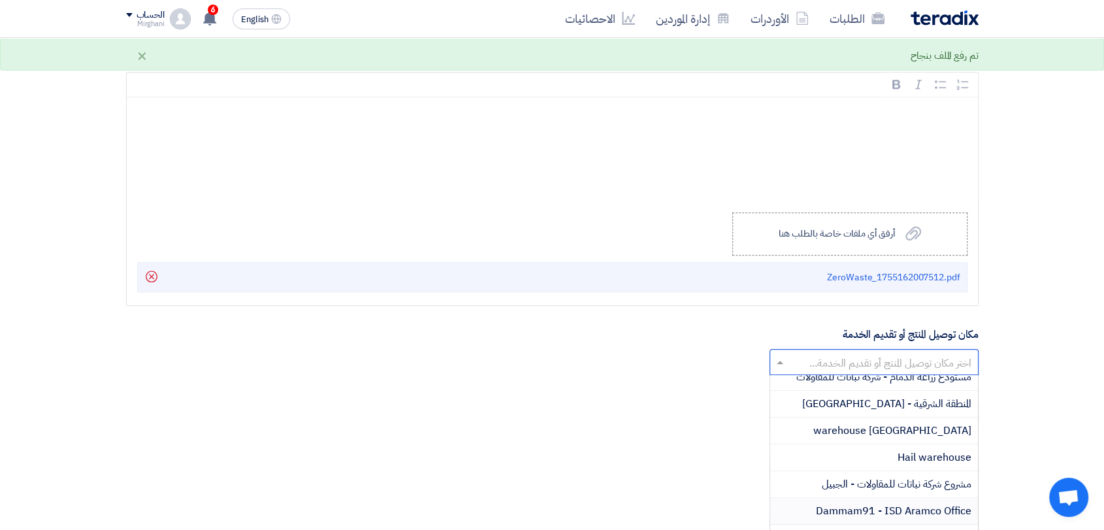
click at [868, 506] on span "Dammam91 - ISD Aramco Office" at bounding box center [893, 511] width 155 height 16
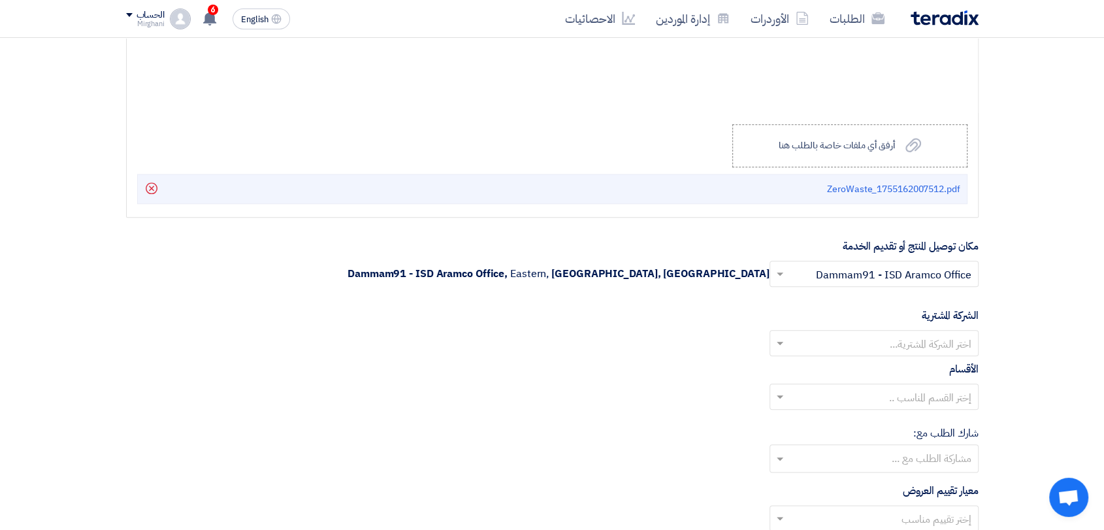
scroll to position [1597, 0]
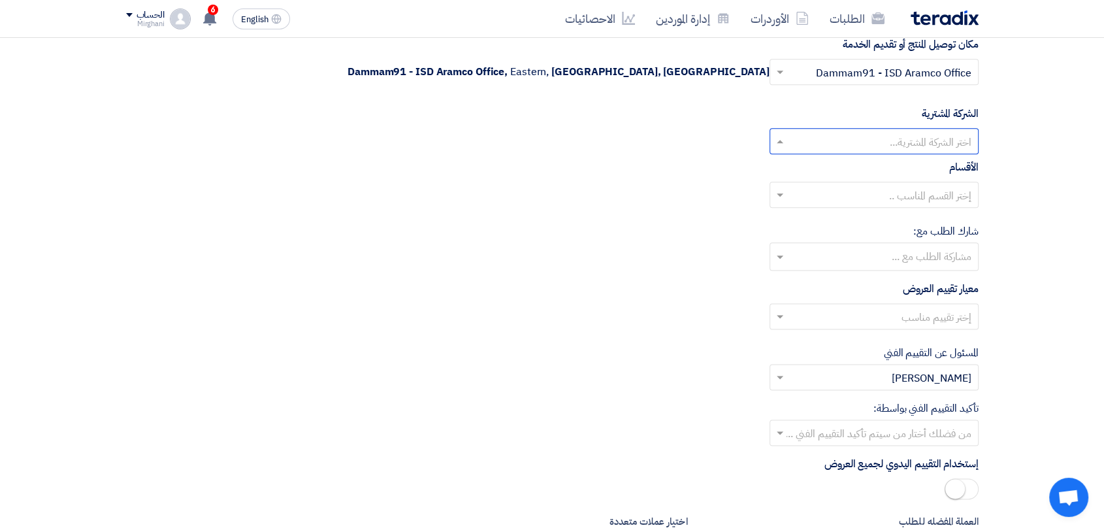
click at [877, 135] on input "text" at bounding box center [881, 143] width 183 height 22
click at [859, 172] on div "Nabatat for contracting" at bounding box center [874, 167] width 208 height 27
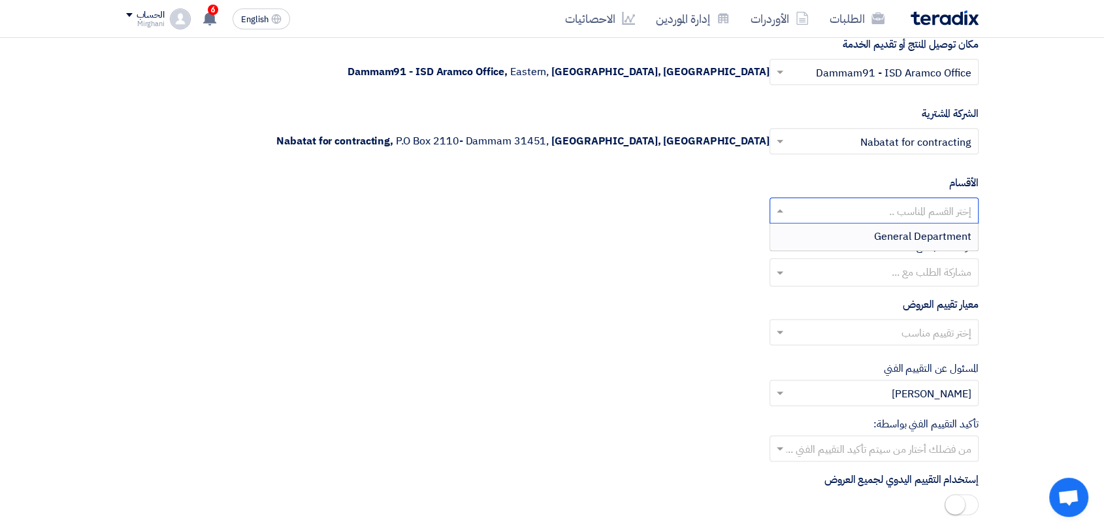
click at [852, 216] on input "text" at bounding box center [881, 212] width 183 height 22
click at [852, 236] on div "General Department" at bounding box center [874, 236] width 208 height 26
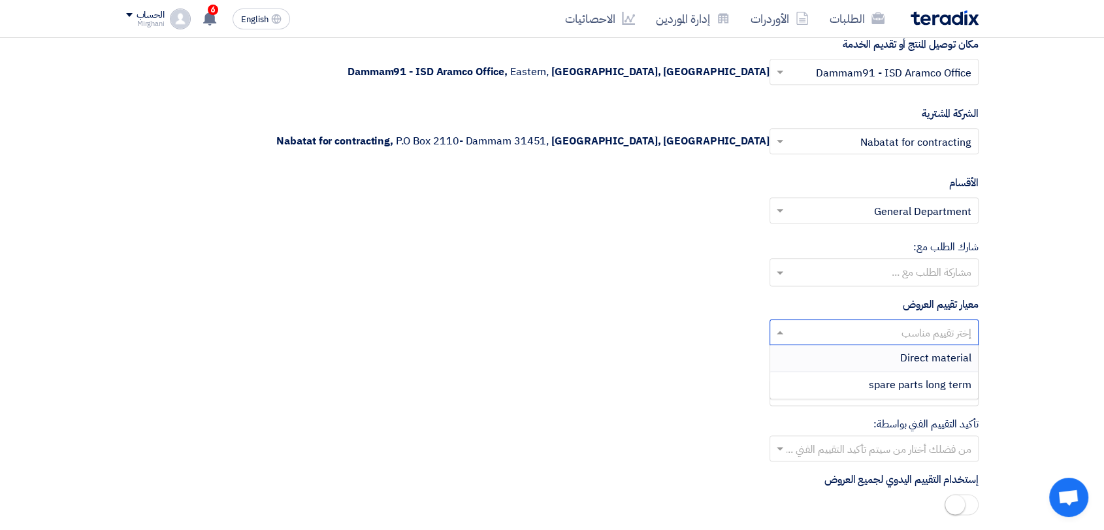
click at [843, 340] on input "text" at bounding box center [881, 334] width 183 height 22
click at [849, 355] on div "Direct material" at bounding box center [874, 358] width 208 height 27
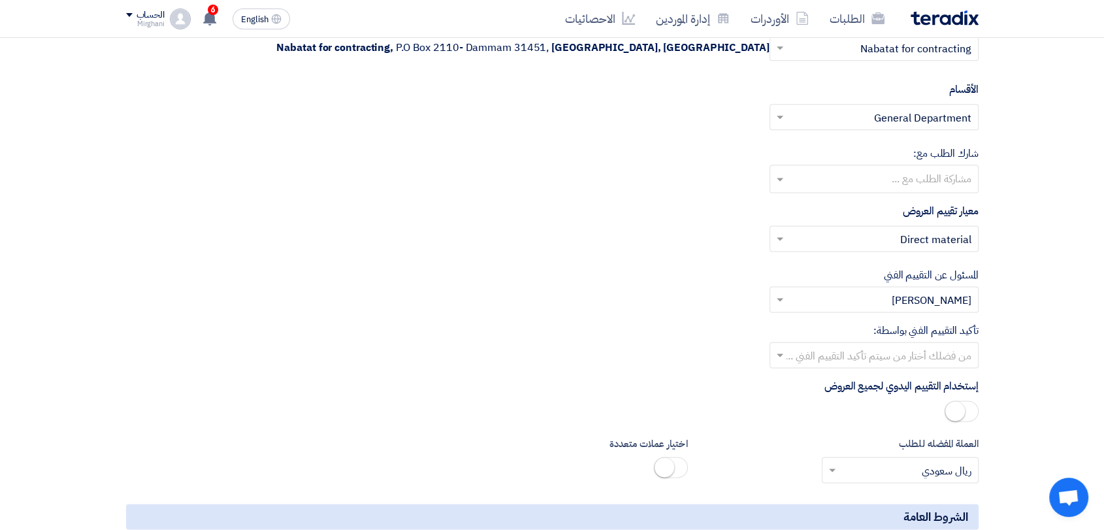
scroll to position [1814, 0]
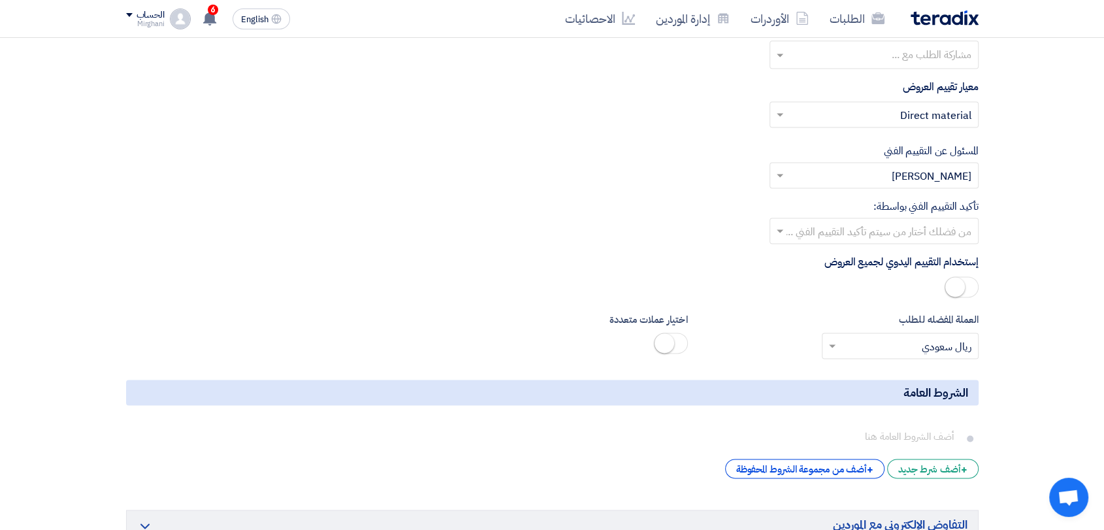
click at [858, 238] on input "text" at bounding box center [881, 232] width 183 height 22
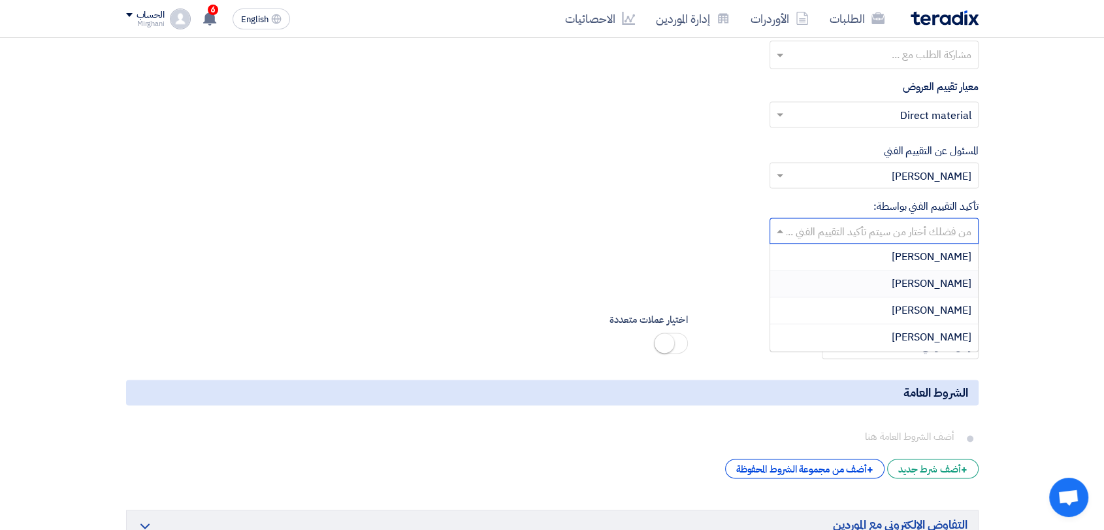
click at [854, 276] on div "[PERSON_NAME]" at bounding box center [874, 283] width 208 height 27
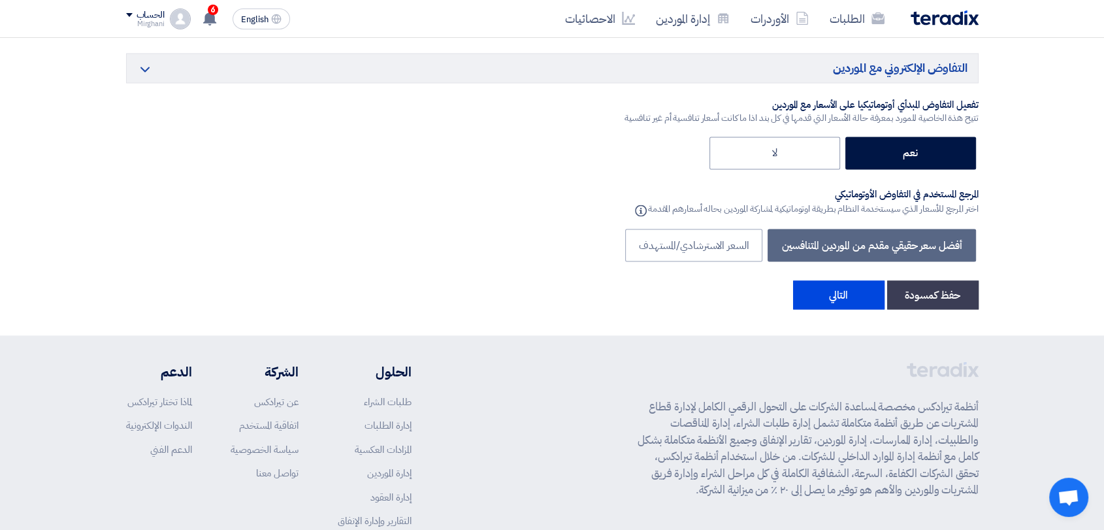
scroll to position [2373, 0]
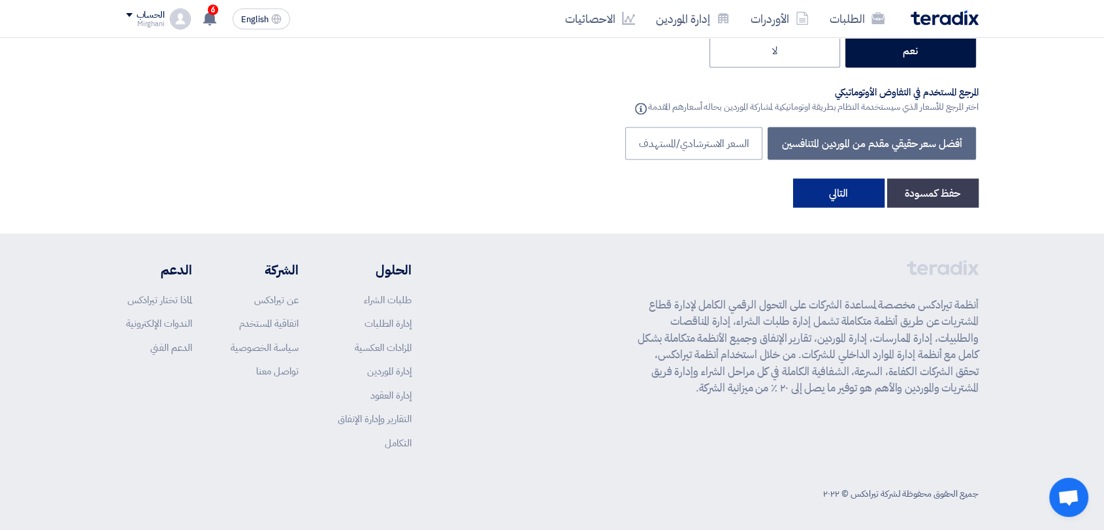
click at [848, 178] on button "التالي" at bounding box center [838, 192] width 91 height 29
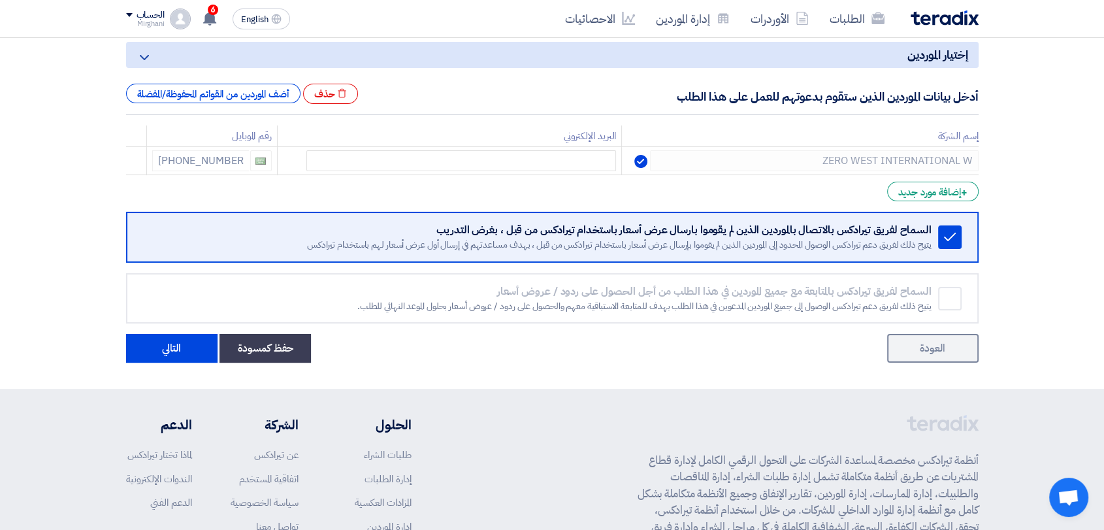
scroll to position [290, 0]
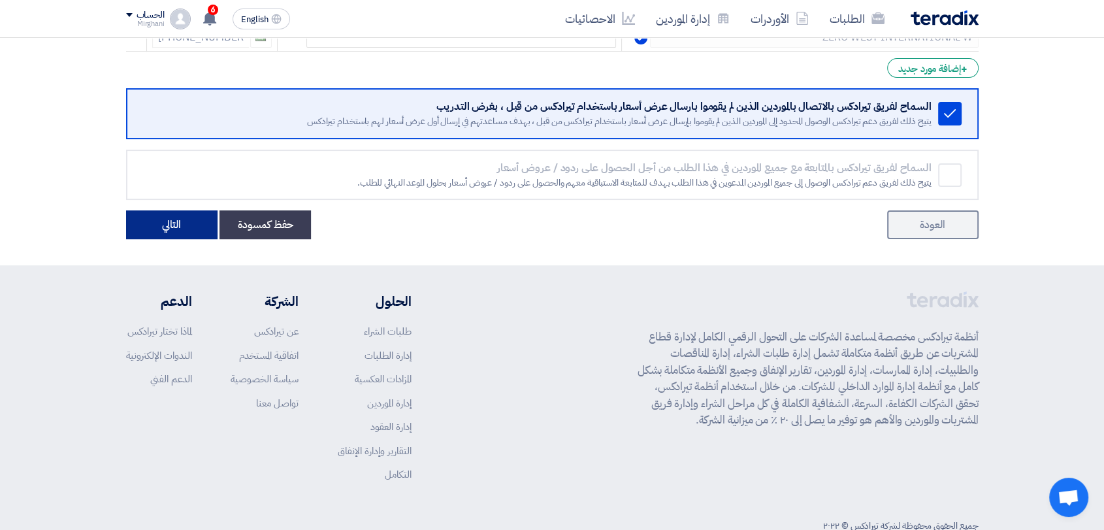
click at [168, 229] on button "التالي" at bounding box center [171, 224] width 91 height 29
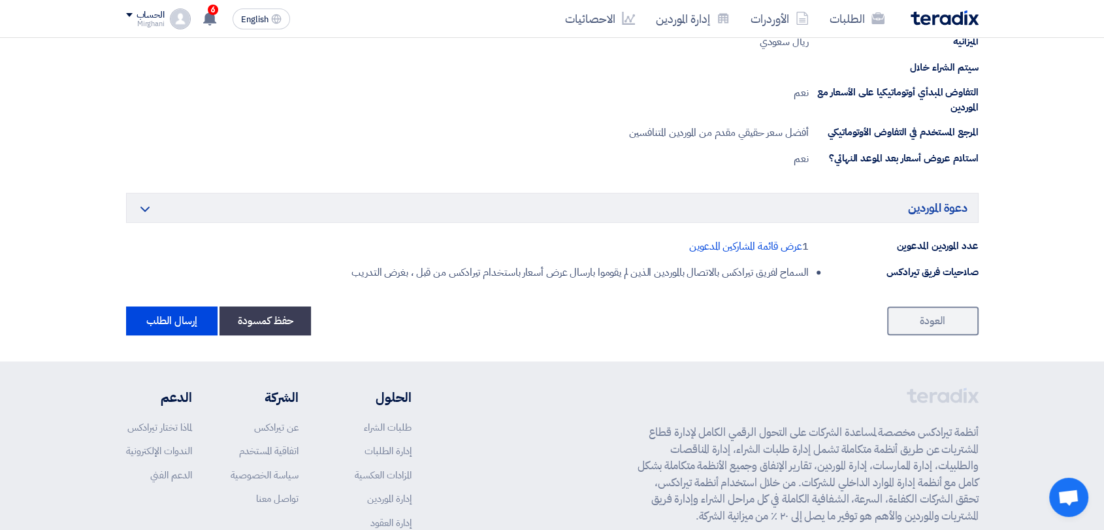
scroll to position [798, 0]
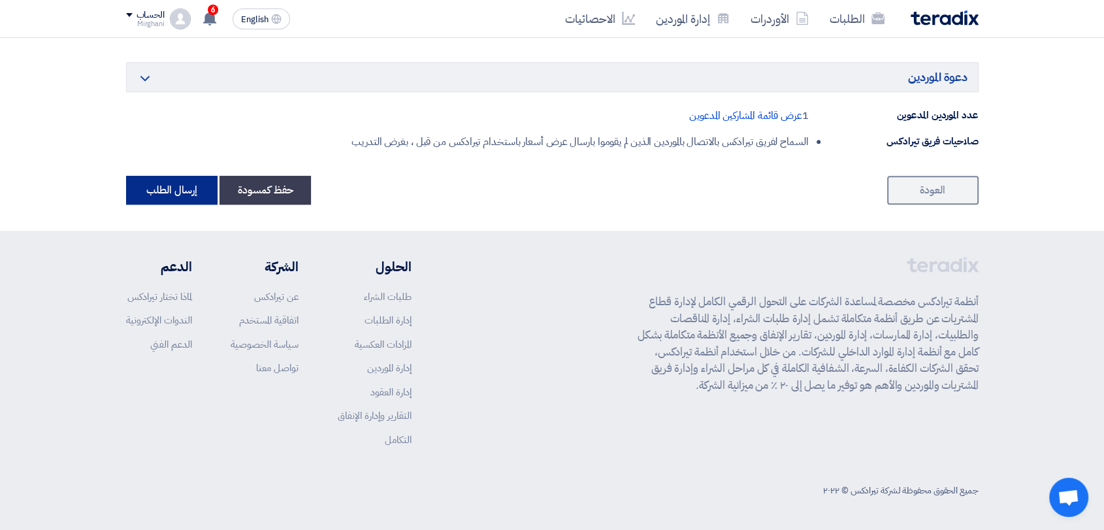
click at [156, 200] on button "إرسال الطلب" at bounding box center [171, 190] width 91 height 29
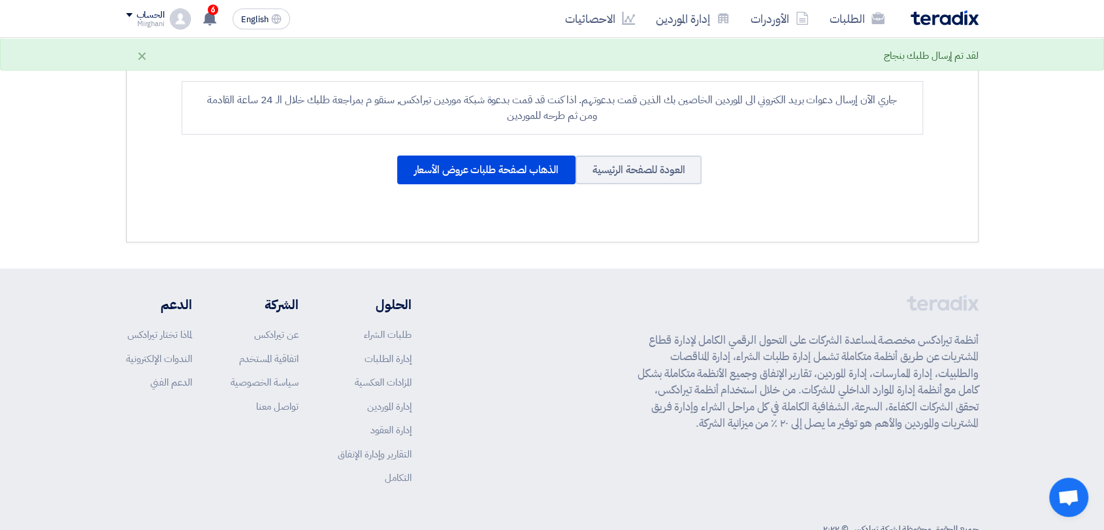
scroll to position [280, 0]
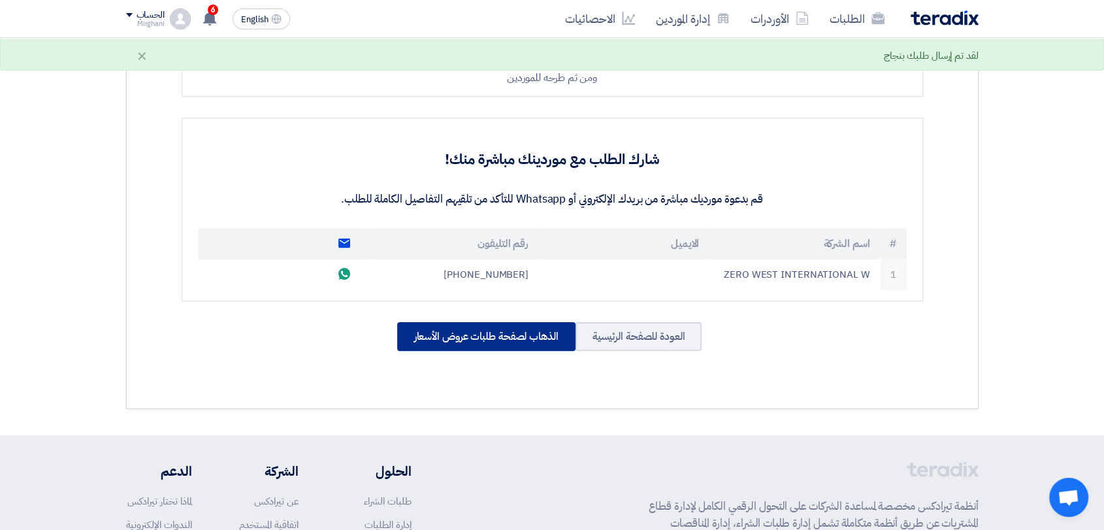
click at [479, 333] on div "الذهاب لصفحة طلبات عروض الأسعار" at bounding box center [486, 336] width 178 height 29
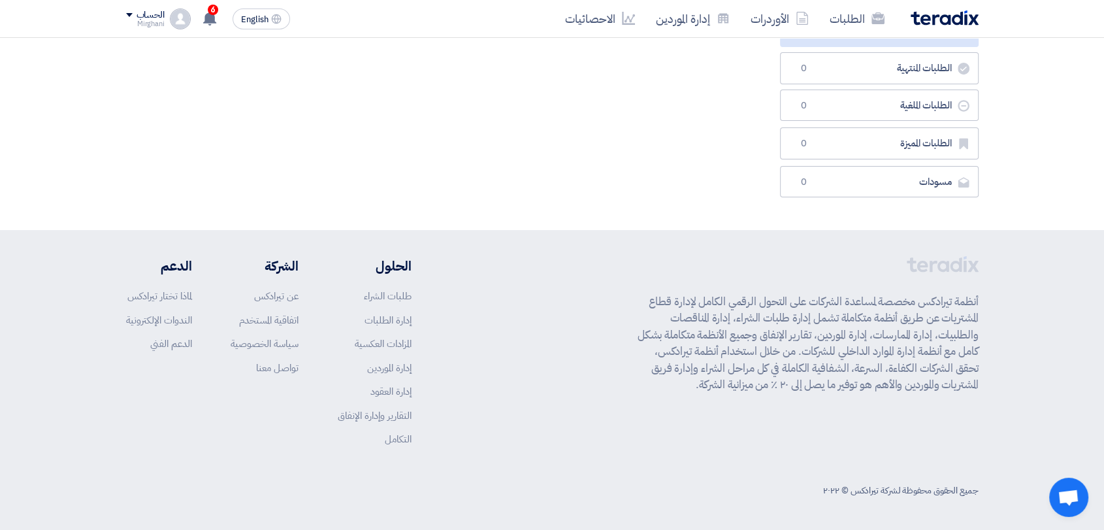
scroll to position [0, 0]
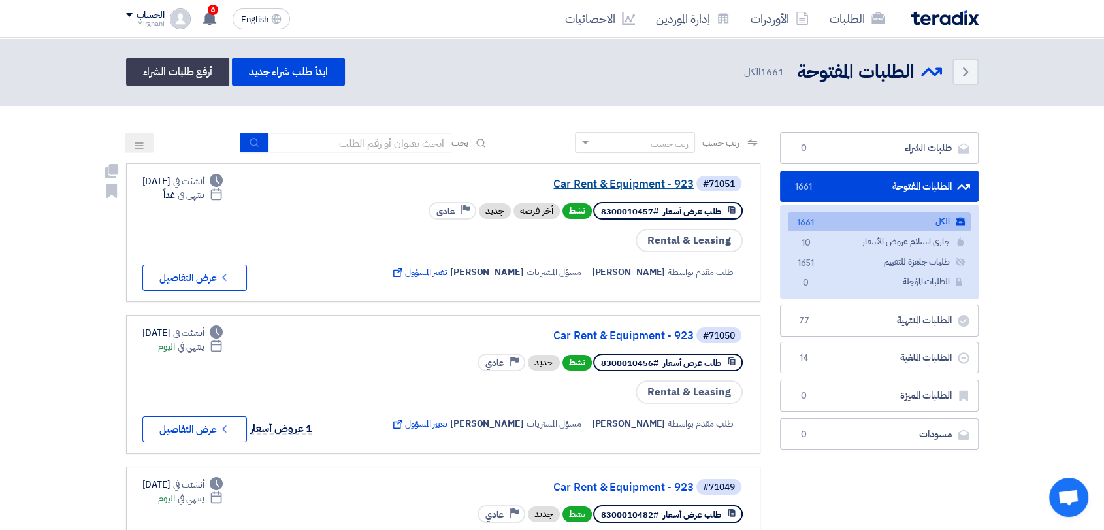
click at [584, 188] on link "Car Rent & Equipment - 923" at bounding box center [562, 184] width 261 height 12
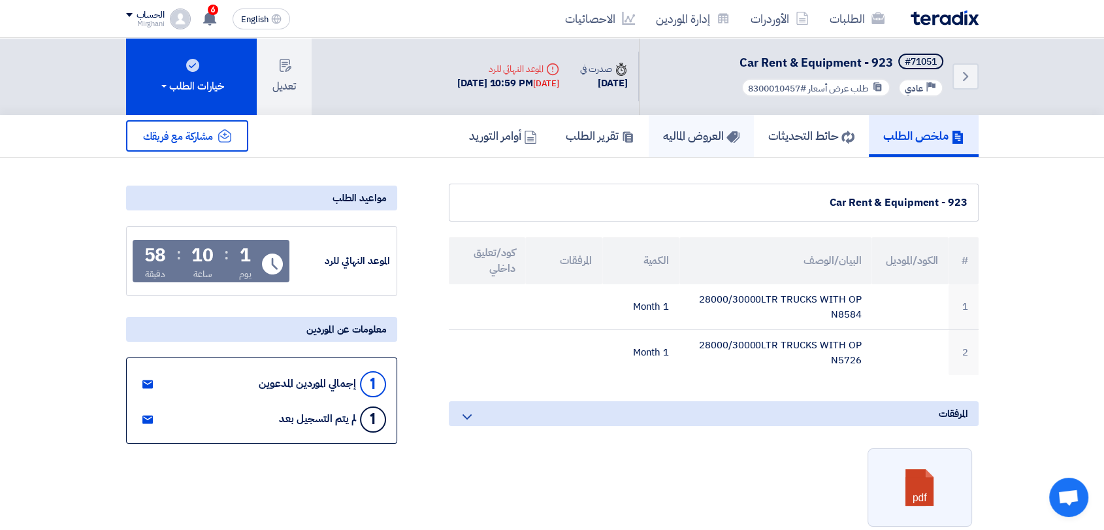
click at [685, 146] on link "العروض الماليه" at bounding box center [701, 136] width 105 height 42
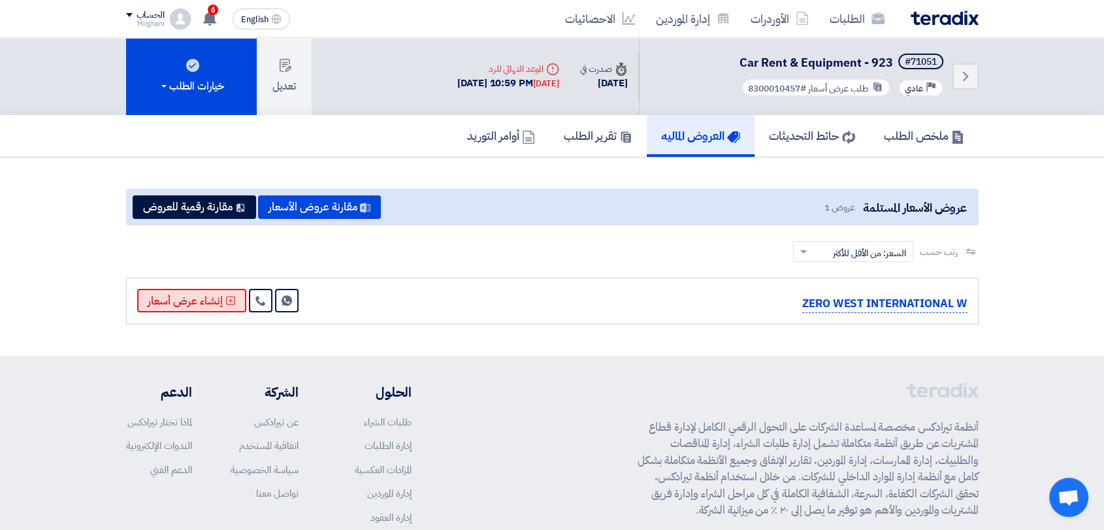
click at [175, 307] on button "إنشاء عرض أسعار" at bounding box center [191, 301] width 109 height 24
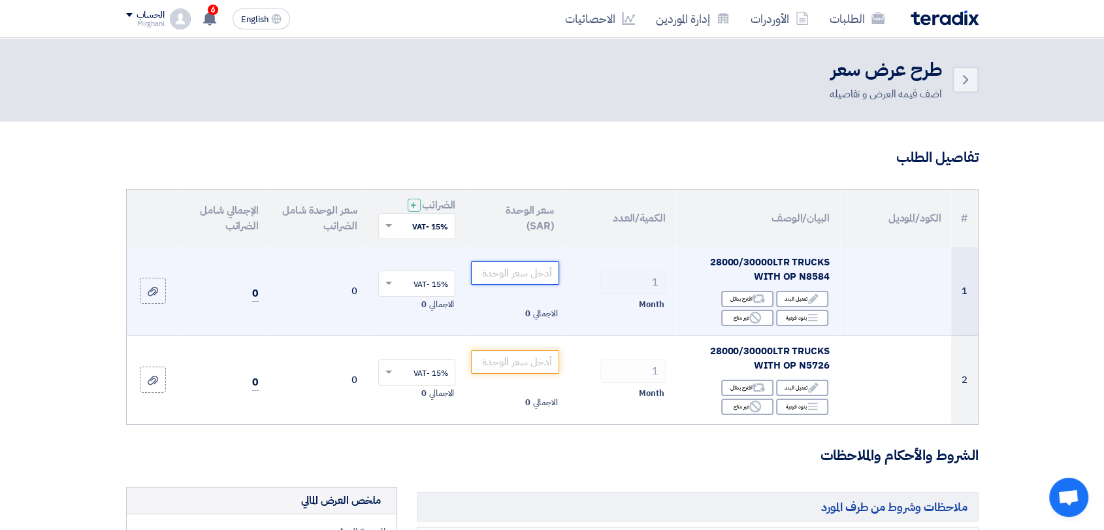
click at [522, 265] on input "number" at bounding box center [515, 273] width 88 height 24
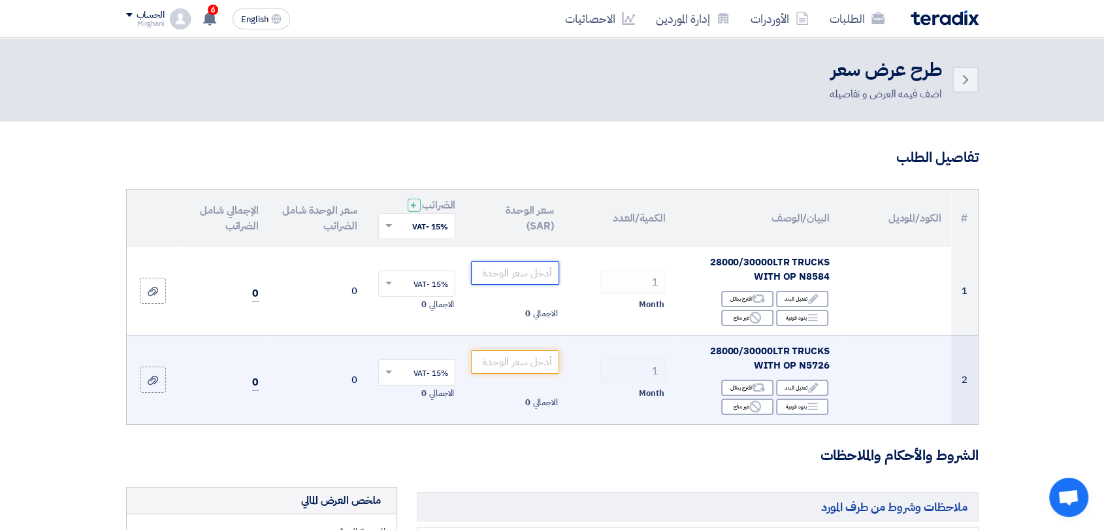
paste input "40000.00"
type input "40000.00"
click at [530, 362] on input "number" at bounding box center [515, 362] width 88 height 24
paste input "40000.00"
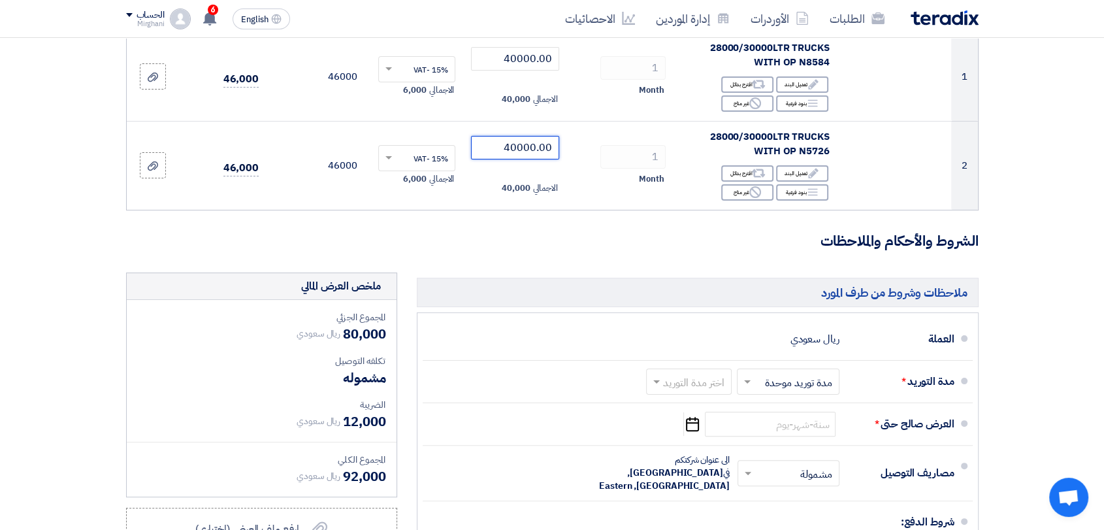
scroll to position [218, 0]
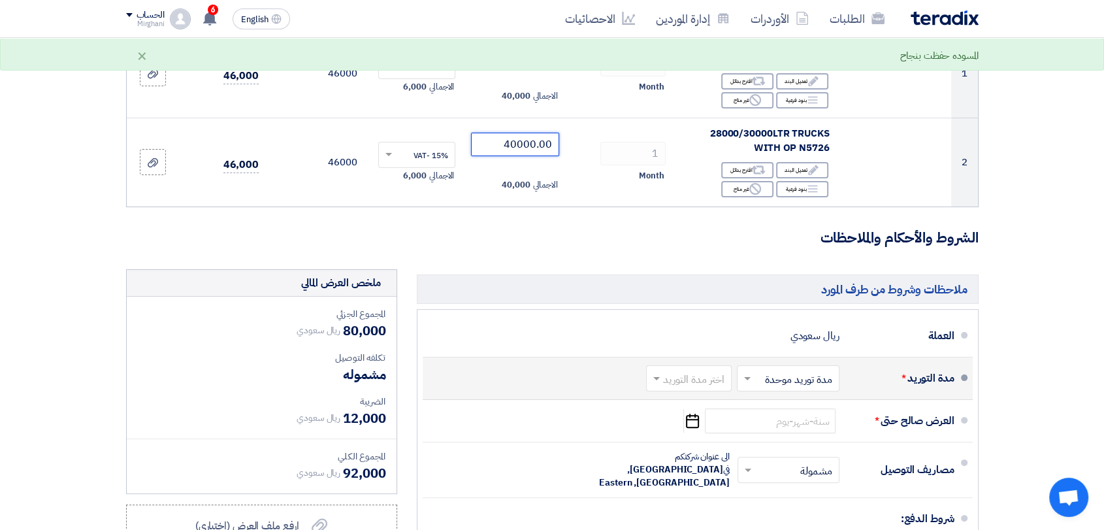
type input "40000.00"
click at [692, 373] on div at bounding box center [689, 378] width 84 height 19
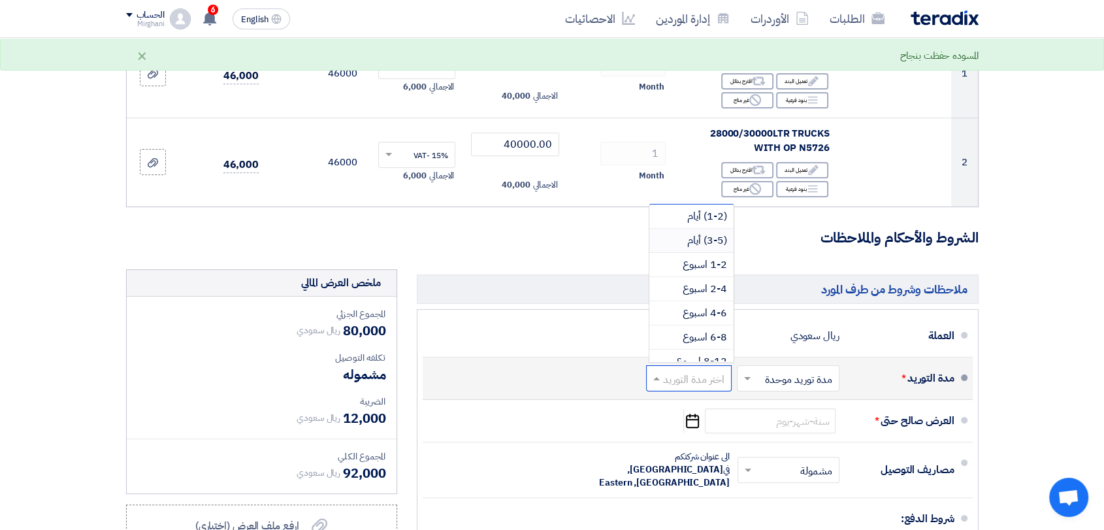
click at [714, 212] on span "(1-2) أيام" at bounding box center [707, 216] width 40 height 16
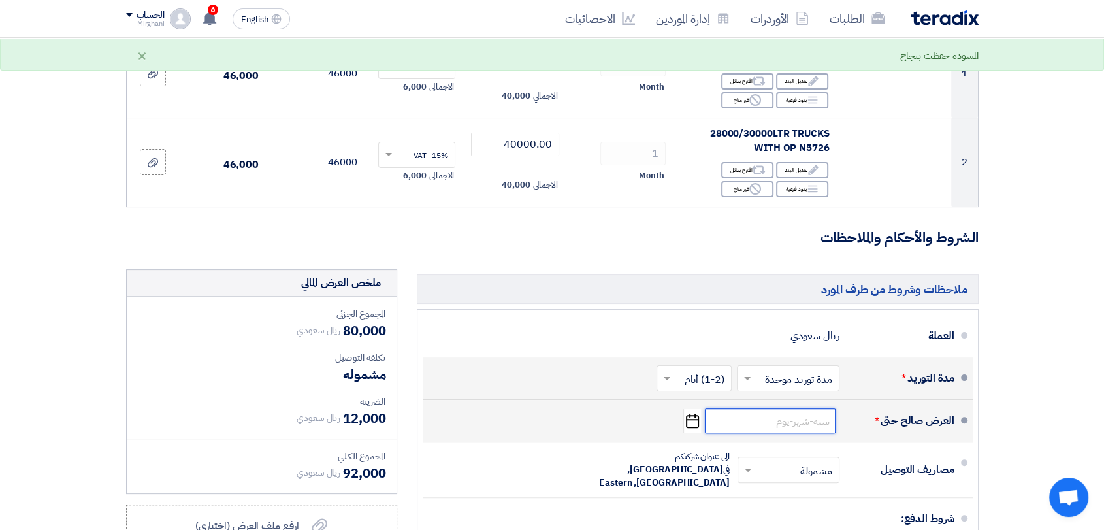
click at [766, 429] on input at bounding box center [770, 420] width 131 height 25
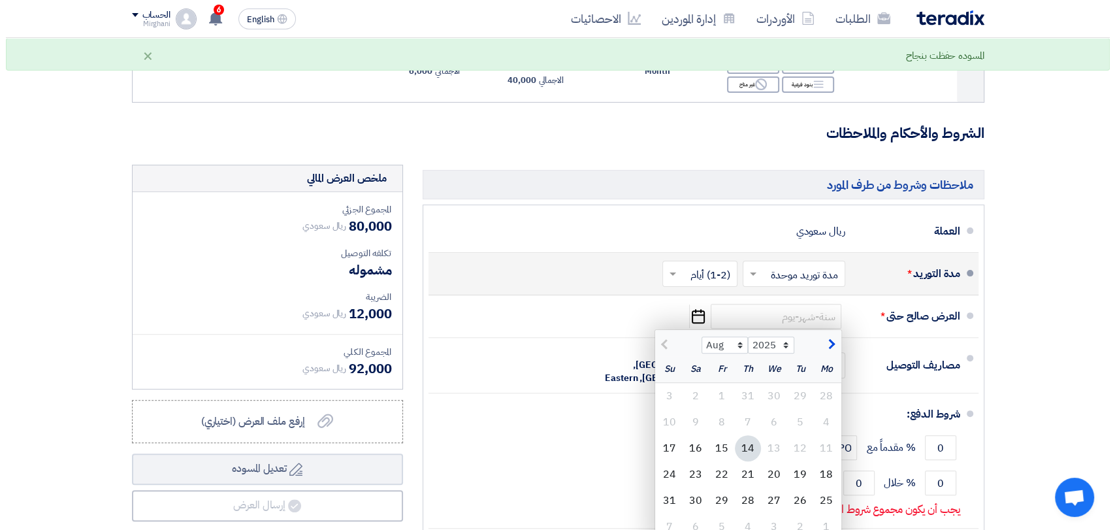
scroll to position [435, 0]
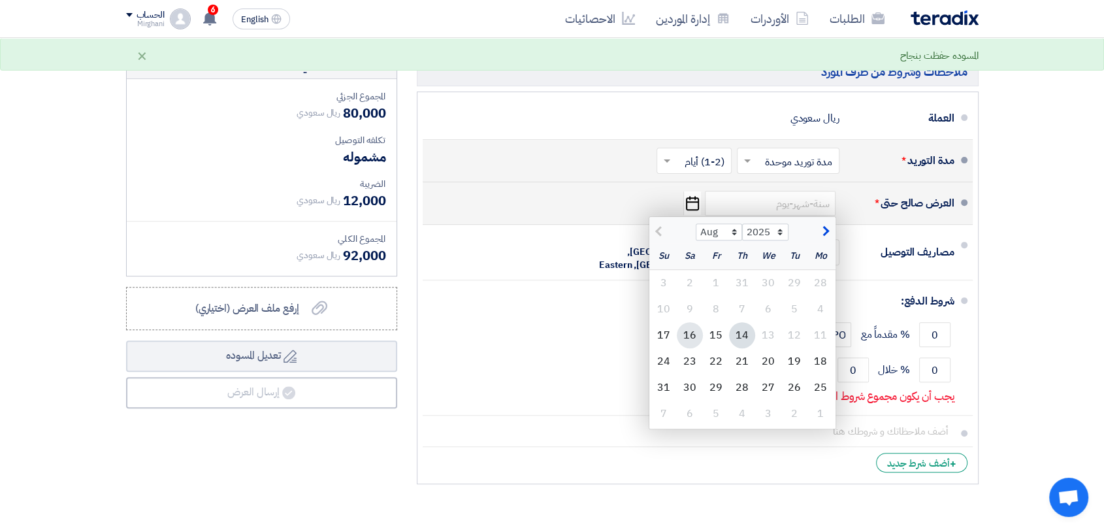
click at [696, 334] on div "16" at bounding box center [690, 335] width 26 height 26
type input "[DATE]"
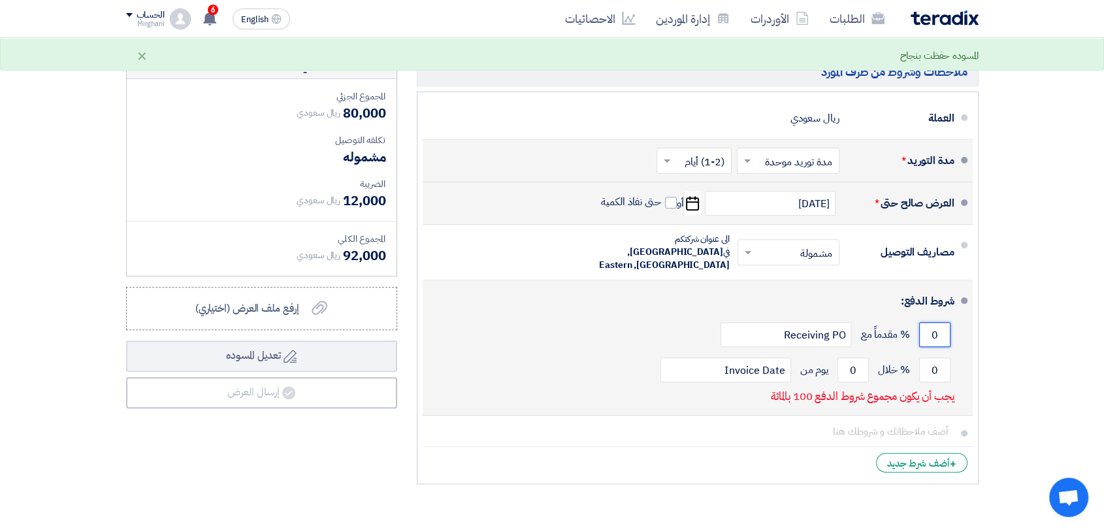
click at [947, 322] on input "0" at bounding box center [934, 334] width 31 height 25
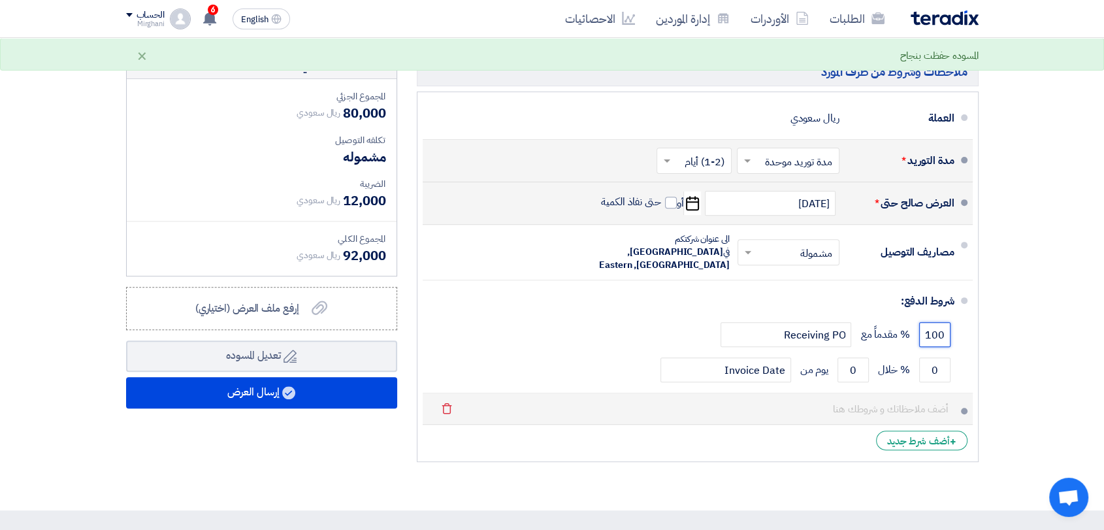
type input "100"
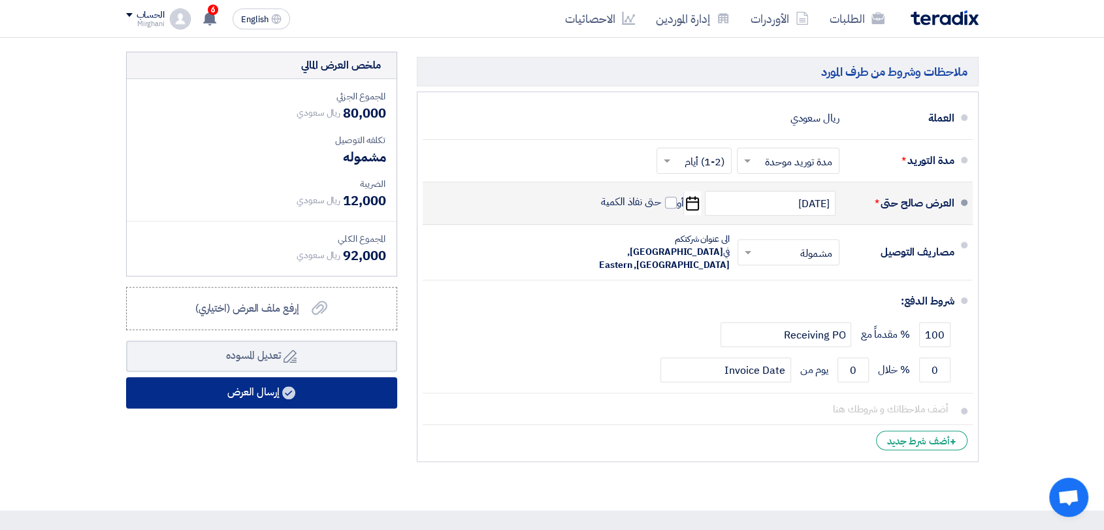
click at [378, 385] on button "إرسال العرض" at bounding box center [261, 392] width 271 height 31
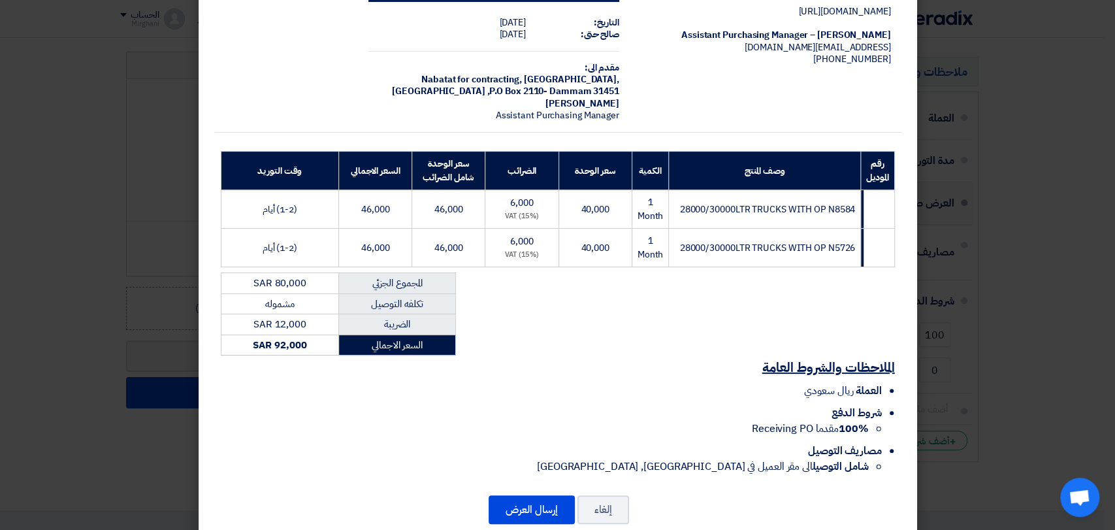
scroll to position [84, 0]
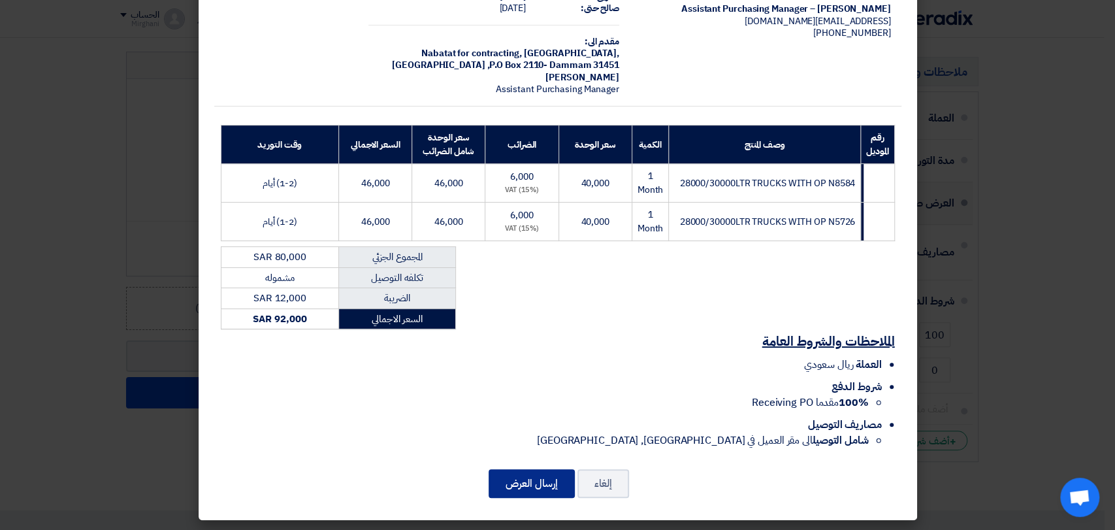
click at [544, 481] on button "إرسال العرض" at bounding box center [532, 483] width 86 height 29
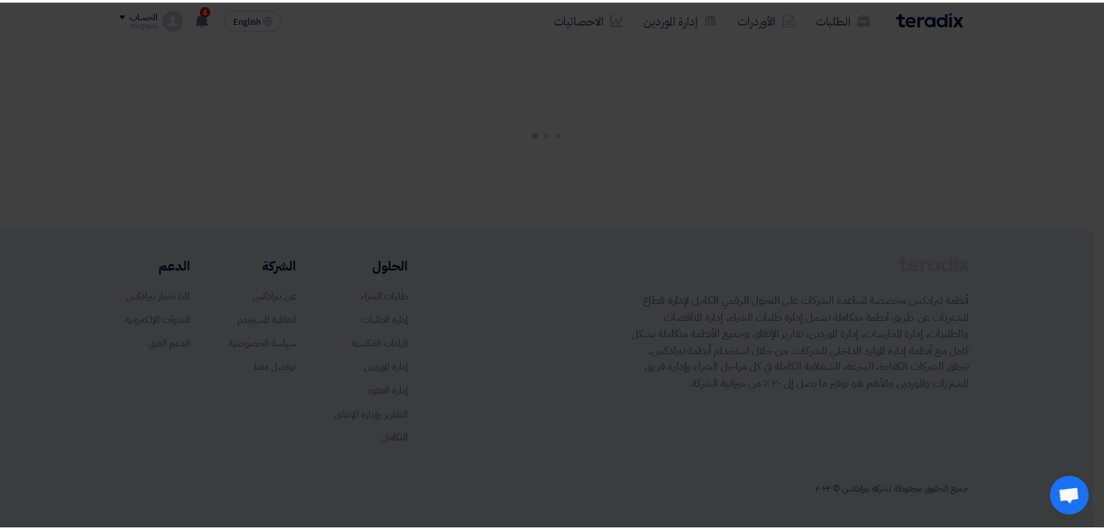
scroll to position [0, 0]
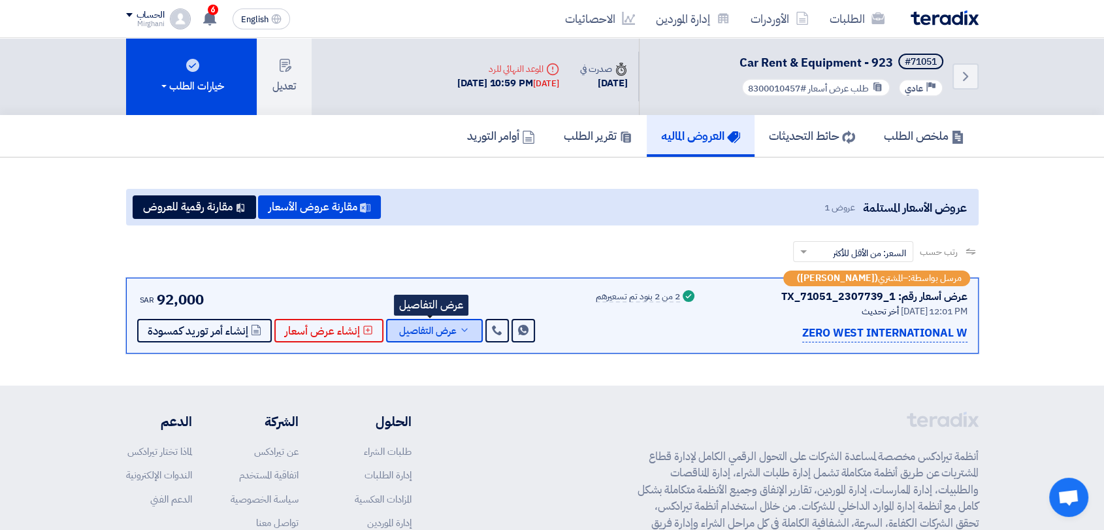
click at [442, 336] on span "عرض التفاصيل" at bounding box center [427, 331] width 57 height 10
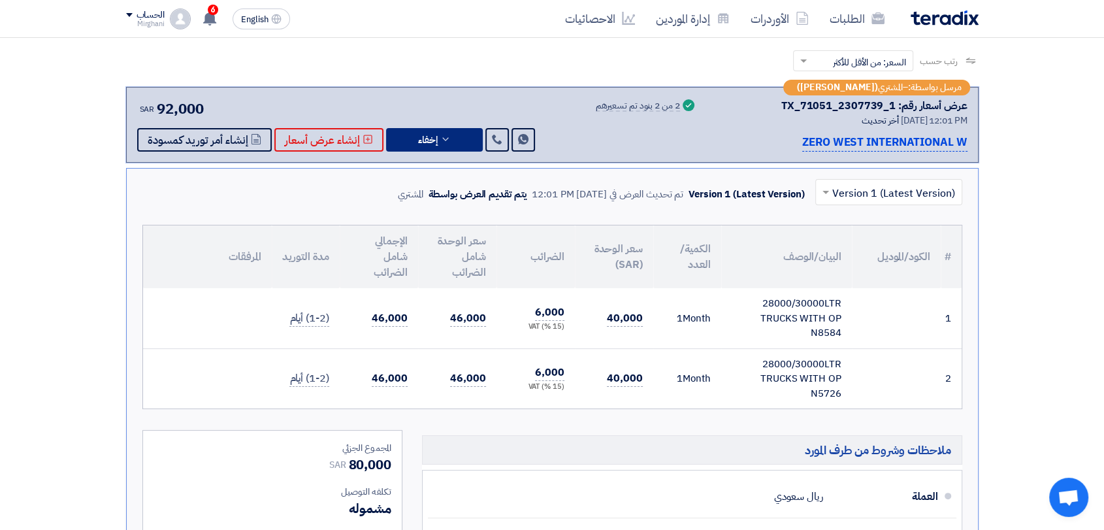
scroll to position [363, 0]
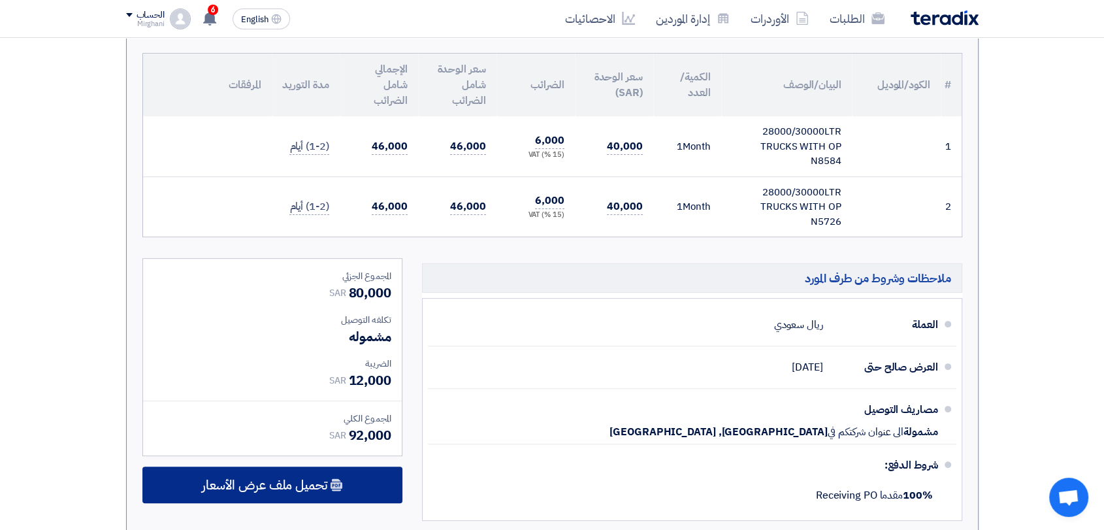
click at [379, 489] on div "تحميل ملف عرض الأسعار" at bounding box center [272, 484] width 260 height 37
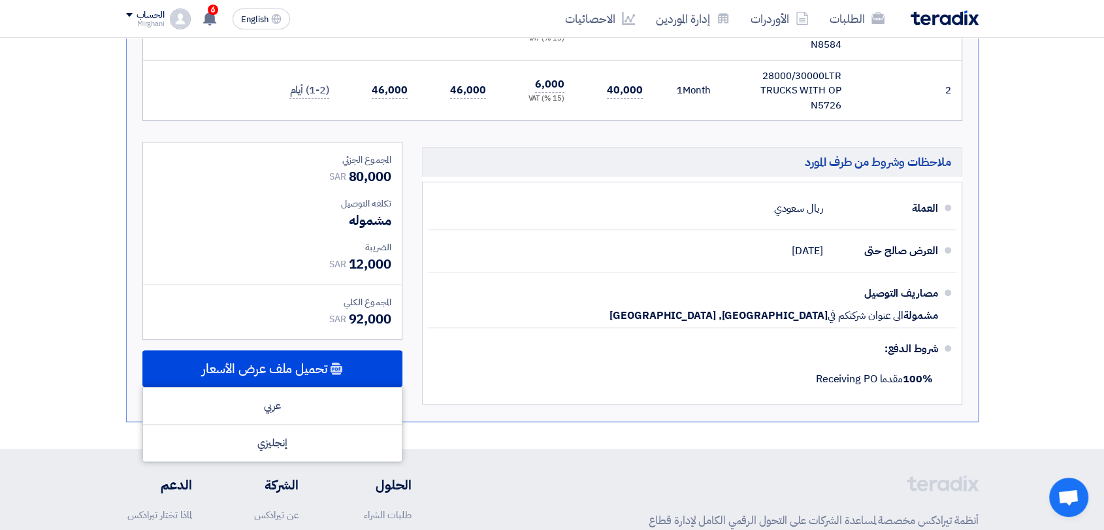
scroll to position [653, 0]
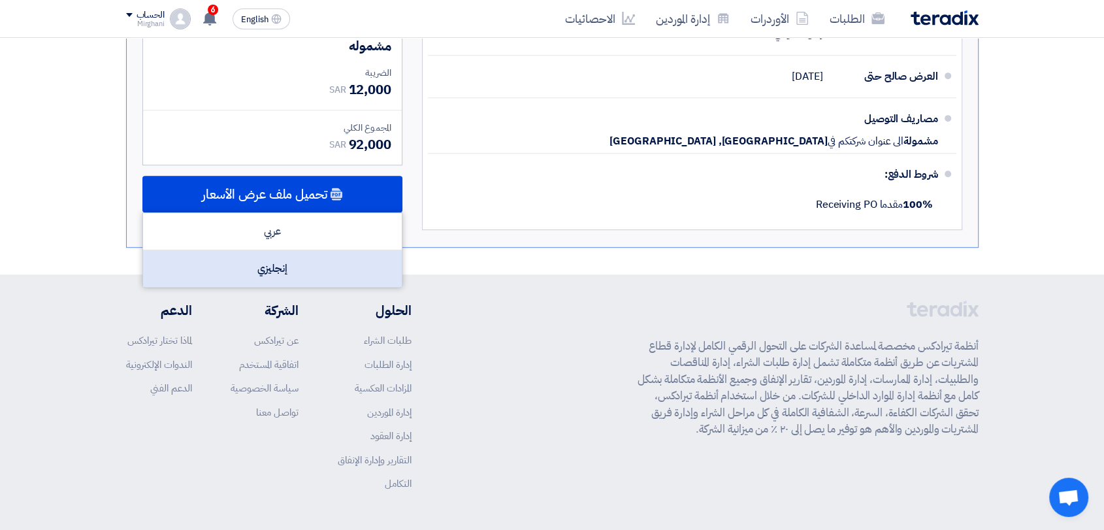
click at [336, 279] on div "إنجليزي" at bounding box center [272, 268] width 259 height 37
